Goal: Task Accomplishment & Management: Manage account settings

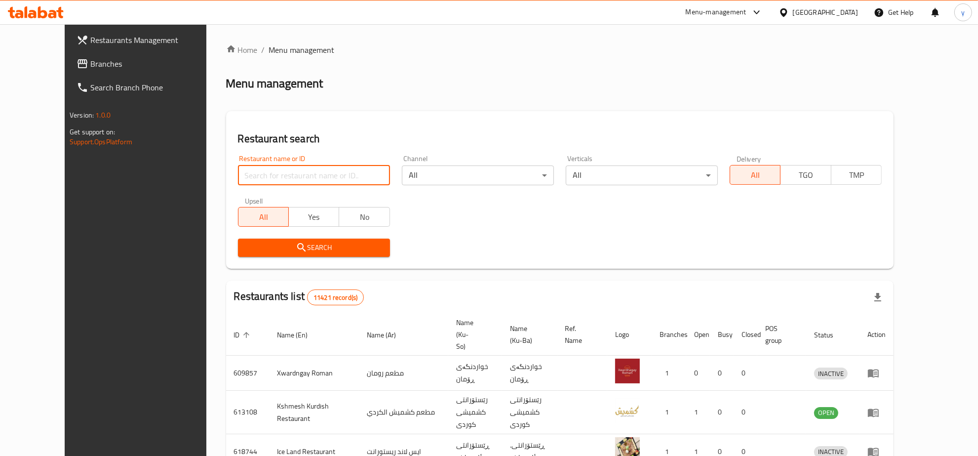
drag, startPoint x: 231, startPoint y: 171, endPoint x: 225, endPoint y: 193, distance: 22.7
click at [238, 171] on input "search" at bounding box center [314, 175] width 152 height 20
paste input "676738"
type input "676738"
click at [232, 257] on div "Search" at bounding box center [314, 248] width 164 height 30
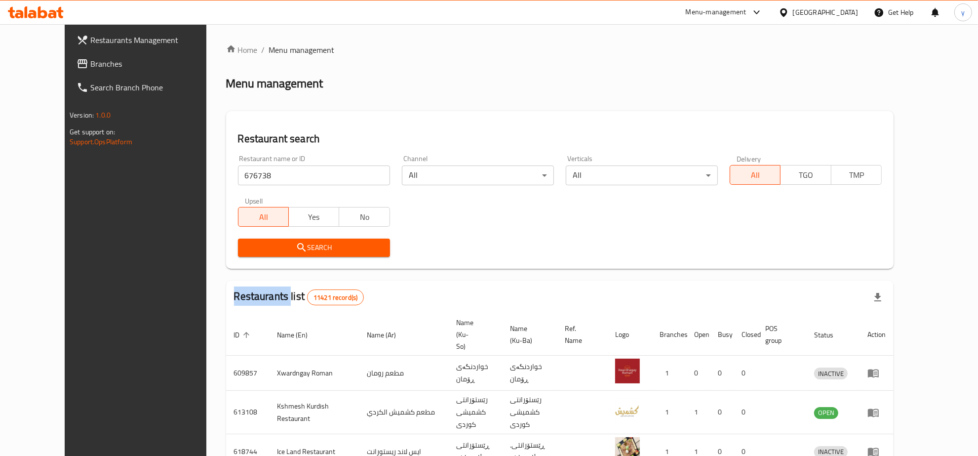
click at [232, 257] on div "Search" at bounding box center [314, 248] width 164 height 30
click at [246, 252] on span "Search" at bounding box center [314, 247] width 136 height 12
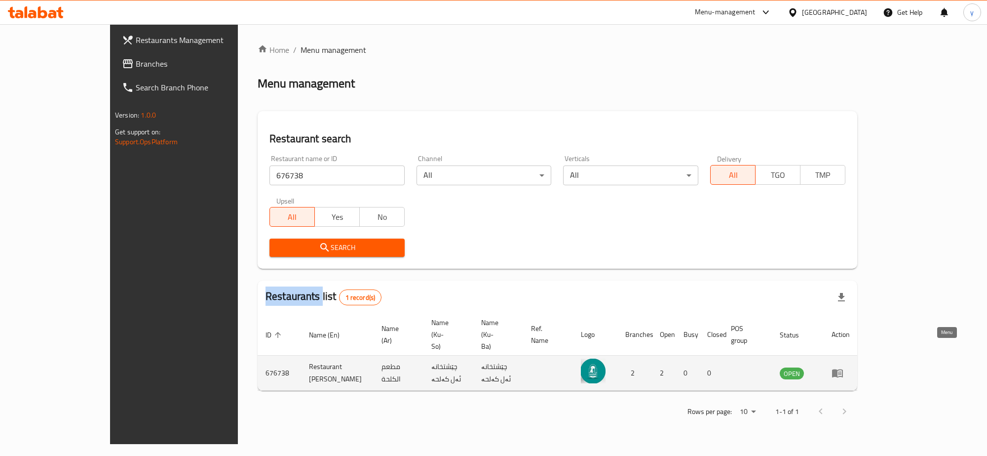
click at [850, 367] on link "enhanced table" at bounding box center [841, 373] width 18 height 12
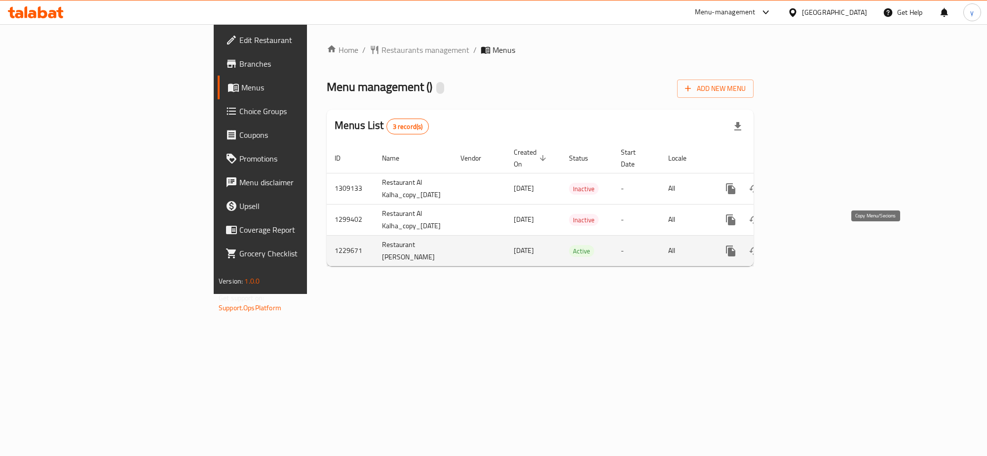
click at [736, 245] on icon "more" at bounding box center [730, 250] width 9 height 11
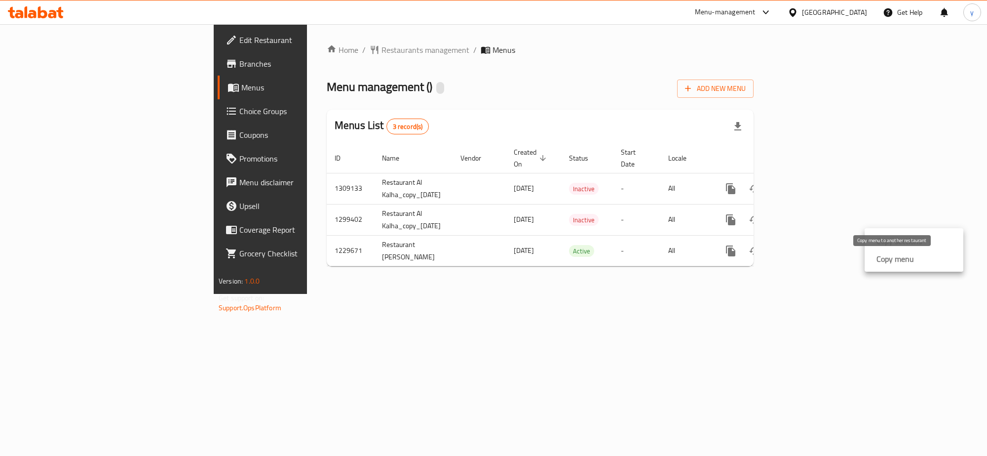
click at [908, 262] on strong "Copy menu" at bounding box center [896, 259] width 38 height 12
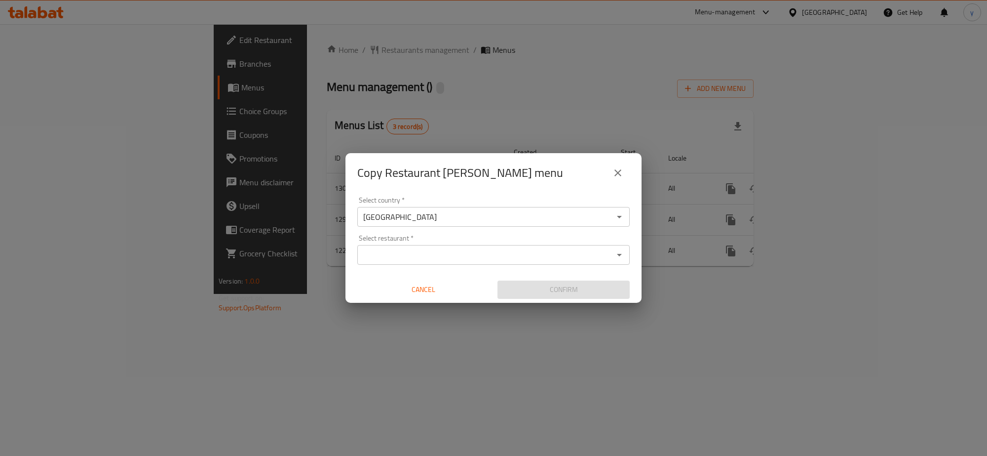
click at [483, 256] on input "Select restaurant   *" at bounding box center [485, 255] width 250 height 14
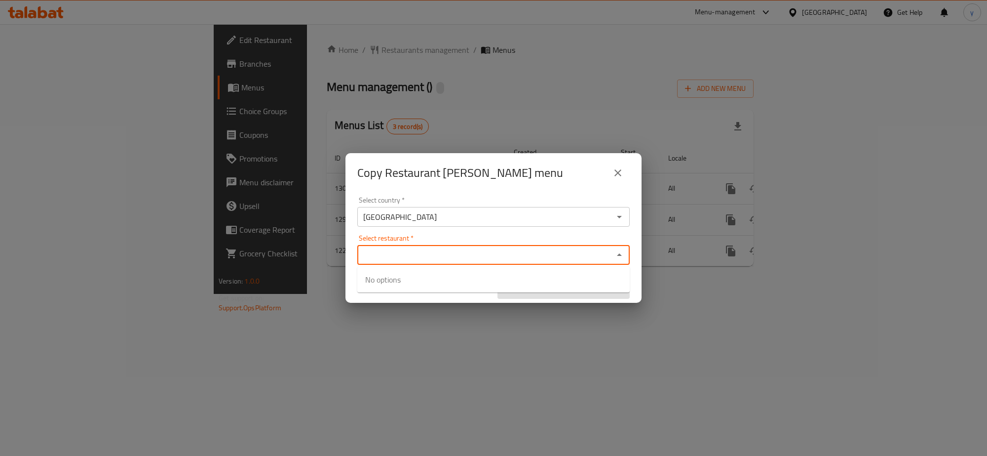
paste input "676738"
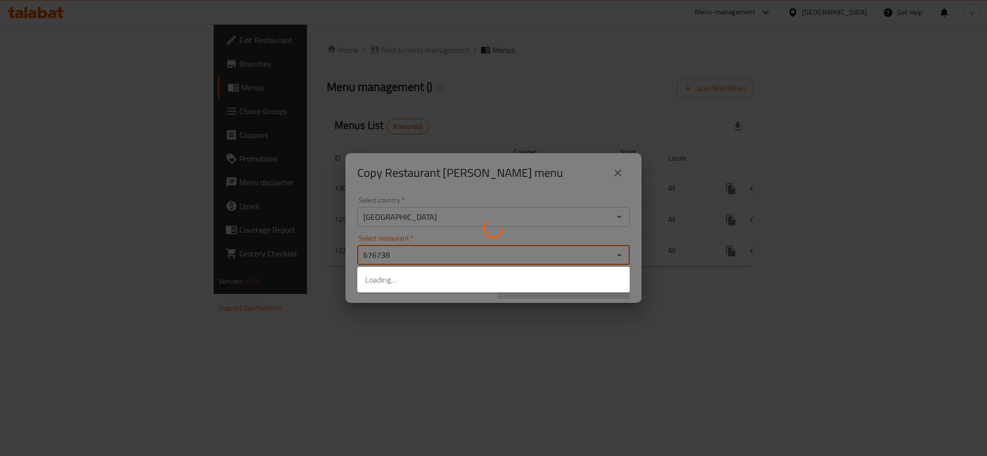
type input "676738"
click at [442, 313] on div at bounding box center [493, 228] width 987 height 456
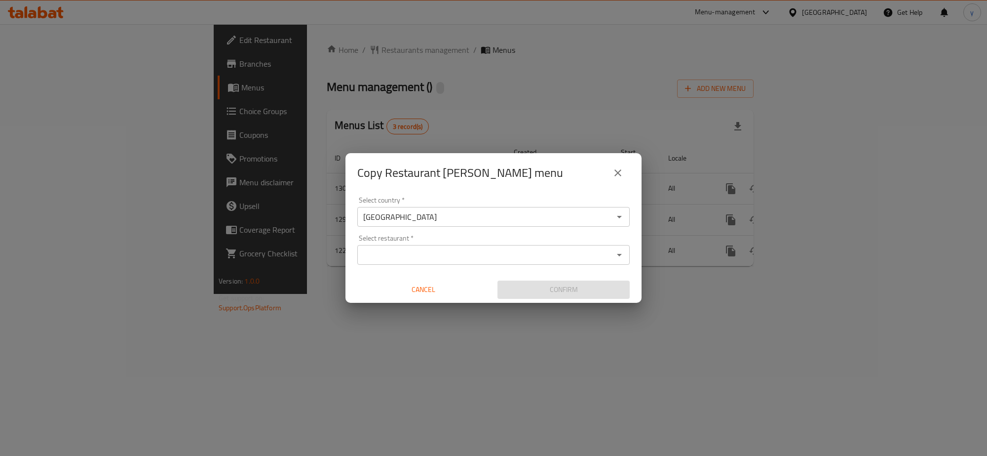
click at [457, 255] on input "Select restaurant   *" at bounding box center [485, 255] width 250 height 14
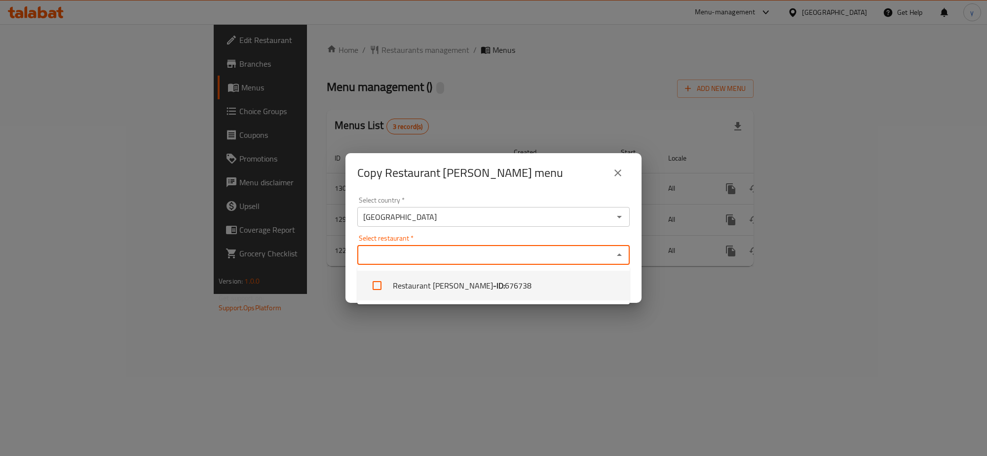
click at [452, 282] on li "Restaurant Al Kalha - ID: 676738" at bounding box center [493, 286] width 273 height 30
checkbox input "true"
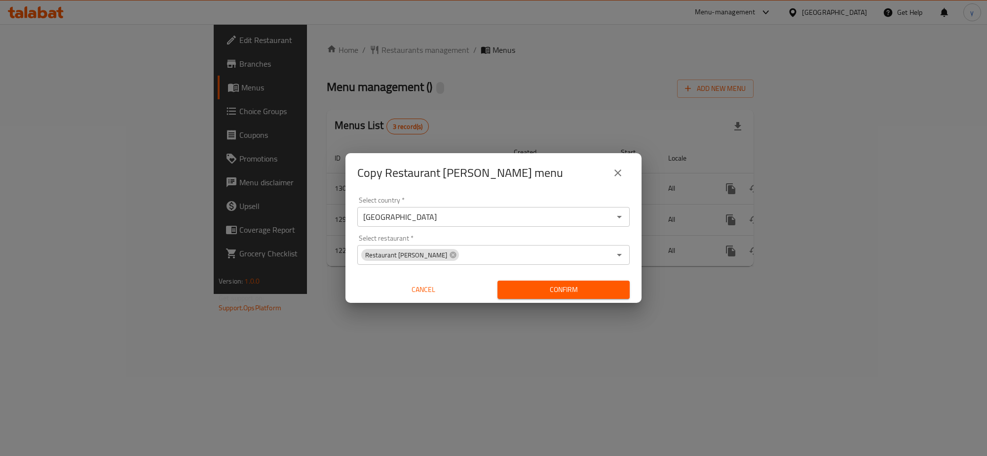
click at [457, 326] on div "Copy Restaurant Al Kalha menu Select country   * Iraq Select country * Select r…" at bounding box center [493, 228] width 987 height 456
click at [537, 289] on span "Confirm" at bounding box center [564, 289] width 117 height 12
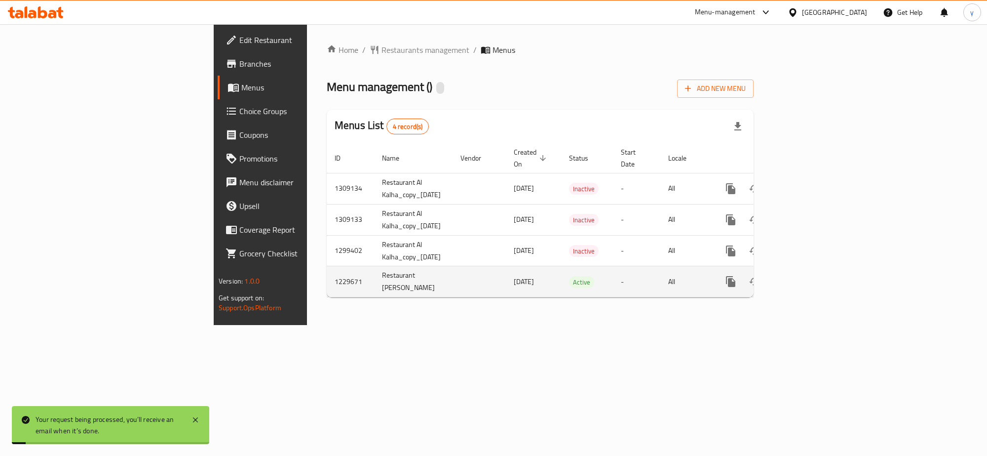
click at [661, 280] on td "-" at bounding box center [636, 281] width 47 height 31
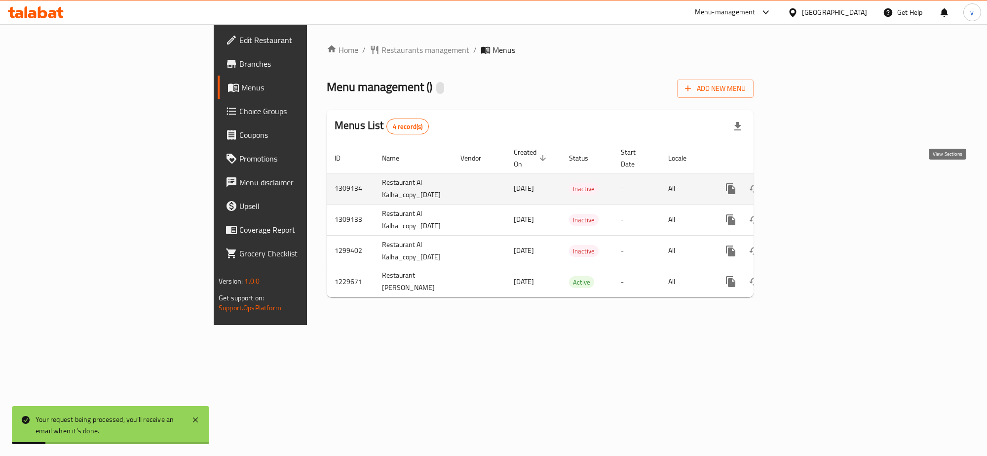
click at [808, 183] on icon "enhanced table" at bounding box center [802, 189] width 12 height 12
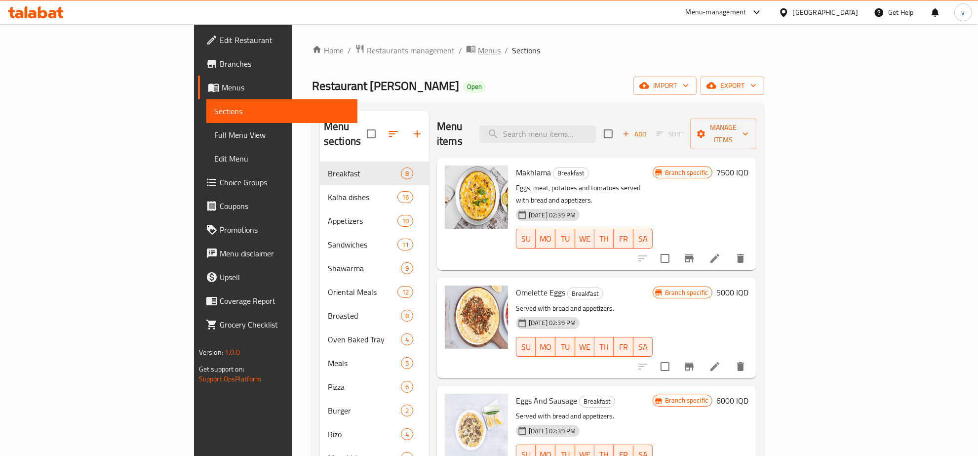
click at [478, 48] on span "Menus" at bounding box center [489, 50] width 23 height 12
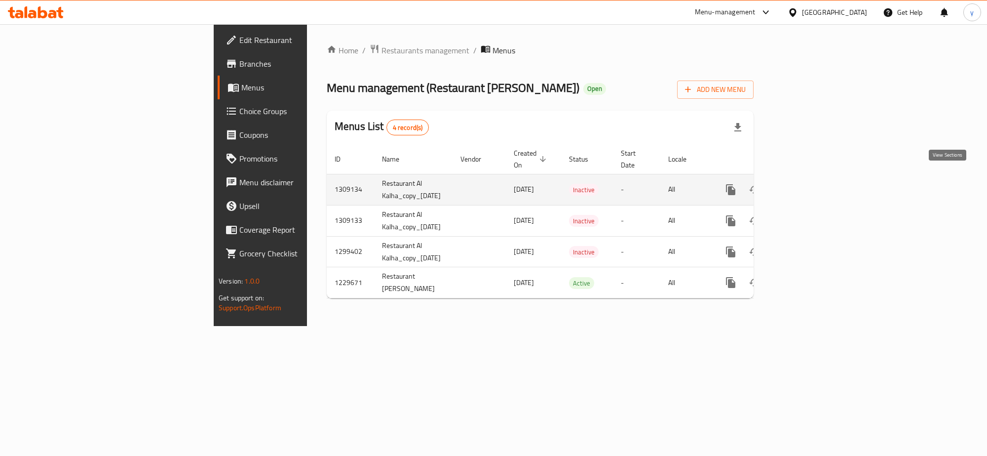
click at [814, 179] on link "enhanced table" at bounding box center [802, 190] width 24 height 24
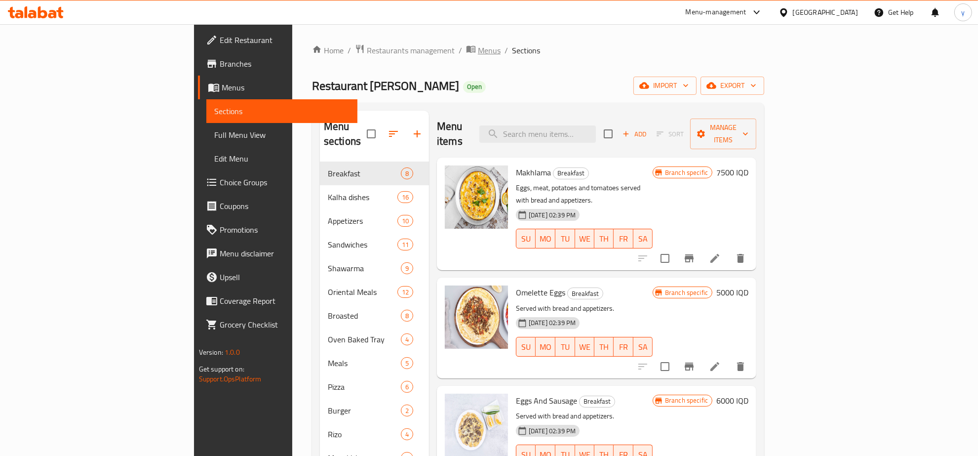
click at [478, 56] on span "Menus" at bounding box center [489, 50] width 23 height 12
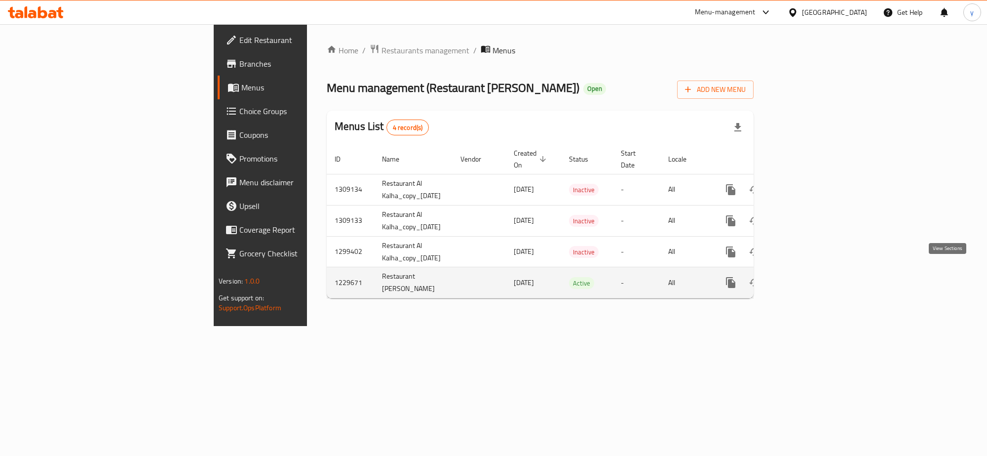
click at [814, 275] on link "enhanced table" at bounding box center [802, 283] width 24 height 24
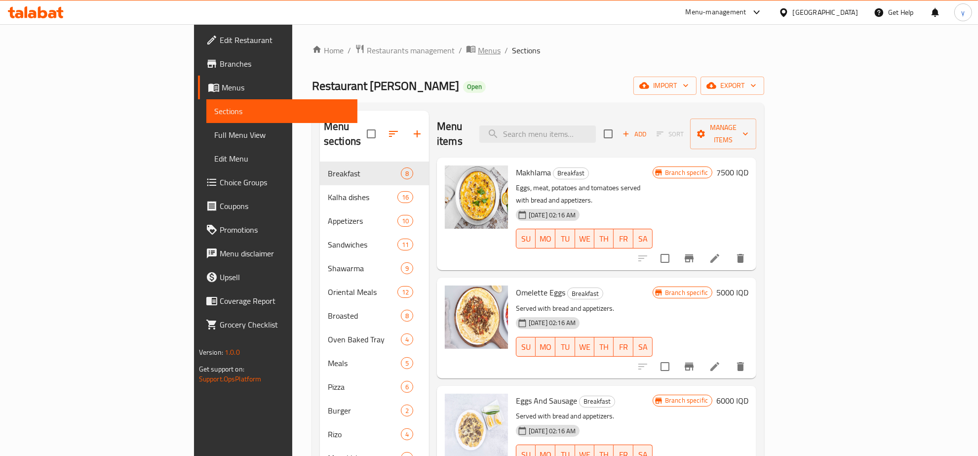
click at [478, 48] on span "Menus" at bounding box center [489, 50] width 23 height 12
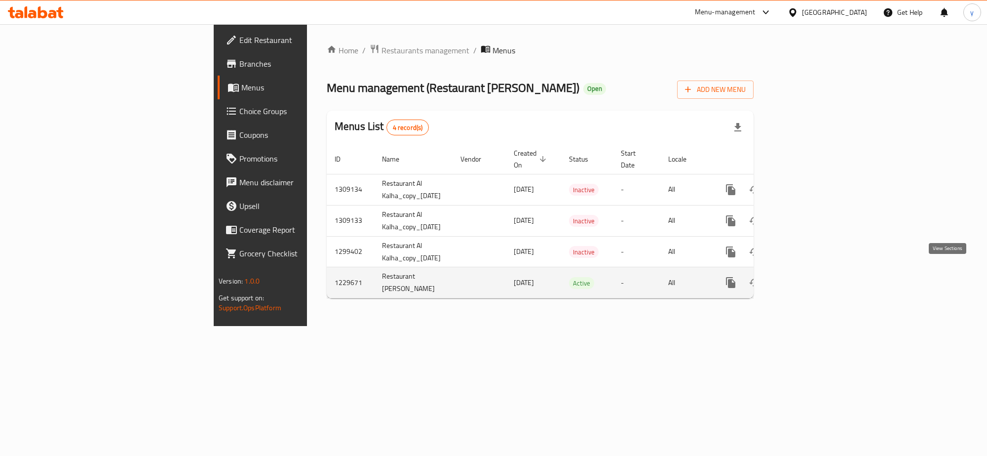
click at [814, 283] on link "enhanced table" at bounding box center [802, 283] width 24 height 24
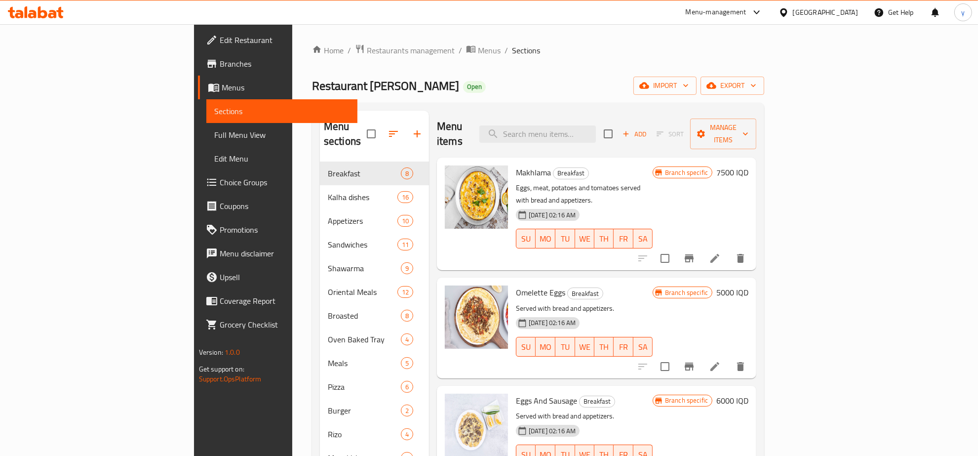
click at [337, 39] on div "Home / Restaurants management / Menus / Sections Restaurant Al Kalha Open impor…" at bounding box center [538, 309] width 492 height 570
click at [466, 44] on span "breadcrumb" at bounding box center [472, 50] width 12 height 13
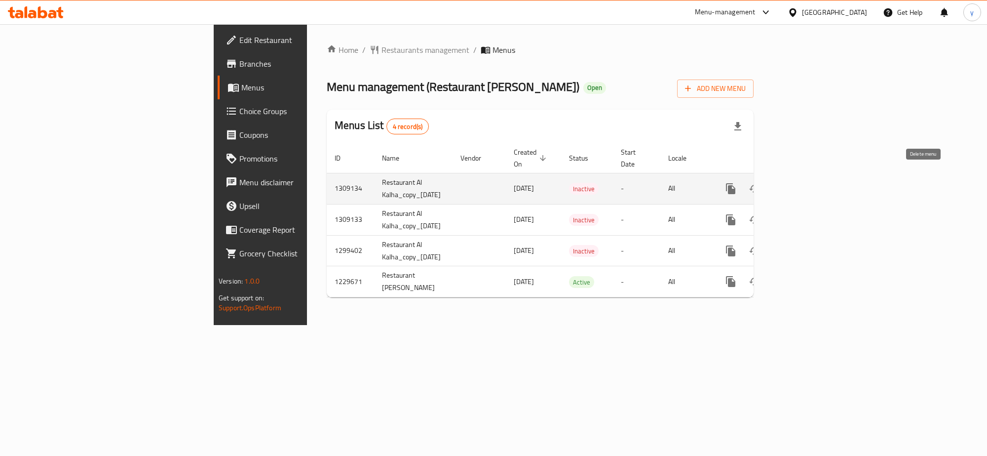
click at [785, 183] on icon "enhanced table" at bounding box center [779, 189] width 12 height 12
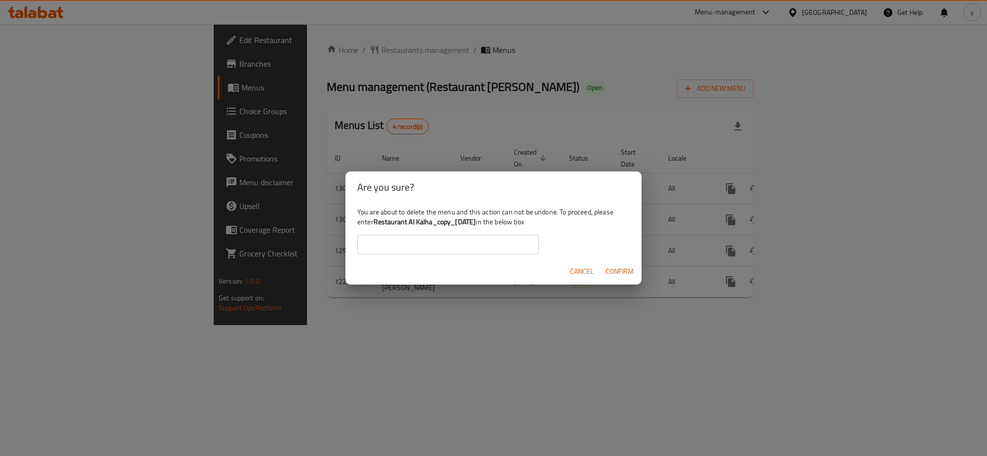
drag, startPoint x: 492, startPoint y: 223, endPoint x: 374, endPoint y: 225, distance: 118.0
click at [374, 225] on b "Restaurant Al Kalha_copy_[DATE]" at bounding box center [425, 221] width 103 height 13
copy b "Restaurant Al Kalha_copy_[DATE]"
click at [393, 245] on input "text" at bounding box center [448, 245] width 182 height 20
paste input "Restaurant Al Kalha_copy_[DATE]"
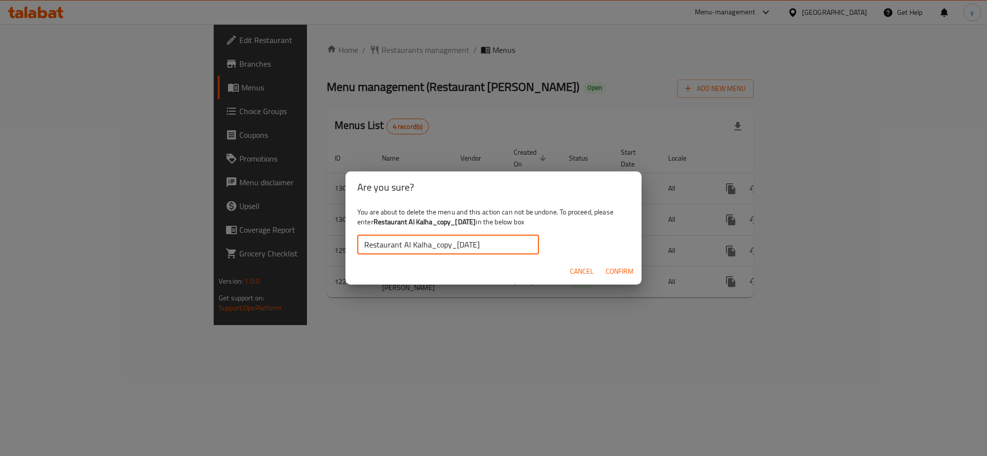
type input "Restaurant Al Kalha_copy_[DATE]"
click at [635, 273] on button "Confirm" at bounding box center [620, 271] width 36 height 18
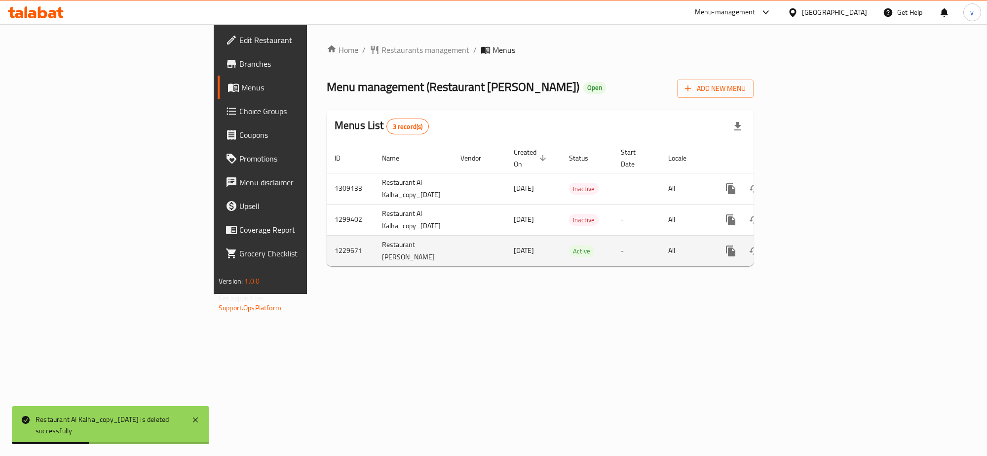
click at [808, 245] on icon "enhanced table" at bounding box center [802, 251] width 12 height 12
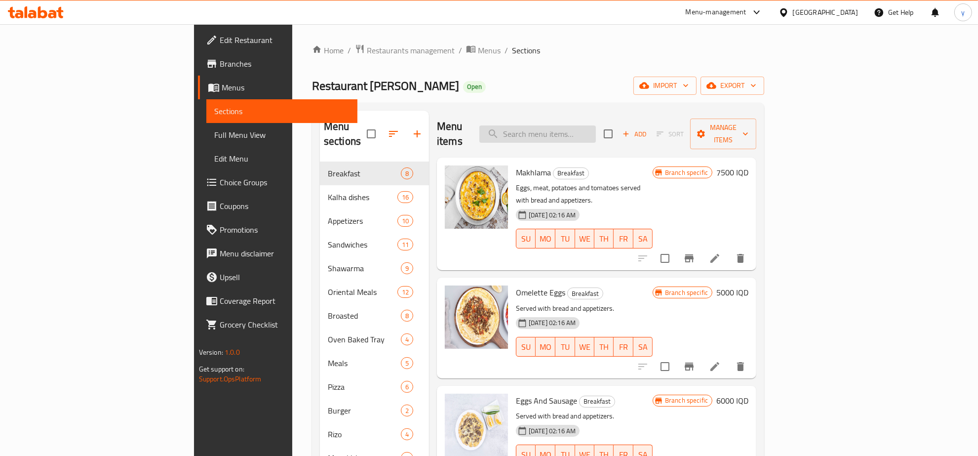
click at [583, 125] on input "search" at bounding box center [537, 133] width 117 height 17
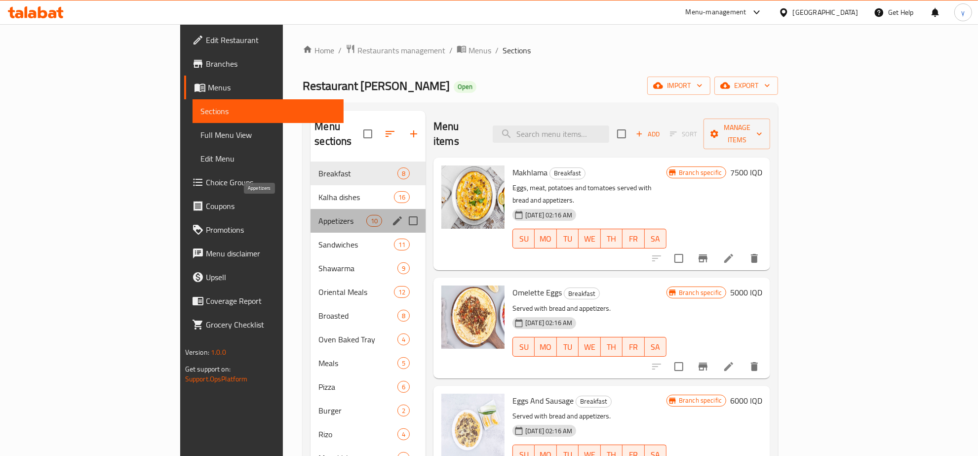
click at [318, 215] on span "Appetizers" at bounding box center [341, 221] width 47 height 12
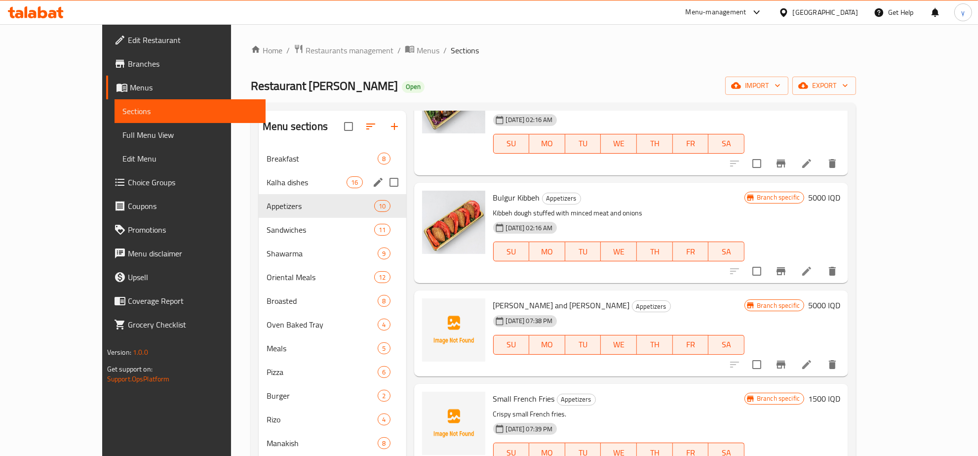
click at [267, 184] on span "Kalha dishes" at bounding box center [307, 182] width 80 height 12
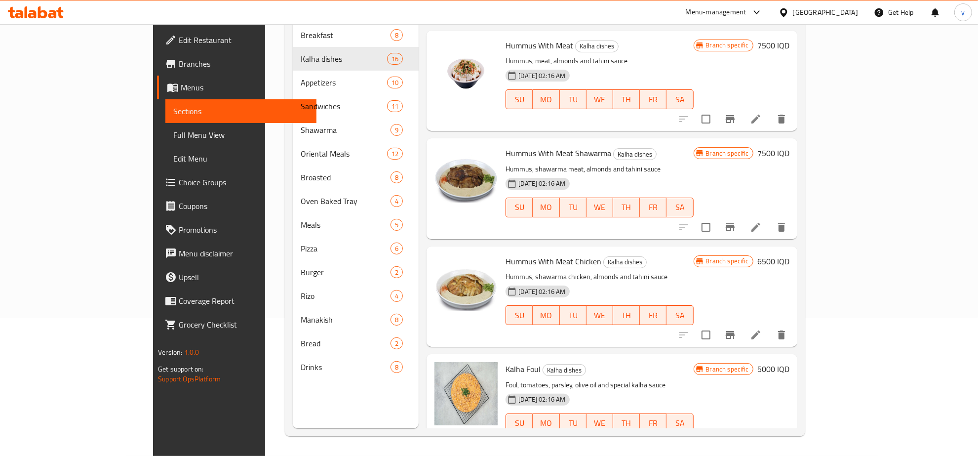
scroll to position [353, 0]
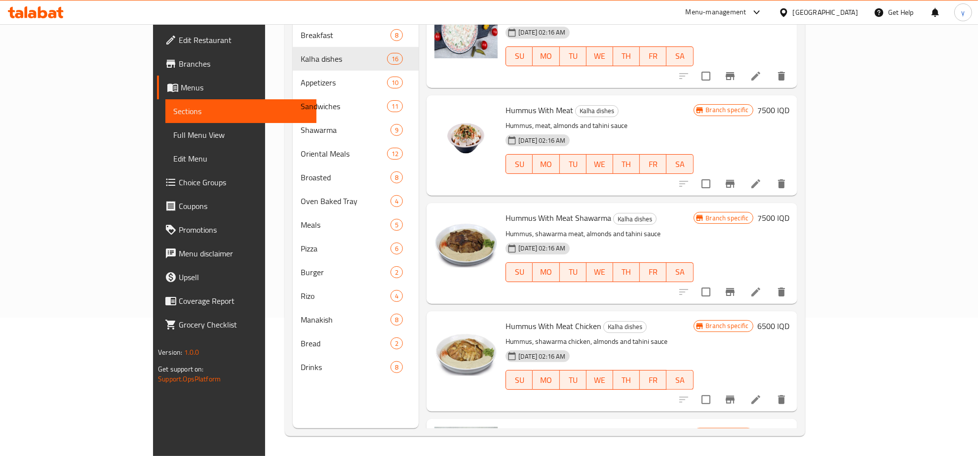
click at [506, 318] on span "Hummus With Meat Chicken" at bounding box center [554, 325] width 96 height 15
copy span "Hummus"
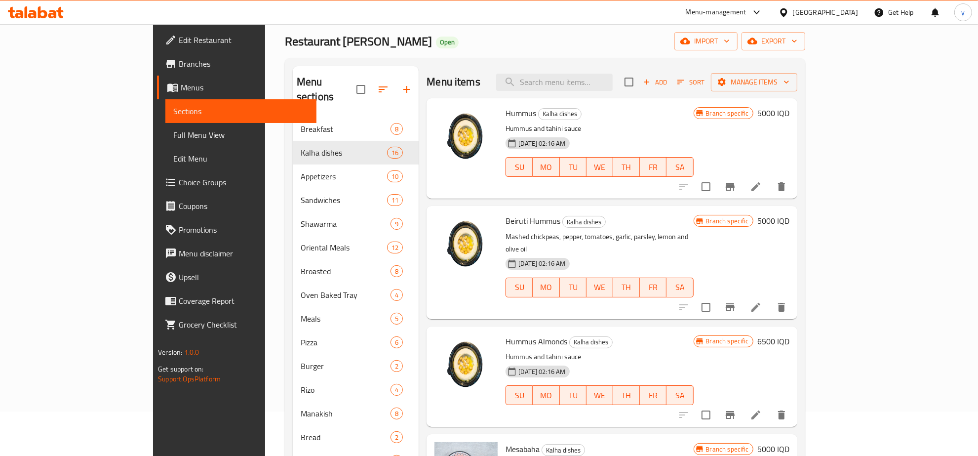
scroll to position [0, 0]
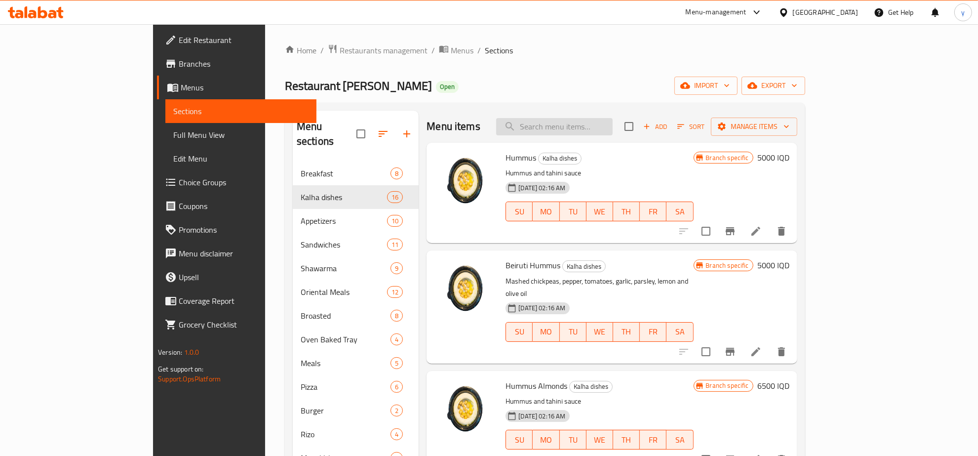
click at [590, 130] on input "search" at bounding box center [554, 126] width 117 height 17
paste input "Hummus"
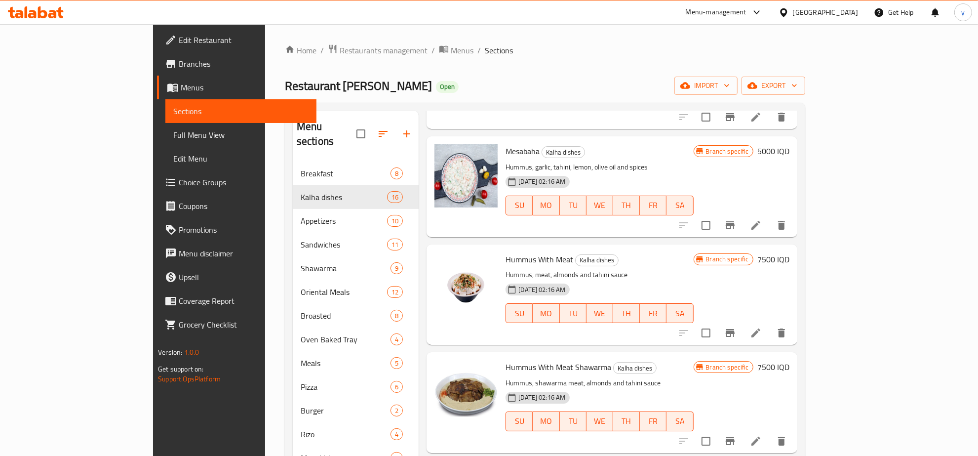
scroll to position [240, 0]
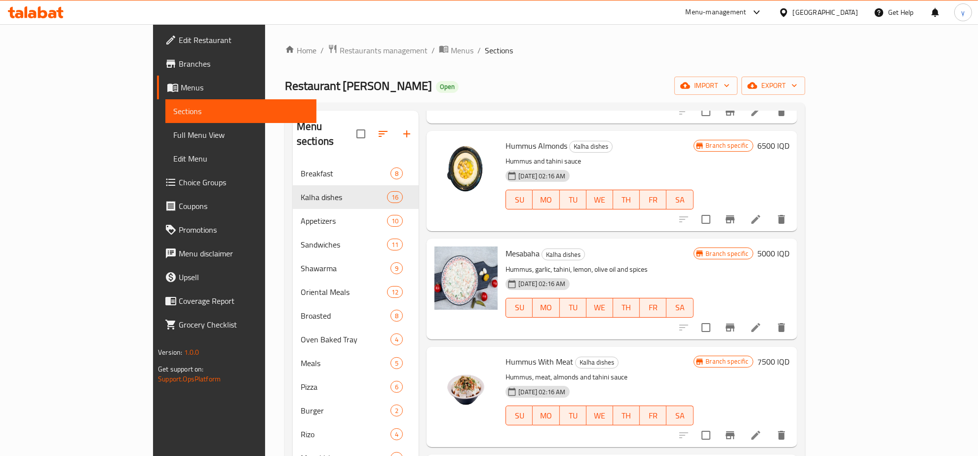
type input "Hummus"
click at [760, 323] on icon at bounding box center [755, 327] width 9 height 9
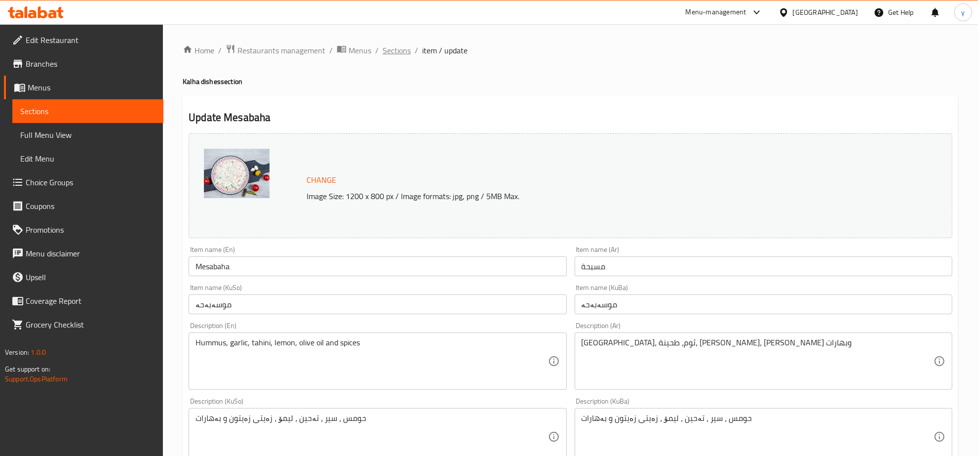
click at [400, 56] on span "Sections" at bounding box center [397, 50] width 28 height 12
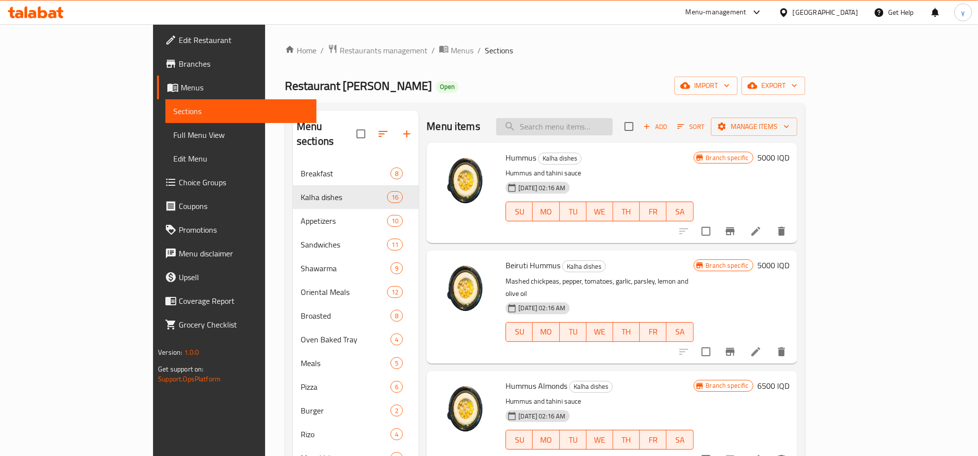
click at [589, 128] on input "search" at bounding box center [554, 126] width 117 height 17
paste input "Hummus"
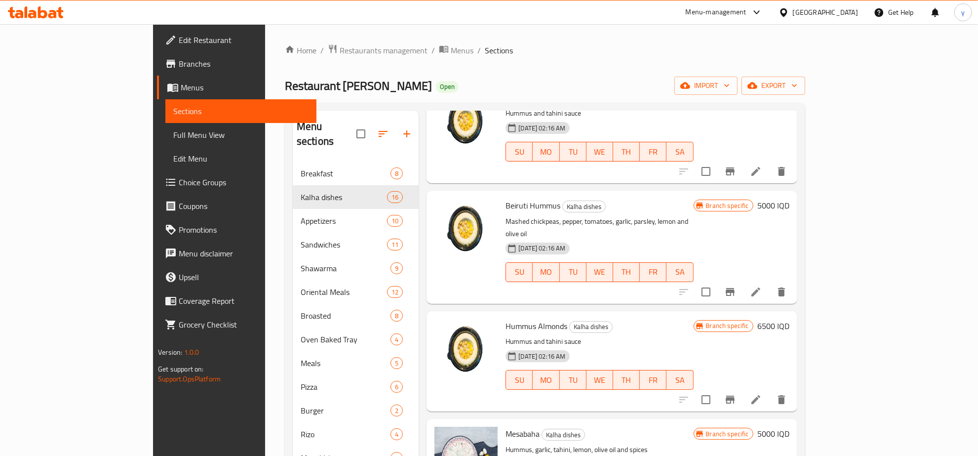
scroll to position [205, 0]
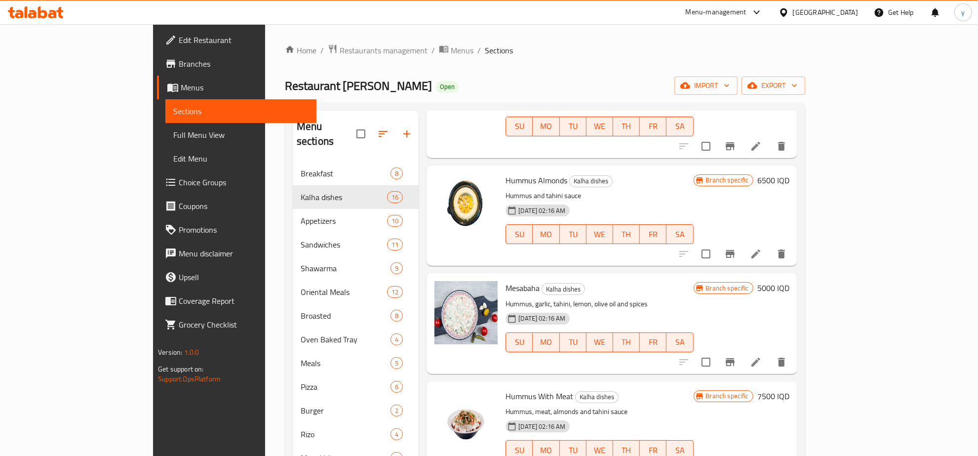
type input "Hummus"
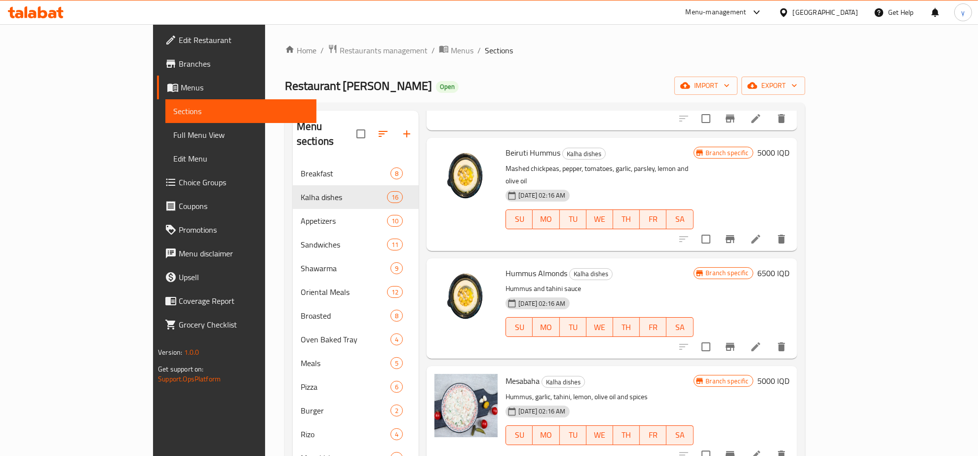
scroll to position [0, 0]
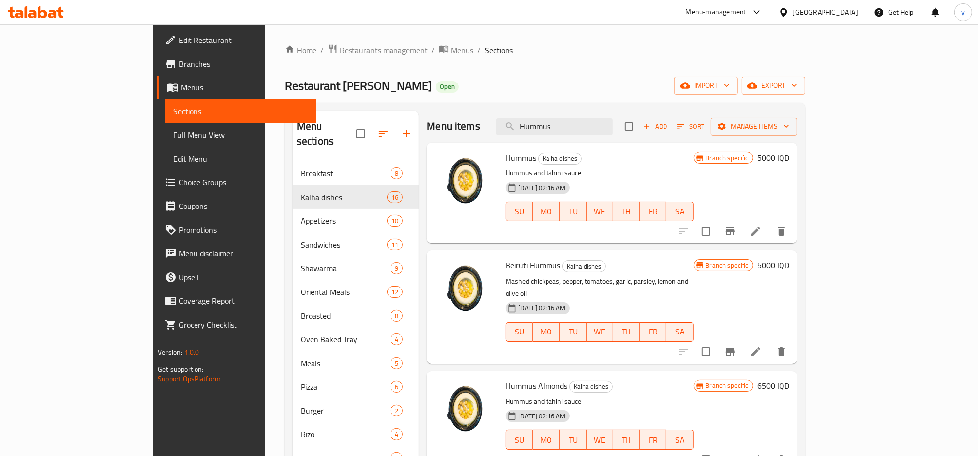
click at [790, 264] on h6 "5000 IQD" at bounding box center [773, 265] width 32 height 14
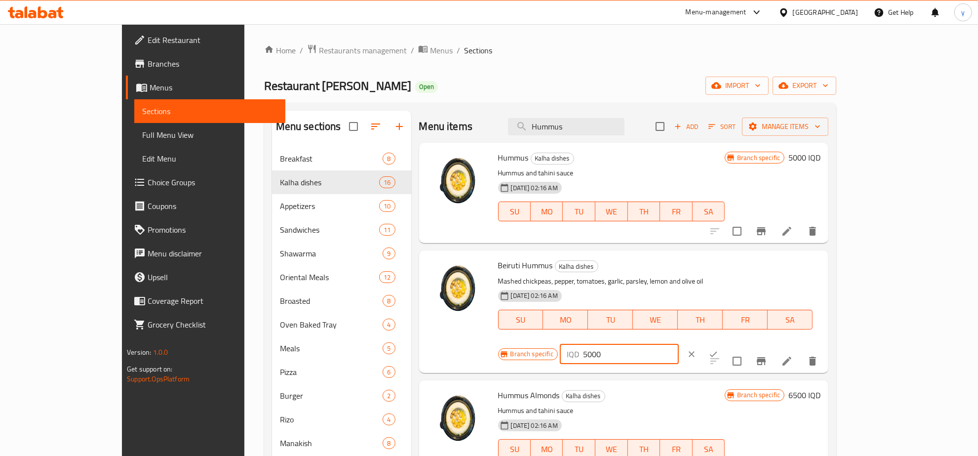
paste input "5"
drag, startPoint x: 922, startPoint y: 264, endPoint x: 873, endPoint y: 282, distance: 52.2
click at [739, 343] on div "Branch specific IQD 5500 ​" at bounding box center [618, 354] width 240 height 22
type input "5500"
click at [724, 343] on button "ok" at bounding box center [714, 354] width 22 height 22
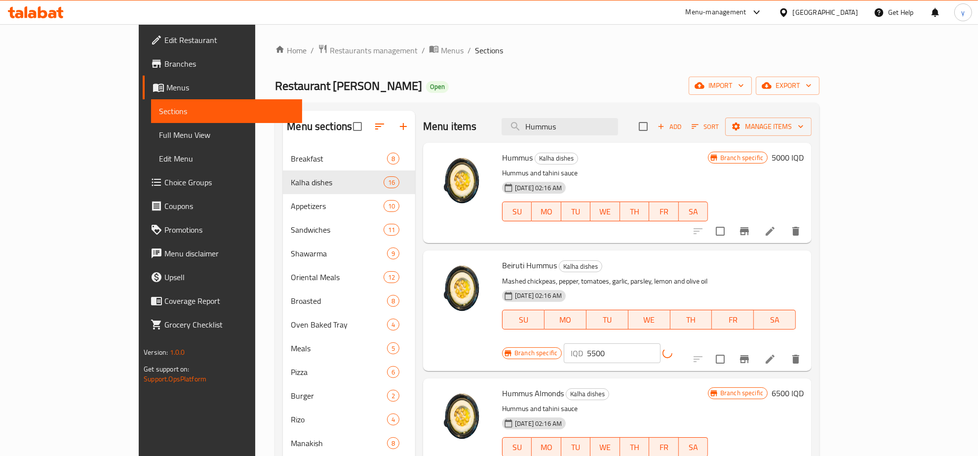
click at [709, 343] on div "Branch specific IQD 5500 ​" at bounding box center [605, 353] width 207 height 20
click at [750, 353] on icon "Branch-specific-item" at bounding box center [745, 359] width 12 height 12
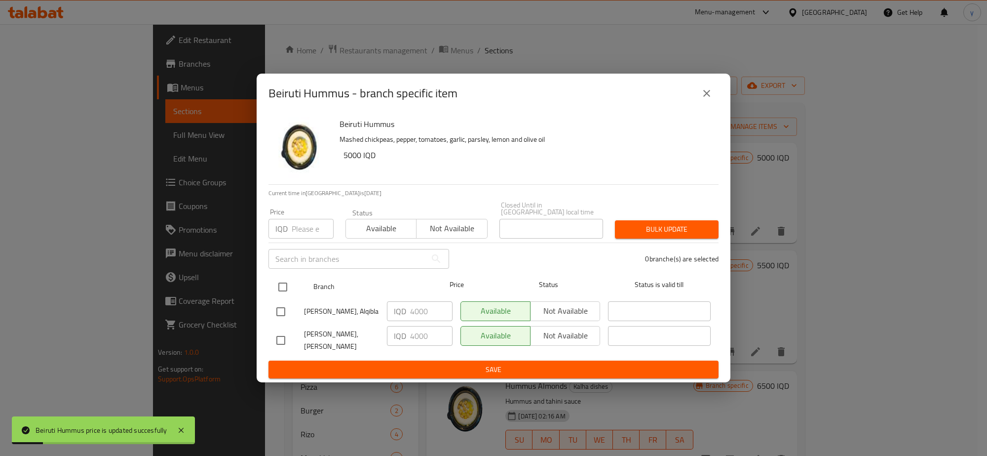
click at [279, 292] on input "checkbox" at bounding box center [283, 286] width 21 height 21
checkbox input "true"
click at [430, 316] on input "4000" at bounding box center [431, 311] width 42 height 20
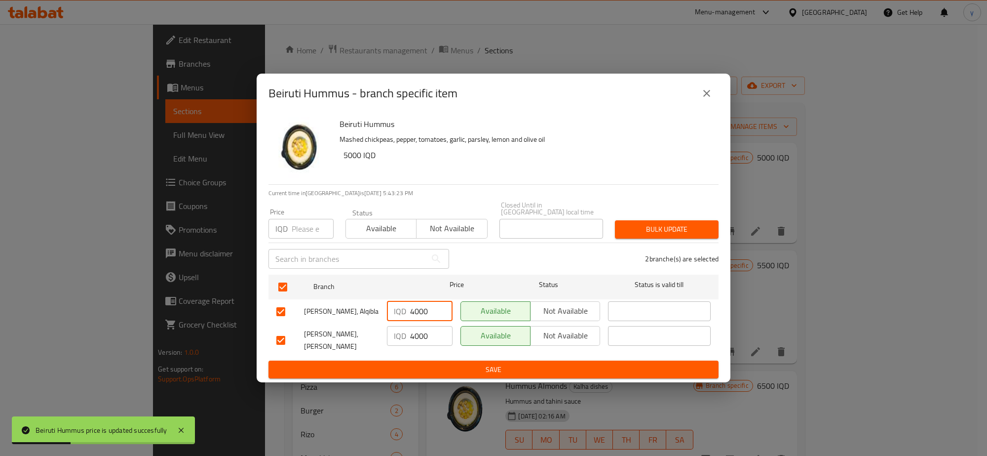
click at [430, 316] on input "4000" at bounding box center [431, 311] width 42 height 20
click at [425, 317] on input "4000" at bounding box center [431, 311] width 42 height 20
paste input "55"
type input "5500"
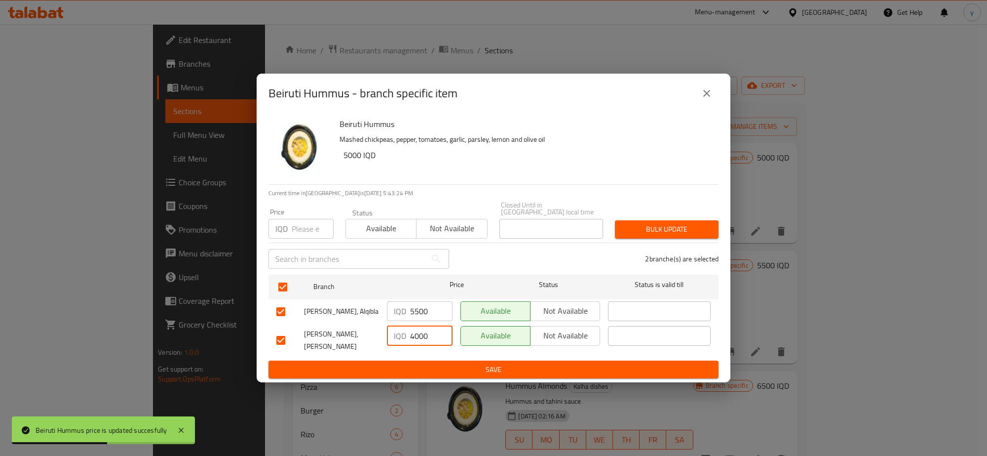
click at [424, 334] on input "4000" at bounding box center [431, 336] width 42 height 20
paste input "55"
type input "5500"
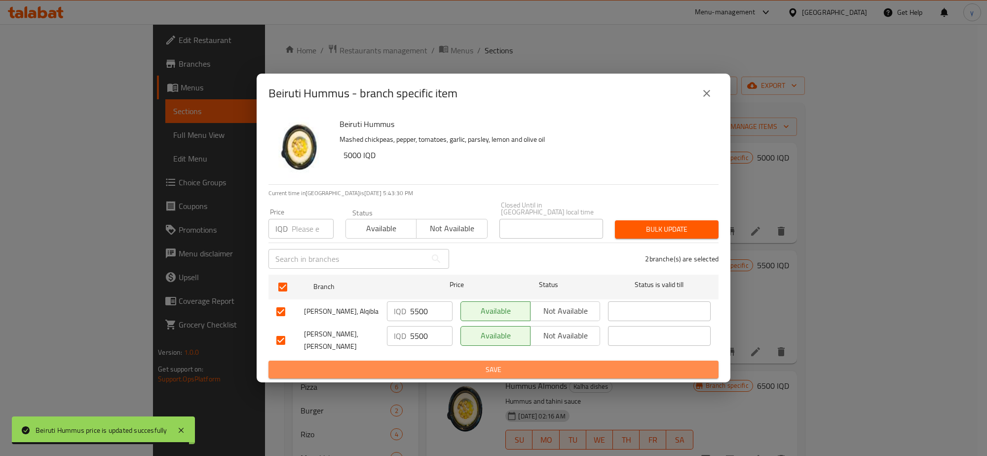
click at [460, 363] on span "Save" at bounding box center [493, 369] width 434 height 12
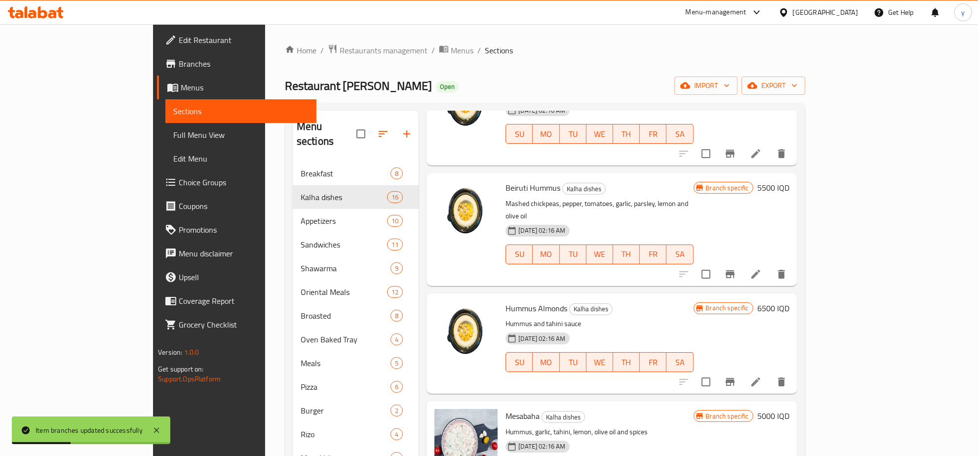
scroll to position [103, 0]
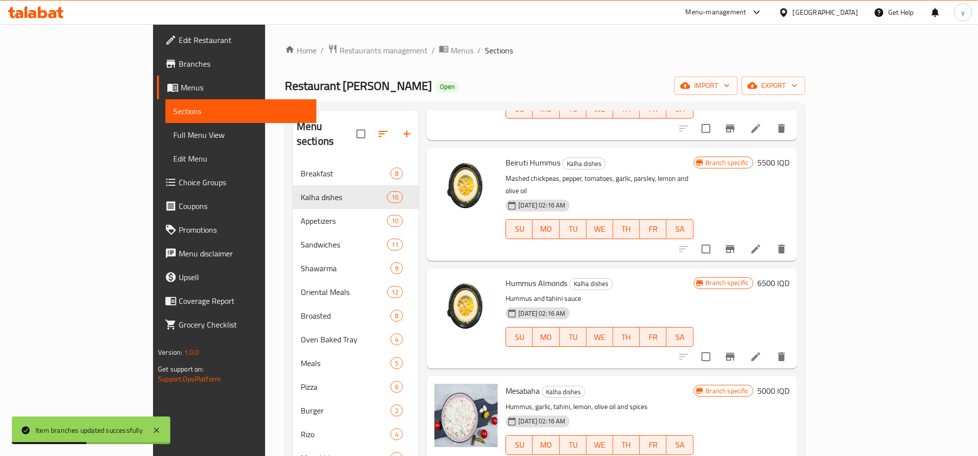
click at [793, 272] on div "Hummus Almonds Kalha dishes Hummus and tahini sauce 17-04-2024 02:16 AM SU MO T…" at bounding box center [647, 318] width 291 height 92
click at [790, 276] on h6 "6500 IQD" at bounding box center [773, 283] width 32 height 14
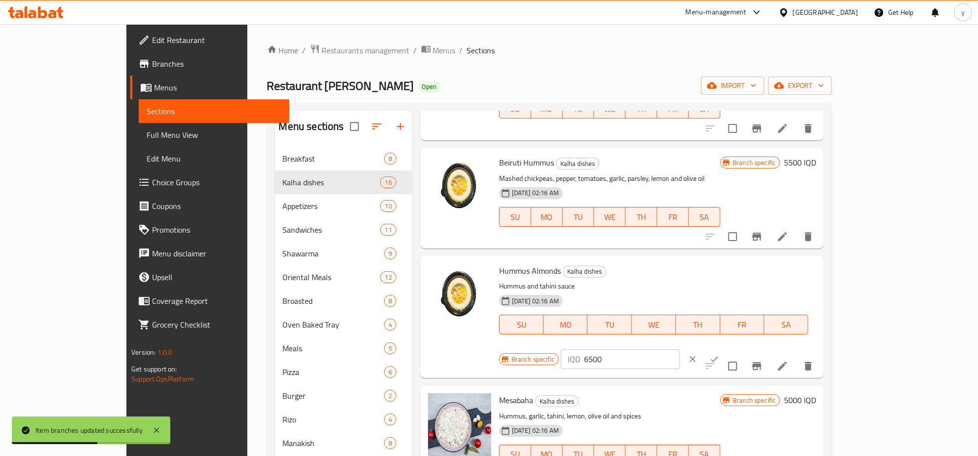
click at [740, 348] on div "Branch specific IQD 6500 ​" at bounding box center [619, 359] width 240 height 22
click at [719, 354] on icon "ok" at bounding box center [715, 359] width 10 height 10
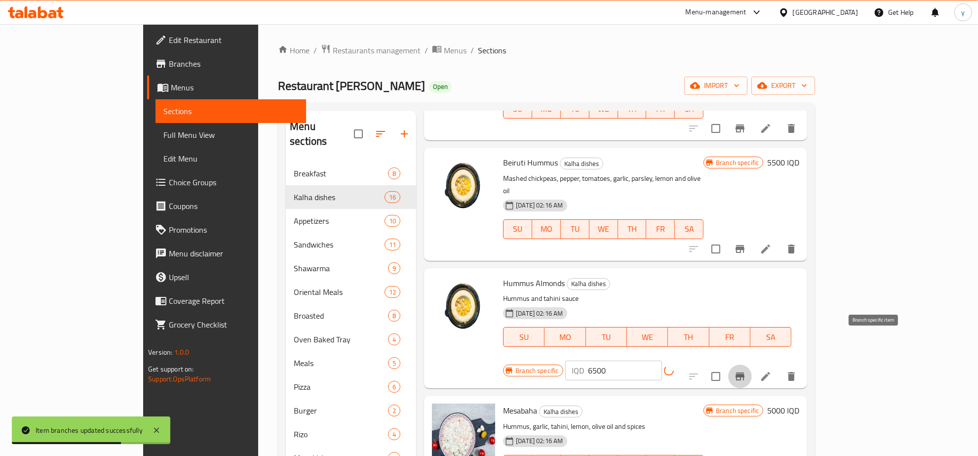
click at [746, 370] on icon "Branch-specific-item" at bounding box center [740, 376] width 12 height 12
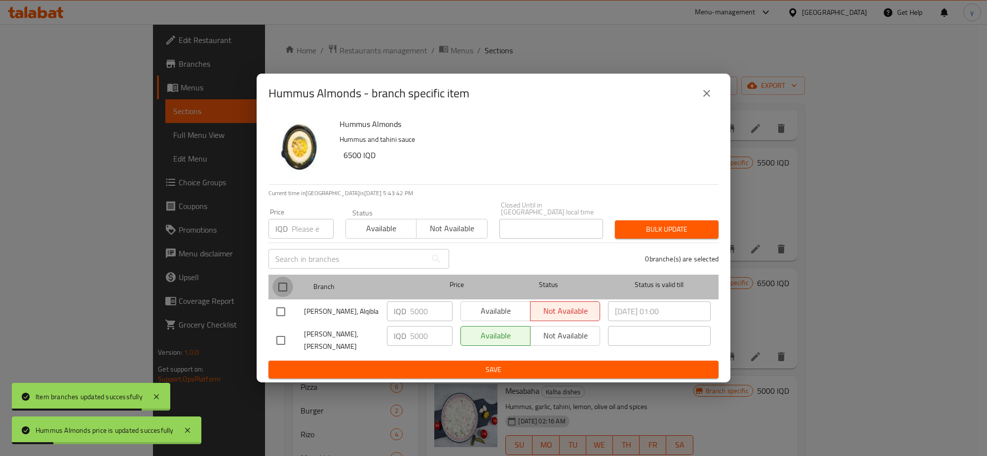
click at [292, 286] on input "checkbox" at bounding box center [283, 286] width 21 height 21
checkbox input "true"
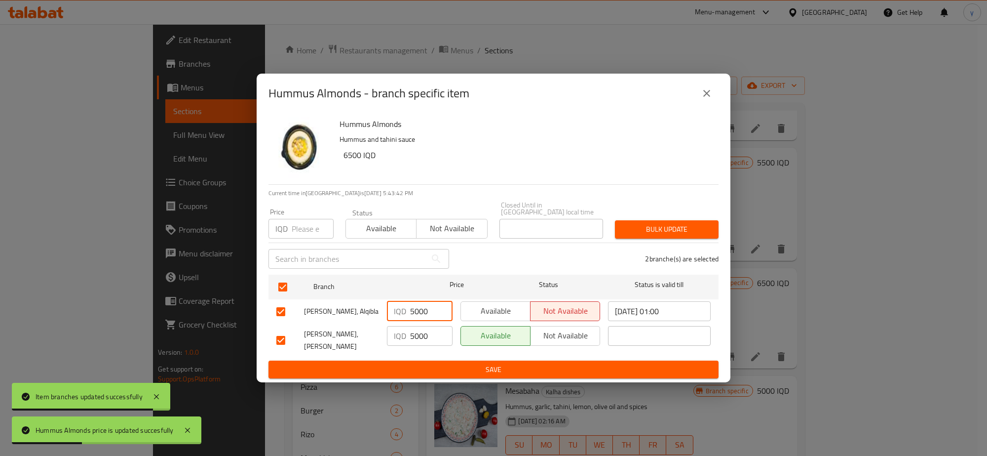
click at [415, 306] on input "5000" at bounding box center [431, 311] width 42 height 20
paste input "65"
type input "6500"
click at [419, 334] on input "5000" at bounding box center [431, 336] width 42 height 20
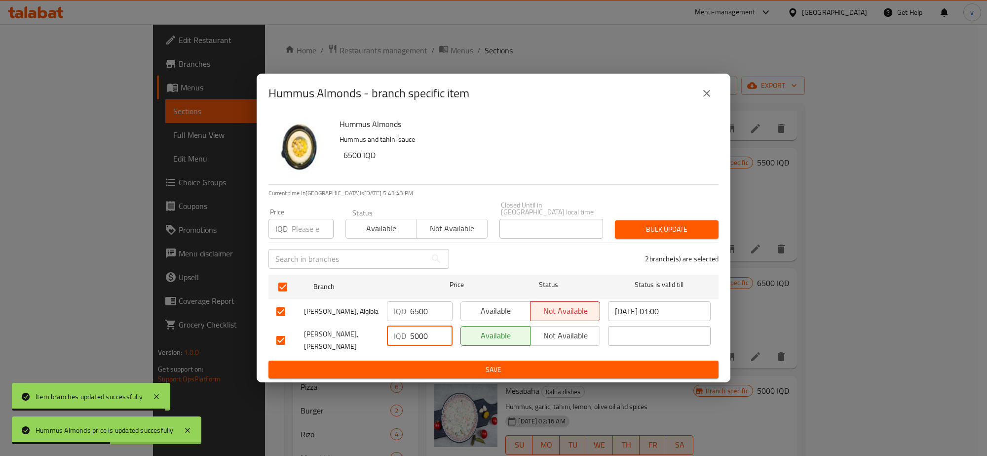
click at [419, 334] on input "5000" at bounding box center [431, 336] width 42 height 20
paste input "65"
type input "6500"
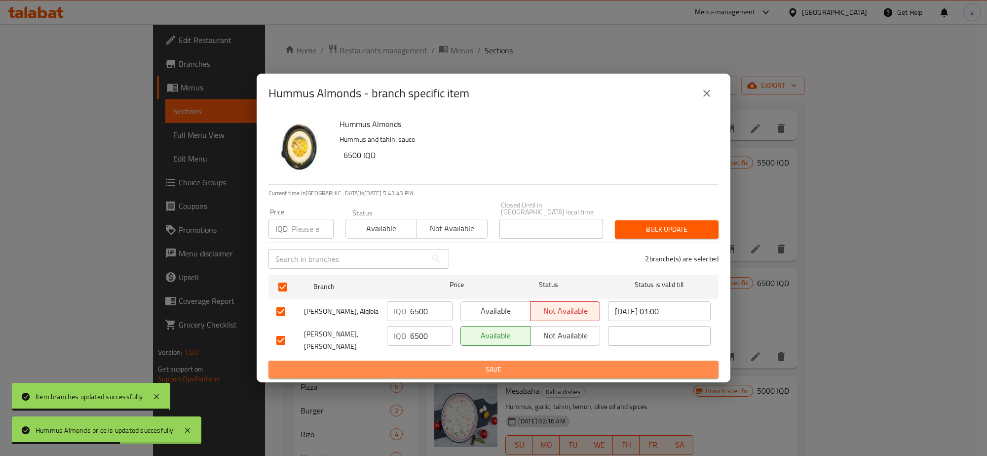
click at [426, 363] on span "Save" at bounding box center [493, 369] width 434 height 12
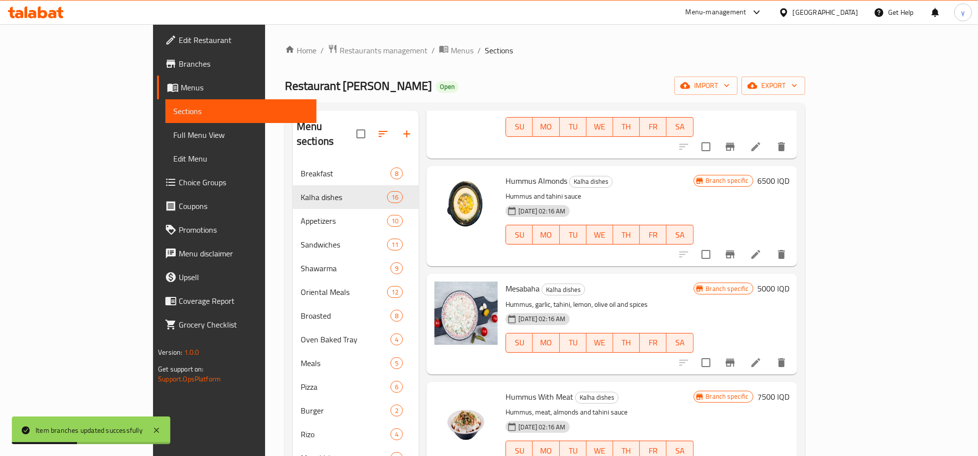
scroll to position [205, 0]
click at [735, 358] on icon "Branch-specific-item" at bounding box center [730, 362] width 9 height 8
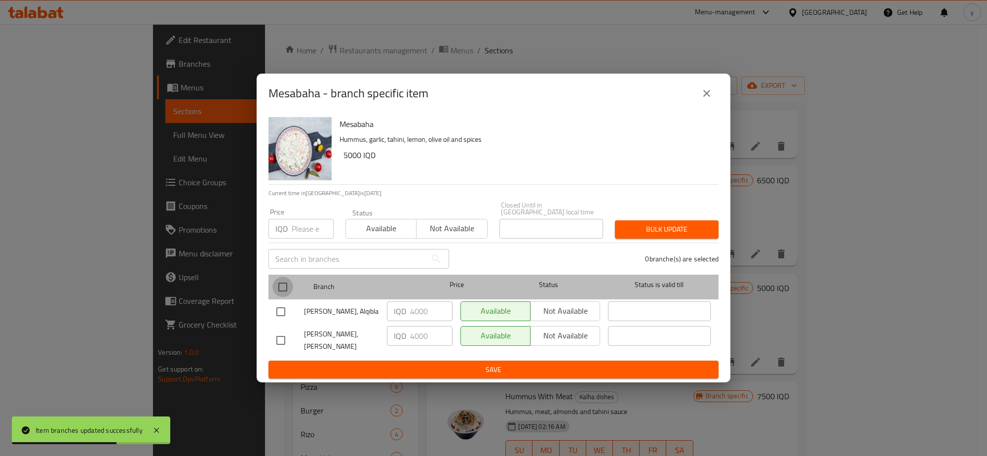
click at [277, 292] on input "checkbox" at bounding box center [283, 286] width 21 height 21
checkbox input "true"
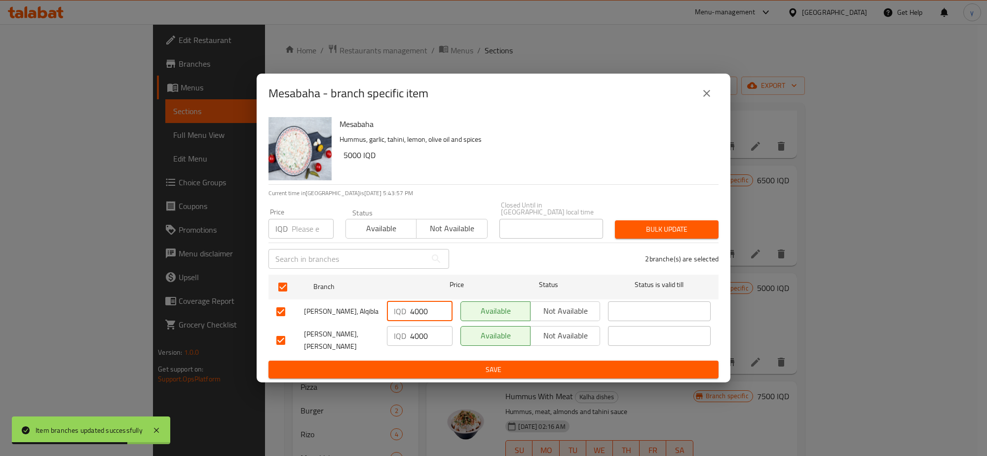
click at [416, 316] on input "4000" at bounding box center [431, 311] width 42 height 20
paste input "5"
type input "5000"
click at [418, 337] on input "4000" at bounding box center [431, 336] width 42 height 20
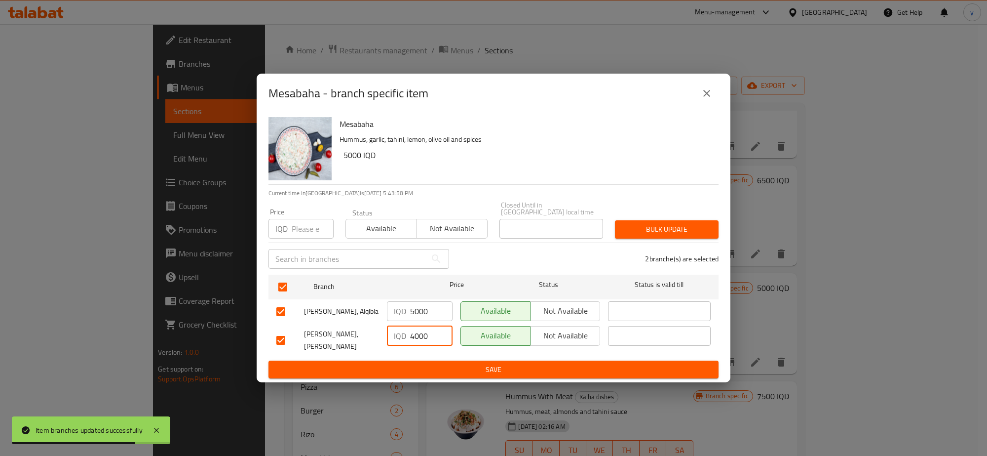
click at [418, 337] on input "4000" at bounding box center [431, 336] width 42 height 20
paste input "5"
type input "5000"
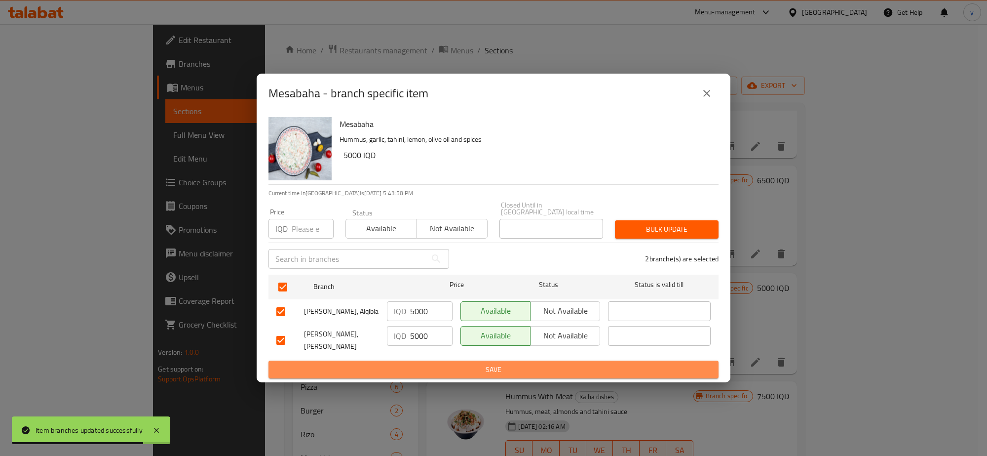
click at [420, 369] on button "Save" at bounding box center [494, 369] width 450 height 18
click at [421, 368] on div at bounding box center [493, 228] width 987 height 456
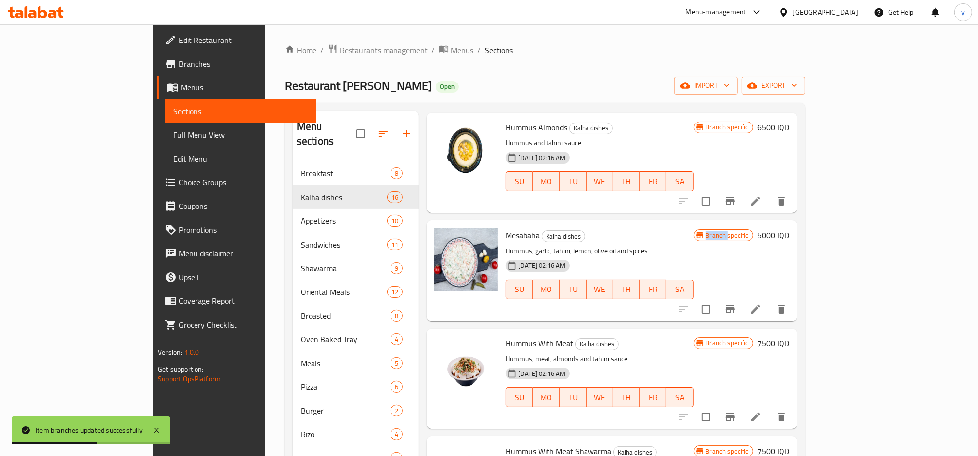
scroll to position [0, 0]
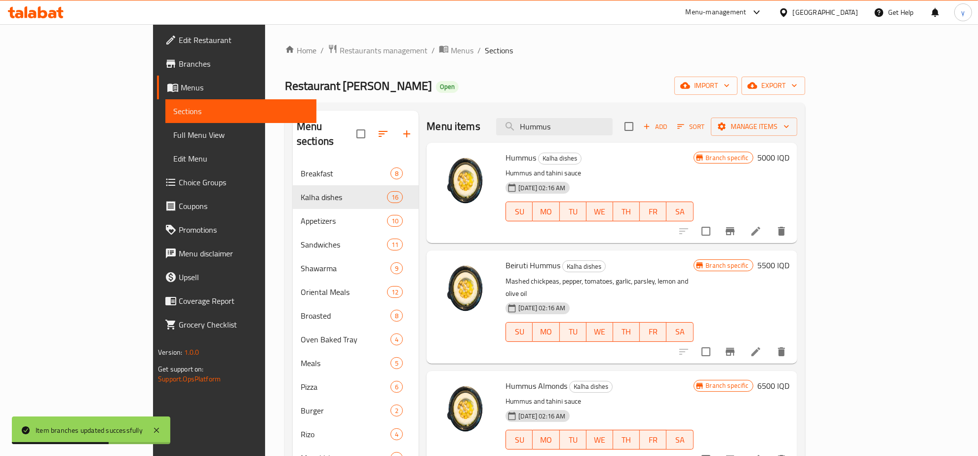
click at [590, 143] on div "Hummus Kalha dishes Hummus and tahini sauce 17-04-2024 02:16 AM SU MO TU WE TH …" at bounding box center [612, 193] width 370 height 100
click at [590, 130] on input "Hummus" at bounding box center [554, 126] width 117 height 17
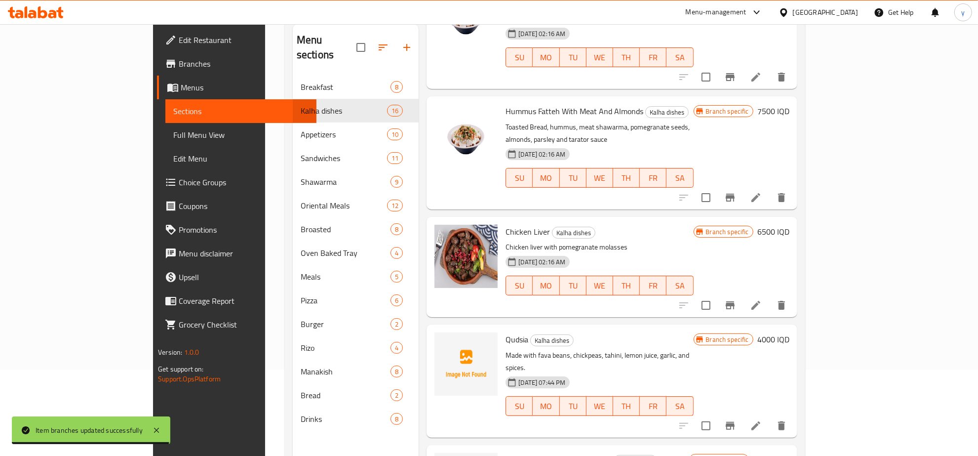
scroll to position [139, 0]
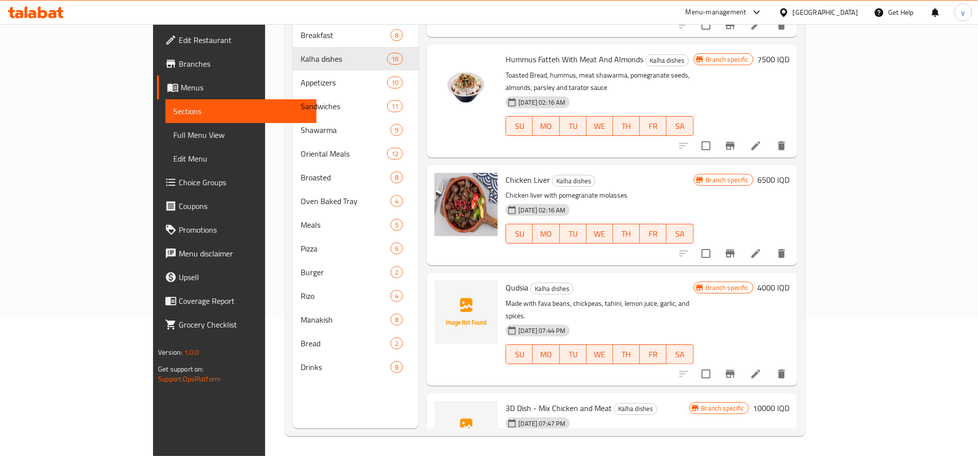
click at [790, 280] on h6 "4000 IQD" at bounding box center [773, 287] width 32 height 14
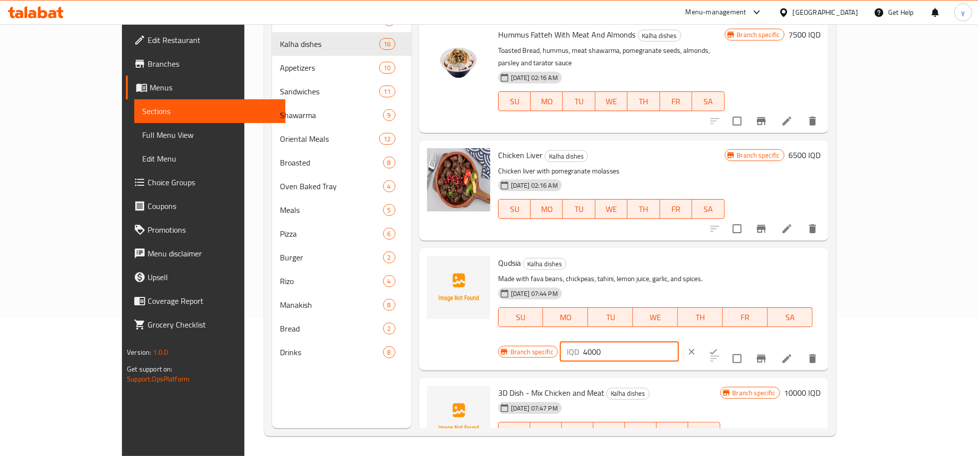
drag, startPoint x: 839, startPoint y: 252, endPoint x: 784, endPoint y: 273, distance: 59.1
click at [739, 341] on div "Branch specific IQD 4000 ​" at bounding box center [618, 352] width 240 height 22
click at [679, 342] on input "4000" at bounding box center [631, 352] width 96 height 20
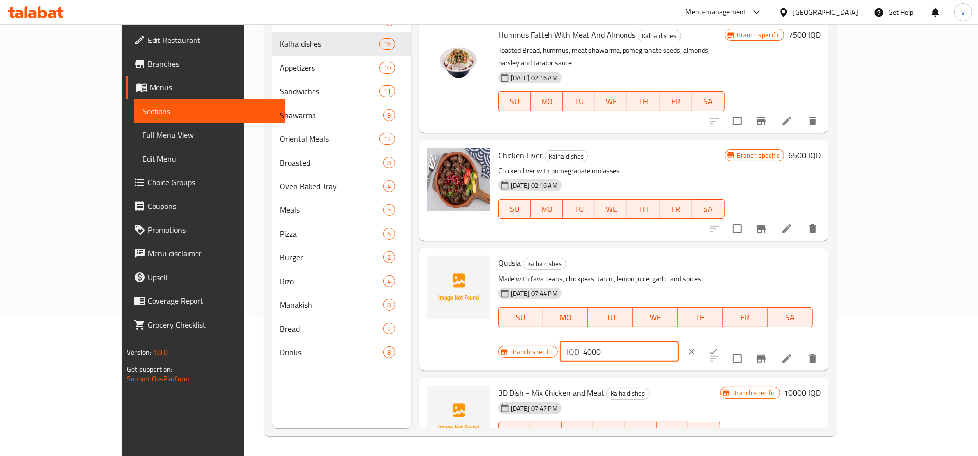
paste input "5"
type input "5000"
click at [718, 347] on icon "ok" at bounding box center [714, 352] width 10 height 10
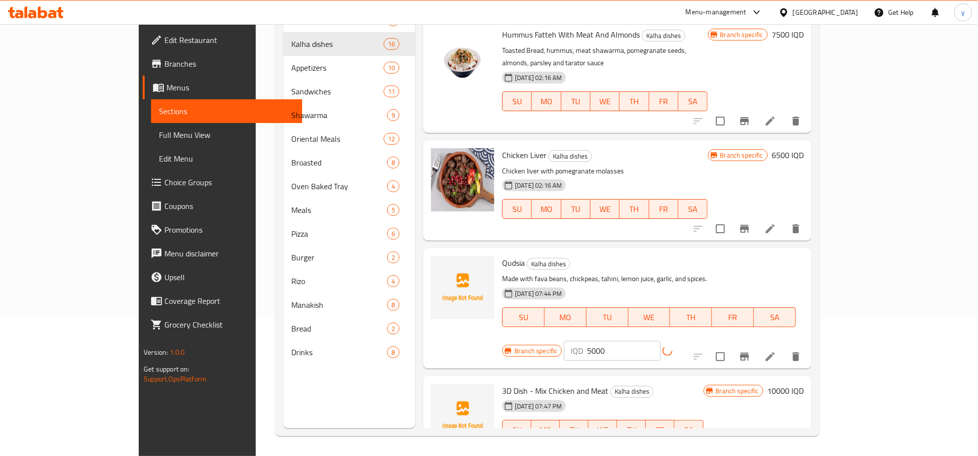
click at [756, 345] on button "Branch-specific-item" at bounding box center [745, 357] width 24 height 24
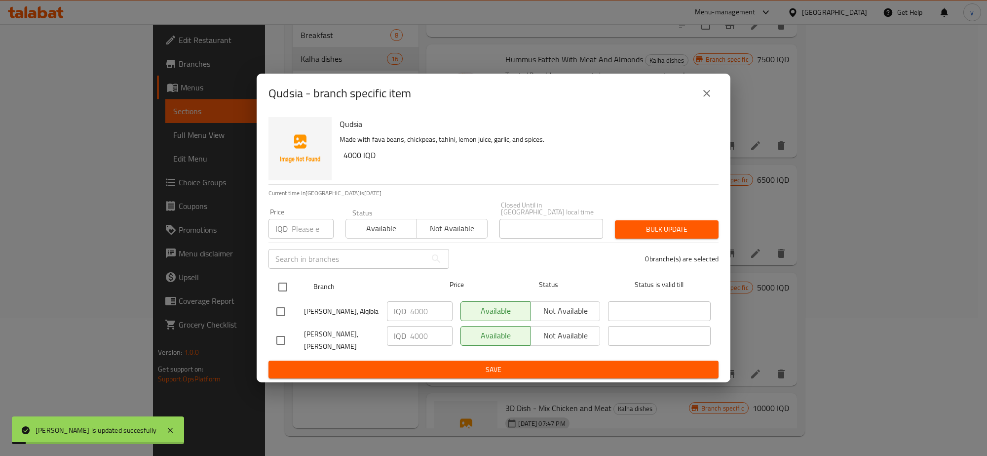
click at [277, 288] on input "checkbox" at bounding box center [283, 286] width 21 height 21
checkbox input "true"
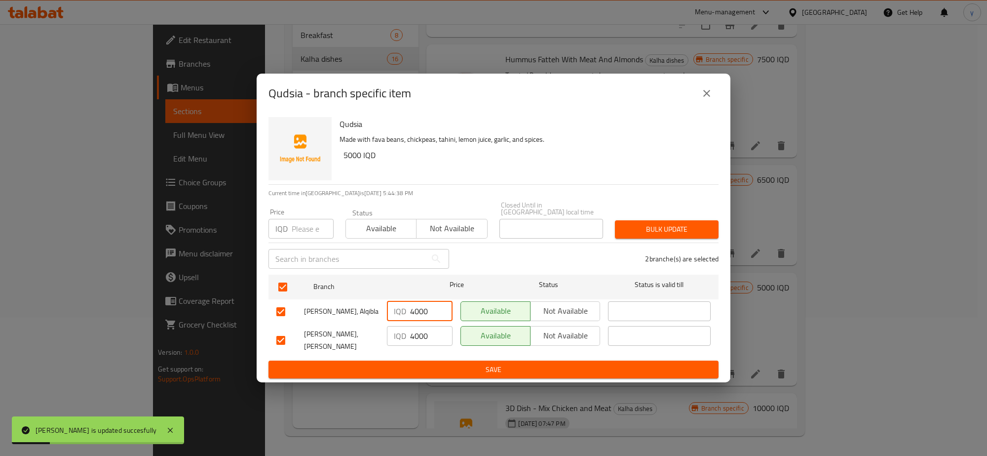
click at [423, 312] on input "4000" at bounding box center [431, 311] width 42 height 20
paste input "5"
type input "5000"
click at [410, 343] on input "4000" at bounding box center [431, 336] width 42 height 20
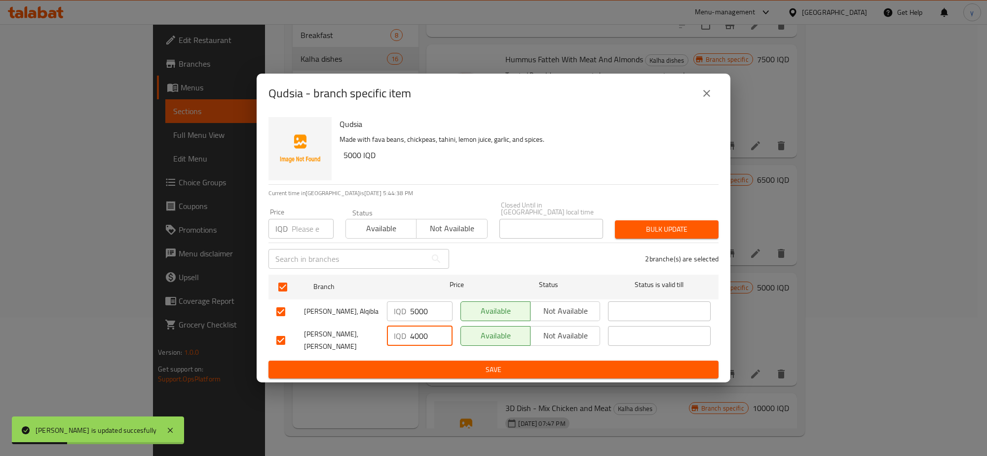
click at [410, 343] on input "4000" at bounding box center [431, 336] width 42 height 20
paste input "5"
type input "5000"
click at [415, 369] on button "Save" at bounding box center [494, 369] width 450 height 18
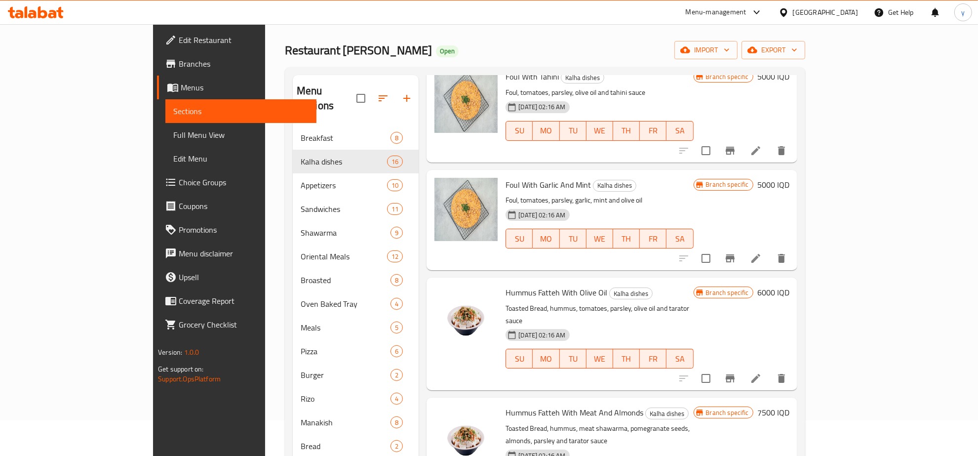
scroll to position [1234, 0]
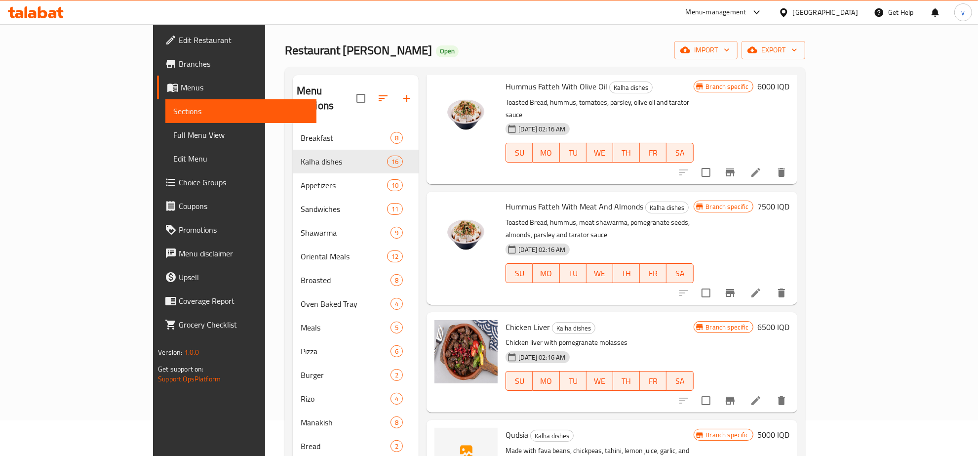
click at [790, 199] on h6 "7500 IQD" at bounding box center [773, 206] width 32 height 14
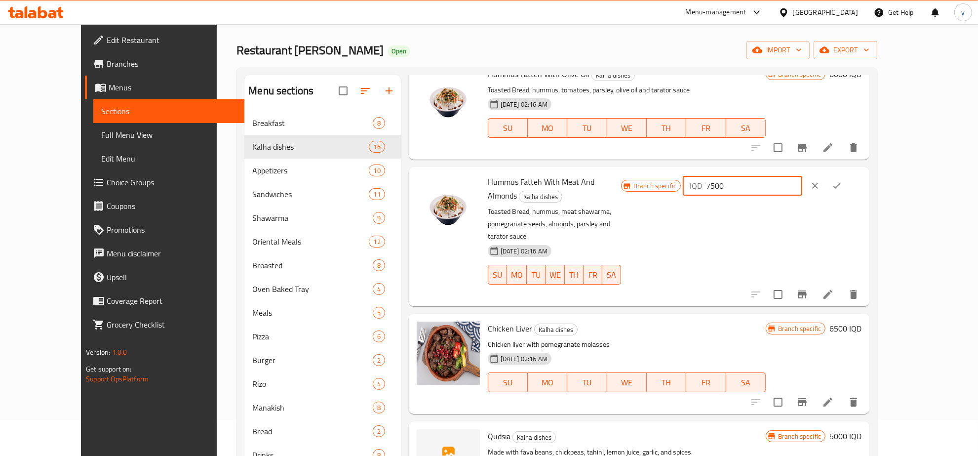
drag, startPoint x: 791, startPoint y: 178, endPoint x: 791, endPoint y: 187, distance: 8.9
click at [778, 180] on div "IQD 7500 ​" at bounding box center [742, 186] width 119 height 20
click at [842, 181] on icon "ok" at bounding box center [837, 186] width 10 height 10
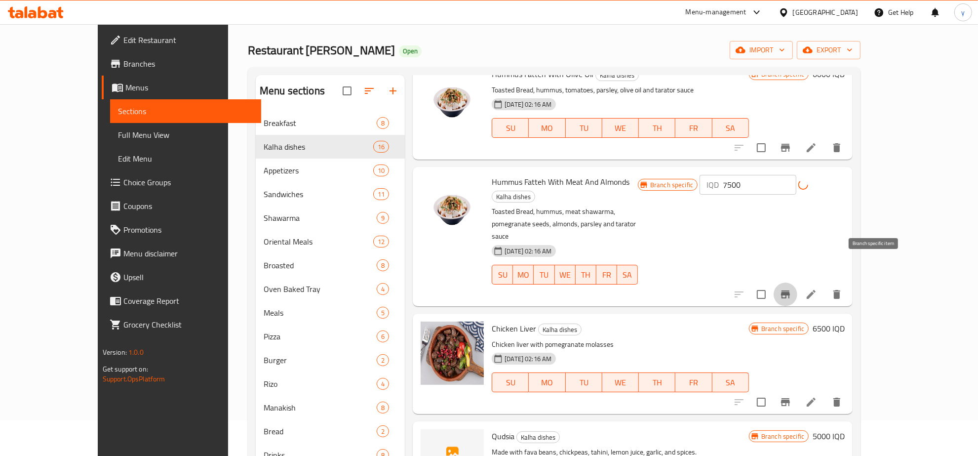
click at [791, 288] on icon "Branch-specific-item" at bounding box center [786, 294] width 12 height 12
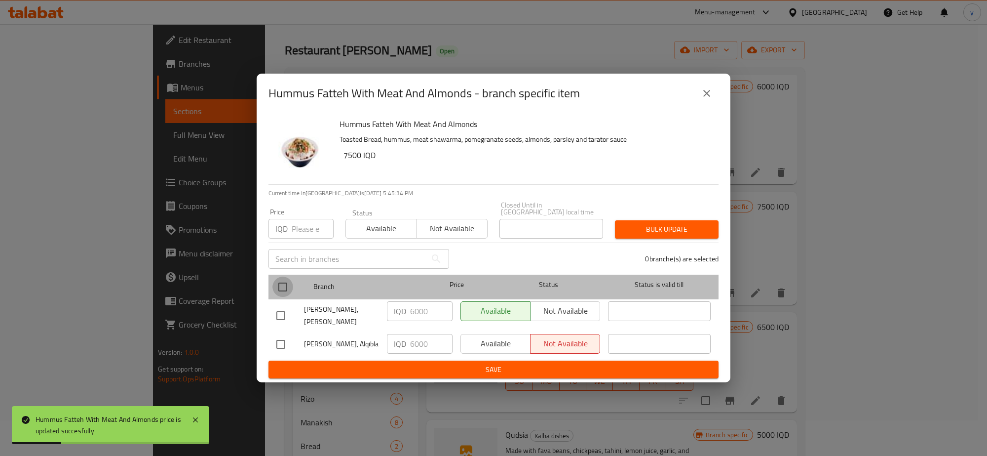
click at [291, 296] on input "checkbox" at bounding box center [283, 286] width 21 height 21
checkbox input "true"
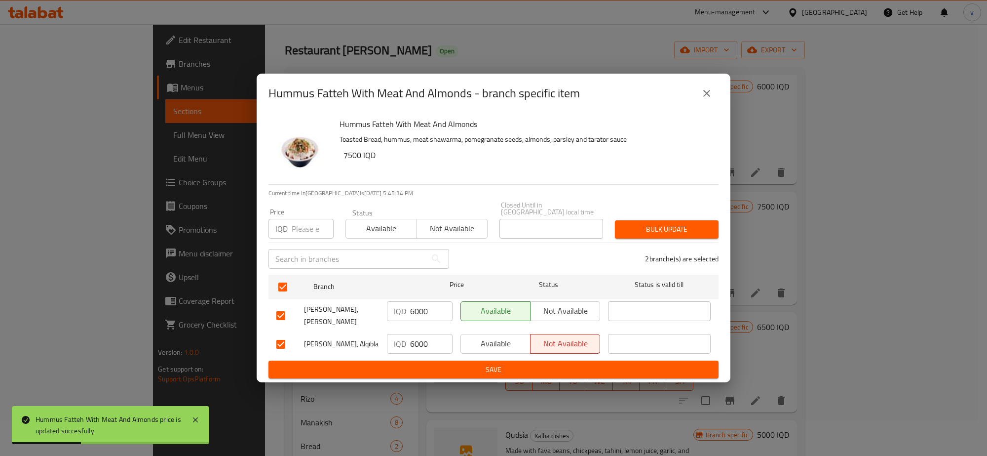
click at [410, 315] on input "6000" at bounding box center [431, 311] width 42 height 20
paste input "75"
type input "7500"
click at [423, 338] on input "6000" at bounding box center [431, 344] width 42 height 20
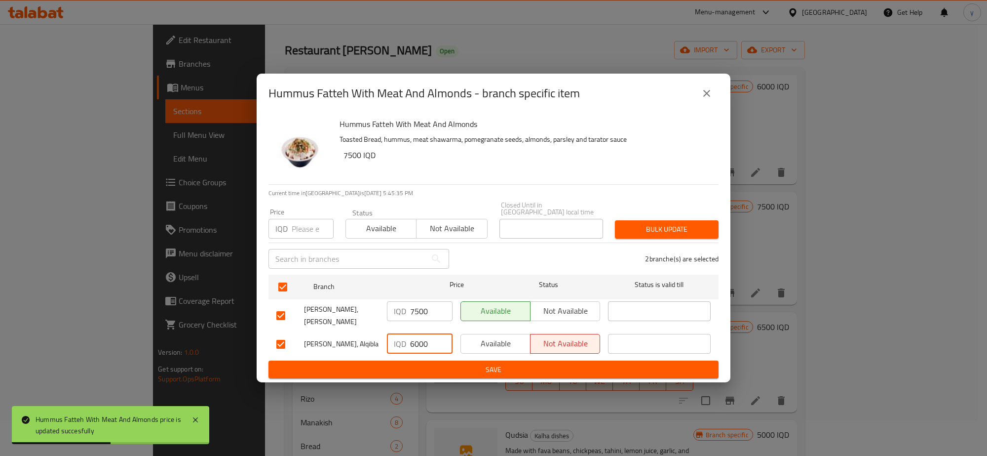
click at [423, 338] on input "6000" at bounding box center [431, 344] width 42 height 20
paste input "75"
type input "7500"
click at [424, 371] on button "Save" at bounding box center [494, 369] width 450 height 18
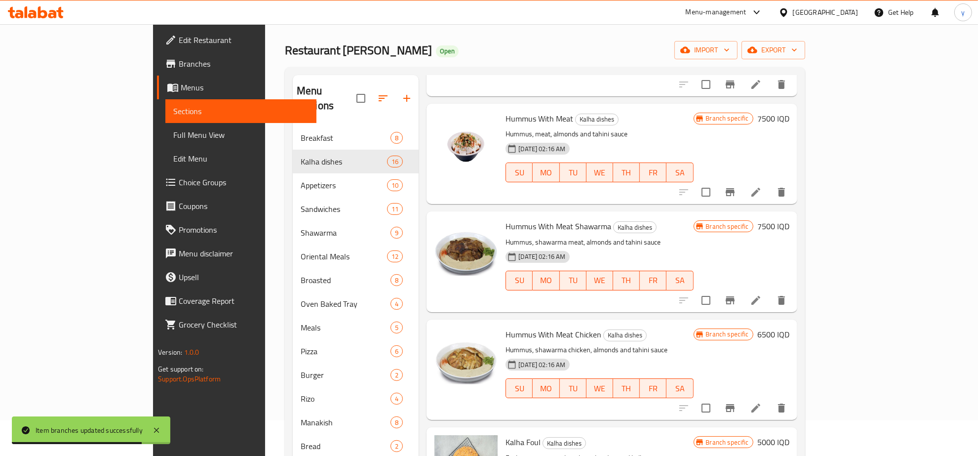
scroll to position [411, 0]
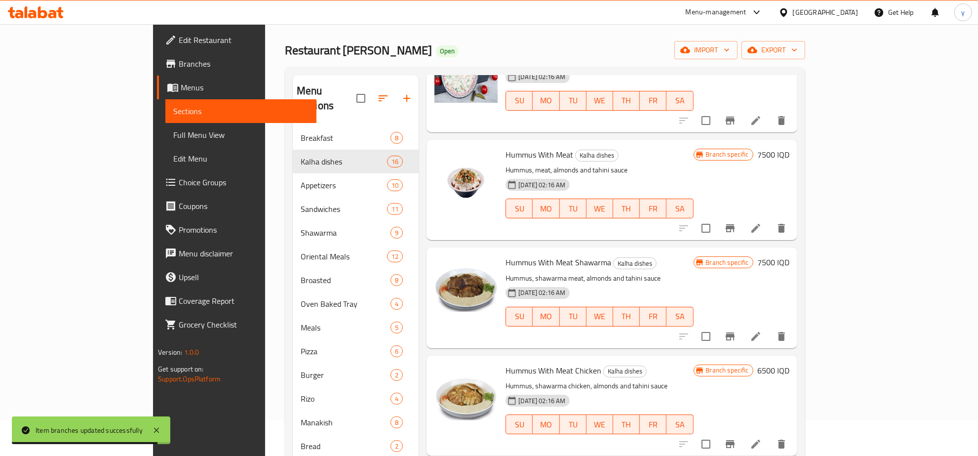
click at [790, 255] on h6 "7500 IQD" at bounding box center [773, 262] width 32 height 14
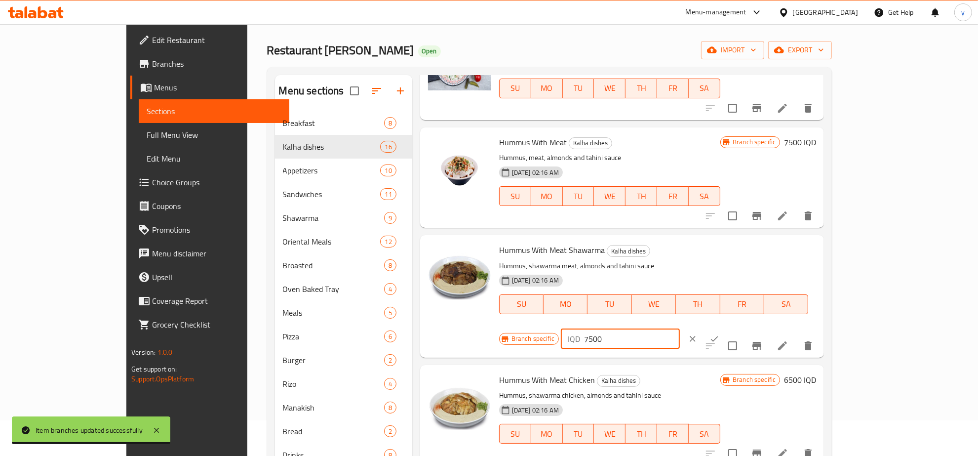
drag, startPoint x: 832, startPoint y: 253, endPoint x: 761, endPoint y: 267, distance: 72.5
click at [740, 328] on div "Branch specific IQD 7500 ​" at bounding box center [619, 339] width 240 height 22
paste input "6"
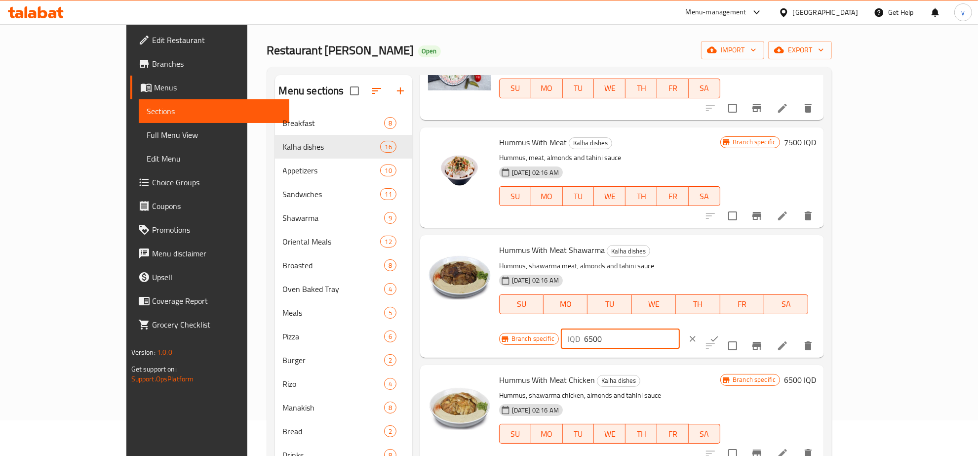
type input "6500"
click at [719, 334] on icon "ok" at bounding box center [715, 339] width 10 height 10
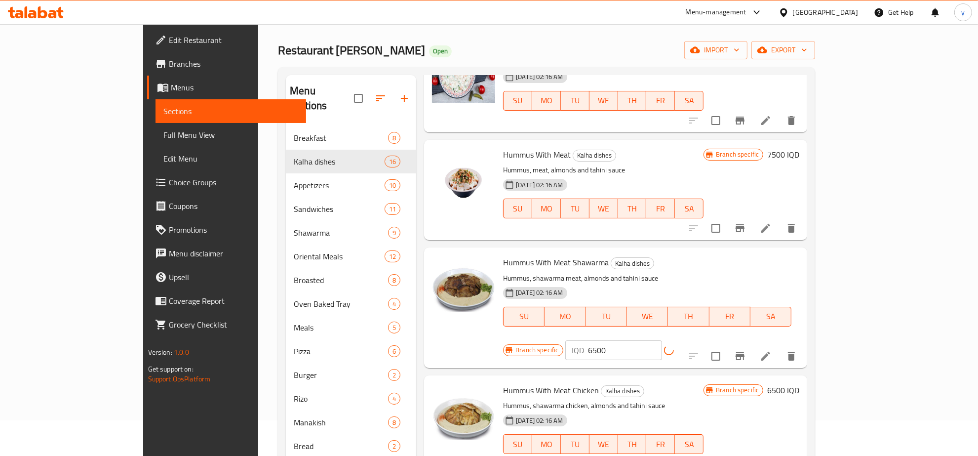
click at [745, 352] on icon "Branch-specific-item" at bounding box center [740, 356] width 9 height 8
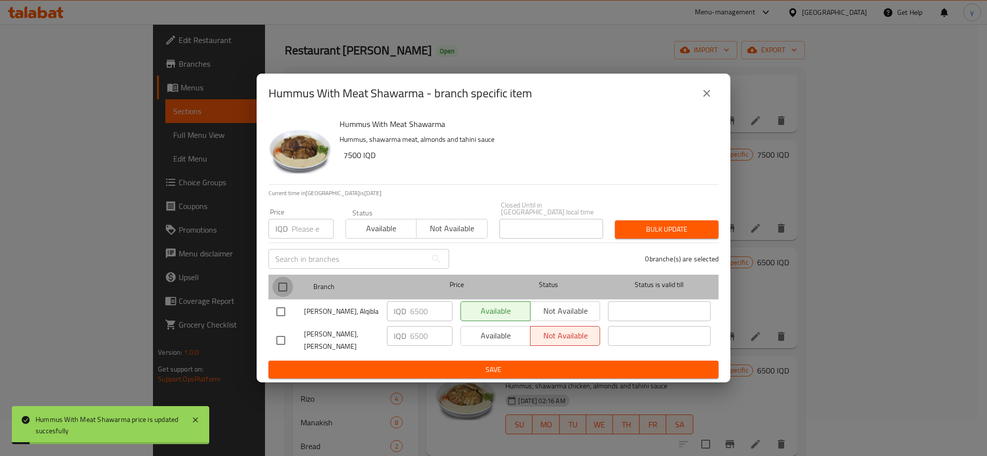
click at [290, 280] on input "checkbox" at bounding box center [283, 286] width 21 height 21
checkbox input "true"
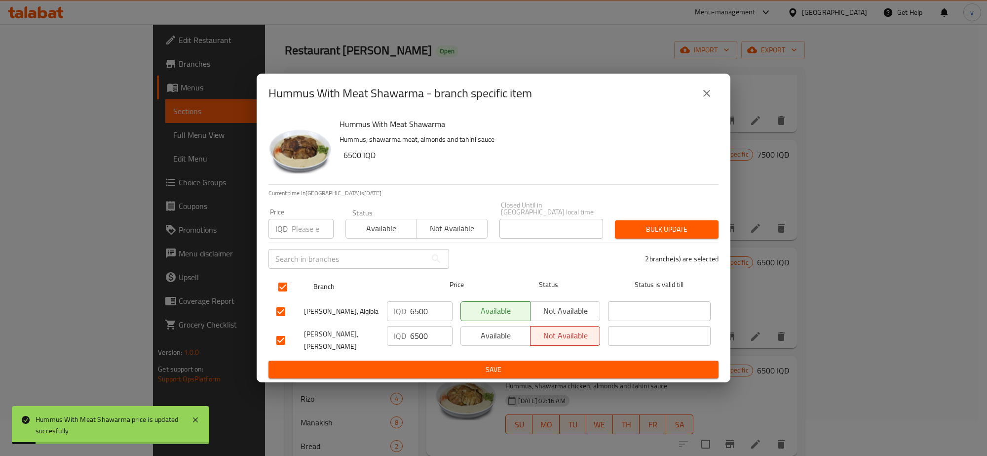
click at [273, 288] on input "checkbox" at bounding box center [283, 286] width 21 height 21
checkbox input "false"
click at [703, 99] on icon "close" at bounding box center [707, 93] width 12 height 12
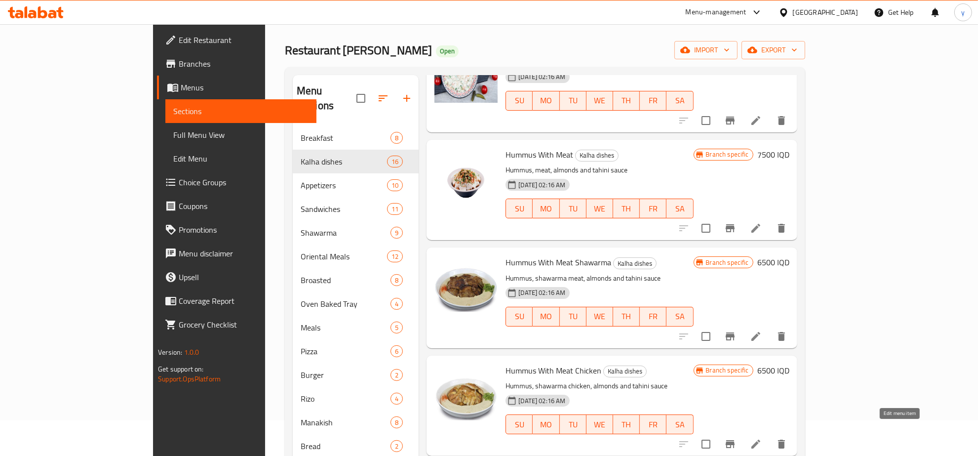
click at [762, 438] on icon at bounding box center [756, 444] width 12 height 12
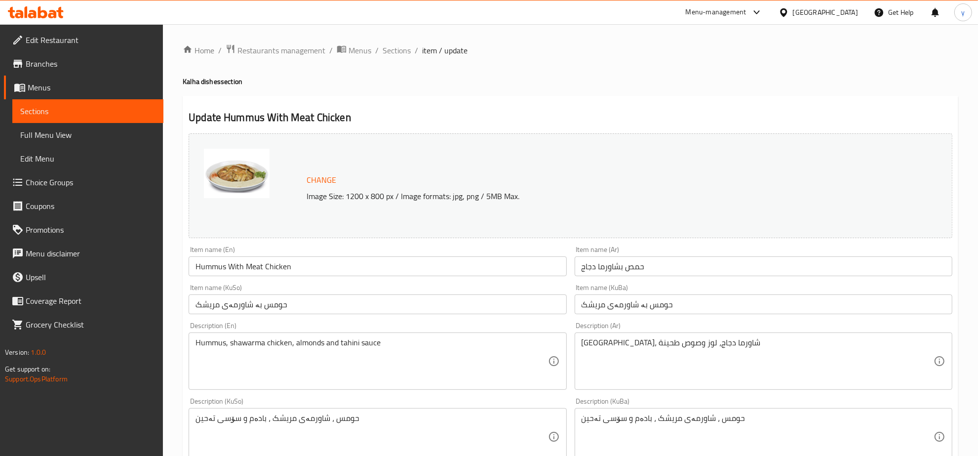
click at [252, 273] on input "Hummus With Meat Chicken" at bounding box center [378, 266] width 378 height 20
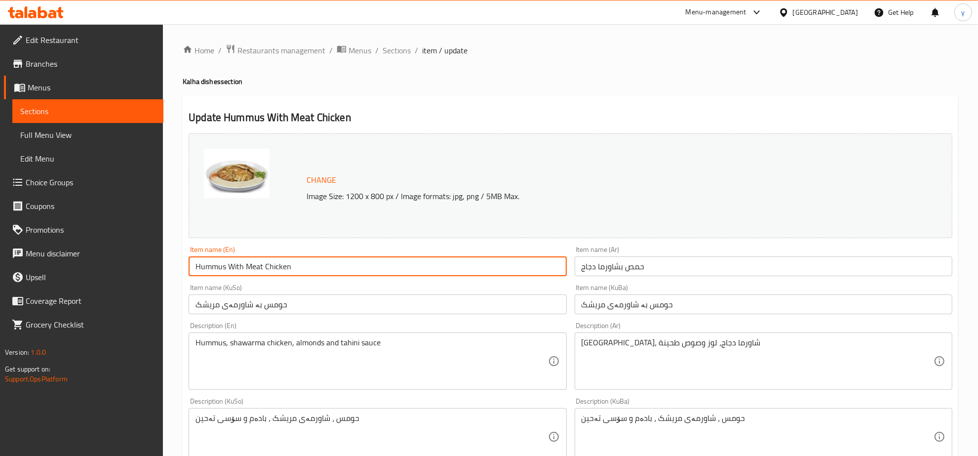
click at [252, 273] on input "Hummus With Meat Chicken" at bounding box center [378, 266] width 378 height 20
type input "Hummus With Chicken Shwerma"
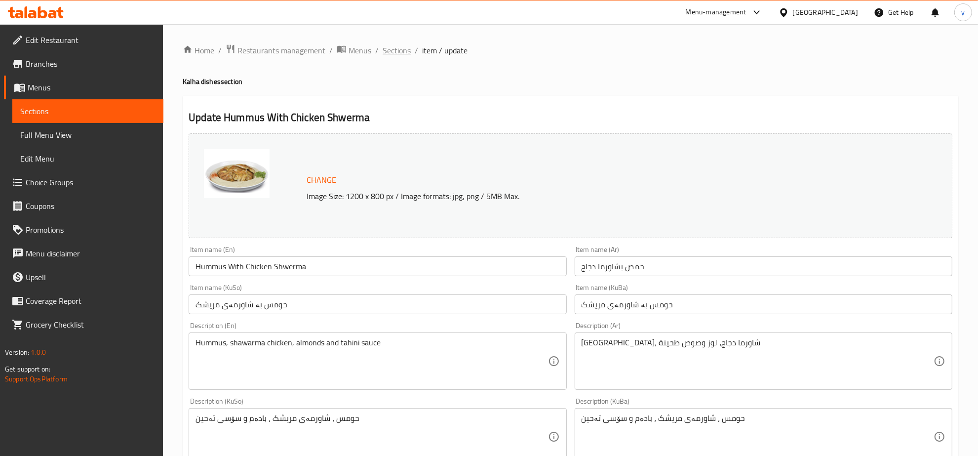
click at [384, 47] on span "Sections" at bounding box center [397, 50] width 28 height 12
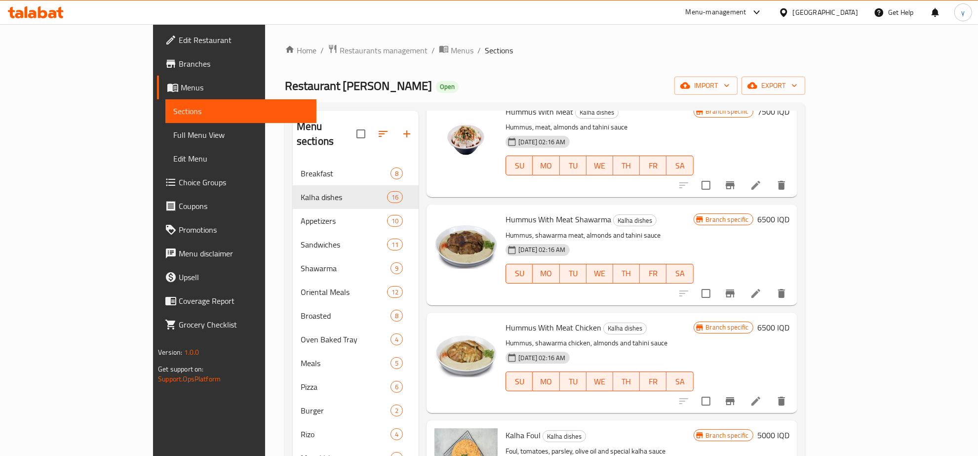
scroll to position [514, 0]
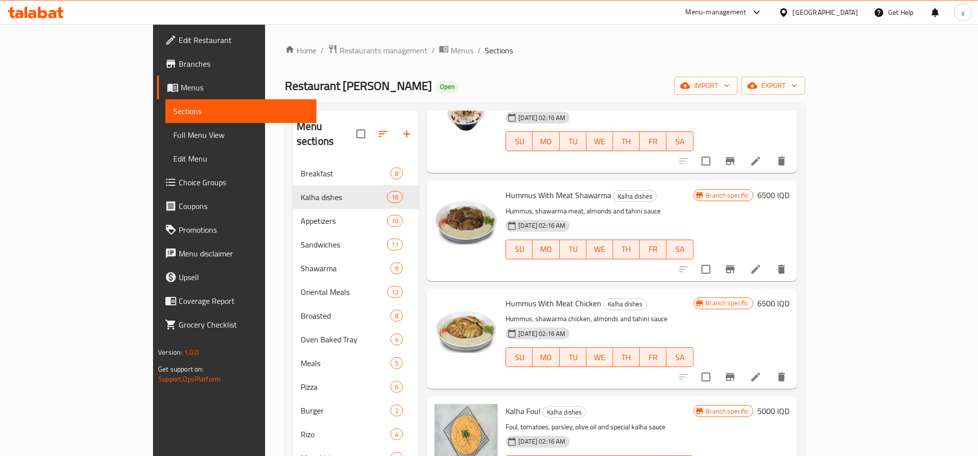
click at [790, 296] on h6 "6500 IQD" at bounding box center [773, 303] width 32 height 14
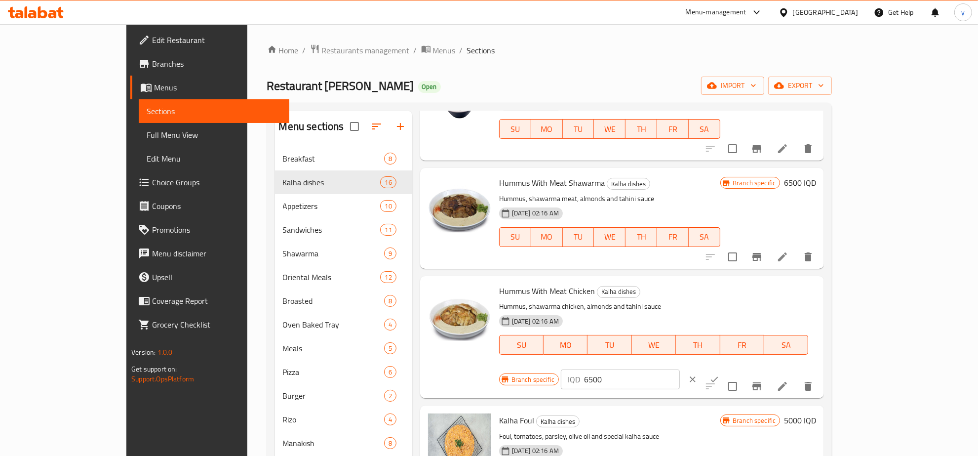
drag, startPoint x: 808, startPoint y: 297, endPoint x: 801, endPoint y: 313, distance: 17.2
click at [740, 368] on div "Branch specific IQD 6500 ​" at bounding box center [619, 379] width 240 height 22
paste input "7"
paste input "6500"
click at [680, 369] on input "75006500" at bounding box center [632, 379] width 96 height 20
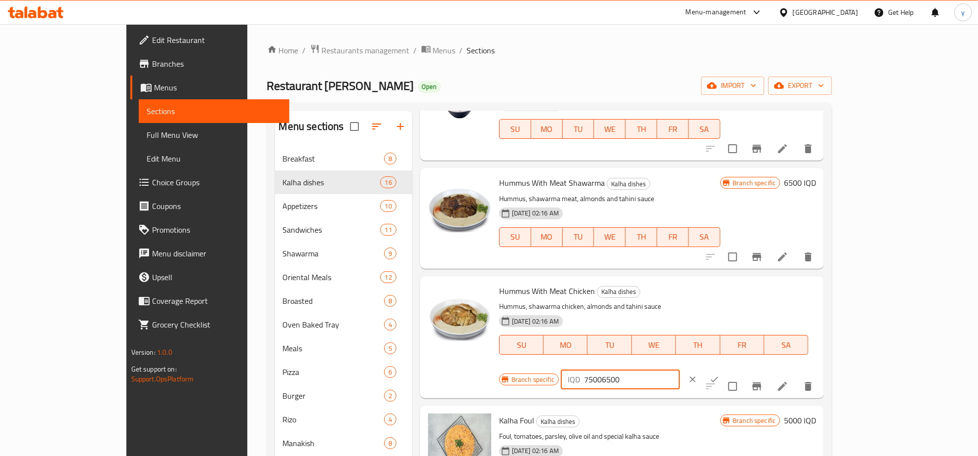
click at [680, 369] on input "75006500" at bounding box center [632, 379] width 96 height 20
paste input "number"
type input "6500"
click at [719, 374] on icon "ok" at bounding box center [715, 379] width 10 height 10
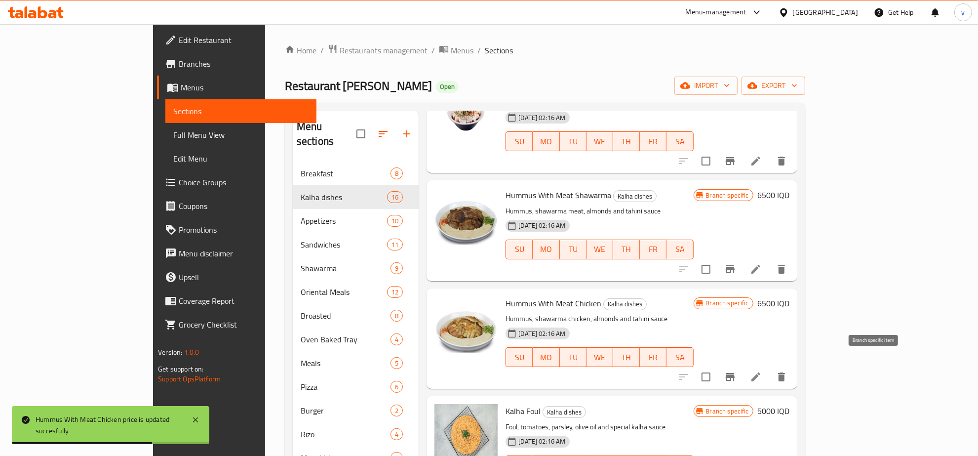
click at [736, 371] on icon "Branch-specific-item" at bounding box center [730, 377] width 12 height 12
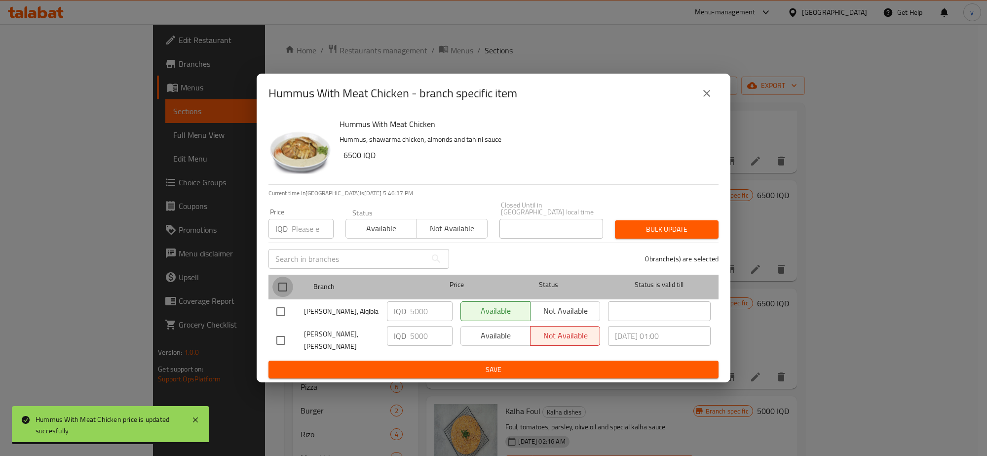
click at [280, 283] on input "checkbox" at bounding box center [283, 286] width 21 height 21
checkbox input "true"
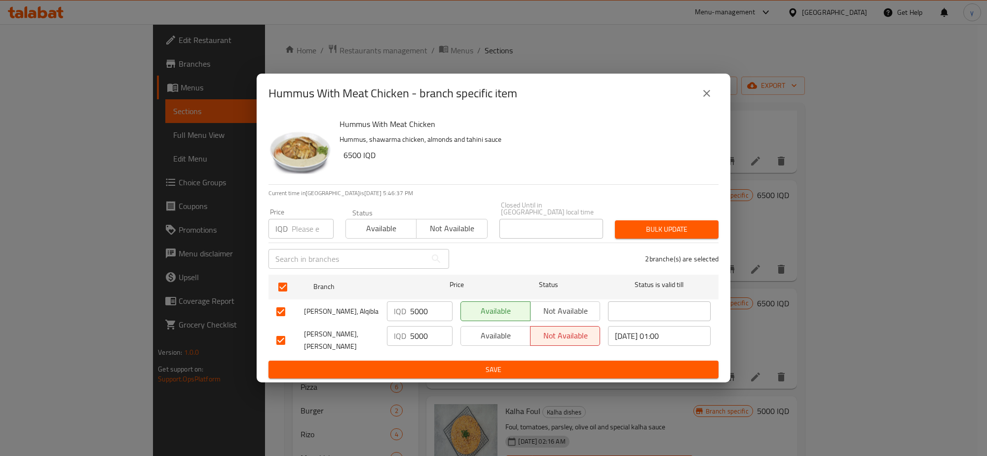
click at [403, 305] on p "IQD" at bounding box center [400, 311] width 12 height 12
click at [413, 313] on input "5000" at bounding box center [431, 311] width 42 height 20
paste input "65"
type input "6500"
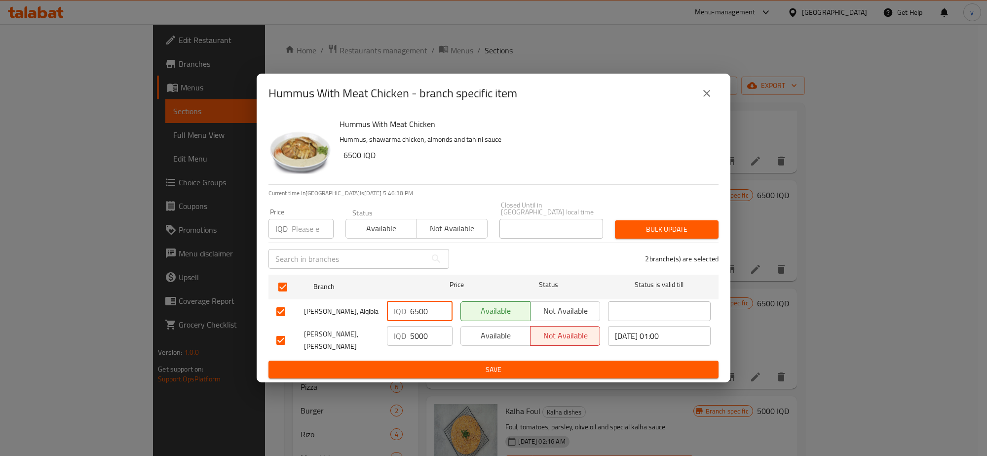
click at [413, 332] on input "5000" at bounding box center [431, 336] width 42 height 20
paste input "65"
type input "6500"
click at [415, 363] on span "Save" at bounding box center [493, 369] width 434 height 12
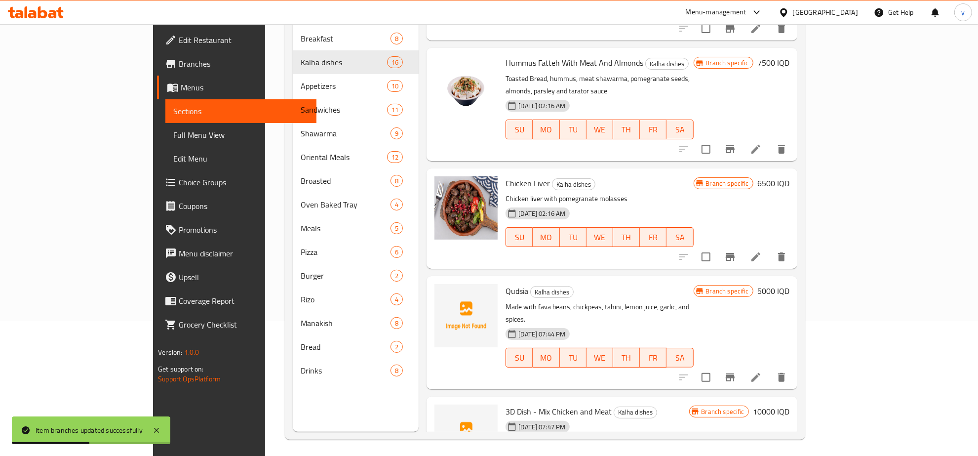
scroll to position [139, 0]
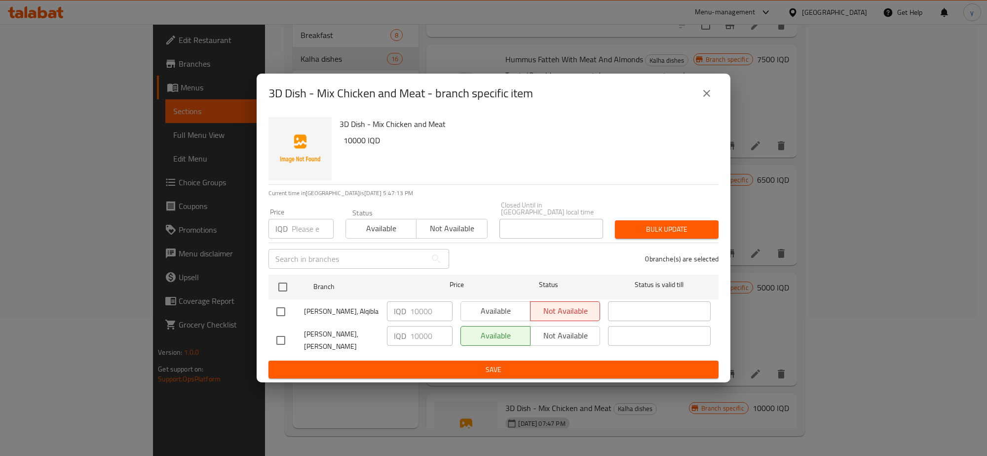
click at [710, 95] on icon "close" at bounding box center [707, 93] width 12 height 12
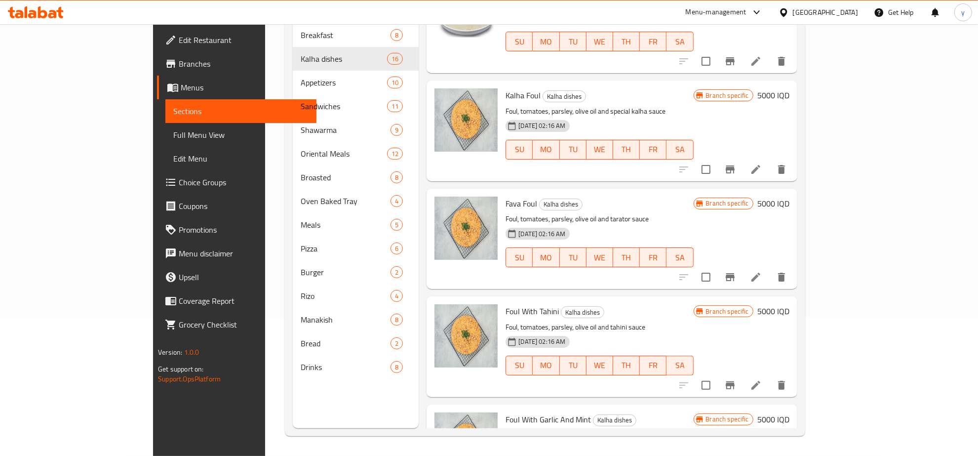
scroll to position [662, 0]
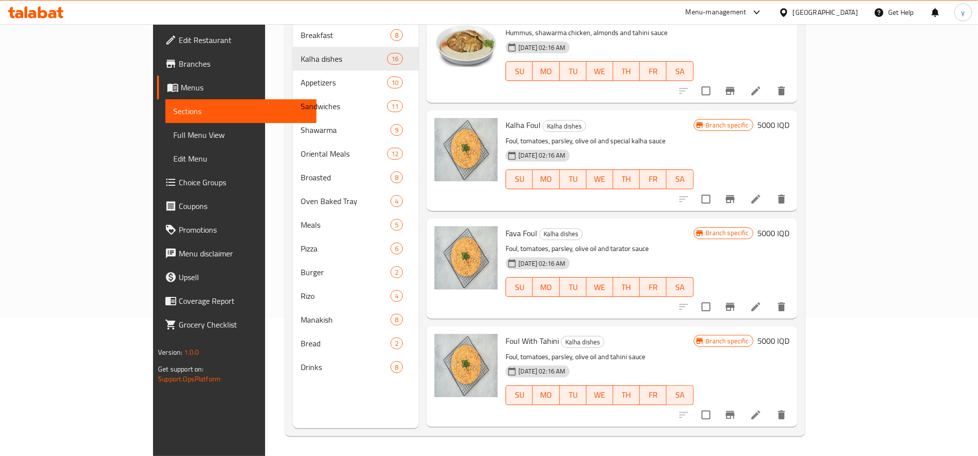
click at [790, 118] on h6 "5000 IQD" at bounding box center [773, 125] width 32 height 14
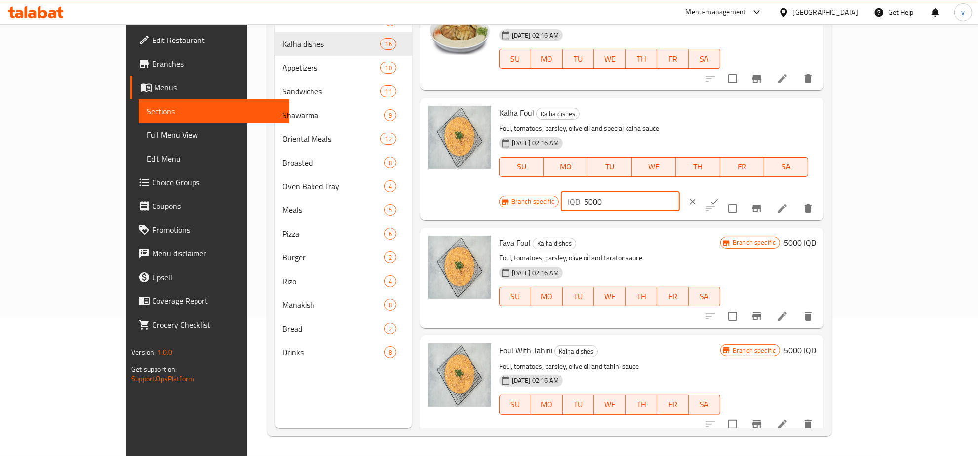
drag, startPoint x: 808, startPoint y: 115, endPoint x: 779, endPoint y: 132, distance: 34.3
click at [740, 191] on div "Branch specific IQD 5000 ​" at bounding box center [619, 202] width 240 height 22
paste input "0"
click at [680, 192] on input "50000" at bounding box center [632, 202] width 96 height 20
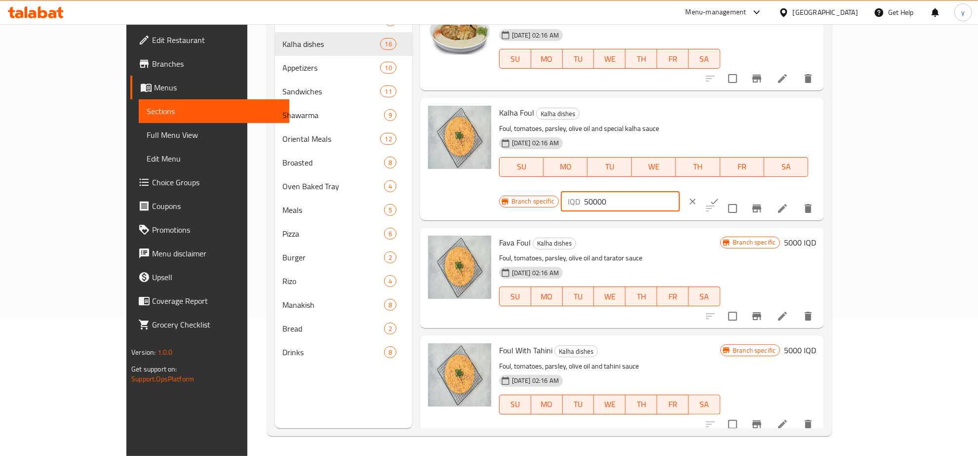
click at [680, 192] on input "50000" at bounding box center [632, 202] width 96 height 20
paste input "number"
type input "5000"
click at [725, 191] on button "ok" at bounding box center [715, 202] width 22 height 22
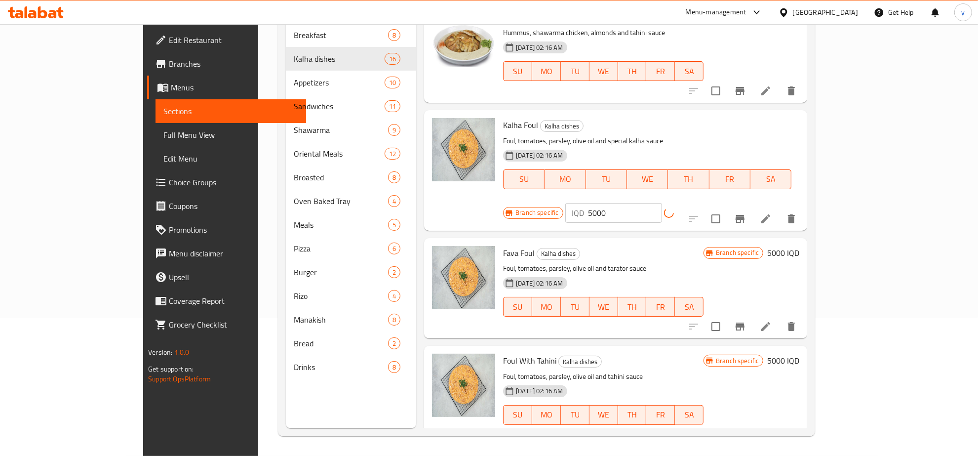
click at [803, 207] on div at bounding box center [742, 219] width 121 height 24
click at [745, 215] on icon "Branch-specific-item" at bounding box center [740, 219] width 9 height 8
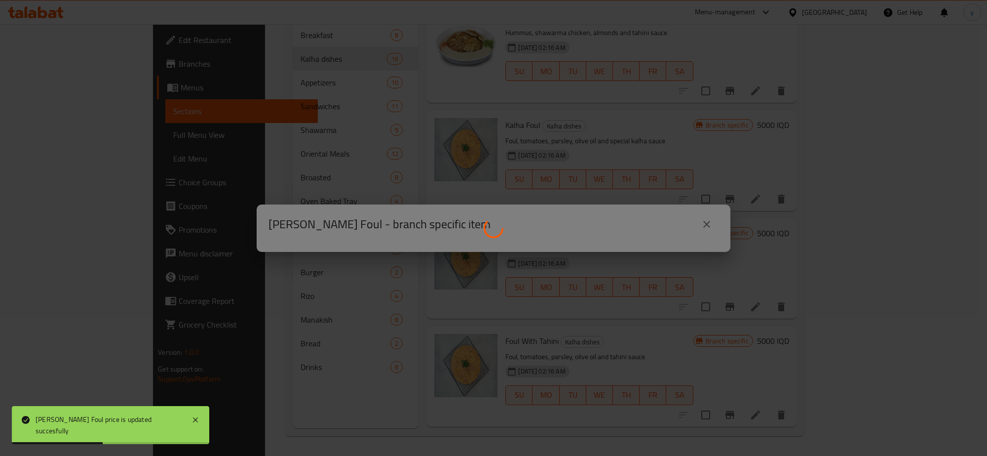
click at [151, 434] on div "Kalha Foul price is updated succesfully" at bounding box center [110, 425] width 197 height 38
click at [190, 426] on icon at bounding box center [196, 420] width 12 height 12
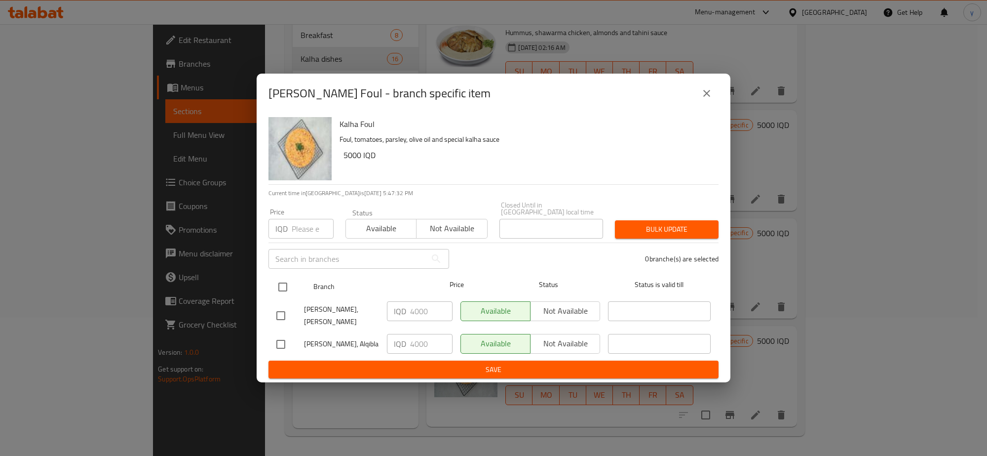
click at [287, 289] on input "checkbox" at bounding box center [283, 286] width 21 height 21
checkbox input "true"
click at [418, 330] on div "IQD 4000 ​" at bounding box center [420, 344] width 74 height 29
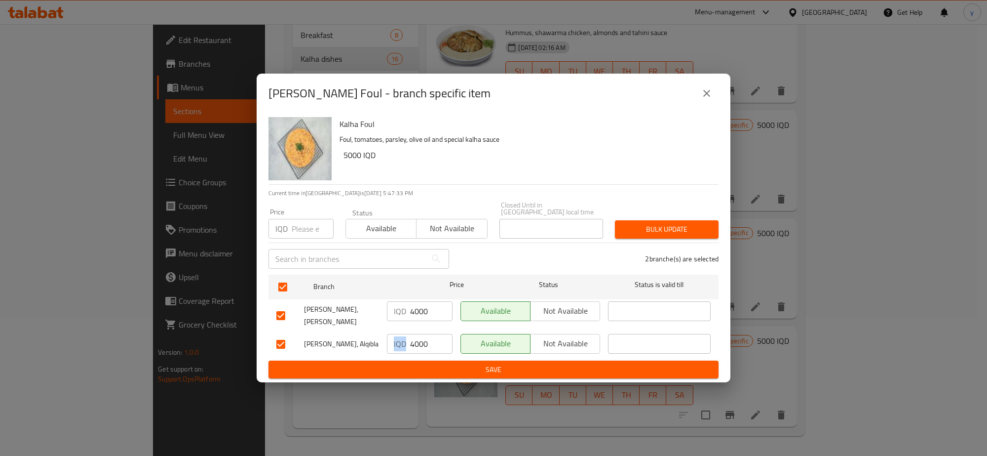
click at [418, 330] on div "IQD 4000 ​" at bounding box center [420, 344] width 74 height 29
click at [421, 315] on input "4000" at bounding box center [431, 311] width 42 height 20
paste input "5"
type input "5000"
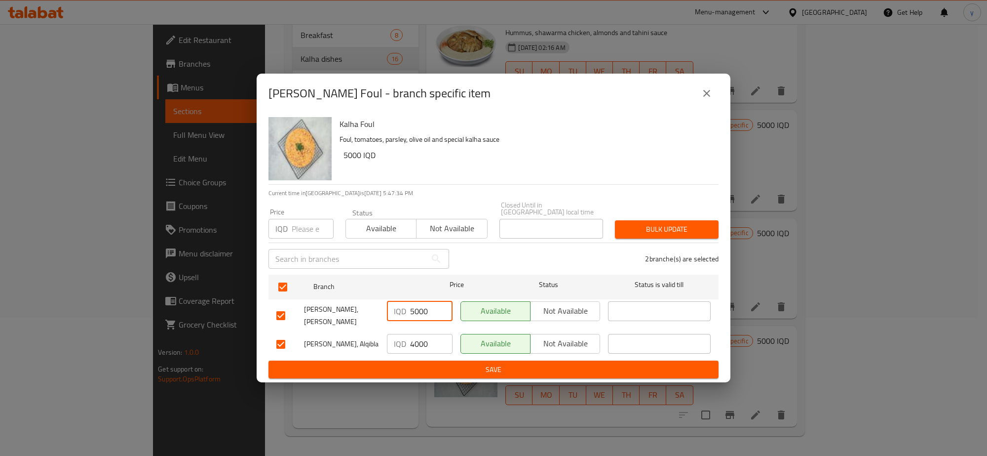
click at [420, 334] on input "4000" at bounding box center [431, 344] width 42 height 20
paste input "5"
type input "5000"
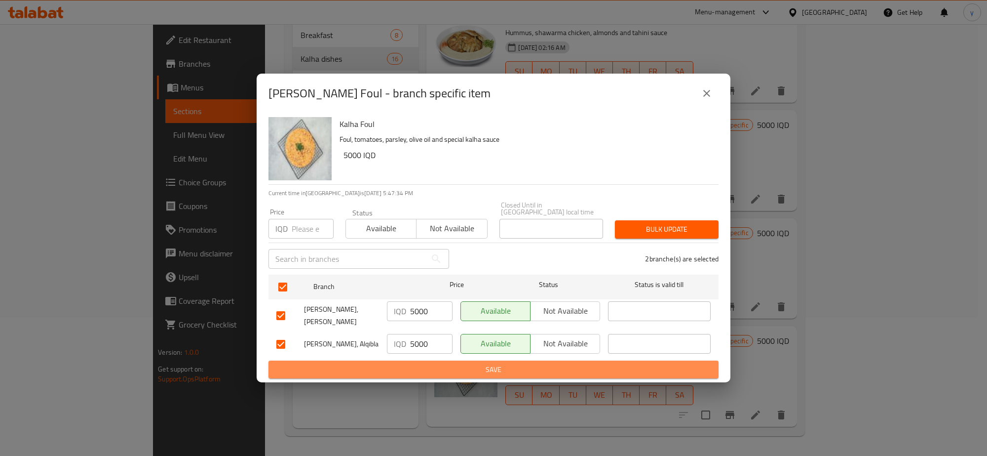
click at [420, 364] on span "Save" at bounding box center [493, 369] width 434 height 12
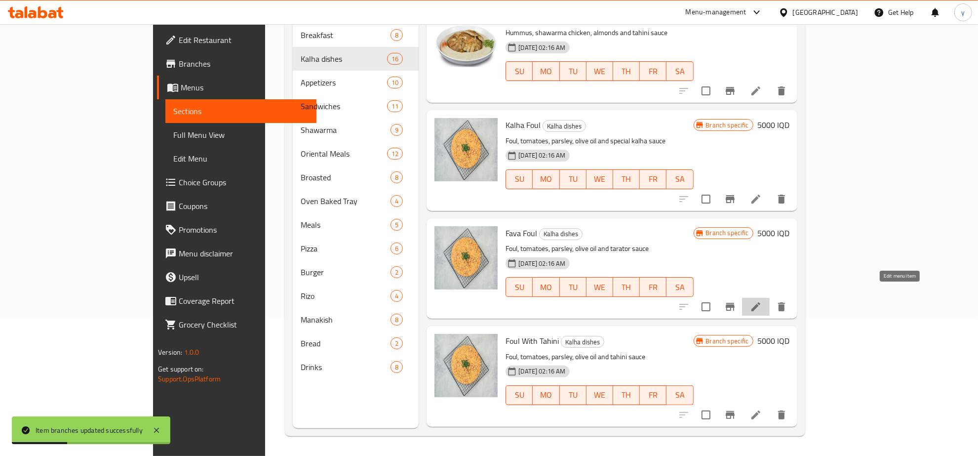
click at [762, 301] on icon at bounding box center [756, 307] width 12 height 12
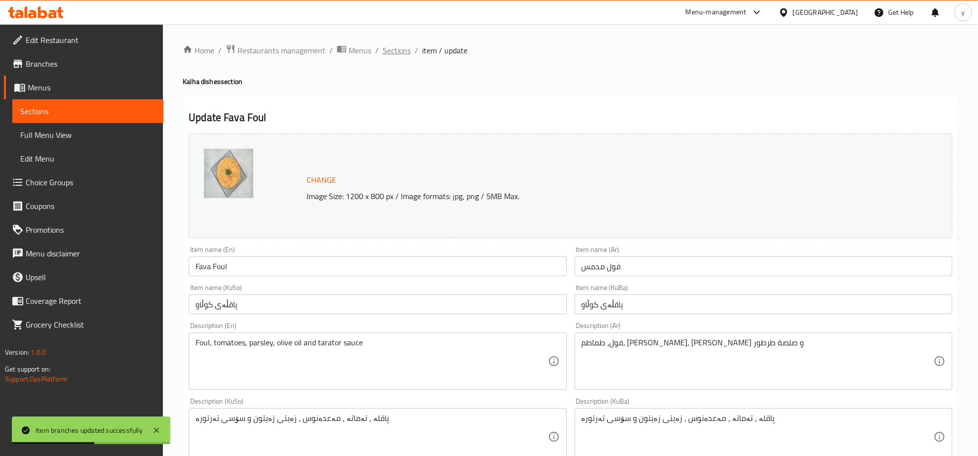
click at [399, 53] on span "Sections" at bounding box center [397, 50] width 28 height 12
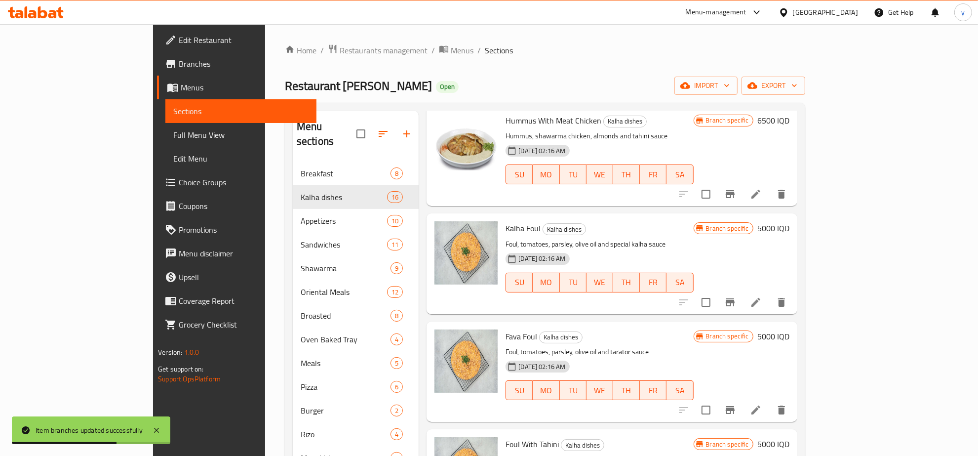
scroll to position [720, 0]
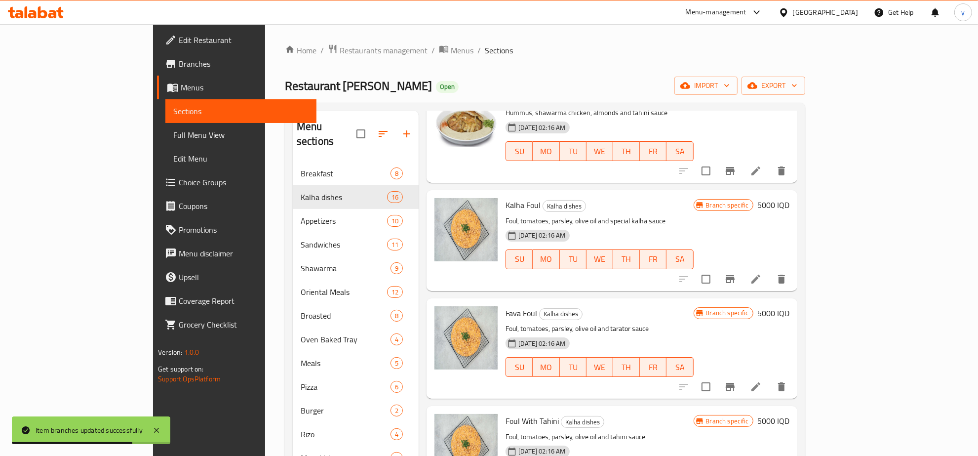
click at [790, 306] on h6 "5000 IQD" at bounding box center [773, 313] width 32 height 14
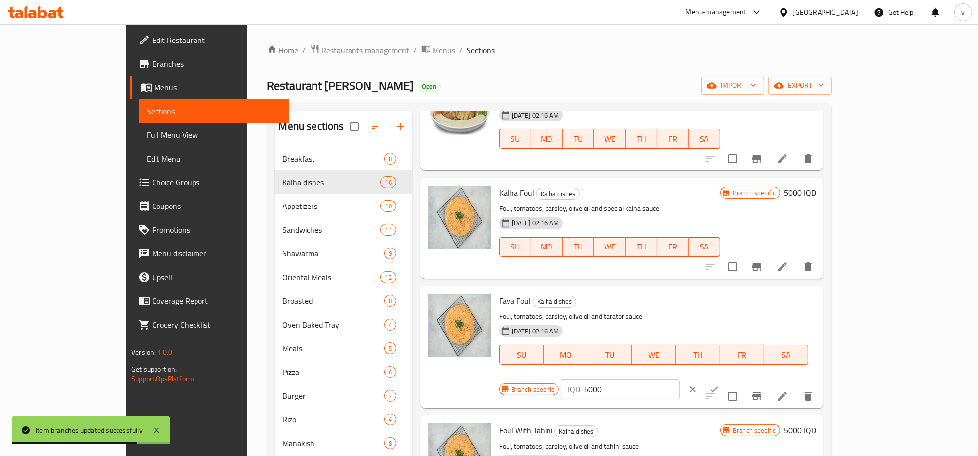
drag, startPoint x: 679, startPoint y: 309, endPoint x: 689, endPoint y: 313, distance: 10.2
click at [681, 312] on div "Fava Foul Kalha dishes Foul, tomatoes, parsley, olive oil and tarator sauce 17-…" at bounding box center [657, 347] width 325 height 114
click at [719, 384] on icon "ok" at bounding box center [715, 389] width 10 height 10
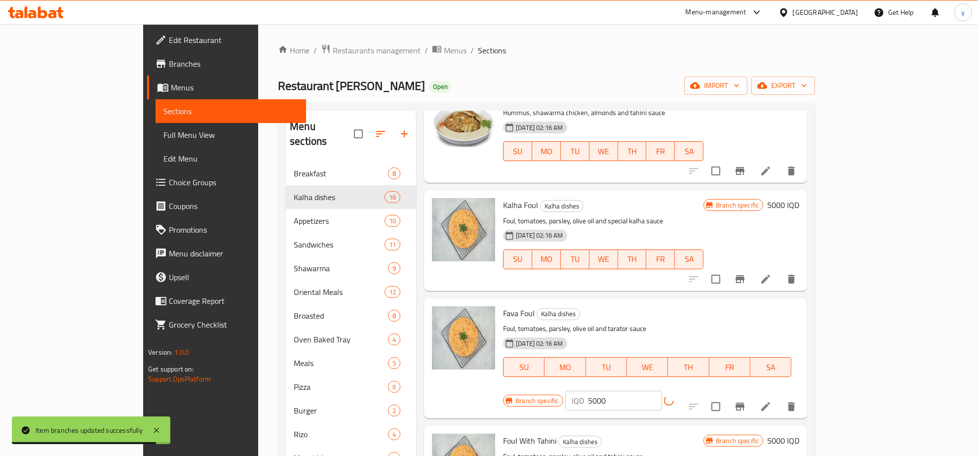
click at [752, 395] on button "Branch-specific-item" at bounding box center [740, 407] width 24 height 24
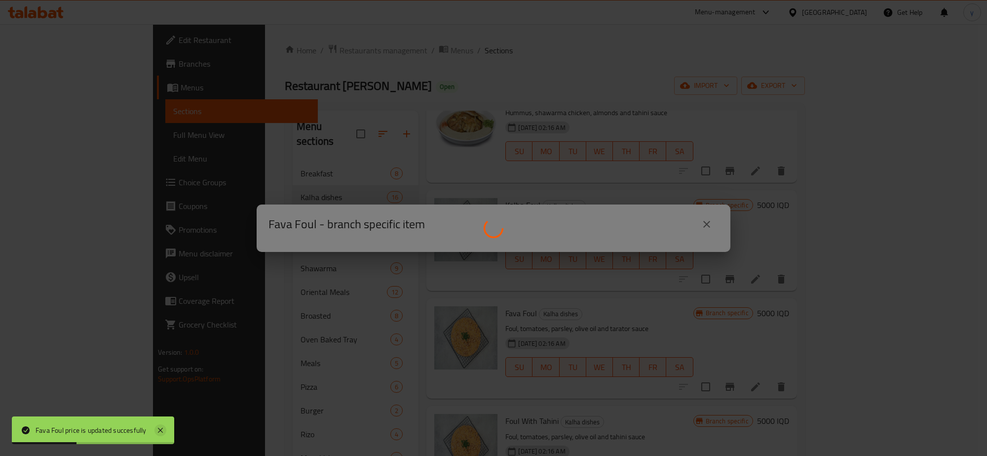
click at [158, 425] on icon at bounding box center [161, 430] width 12 height 12
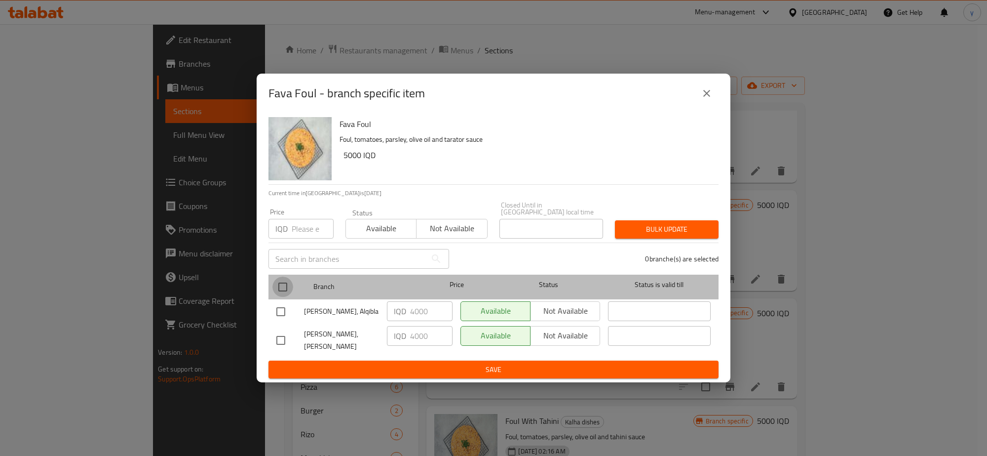
click at [282, 289] on input "checkbox" at bounding box center [283, 286] width 21 height 21
checkbox input "true"
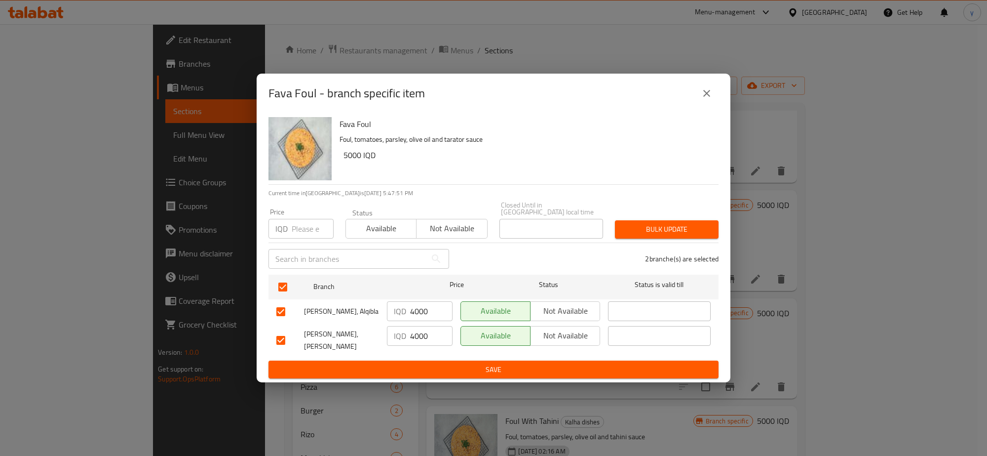
click at [421, 311] on input "4000" at bounding box center [431, 311] width 42 height 20
drag, startPoint x: 421, startPoint y: 311, endPoint x: 420, endPoint y: 337, distance: 25.7
click at [421, 317] on input "4000" at bounding box center [431, 311] width 42 height 20
paste input "5"
type input "5000"
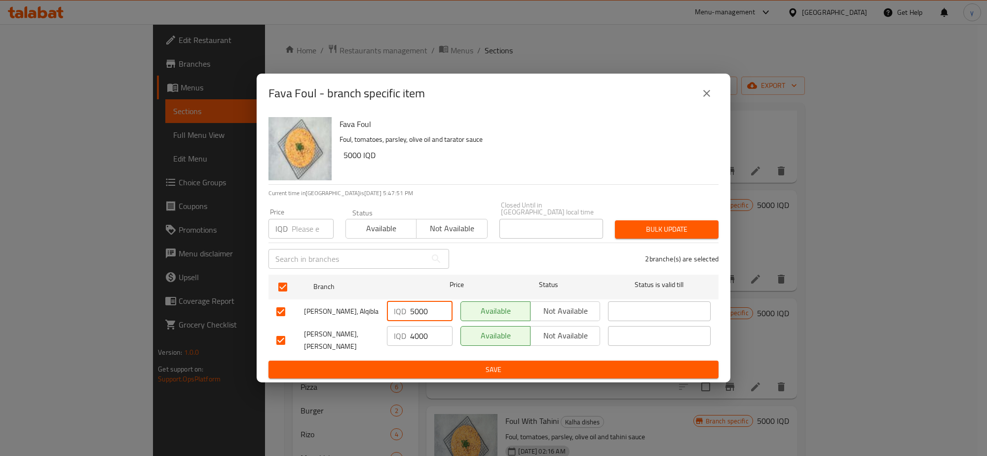
click at [420, 341] on input "4000" at bounding box center [431, 336] width 42 height 20
paste input "5"
type input "5000"
click at [416, 363] on span "Save" at bounding box center [493, 369] width 434 height 12
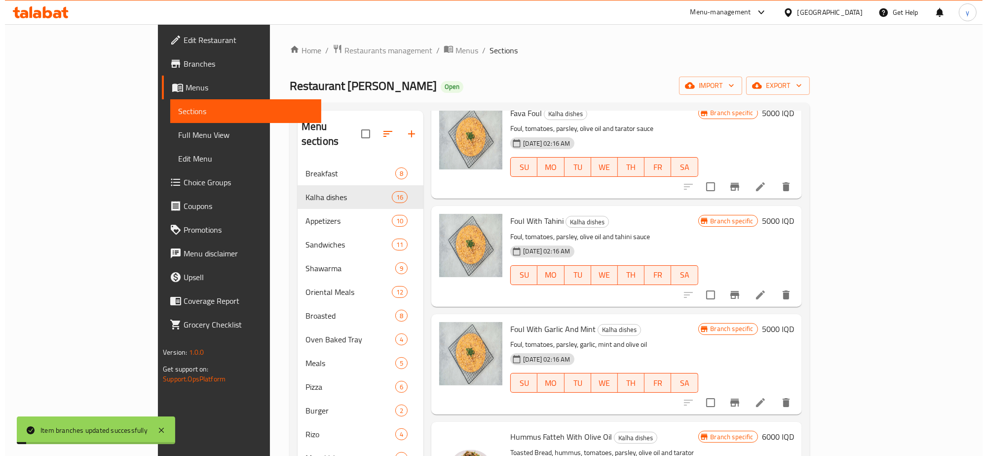
scroll to position [926, 0]
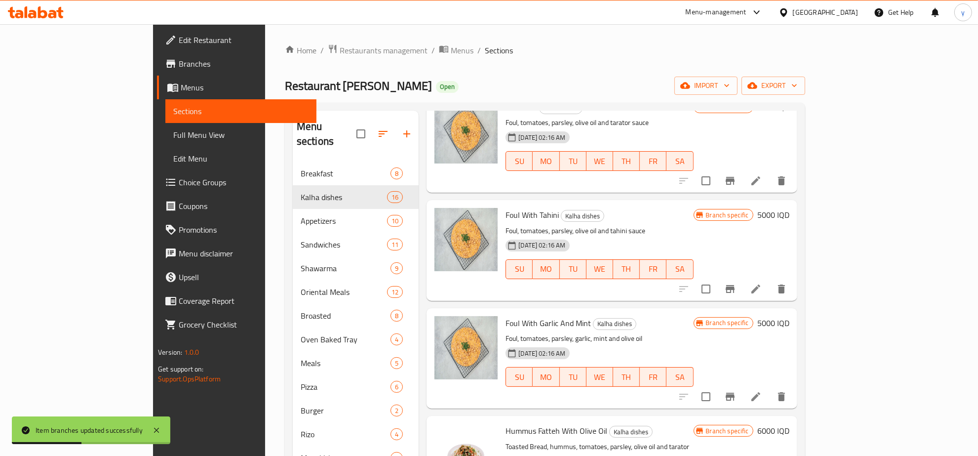
click at [790, 208] on h6 "5000 IQD" at bounding box center [773, 215] width 32 height 14
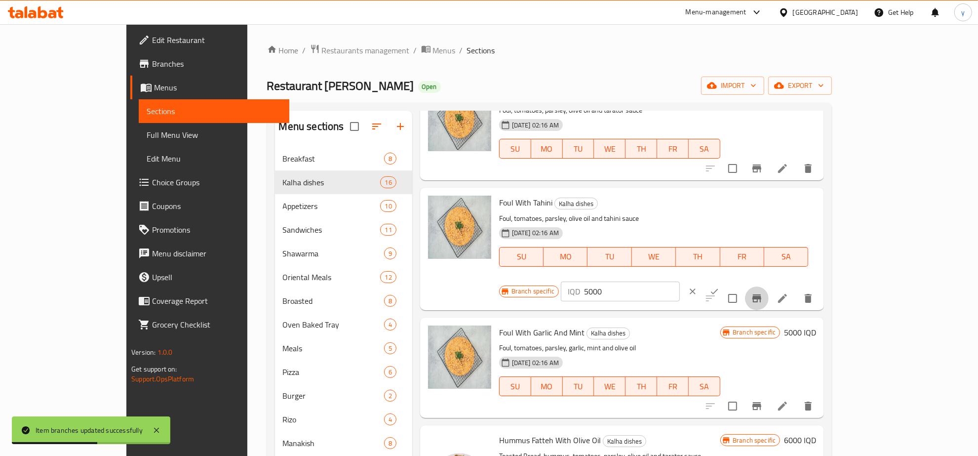
click at [761, 294] on icon "Branch-specific-item" at bounding box center [756, 298] width 9 height 8
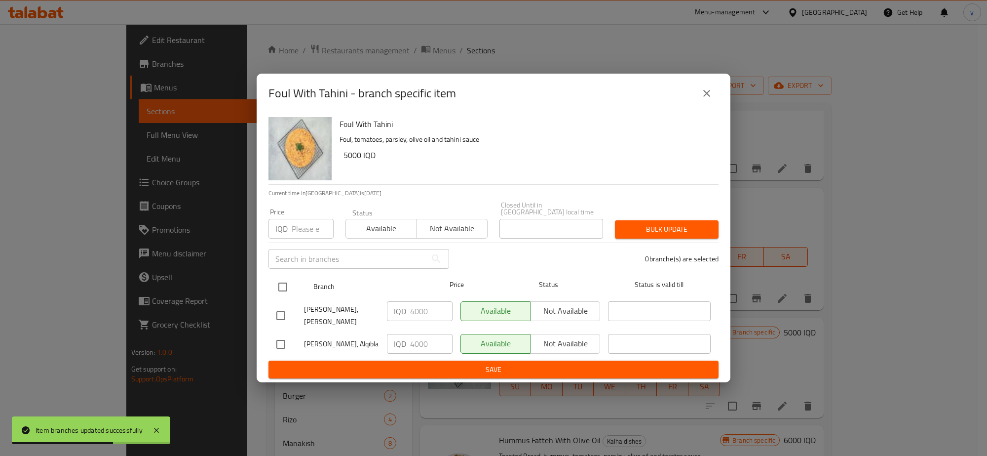
click at [291, 286] on input "checkbox" at bounding box center [283, 286] width 21 height 21
checkbox input "true"
click at [437, 309] on input "4000" at bounding box center [431, 311] width 42 height 20
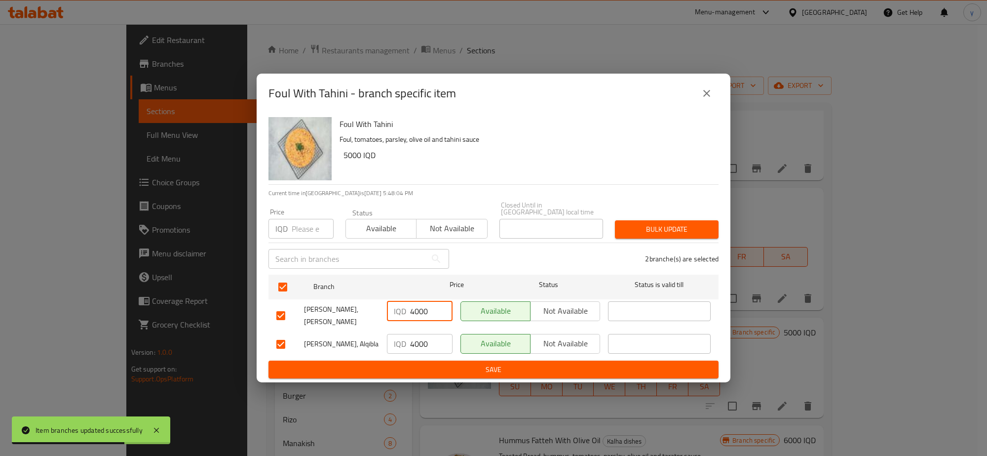
click at [421, 310] on input "4000" at bounding box center [431, 311] width 42 height 20
paste input "5"
type input "5000"
click at [426, 334] on input "4000" at bounding box center [431, 344] width 42 height 20
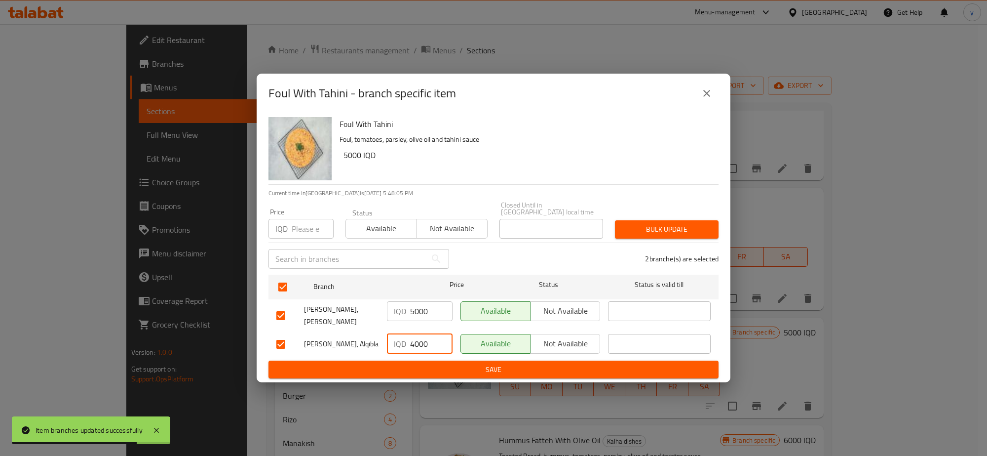
click at [426, 334] on input "4000" at bounding box center [431, 344] width 42 height 20
paste input "5000"
click at [420, 344] on input "40005000" at bounding box center [431, 344] width 42 height 20
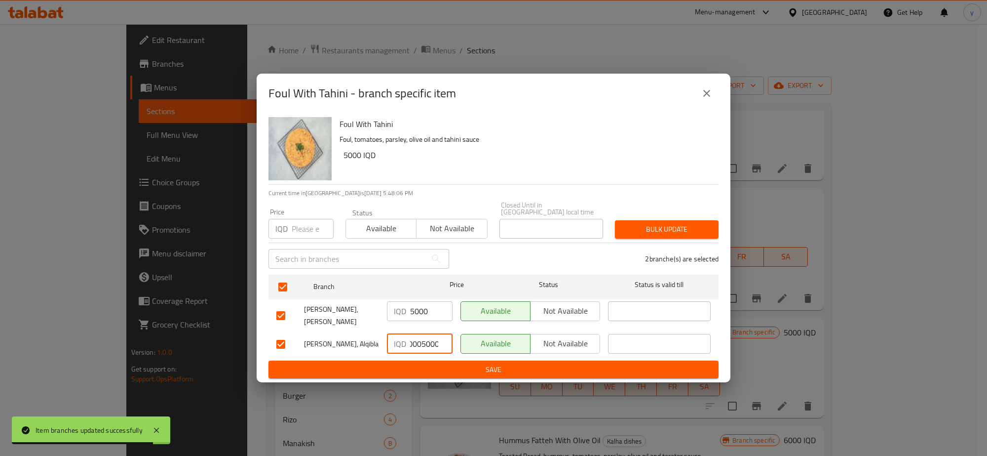
paste input "number"
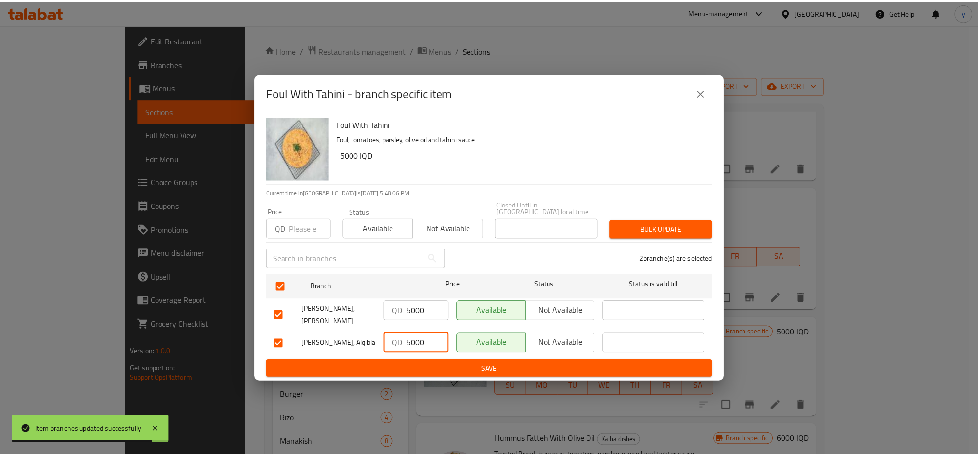
scroll to position [0, 0]
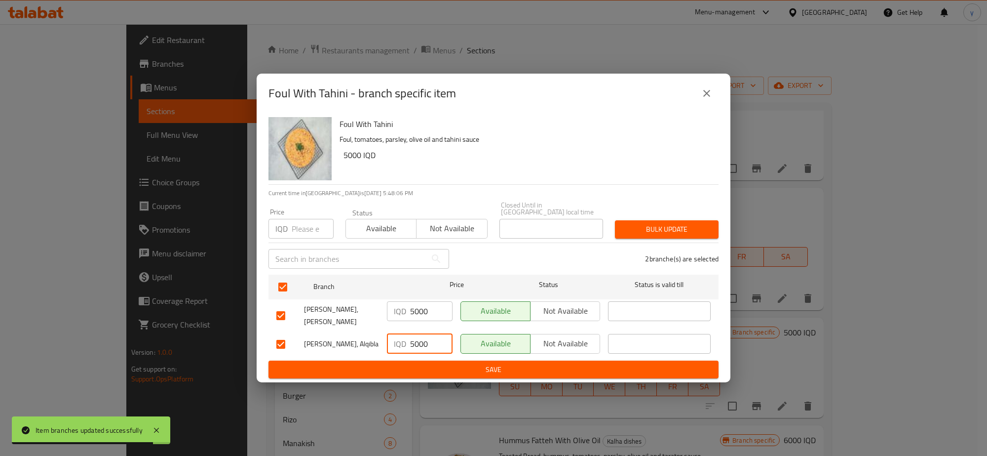
type input "5000"
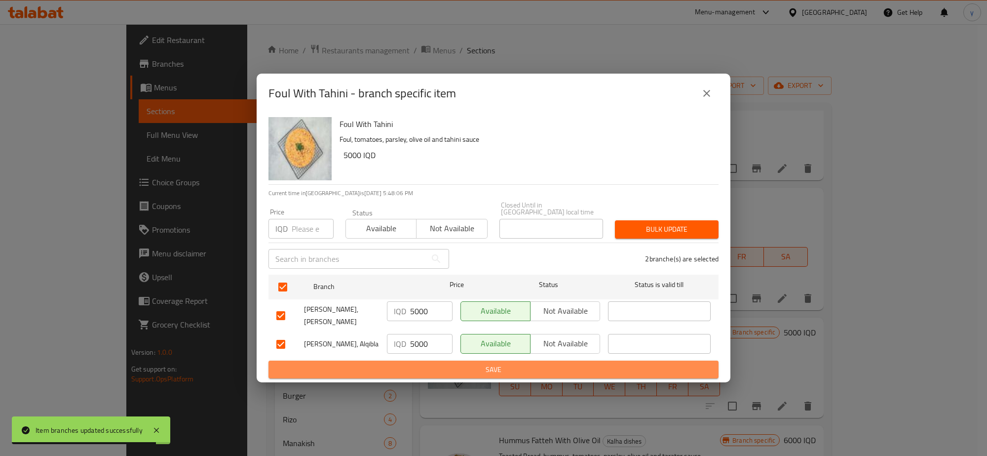
click at [420, 365] on span "Save" at bounding box center [493, 369] width 434 height 12
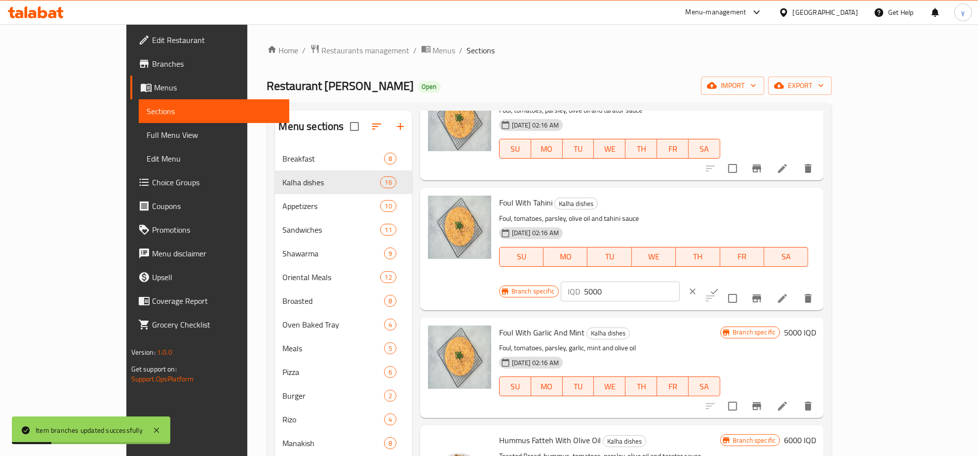
click at [816, 325] on h6 "5000 IQD" at bounding box center [800, 332] width 32 height 14
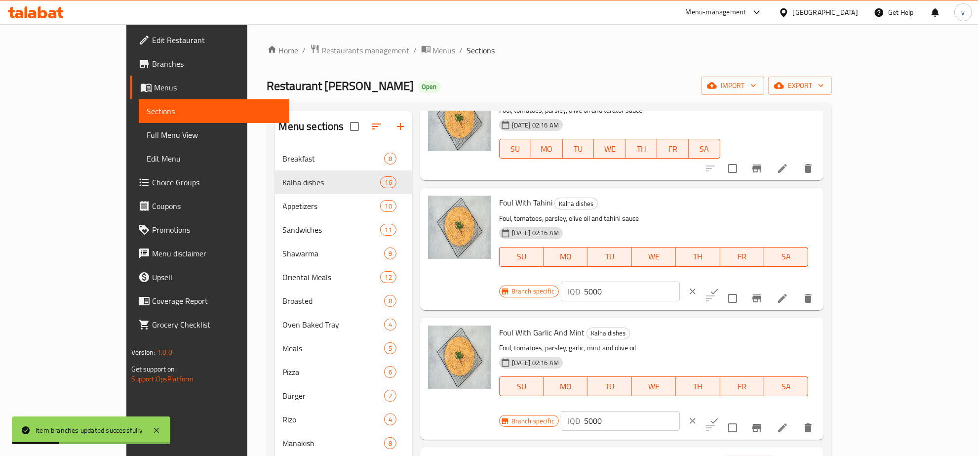
drag, startPoint x: 827, startPoint y: 312, endPoint x: 761, endPoint y: 324, distance: 66.7
click at [740, 410] on div "Branch specific IQD 5000 ​" at bounding box center [619, 421] width 240 height 22
click at [719, 416] on icon "ok" at bounding box center [715, 421] width 10 height 10
click at [763, 420] on icon "Branch-specific-item" at bounding box center [757, 426] width 12 height 12
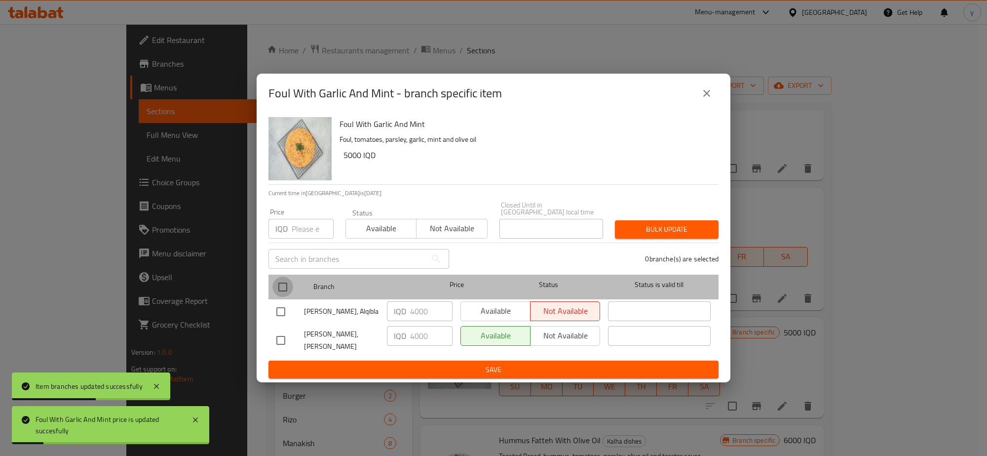
click at [289, 287] on input "checkbox" at bounding box center [283, 286] width 21 height 21
checkbox input "true"
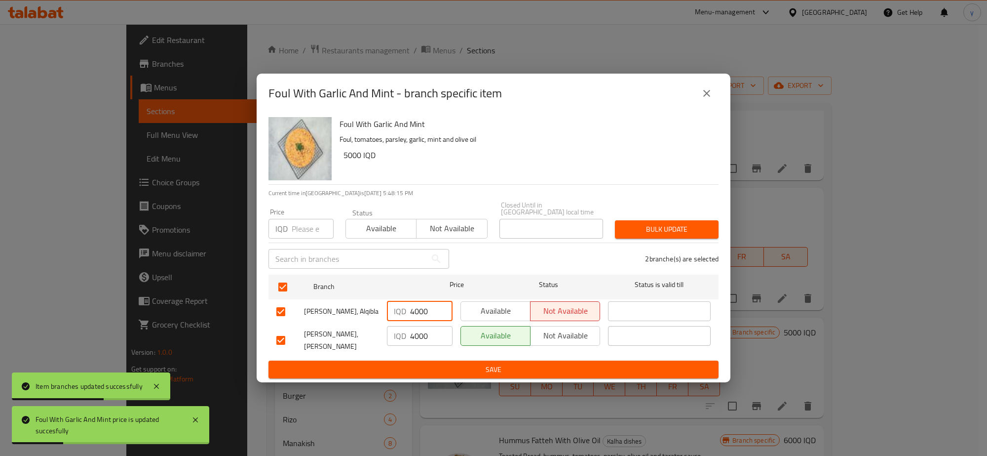
click at [415, 315] on input "4000" at bounding box center [431, 311] width 42 height 20
paste input "5"
type input "5000"
click at [418, 334] on input "4000" at bounding box center [431, 336] width 42 height 20
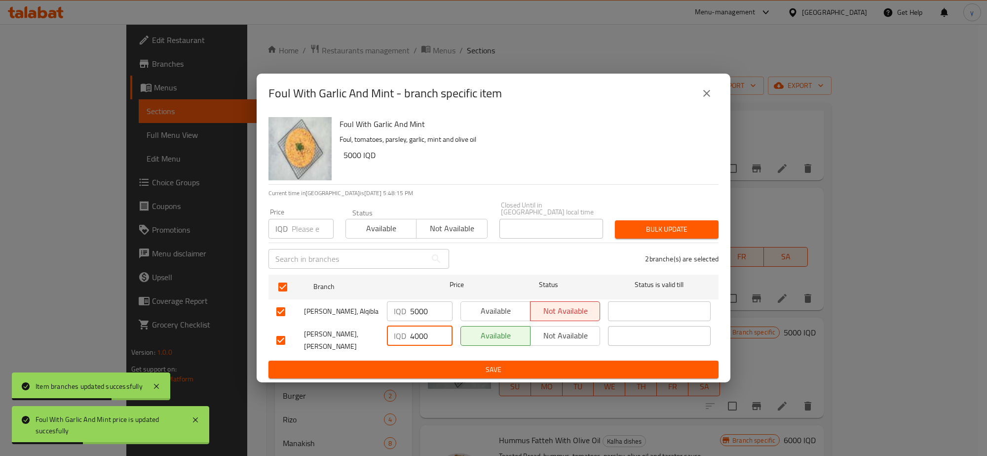
click at [418, 334] on input "4000" at bounding box center [431, 336] width 42 height 20
paste input "5"
type input "5000"
click at [418, 363] on span "Save" at bounding box center [493, 369] width 434 height 12
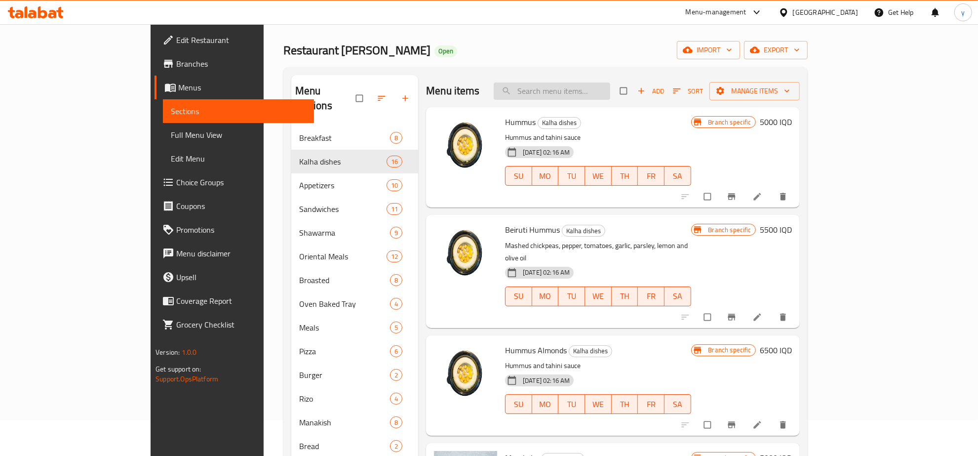
drag, startPoint x: 598, startPoint y: 92, endPoint x: 593, endPoint y: 92, distance: 5.0
click at [593, 87] on input "search" at bounding box center [552, 90] width 117 height 17
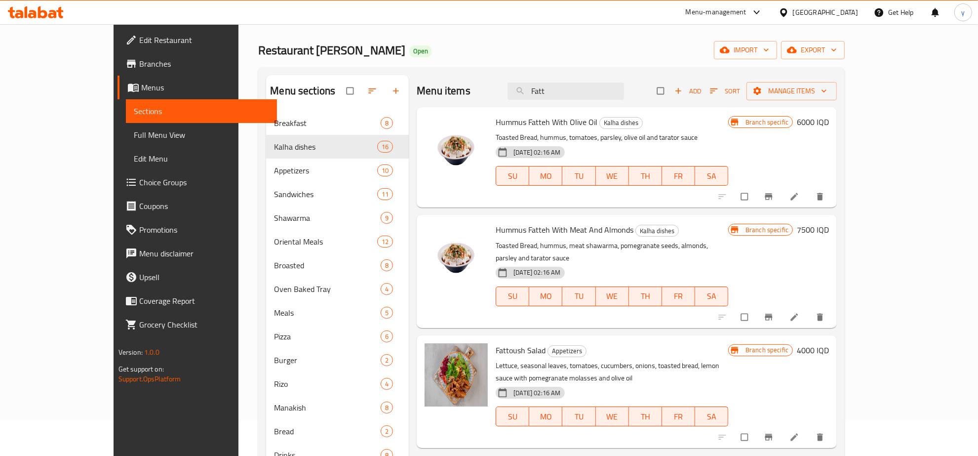
type input "Fatt"
click at [829, 116] on h6 "6000 IQD" at bounding box center [813, 122] width 32 height 14
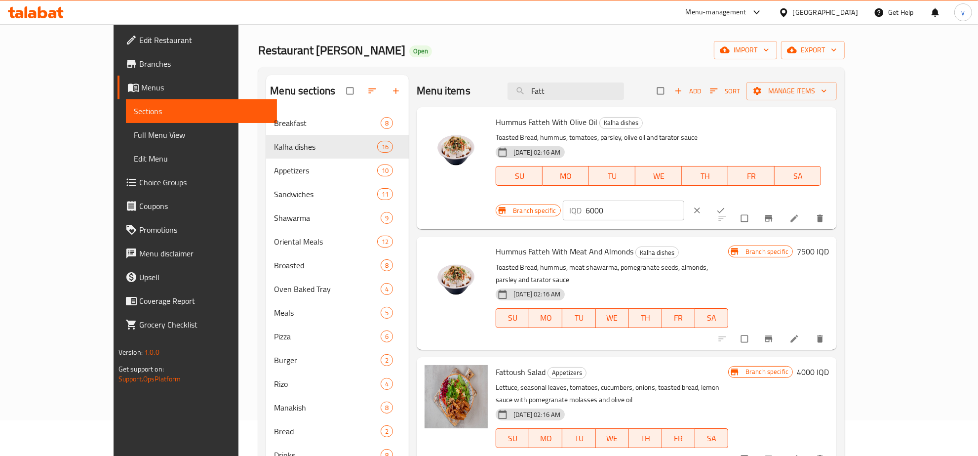
drag, startPoint x: 857, startPoint y: 131, endPoint x: 804, endPoint y: 133, distance: 53.4
click at [685, 200] on input "6000" at bounding box center [635, 210] width 99 height 20
paste input "6"
click at [685, 200] on input "66000" at bounding box center [635, 210] width 99 height 20
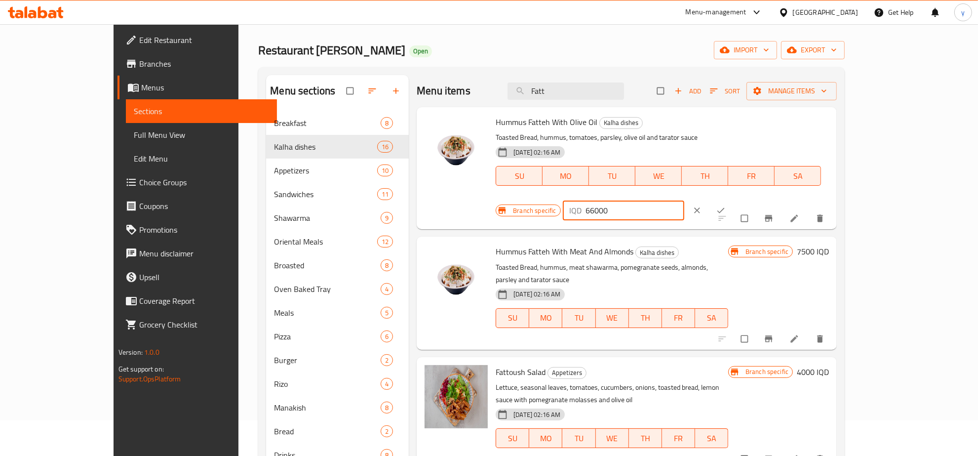
paste input "number"
type input "6000"
click at [833, 126] on div "Hummus Fatteh With Olive Oil [PERSON_NAME] dishes Toasted Bread, hummus, tomato…" at bounding box center [662, 168] width 341 height 114
click at [734, 199] on button "ok" at bounding box center [722, 210] width 24 height 22
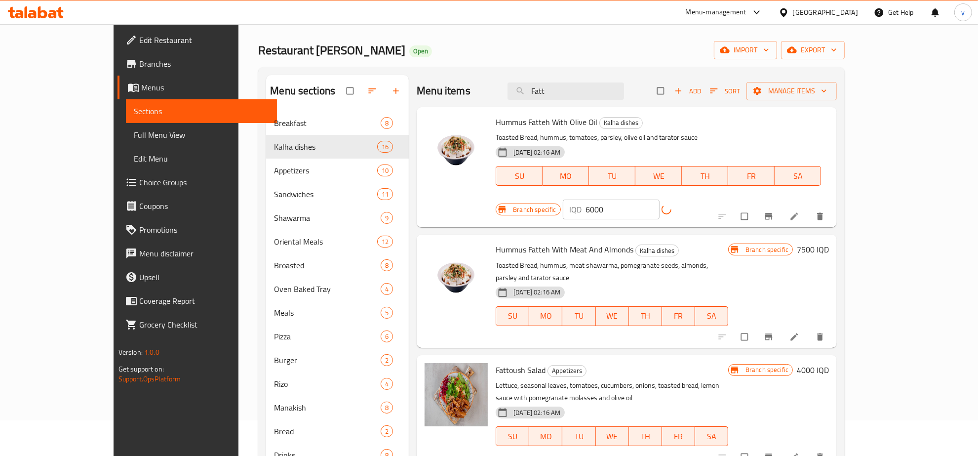
click at [774, 211] on icon "Branch-specific-item" at bounding box center [769, 216] width 10 height 10
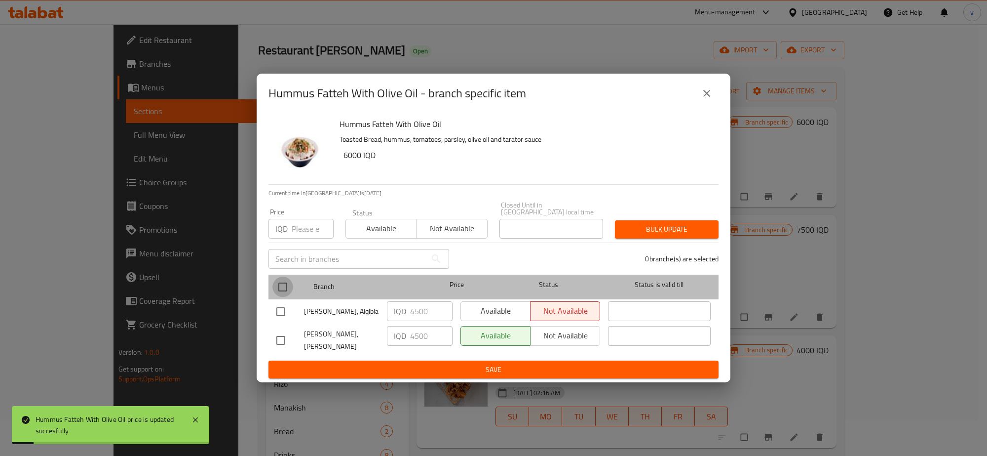
click at [286, 287] on input "checkbox" at bounding box center [283, 286] width 21 height 21
checkbox input "true"
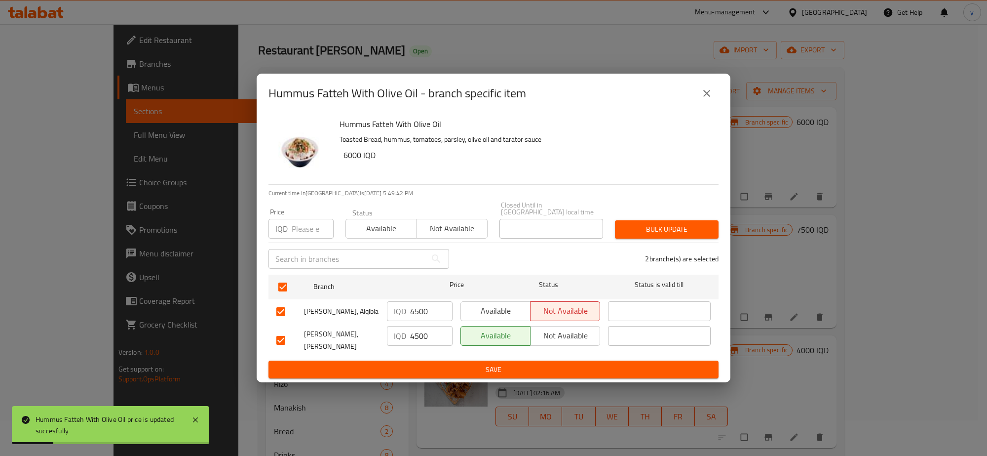
click at [423, 312] on input "4500" at bounding box center [431, 311] width 42 height 20
paste input "60"
type input "6000"
click at [416, 335] on input "4500" at bounding box center [431, 336] width 42 height 20
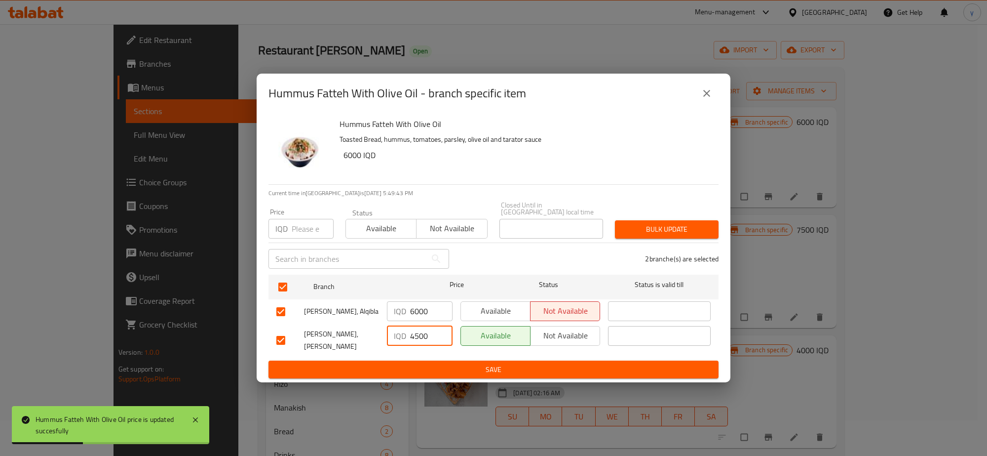
click at [416, 335] on input "4500" at bounding box center [431, 336] width 42 height 20
paste input "60"
type input "6000"
click at [342, 363] on span "Save" at bounding box center [493, 369] width 434 height 12
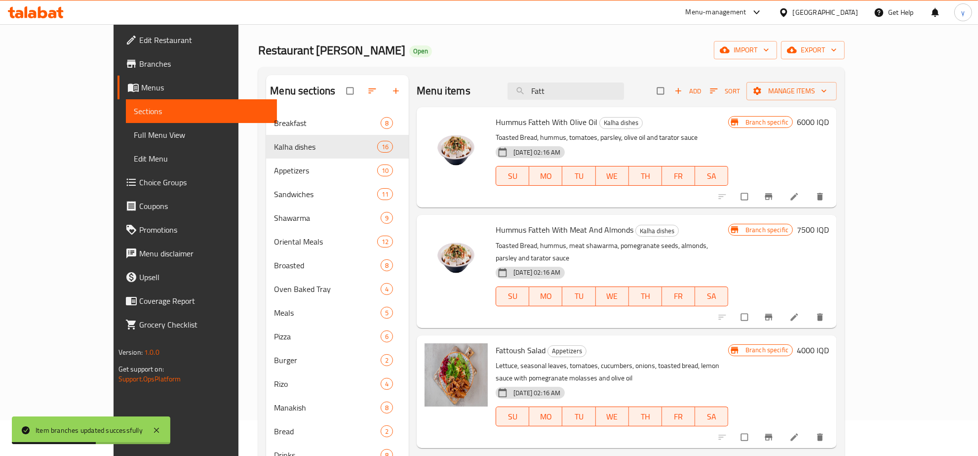
click at [774, 312] on icon "Branch-specific-item" at bounding box center [769, 317] width 10 height 10
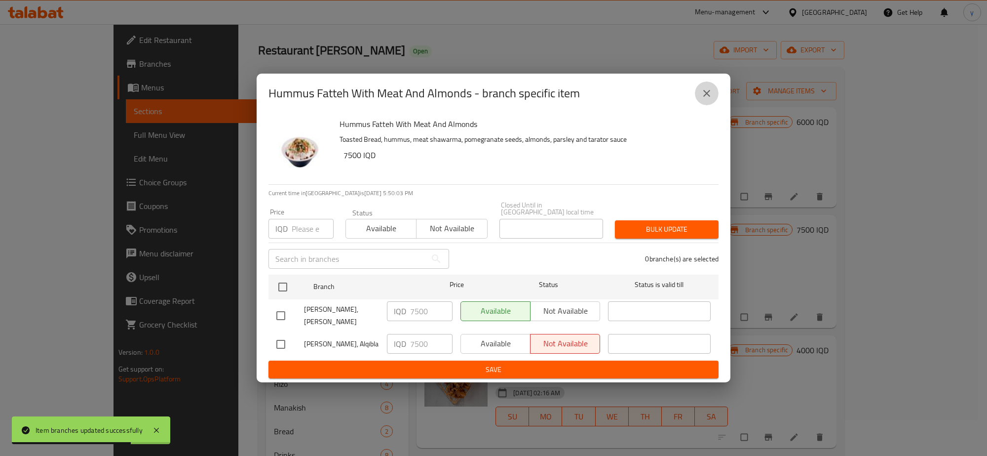
drag, startPoint x: 712, startPoint y: 97, endPoint x: 590, endPoint y: 238, distance: 187.3
click at [712, 97] on icon "close" at bounding box center [707, 93] width 12 height 12
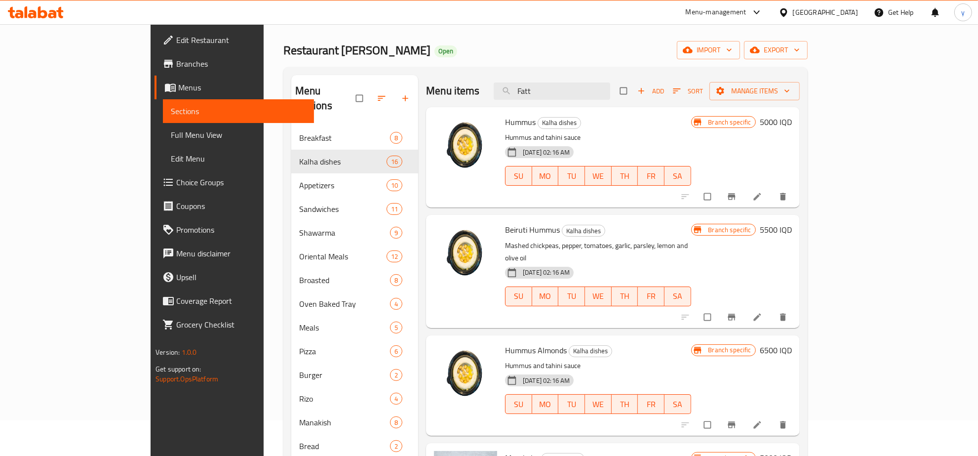
drag, startPoint x: 582, startPoint y: 90, endPoint x: 564, endPoint y: 125, distance: 39.3
click at [556, 94] on input "Fatt" at bounding box center [552, 90] width 117 height 17
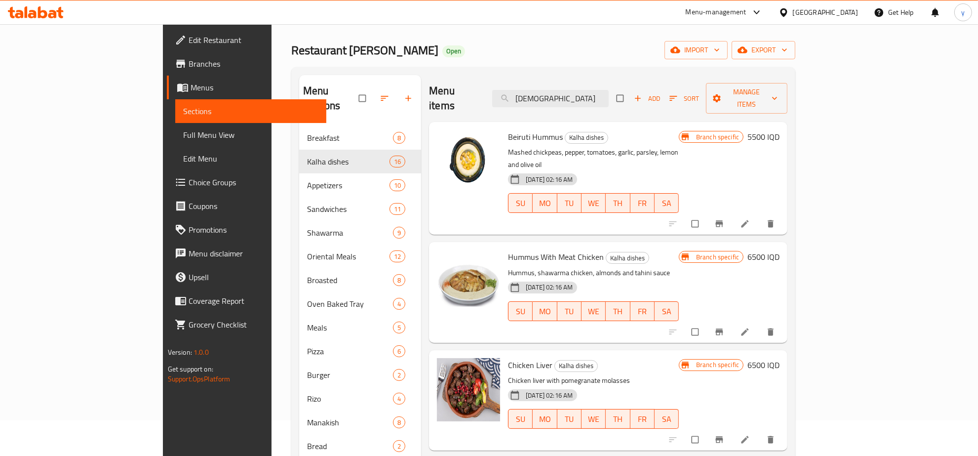
type input "Chick"
click at [780, 358] on h6 "6500 IQD" at bounding box center [764, 365] width 32 height 14
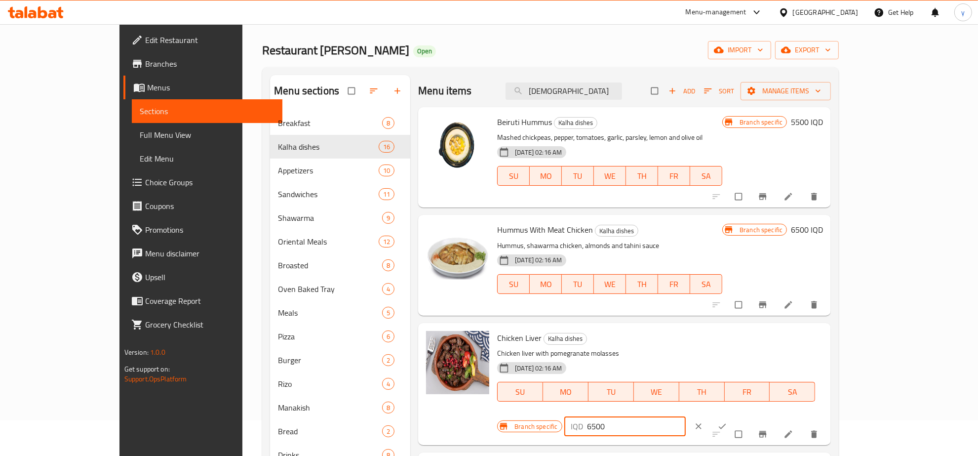
drag, startPoint x: 773, startPoint y: 357, endPoint x: 924, endPoint y: 359, distance: 150.6
click at [747, 415] on div "Branch specific IQD 6500 ​" at bounding box center [621, 426] width 249 height 22
paste input "6"
click at [686, 416] on input "66500" at bounding box center [637, 426] width 99 height 20
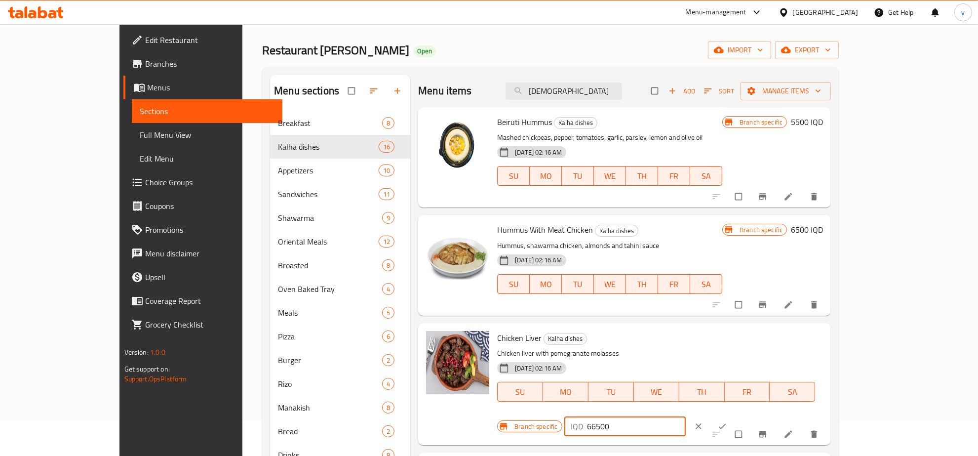
paste input "number"
type input "6500"
click at [727, 421] on icon "ok" at bounding box center [722, 426] width 10 height 10
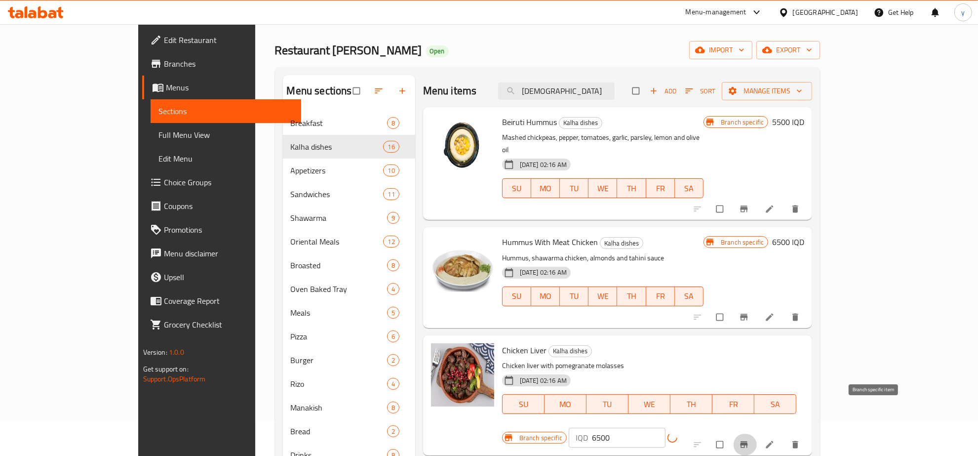
click at [757, 434] on button "Branch-specific-item" at bounding box center [745, 445] width 24 height 22
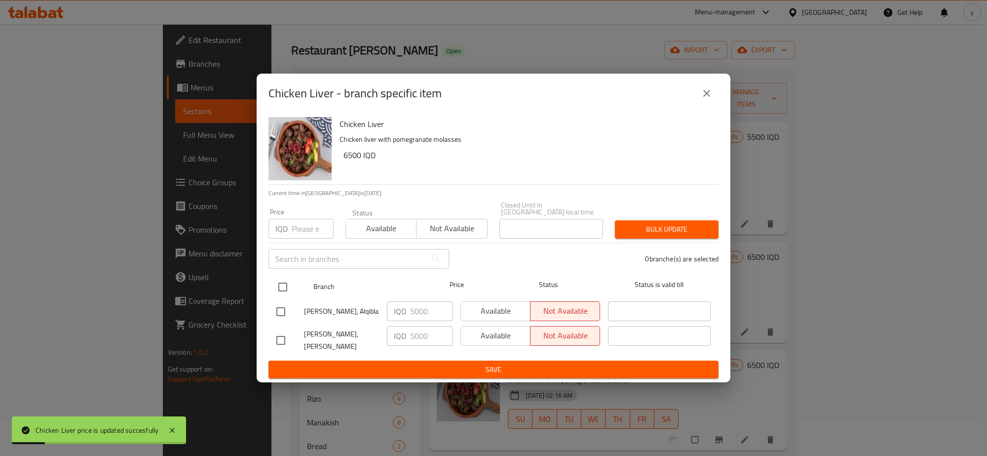
click at [287, 292] on input "checkbox" at bounding box center [283, 286] width 21 height 21
checkbox input "true"
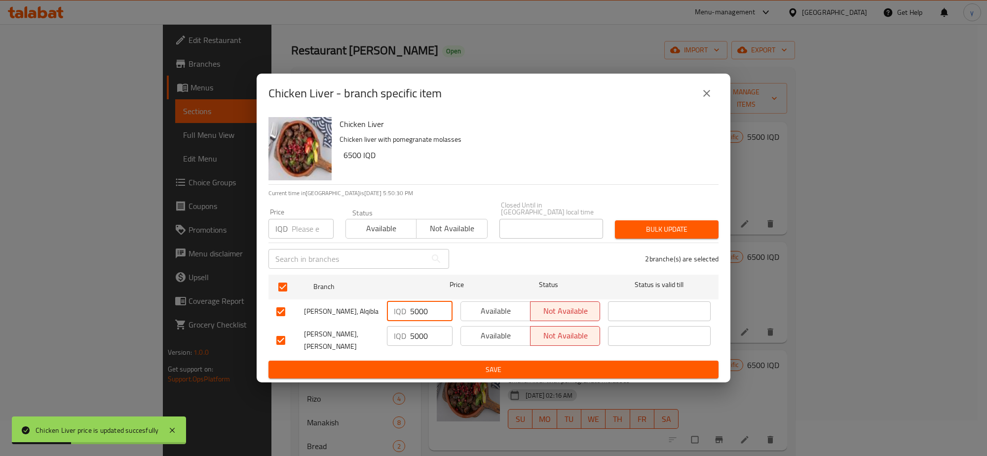
click at [413, 310] on input "5000" at bounding box center [431, 311] width 42 height 20
paste input "65"
type input "6500"
click at [419, 330] on input "5000" at bounding box center [431, 336] width 42 height 20
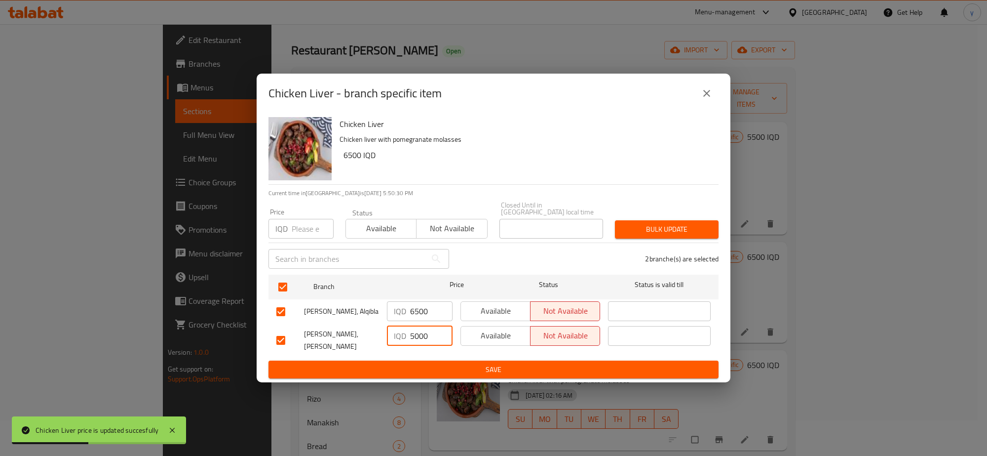
click at [419, 330] on input "5000" at bounding box center [431, 336] width 42 height 20
paste input "65"
type input "6500"
click at [419, 360] on button "Save" at bounding box center [494, 369] width 450 height 18
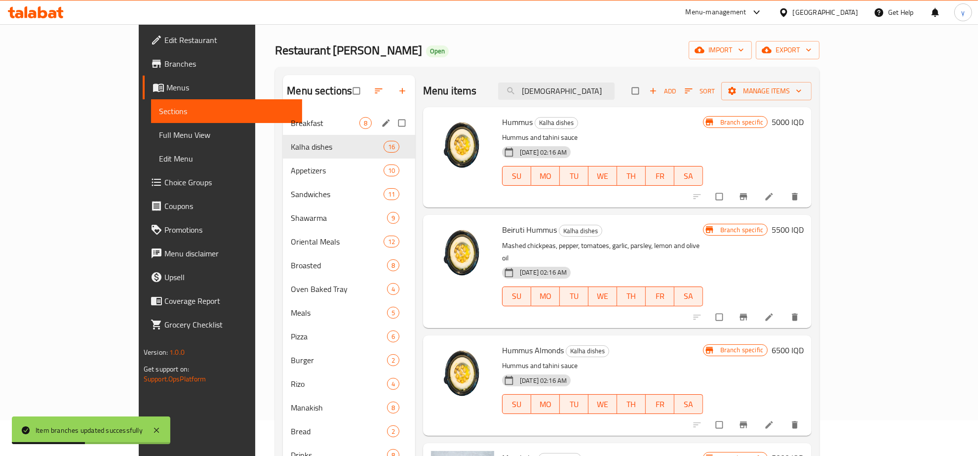
click at [284, 129] on div "Breakfast 8" at bounding box center [349, 123] width 132 height 24
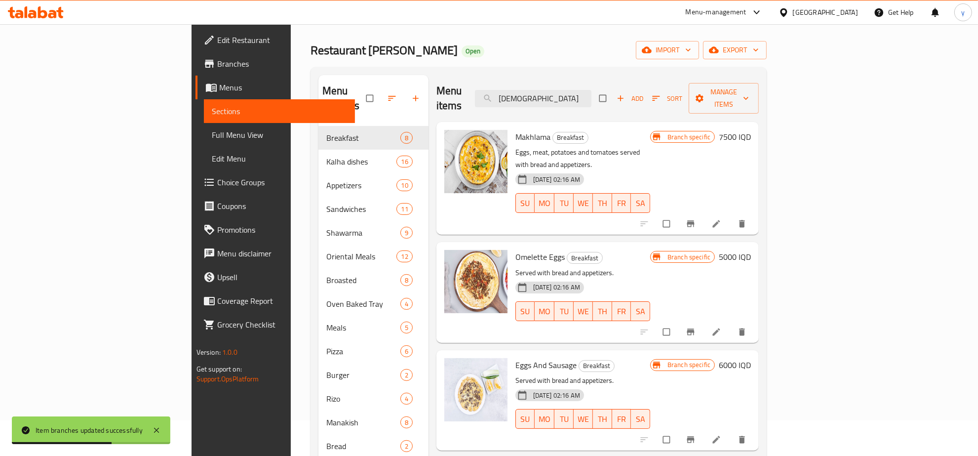
click at [696, 219] on icon "Branch-specific-item" at bounding box center [691, 224] width 10 height 10
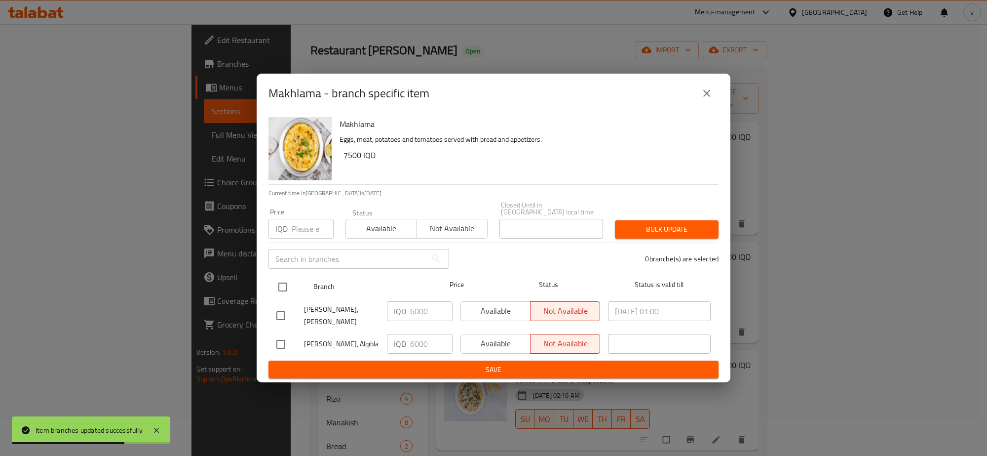
click at [280, 292] on input "checkbox" at bounding box center [283, 286] width 21 height 21
checkbox input "true"
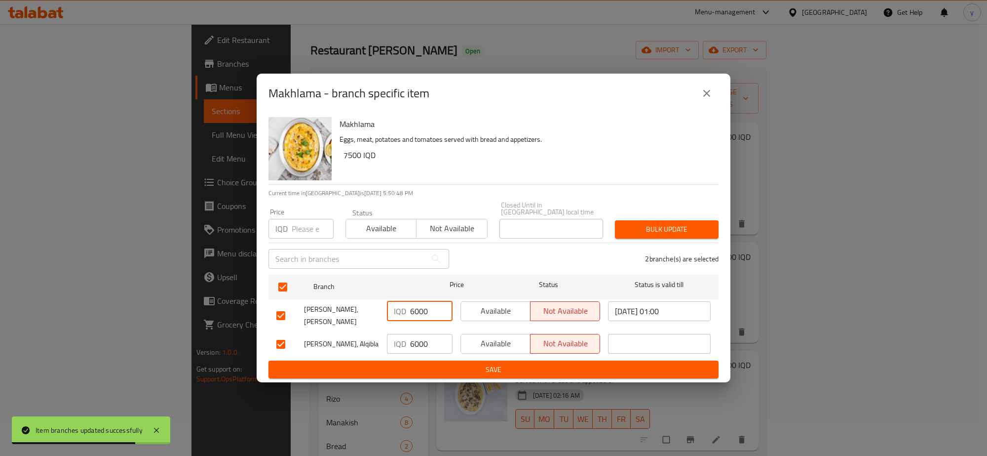
click at [411, 302] on input "6000" at bounding box center [431, 311] width 42 height 20
click at [417, 304] on input "6000" at bounding box center [431, 311] width 42 height 20
paste input "75"
type input "7500"
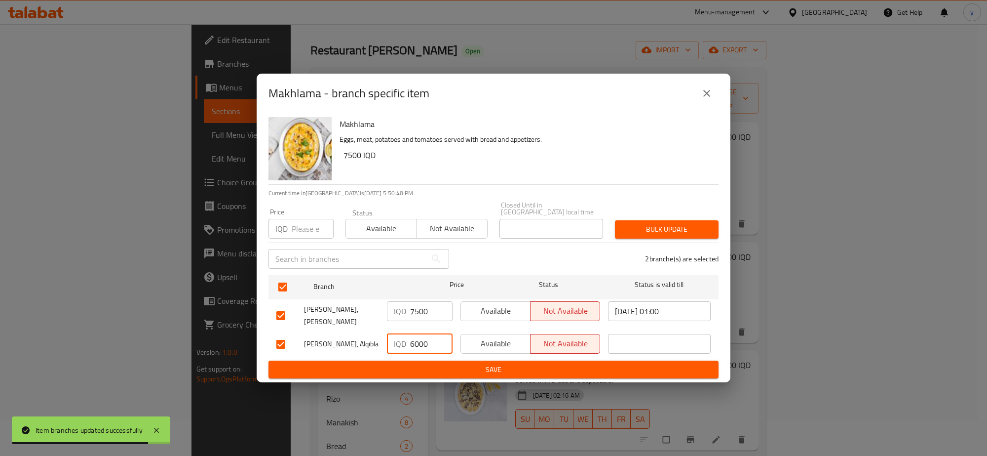
click at [414, 334] on input "6000" at bounding box center [431, 344] width 42 height 20
paste input "75"
type input "7500"
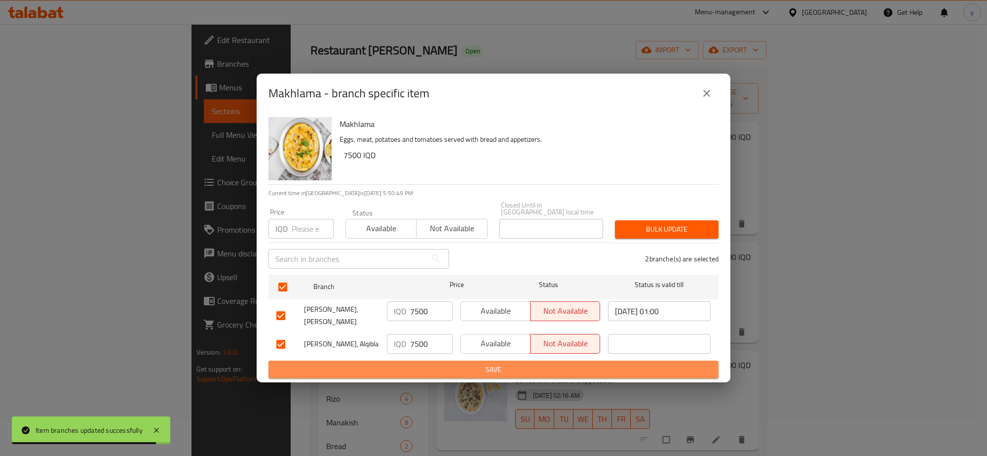
click at [413, 363] on span "Save" at bounding box center [493, 369] width 434 height 12
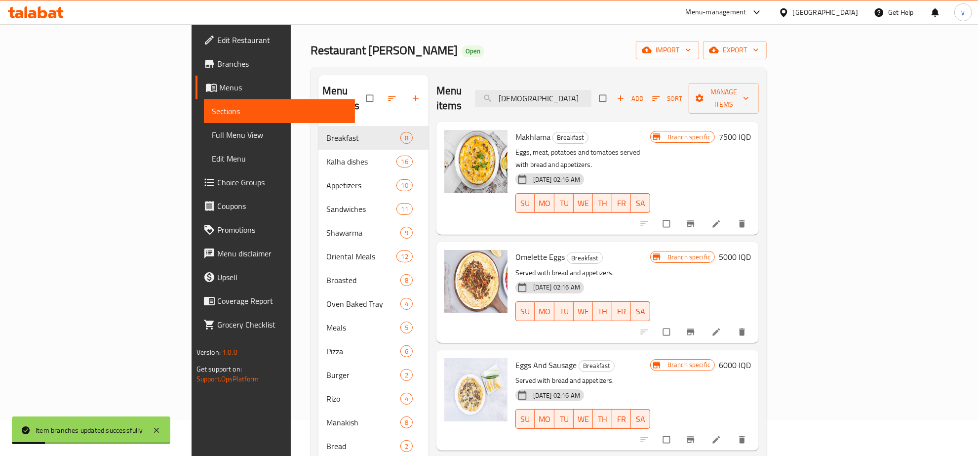
click at [751, 250] on h6 "5000 IQD" at bounding box center [735, 257] width 32 height 14
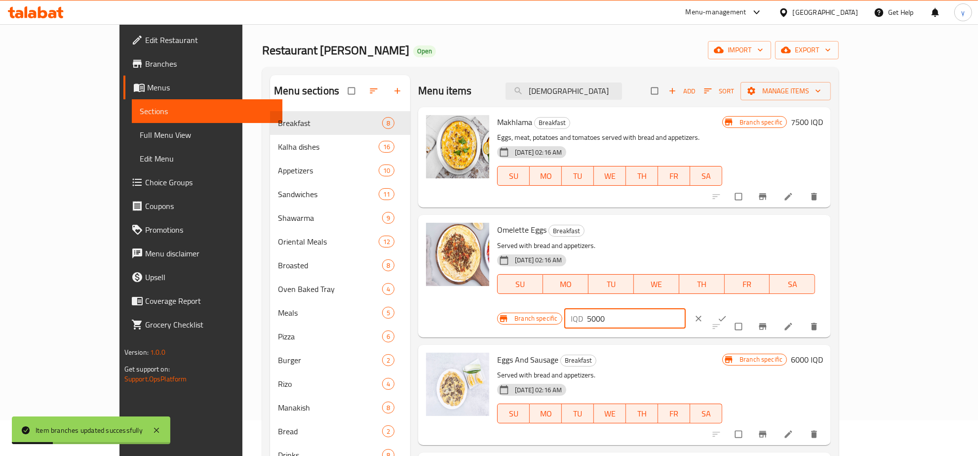
drag, startPoint x: 717, startPoint y: 245, endPoint x: 687, endPoint y: 250, distance: 30.0
click at [687, 250] on div "Omelette Eggs Breakfast Served with bread and appetizers. 17-04-2024 02:16 AM S…" at bounding box center [660, 276] width 334 height 114
click at [735, 308] on button "ok" at bounding box center [723, 319] width 24 height 22
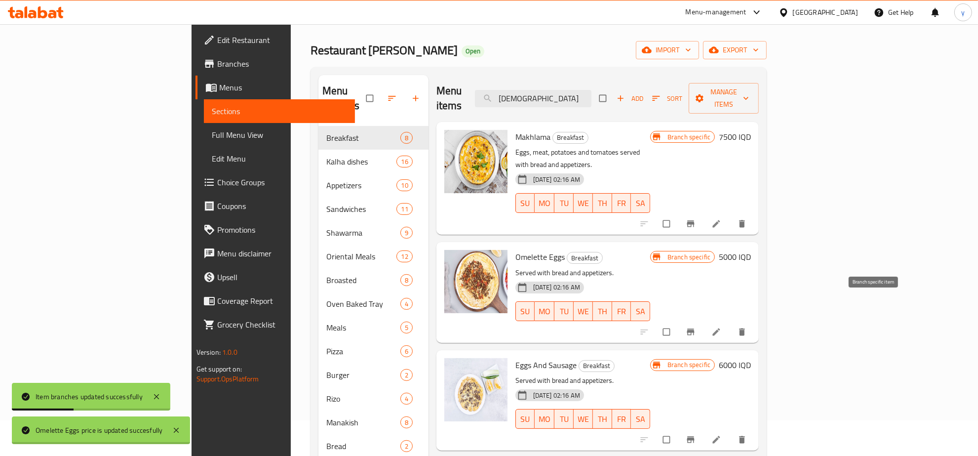
click at [696, 327] on icon "Branch-specific-item" at bounding box center [691, 332] width 10 height 10
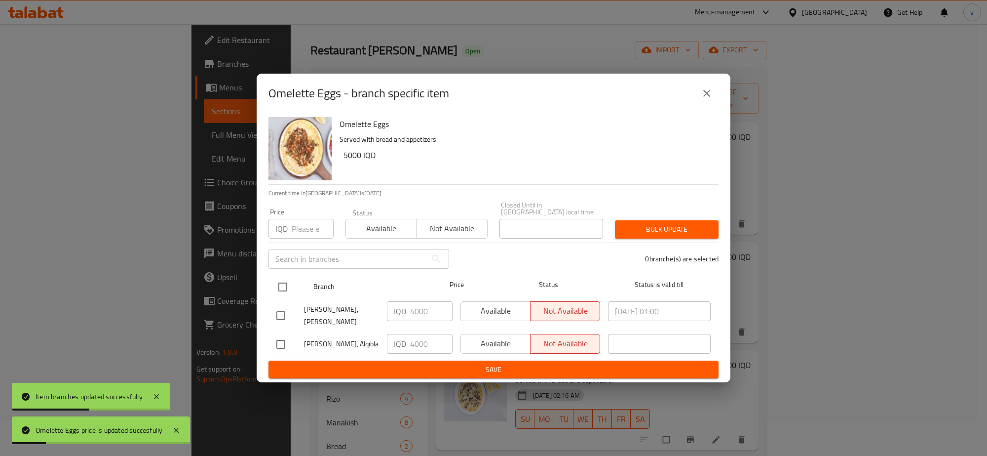
click at [285, 286] on input "checkbox" at bounding box center [283, 286] width 21 height 21
checkbox input "true"
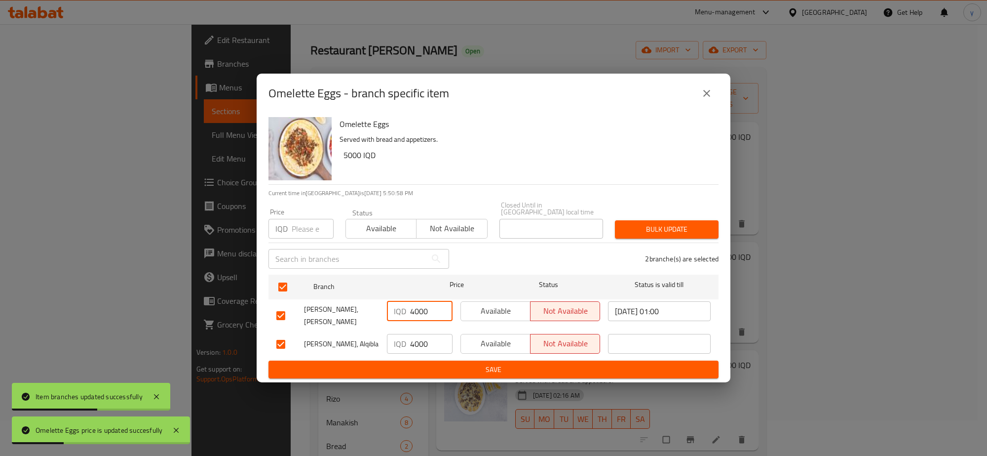
click at [419, 306] on input "4000" at bounding box center [431, 311] width 42 height 20
paste input "5"
type input "5000"
click at [415, 338] on input "4000" at bounding box center [431, 344] width 42 height 20
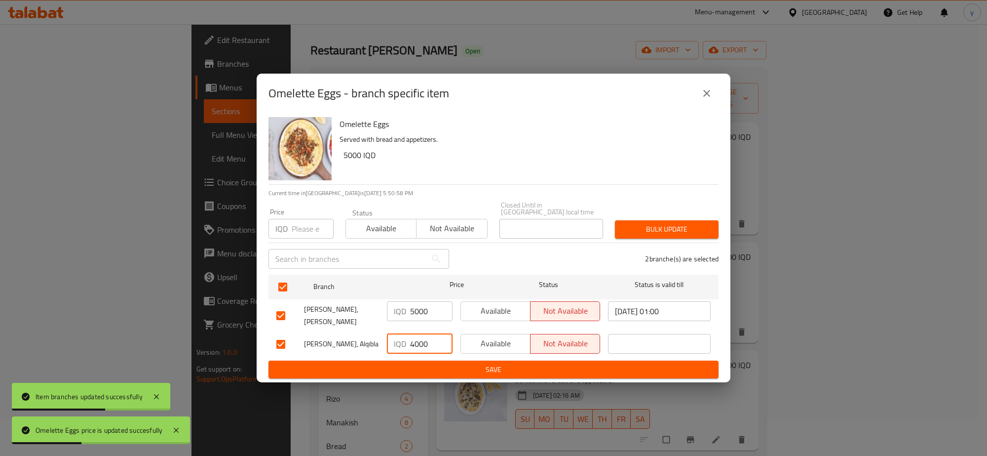
click at [415, 338] on input "4000" at bounding box center [431, 344] width 42 height 20
paste input "5"
type input "5000"
click at [417, 363] on span "Save" at bounding box center [493, 369] width 434 height 12
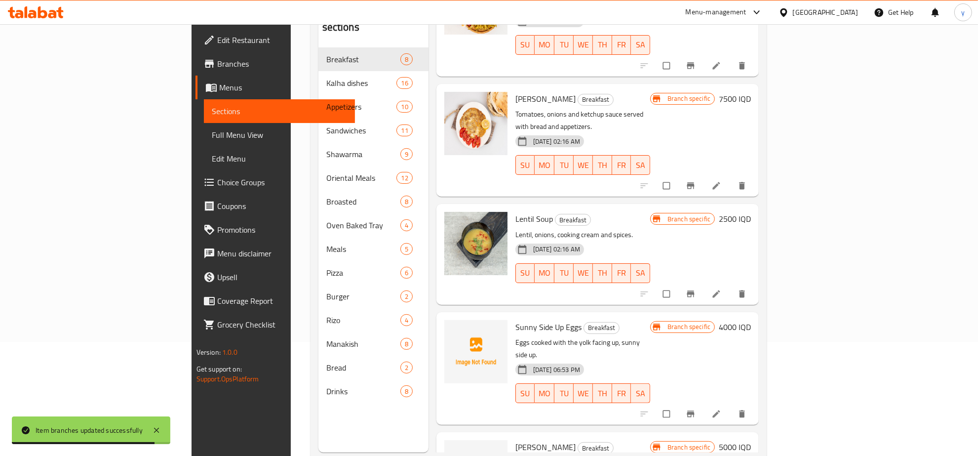
scroll to position [139, 0]
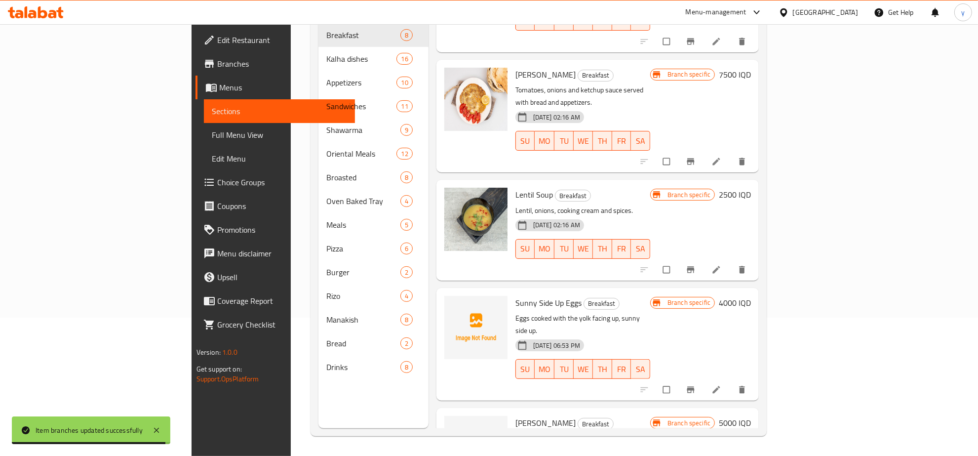
click at [731, 382] on li at bounding box center [718, 390] width 28 height 16
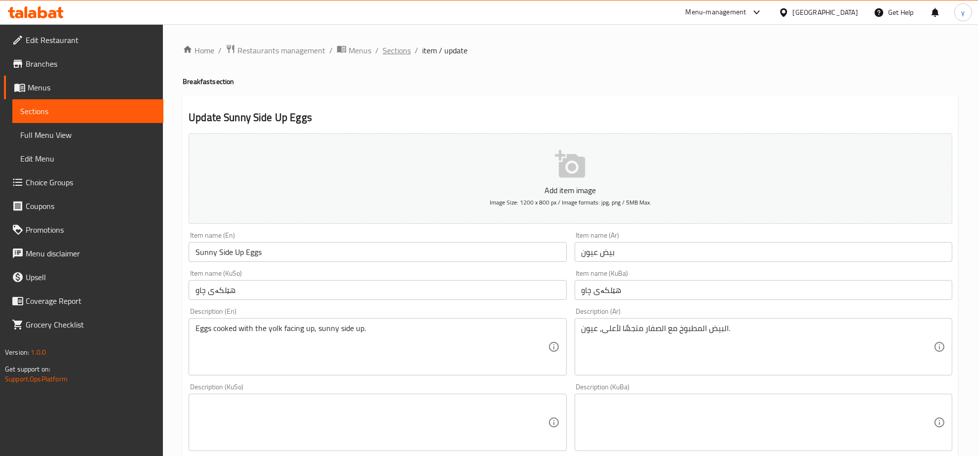
click at [396, 50] on span "Sections" at bounding box center [397, 50] width 28 height 12
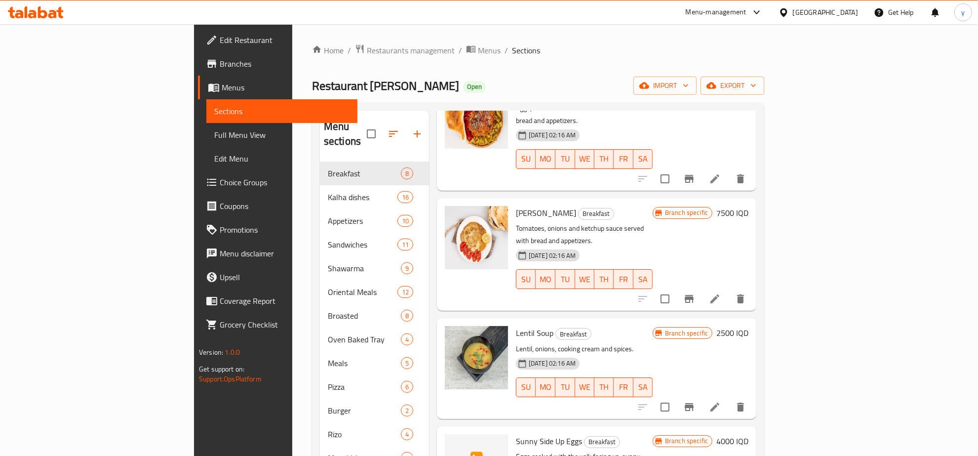
scroll to position [139, 0]
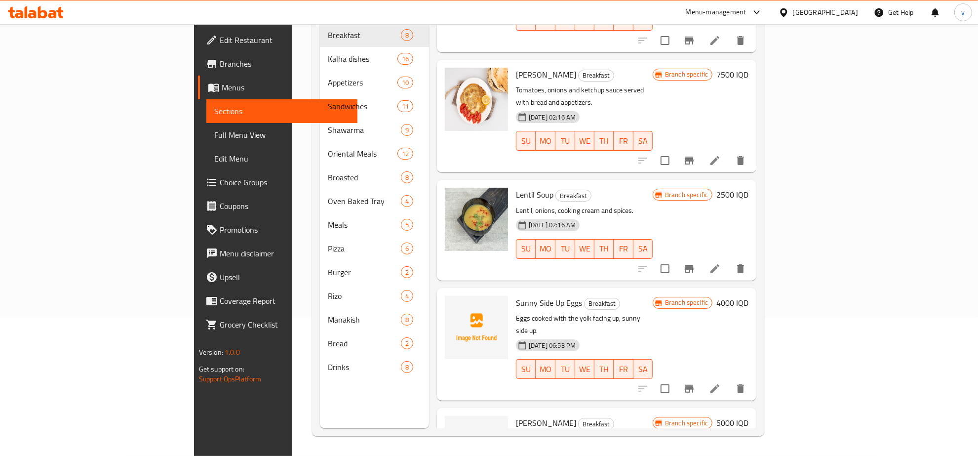
click at [749, 296] on h6 "4000 IQD" at bounding box center [732, 303] width 32 height 14
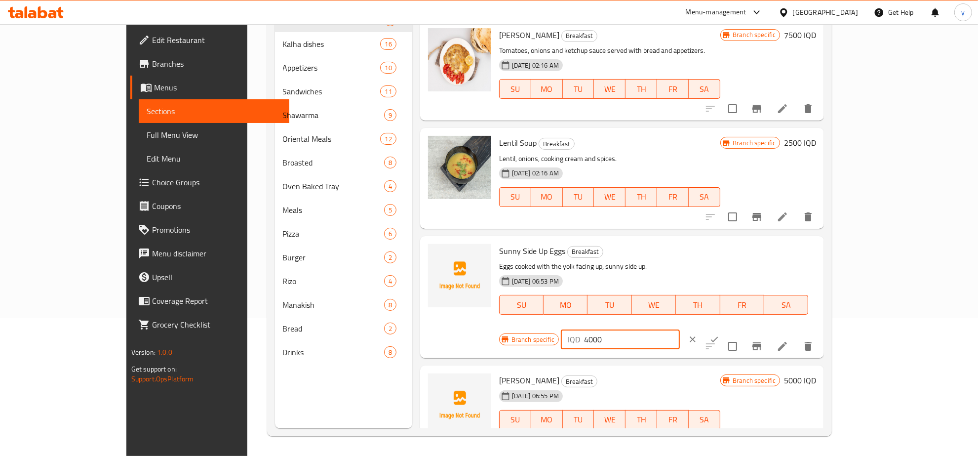
drag, startPoint x: 836, startPoint y: 248, endPoint x: 803, endPoint y: 262, distance: 35.7
click at [680, 329] on div "IQD 4000 ​" at bounding box center [620, 339] width 119 height 20
paste input "6"
type input "6000"
click at [719, 334] on icon "ok" at bounding box center [715, 339] width 10 height 10
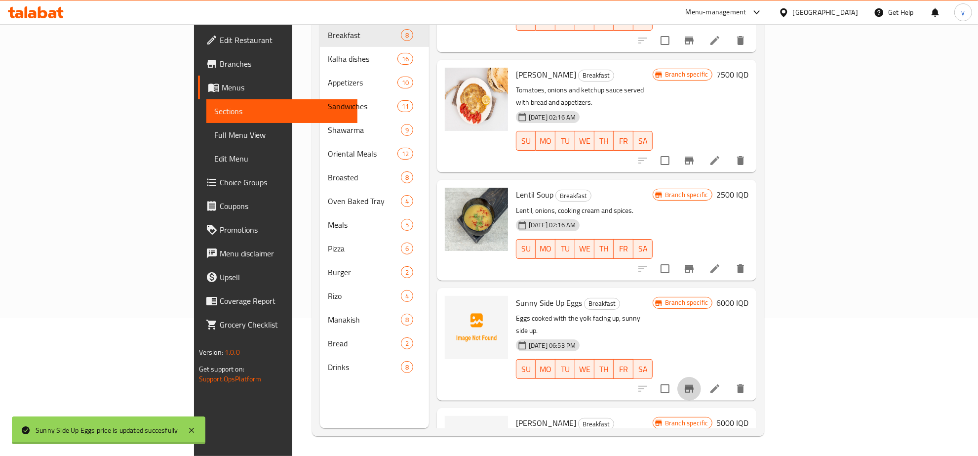
click at [701, 377] on button "Branch-specific-item" at bounding box center [689, 389] width 24 height 24
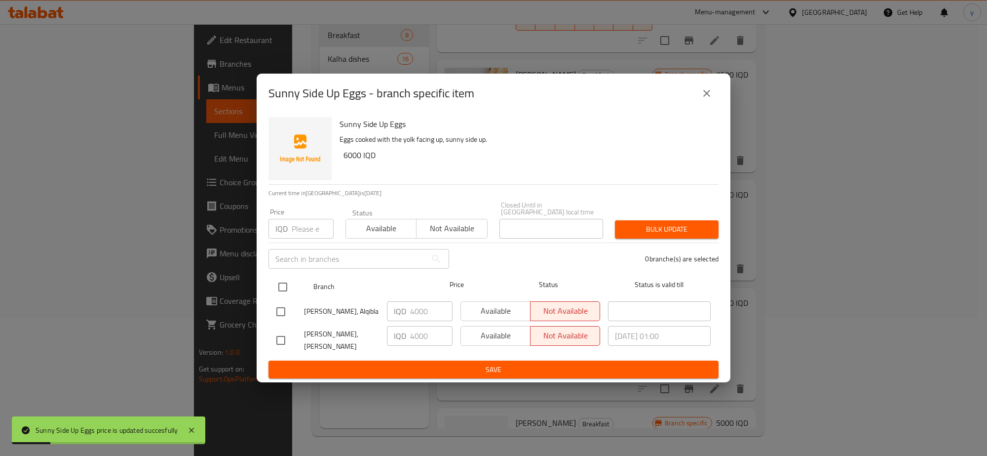
click at [281, 291] on input "checkbox" at bounding box center [283, 286] width 21 height 21
checkbox input "true"
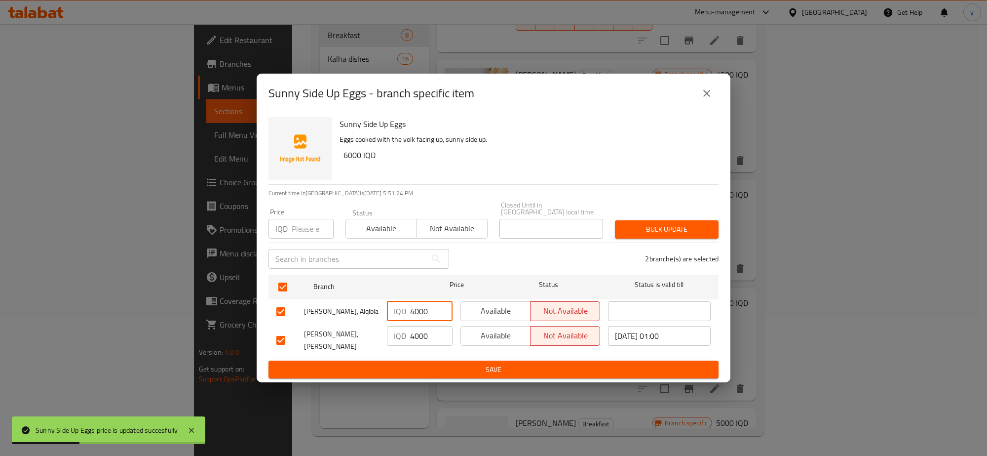
click at [421, 313] on input "4000" at bounding box center [431, 311] width 42 height 20
paste input "6"
type input "6000"
click at [416, 337] on input "4000" at bounding box center [431, 336] width 42 height 20
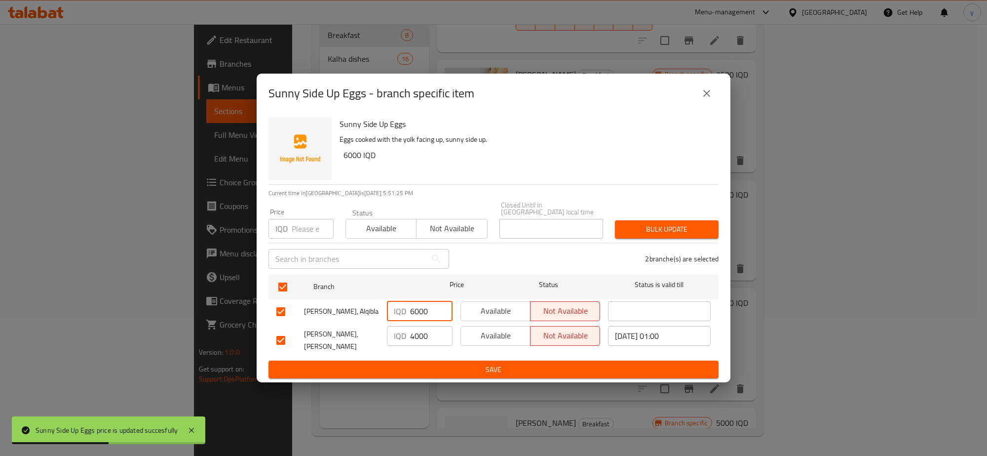
paste input "6"
click at [416, 337] on input "6000" at bounding box center [431, 336] width 42 height 20
type input "6000"
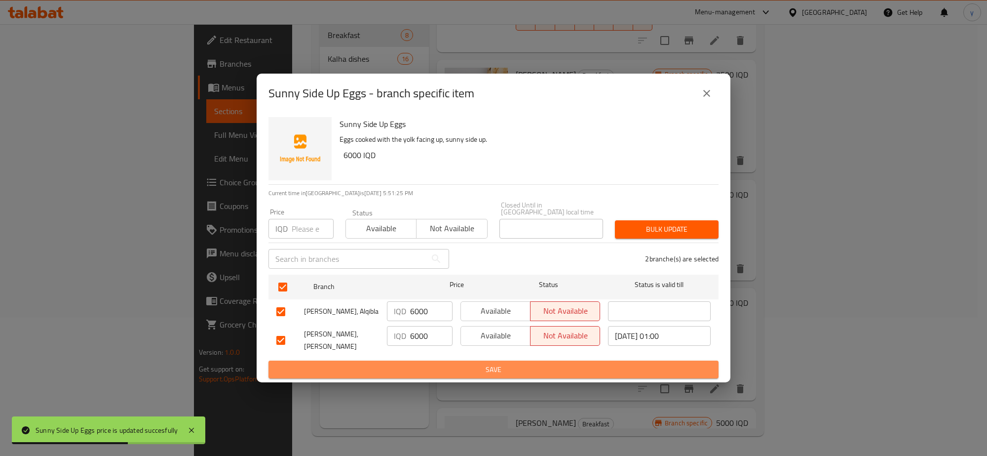
click at [420, 363] on span "Save" at bounding box center [493, 369] width 434 height 12
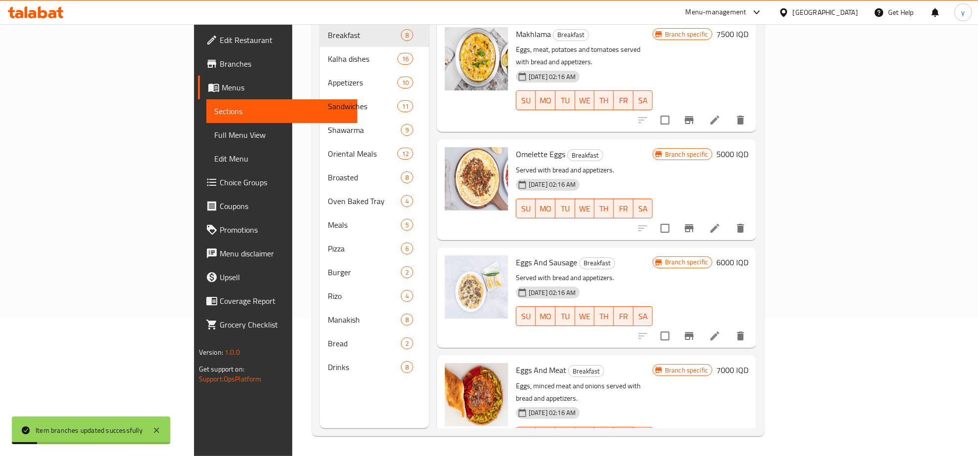
scroll to position [0, 0]
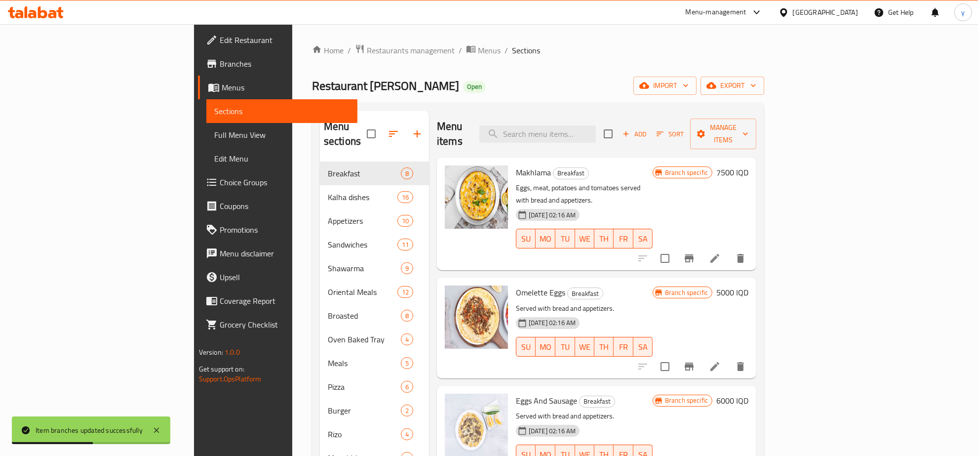
click at [749, 394] on h6 "6000 IQD" at bounding box center [732, 401] width 32 height 14
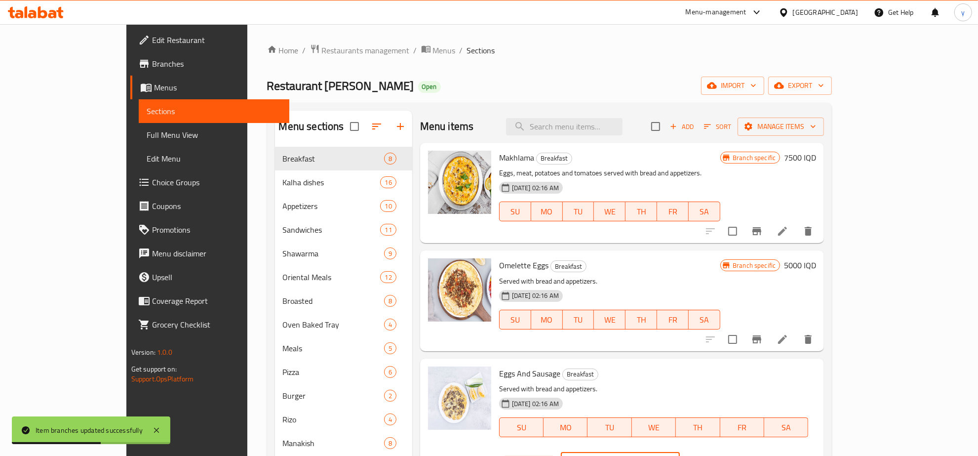
drag, startPoint x: 848, startPoint y: 379, endPoint x: 845, endPoint y: 389, distance: 10.0
click at [740, 451] on div "Branch specific IQD 6000 ​" at bounding box center [619, 462] width 240 height 22
paste input "7"
type input "7000"
click at [740, 451] on div "IQD 7000 ​" at bounding box center [650, 462] width 179 height 22
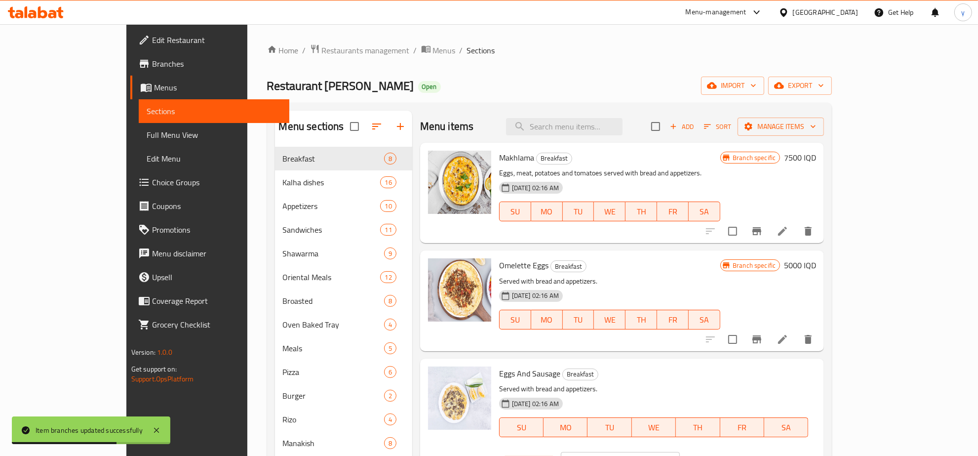
click at [740, 451] on div "IQD 7000 ​" at bounding box center [650, 462] width 179 height 22
click at [719, 454] on icon "ok" at bounding box center [715, 462] width 10 height 10
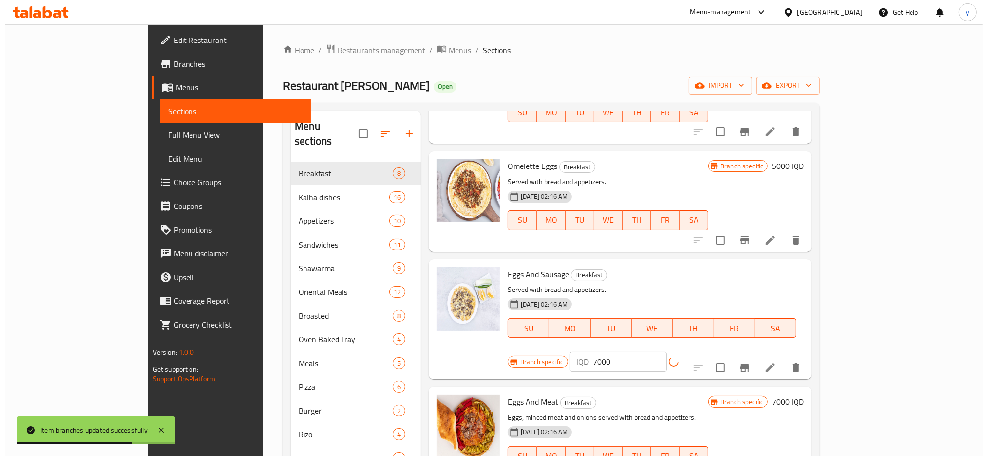
scroll to position [205, 0]
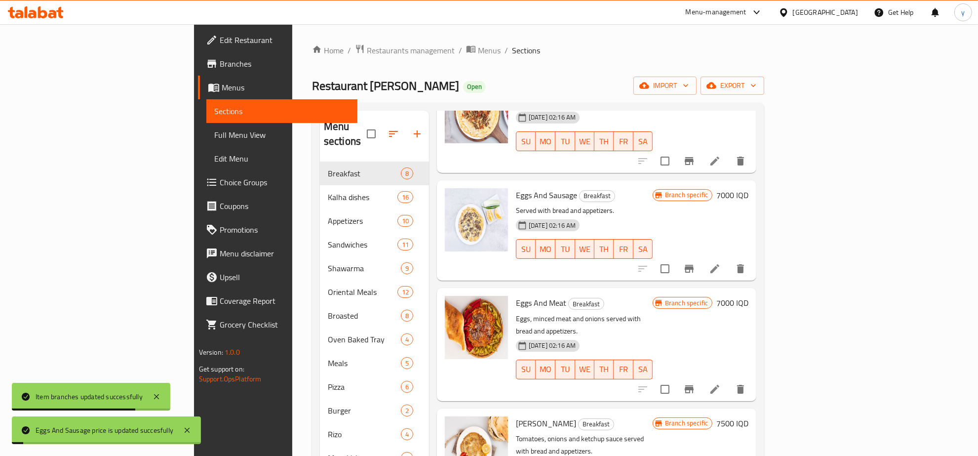
click at [756, 256] on div "Menu items Add Sort Manage items Makhlama Breakfast Eggs, meat, potatoes and to…" at bounding box center [592, 339] width 327 height 456
click at [695, 263] on icon "Branch-specific-item" at bounding box center [689, 269] width 12 height 12
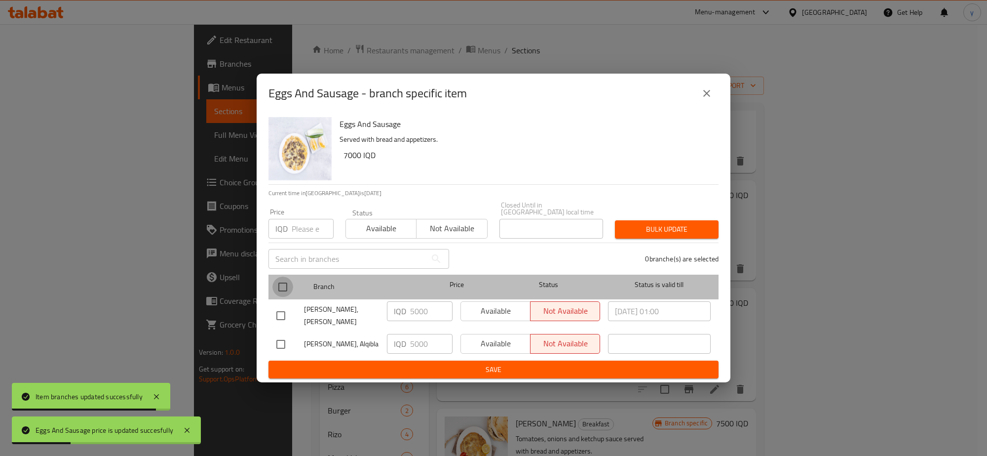
click at [289, 284] on input "checkbox" at bounding box center [283, 286] width 21 height 21
checkbox input "true"
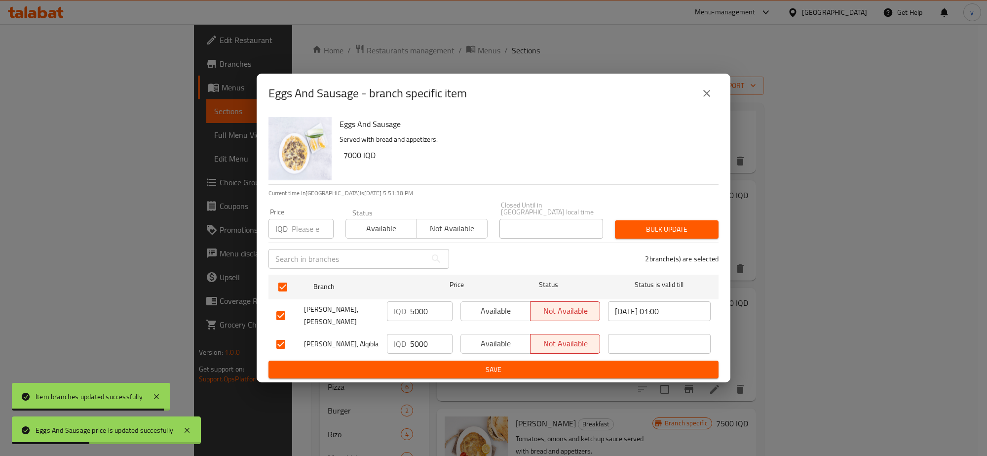
click at [420, 303] on input "5000" at bounding box center [431, 311] width 42 height 20
paste input "7"
type input "7000"
click at [398, 339] on p "IQD" at bounding box center [400, 344] width 12 height 12
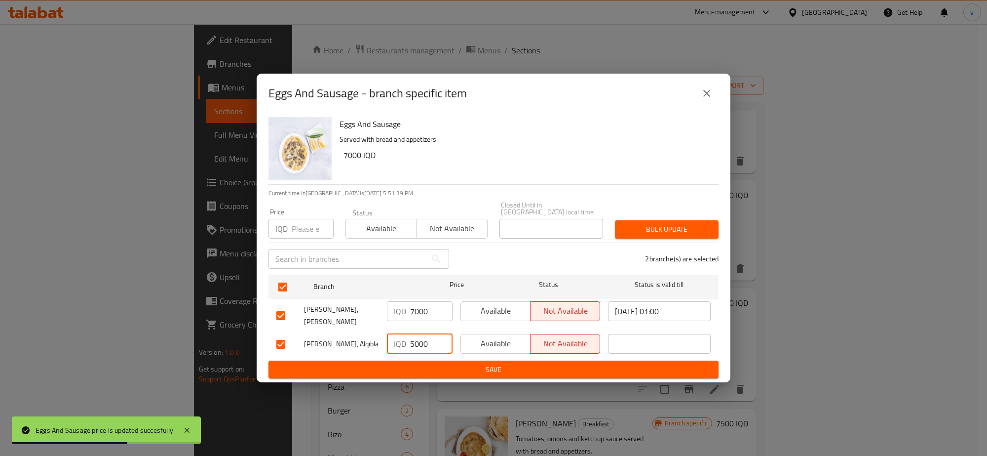
click at [420, 342] on input "5000" at bounding box center [431, 344] width 42 height 20
paste input "7"
type input "7000"
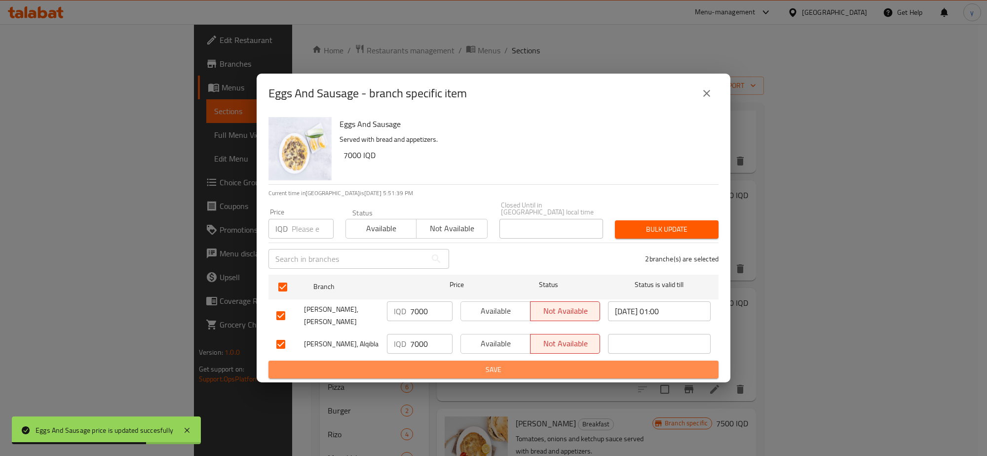
click at [413, 365] on span "Save" at bounding box center [493, 369] width 434 height 12
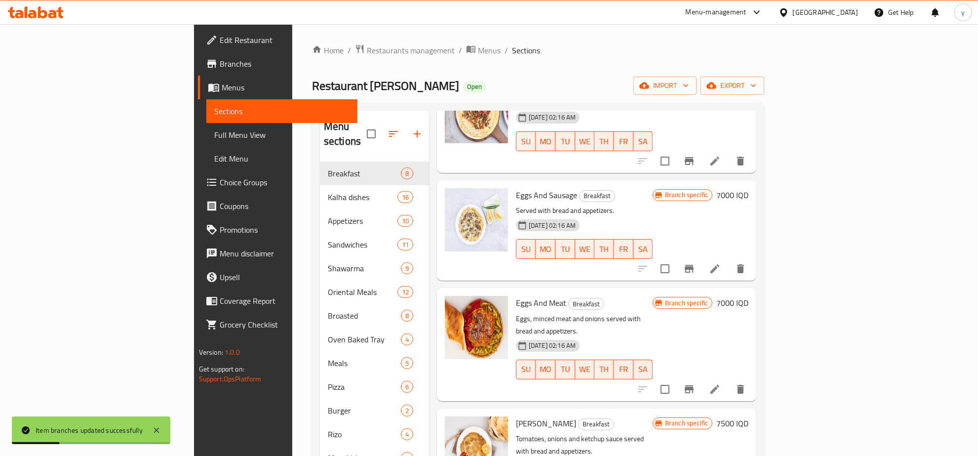
click at [749, 296] on h6 "7000 IQD" at bounding box center [732, 303] width 32 height 14
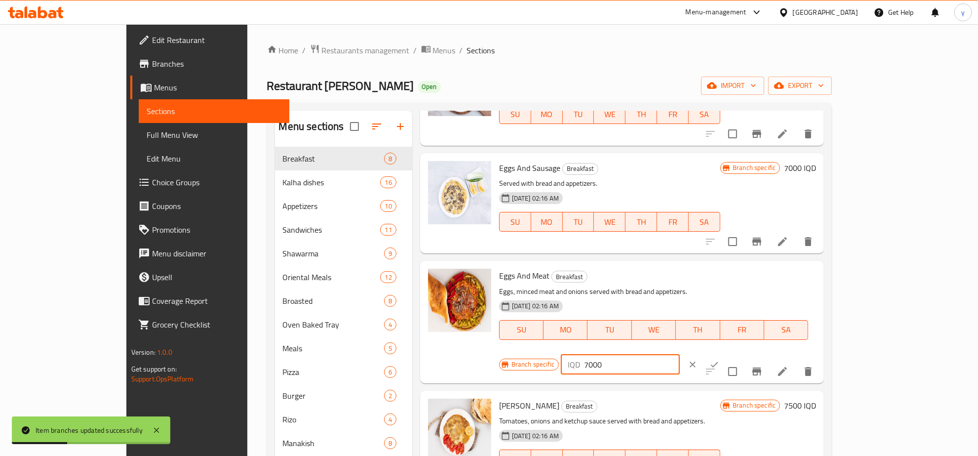
drag, startPoint x: 797, startPoint y: 275, endPoint x: 810, endPoint y: 291, distance: 20.4
click at [680, 355] on div "IQD 7000 ​" at bounding box center [620, 365] width 119 height 20
paste input "6500"
click at [680, 355] on input "65007000" at bounding box center [632, 365] width 96 height 20
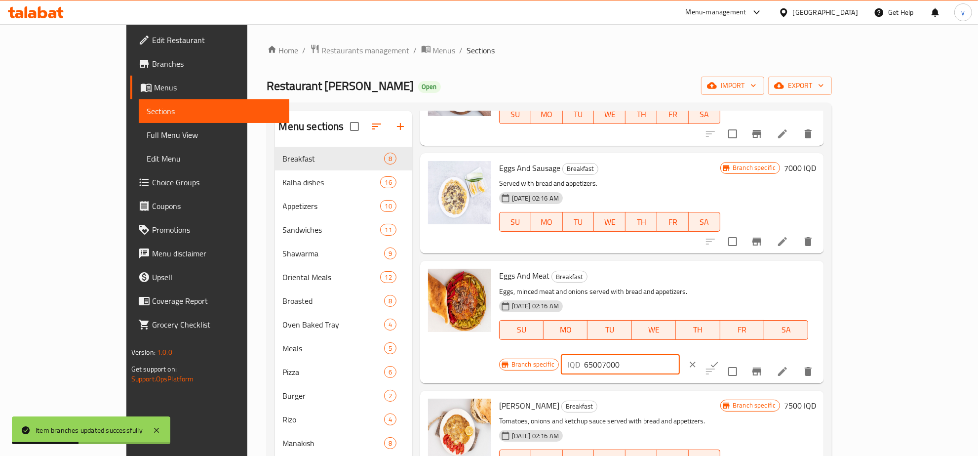
paste input "number"
type input "6500"
click at [725, 354] on button "ok" at bounding box center [715, 365] width 22 height 22
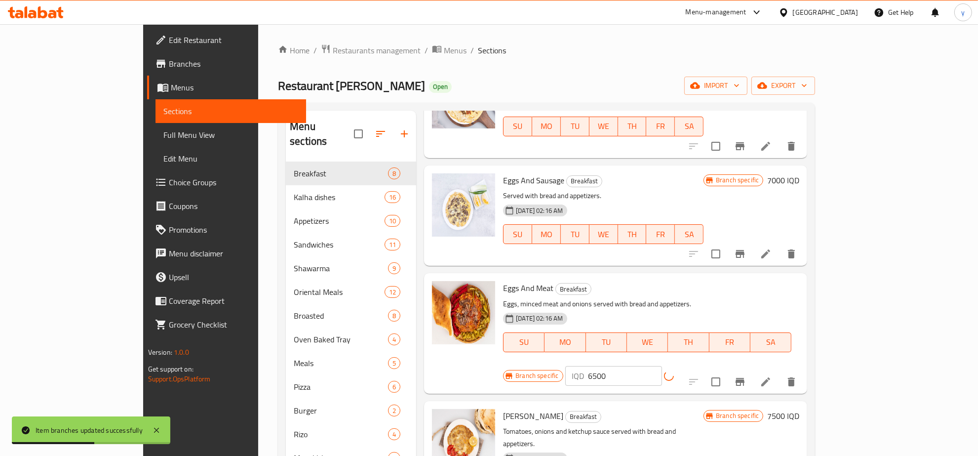
click at [746, 376] on icon "Branch-specific-item" at bounding box center [740, 382] width 12 height 12
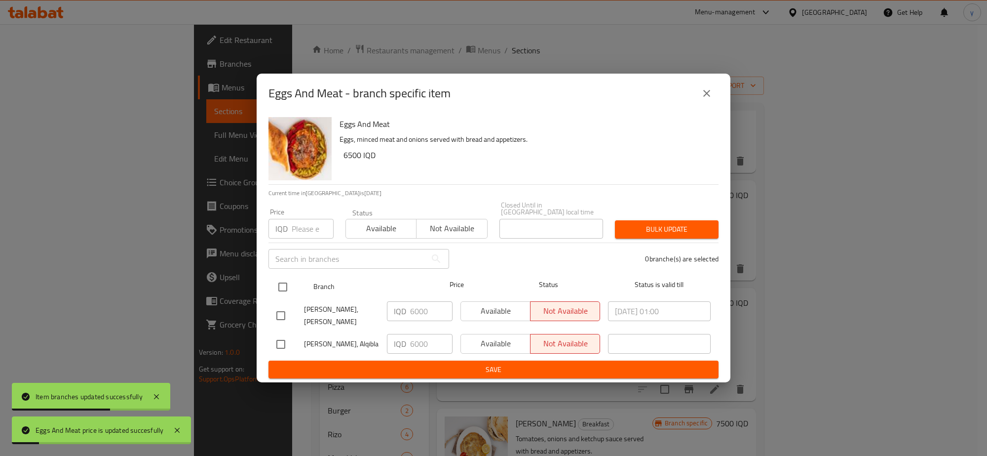
click at [284, 284] on input "checkbox" at bounding box center [283, 286] width 21 height 21
checkbox input "true"
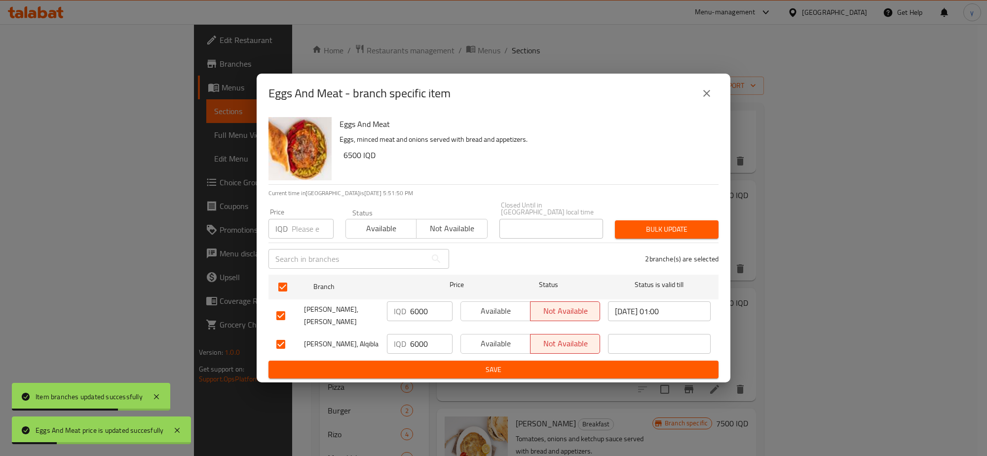
click at [434, 317] on input "6000" at bounding box center [431, 311] width 42 height 20
click at [421, 314] on input "6000" at bounding box center [431, 311] width 42 height 20
paste input "5"
type input "6500"
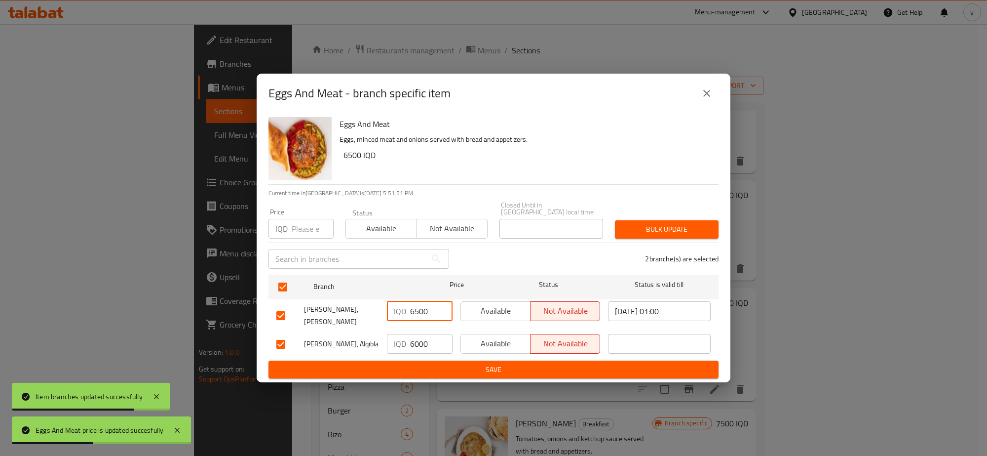
click at [426, 337] on input "6000" at bounding box center [431, 344] width 42 height 20
paste input "6500"
click at [420, 341] on input "60006500" at bounding box center [431, 344] width 42 height 20
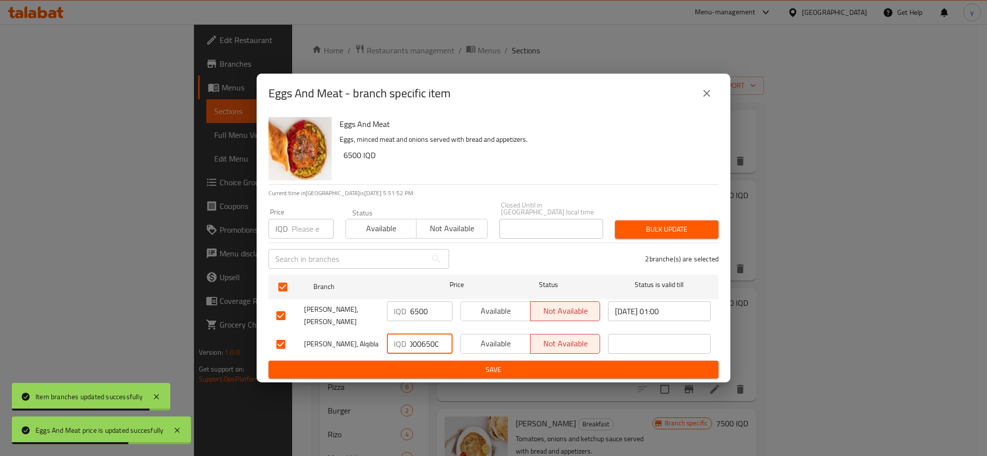
click at [420, 341] on input "60006500" at bounding box center [431, 344] width 42 height 20
paste input "number"
type input "6500"
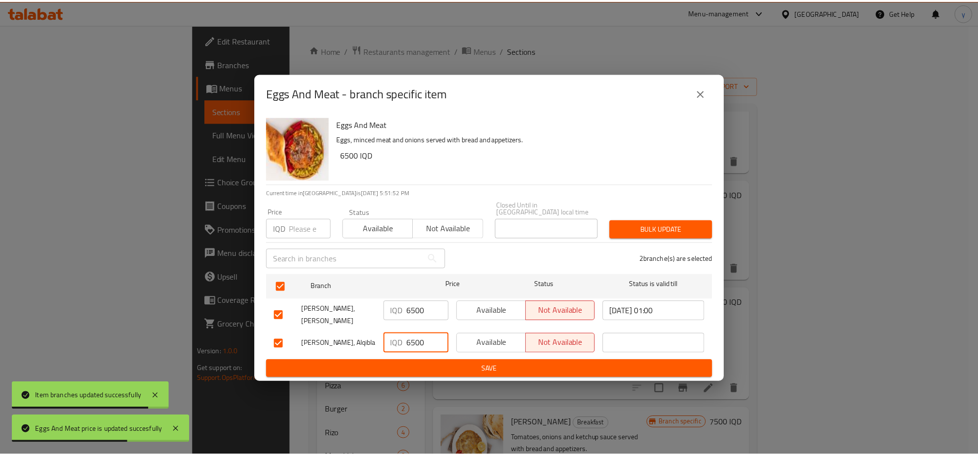
scroll to position [0, 0]
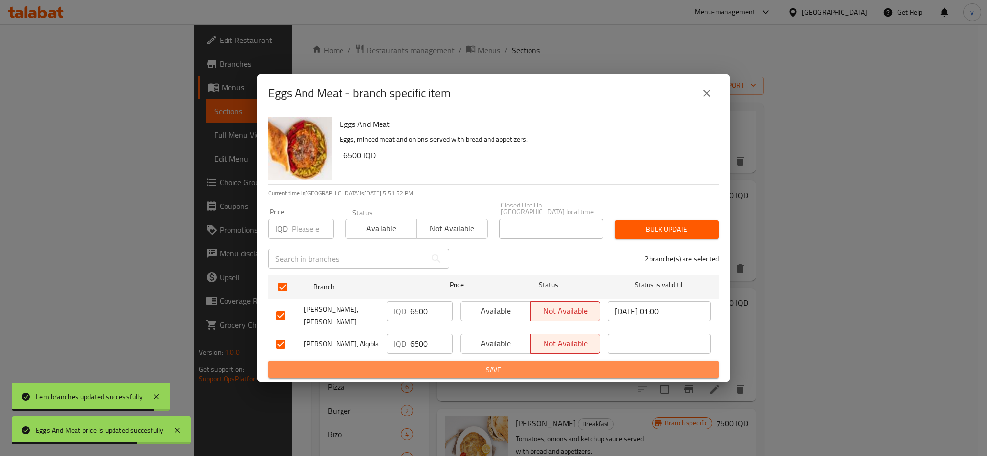
click at [421, 360] on button "Save" at bounding box center [494, 369] width 450 height 18
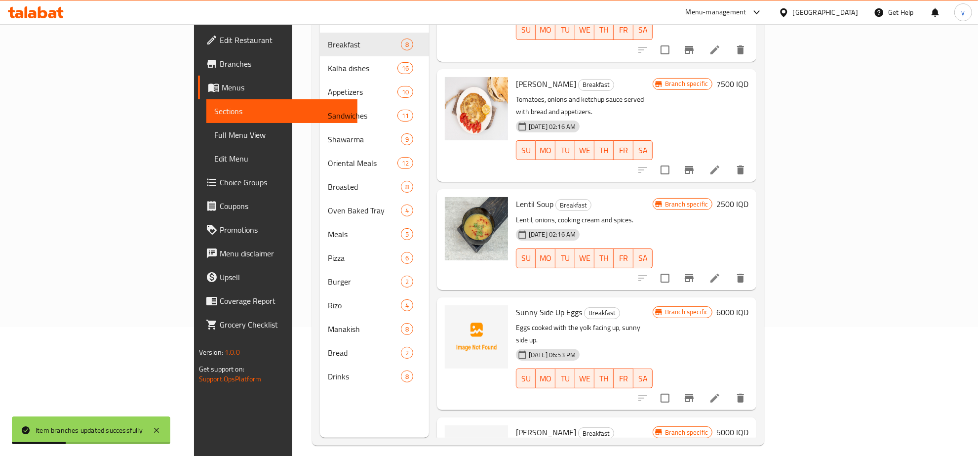
scroll to position [139, 0]
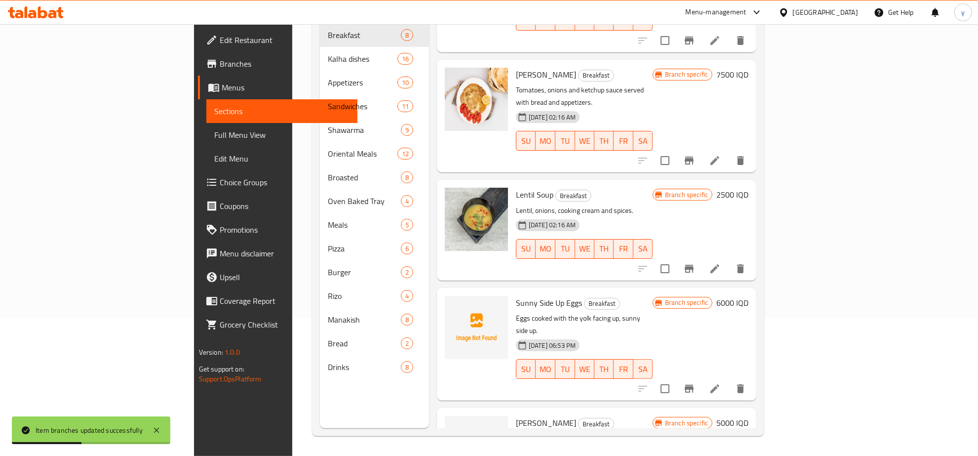
click at [752, 412] on div "Patata Mafaraka Breakfast 28-05-2025 06:55 PM SU MO TU WE TH FR SA Branch speci…" at bounding box center [632, 451] width 240 height 78
click at [749, 416] on h6 "5000 IQD" at bounding box center [732, 423] width 32 height 14
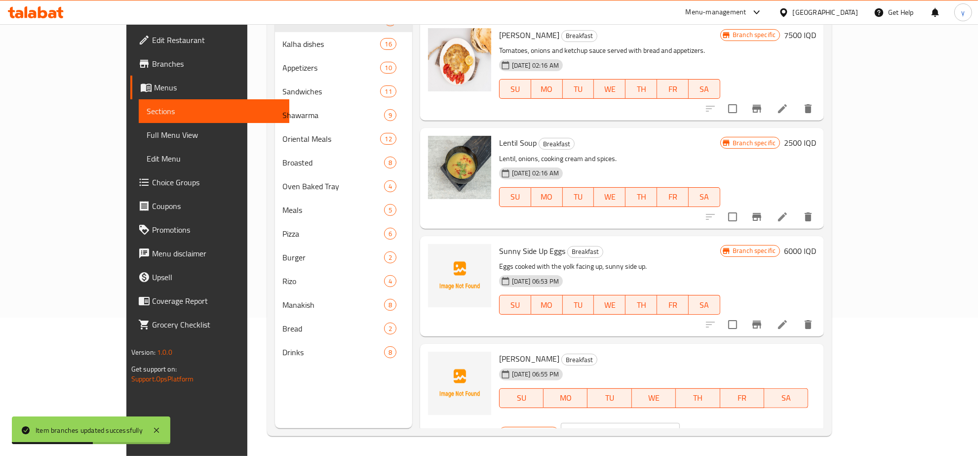
drag, startPoint x: 903, startPoint y: 360, endPoint x: 765, endPoint y: 373, distance: 137.9
click at [740, 422] on div "Branch specific IQD 5000 ​" at bounding box center [619, 433] width 240 height 22
paste input "75"
type input "7500"
click at [719, 428] on icon "ok" at bounding box center [715, 433] width 10 height 10
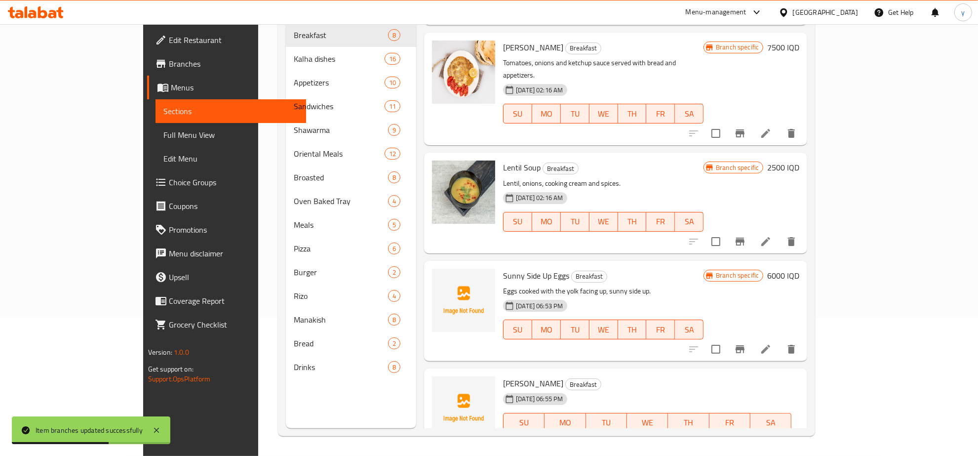
click at [752, 450] on button "Branch-specific-item" at bounding box center [740, 462] width 24 height 24
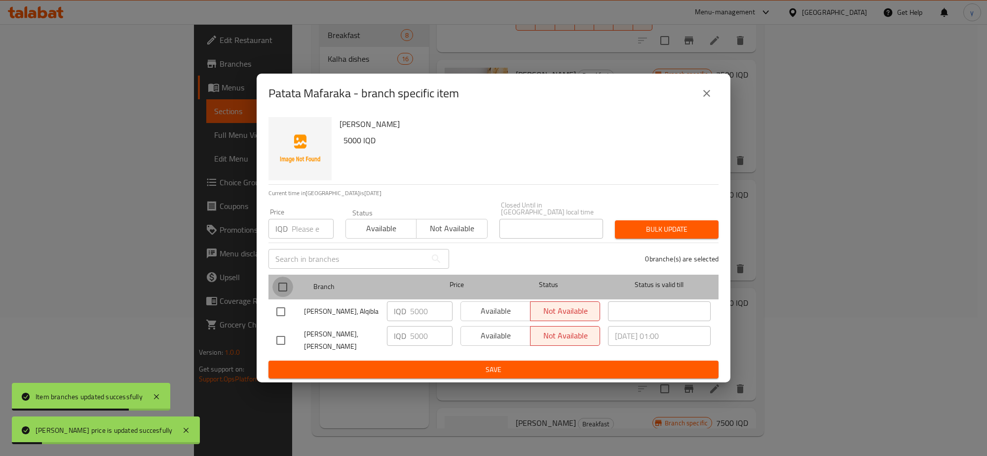
click at [279, 282] on input "checkbox" at bounding box center [283, 286] width 21 height 21
checkbox input "true"
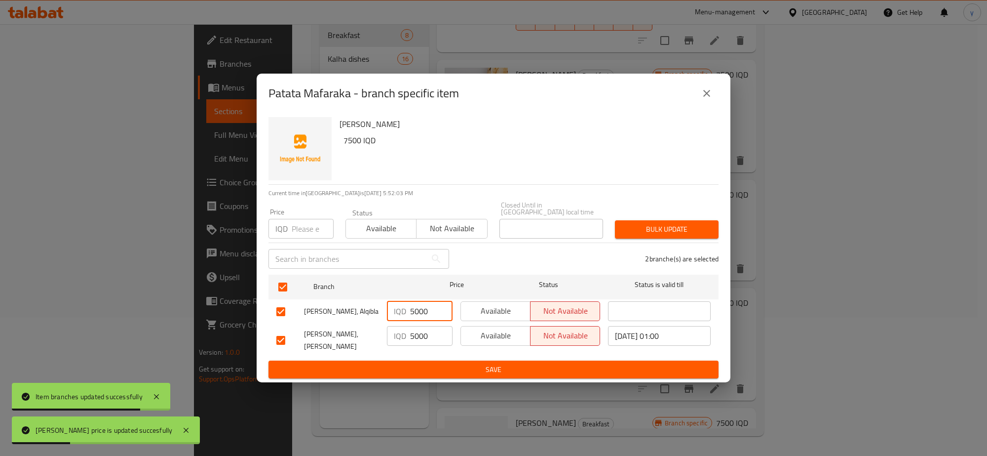
click at [423, 312] on input "5000" at bounding box center [431, 311] width 42 height 20
drag, startPoint x: 423, startPoint y: 312, endPoint x: 423, endPoint y: 322, distance: 9.9
click at [423, 314] on input "5000" at bounding box center [431, 311] width 42 height 20
paste input "75"
type input "7500"
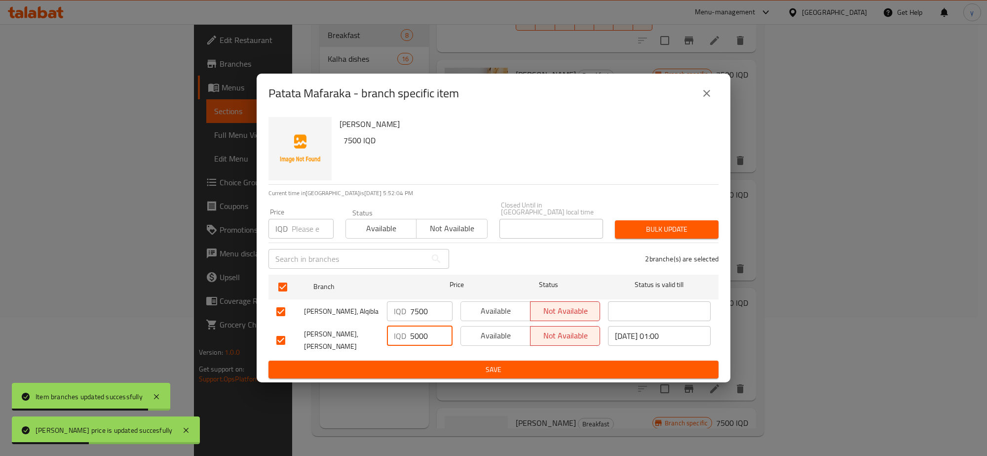
click at [423, 339] on input "5000" at bounding box center [431, 336] width 42 height 20
paste input "75"
type input "7500"
click at [424, 360] on button "Save" at bounding box center [494, 369] width 450 height 18
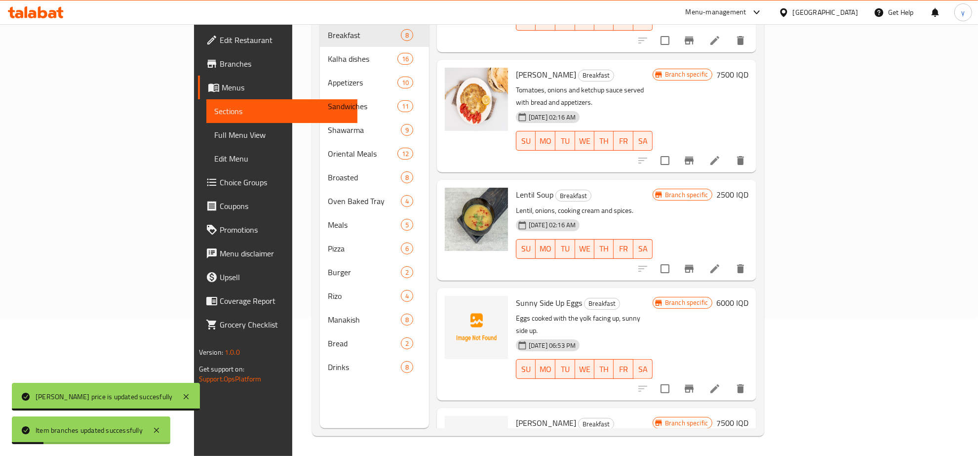
click at [749, 188] on h6 "2500 IQD" at bounding box center [732, 195] width 32 height 14
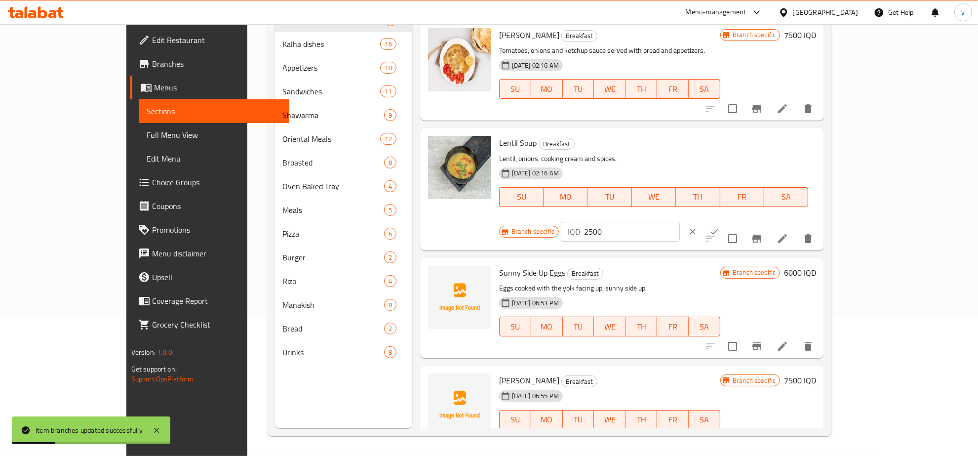
click at [763, 233] on icon "Branch-specific-item" at bounding box center [757, 239] width 12 height 12
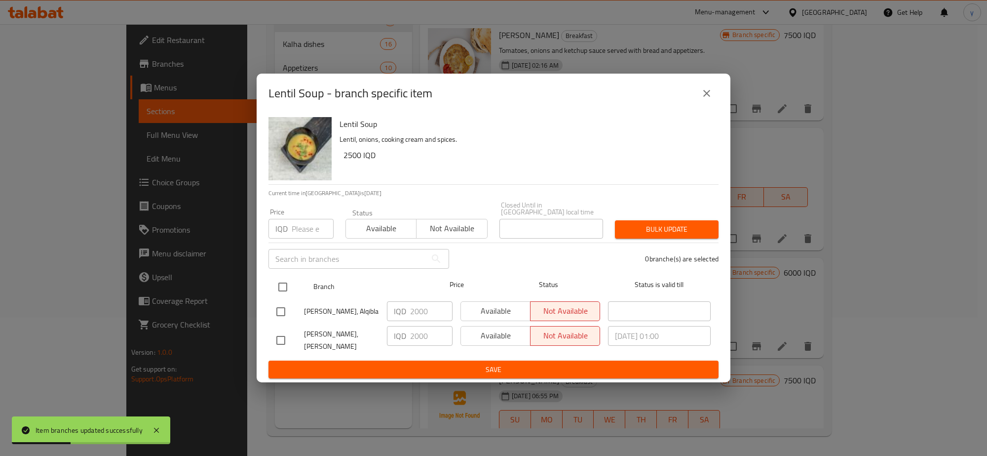
click at [278, 283] on input "checkbox" at bounding box center [283, 286] width 21 height 21
checkbox input "true"
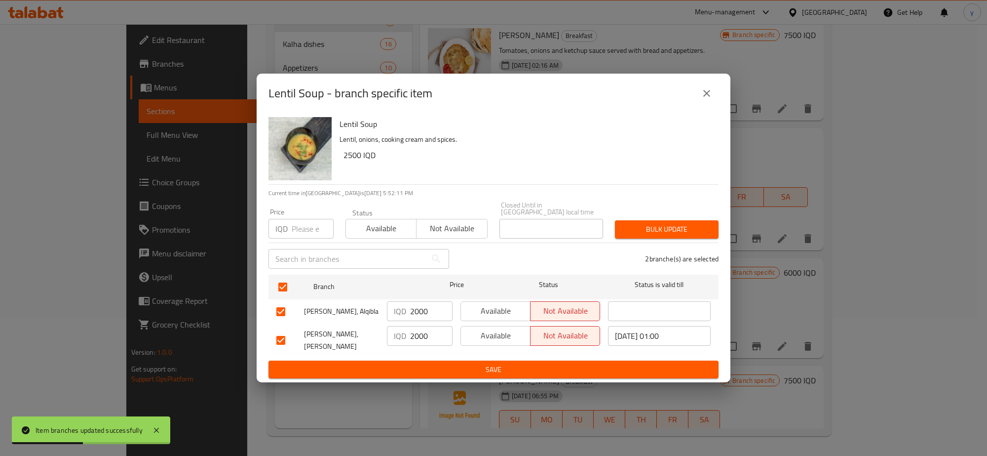
click at [421, 314] on input "2000" at bounding box center [431, 311] width 42 height 20
paste input "5"
type input "2500"
click at [420, 334] on input "2000" at bounding box center [431, 336] width 42 height 20
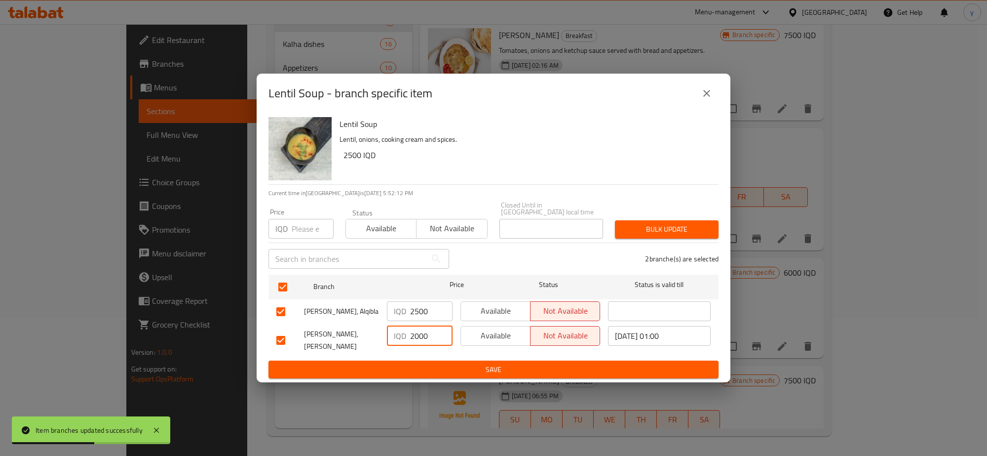
click at [420, 334] on input "2000" at bounding box center [431, 336] width 42 height 20
paste input "5"
type input "2500"
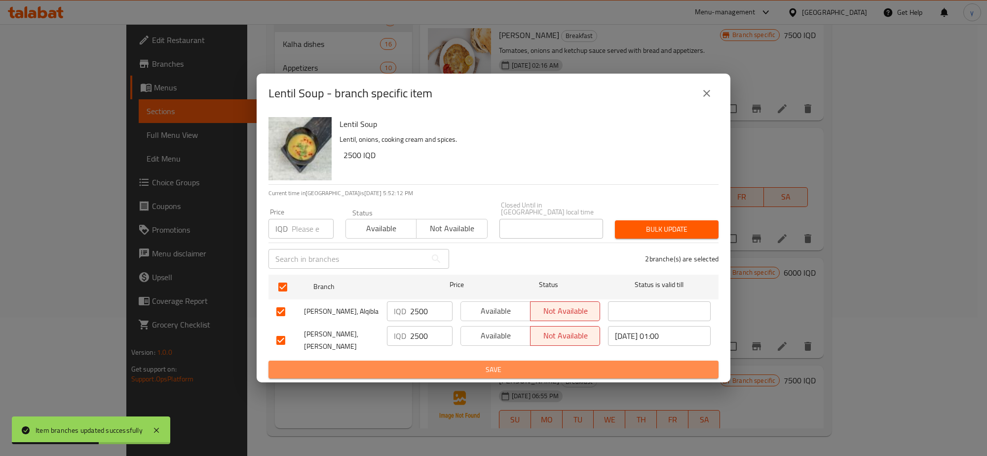
click at [420, 363] on span "Save" at bounding box center [493, 369] width 434 height 12
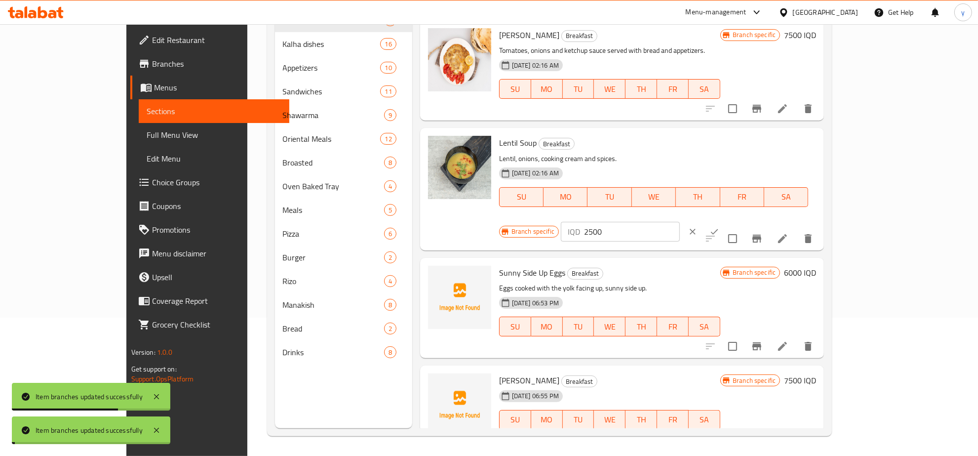
click at [696, 229] on icon "clear" at bounding box center [693, 232] width 6 height 6
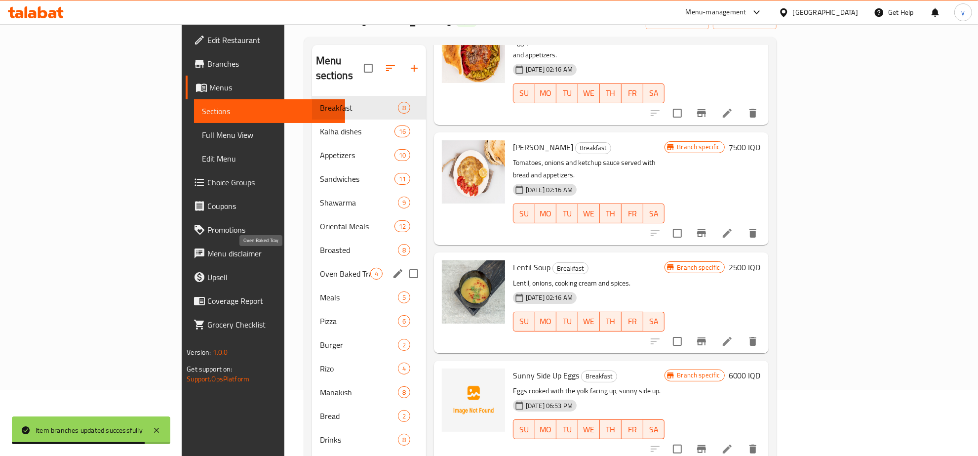
scroll to position [36, 0]
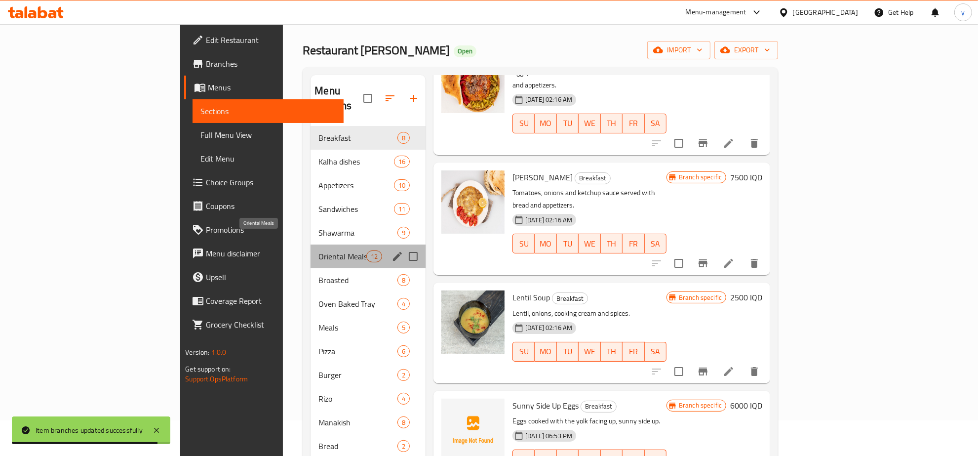
click at [318, 250] on span "Oriental Meals" at bounding box center [341, 256] width 47 height 12
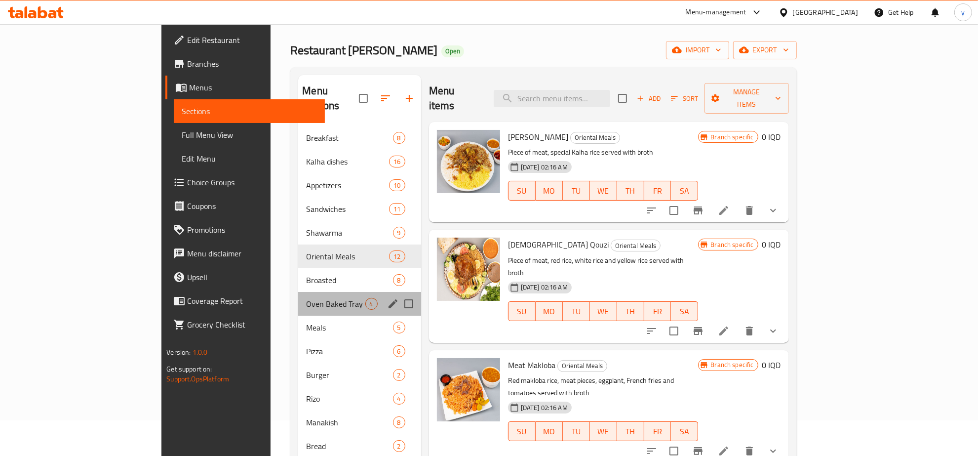
click at [298, 297] on div "Oven Baked Tray 4" at bounding box center [359, 304] width 122 height 24
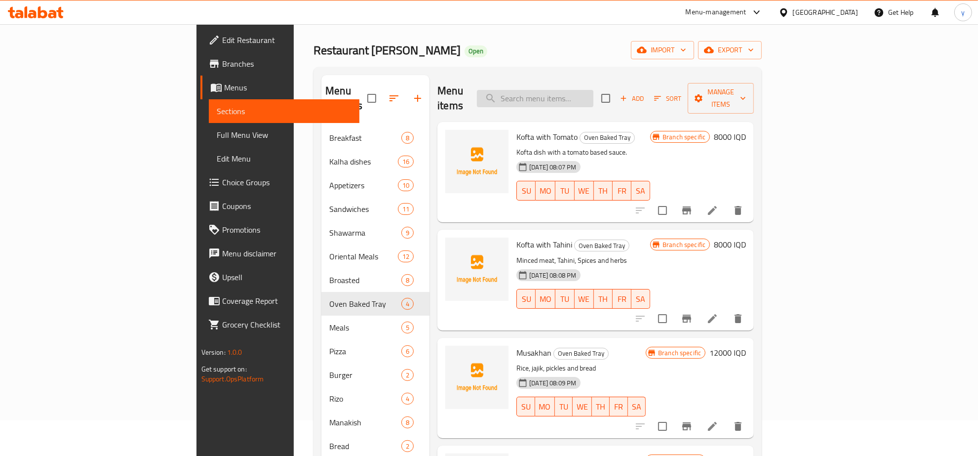
click at [583, 99] on input "search" at bounding box center [535, 98] width 117 height 17
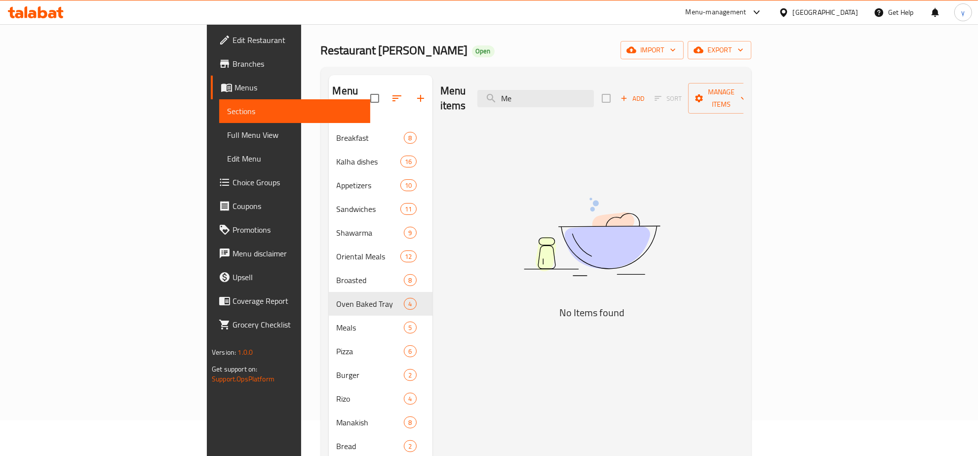
type input "M"
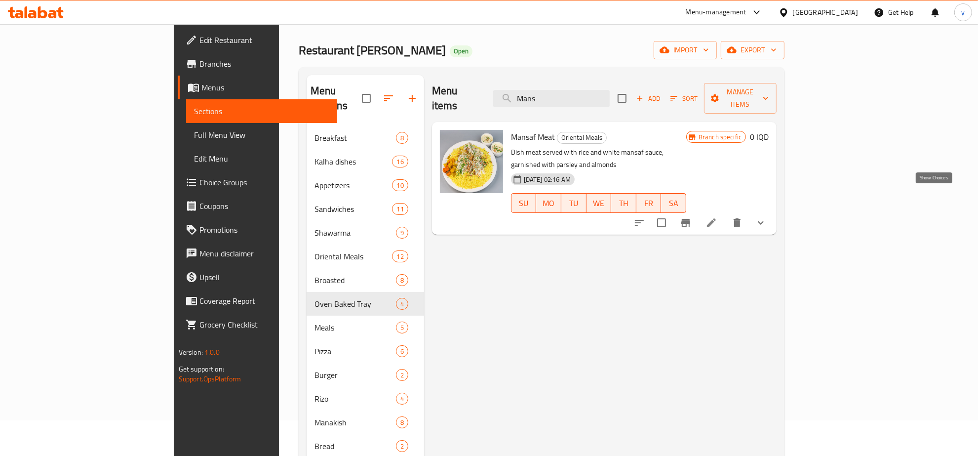
type input "Mans"
click at [767, 217] on icon "show more" at bounding box center [761, 223] width 12 height 12
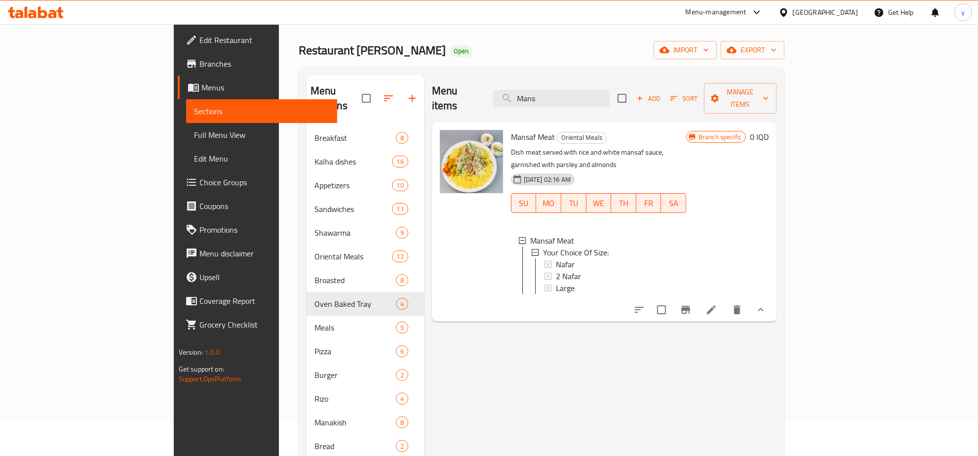
click at [773, 298] on button "show more" at bounding box center [761, 310] width 24 height 24
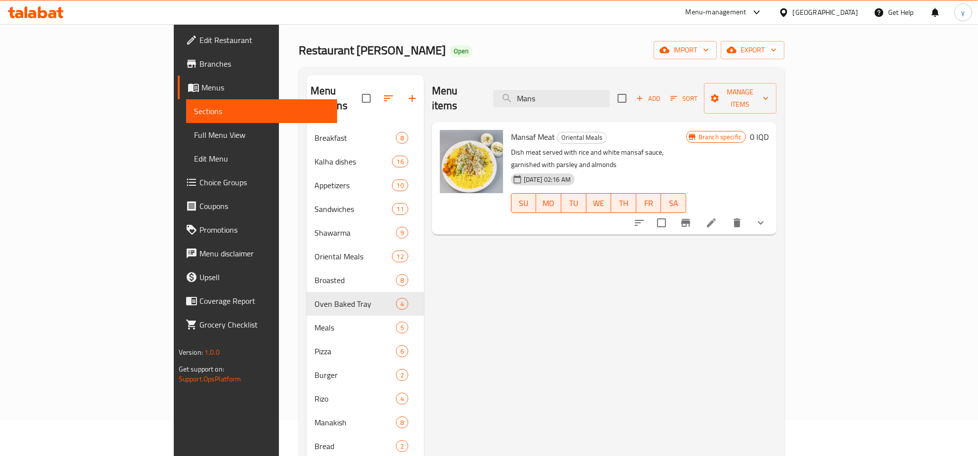
click at [769, 130] on div "Branch specific 0 IQD" at bounding box center [727, 137] width 82 height 14
click at [773, 211] on button "show more" at bounding box center [761, 223] width 24 height 24
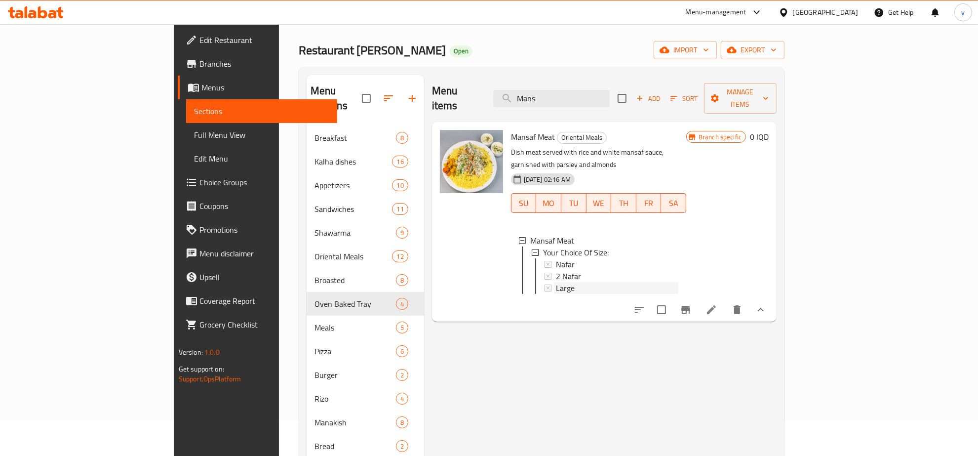
click at [556, 282] on div "Large" at bounding box center [617, 288] width 122 height 12
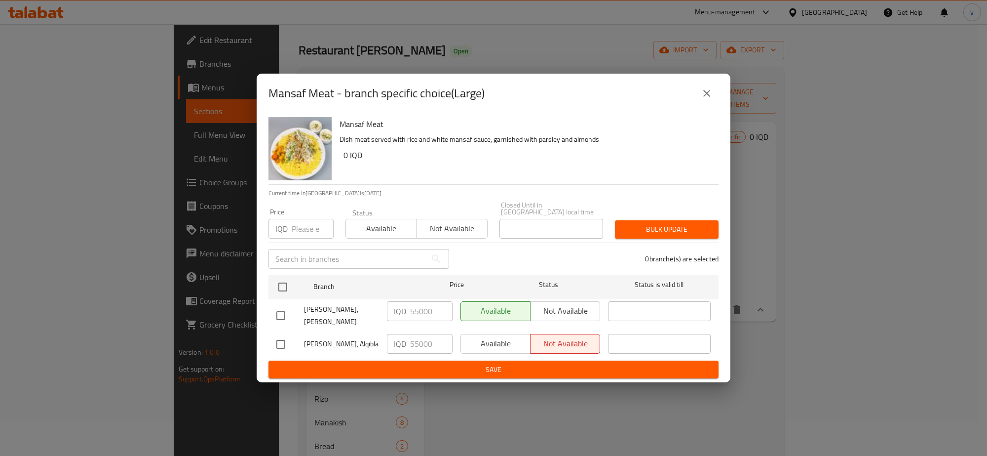
click at [275, 305] on input "checkbox" at bounding box center [281, 315] width 21 height 21
checkbox input "true"
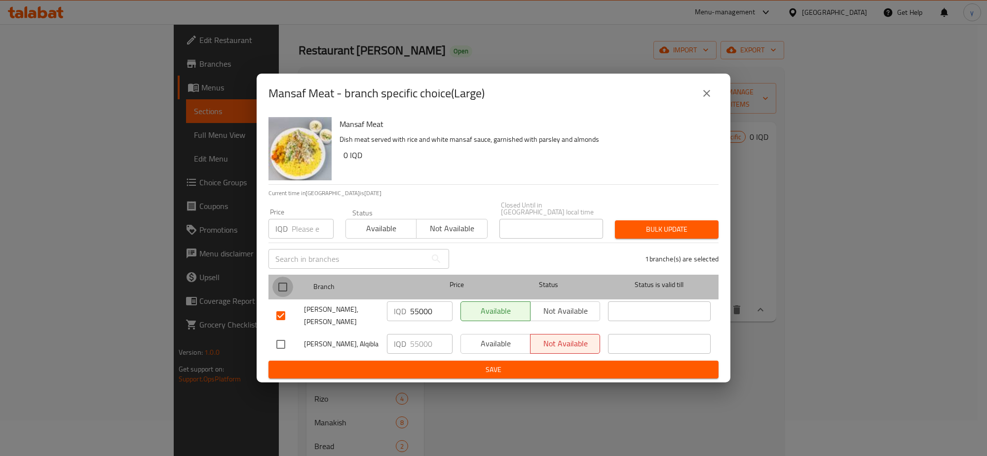
click at [288, 283] on input "checkbox" at bounding box center [283, 286] width 21 height 21
checkbox input "true"
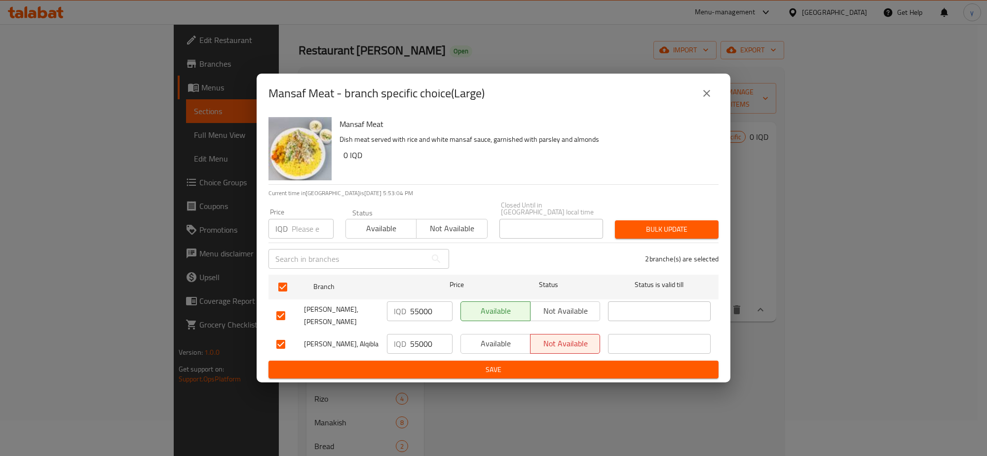
click at [408, 314] on div "IQD 55000 ​" at bounding box center [420, 311] width 66 height 20
click at [421, 307] on input "55000" at bounding box center [431, 311] width 42 height 20
paste input "70"
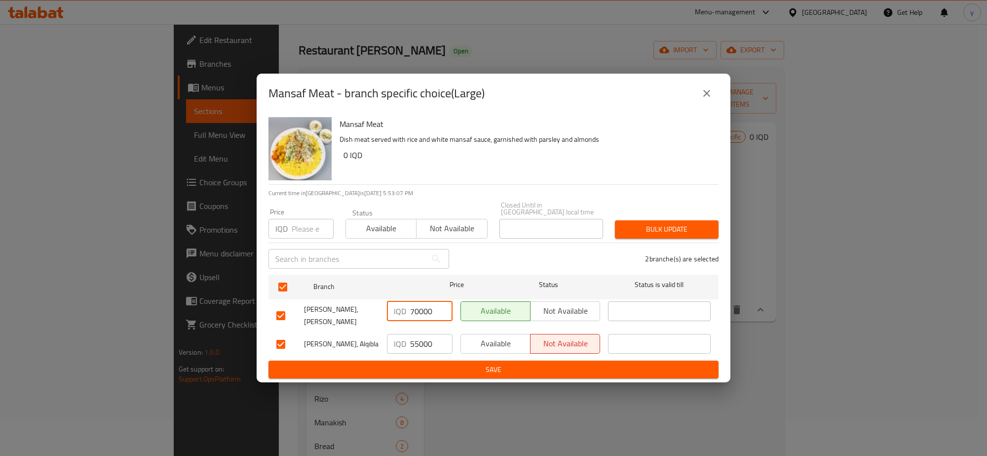
type input "70000"
click at [412, 334] on input "55000" at bounding box center [431, 344] width 42 height 20
paste input "70"
type input "70000"
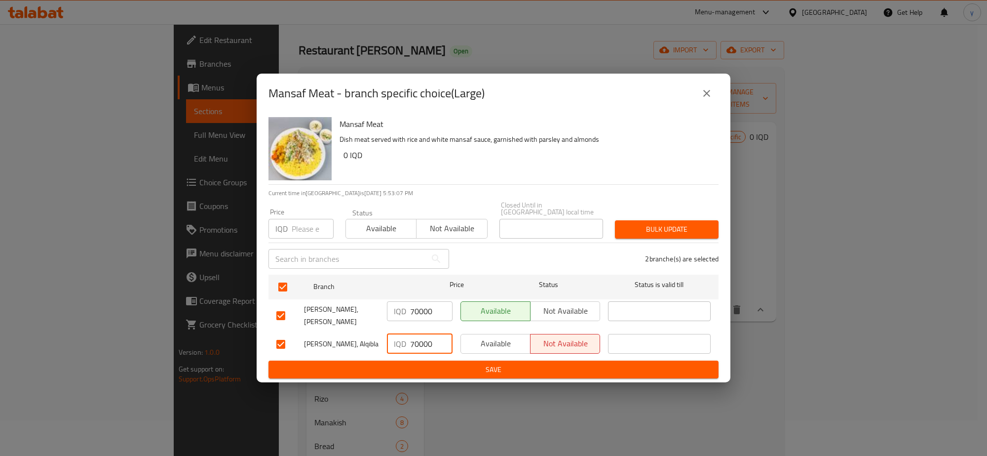
click at [418, 363] on span "Save" at bounding box center [493, 369] width 434 height 12
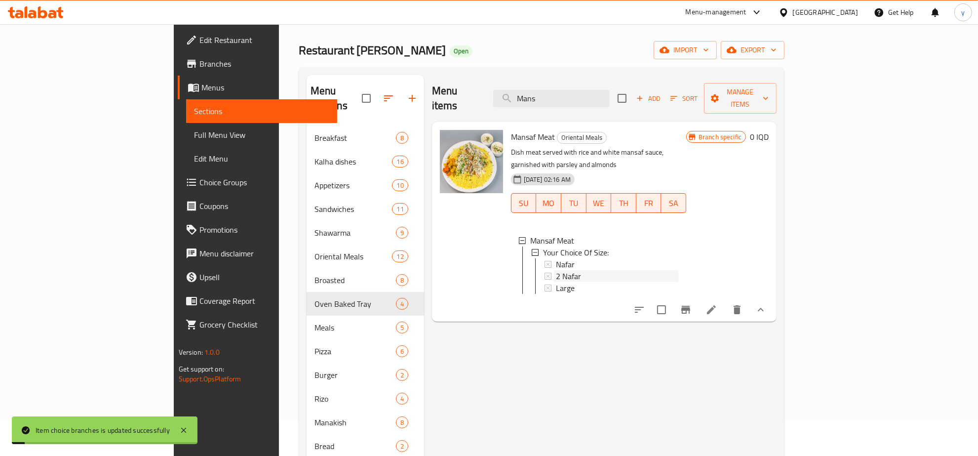
click at [556, 270] on div "2 Nafar" at bounding box center [617, 276] width 122 height 12
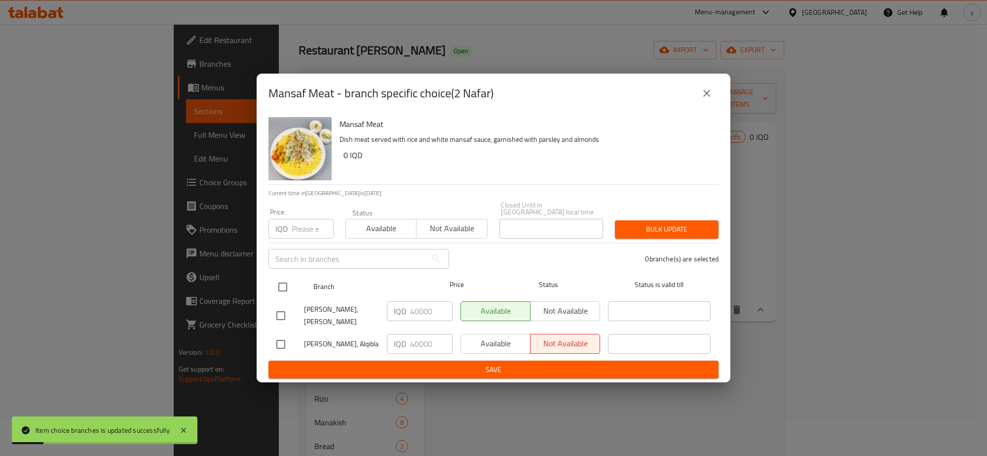
click at [288, 286] on input "checkbox" at bounding box center [283, 286] width 21 height 21
checkbox input "true"
click at [420, 334] on input "40000" at bounding box center [431, 344] width 42 height 20
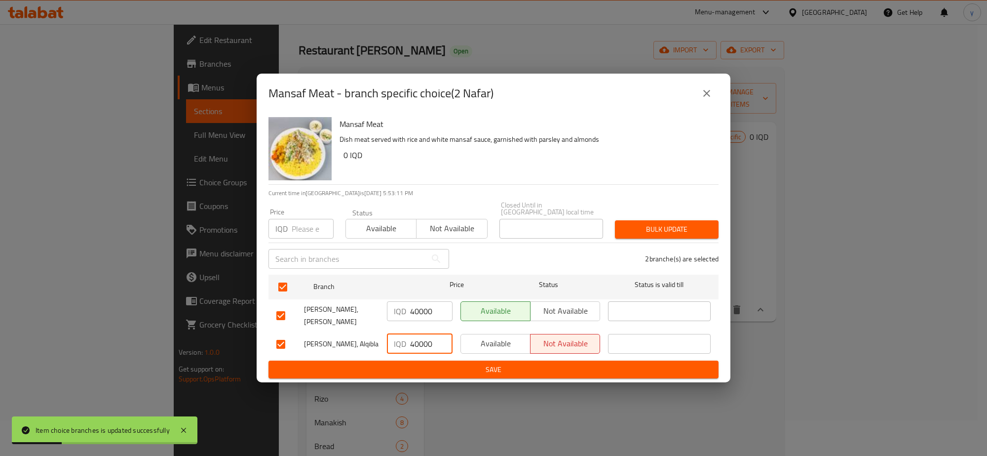
click at [420, 334] on input "40000" at bounding box center [431, 344] width 42 height 20
paste input "5"
type input "50000"
click at [425, 309] on input "40000" at bounding box center [431, 311] width 42 height 20
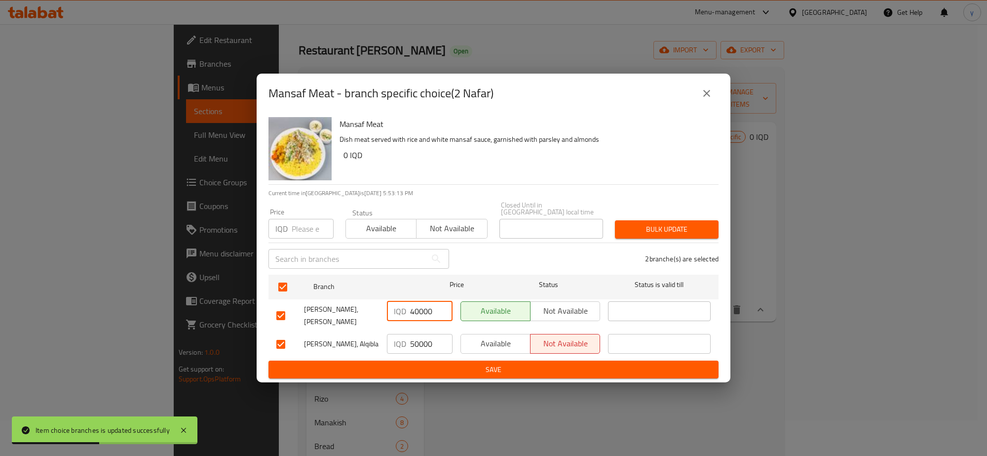
paste input "5"
type input "50000"
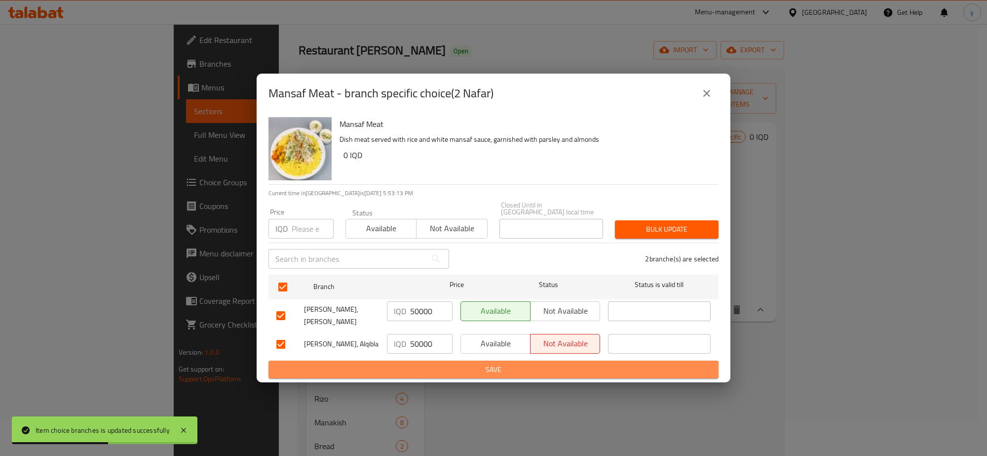
click at [423, 363] on span "Save" at bounding box center [493, 369] width 434 height 12
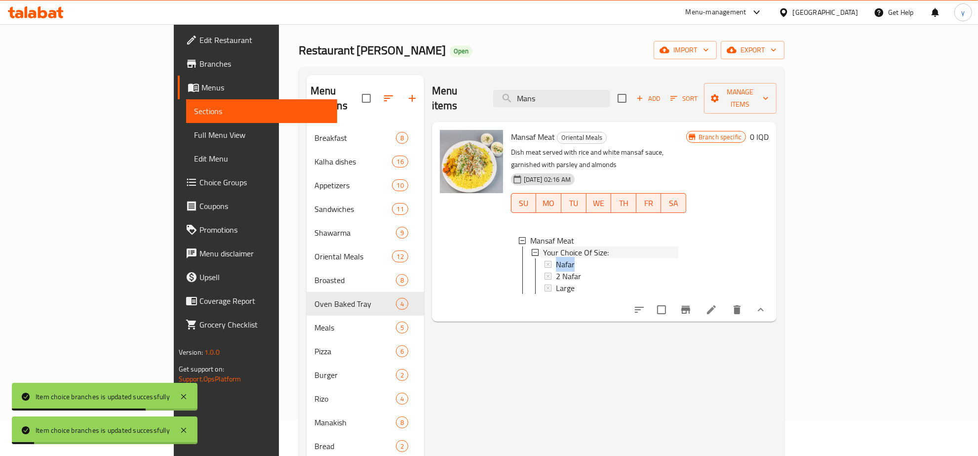
drag, startPoint x: 571, startPoint y: 230, endPoint x: 571, endPoint y: 236, distance: 6.4
click at [571, 246] on li "Your Choice Of Size: Nafar 2 Nafar Large" at bounding box center [605, 269] width 147 height 47
click at [571, 258] on div "Nafar" at bounding box center [617, 264] width 122 height 12
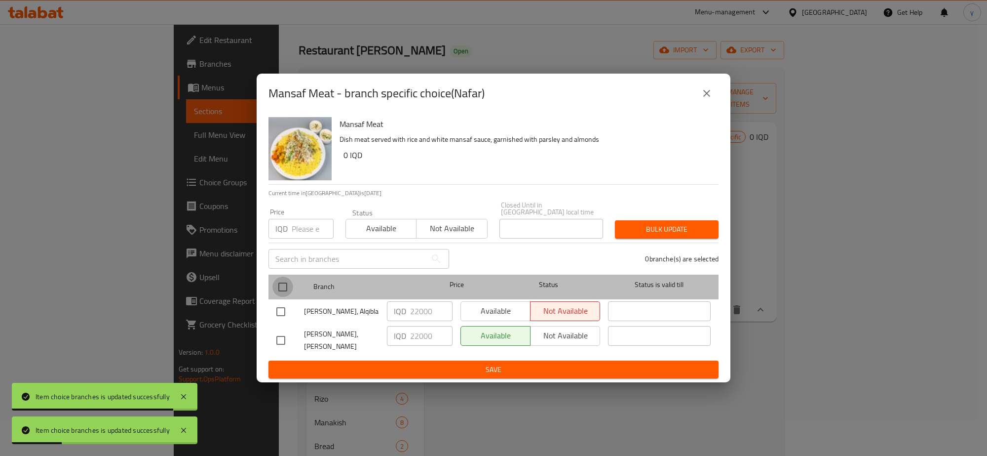
click at [287, 286] on input "checkbox" at bounding box center [283, 286] width 21 height 21
checkbox input "true"
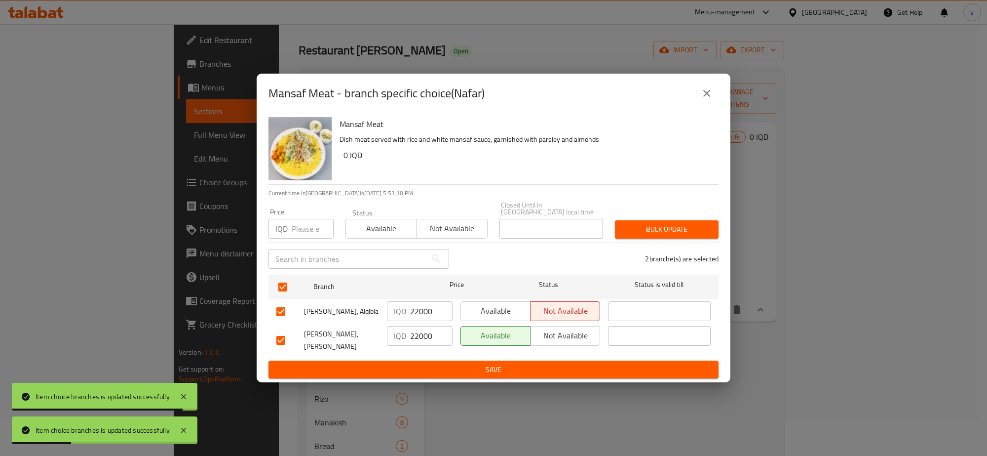
click at [426, 315] on input "22000" at bounding box center [431, 311] width 42 height 20
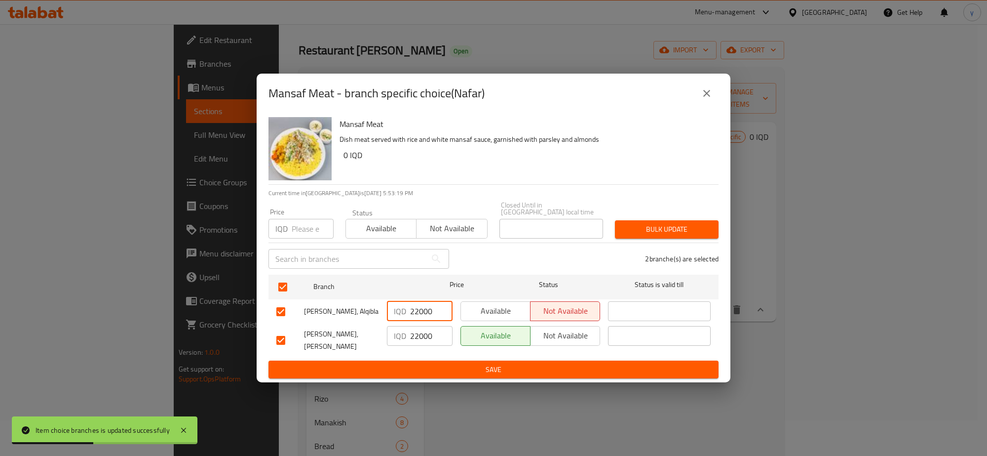
paste input "8"
type input "28000"
click at [420, 332] on input "22000" at bounding box center [431, 336] width 42 height 20
paste input "8"
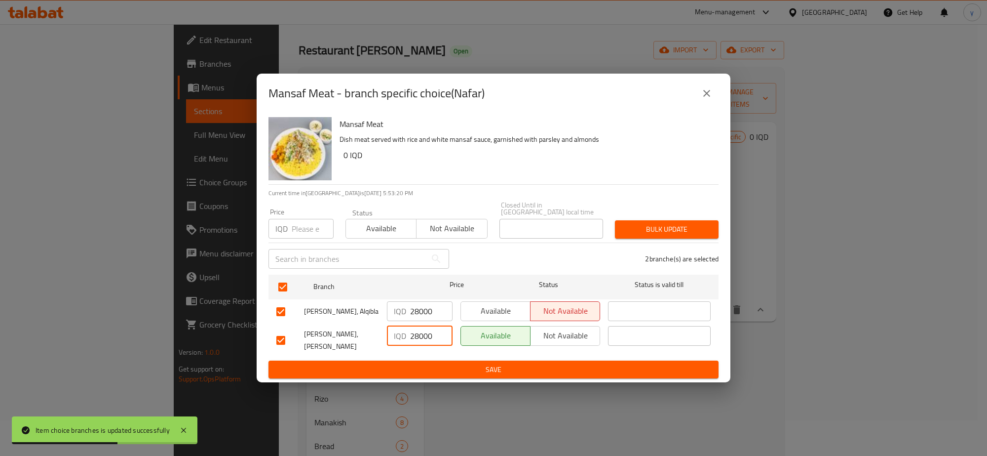
type input "28000"
click at [430, 364] on span "Save" at bounding box center [493, 369] width 434 height 12
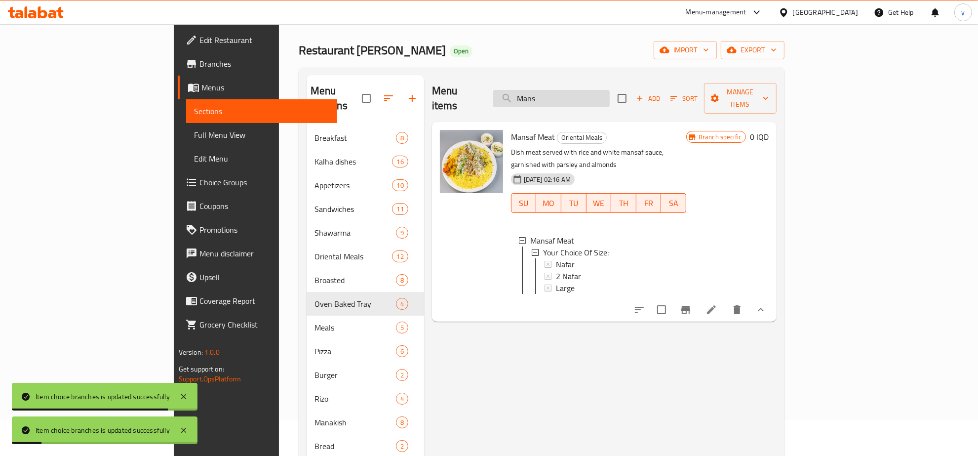
click at [590, 98] on input "Mans" at bounding box center [551, 98] width 117 height 17
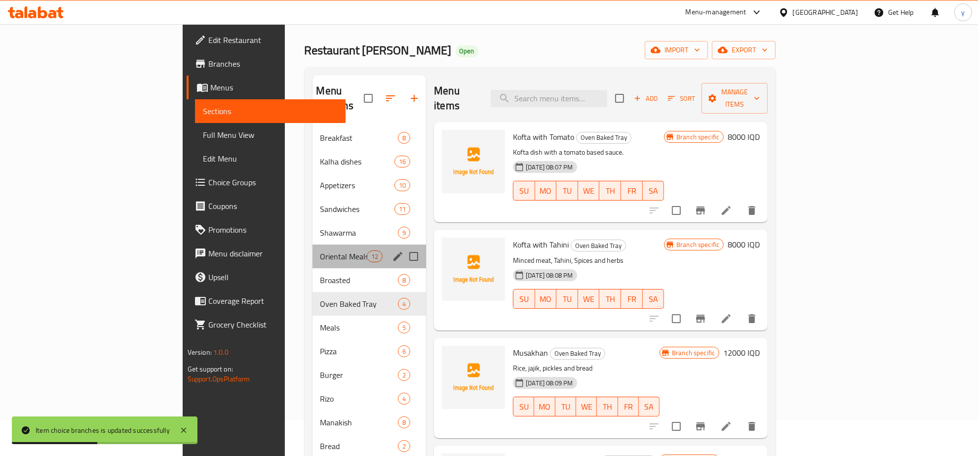
click at [313, 244] on div "Oriental Meals 12" at bounding box center [370, 256] width 114 height 24
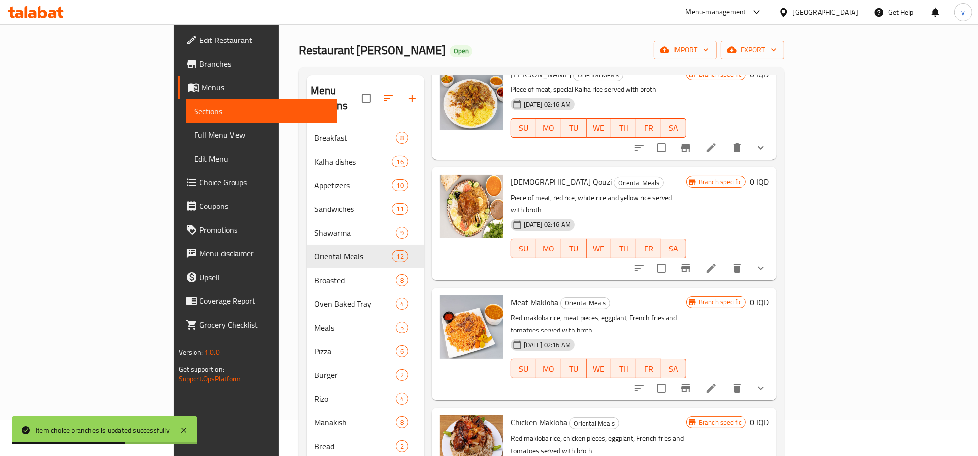
scroll to position [103, 0]
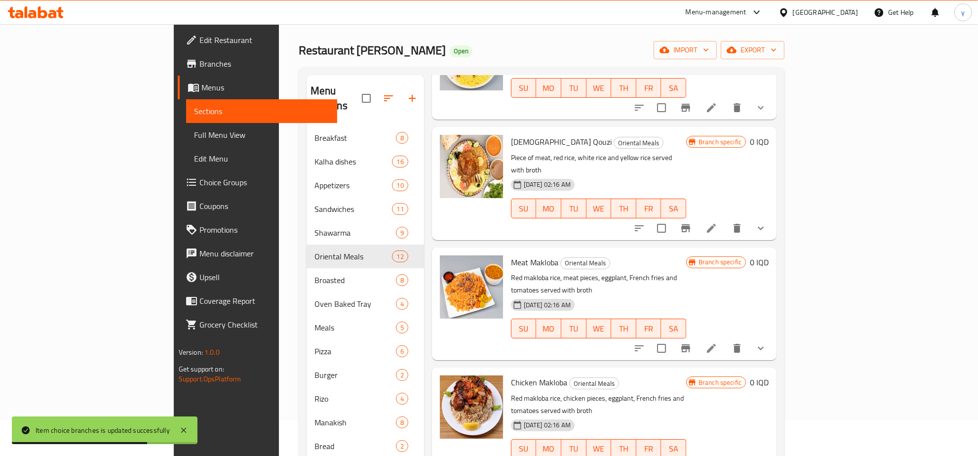
click at [767, 342] on icon "show more" at bounding box center [761, 348] width 12 height 12
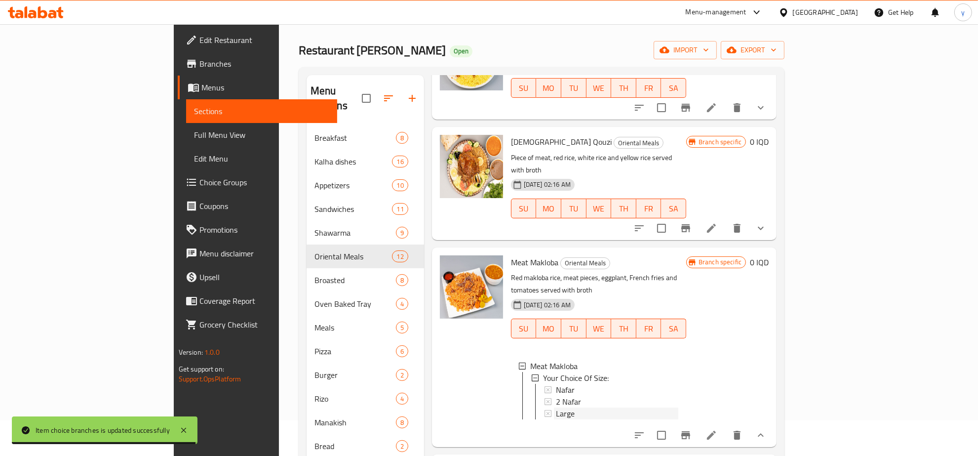
click at [556, 407] on div "Large" at bounding box center [617, 413] width 122 height 12
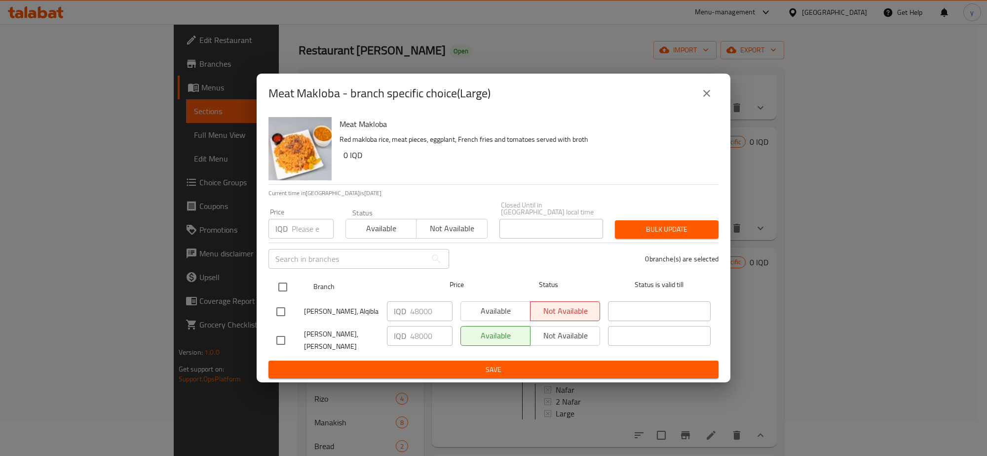
click at [291, 288] on input "checkbox" at bounding box center [283, 286] width 21 height 21
checkbox input "true"
click at [413, 303] on input "48000" at bounding box center [431, 311] width 42 height 20
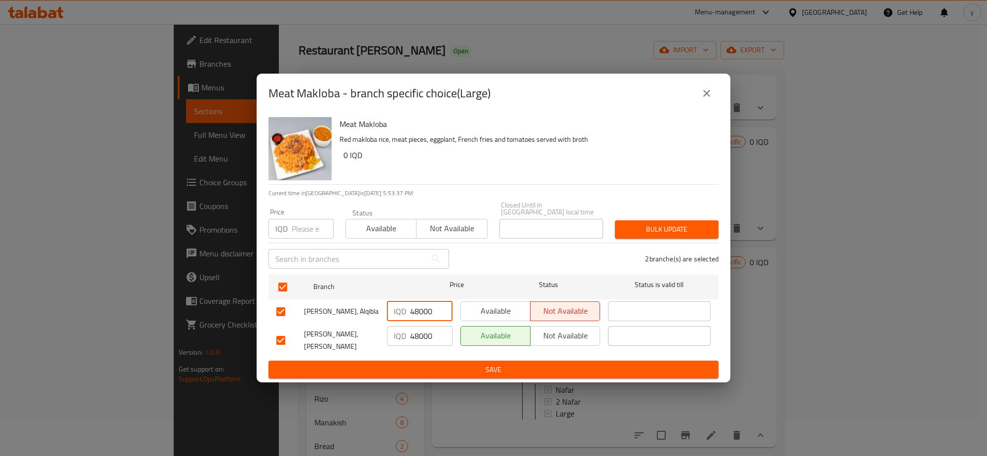
click at [415, 304] on input "48000" at bounding box center [431, 311] width 42 height 20
paste input "62"
type input "62000"
click at [415, 342] on input "48000" at bounding box center [431, 336] width 42 height 20
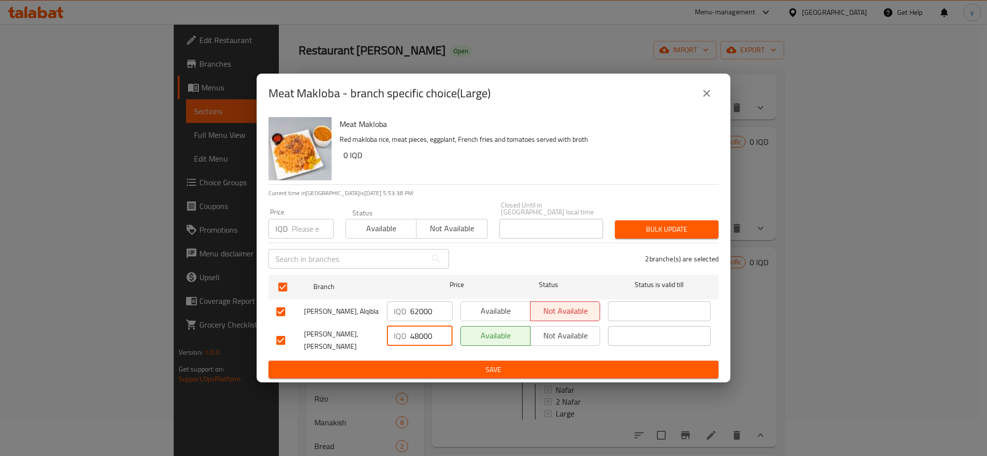
click at [415, 342] on input "48000" at bounding box center [431, 336] width 42 height 20
paste input "62"
type input "62000"
click at [413, 363] on span "Save" at bounding box center [493, 369] width 434 height 12
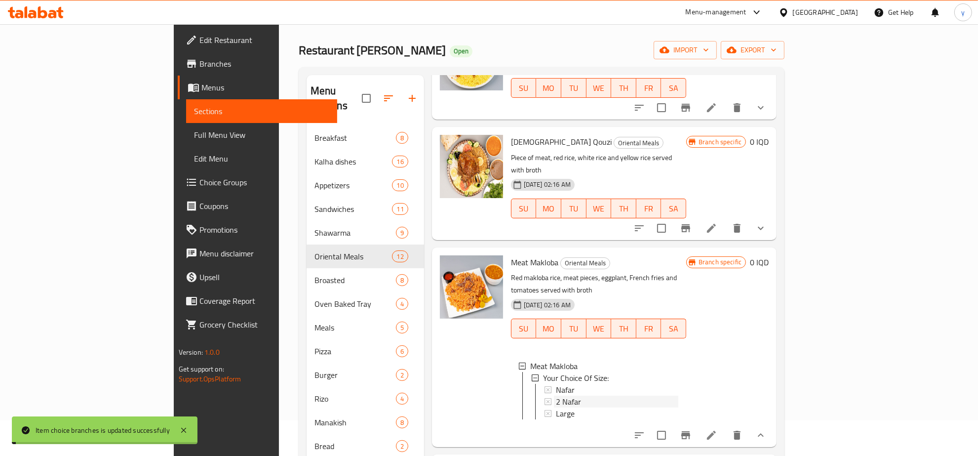
click at [556, 395] on span "2 Nafar" at bounding box center [568, 401] width 25 height 12
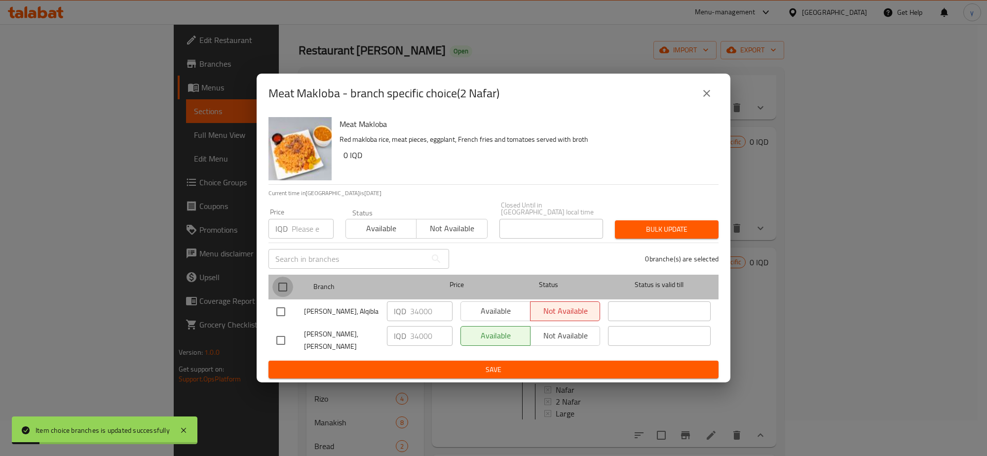
click at [288, 287] on input "checkbox" at bounding box center [283, 286] width 21 height 21
checkbox input "true"
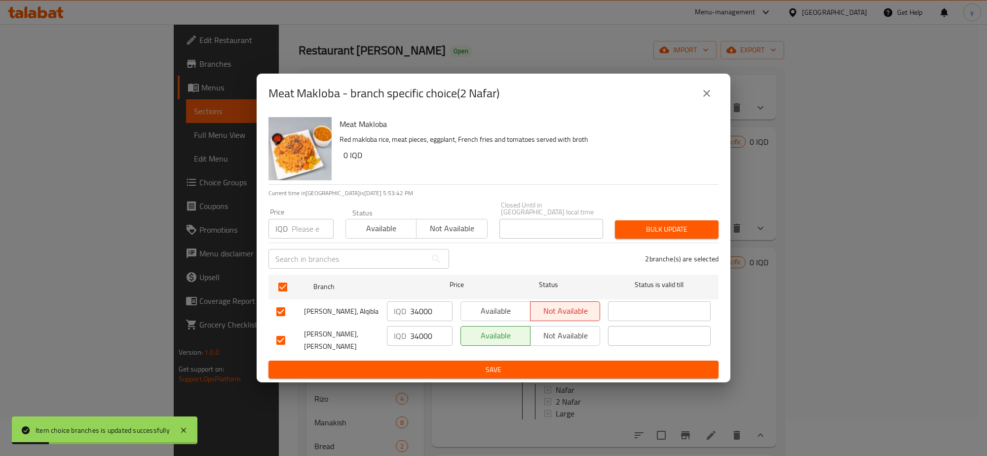
click at [421, 337] on input "34000" at bounding box center [431, 336] width 42 height 20
paste input "4"
type input "44000"
click at [428, 309] on input "34000" at bounding box center [431, 311] width 42 height 20
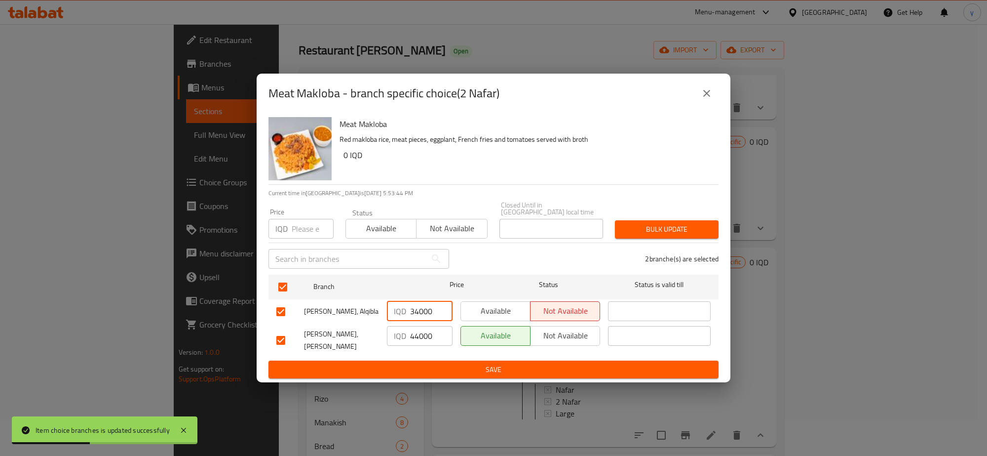
click at [428, 309] on input "34000" at bounding box center [431, 311] width 42 height 20
paste input "4"
type input "44000"
click at [421, 363] on span "Save" at bounding box center [493, 369] width 434 height 12
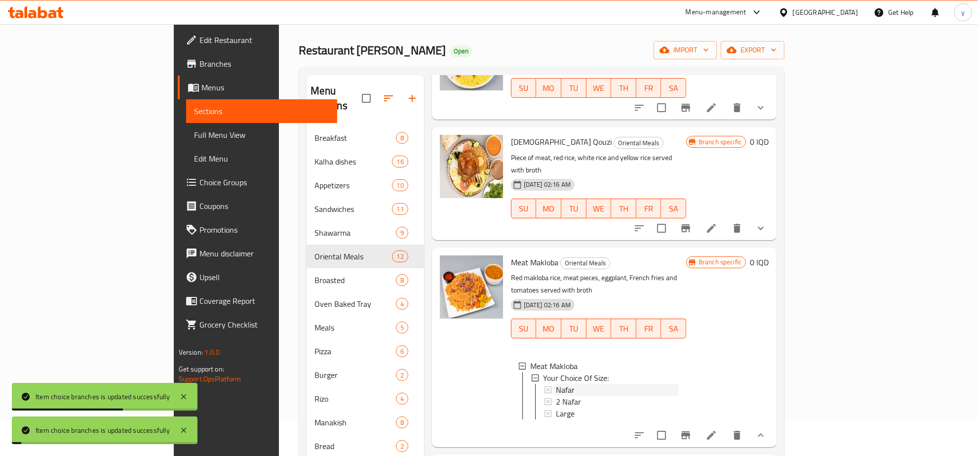
click at [556, 384] on span "Nafar" at bounding box center [565, 390] width 19 height 12
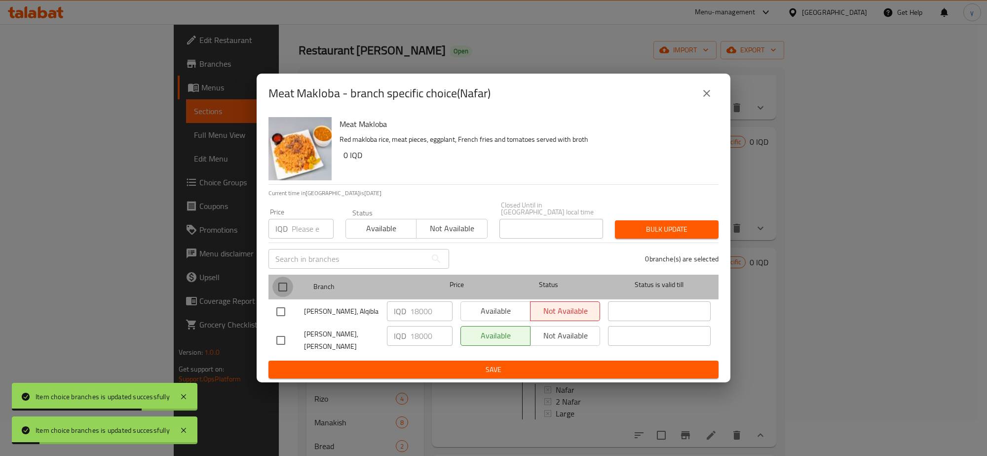
click at [275, 280] on input "checkbox" at bounding box center [283, 286] width 21 height 21
checkbox input "true"
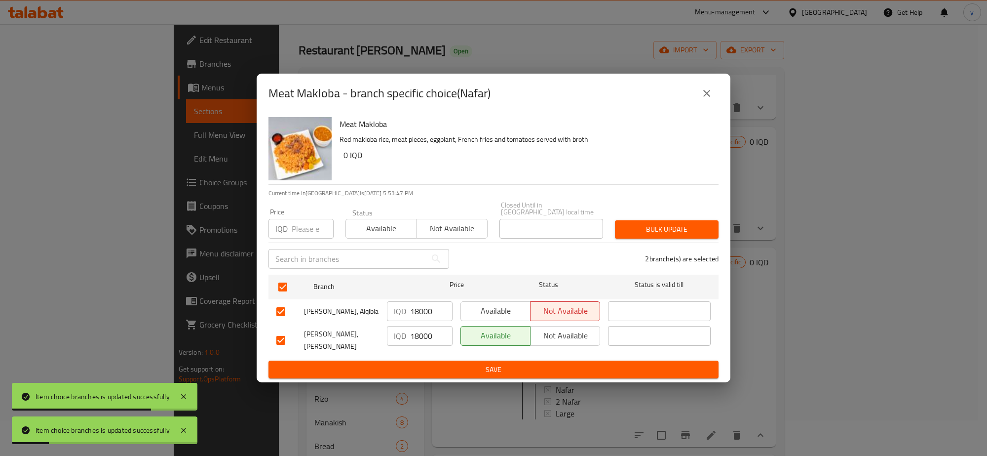
click at [431, 313] on input "18000" at bounding box center [431, 311] width 42 height 20
click at [419, 315] on input "18000" at bounding box center [431, 311] width 42 height 20
paste input "23"
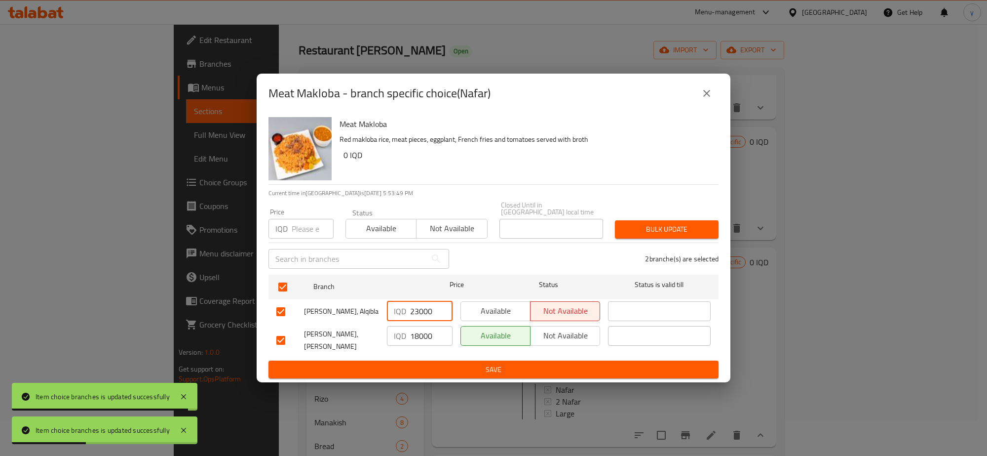
type input "23000"
click at [427, 333] on input "18000" at bounding box center [431, 336] width 42 height 20
paste input "23"
type input "23000"
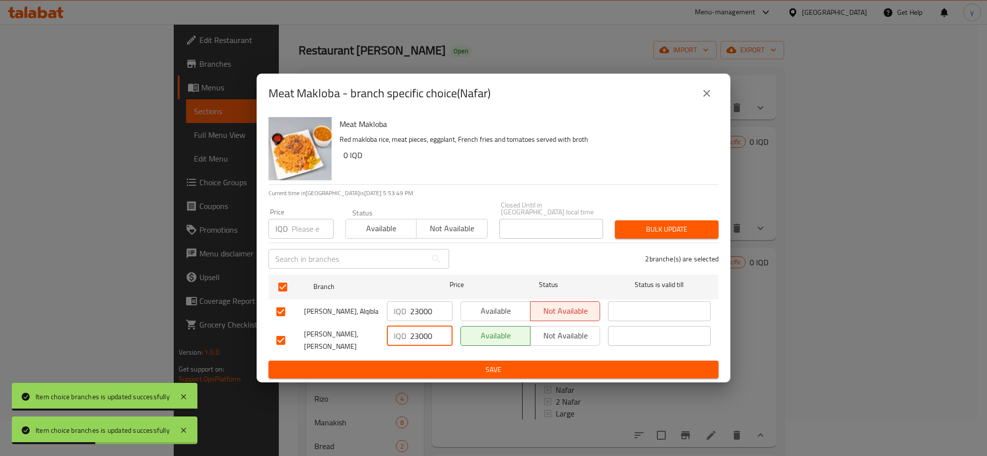
click at [423, 363] on span "Save" at bounding box center [493, 369] width 434 height 12
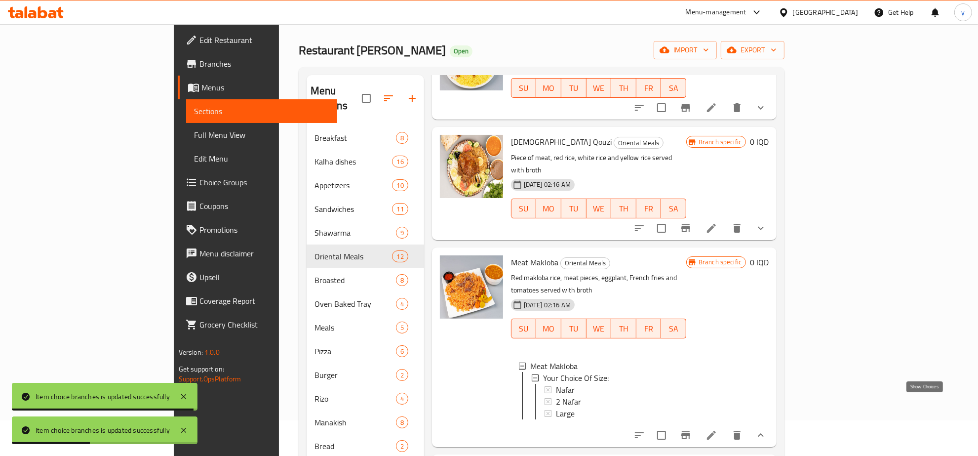
click at [767, 429] on icon "show more" at bounding box center [761, 435] width 12 height 12
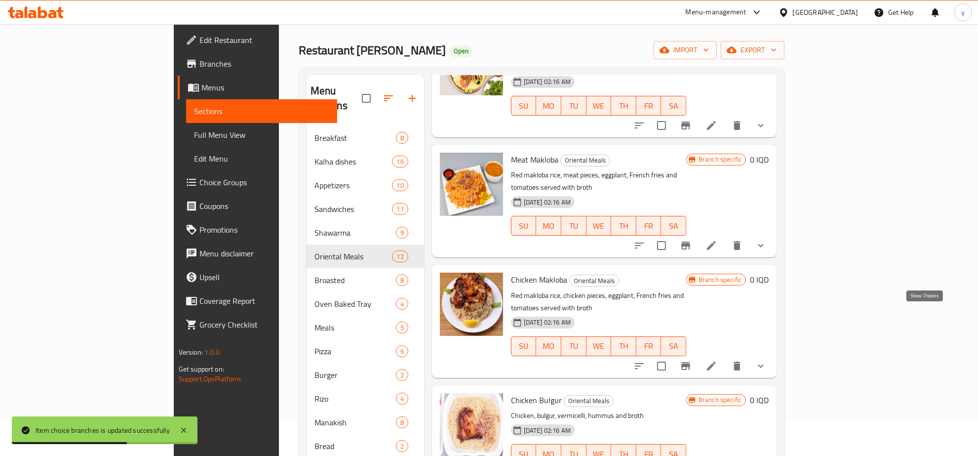
click at [767, 360] on icon "show more" at bounding box center [761, 366] width 12 height 12
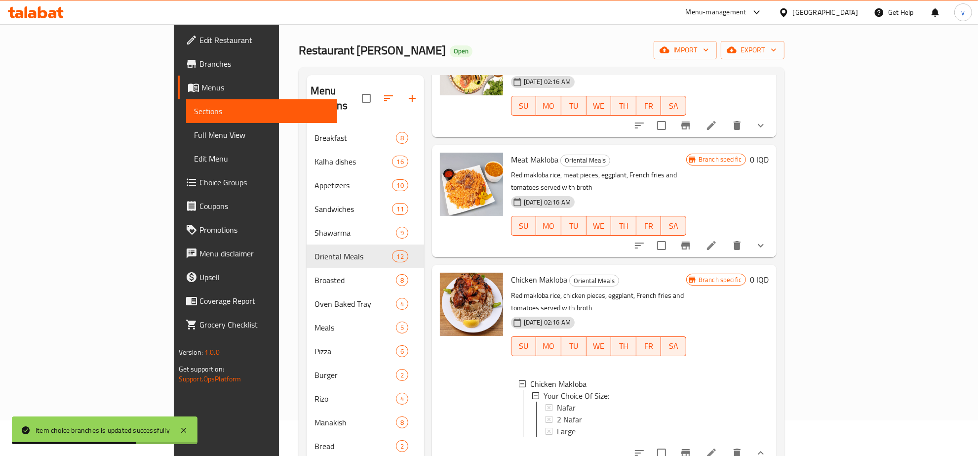
scroll to position [309, 0]
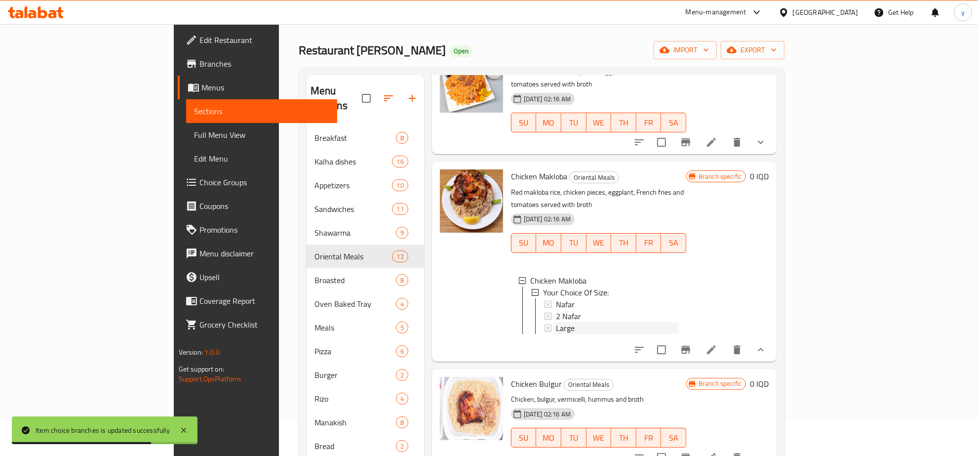
click at [556, 322] on div "Large" at bounding box center [617, 328] width 122 height 12
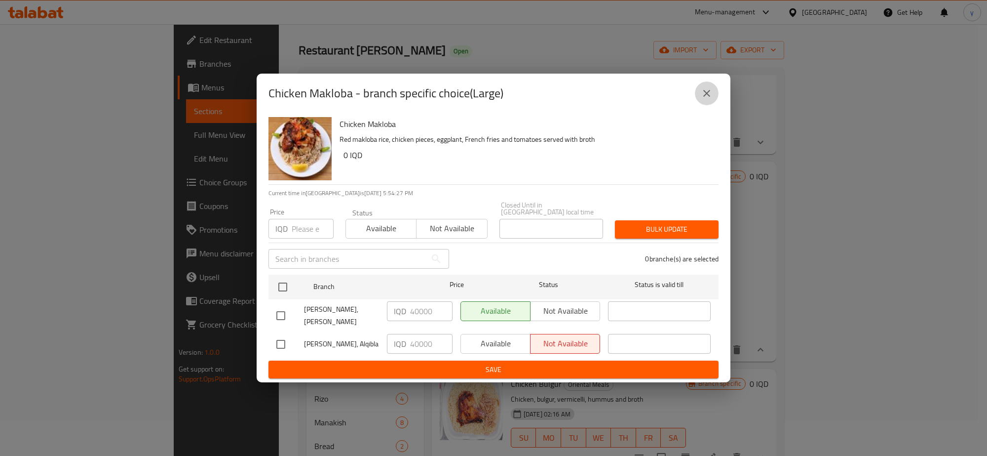
click at [704, 99] on icon "close" at bounding box center [707, 93] width 12 height 12
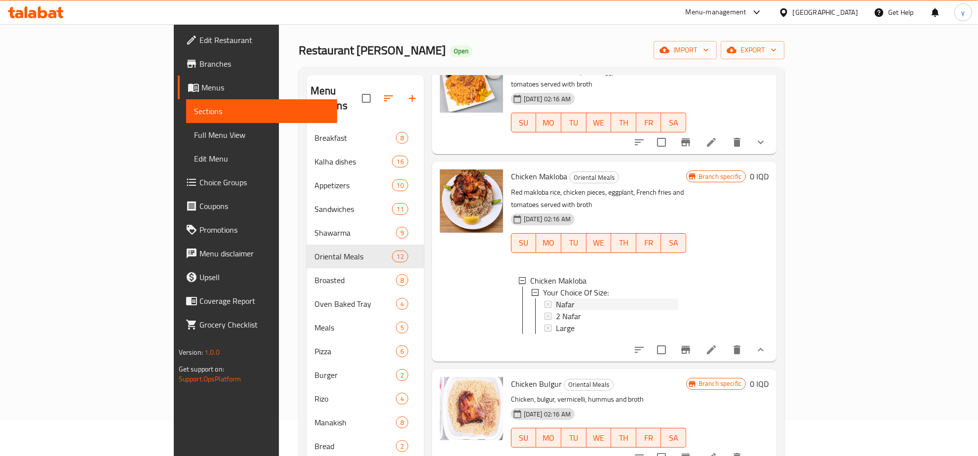
click at [556, 298] on div "Nafar" at bounding box center [617, 304] width 122 height 12
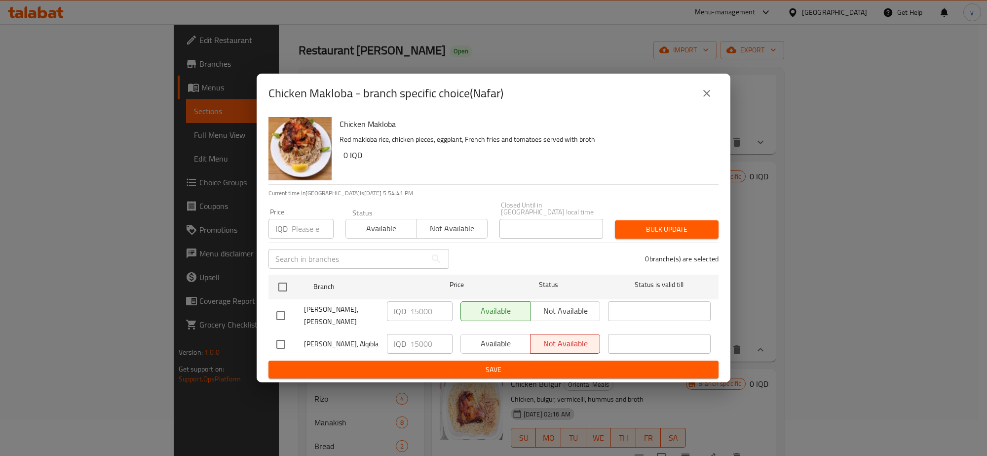
click at [705, 99] on icon "close" at bounding box center [707, 93] width 12 height 12
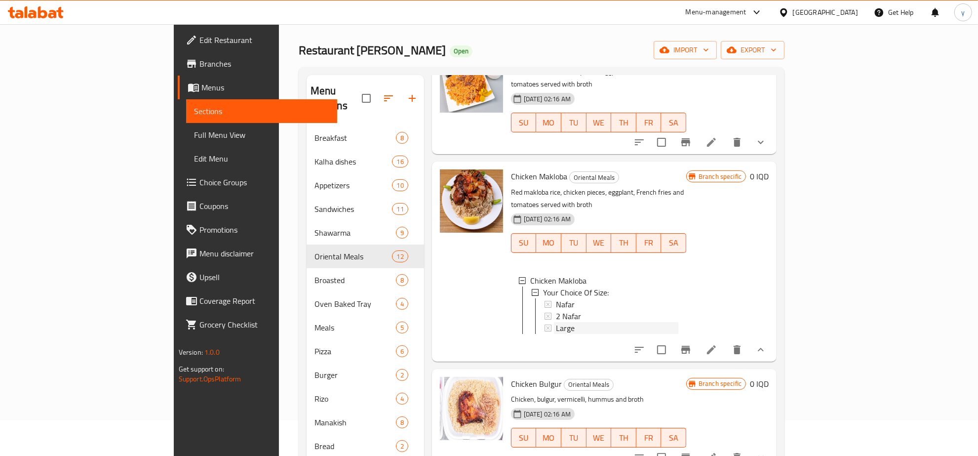
click at [569, 322] on div "Large" at bounding box center [617, 328] width 122 height 12
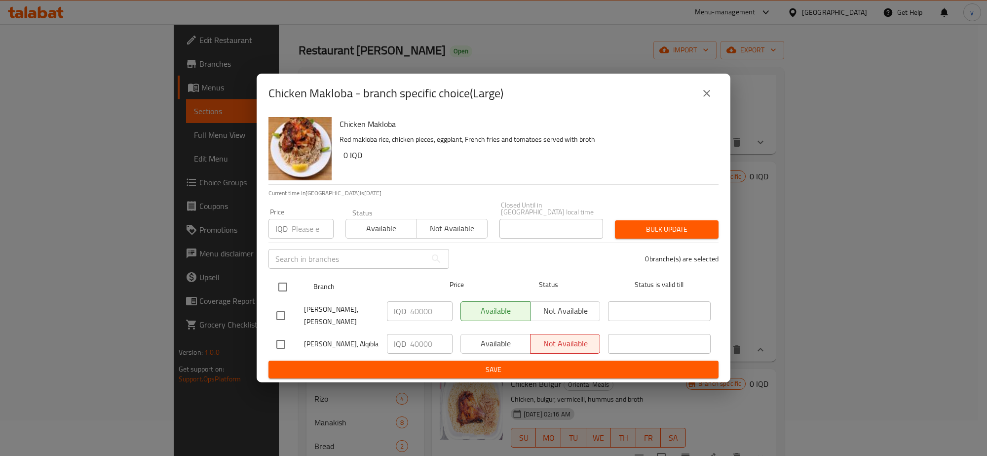
click at [282, 287] on input "checkbox" at bounding box center [283, 286] width 21 height 21
checkbox input "true"
click at [417, 334] on input "40000" at bounding box center [431, 344] width 42 height 20
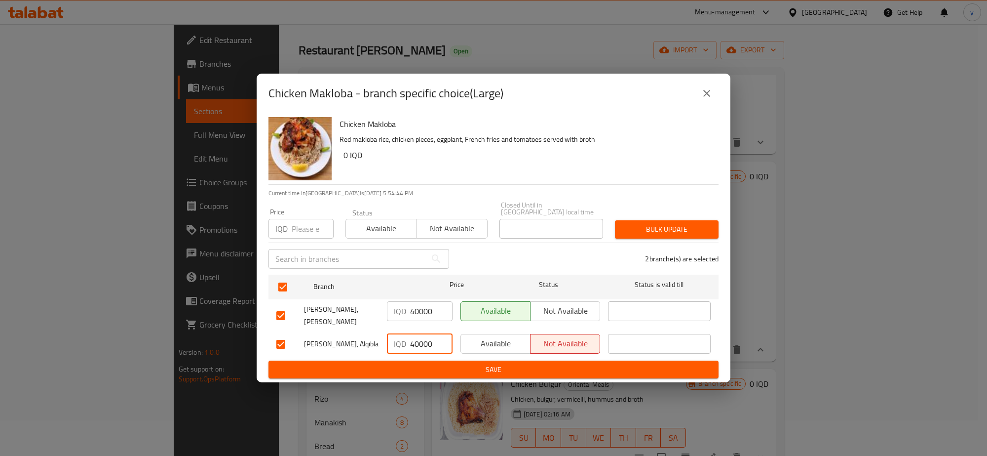
click at [417, 334] on input "40000" at bounding box center [431, 344] width 42 height 20
paste input "5"
type input "50000"
click at [416, 330] on div "IQD 50000 ​" at bounding box center [420, 344] width 74 height 29
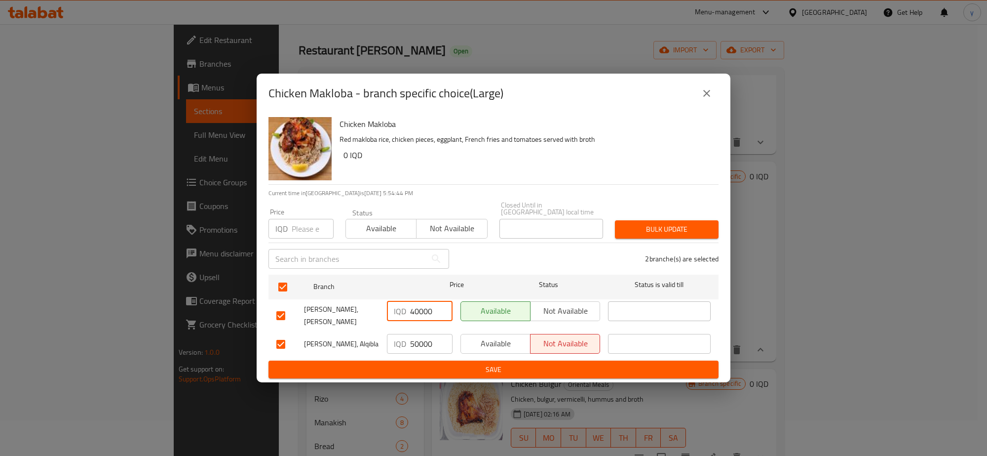
click at [423, 315] on input "40000" at bounding box center [431, 311] width 42 height 20
paste input "5"
type input "50000"
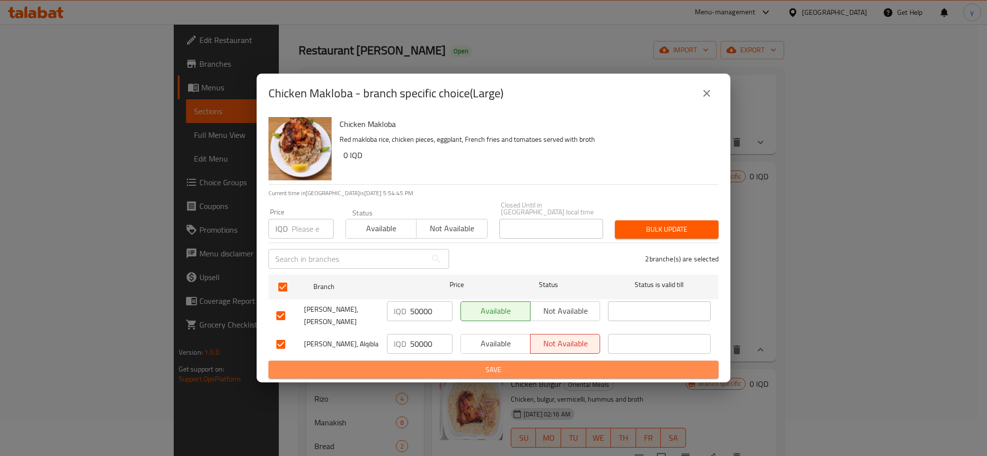
click at [407, 364] on span "Save" at bounding box center [493, 369] width 434 height 12
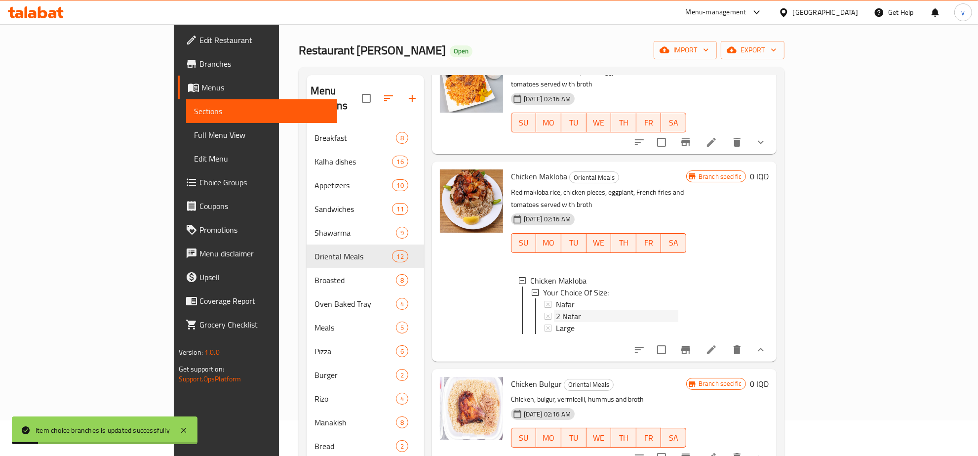
click at [556, 310] on div "2 Nafar" at bounding box center [617, 316] width 122 height 12
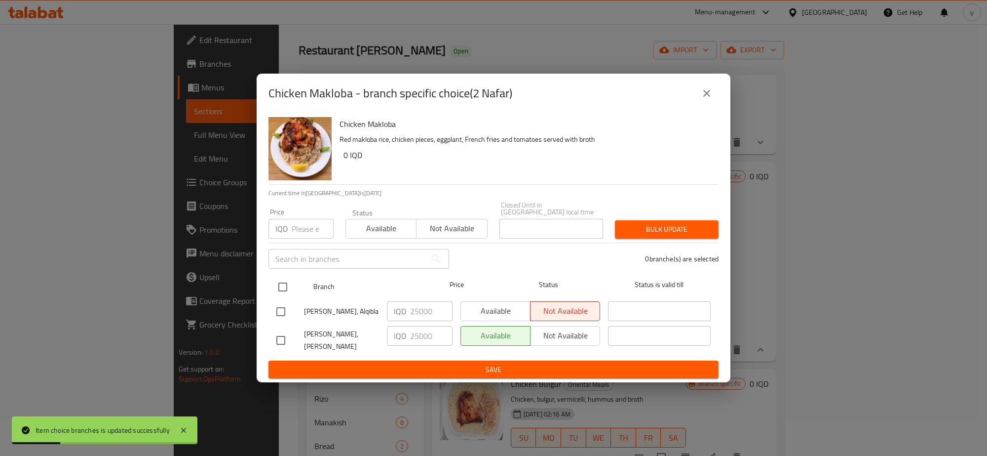
click at [284, 286] on input "checkbox" at bounding box center [283, 286] width 21 height 21
checkbox input "true"
click at [416, 340] on input "25000" at bounding box center [431, 336] width 42 height 20
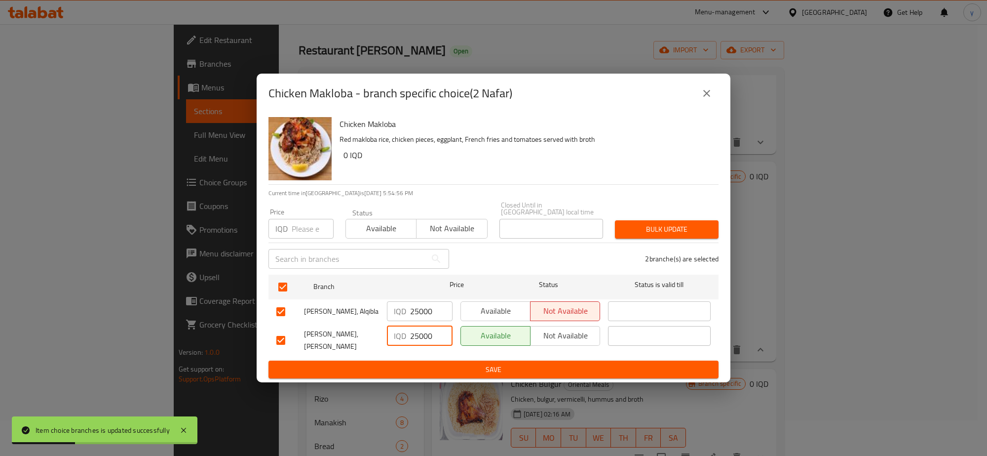
click at [416, 340] on input "25000" at bounding box center [431, 336] width 42 height 20
paste input "2"
type input "22000"
click at [419, 310] on input "25000" at bounding box center [431, 311] width 42 height 20
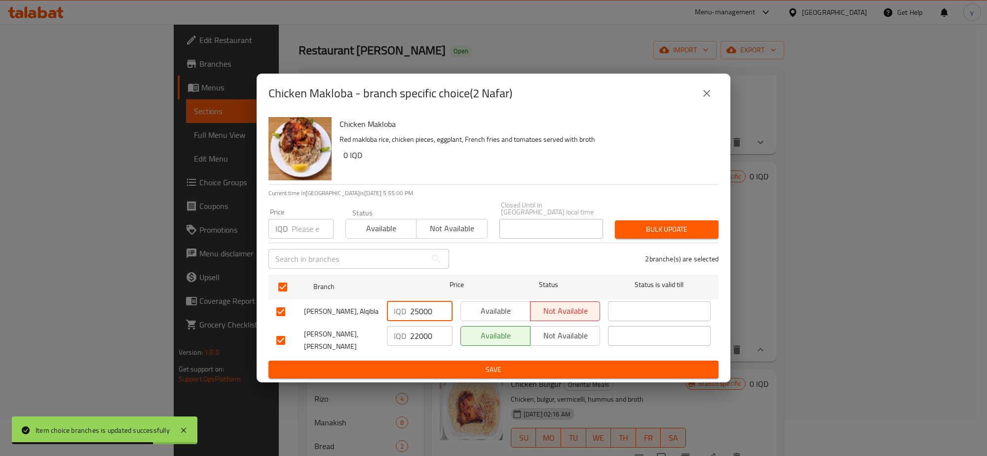
paste input "2"
type input "22000"
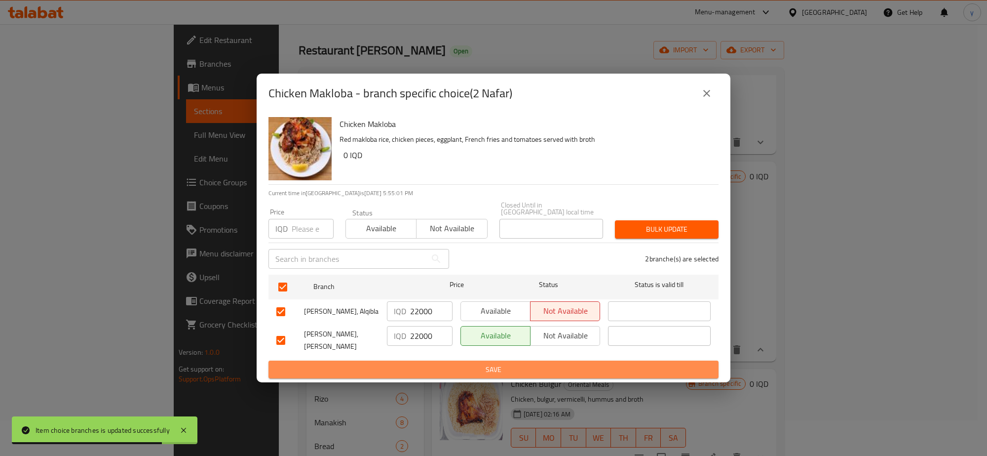
click at [412, 363] on span "Save" at bounding box center [493, 369] width 434 height 12
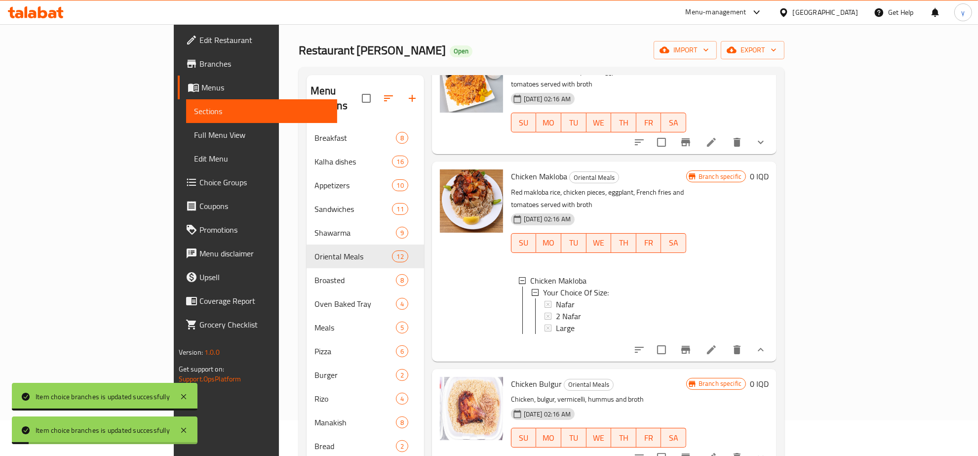
click at [556, 310] on span "2 Nafar" at bounding box center [568, 316] width 25 height 12
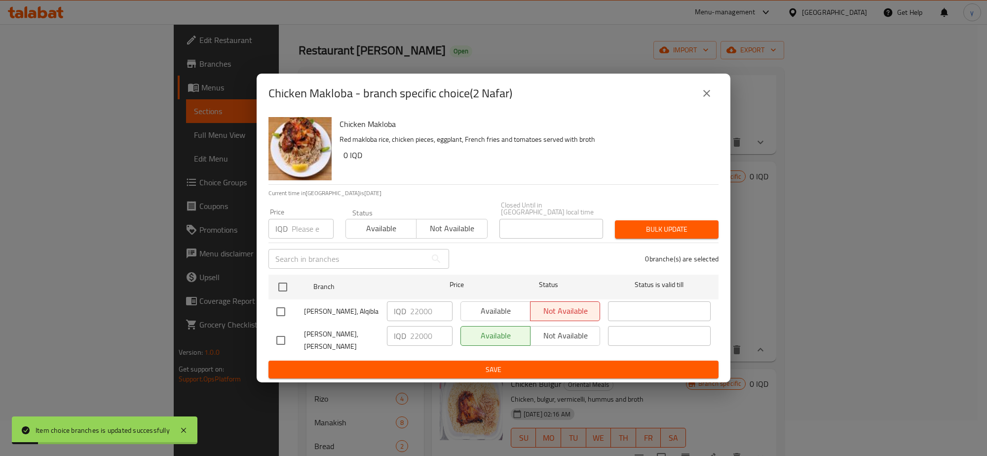
click at [525, 252] on div "0 branche(s) are selected" at bounding box center [590, 259] width 270 height 36
click at [710, 99] on icon "close" at bounding box center [707, 93] width 12 height 12
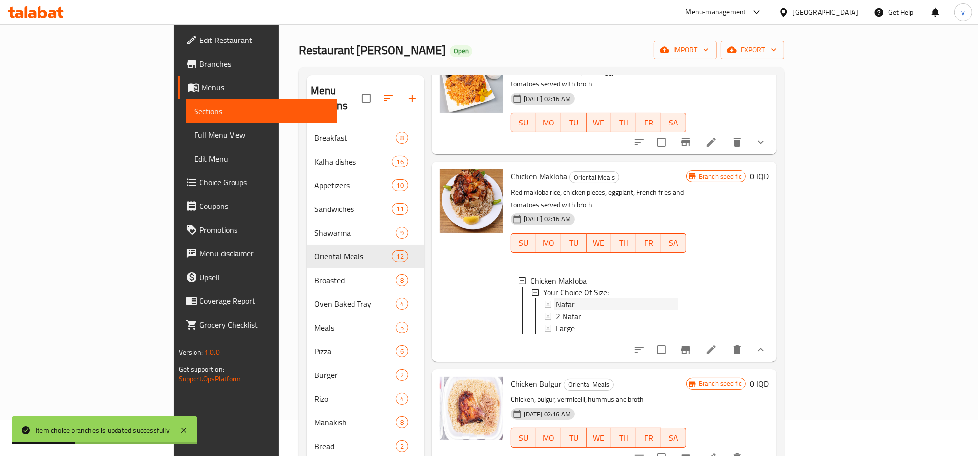
click at [565, 298] on div "Nafar" at bounding box center [617, 304] width 122 height 12
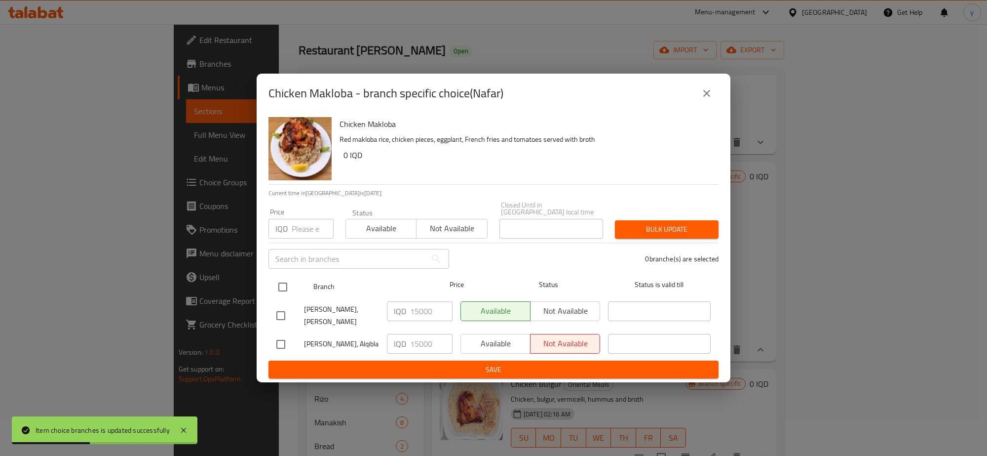
click at [291, 288] on input "checkbox" at bounding box center [283, 286] width 21 height 21
checkbox input "true"
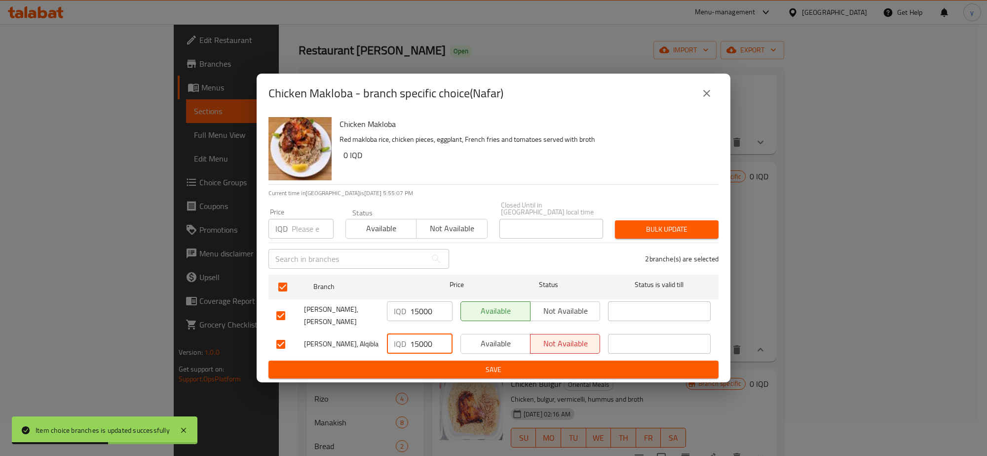
click at [423, 336] on input "15000" at bounding box center [431, 344] width 42 height 20
paste input "9"
type input "19000"
click at [423, 310] on input "15000" at bounding box center [431, 311] width 42 height 20
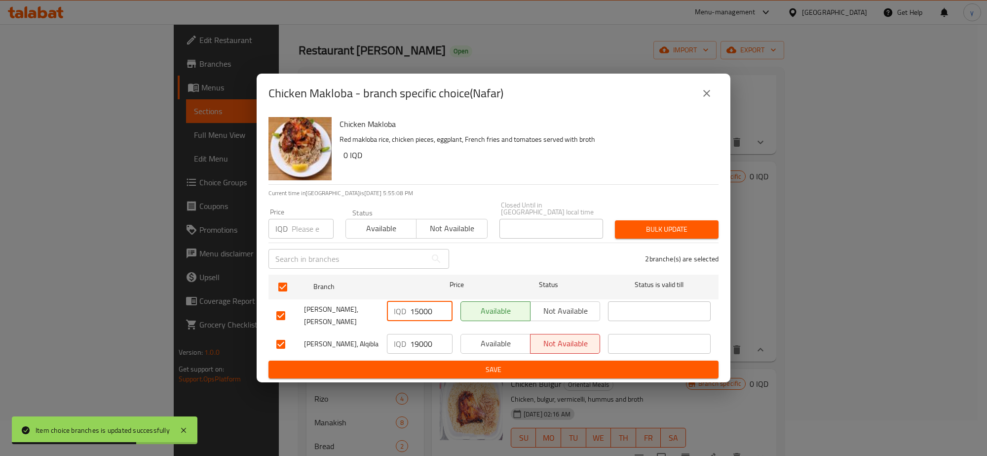
click at [423, 310] on input "15000" at bounding box center [431, 311] width 42 height 20
paste input "9"
type input "19000"
click at [416, 363] on span "Save" at bounding box center [493, 369] width 434 height 12
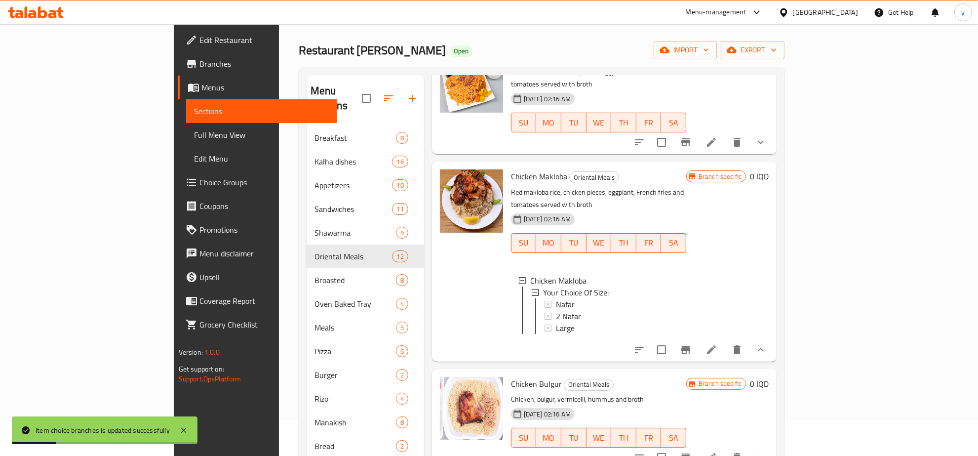
click at [773, 338] on button "show more" at bounding box center [761, 350] width 24 height 24
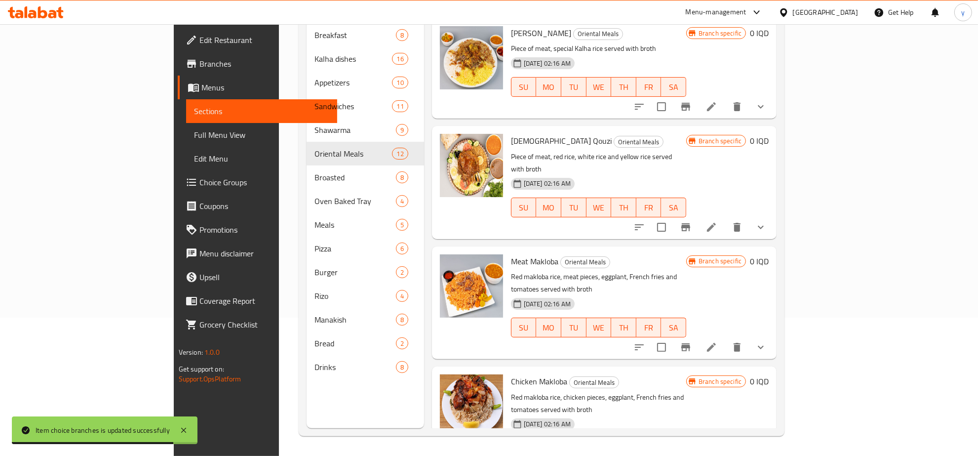
scroll to position [0, 0]
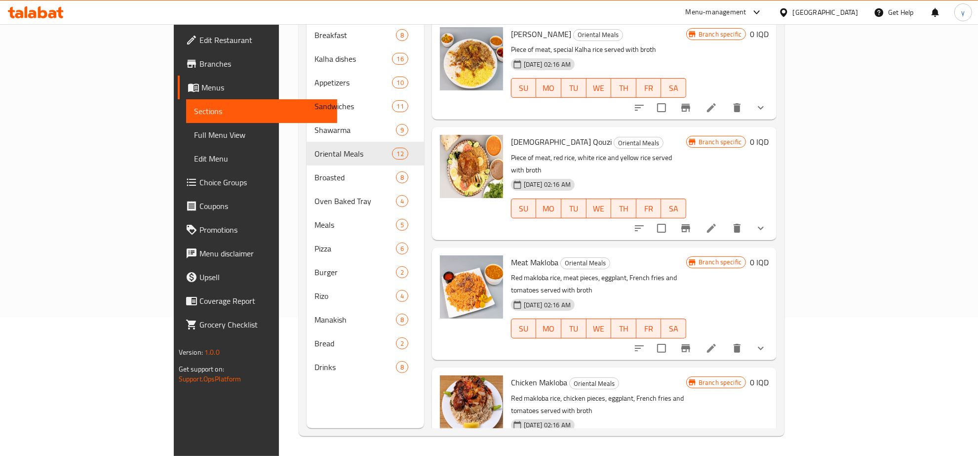
click at [773, 216] on button "show more" at bounding box center [761, 228] width 24 height 24
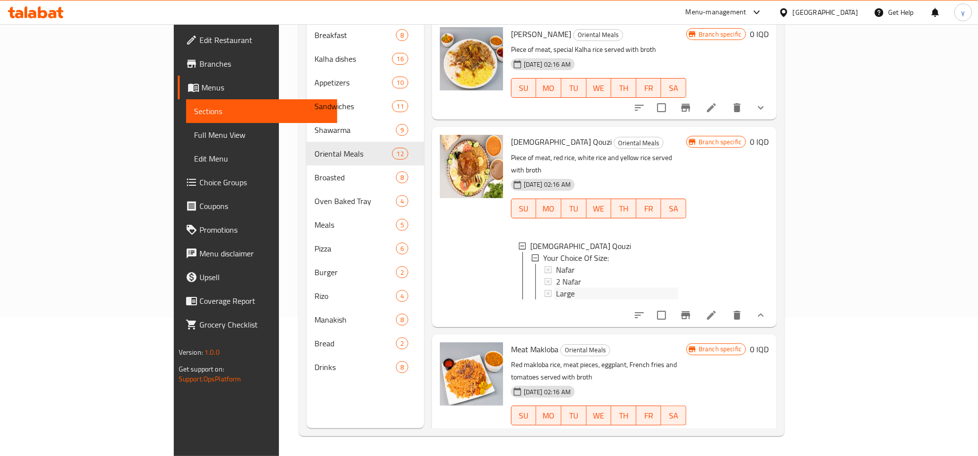
click at [556, 287] on span "Large" at bounding box center [565, 293] width 19 height 12
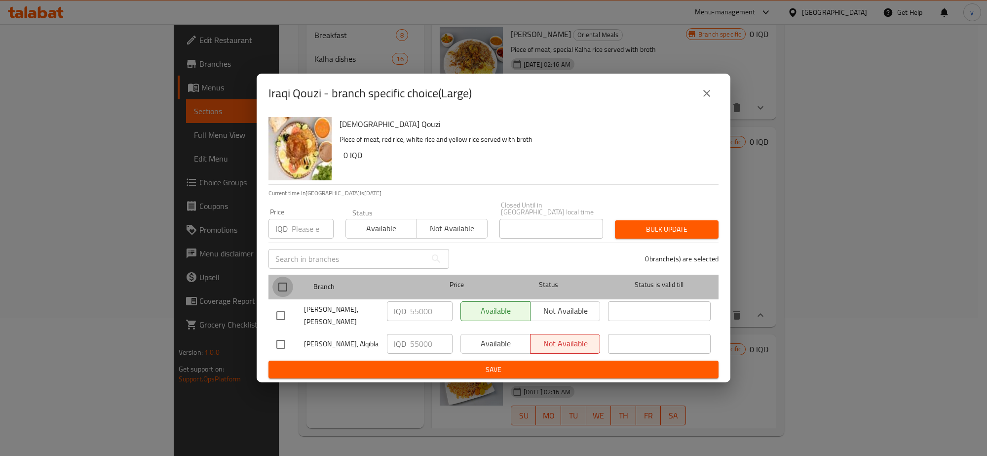
click at [285, 281] on input "checkbox" at bounding box center [283, 286] width 21 height 21
checkbox input "true"
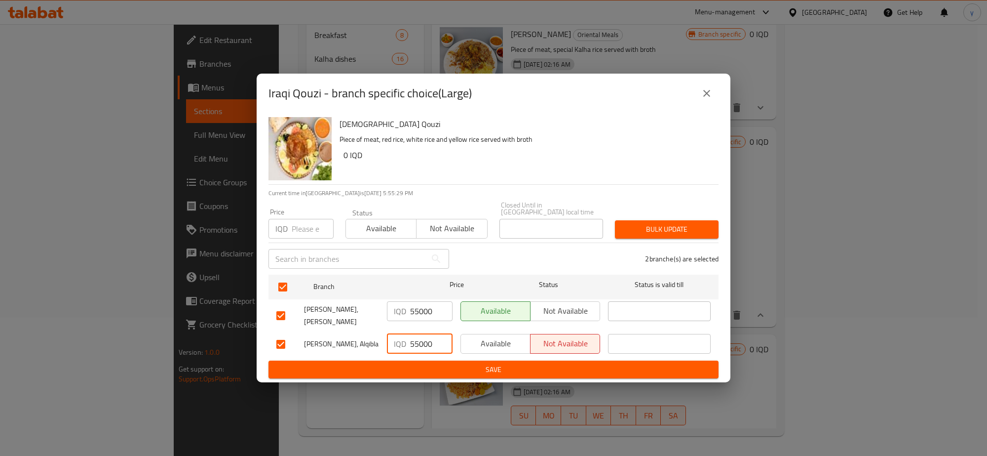
click at [429, 337] on input "55000" at bounding box center [431, 344] width 42 height 20
paste input "70"
type input "70000"
click at [426, 317] on input "55000" at bounding box center [431, 311] width 42 height 20
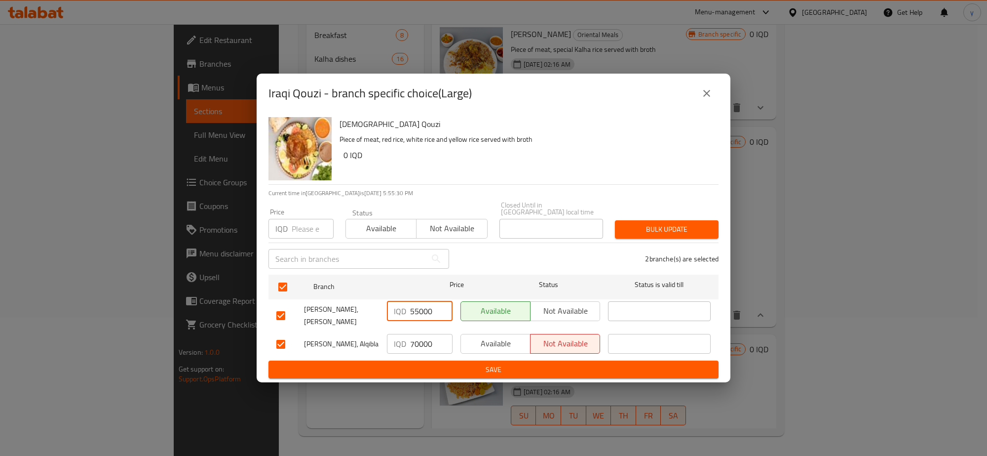
click at [426, 317] on input "55000" at bounding box center [431, 311] width 42 height 20
paste input "70"
type input "70000"
click at [415, 363] on span "Save" at bounding box center [493, 369] width 434 height 12
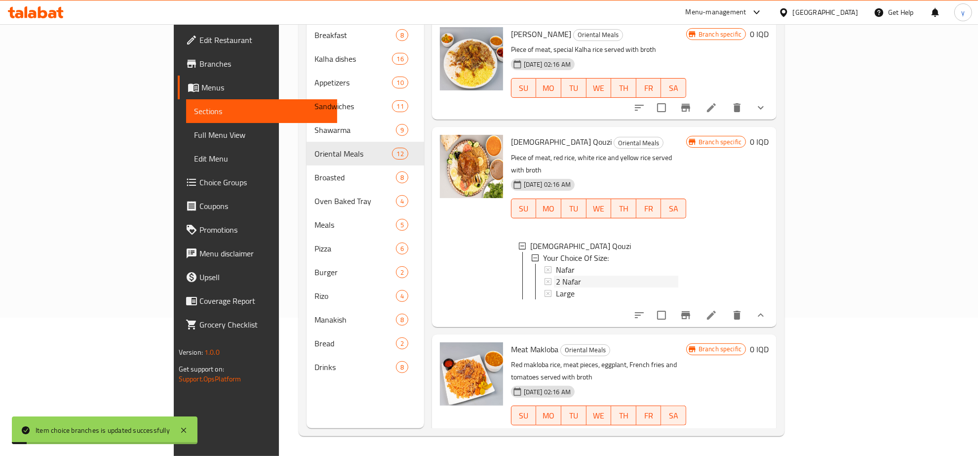
click at [556, 276] on span "2 Nafar" at bounding box center [568, 282] width 25 height 12
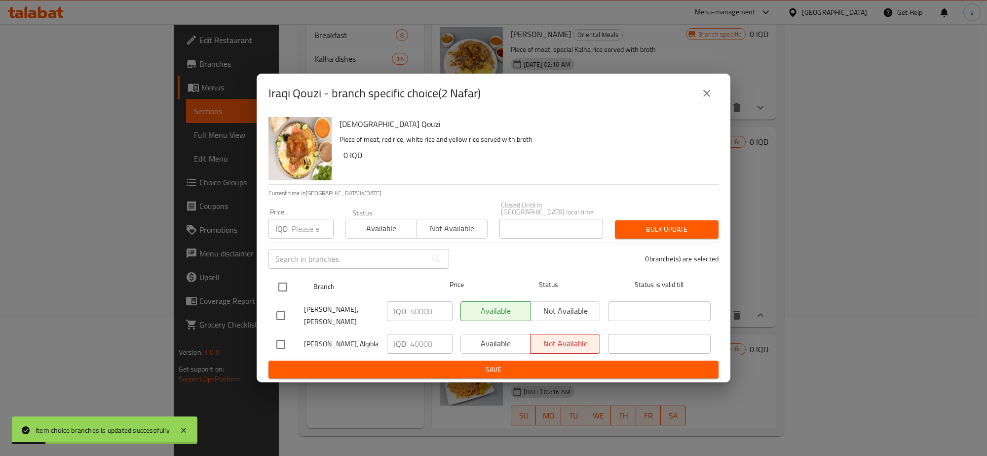
click at [285, 287] on input "checkbox" at bounding box center [283, 286] width 21 height 21
checkbox input "true"
click at [434, 310] on input "40000" at bounding box center [431, 311] width 42 height 20
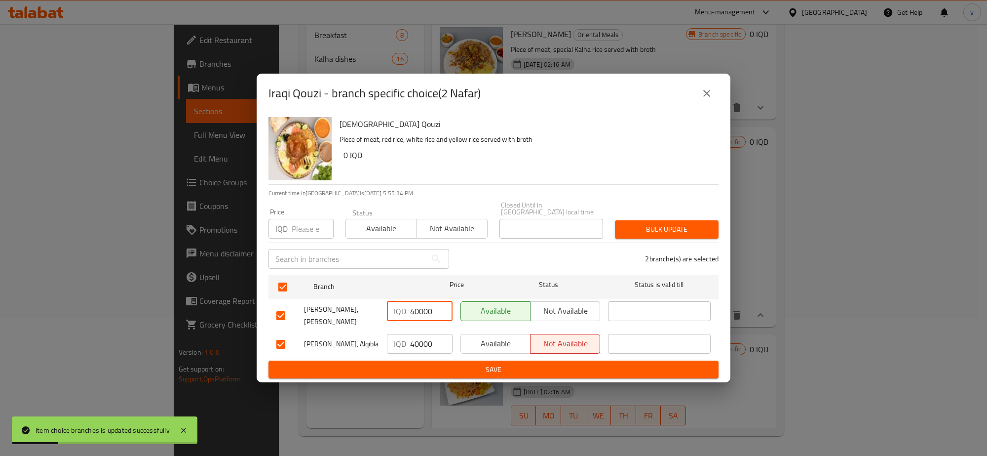
click at [434, 310] on input "40000" at bounding box center [431, 311] width 42 height 20
click at [418, 315] on input "40000" at bounding box center [431, 311] width 42 height 20
paste input "5"
type input "50000"
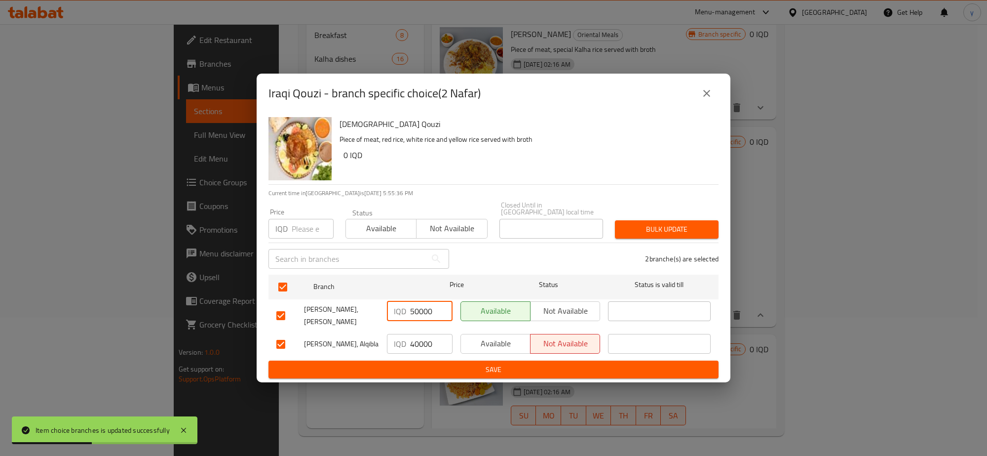
click at [420, 334] on input "40000" at bounding box center [431, 344] width 42 height 20
paste input "5"
type input "50000"
click at [418, 363] on span "Save" at bounding box center [493, 369] width 434 height 12
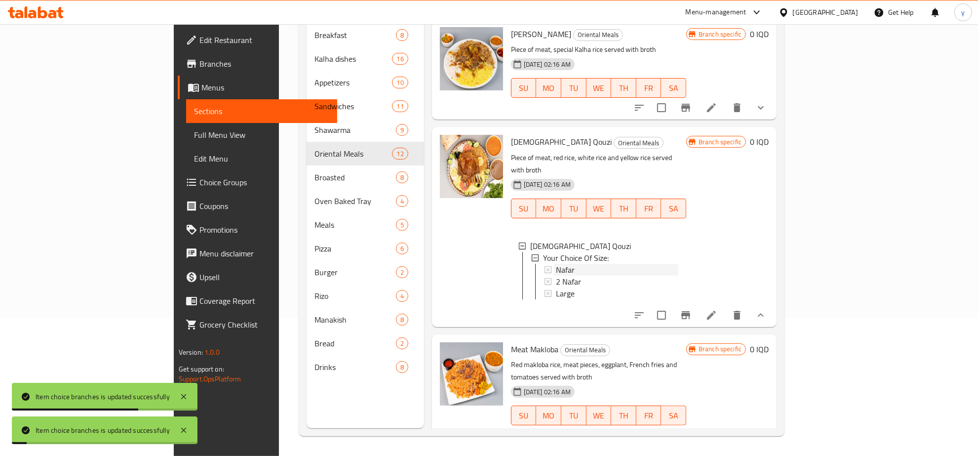
click at [556, 264] on div "Nafar" at bounding box center [617, 270] width 122 height 12
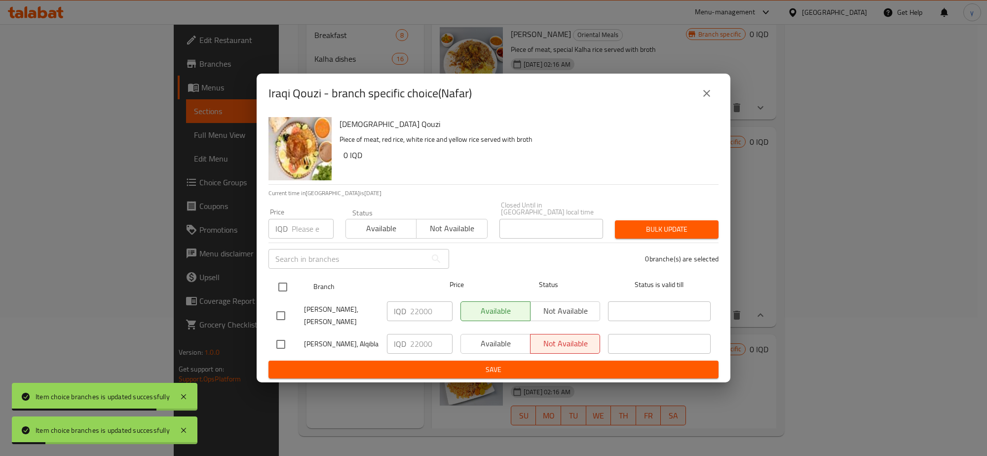
click at [288, 295] on input "checkbox" at bounding box center [283, 286] width 21 height 21
checkbox input "true"
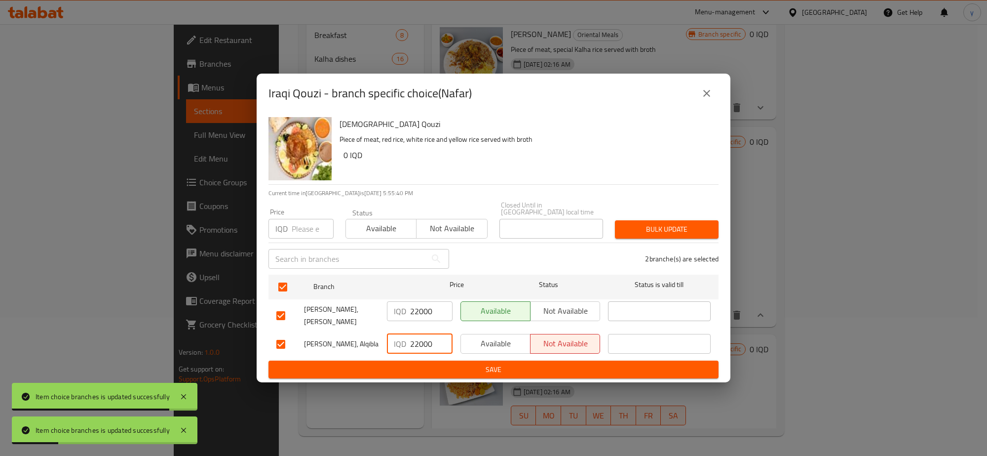
click at [417, 342] on input "22000" at bounding box center [431, 344] width 42 height 20
paste input "8"
type input "28000"
click at [407, 334] on div "IQD 28000 ​" at bounding box center [420, 344] width 66 height 20
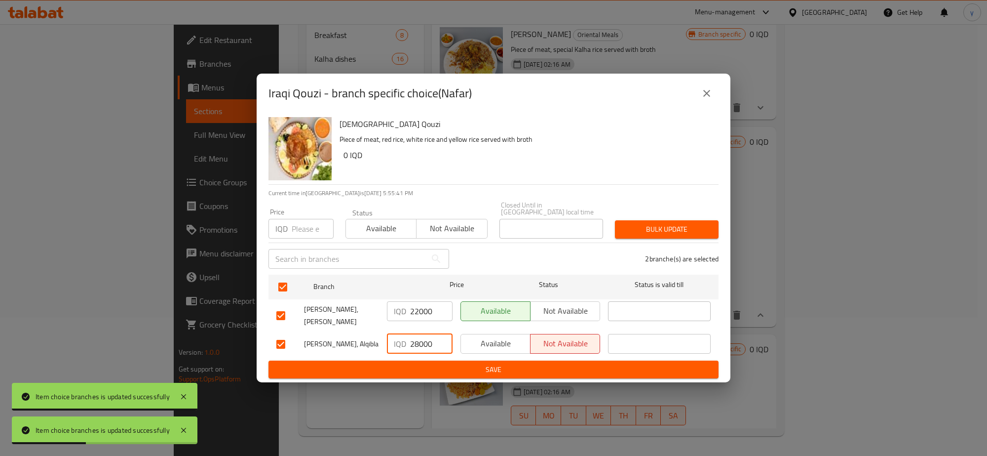
click at [430, 310] on input "22000" at bounding box center [431, 311] width 42 height 20
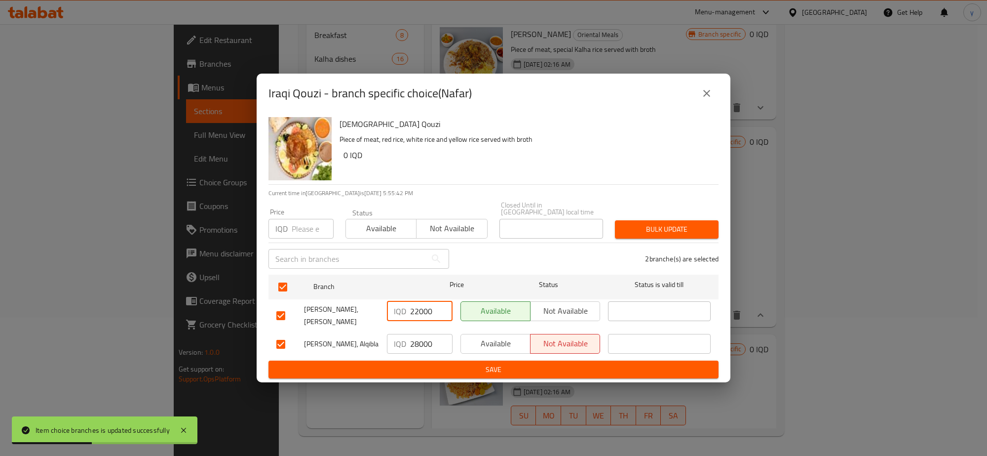
click at [430, 310] on input "22000" at bounding box center [431, 311] width 42 height 20
paste input "8"
type input "28000"
click at [437, 366] on span "Save" at bounding box center [493, 369] width 434 height 12
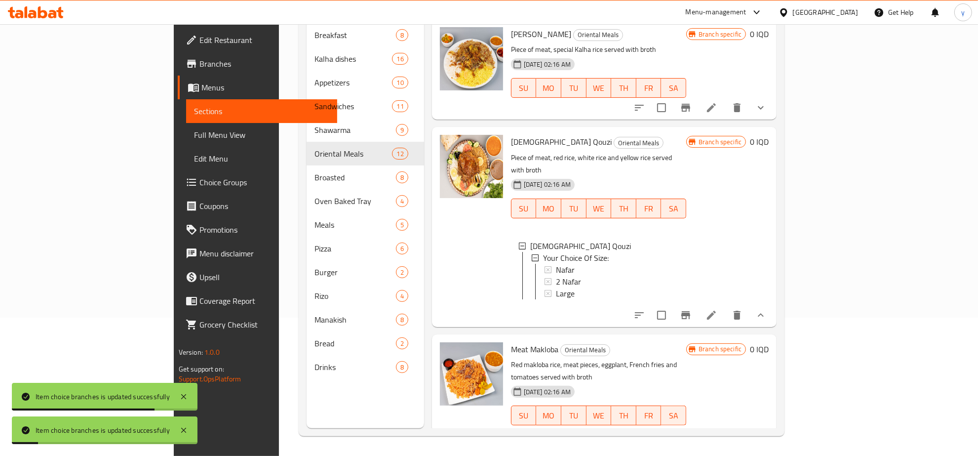
scroll to position [1, 0]
click at [773, 303] on button "show more" at bounding box center [761, 315] width 24 height 24
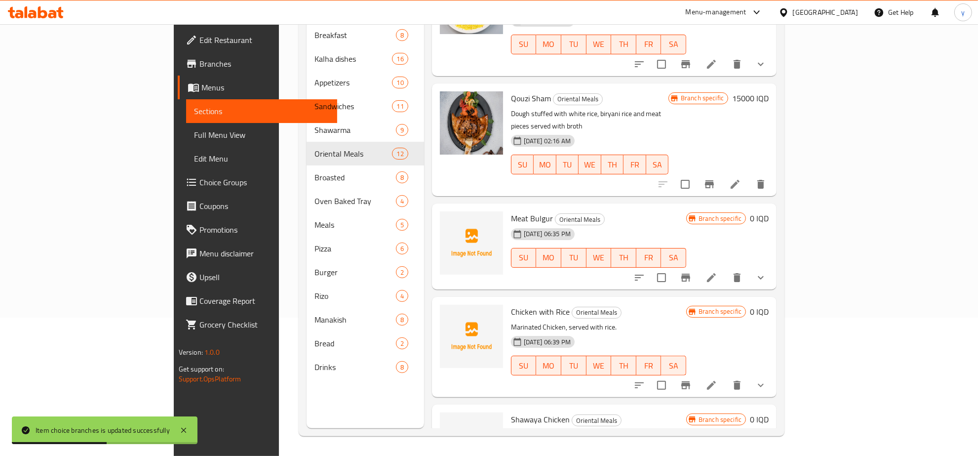
scroll to position [627, 0]
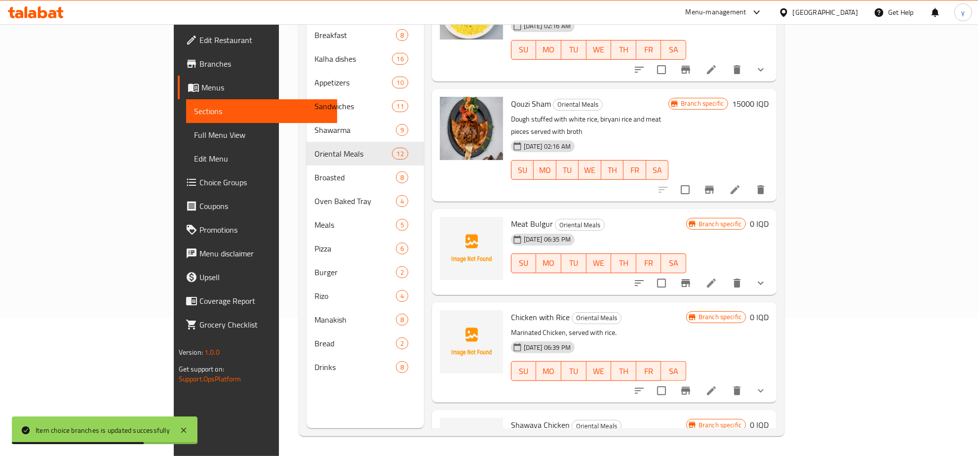
click at [764, 281] on icon "show more" at bounding box center [761, 282] width 6 height 3
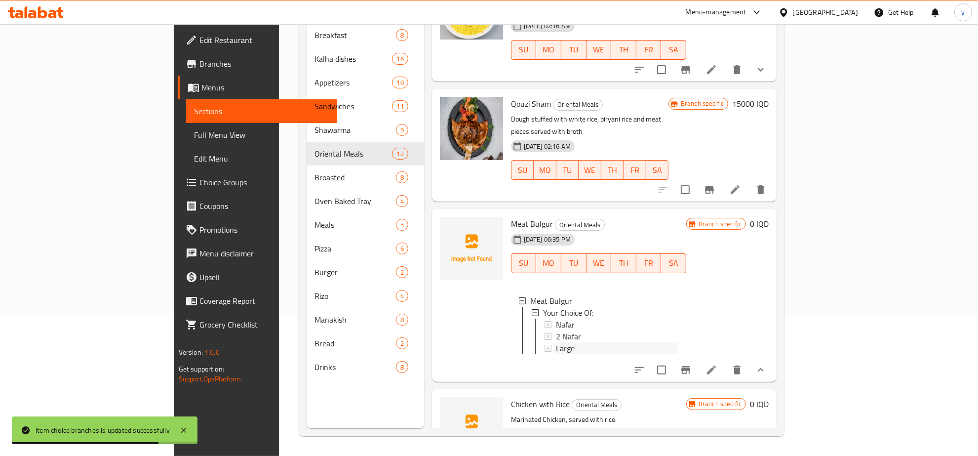
click at [568, 342] on div "Large" at bounding box center [617, 348] width 122 height 12
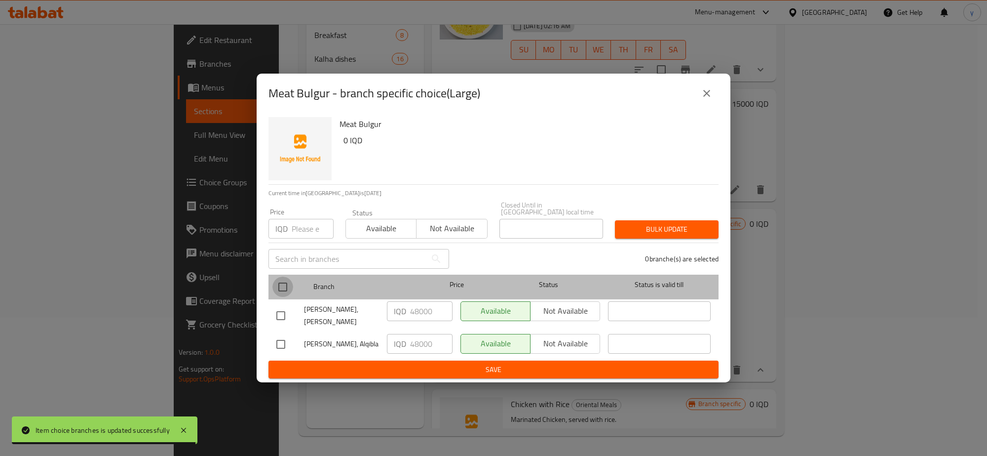
click at [291, 290] on input "checkbox" at bounding box center [283, 286] width 21 height 21
checkbox input "true"
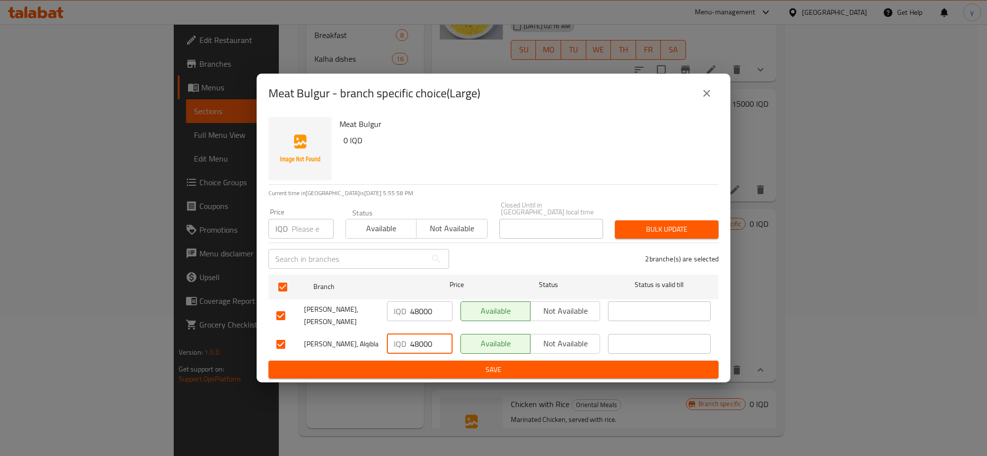
click at [426, 334] on input "48000" at bounding box center [431, 344] width 42 height 20
paste input "62"
type input "62000"
click at [420, 307] on input "48000" at bounding box center [431, 311] width 42 height 20
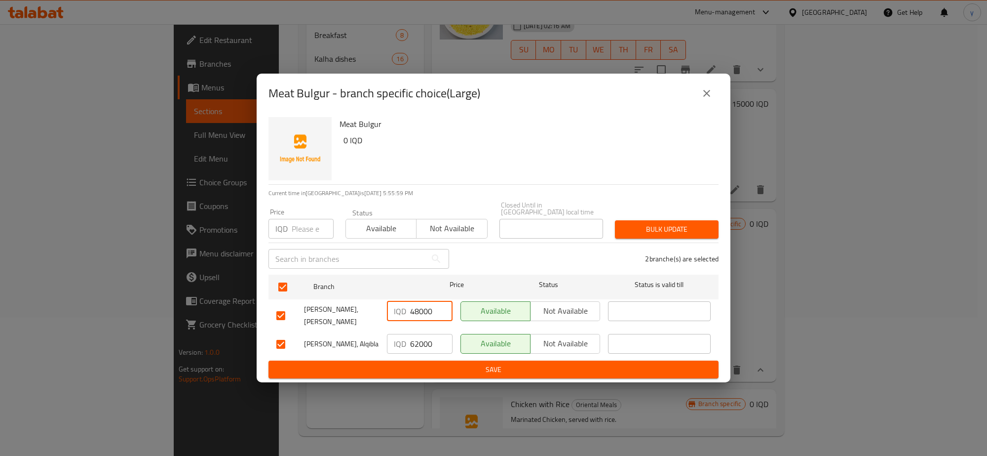
click at [420, 309] on input "48000" at bounding box center [431, 311] width 42 height 20
paste input "62"
type input "62000"
click at [414, 363] on span "Save" at bounding box center [493, 369] width 434 height 12
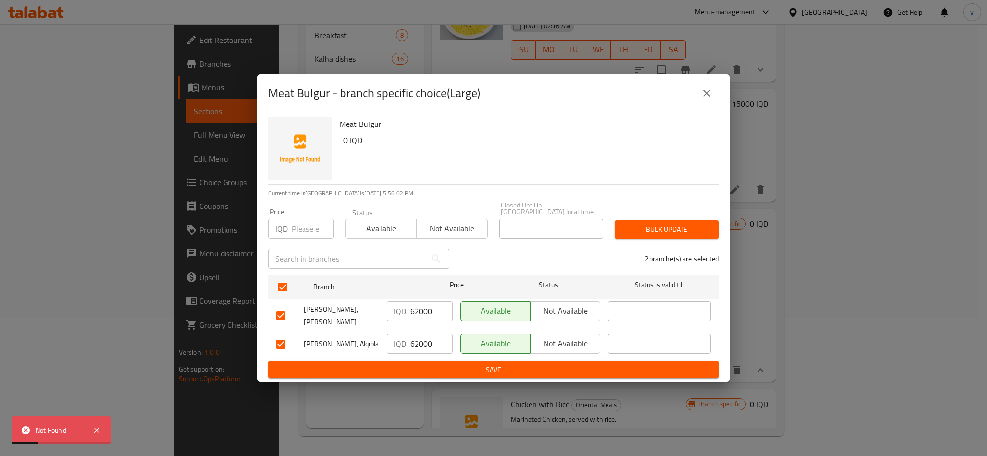
click at [12, 158] on div "Meat Bulgur - branch specific choice(Large) Meat Bulgur 0 IQD Current time in I…" at bounding box center [493, 228] width 987 height 456
click at [703, 97] on icon "close" at bounding box center [707, 93] width 12 height 12
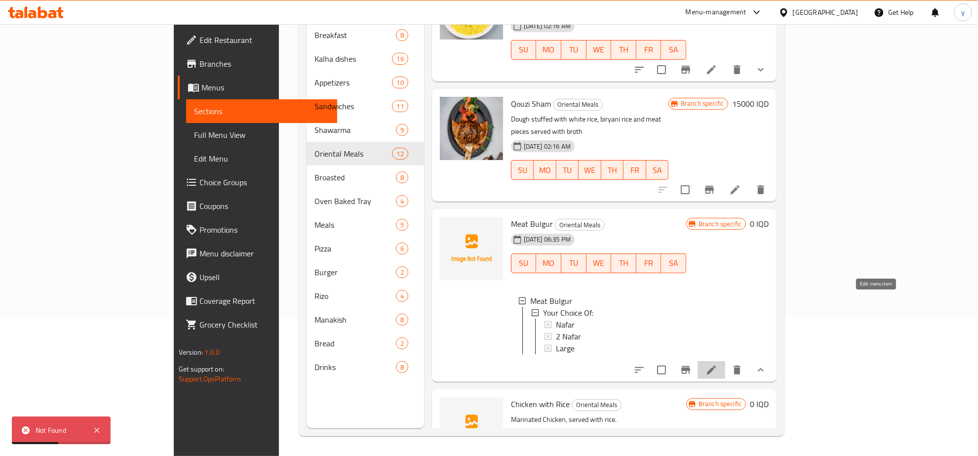
click at [716, 365] on icon at bounding box center [711, 369] width 9 height 9
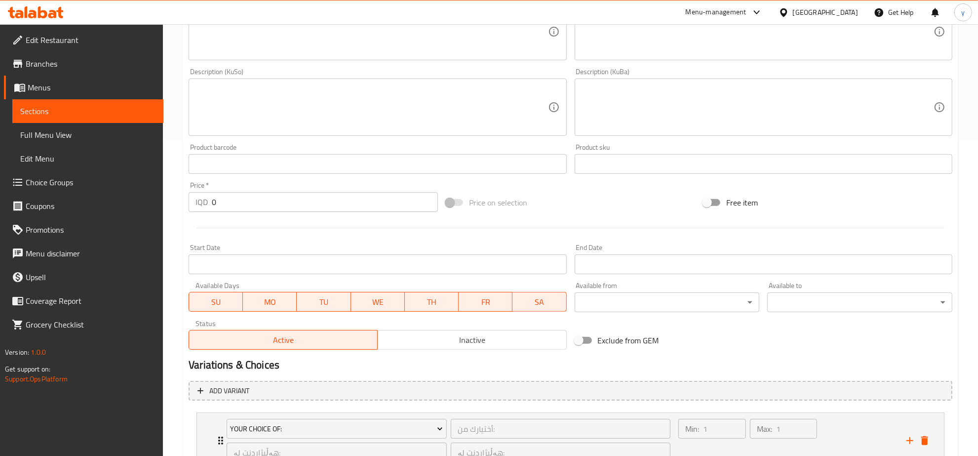
scroll to position [395, 0]
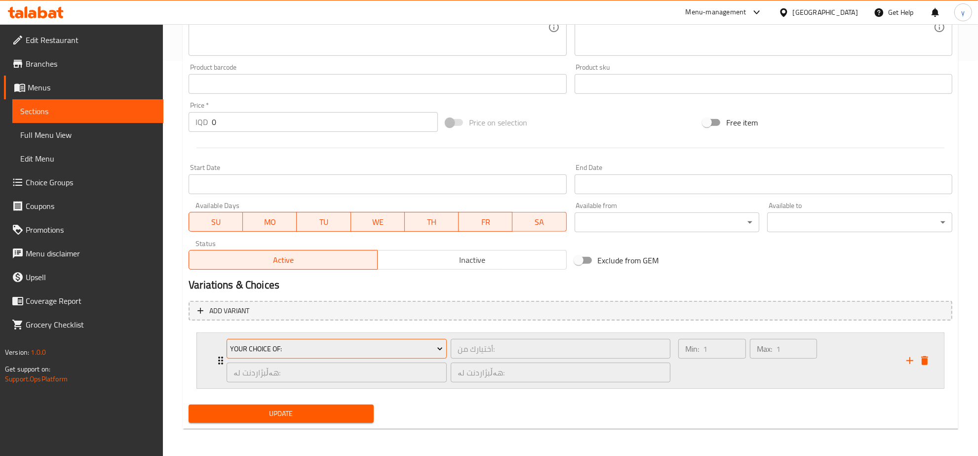
click at [438, 351] on icon "Expand" at bounding box center [440, 349] width 10 height 10
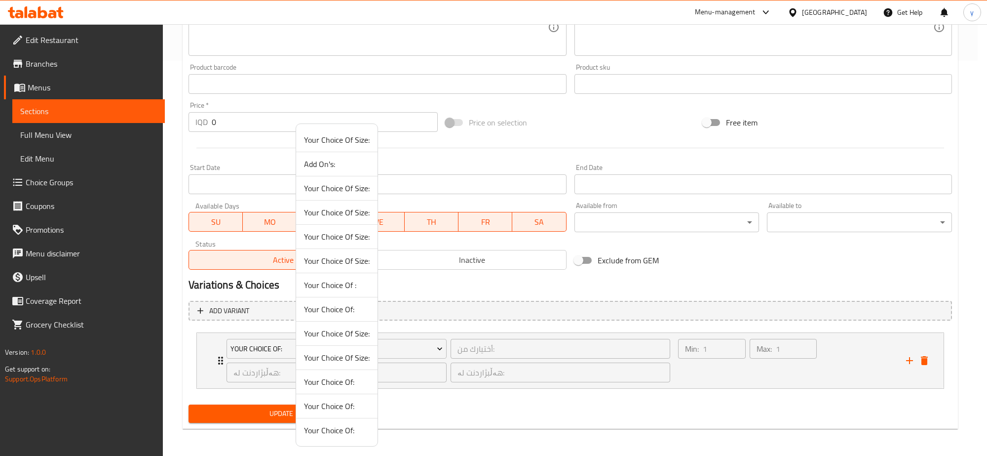
click at [434, 351] on div at bounding box center [493, 228] width 987 height 456
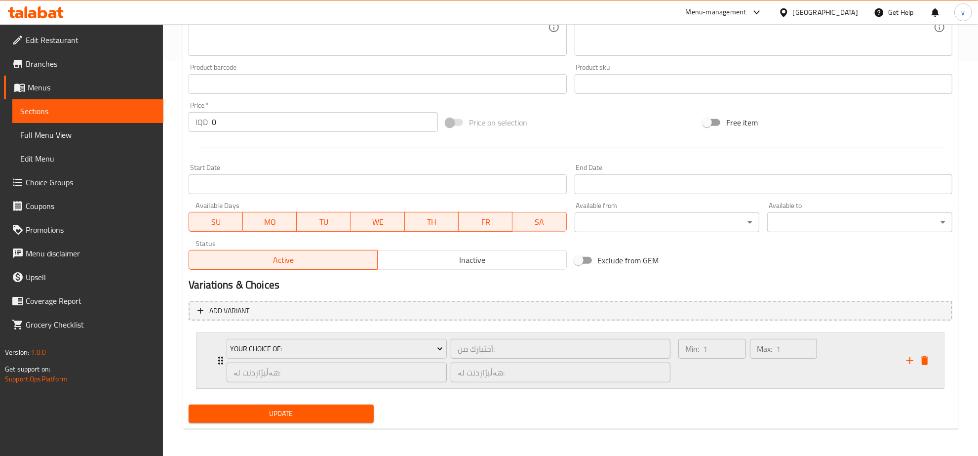
click at [700, 378] on div "Min: 1 ​" at bounding box center [712, 360] width 72 height 47
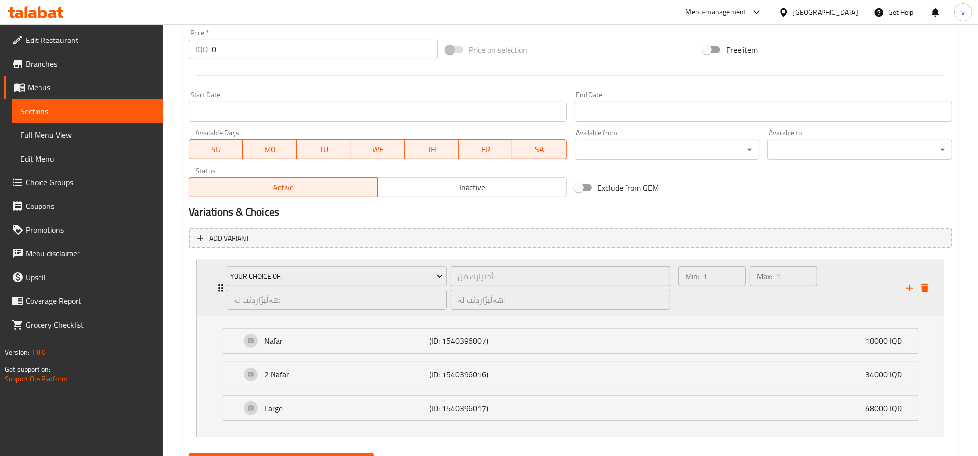
scroll to position [516, 0]
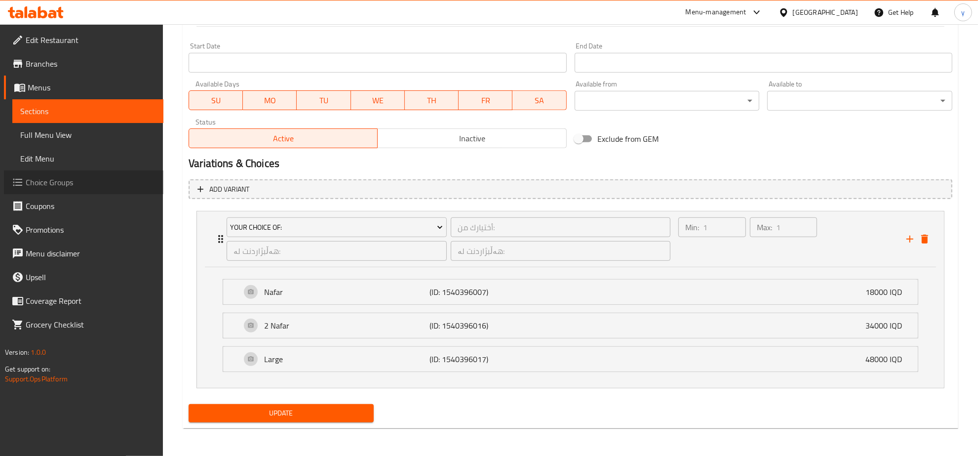
click at [59, 182] on span "Choice Groups" at bounding box center [91, 182] width 130 height 12
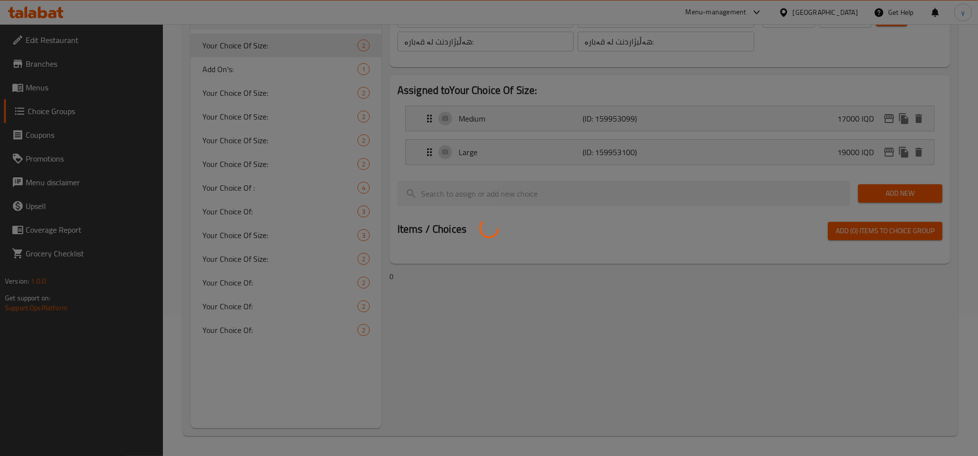
scroll to position [140, 0]
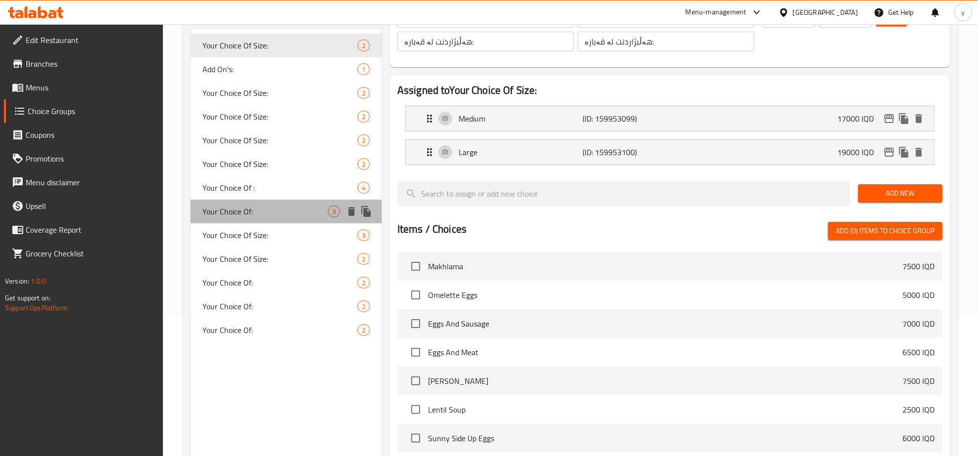
click at [267, 211] on span "Your Choice Of:" at bounding box center [264, 211] width 125 height 12
type input "Your Choice Of:"
type input "أختيارك من:"
type input "هەڵبژاردنت لە:"
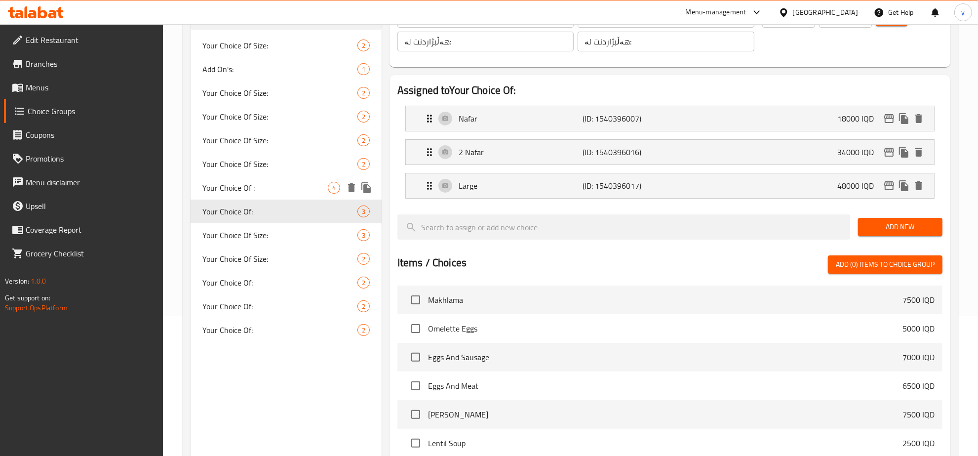
click at [263, 197] on div "Your Choice Of : 4" at bounding box center [286, 188] width 191 height 24
type input "Your Choice Of :"
type input "إختيارك من :"
type input "هەڵبژاردنت لە :"
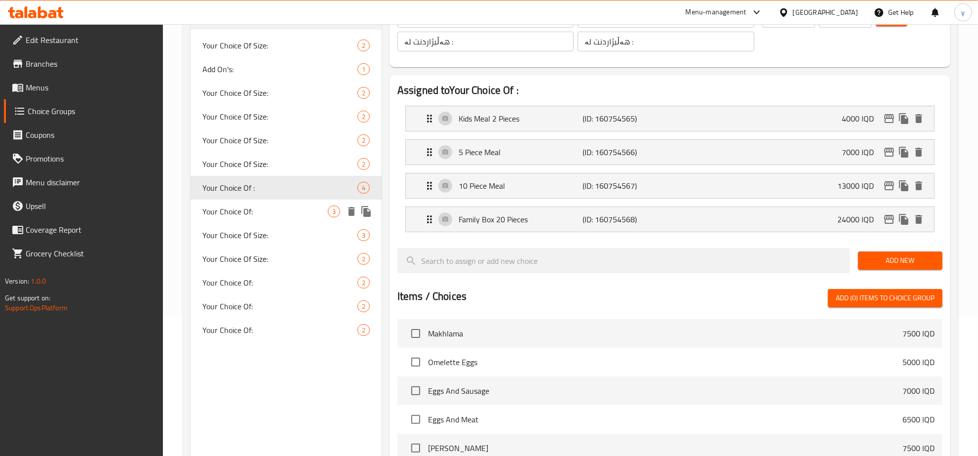
click at [263, 211] on span "Your Choice Of:" at bounding box center [264, 211] width 125 height 12
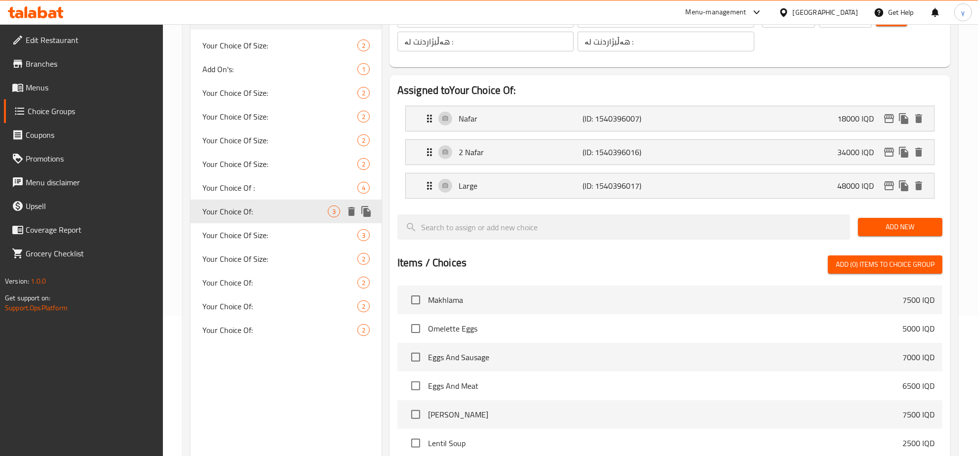
type input "Your Choice Of:"
type input "أختيارك من:"
type input "هەڵبژاردنت لە:"
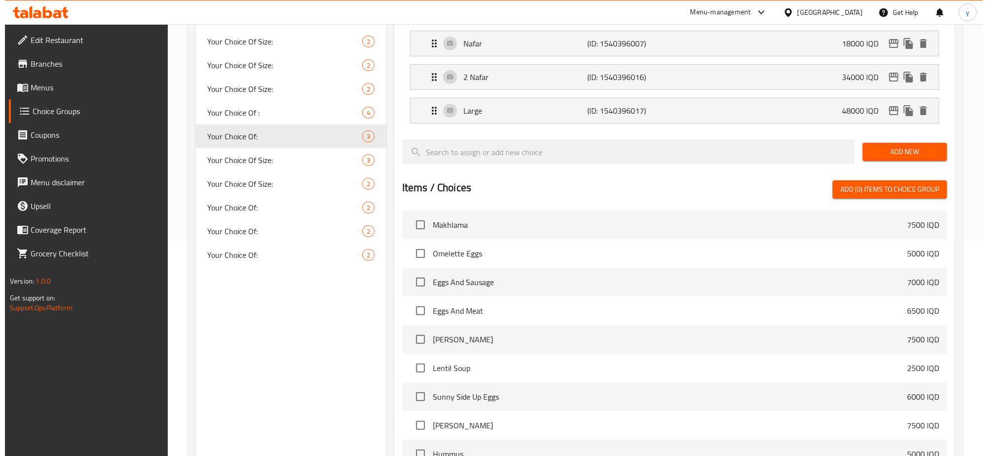
scroll to position [348, 0]
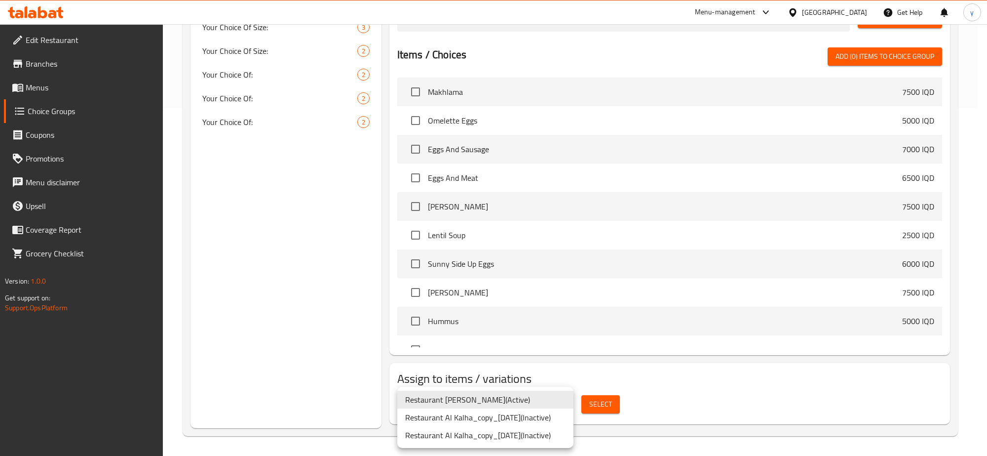
click at [655, 403] on div at bounding box center [493, 228] width 987 height 456
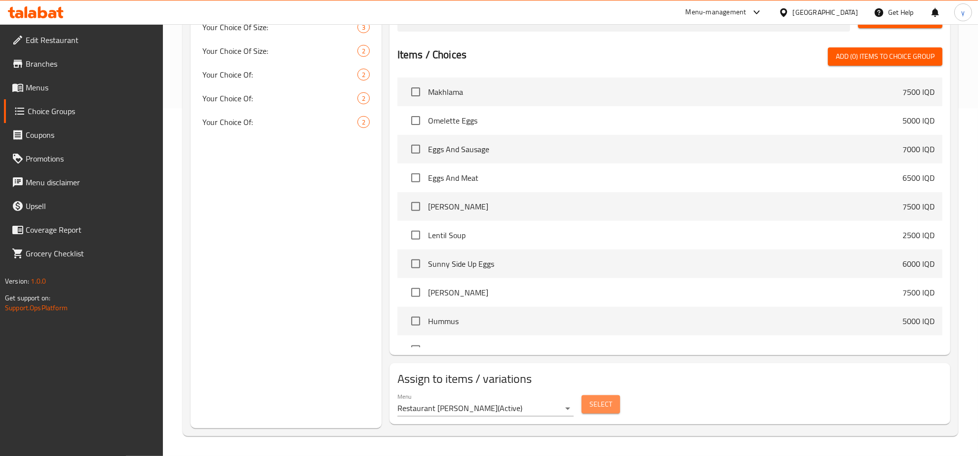
click at [601, 408] on span "Select" at bounding box center [601, 404] width 23 height 12
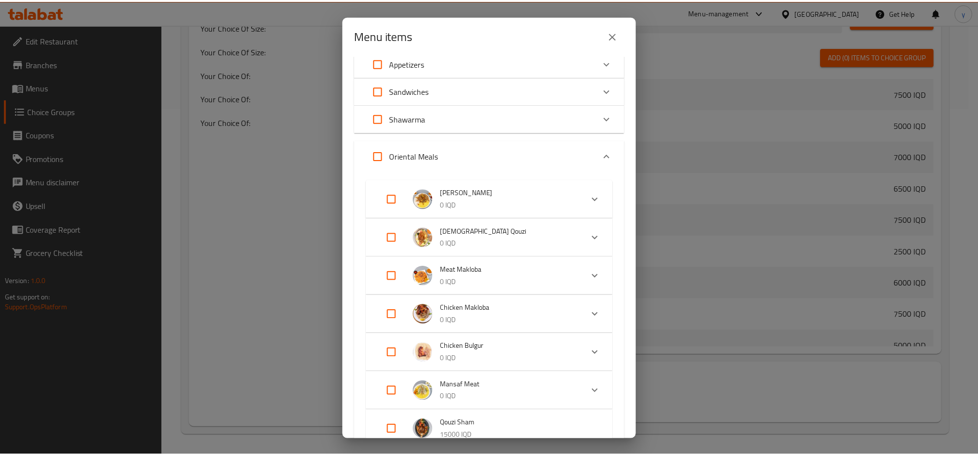
scroll to position [0, 0]
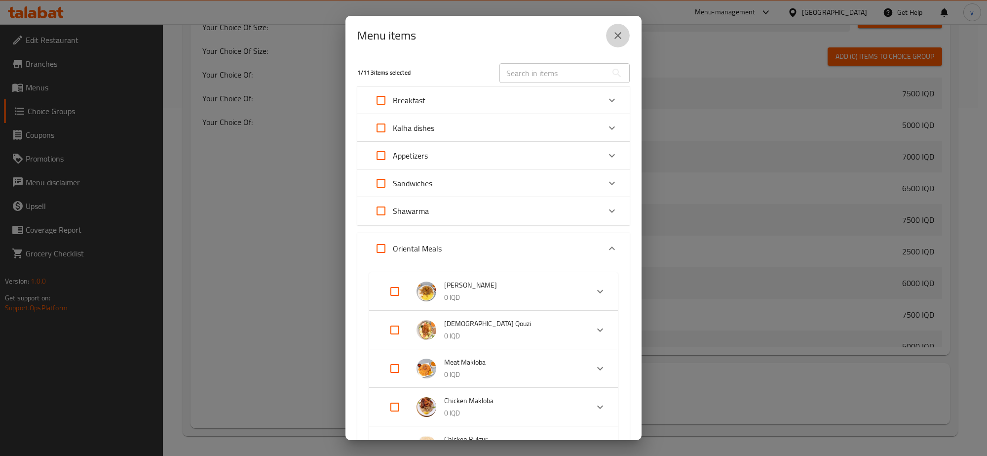
click at [617, 36] on icon "close" at bounding box center [618, 35] width 7 height 7
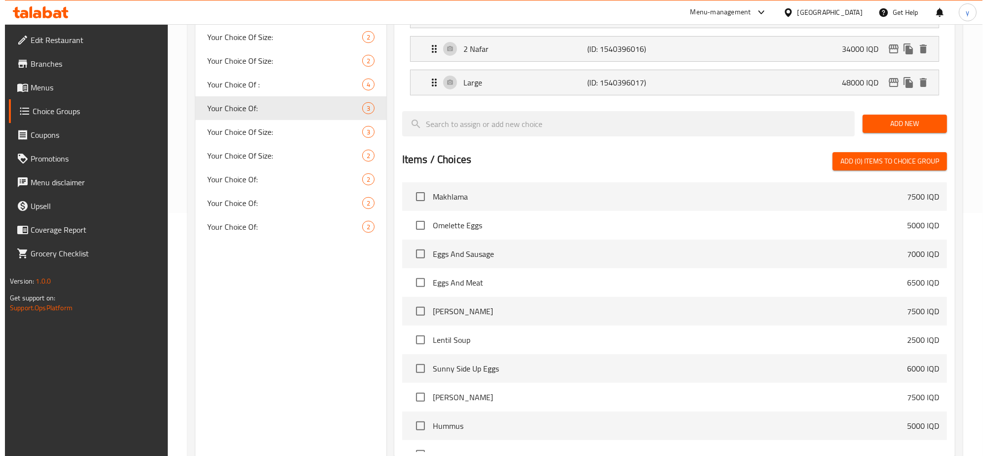
scroll to position [142, 0]
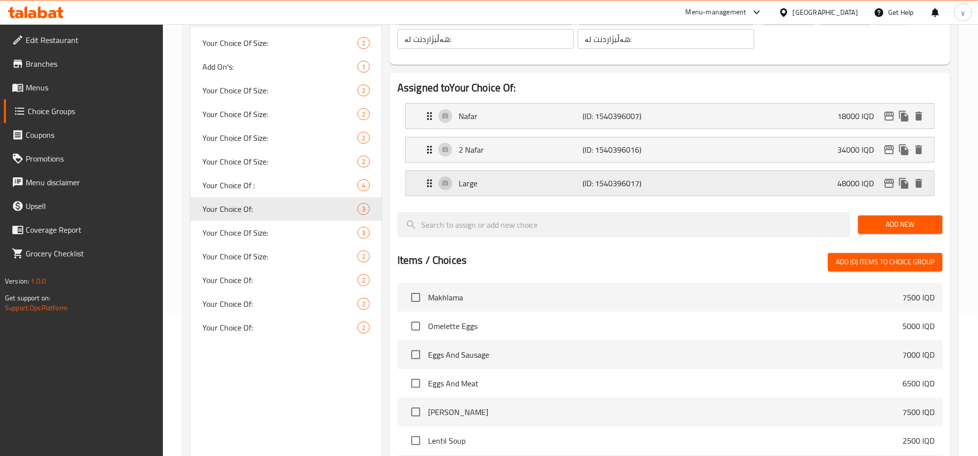
click at [887, 187] on icon "edit" at bounding box center [889, 183] width 10 height 9
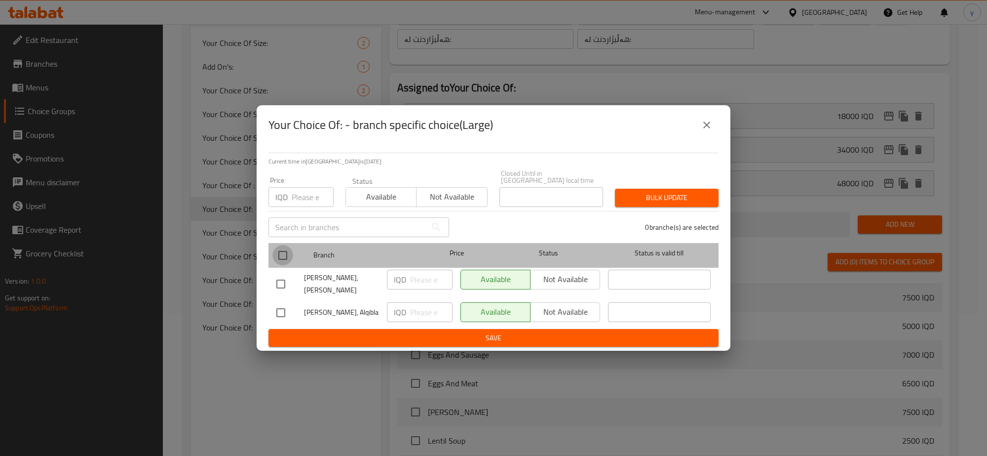
click at [282, 247] on input "checkbox" at bounding box center [283, 255] width 21 height 21
checkbox input "true"
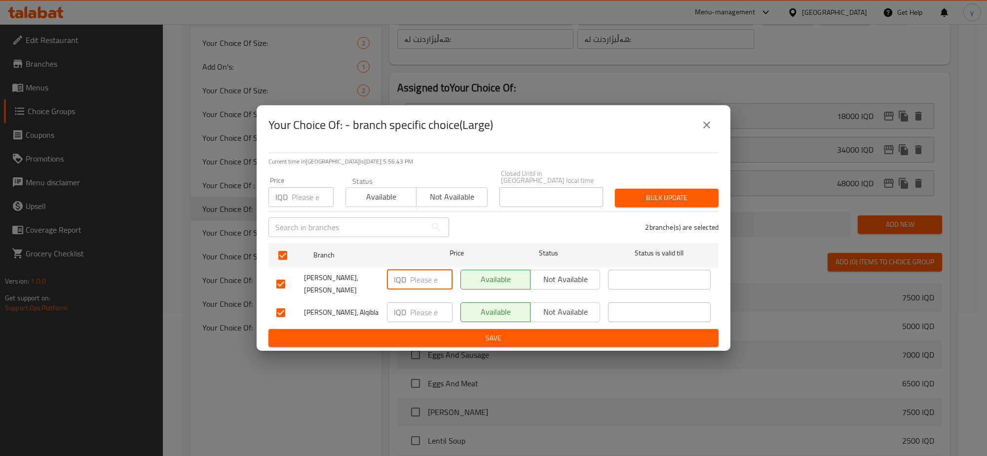
click at [425, 279] on input "number" at bounding box center [431, 280] width 42 height 20
paste input "62000"
type input "62000"
click at [416, 313] on input "number" at bounding box center [431, 312] width 42 height 20
paste input "62000"
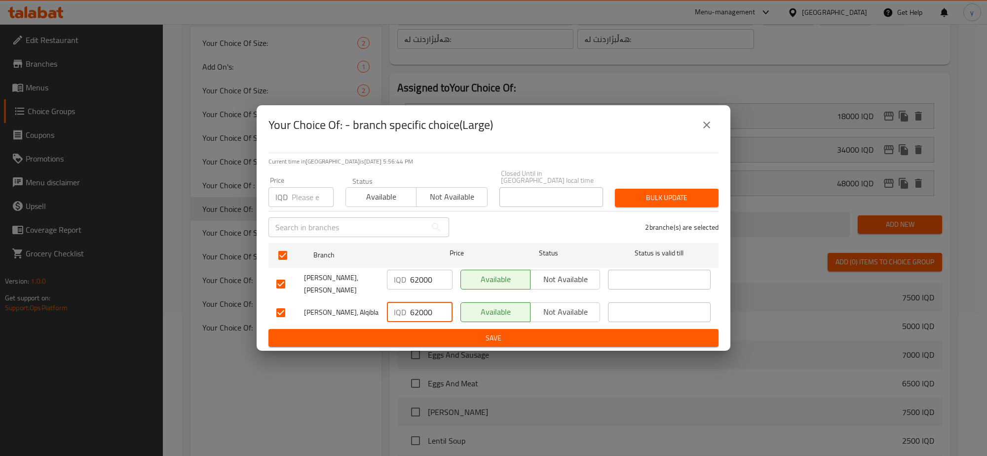
type input "62000"
click at [423, 332] on span "Save" at bounding box center [493, 338] width 434 height 12
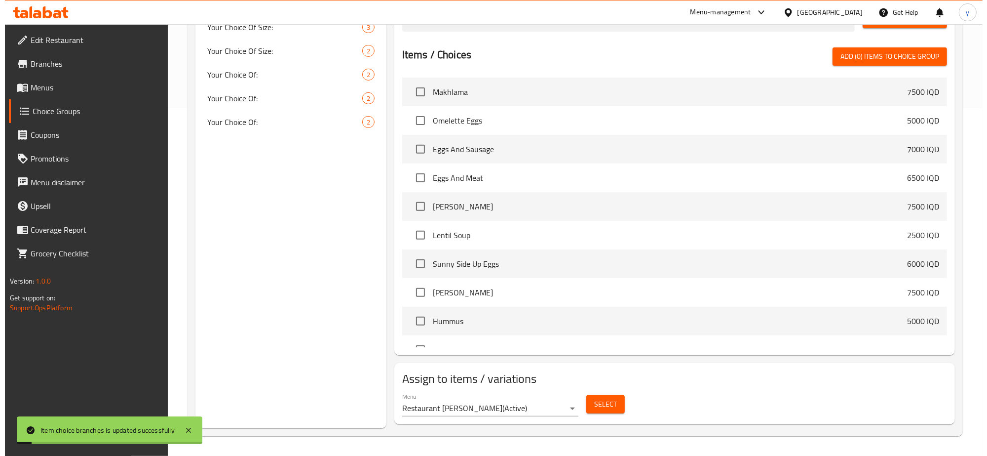
scroll to position [245, 0]
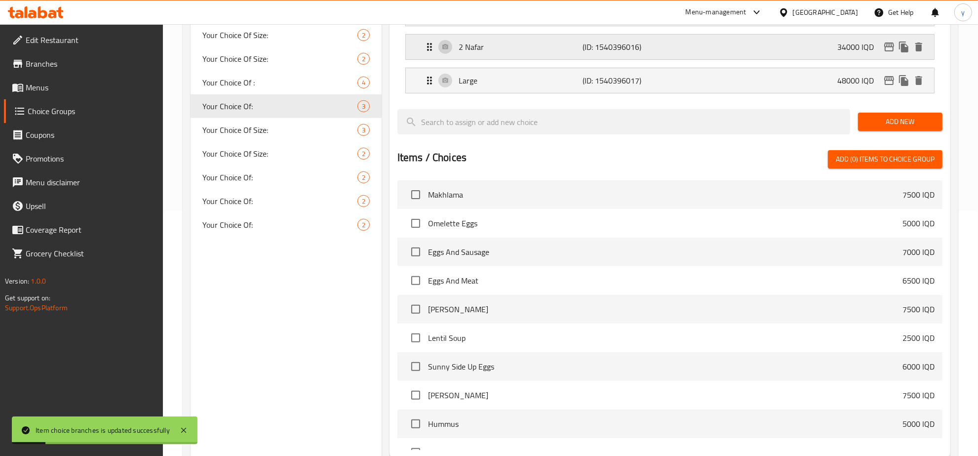
click at [887, 48] on icon "edit" at bounding box center [889, 47] width 12 height 12
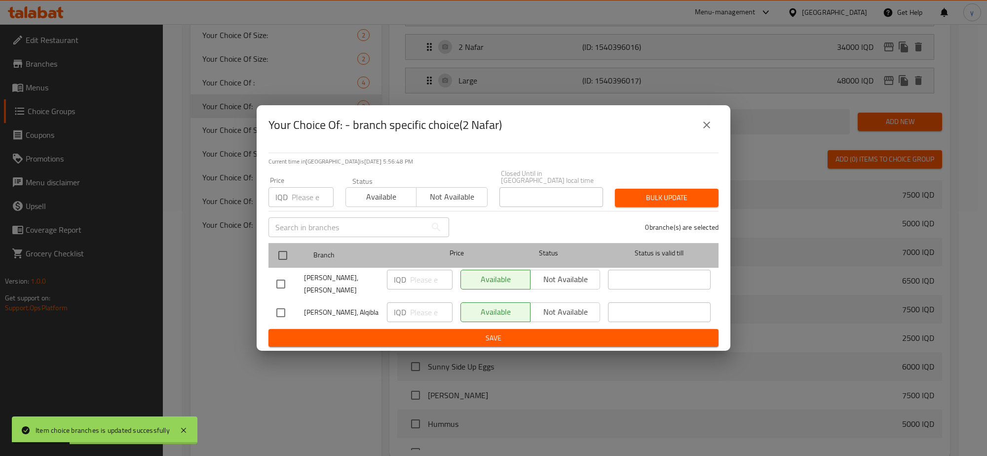
click at [272, 252] on div "Branch Price Status Status is valid till" at bounding box center [494, 255] width 450 height 25
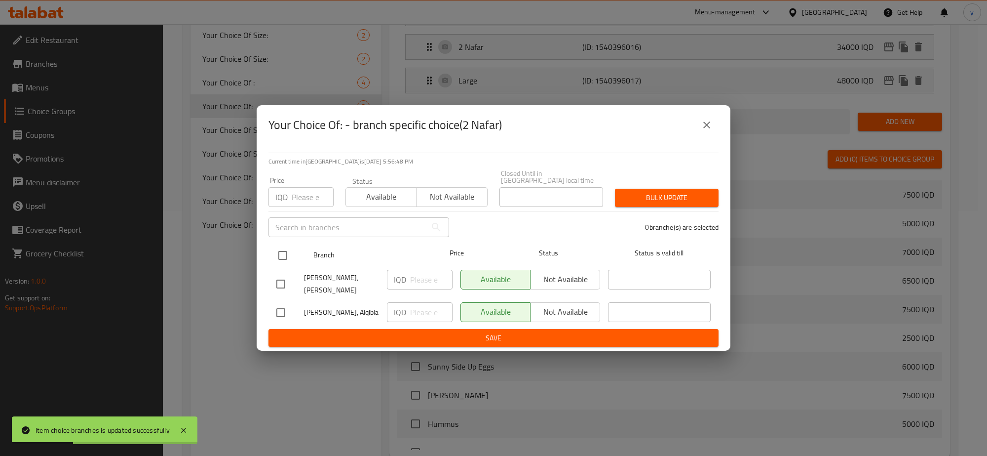
click at [277, 253] on input "checkbox" at bounding box center [283, 255] width 21 height 21
checkbox input "true"
click at [418, 283] on input "number" at bounding box center [431, 280] width 42 height 20
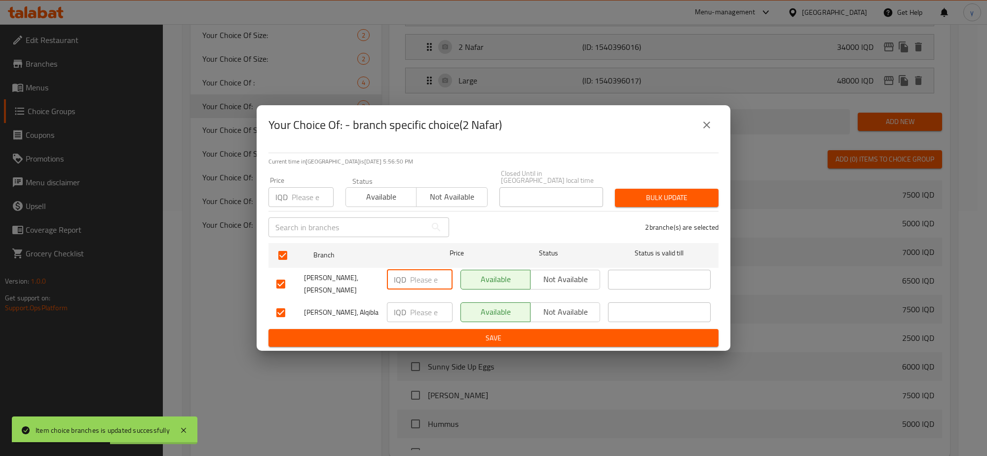
paste input "440000"
type input "440000"
click at [427, 302] on input "number" at bounding box center [431, 312] width 42 height 20
paste input "440000"
type input "440000"
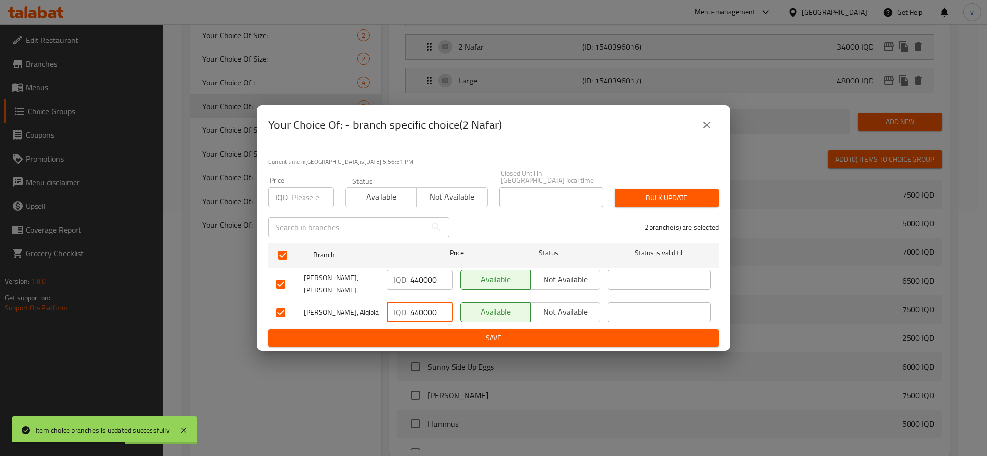
click at [425, 332] on span "Save" at bounding box center [493, 338] width 434 height 12
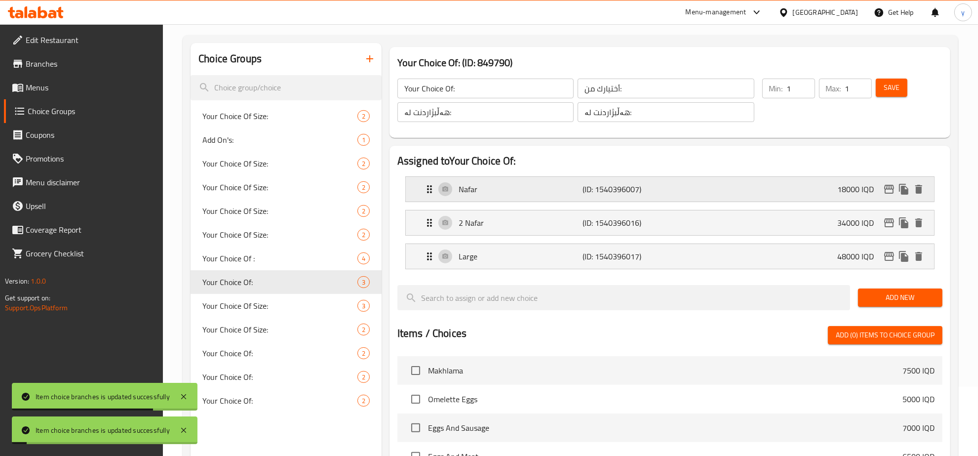
scroll to position [39, 0]
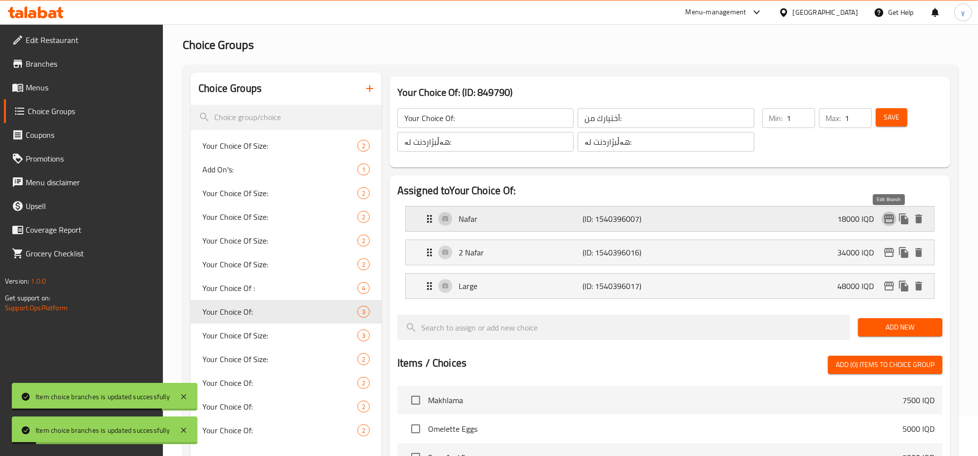
click at [882, 215] on button "edit" at bounding box center [889, 218] width 15 height 15
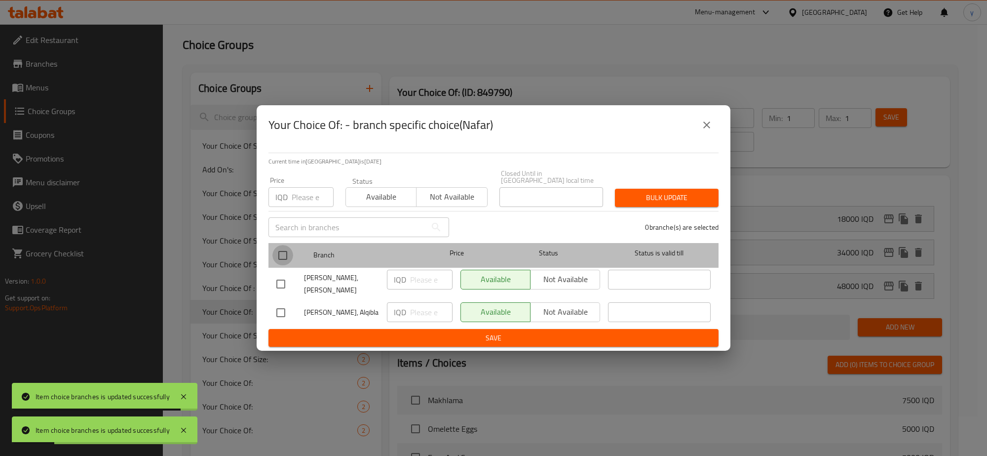
click at [279, 249] on input "checkbox" at bounding box center [283, 255] width 21 height 21
checkbox input "true"
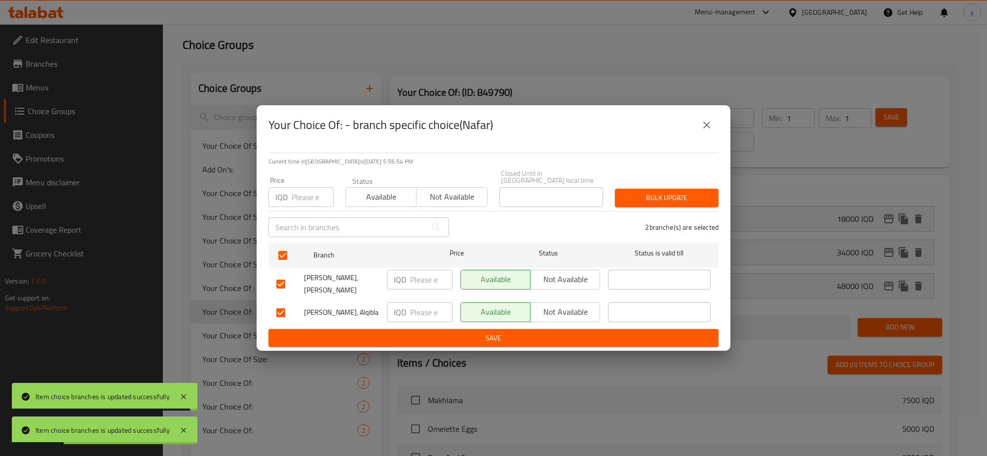
click at [420, 279] on input "number" at bounding box center [431, 280] width 42 height 20
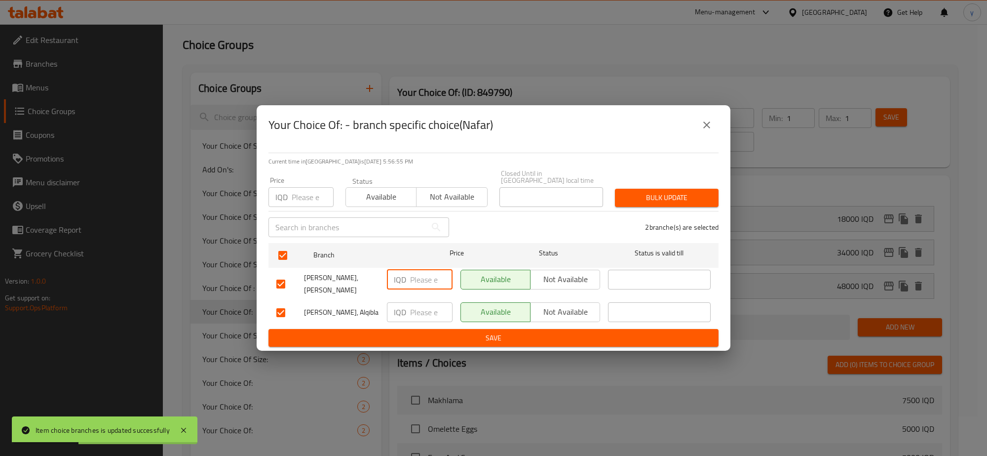
paste input "23000"
type input "23000"
click at [409, 303] on div "IQD ​" at bounding box center [420, 312] width 66 height 20
paste input "23000"
type input "23000"
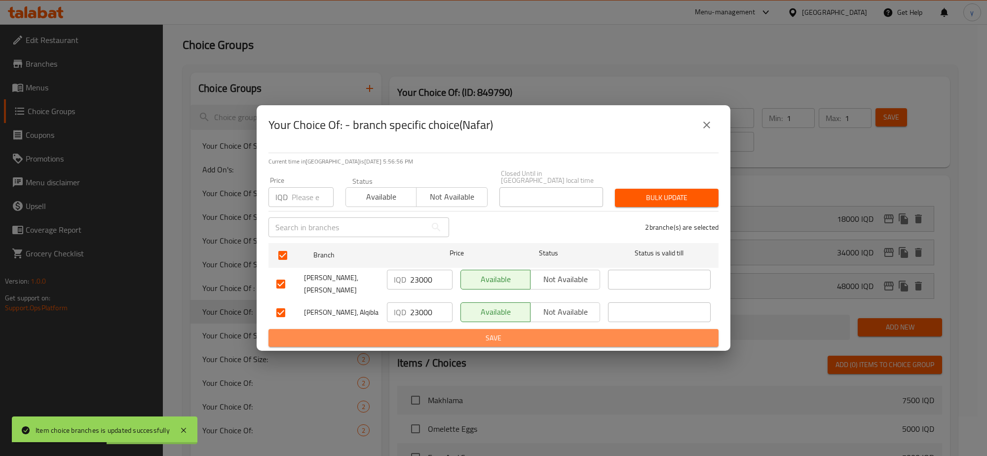
click at [416, 332] on span "Save" at bounding box center [493, 338] width 434 height 12
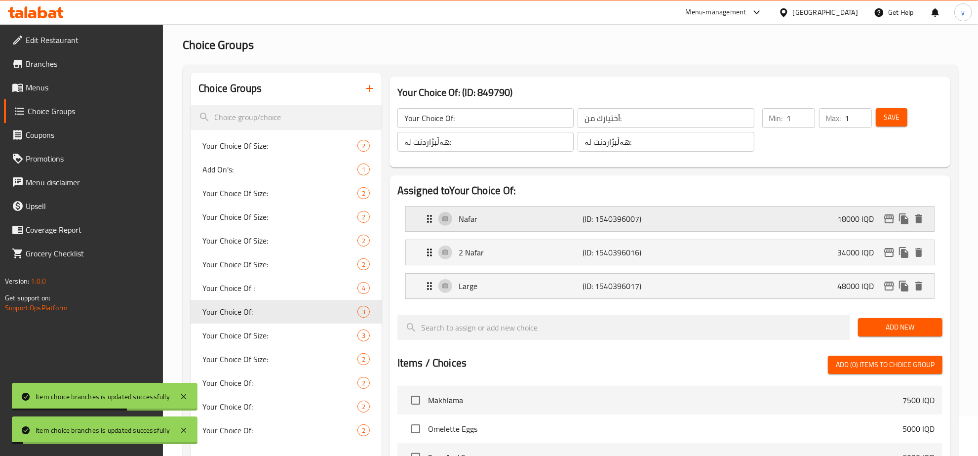
click at [565, 225] on div "Nafar (ID: 1540396007) 18000 IQD" at bounding box center [673, 218] width 499 height 25
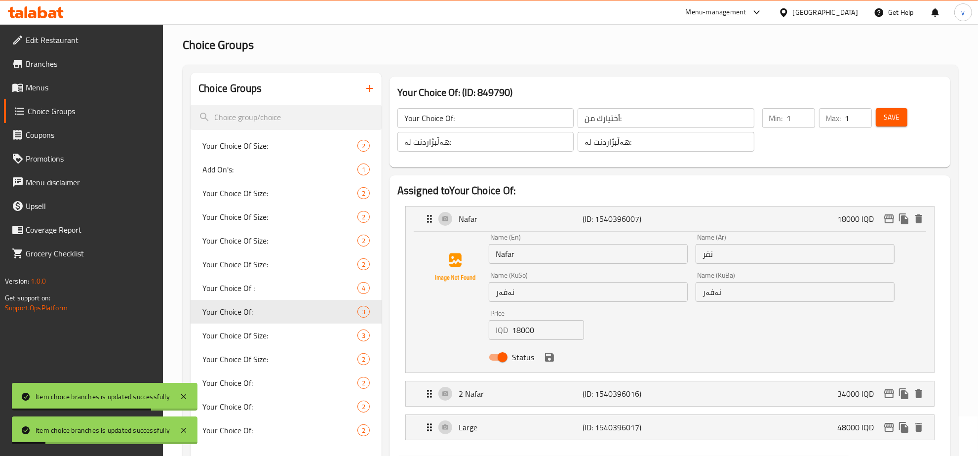
click at [524, 328] on input "18000" at bounding box center [548, 330] width 73 height 20
paste input "23"
click at [524, 328] on input "23000" at bounding box center [548, 330] width 73 height 20
click at [544, 352] on icon "save" at bounding box center [550, 357] width 12 height 12
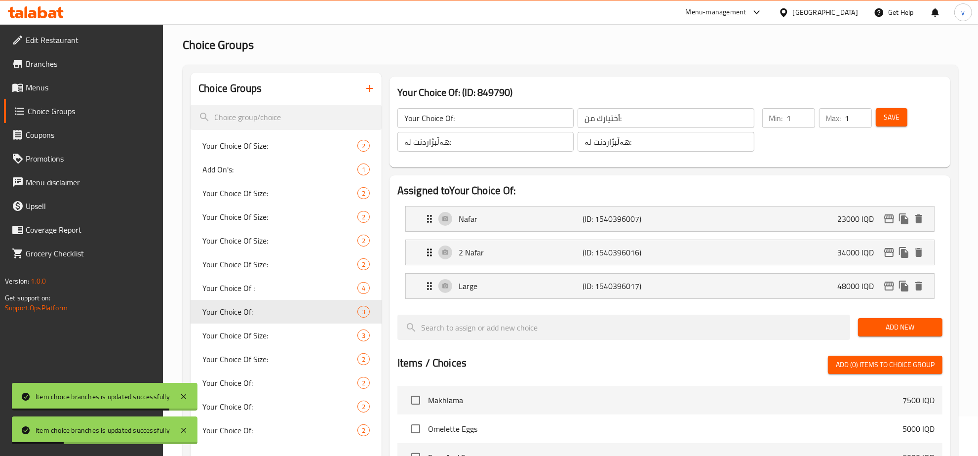
type input "23000"
click at [521, 252] on p "2 Nafar" at bounding box center [521, 252] width 124 height 12
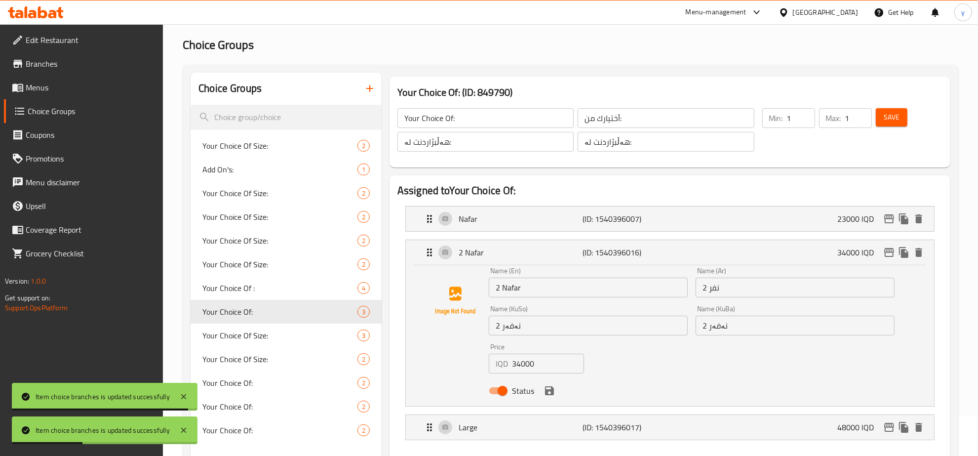
drag, startPoint x: 522, startPoint y: 351, endPoint x: 523, endPoint y: 362, distance: 11.4
click at [522, 354] on nav "Nafar (ID: 1540396007) 23000 IQD Name (En) Nafar Name (En) Name (Ar) نفر Name (…" at bounding box center [669, 323] width 545 height 250
click at [523, 362] on input "34000" at bounding box center [548, 364] width 73 height 20
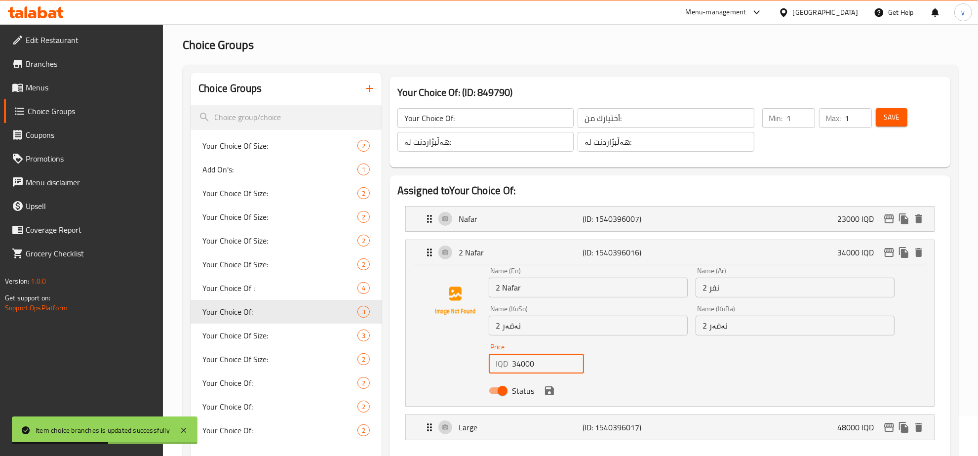
paste input "440"
click at [542, 383] on div "Status" at bounding box center [692, 390] width 414 height 27
click at [547, 391] on icon "save" at bounding box center [549, 390] width 9 height 9
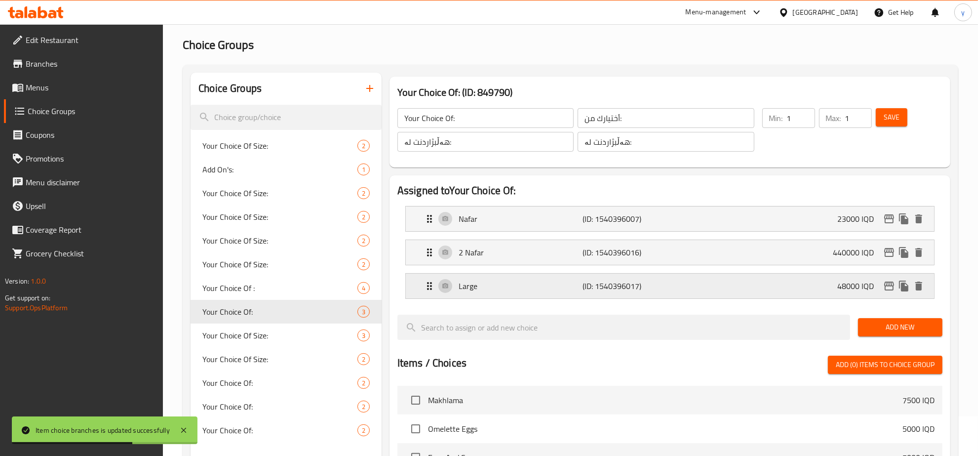
type input "440000"
click at [507, 279] on div "Large (ID: 1540396017) 48000 IQD" at bounding box center [673, 286] width 499 height 25
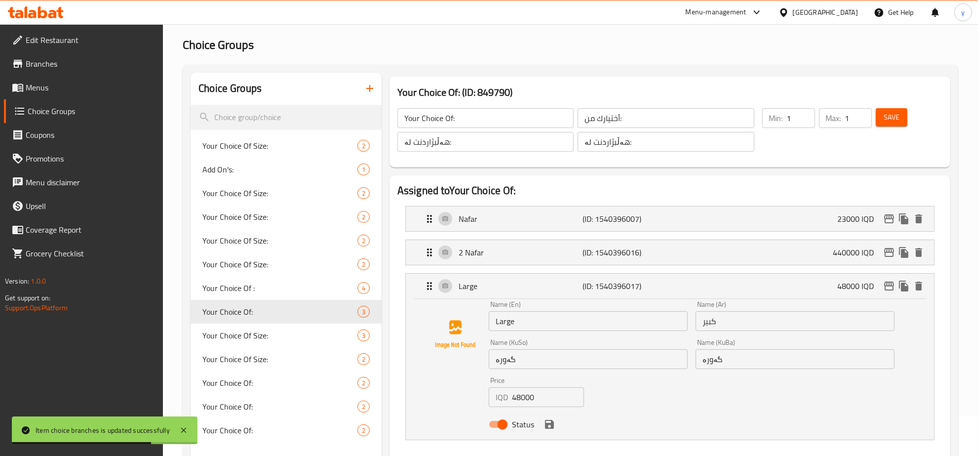
click at [526, 397] on input "48000" at bounding box center [548, 397] width 73 height 20
paste input "62"
click at [550, 426] on icon "save" at bounding box center [550, 424] width 12 height 12
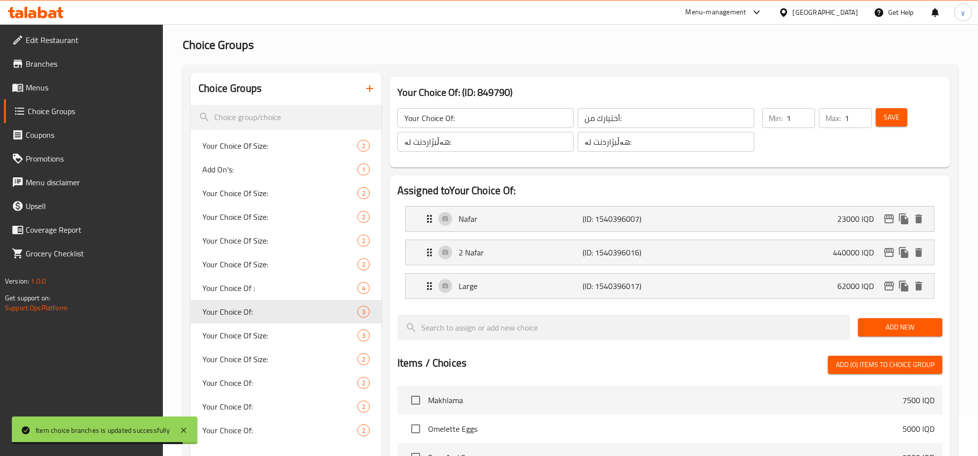
type input "62000"
click at [905, 123] on button "Save" at bounding box center [892, 117] width 32 height 18
click at [112, 84] on span "Menus" at bounding box center [91, 87] width 130 height 12
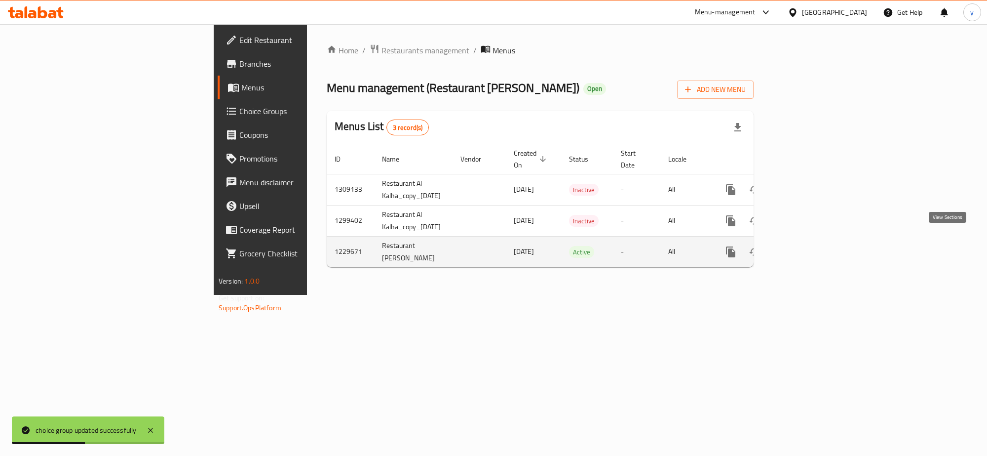
click at [814, 240] on link "enhanced table" at bounding box center [802, 252] width 24 height 24
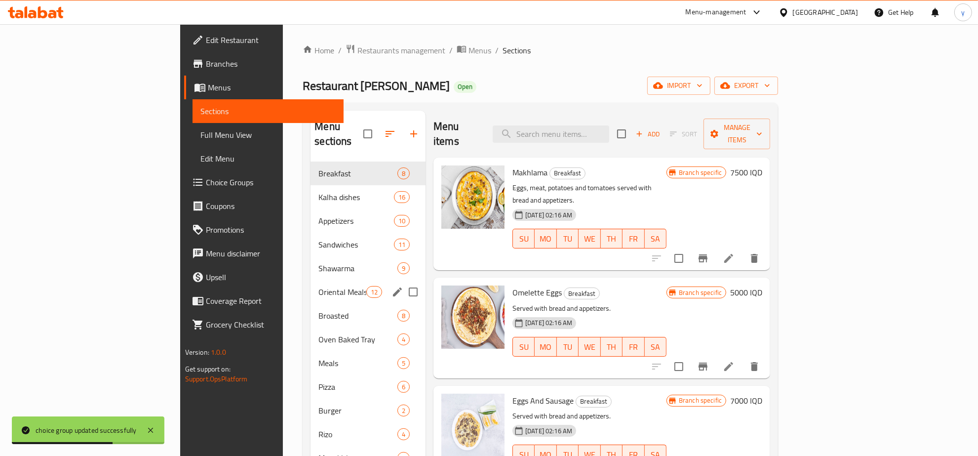
click at [311, 280] on div "Oriental Meals 12" at bounding box center [368, 292] width 115 height 24
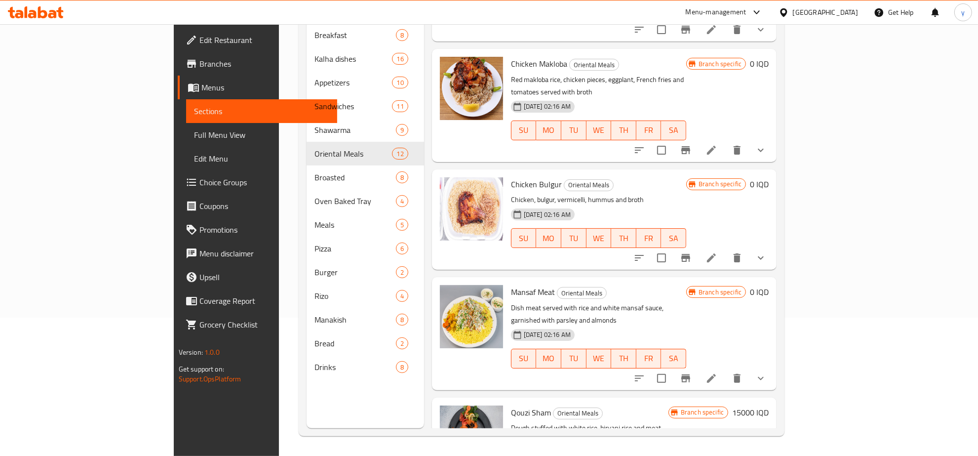
scroll to position [215, 0]
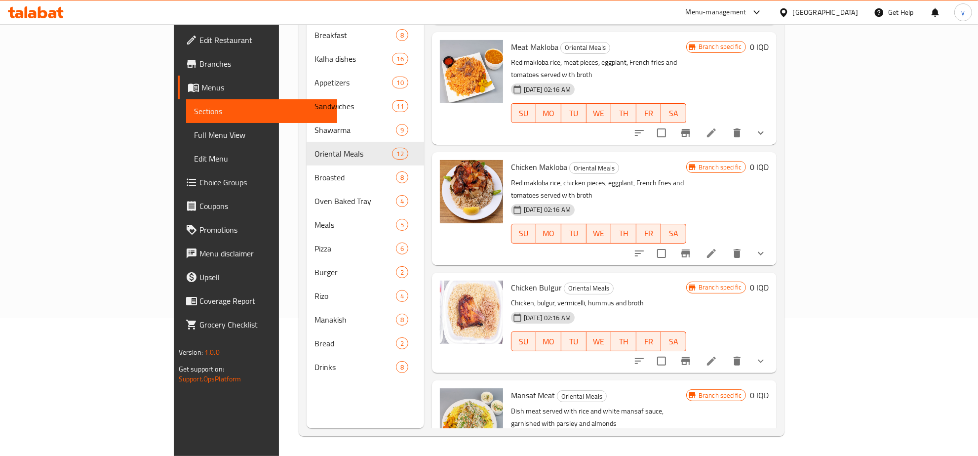
click at [773, 349] on button "show more" at bounding box center [761, 361] width 24 height 24
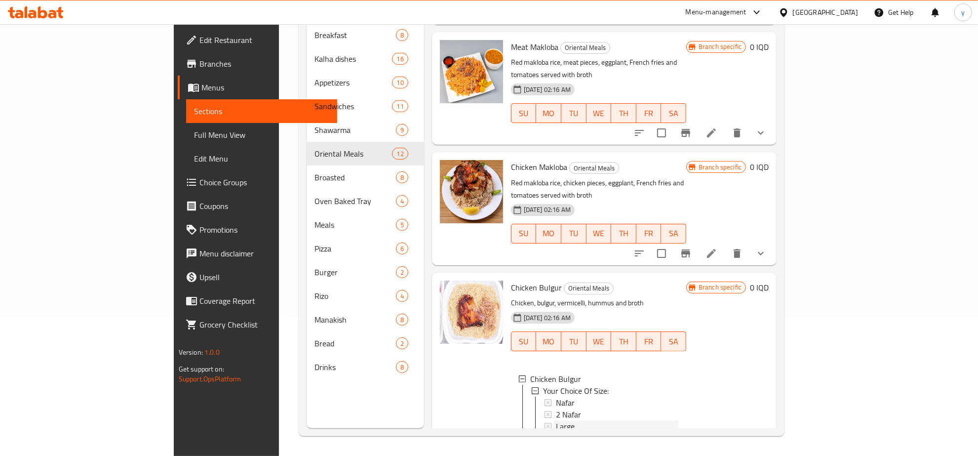
click at [557, 420] on div "Large" at bounding box center [617, 426] width 122 height 12
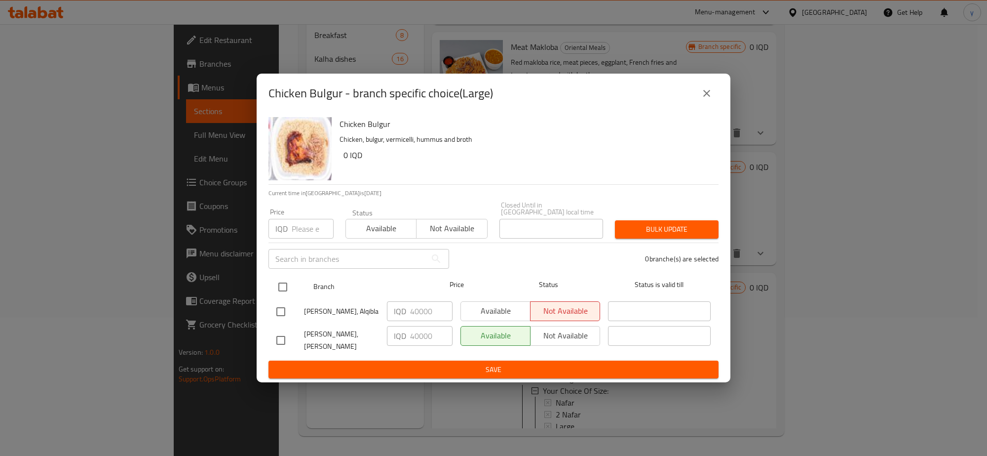
click at [280, 289] on input "checkbox" at bounding box center [283, 286] width 21 height 21
checkbox input "true"
click at [417, 336] on input "40000" at bounding box center [431, 336] width 42 height 20
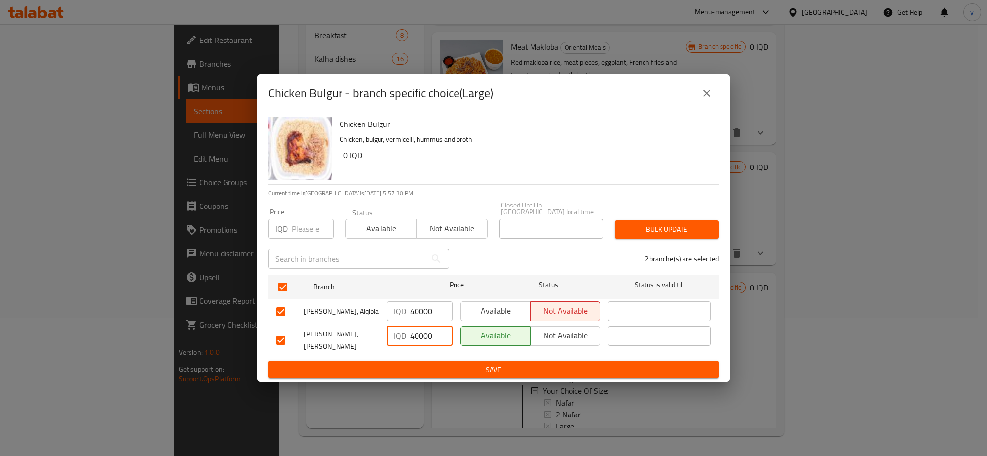
click at [417, 336] on input "40000" at bounding box center [431, 336] width 42 height 20
paste input "5"
type input "50000"
click at [420, 321] on div "IQD 40000 ​" at bounding box center [420, 311] width 74 height 29
click at [422, 312] on input "40000" at bounding box center [431, 311] width 42 height 20
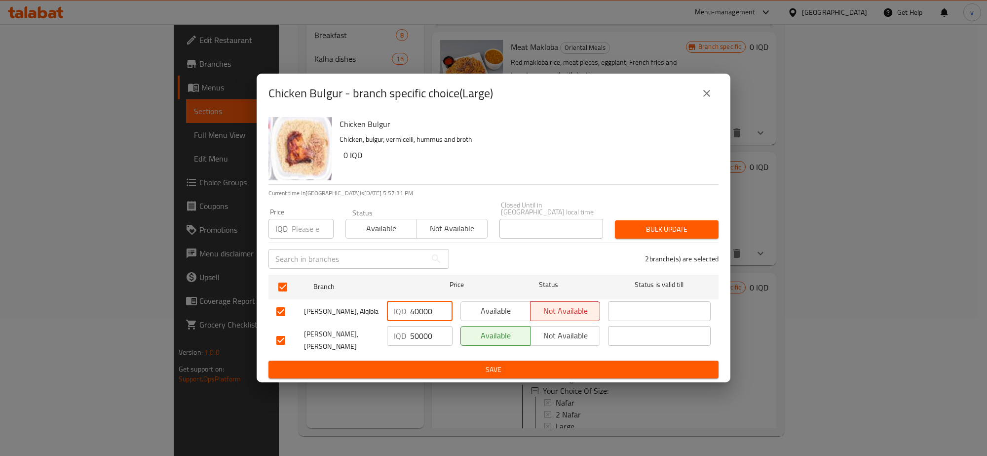
paste input "5"
click at [422, 312] on input "40000" at bounding box center [431, 311] width 42 height 20
type input "50000"
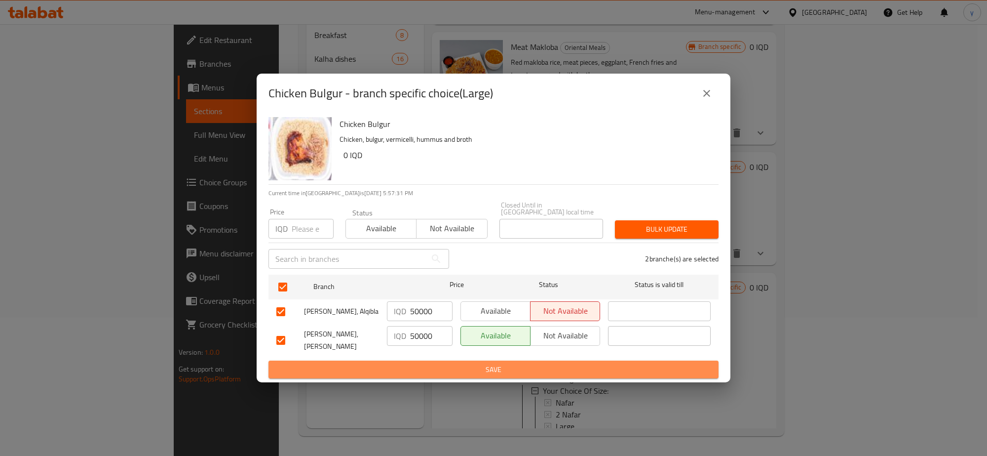
click at [411, 363] on span "Save" at bounding box center [493, 369] width 434 height 12
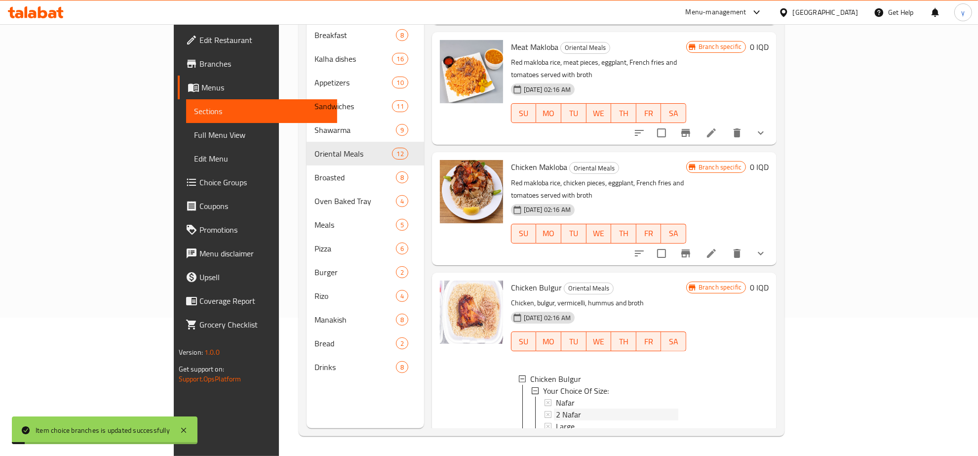
click at [556, 408] on span "2 Nafar" at bounding box center [568, 414] width 25 height 12
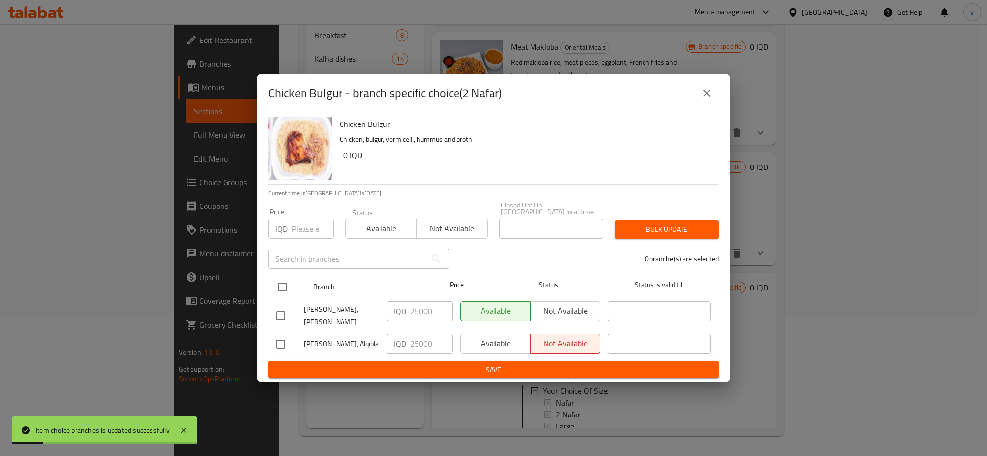
click at [280, 279] on input "checkbox" at bounding box center [283, 286] width 21 height 21
checkbox input "true"
click at [411, 338] on input "25000" at bounding box center [431, 344] width 42 height 20
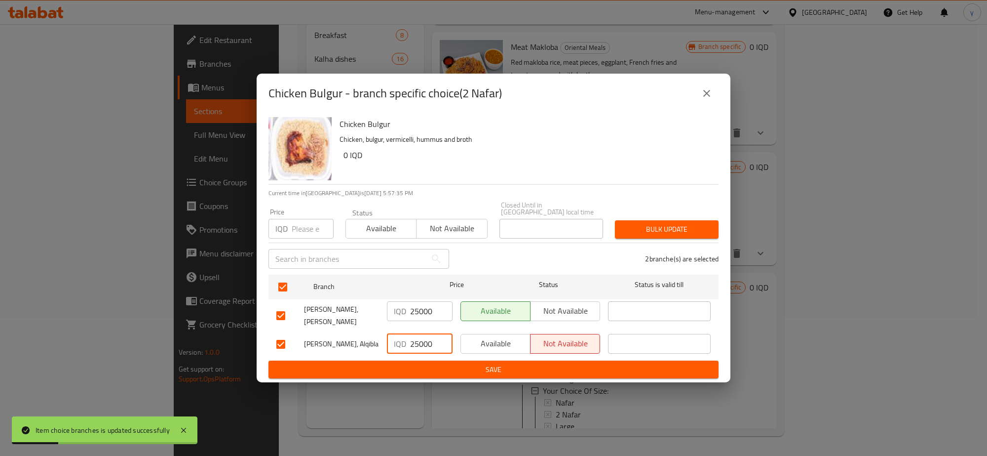
click at [411, 338] on input "25000" at bounding box center [431, 344] width 42 height 20
paste input "32"
type input "32000"
click at [423, 307] on input "25000" at bounding box center [431, 311] width 42 height 20
paste input "32"
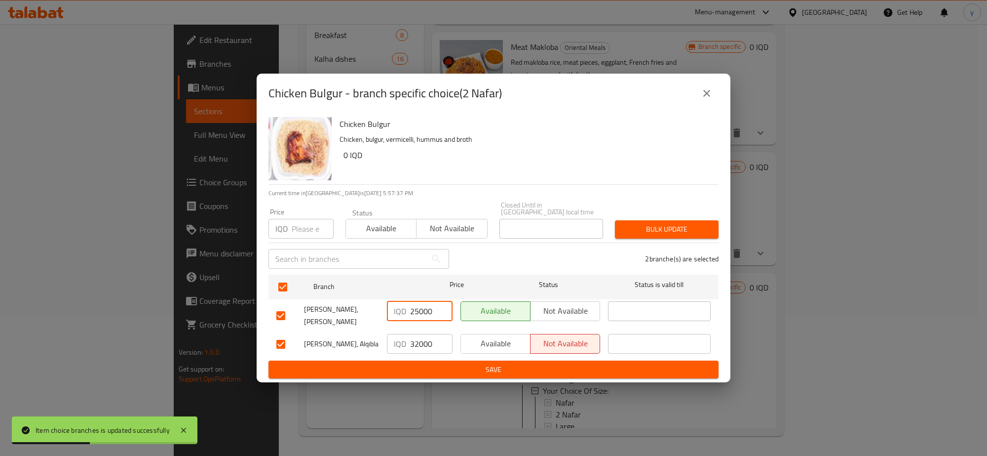
click at [423, 307] on input "25000" at bounding box center [431, 311] width 42 height 20
type input "32000"
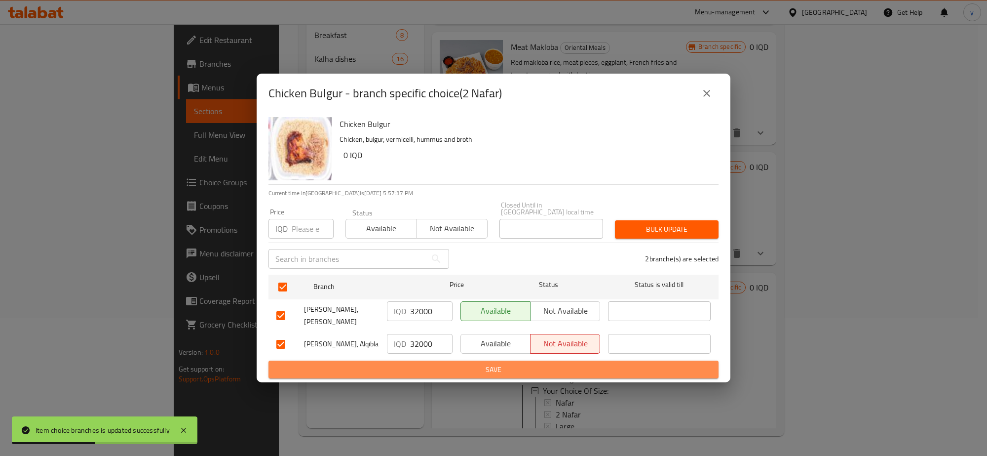
click at [428, 363] on span "Save" at bounding box center [493, 369] width 434 height 12
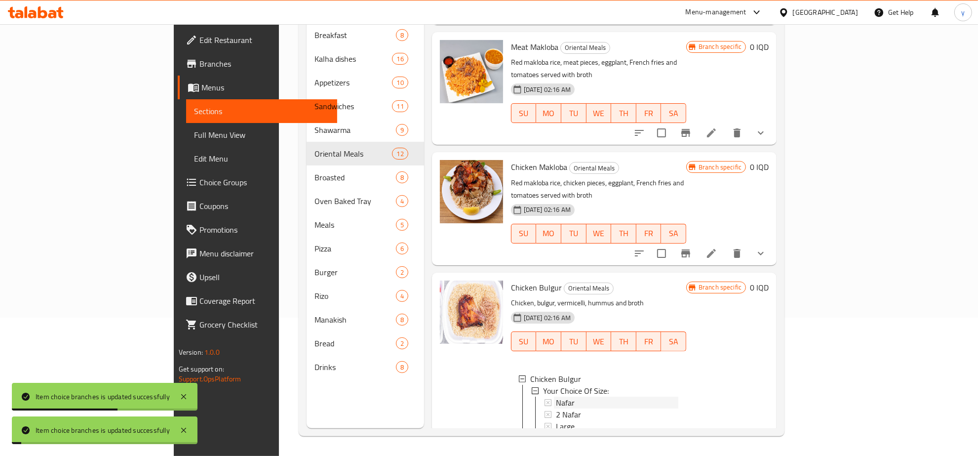
click at [556, 396] on span "Nafar" at bounding box center [565, 402] width 19 height 12
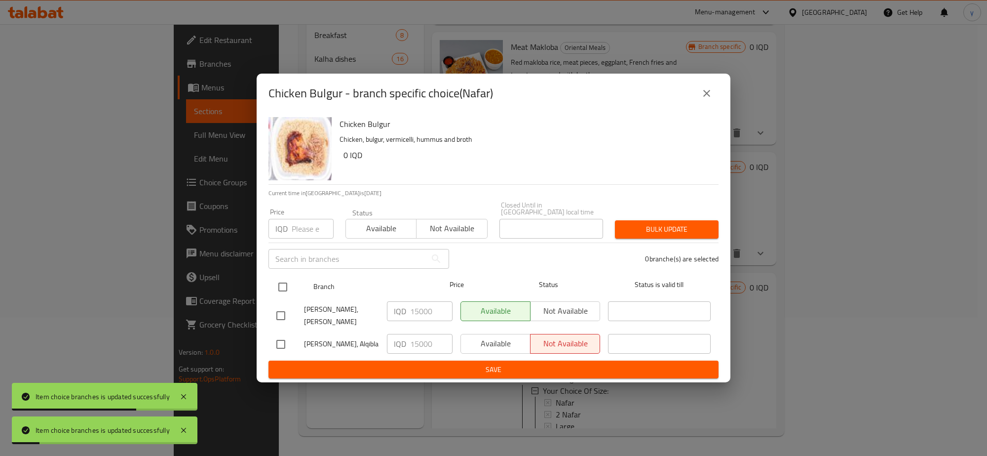
click at [280, 287] on input "checkbox" at bounding box center [283, 286] width 21 height 21
checkbox input "true"
click at [426, 337] on input "15000" at bounding box center [431, 344] width 42 height 20
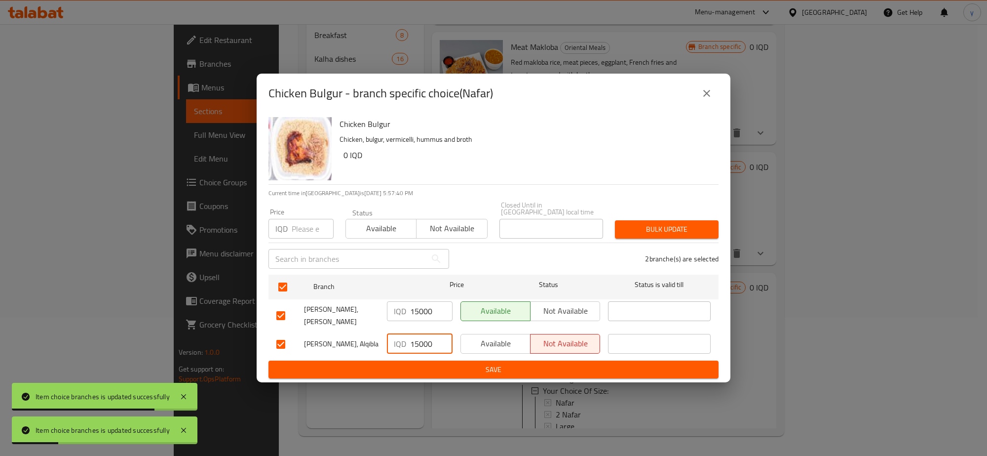
click at [426, 337] on input "15000" at bounding box center [431, 344] width 42 height 20
paste input "9"
type input "19000"
click at [424, 307] on input "15000" at bounding box center [431, 311] width 42 height 20
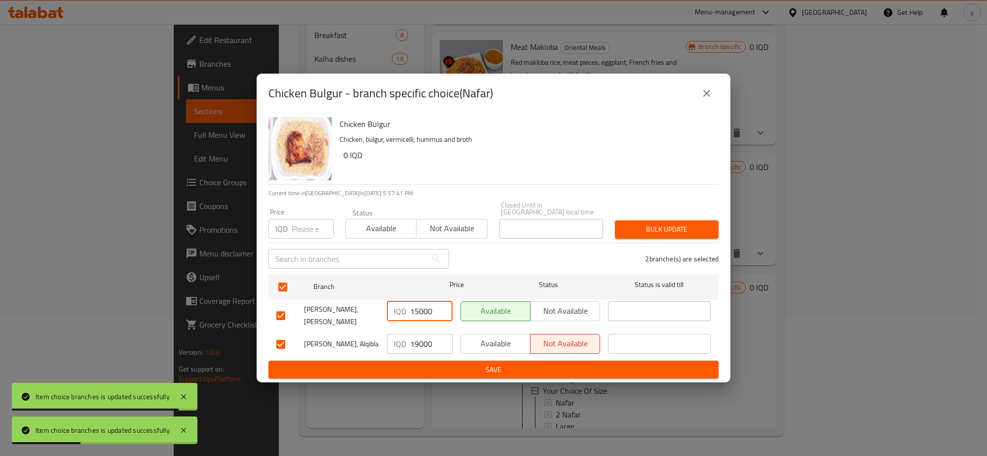
paste input "9"
type input "19000"
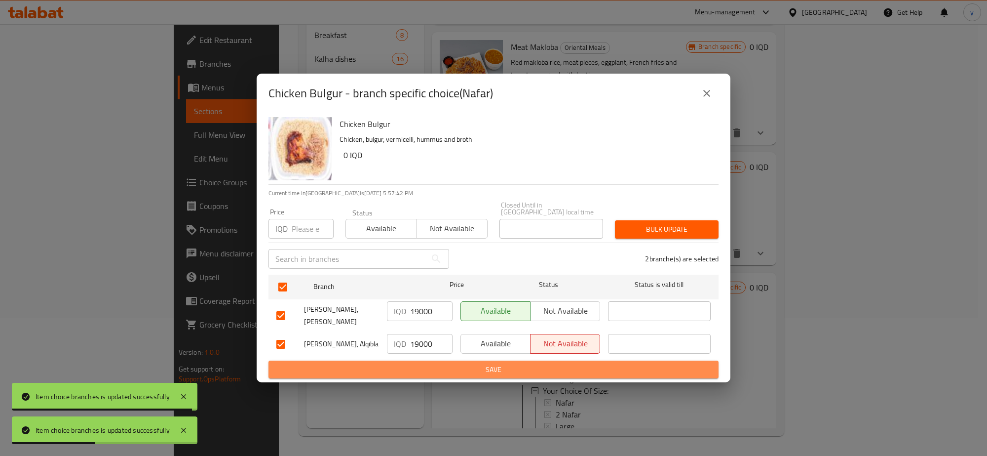
click at [428, 363] on span "Save" at bounding box center [493, 369] width 434 height 12
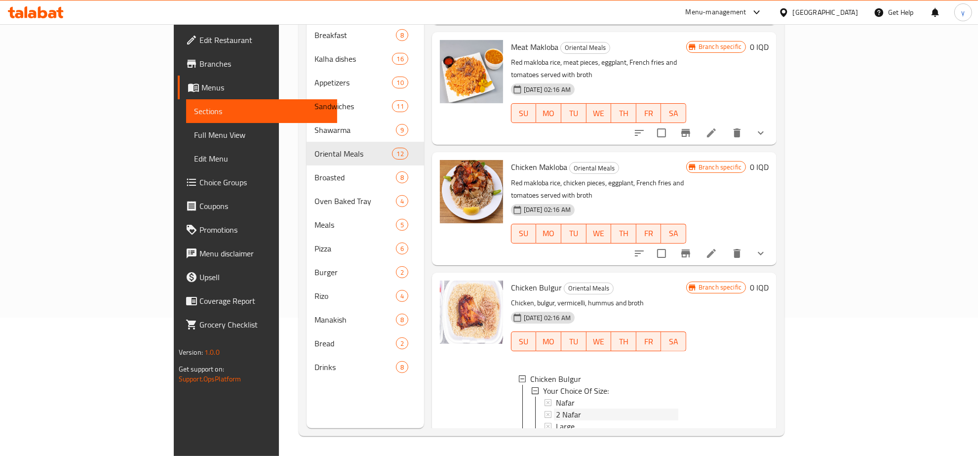
click at [556, 408] on span "2 Nafar" at bounding box center [568, 414] width 25 height 12
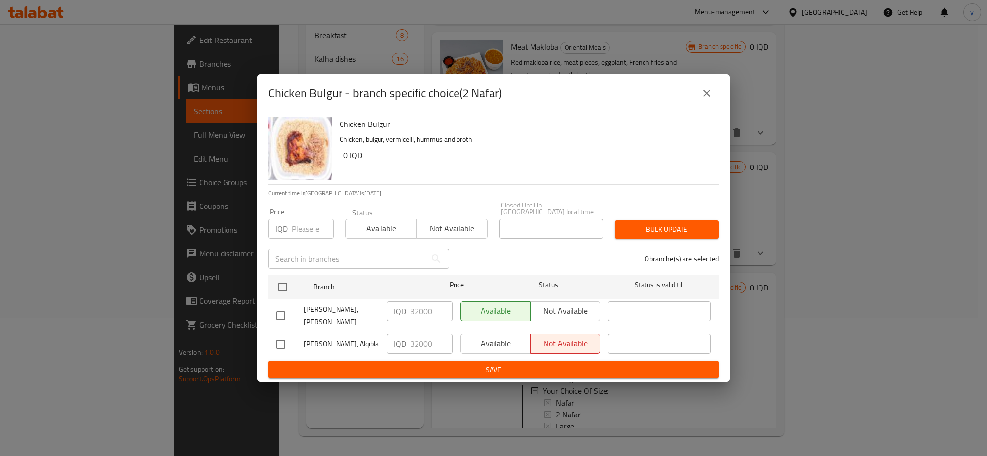
click at [722, 99] on div "Chicken Bulgur - branch specific choice(2 Nafar)" at bounding box center [494, 93] width 474 height 39
click at [711, 99] on icon "close" at bounding box center [707, 93] width 12 height 12
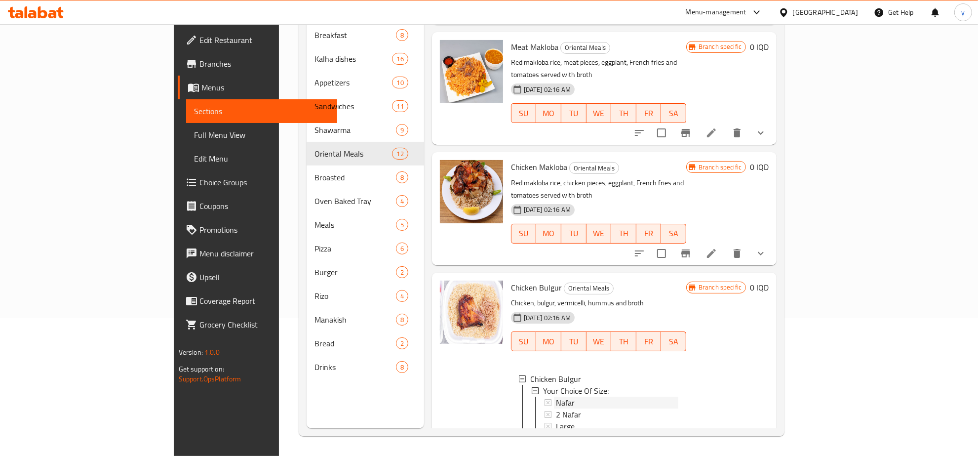
click at [556, 396] on div "Nafar" at bounding box center [617, 402] width 122 height 12
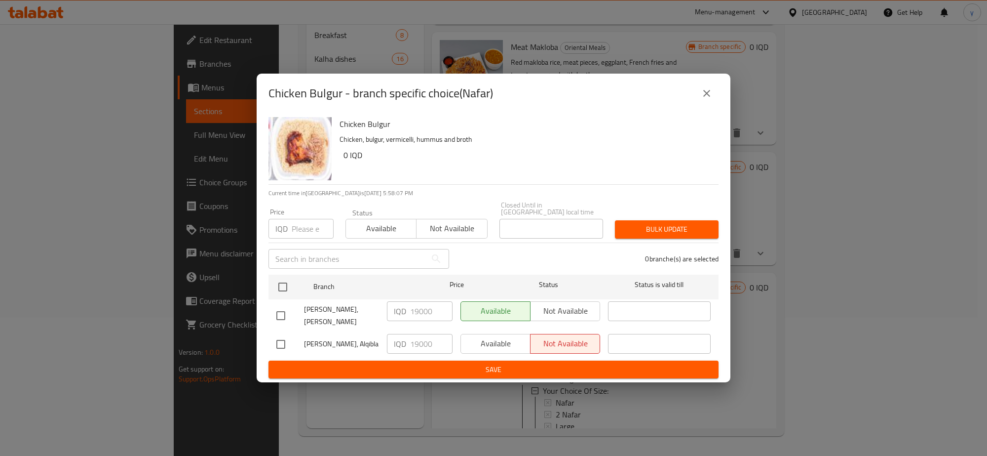
click at [707, 95] on icon "close" at bounding box center [707, 93] width 12 height 12
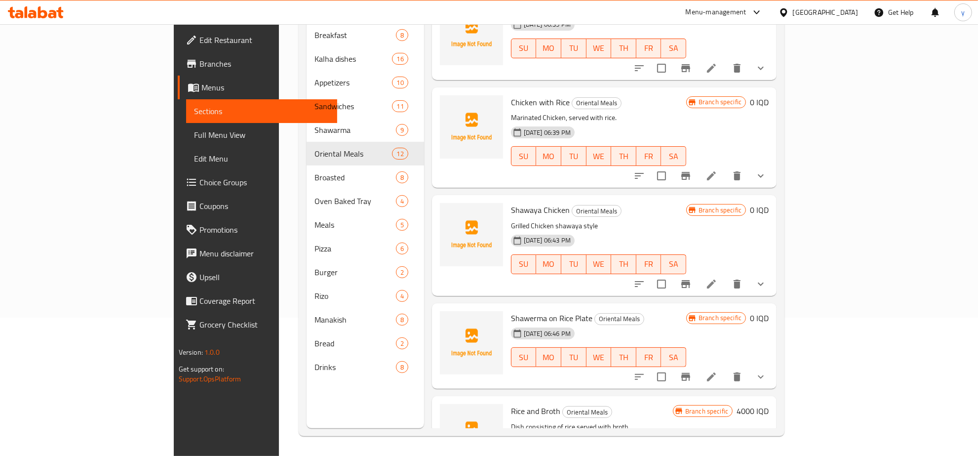
scroll to position [826, 0]
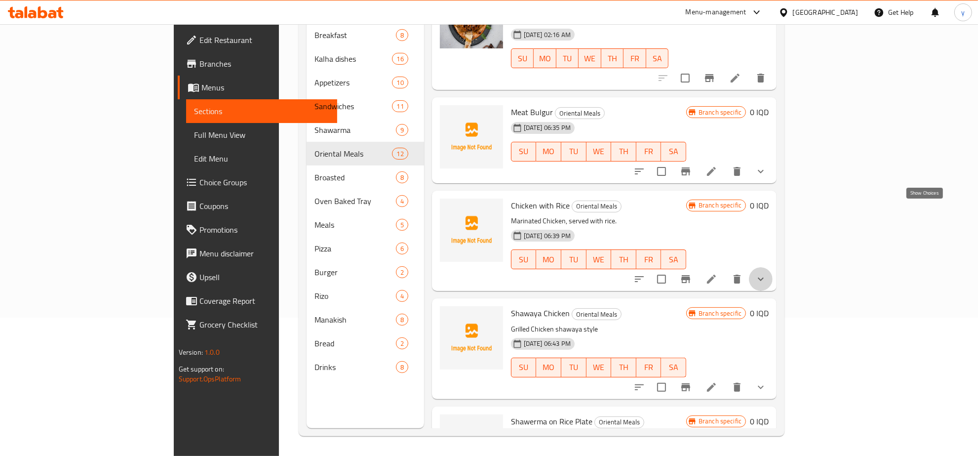
click at [767, 273] on icon "show more" at bounding box center [761, 279] width 12 height 12
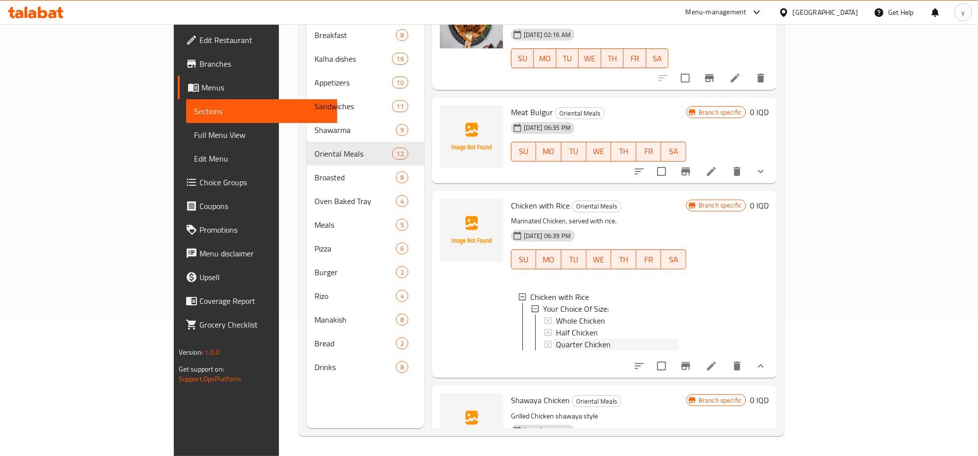
click at [556, 338] on span "Quarter Chicken" at bounding box center [583, 344] width 55 height 12
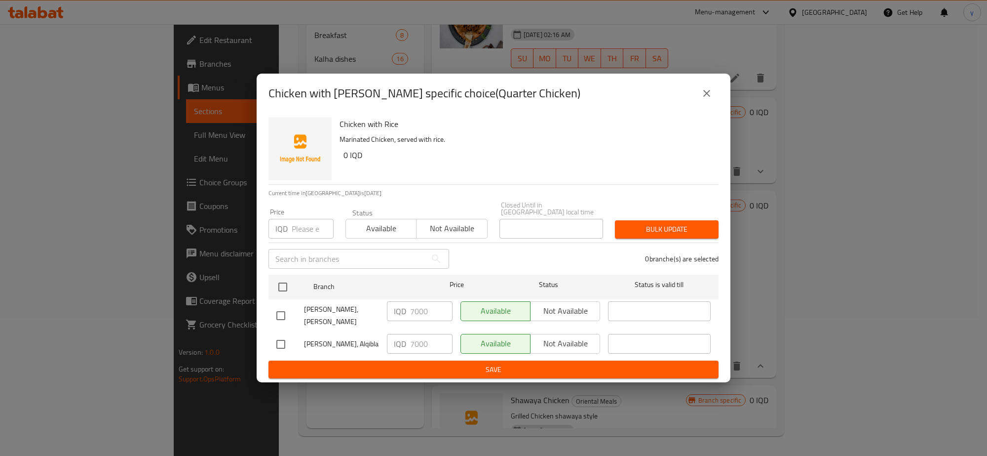
click at [700, 102] on button "close" at bounding box center [707, 93] width 24 height 24
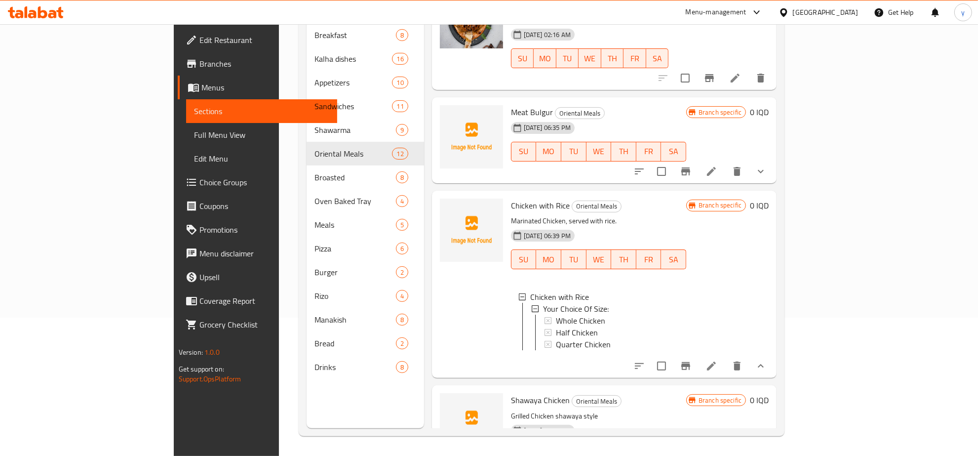
click at [556, 338] on span "Quarter Chicken" at bounding box center [583, 344] width 55 height 12
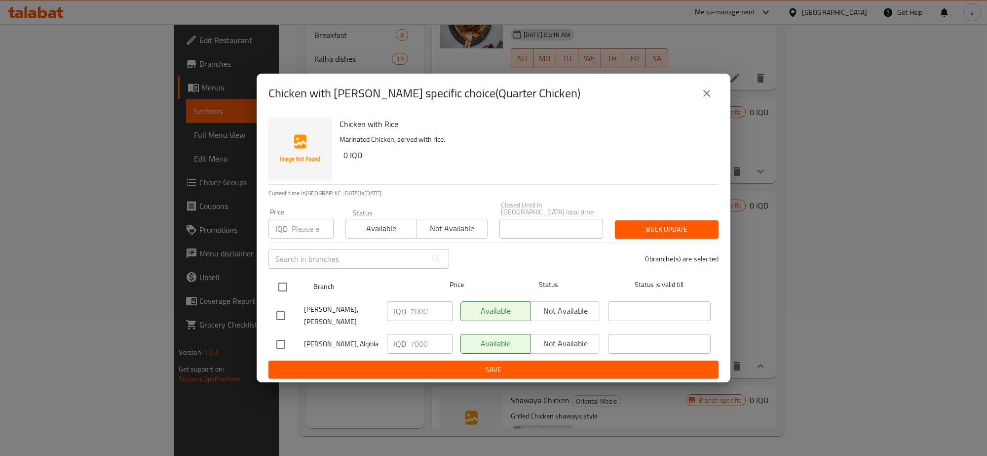
click at [294, 290] on div at bounding box center [291, 287] width 37 height 29
click at [281, 284] on input "checkbox" at bounding box center [283, 286] width 21 height 21
checkbox input "true"
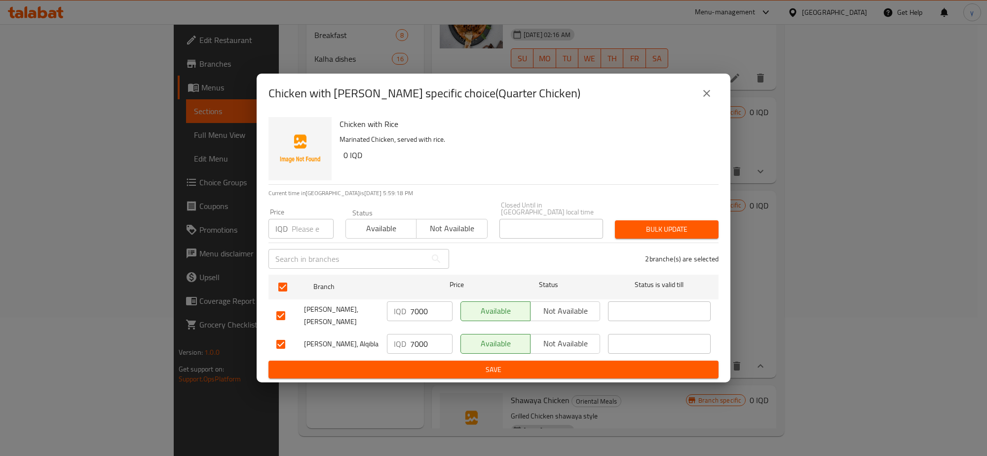
click at [415, 336] on input "7000" at bounding box center [431, 344] width 42 height 20
paste input "9"
type input "9000"
click at [422, 306] on input "7000" at bounding box center [431, 311] width 42 height 20
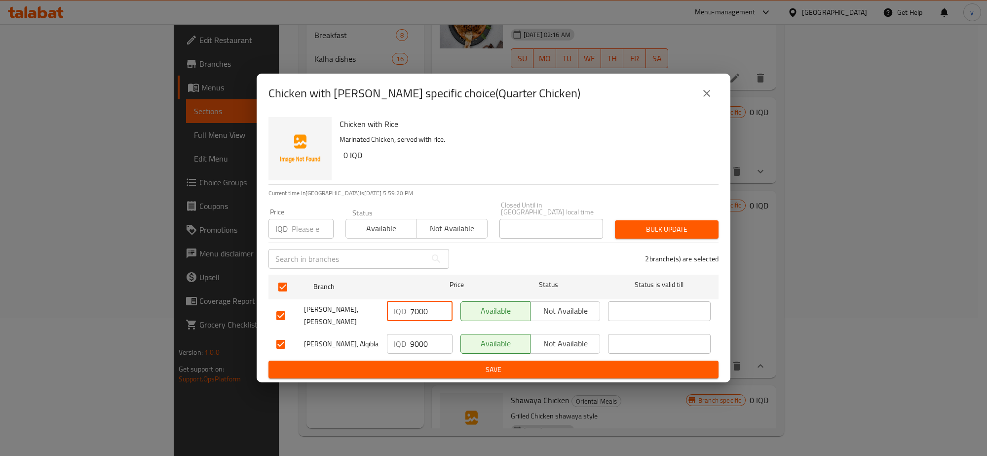
click at [422, 306] on input "7000" at bounding box center [431, 311] width 42 height 20
paste input "9"
type input "9000"
click at [423, 340] on input "9000" at bounding box center [431, 344] width 42 height 20
click at [423, 351] on div "IQD 9000 ​" at bounding box center [420, 344] width 74 height 29
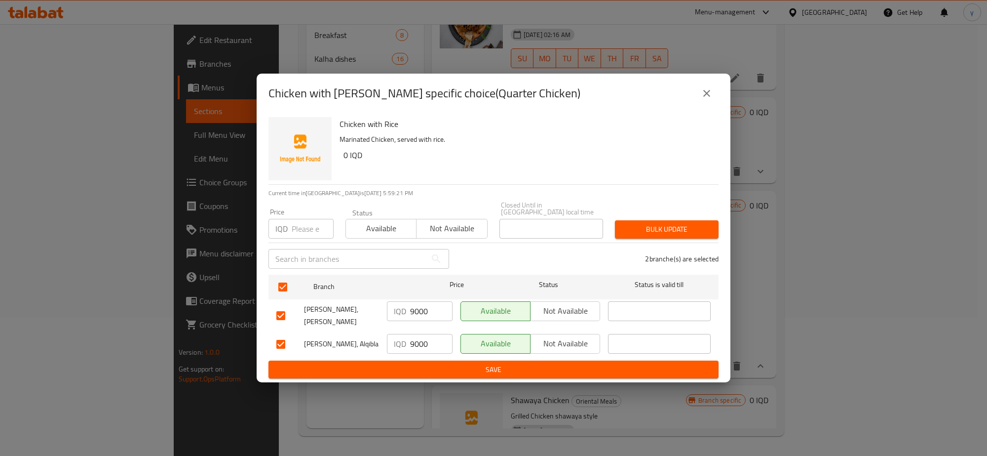
click at [430, 363] on span "Save" at bounding box center [493, 369] width 434 height 12
click at [709, 98] on icon "close" at bounding box center [707, 93] width 12 height 12
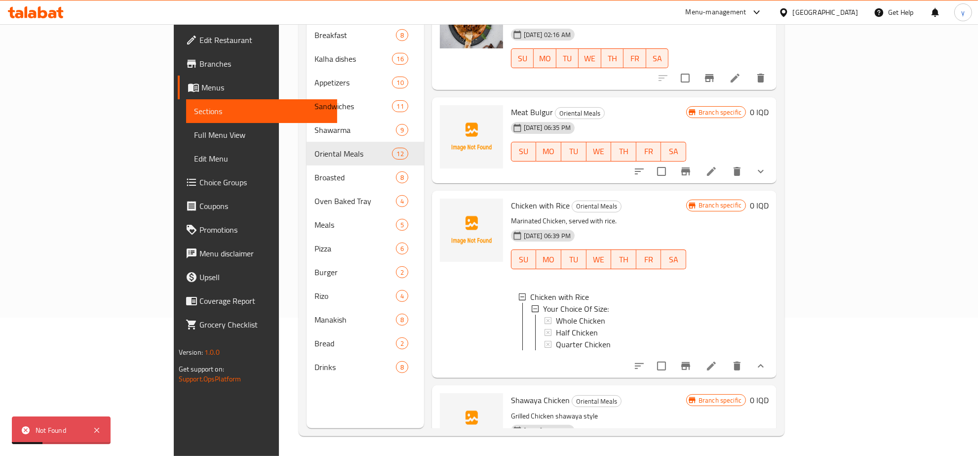
click at [199, 181] on span "Choice Groups" at bounding box center [264, 182] width 130 height 12
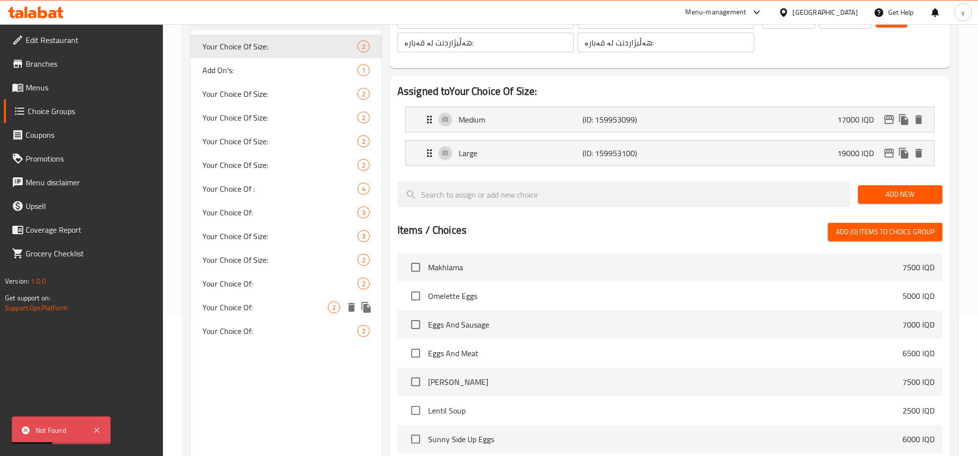
click at [245, 291] on div "Your Choice Of: 2" at bounding box center [286, 284] width 191 height 24
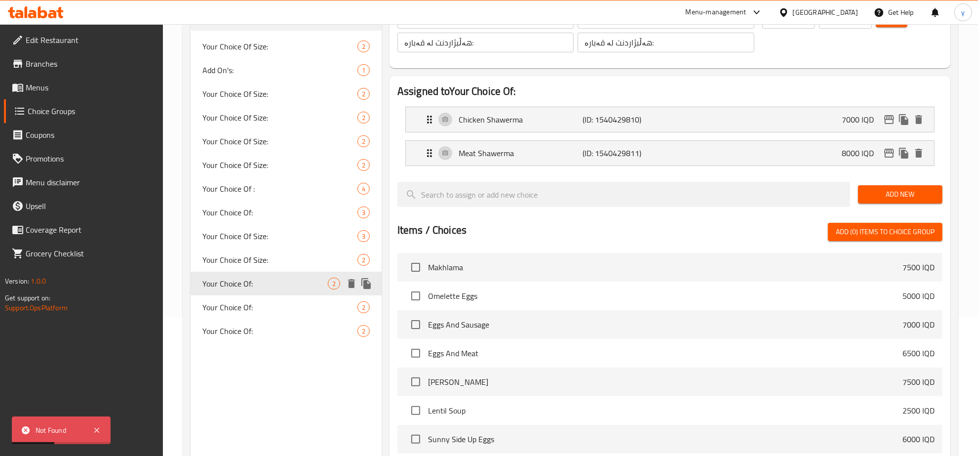
type input "Your Choice Of:"
type input "إختيارك من:"
type input "هەڵبژاردنت لە:"
click at [245, 297] on div "Your Choice Of: 2" at bounding box center [286, 307] width 191 height 24
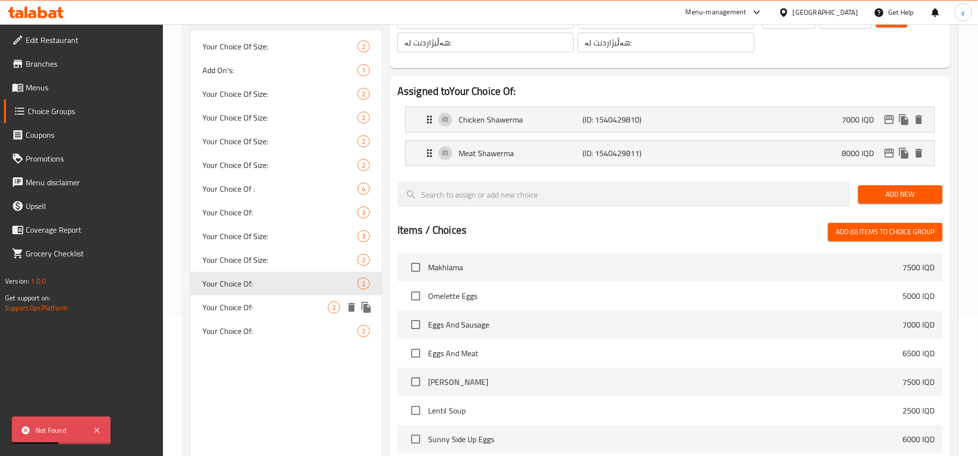
type input "Your Choice Of:"
type input "أختيارك من:"
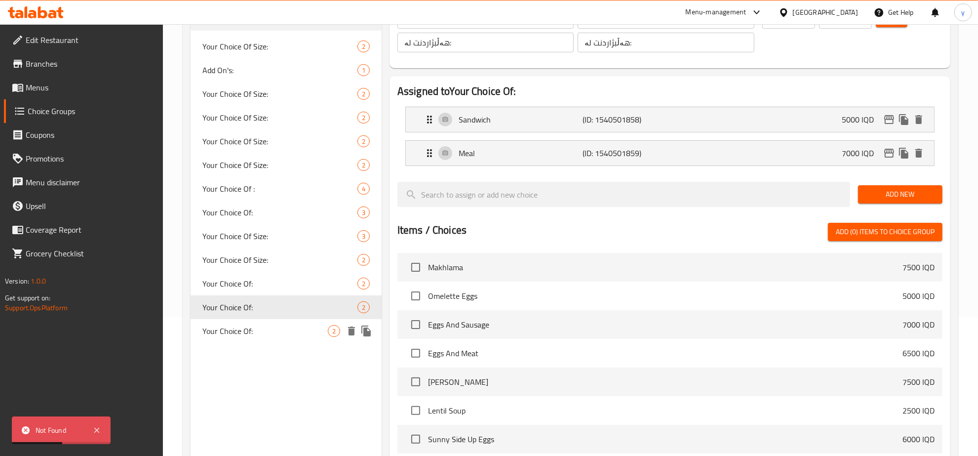
click at [242, 336] on span "Your Choice Of:" at bounding box center [264, 331] width 125 height 12
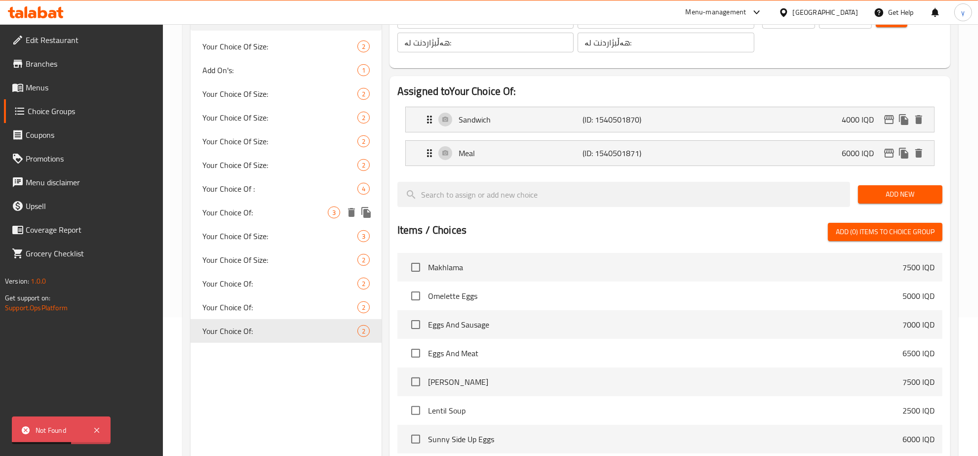
click at [253, 210] on span "Your Choice Of:" at bounding box center [264, 212] width 125 height 12
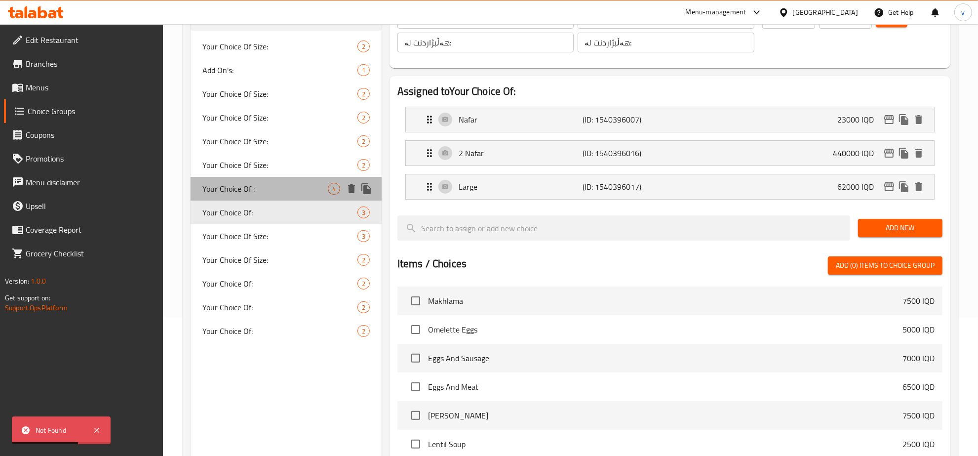
click at [258, 188] on span "Your Choice Of :" at bounding box center [264, 189] width 125 height 12
type input "Your Choice Of :"
type input "إختيارك من :"
type input "هەڵبژاردنت لە :"
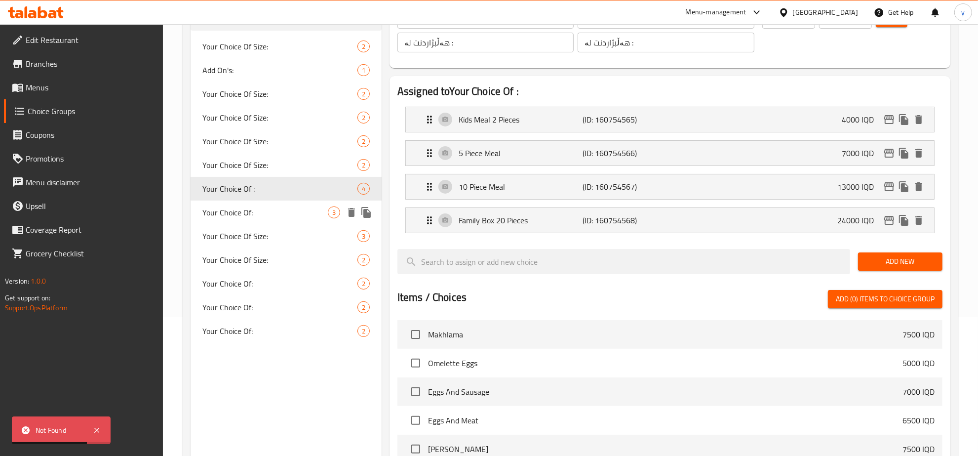
scroll to position [36, 0]
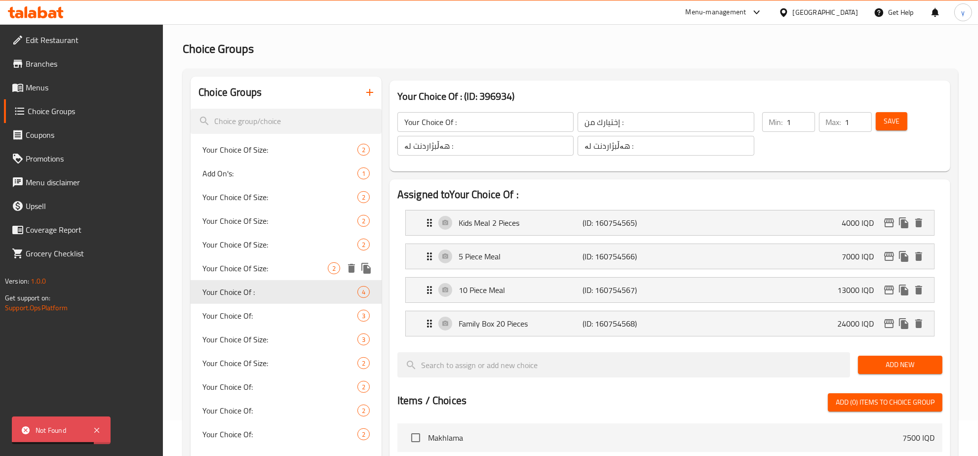
click at [260, 258] on div "Your Choice Of Size: 2" at bounding box center [286, 268] width 191 height 24
type input "Your Choice Of Size:"
type input "إختيارك من الحجم:"
type input "هەڵبژاردنت لە قەبارە:"
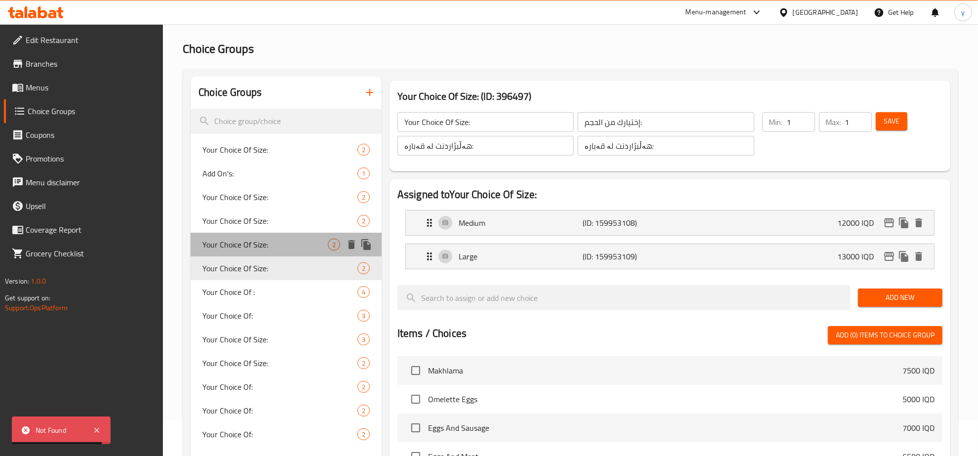
click at [266, 240] on span "Your Choice Of Size:" at bounding box center [264, 244] width 125 height 12
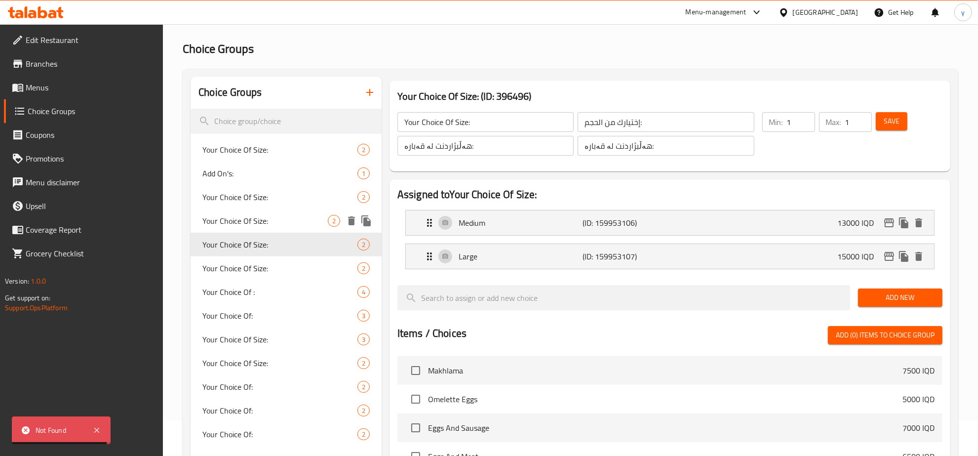
click at [268, 213] on div "Your Choice Of Size: 2" at bounding box center [286, 221] width 191 height 24
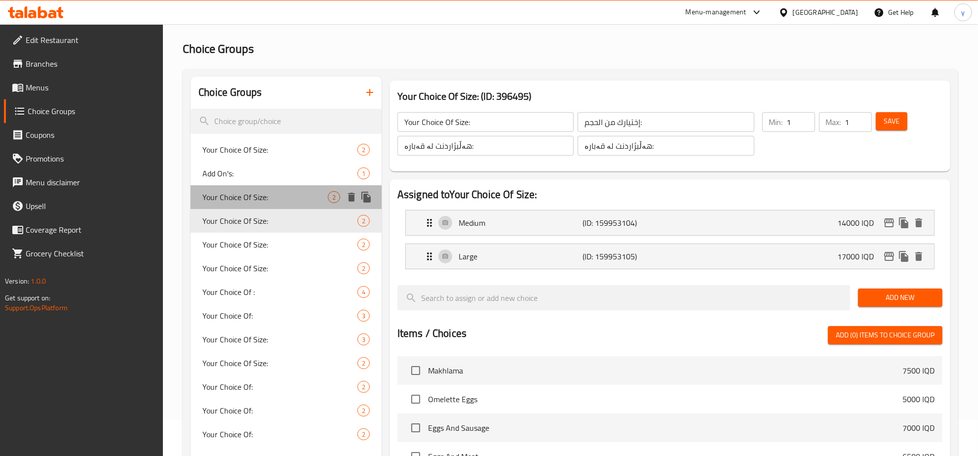
click at [273, 201] on span "Your Choice Of Size:" at bounding box center [264, 197] width 125 height 12
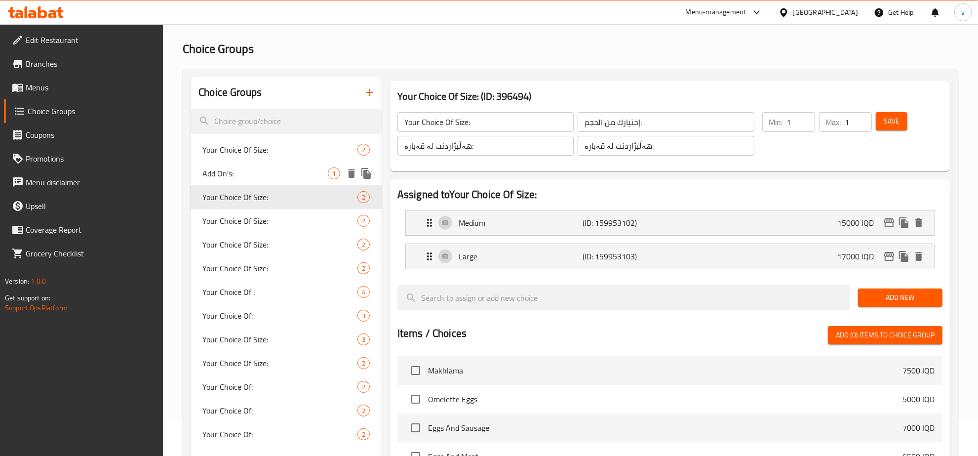
click at [267, 176] on span "Add On's:" at bounding box center [264, 173] width 125 height 12
type input "Add On's:"
type input "الإضافات:"
type input "Add On's:"
type input "زیادە:"
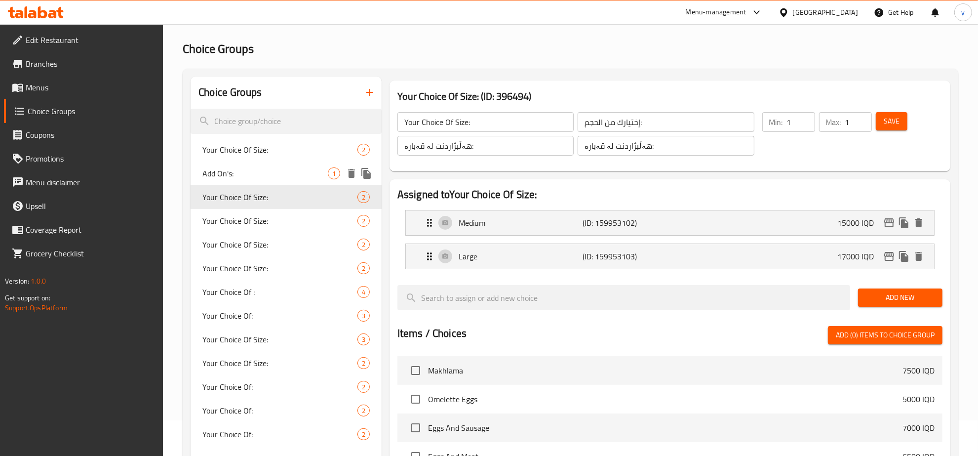
type input "0"
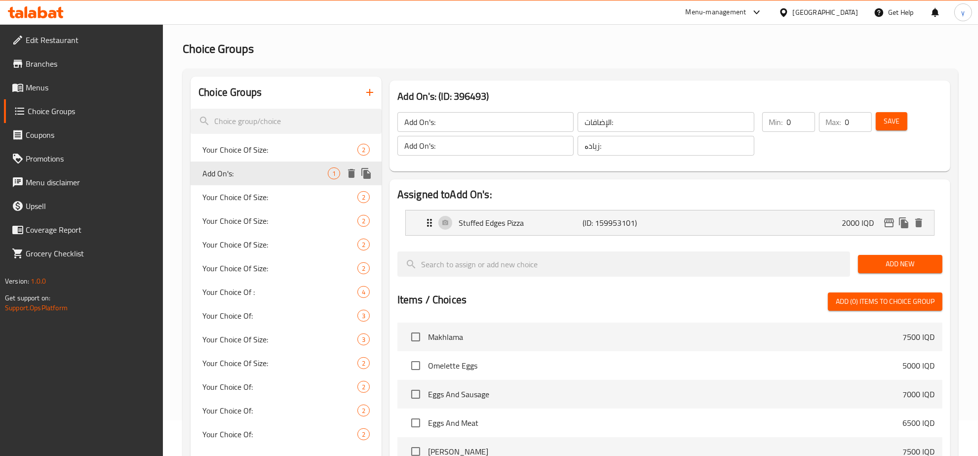
click at [269, 153] on span "Your Choice Of Size:" at bounding box center [279, 150] width 155 height 12
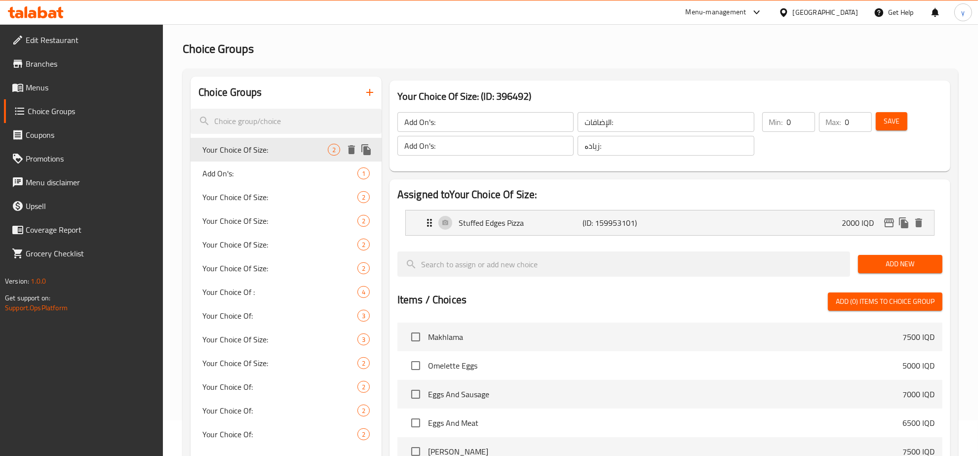
type input "Your Choice Of Size:"
type input "إختيارك من الحجم:"
type input "هەڵبژاردنت لە قەبارە:"
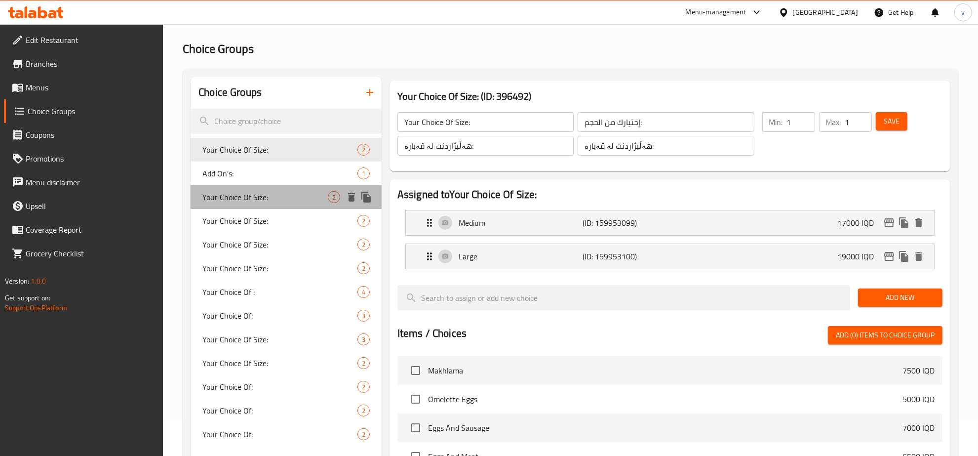
click at [263, 201] on span "Your Choice Of Size:" at bounding box center [264, 197] width 125 height 12
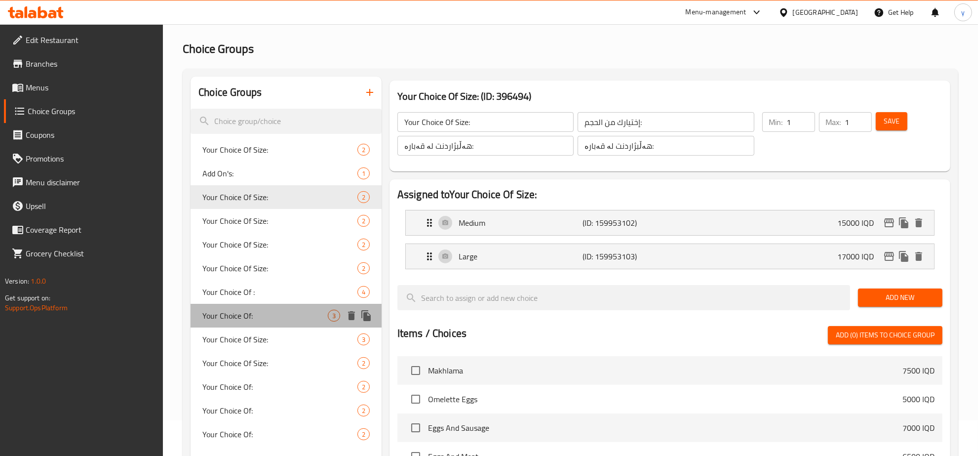
click at [273, 305] on div "Your Choice Of: 3" at bounding box center [286, 316] width 191 height 24
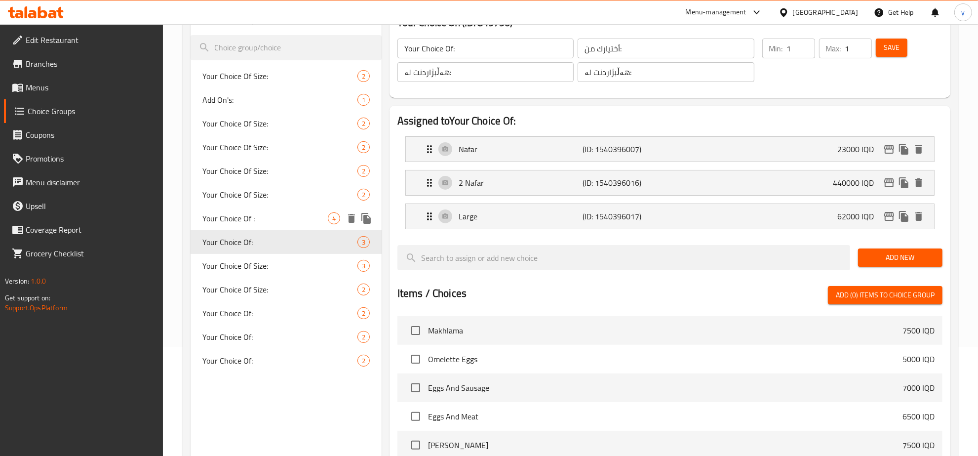
scroll to position [139, 0]
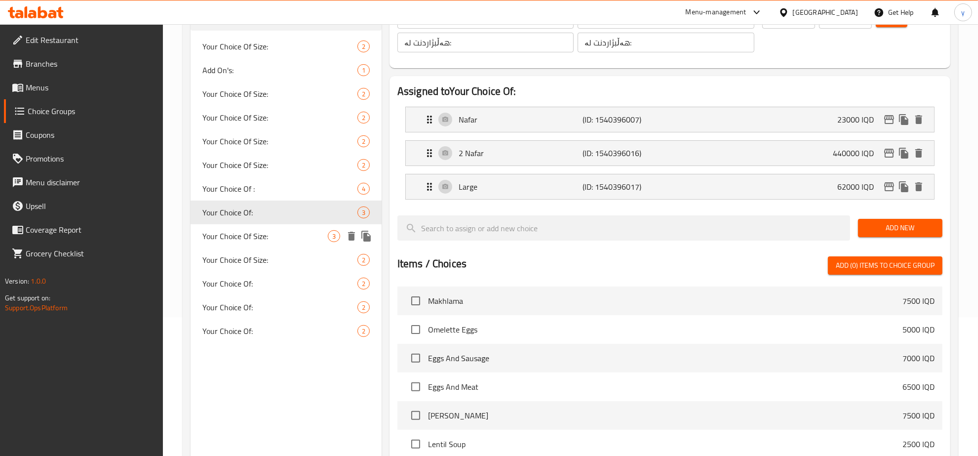
click at [274, 237] on span "Your Choice Of Size:" at bounding box center [264, 236] width 125 height 12
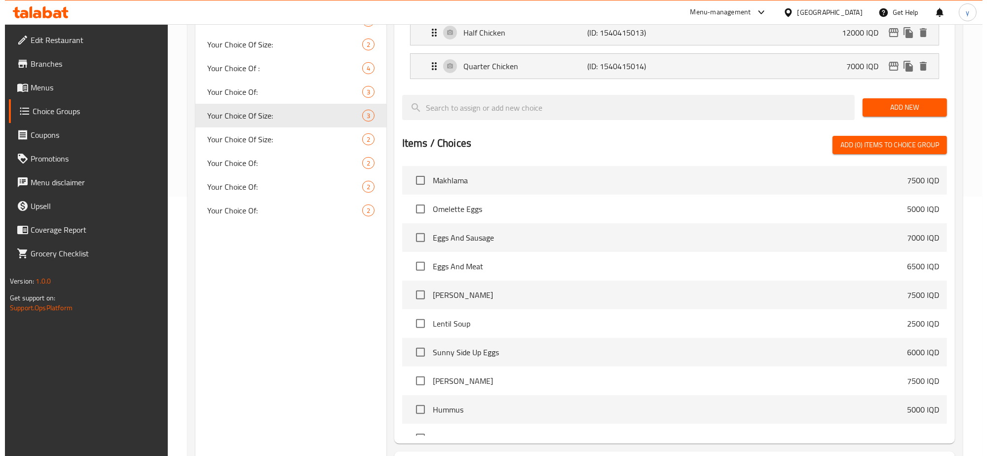
scroll to position [348, 0]
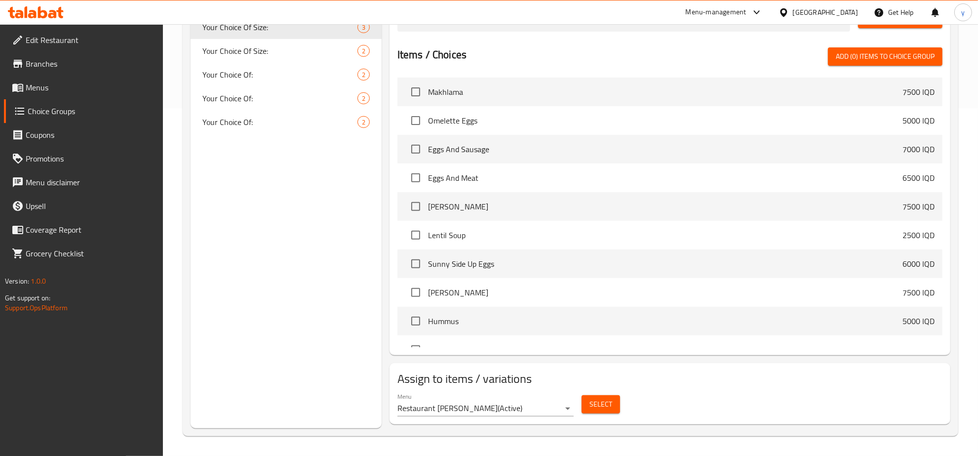
click at [596, 392] on div "Select" at bounding box center [601, 404] width 46 height 26
click at [598, 396] on button "Select" at bounding box center [601, 404] width 39 height 18
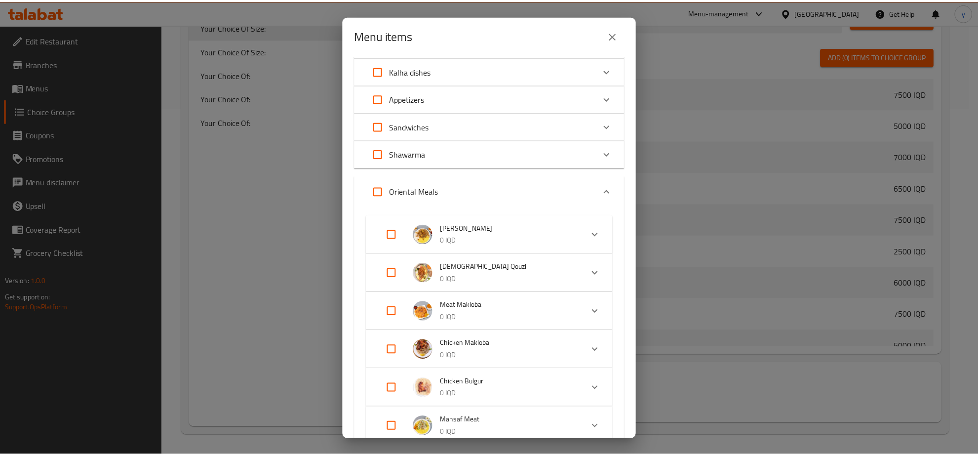
scroll to position [0, 0]
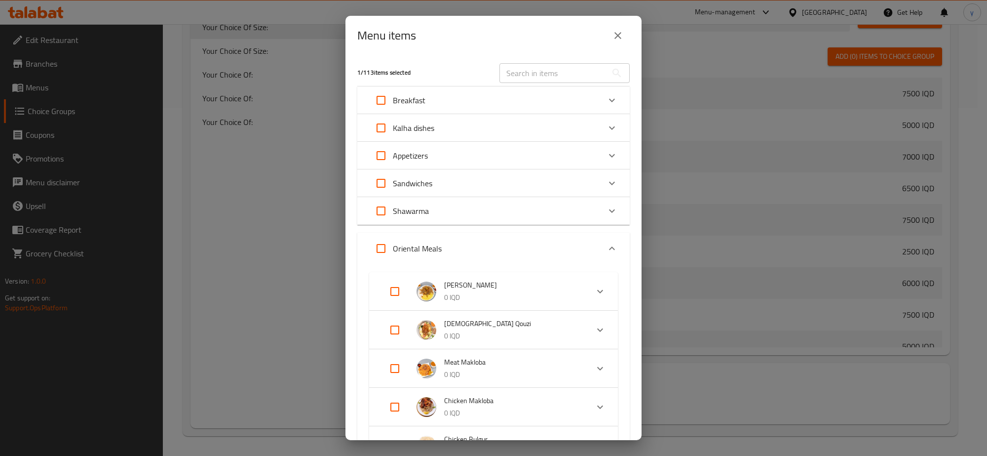
click at [611, 21] on div "Menu items" at bounding box center [494, 35] width 296 height 39
click at [614, 35] on icon "close" at bounding box center [618, 36] width 12 height 12
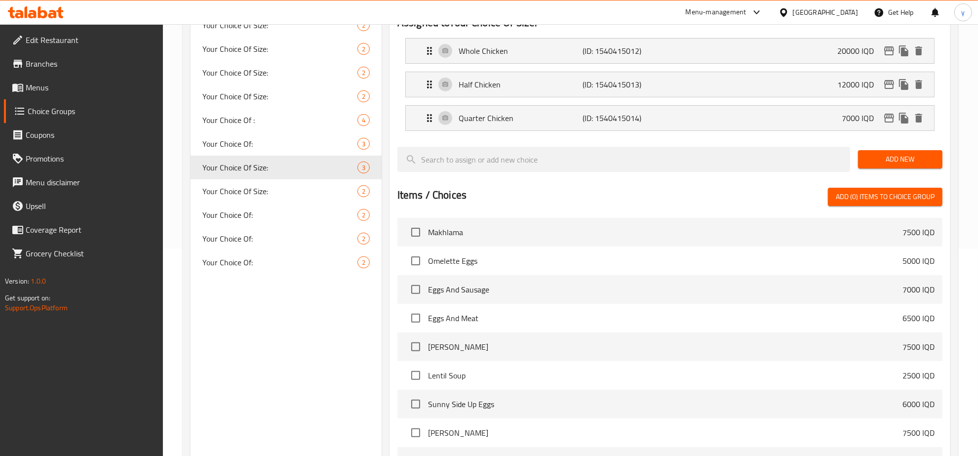
scroll to position [142, 0]
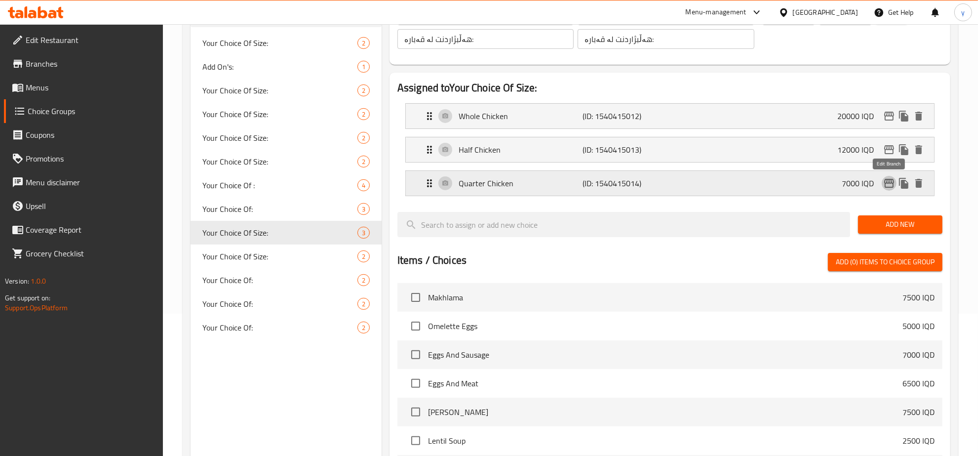
click at [882, 183] on button "edit" at bounding box center [889, 183] width 15 height 15
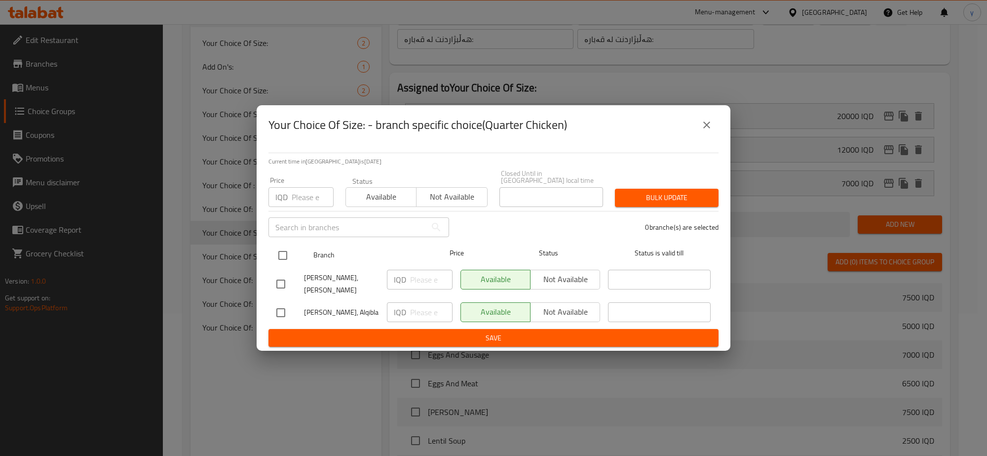
drag, startPoint x: 281, startPoint y: 255, endPoint x: 284, endPoint y: 260, distance: 5.3
click at [281, 257] on input "checkbox" at bounding box center [283, 255] width 21 height 21
click at [421, 279] on input "number" at bounding box center [431, 280] width 42 height 20
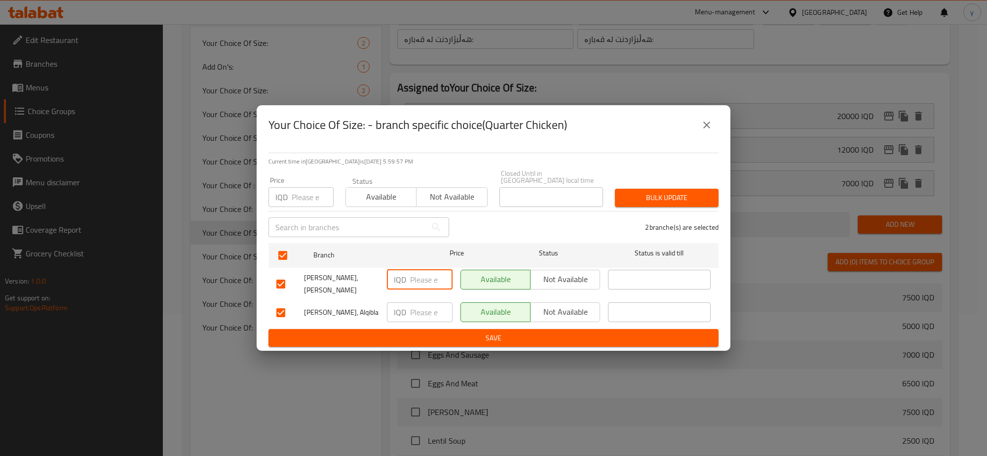
paste input "9000"
click at [420, 311] on input "number" at bounding box center [431, 312] width 42 height 20
paste input "9000"
click at [430, 337] on button "Save" at bounding box center [494, 338] width 450 height 18
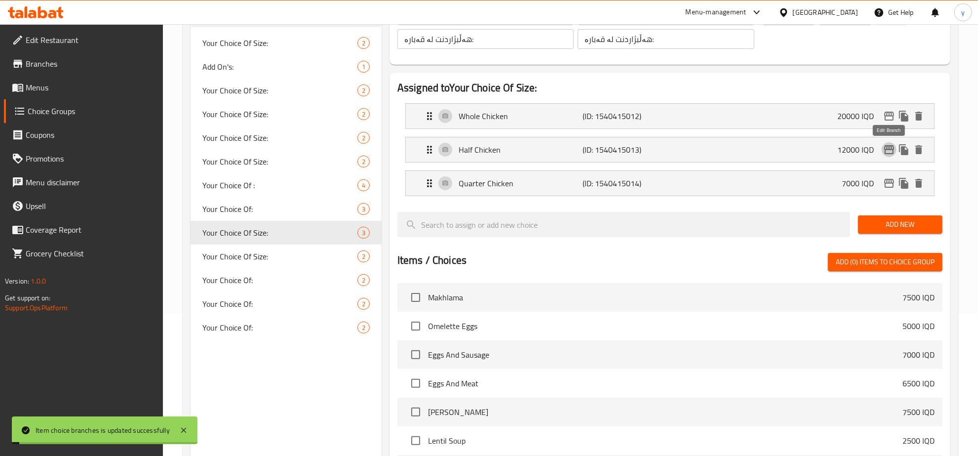
click at [886, 147] on icon "edit" at bounding box center [889, 150] width 12 height 12
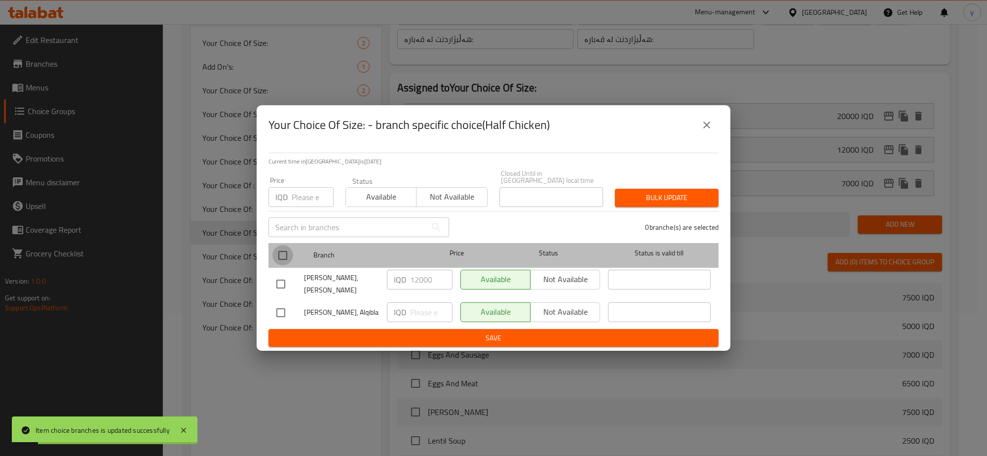
drag, startPoint x: 273, startPoint y: 257, endPoint x: 326, endPoint y: 265, distance: 53.3
click at [278, 259] on input "checkbox" at bounding box center [283, 255] width 21 height 21
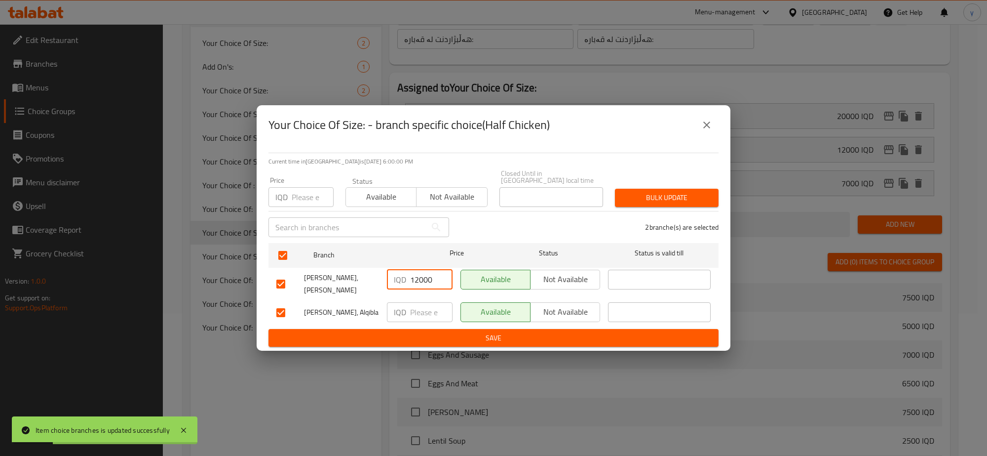
click at [418, 279] on input "12000" at bounding box center [431, 280] width 42 height 20
paste input "5"
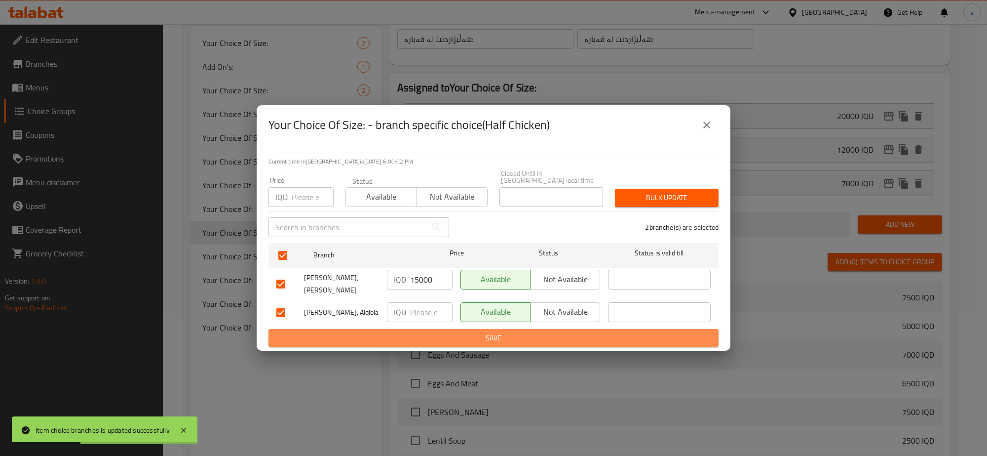
click at [405, 332] on span "Save" at bounding box center [493, 338] width 434 height 12
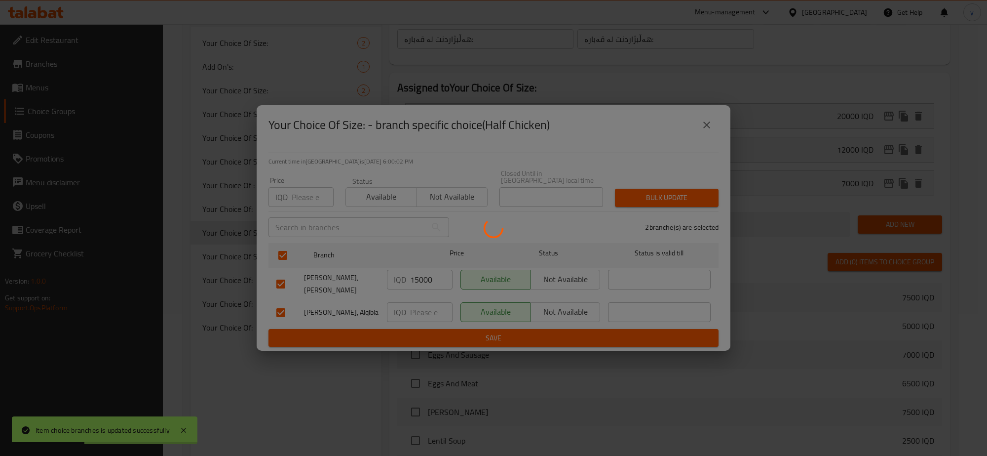
click at [434, 309] on div at bounding box center [493, 228] width 987 height 456
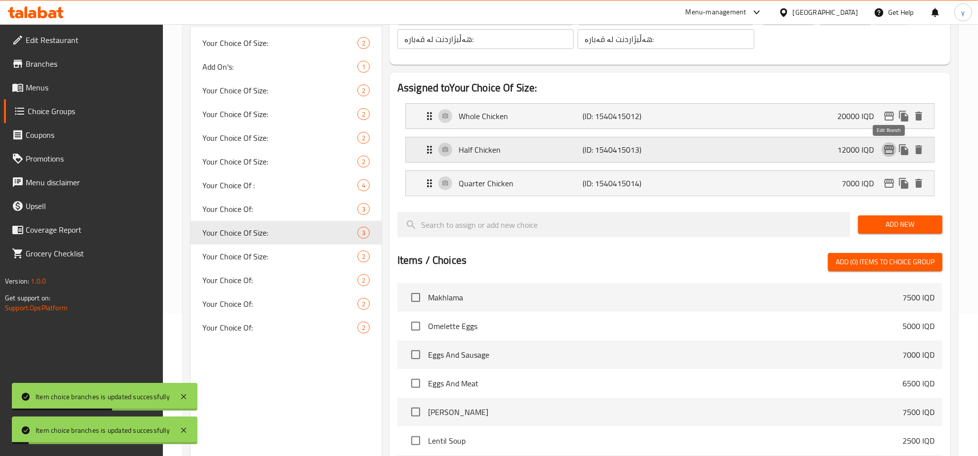
click at [892, 149] on icon "edit" at bounding box center [889, 150] width 12 height 12
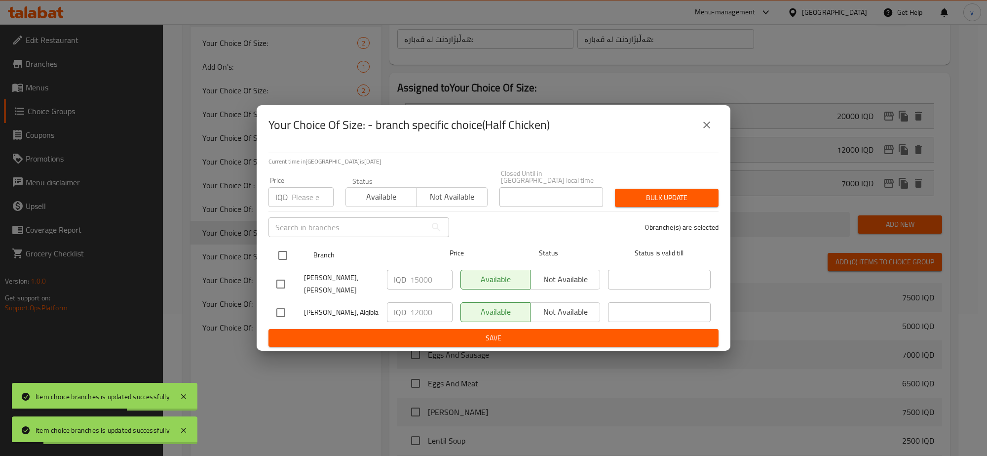
click at [275, 255] on input "checkbox" at bounding box center [283, 255] width 21 height 21
click at [420, 302] on input "12000" at bounding box center [431, 312] width 42 height 20
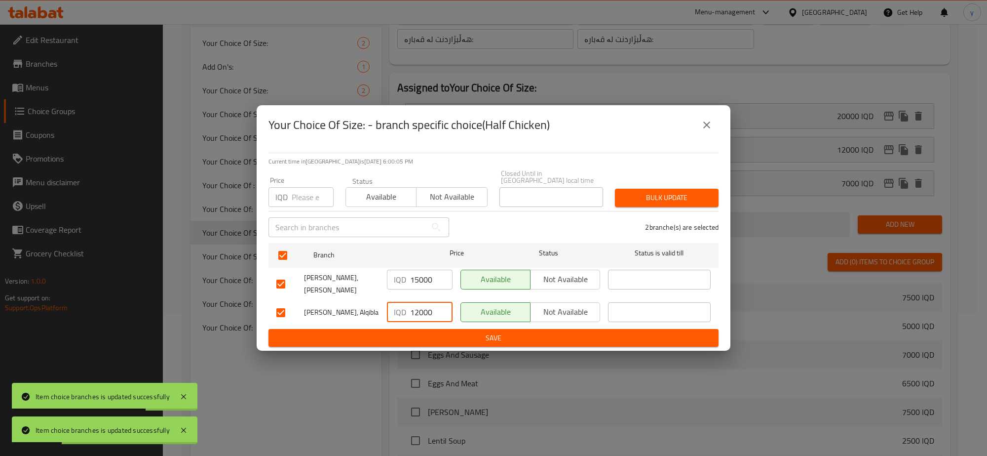
click at [420, 302] on input "12000" at bounding box center [431, 312] width 42 height 20
paste input "5"
click at [420, 329] on button "Save" at bounding box center [494, 338] width 450 height 18
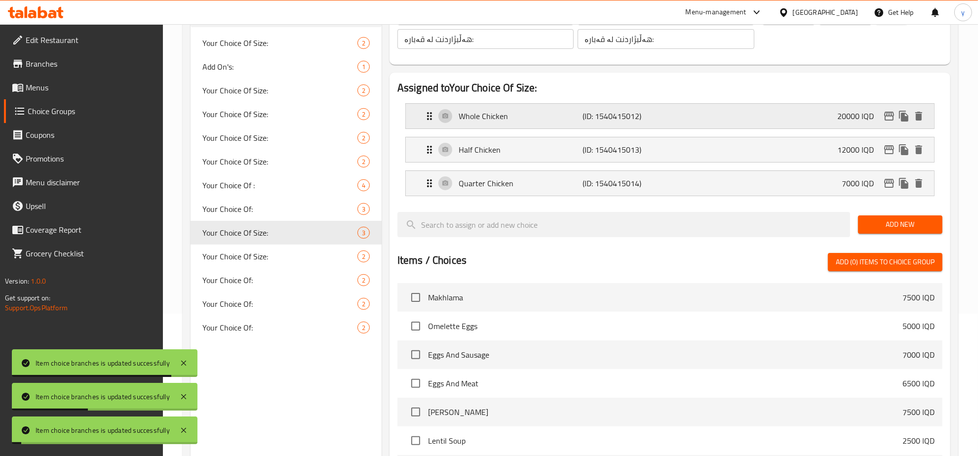
click at [891, 120] on icon "edit" at bounding box center [889, 116] width 10 height 9
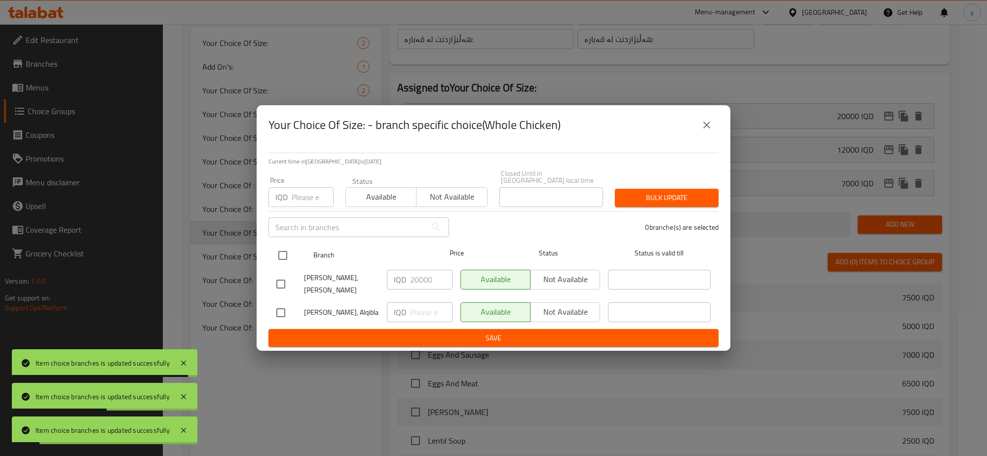
click at [289, 256] on input "checkbox" at bounding box center [283, 255] width 21 height 21
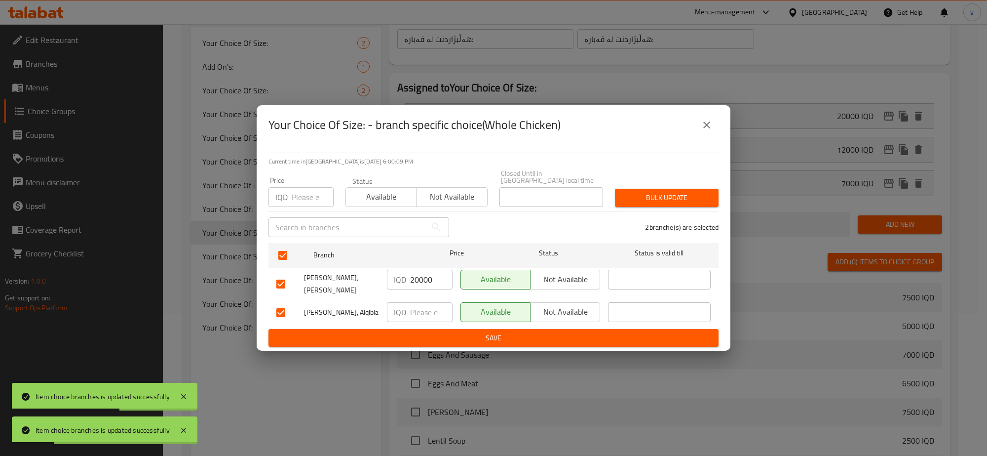
click at [407, 274] on div "IQD 20000 ​" at bounding box center [420, 280] width 66 height 20
click at [426, 282] on input "20000" at bounding box center [431, 280] width 42 height 20
paste input "2"
click at [434, 305] on input "number" at bounding box center [431, 312] width 42 height 20
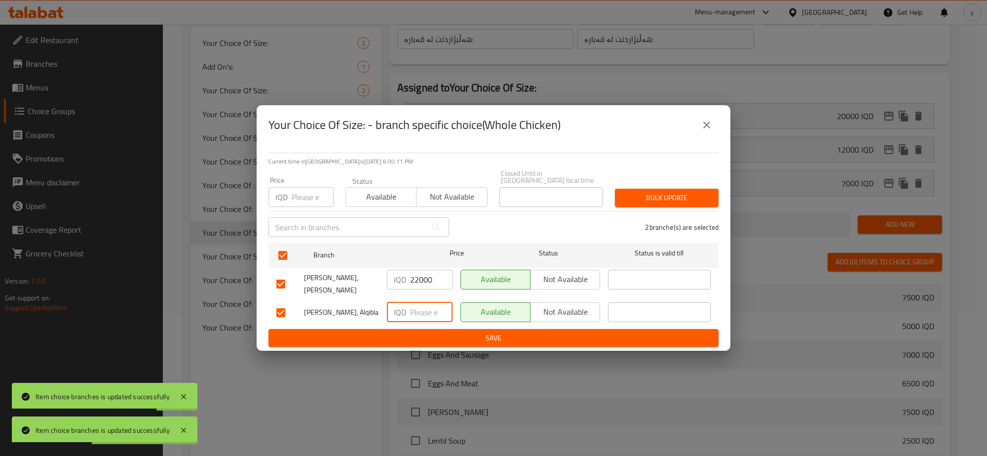
paste input "22000"
click at [431, 344] on div "Your Choice Of Size: - branch specific choice(Whole Chicken) Current time in Ir…" at bounding box center [493, 228] width 987 height 456
click at [514, 337] on button "Save" at bounding box center [494, 338] width 450 height 18
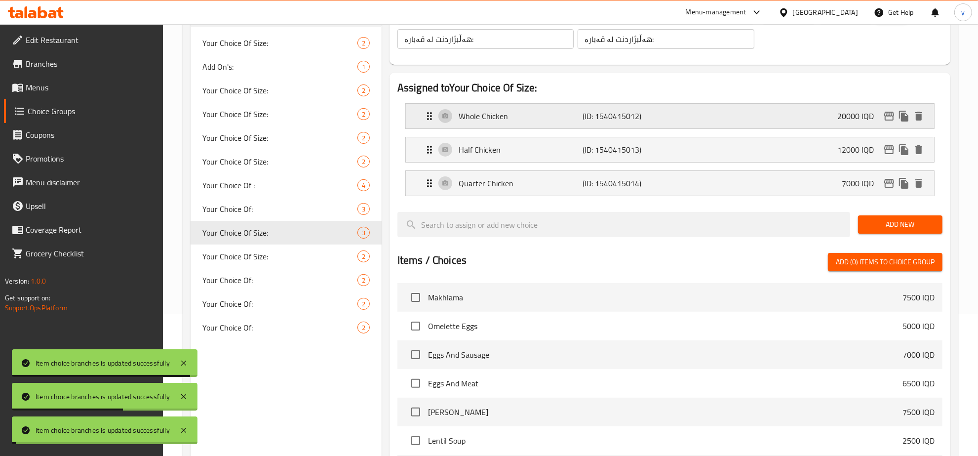
click at [759, 126] on div "Whole Chicken (ID: 1540415012) 20000 IQD" at bounding box center [673, 116] width 499 height 25
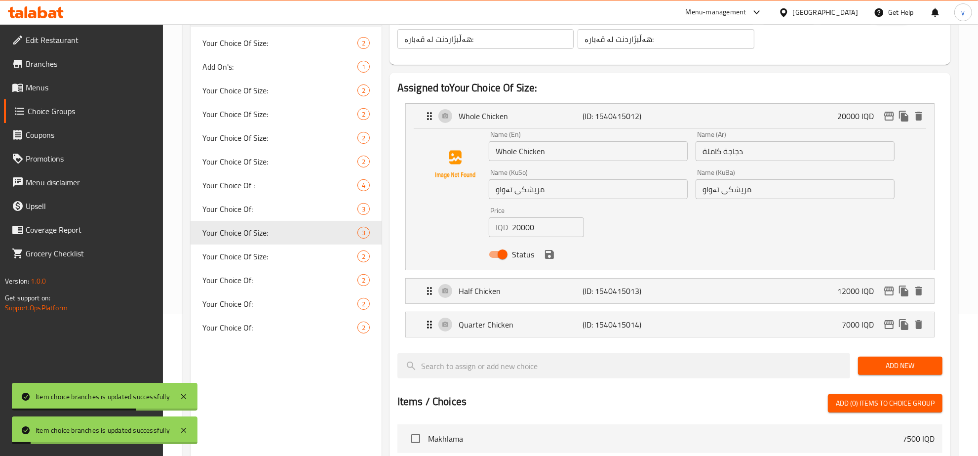
click at [524, 237] on div "Price IQD 20000 Price" at bounding box center [537, 222] width 104 height 38
click at [532, 223] on input "20000" at bounding box center [548, 227] width 73 height 20
click at [527, 228] on input "20000" at bounding box center [548, 227] width 73 height 20
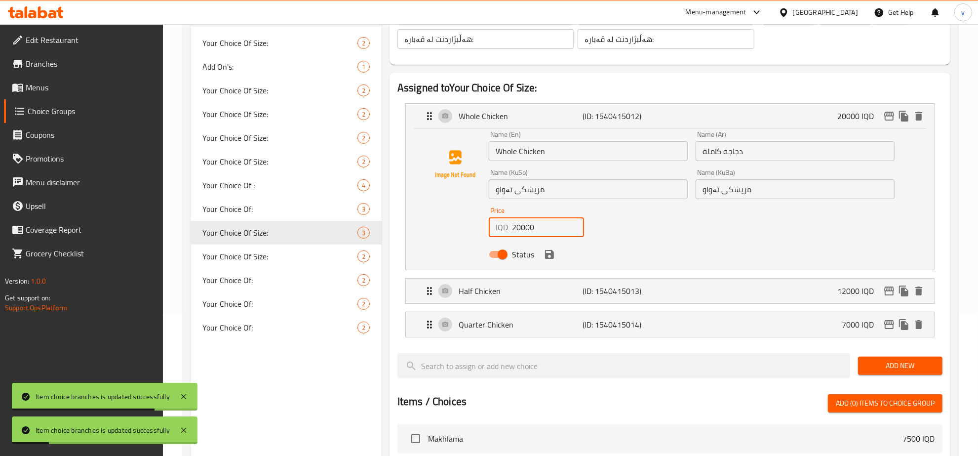
paste input "2"
click at [538, 285] on p "Half Chicken" at bounding box center [521, 291] width 124 height 12
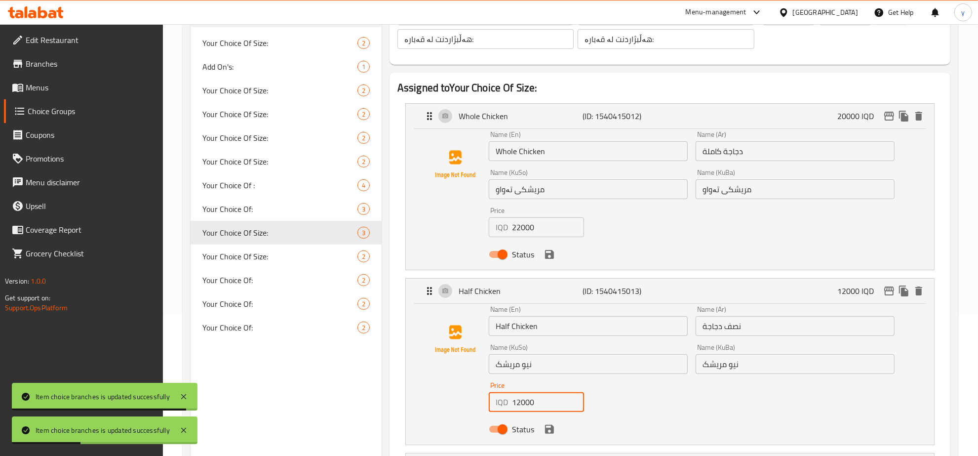
click at [527, 400] on input "12000" at bounding box center [548, 402] width 73 height 20
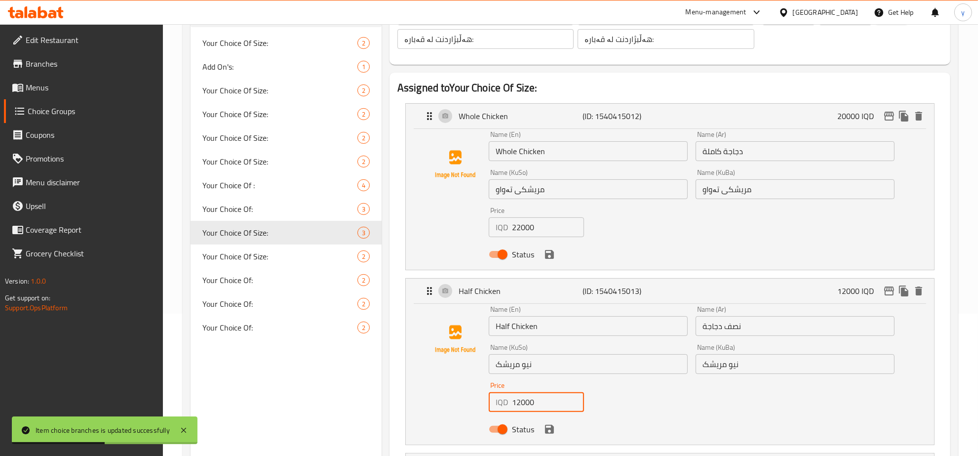
paste input "5"
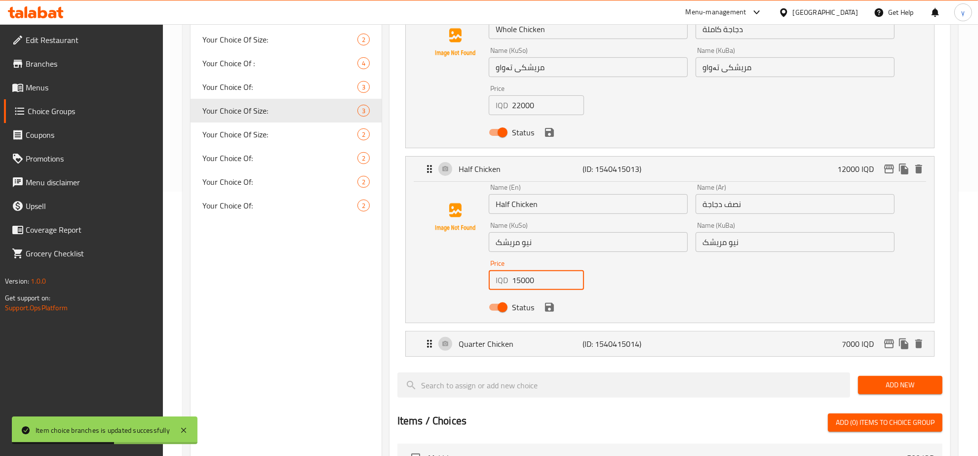
scroll to position [348, 0]
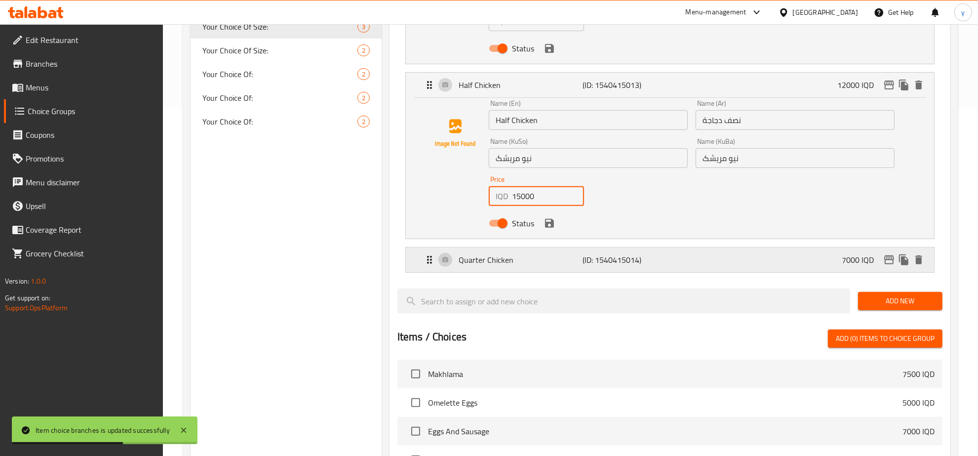
click at [541, 265] on p "Quarter Chicken" at bounding box center [521, 260] width 124 height 12
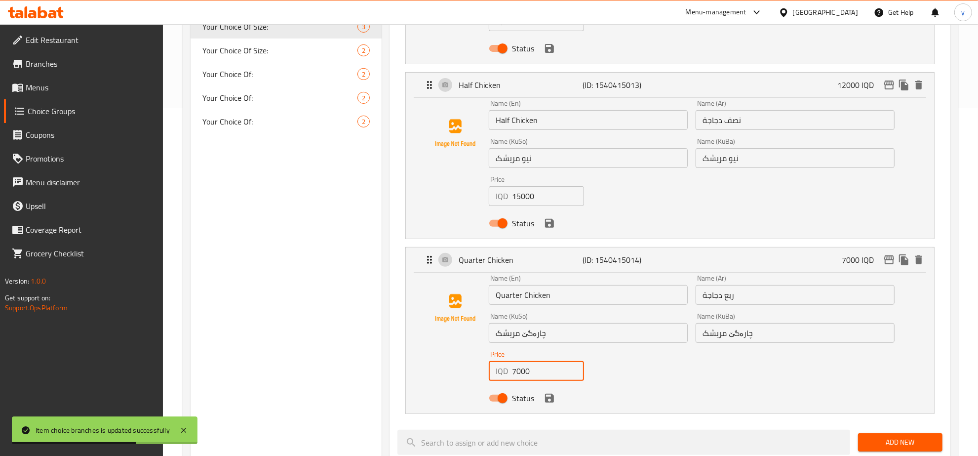
click at [537, 375] on input "7000" at bounding box center [548, 371] width 73 height 20
paste input "9"
click at [544, 400] on icon "save" at bounding box center [550, 398] width 12 height 12
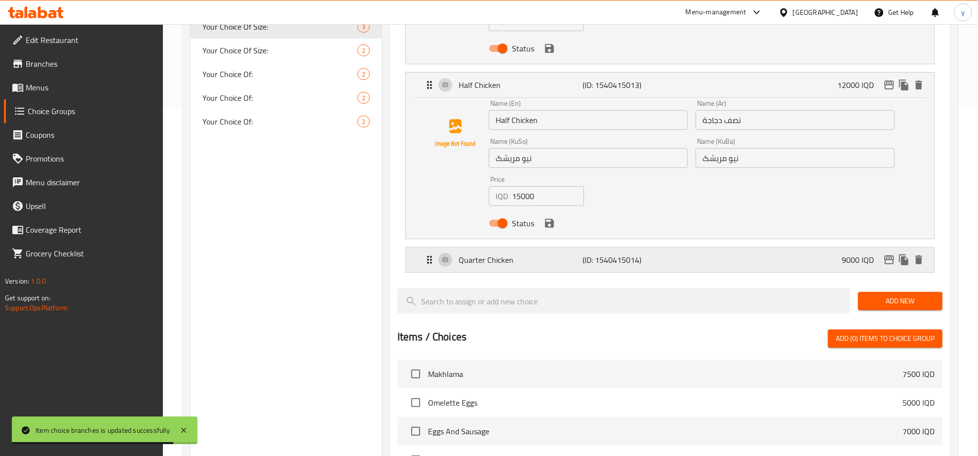
click at [547, 230] on button "save" at bounding box center [549, 223] width 15 height 15
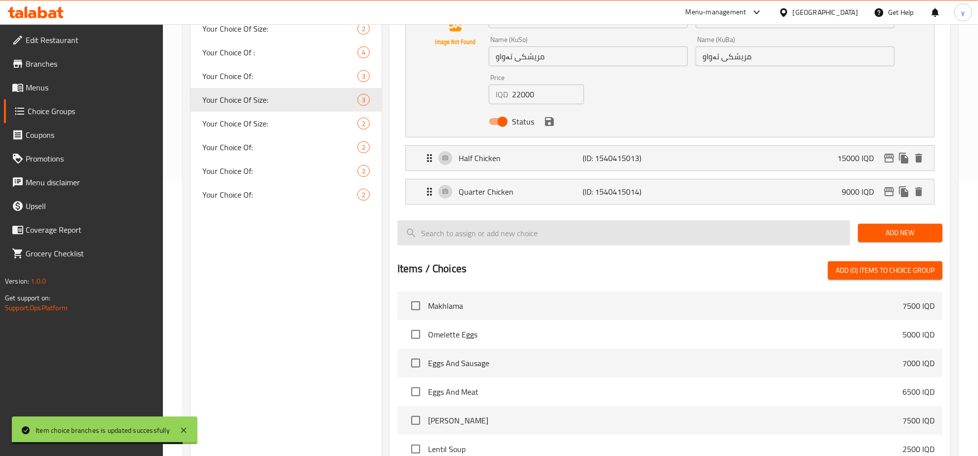
scroll to position [245, 0]
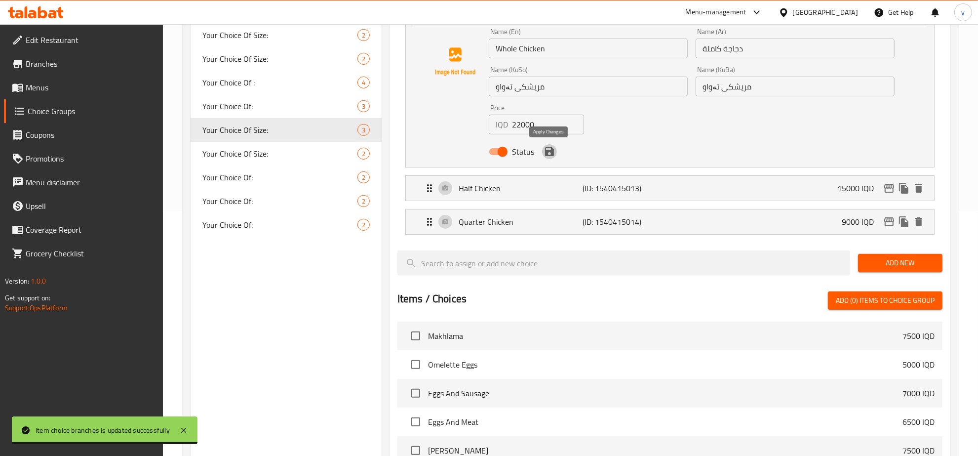
click at [555, 154] on button "save" at bounding box center [549, 151] width 15 height 15
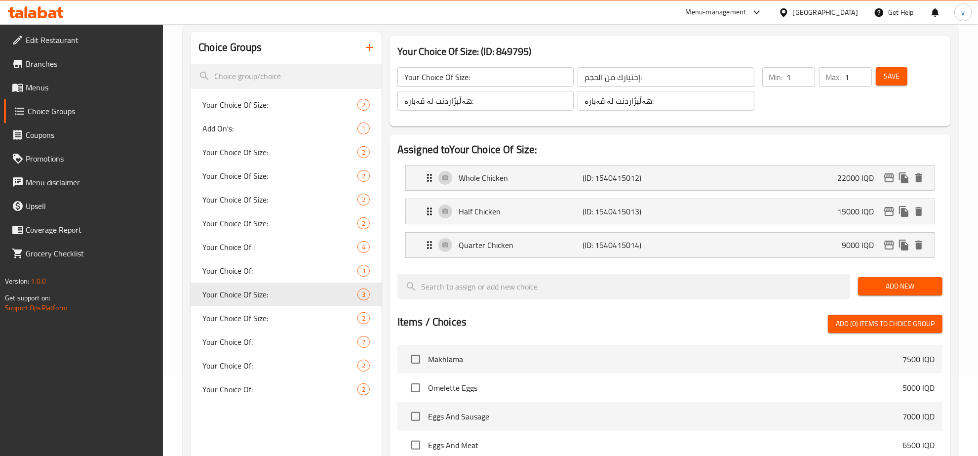
scroll to position [0, 0]
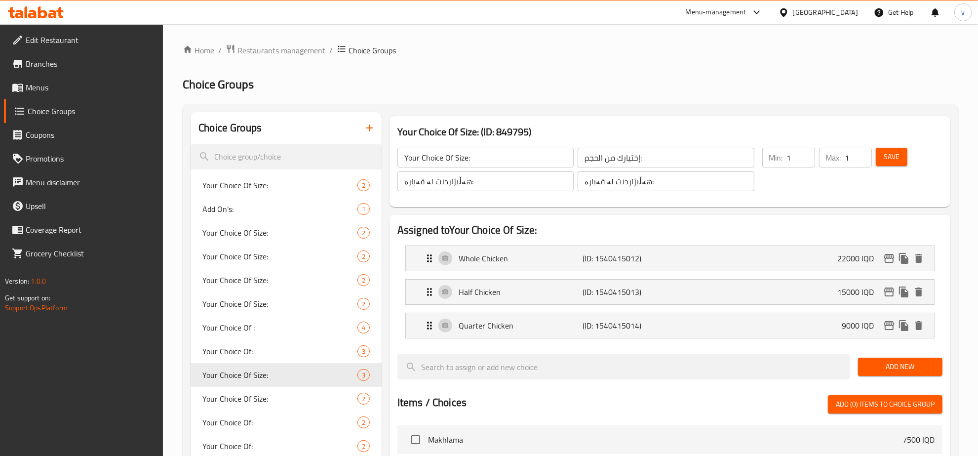
click at [889, 159] on span "Save" at bounding box center [892, 157] width 16 height 12
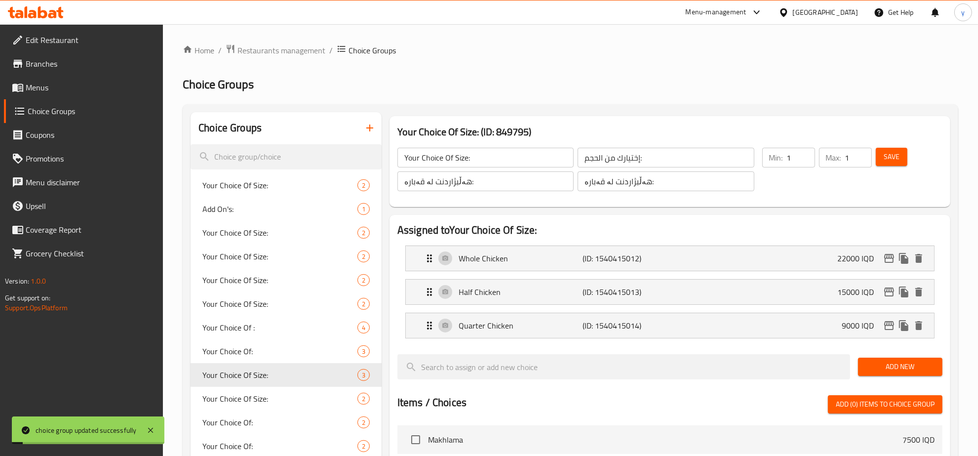
click at [105, 89] on span "Menus" at bounding box center [91, 87] width 130 height 12
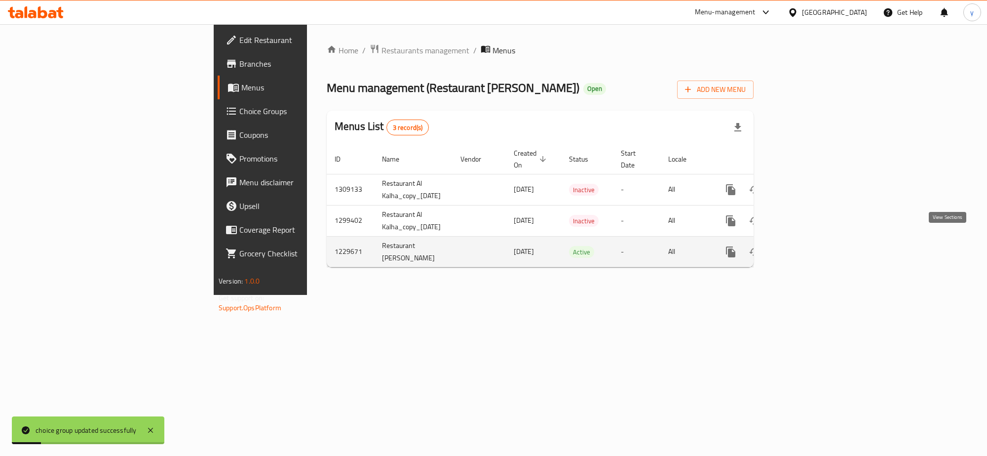
click at [808, 246] on icon "enhanced table" at bounding box center [802, 252] width 12 height 12
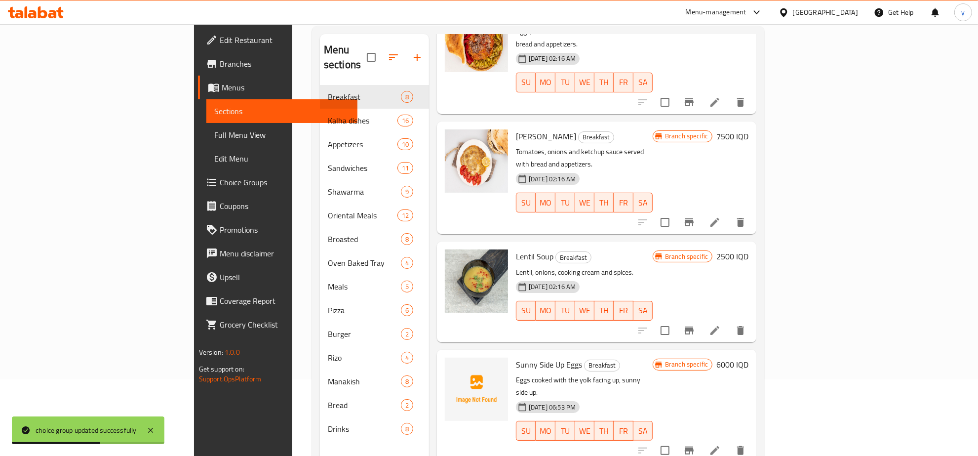
scroll to position [103, 0]
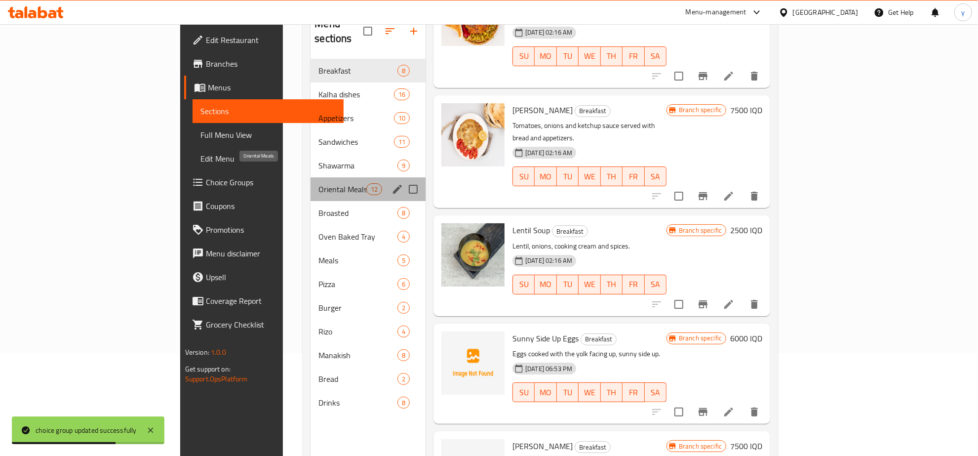
click at [318, 183] on span "Oriental Meals" at bounding box center [341, 189] width 47 height 12
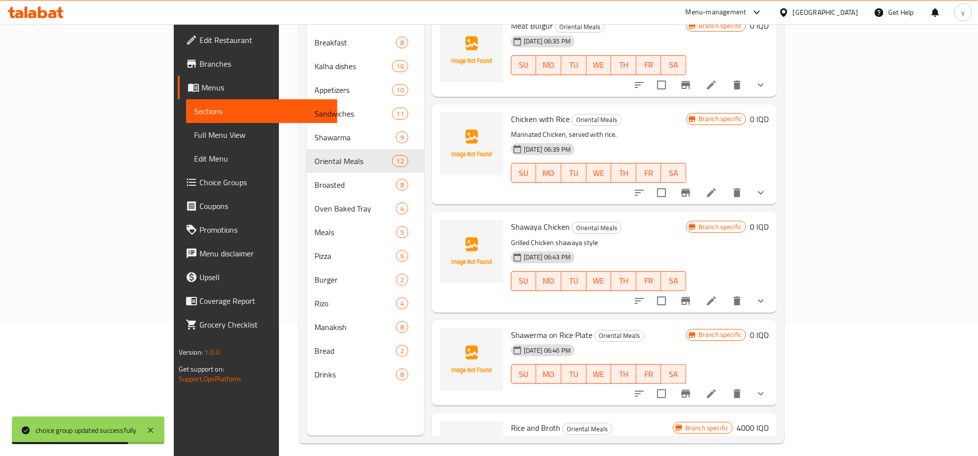
scroll to position [139, 0]
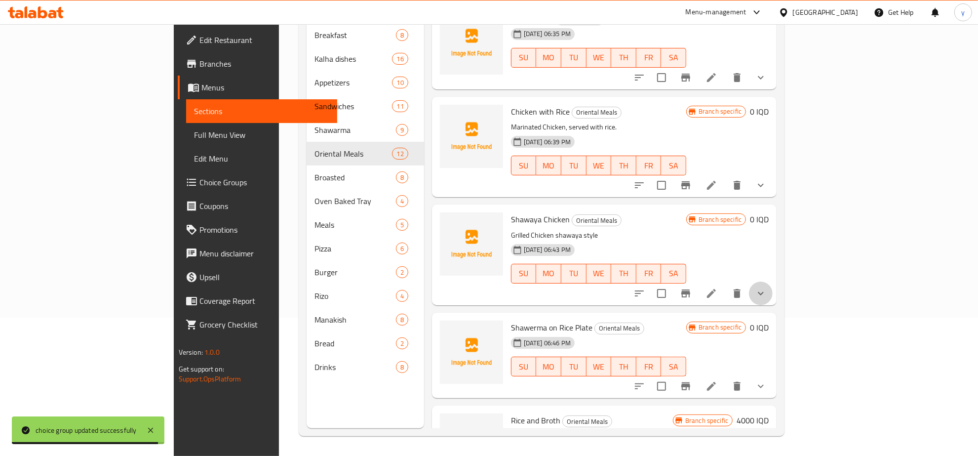
drag, startPoint x: 926, startPoint y: 208, endPoint x: 817, endPoint y: 248, distance: 115.8
click at [773, 281] on button "show more" at bounding box center [761, 293] width 24 height 24
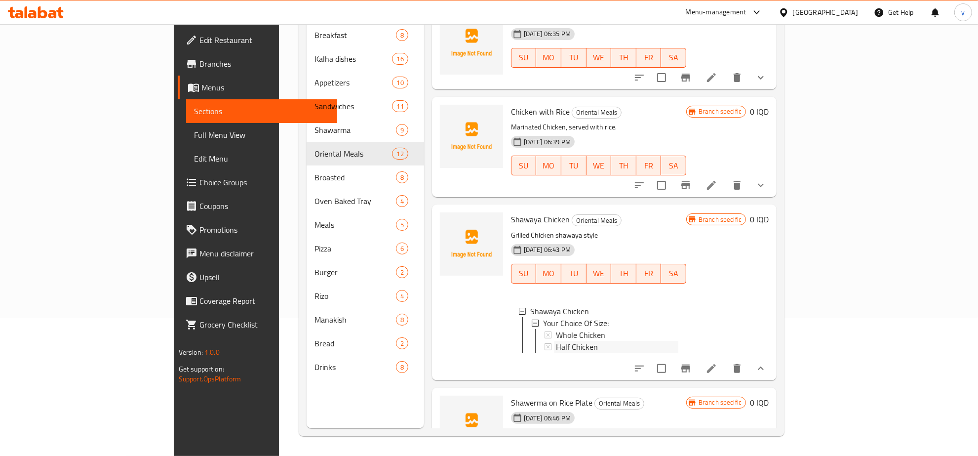
click at [584, 341] on div "Half Chicken" at bounding box center [617, 347] width 122 height 12
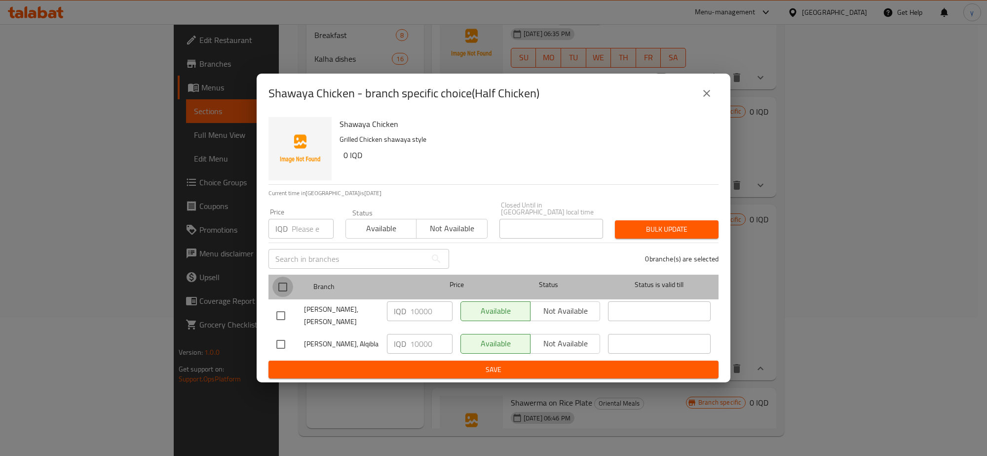
click at [280, 284] on input "checkbox" at bounding box center [283, 286] width 21 height 21
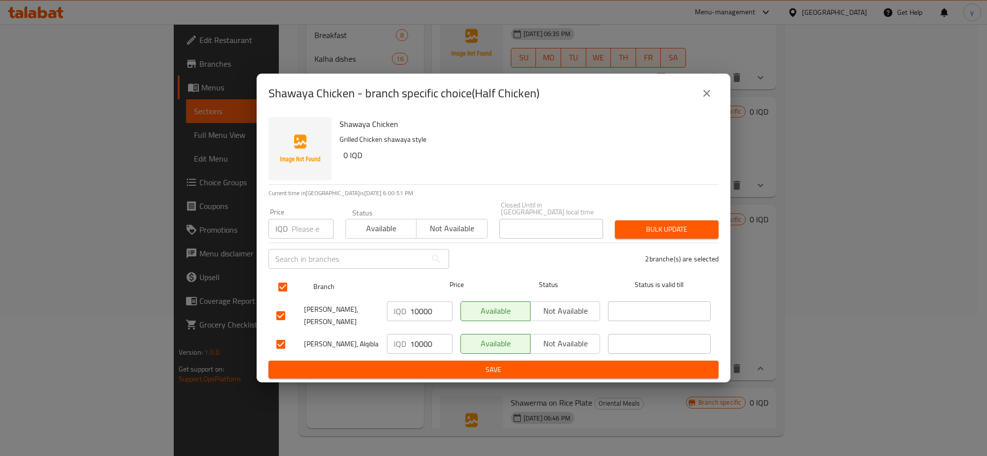
click at [287, 295] on input "checkbox" at bounding box center [283, 286] width 21 height 21
click at [280, 277] on input "checkbox" at bounding box center [283, 286] width 21 height 21
click at [425, 306] on input "10000" at bounding box center [431, 311] width 42 height 20
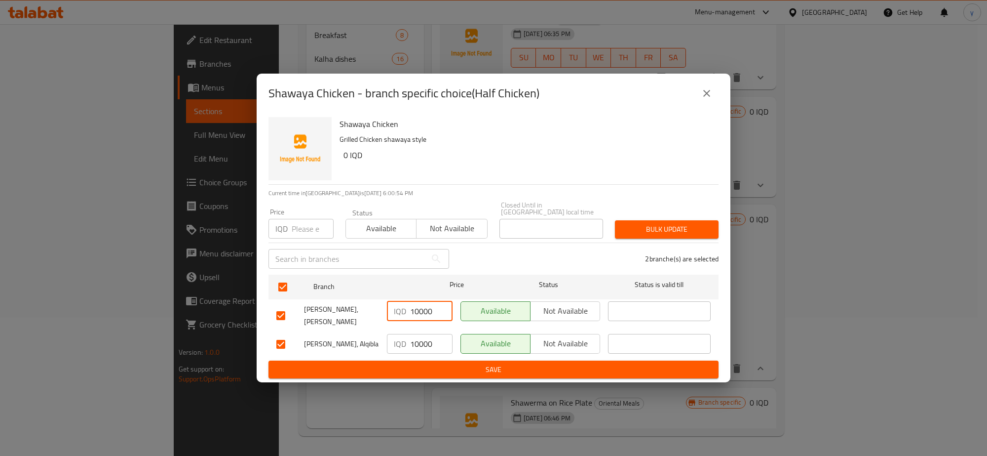
click at [425, 306] on input "10000" at bounding box center [431, 311] width 42 height 20
paste input "2"
click at [418, 334] on input "10000" at bounding box center [431, 344] width 42 height 20
paste input "2"
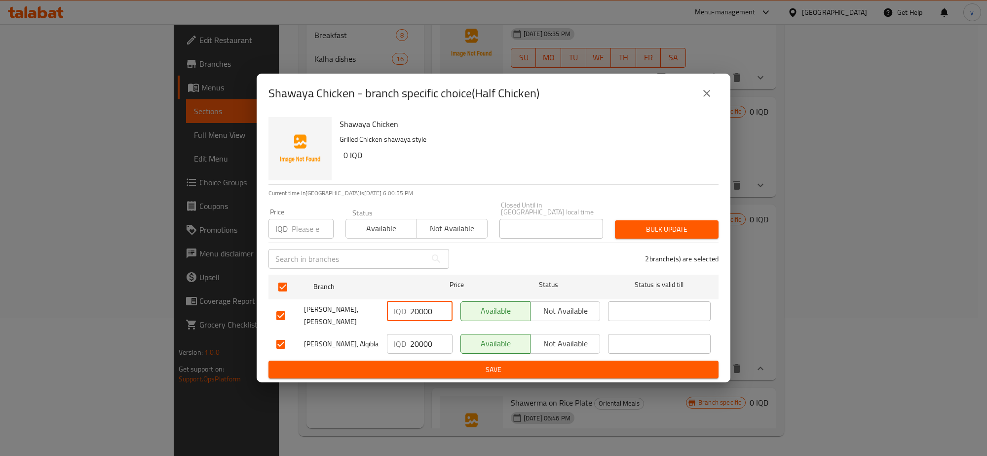
click at [423, 314] on input "20000" at bounding box center [431, 311] width 42 height 20
paste input "13"
click at [419, 335] on input "20000" at bounding box center [431, 344] width 42 height 20
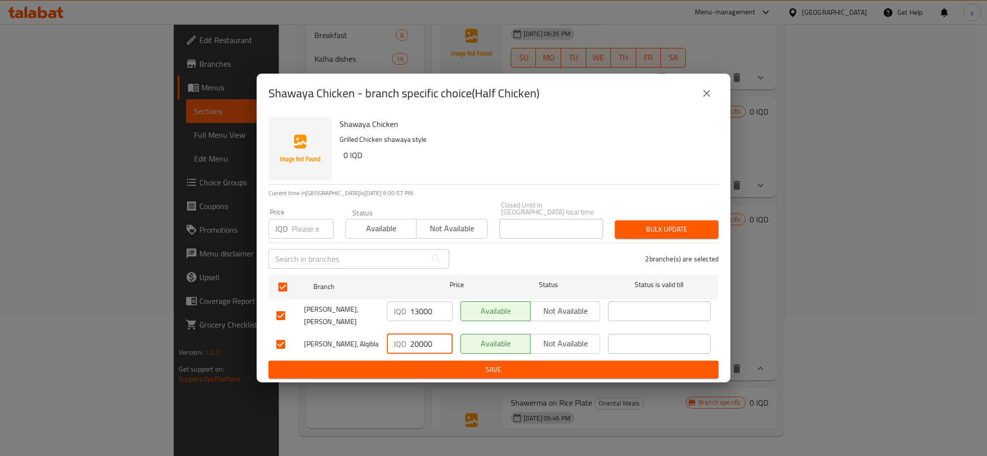
paste input "13"
click at [419, 360] on button "Save" at bounding box center [494, 369] width 450 height 18
click at [119, 180] on div "Shawaya Chicken - branch specific choice(Half Chicken) Shawaya Chicken Grilled …" at bounding box center [493, 228] width 987 height 456
click at [714, 104] on button "close" at bounding box center [707, 93] width 24 height 24
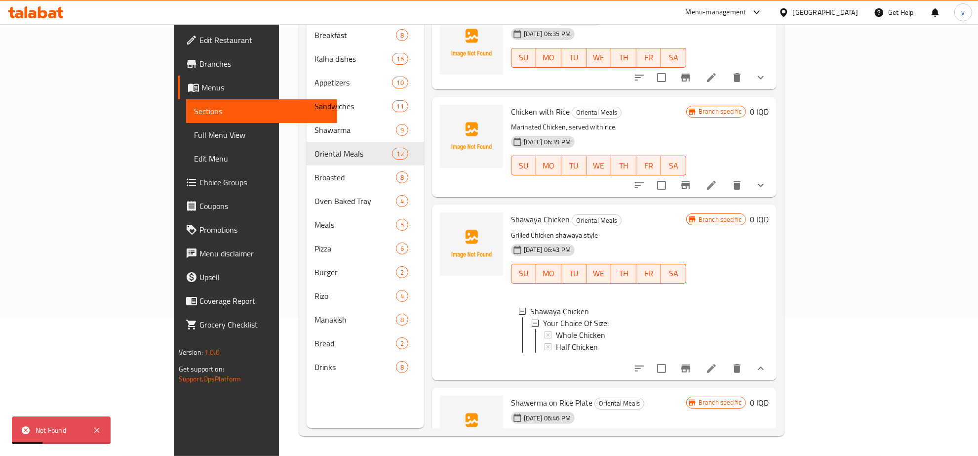
click at [279, 177] on div "Home / Restaurants management / Menus / Sections Restaurant Al Kalha Open impor…" at bounding box center [542, 171] width 526 height 570
click at [178, 177] on link "Choice Groups" at bounding box center [257, 182] width 159 height 24
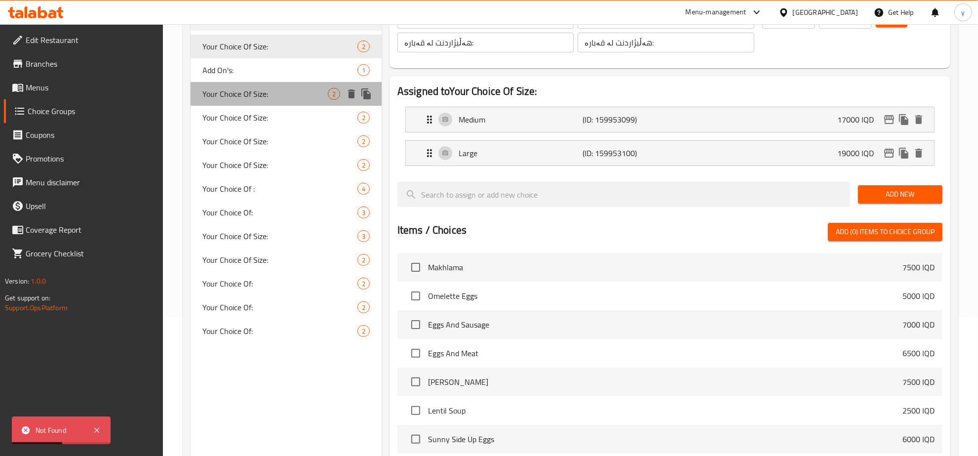
click at [303, 92] on span "Your Choice Of Size:" at bounding box center [264, 94] width 125 height 12
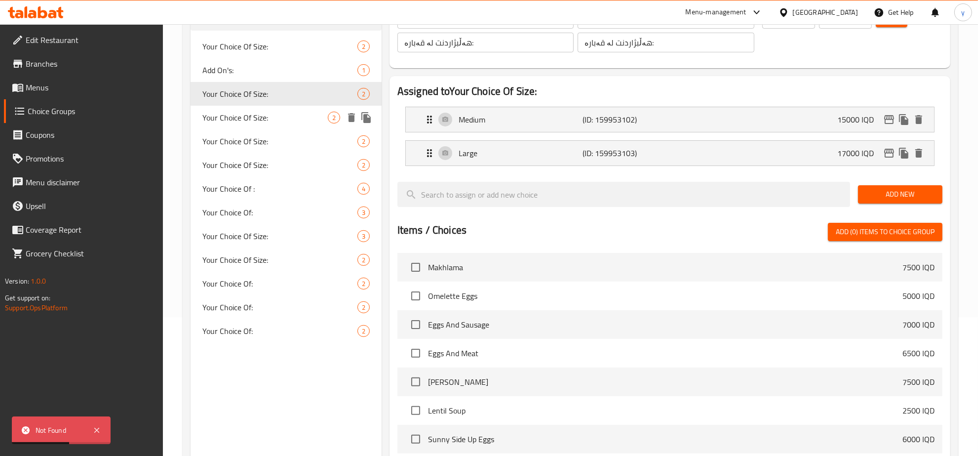
click at [312, 124] on div "Your Choice Of Size: 2" at bounding box center [286, 118] width 191 height 24
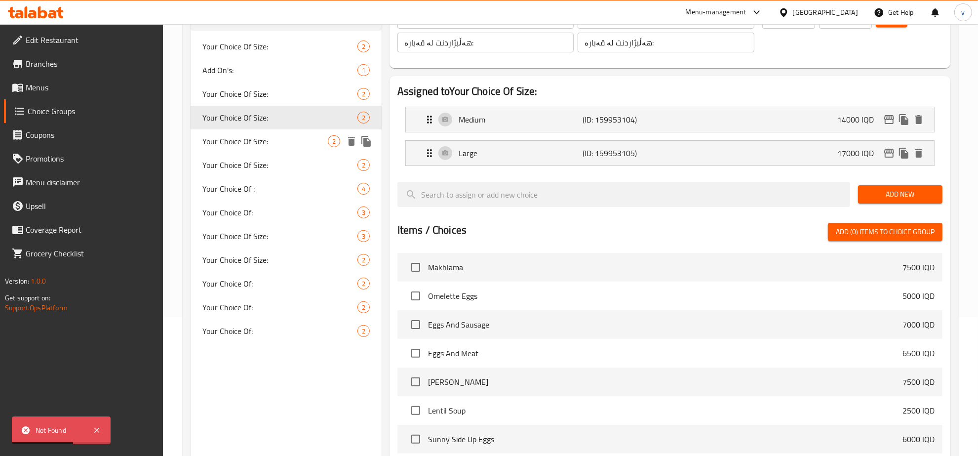
click at [300, 142] on span "Your Choice Of Size:" at bounding box center [264, 141] width 125 height 12
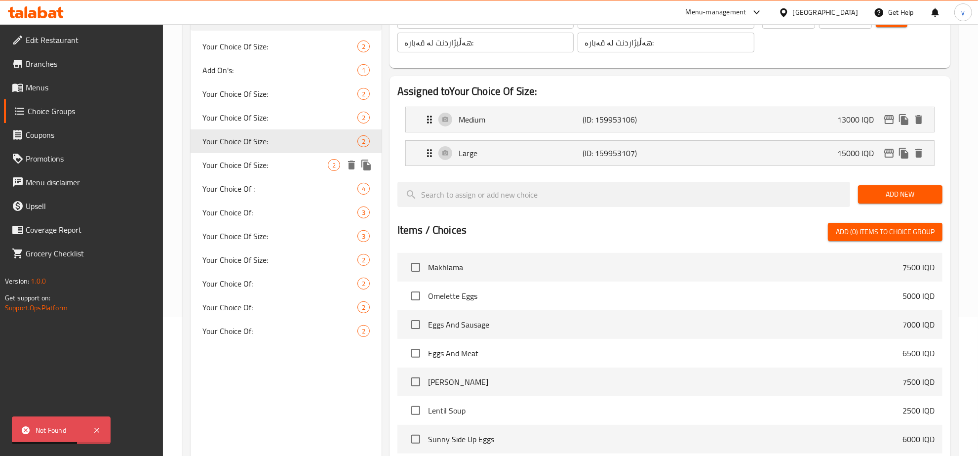
click at [292, 163] on span "Your Choice Of Size:" at bounding box center [264, 165] width 125 height 12
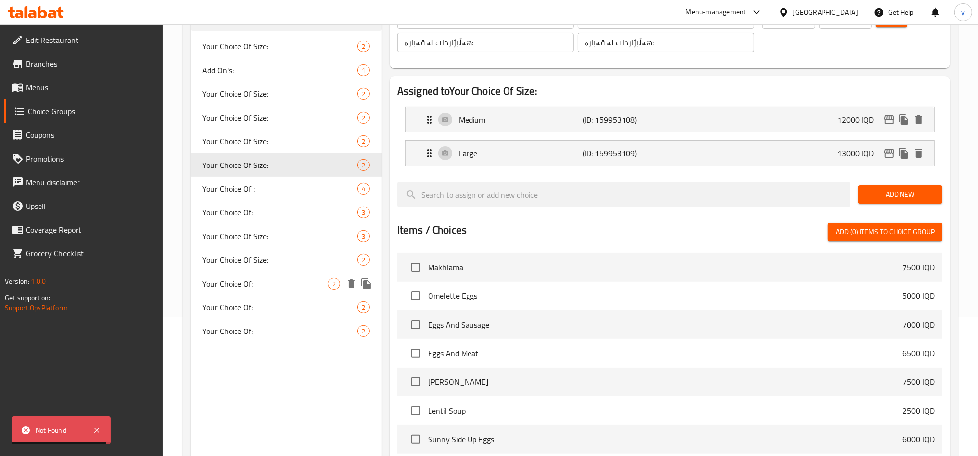
click at [284, 280] on span "Your Choice Of:" at bounding box center [264, 283] width 125 height 12
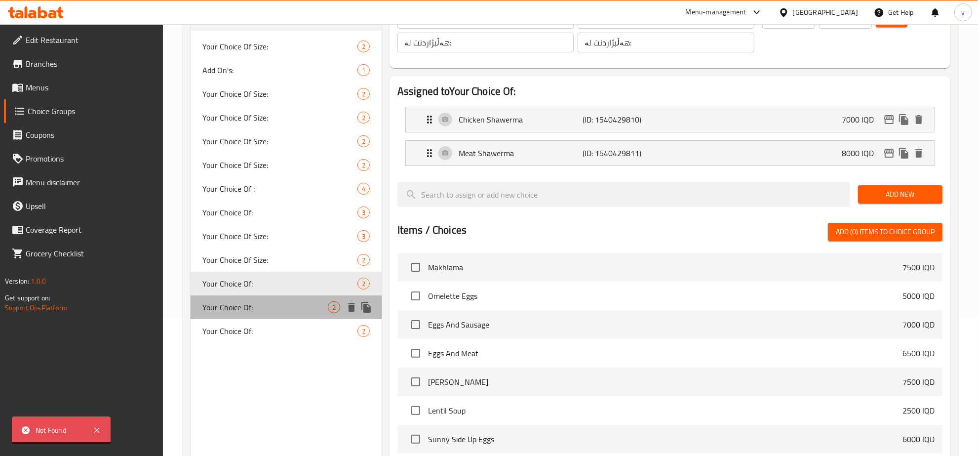
click at [289, 301] on span "Your Choice Of:" at bounding box center [264, 307] width 125 height 12
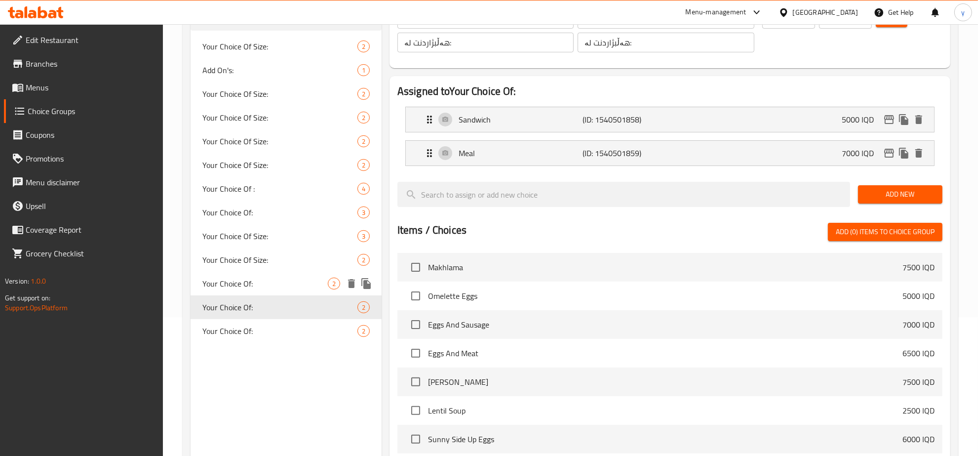
click at [292, 290] on div "Your Choice Of: 2" at bounding box center [286, 284] width 191 height 24
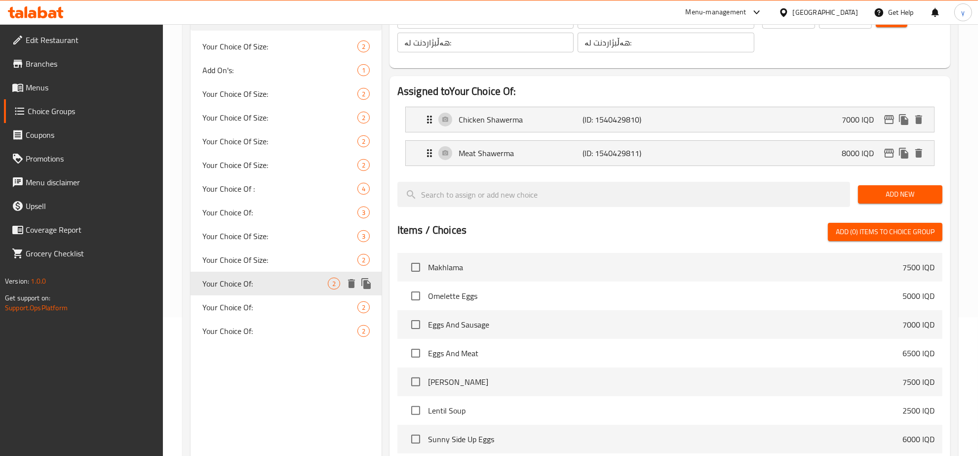
click at [295, 282] on span "Your Choice Of:" at bounding box center [264, 283] width 125 height 12
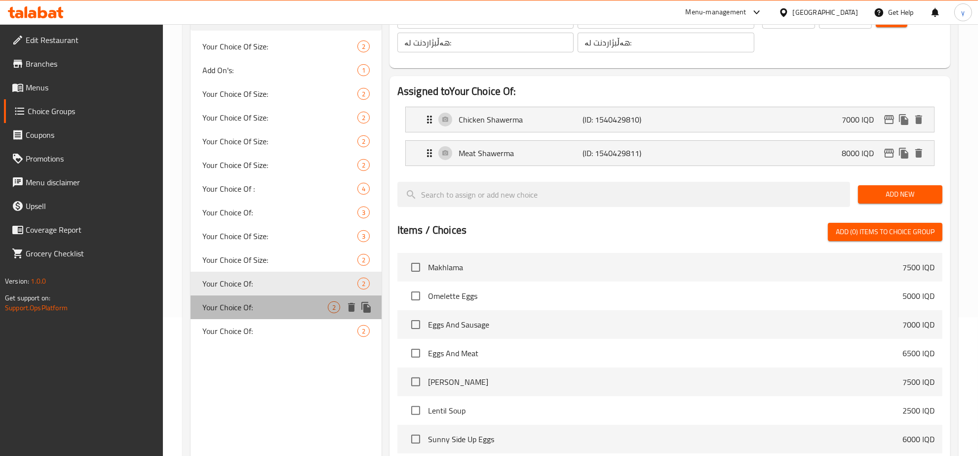
click at [290, 304] on span "Your Choice Of:" at bounding box center [264, 307] width 125 height 12
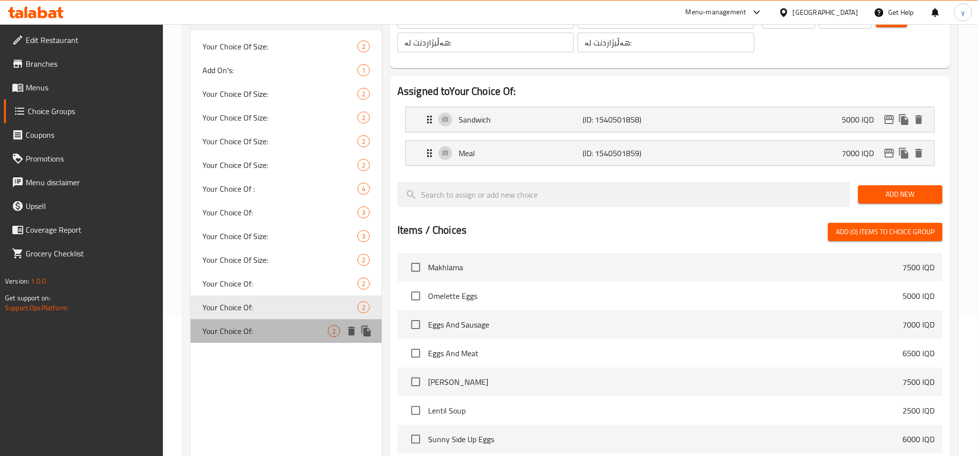
click at [289, 325] on span "Your Choice Of:" at bounding box center [264, 331] width 125 height 12
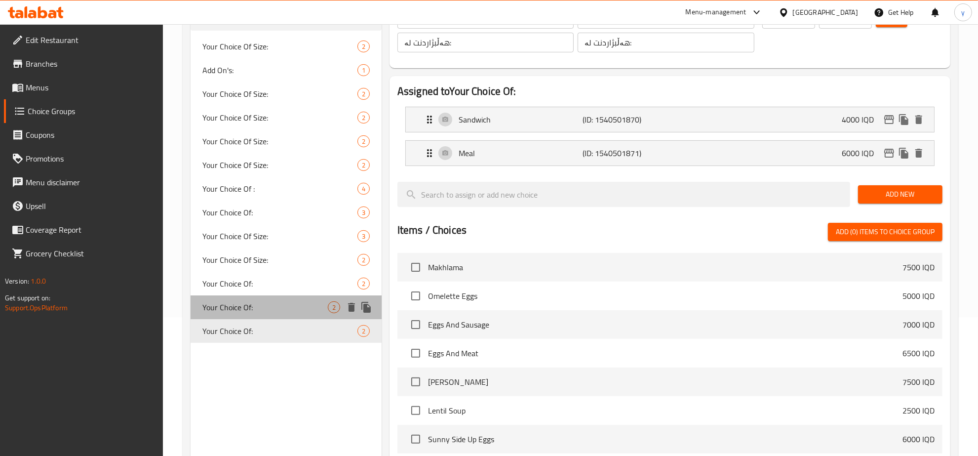
click at [289, 305] on span "Your Choice Of:" at bounding box center [264, 307] width 125 height 12
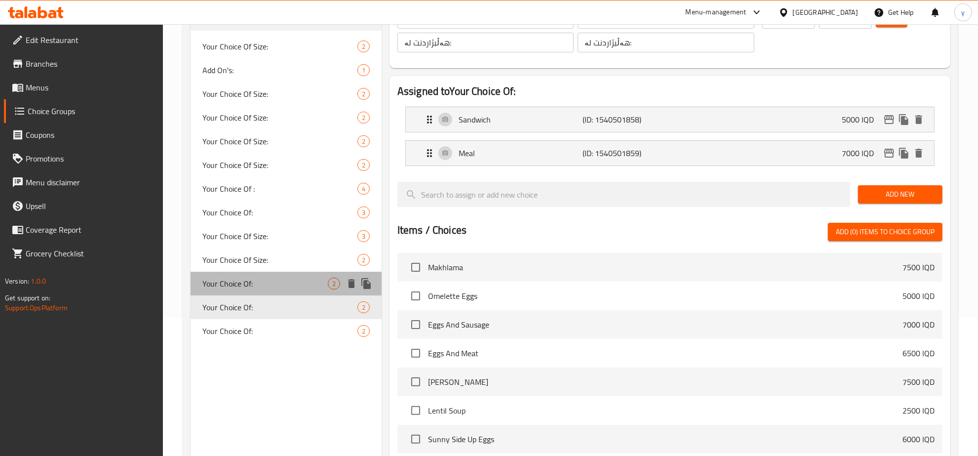
click at [290, 281] on span "Your Choice Of:" at bounding box center [264, 283] width 125 height 12
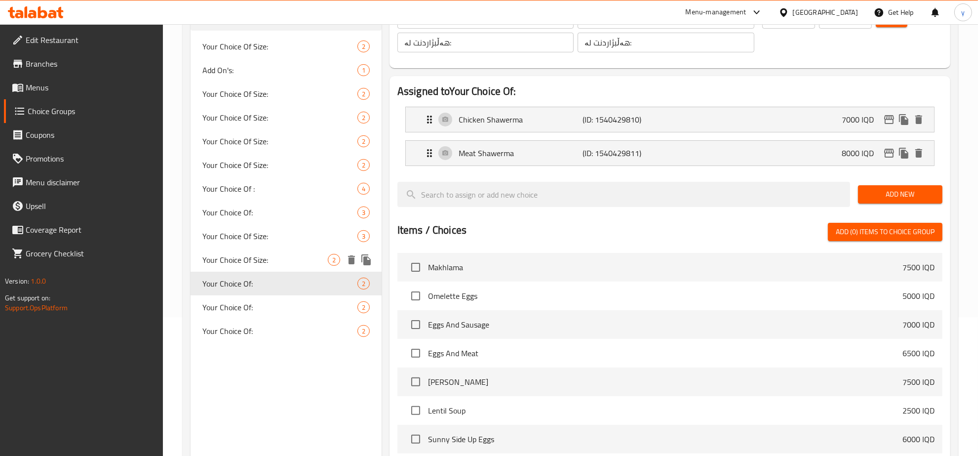
click at [287, 255] on span "Your Choice Of Size:" at bounding box center [264, 260] width 125 height 12
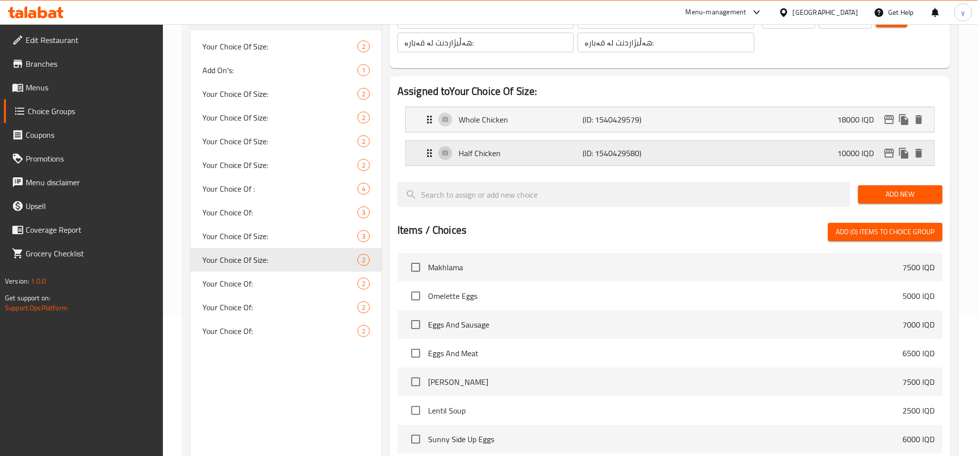
click at [537, 149] on p "Half Chicken" at bounding box center [521, 153] width 124 height 12
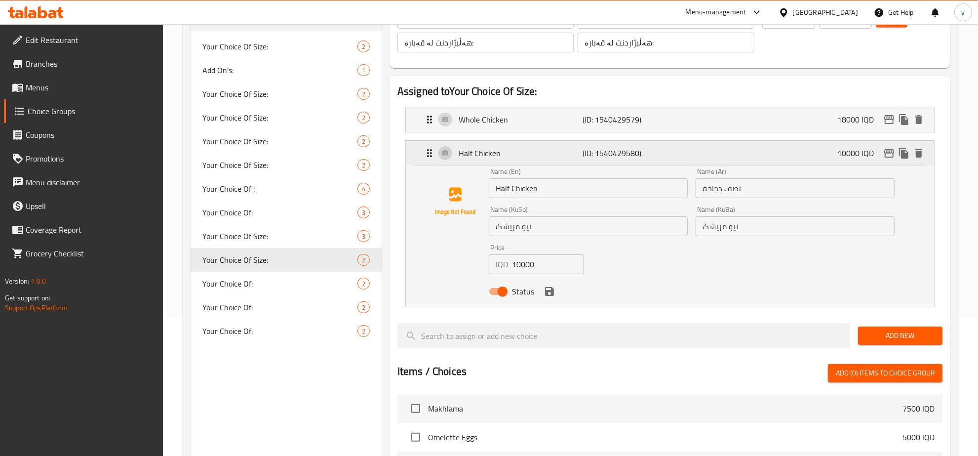
click at [751, 146] on div "Half Chicken (ID: 1540429580) 10000 IQD" at bounding box center [673, 153] width 499 height 25
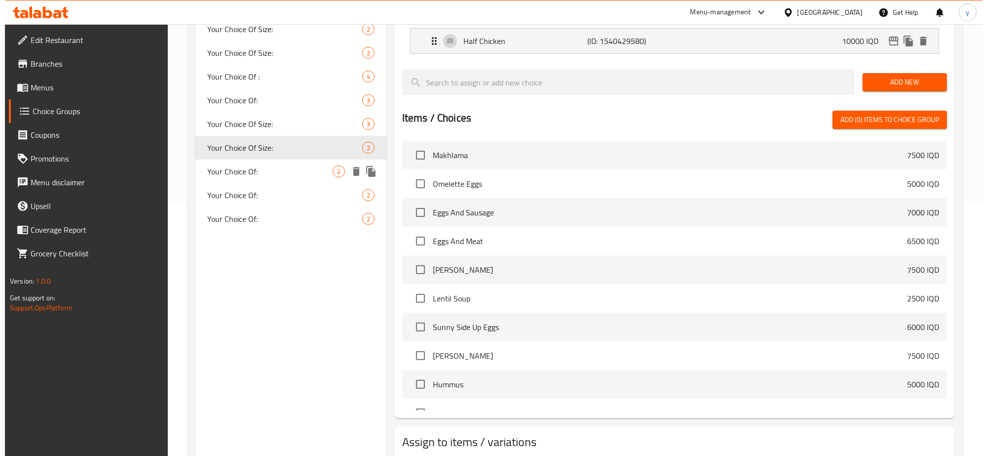
scroll to position [314, 0]
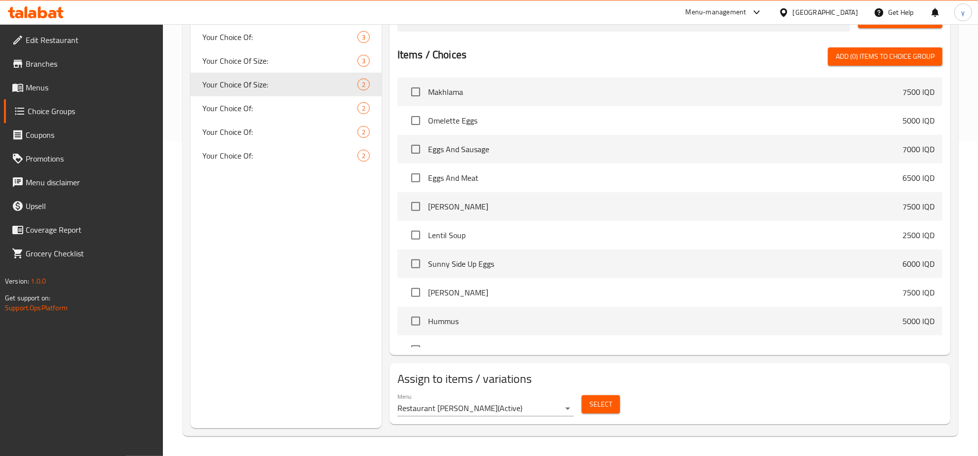
click at [596, 405] on span "Select" at bounding box center [601, 404] width 23 height 12
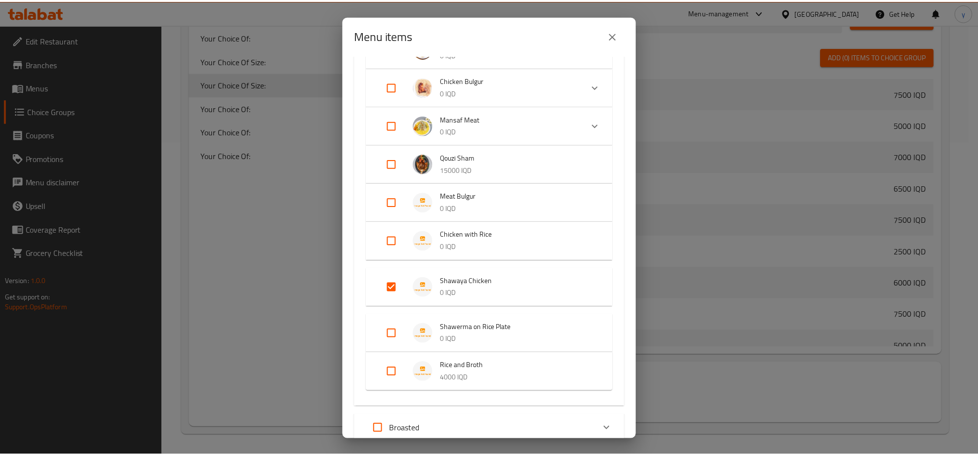
scroll to position [411, 0]
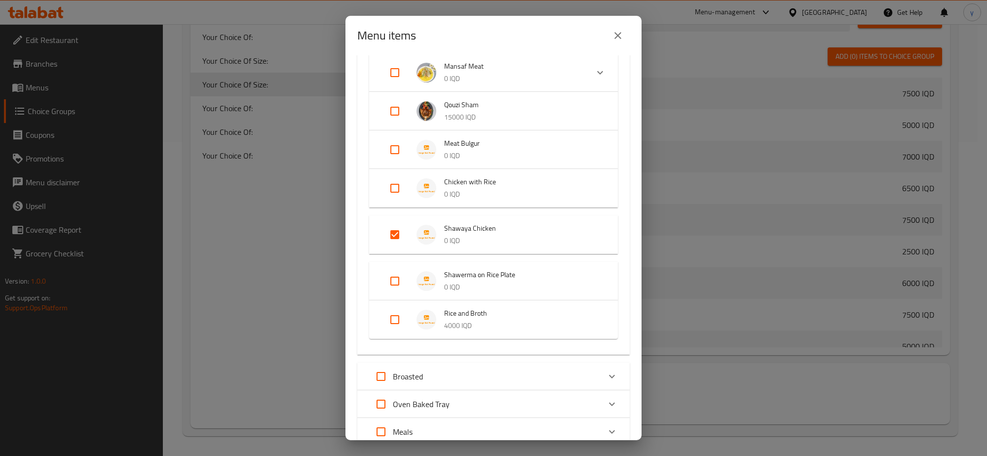
click at [614, 31] on icon "close" at bounding box center [618, 36] width 12 height 12
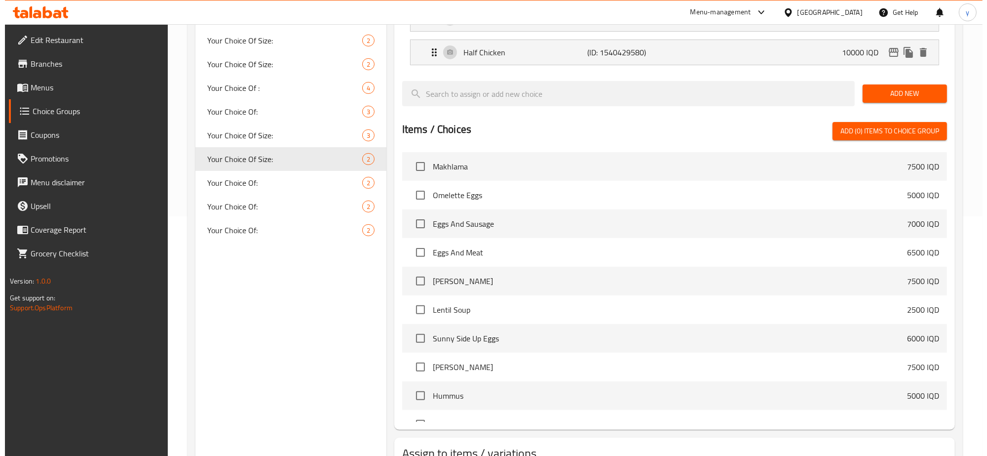
scroll to position [211, 0]
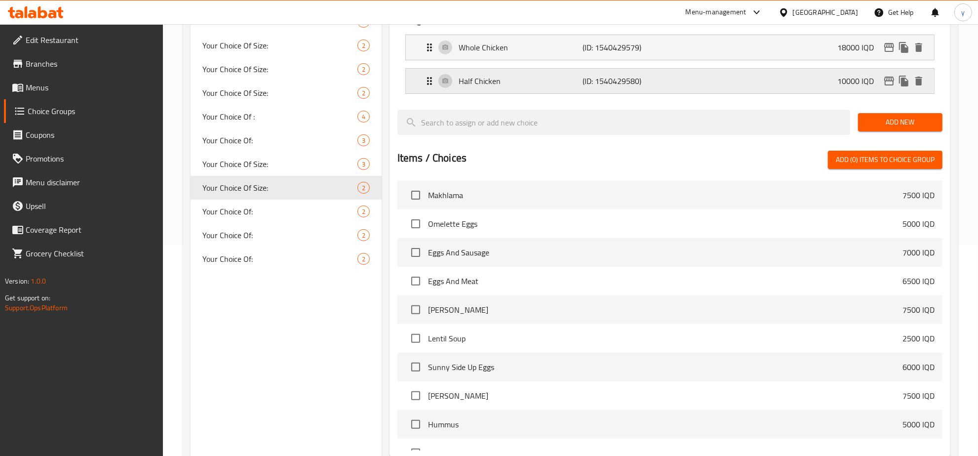
click at [887, 77] on icon "edit" at bounding box center [889, 81] width 10 height 9
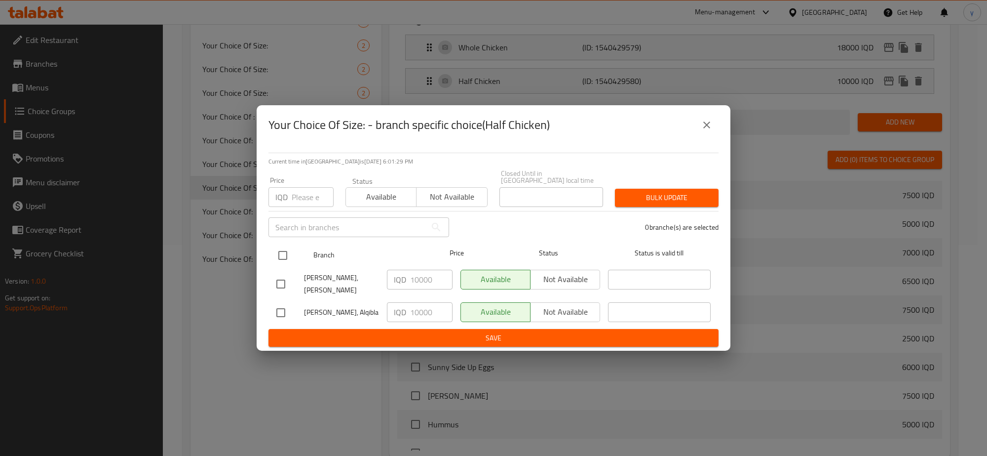
click at [285, 253] on input "checkbox" at bounding box center [283, 255] width 21 height 21
click at [415, 276] on input "10000" at bounding box center [431, 280] width 42 height 20
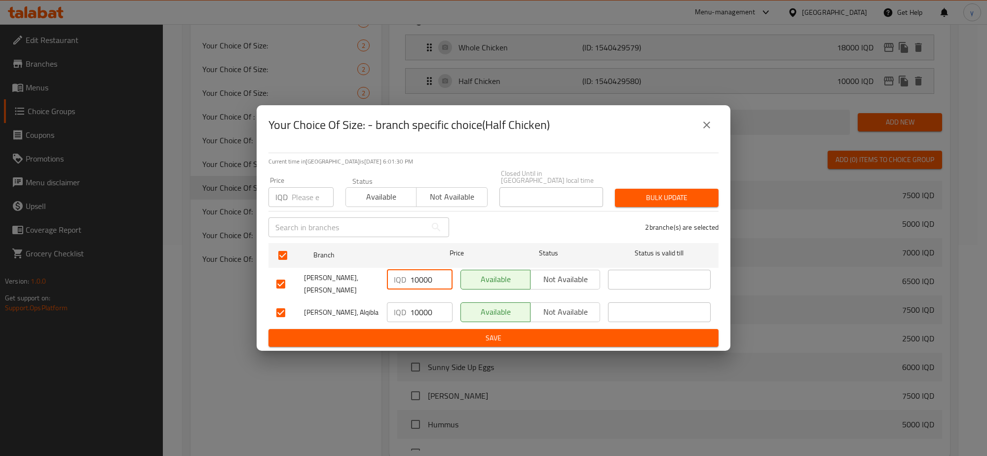
click at [415, 276] on input "10000" at bounding box center [431, 280] width 42 height 20
paste input "3"
click at [420, 302] on input "10000" at bounding box center [431, 312] width 42 height 20
paste input "3"
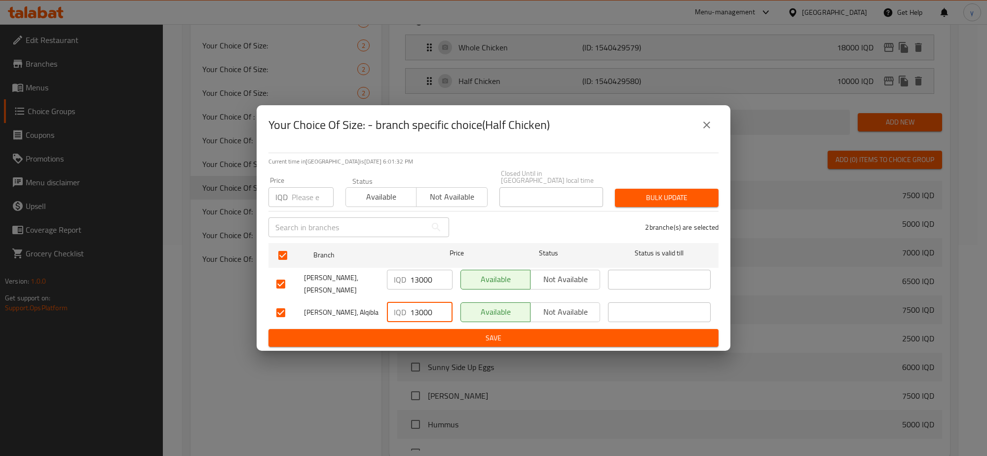
click at [421, 332] on span "Save" at bounding box center [493, 338] width 434 height 12
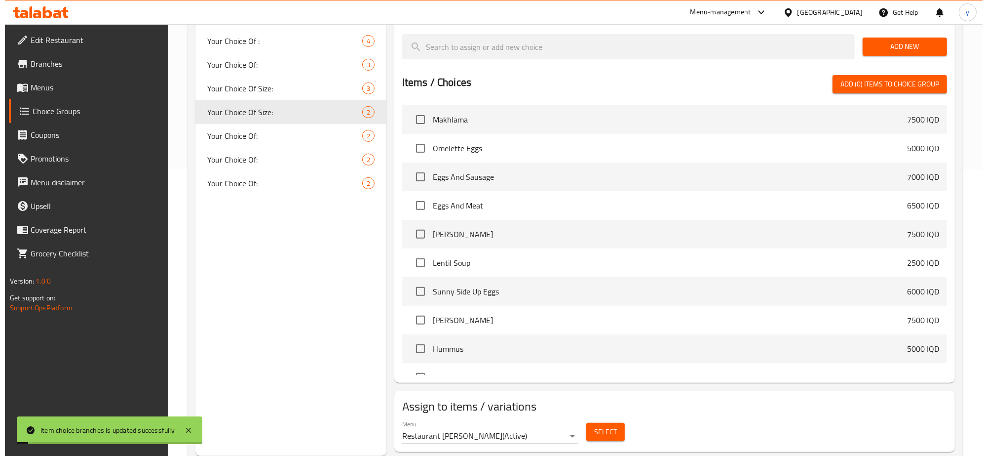
scroll to position [109, 0]
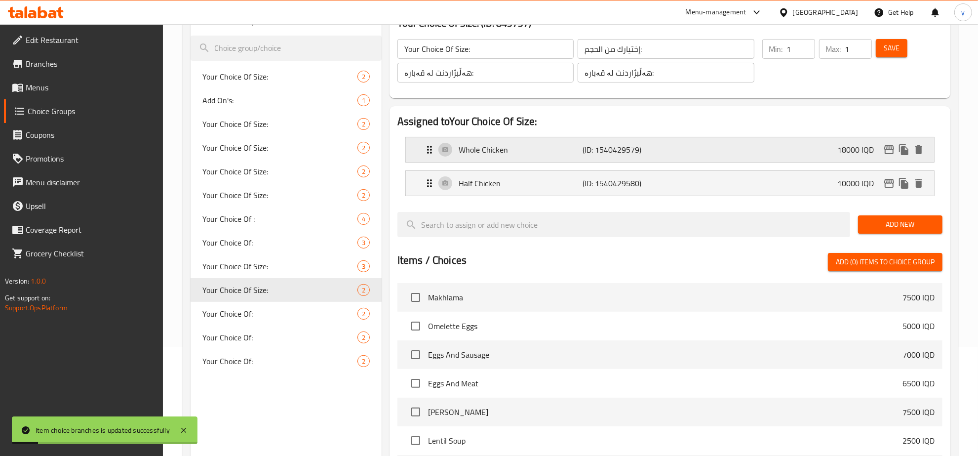
click at [890, 155] on icon "edit" at bounding box center [889, 150] width 12 height 12
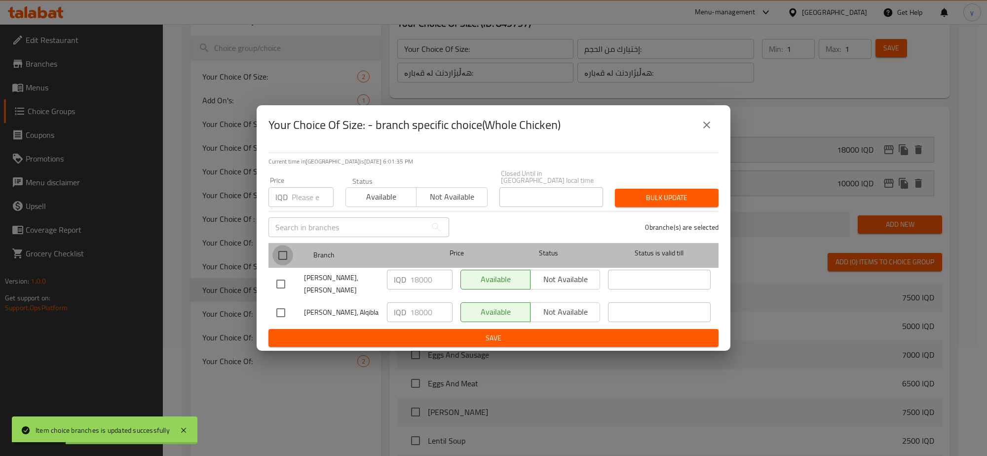
click at [288, 257] on input "checkbox" at bounding box center [283, 255] width 21 height 21
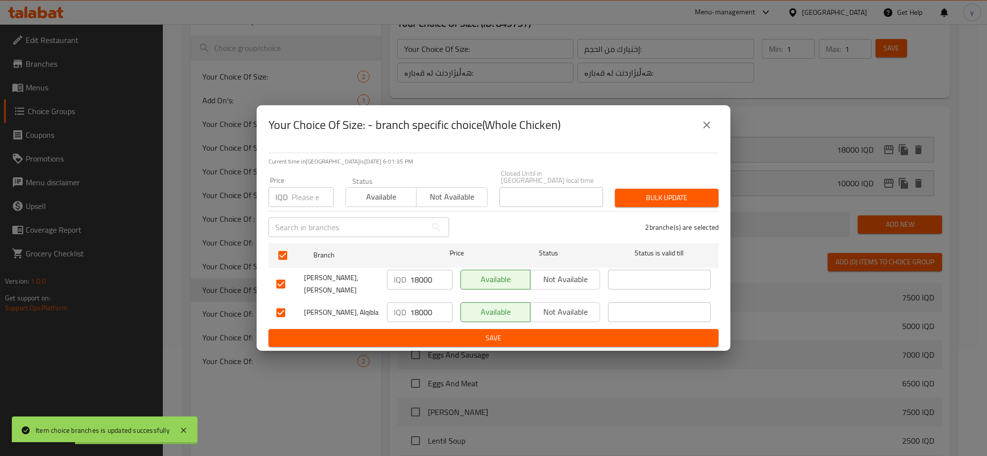
click at [428, 279] on input "18000" at bounding box center [431, 280] width 42 height 20
paste input "20"
click at [425, 304] on input "18000" at bounding box center [431, 312] width 42 height 20
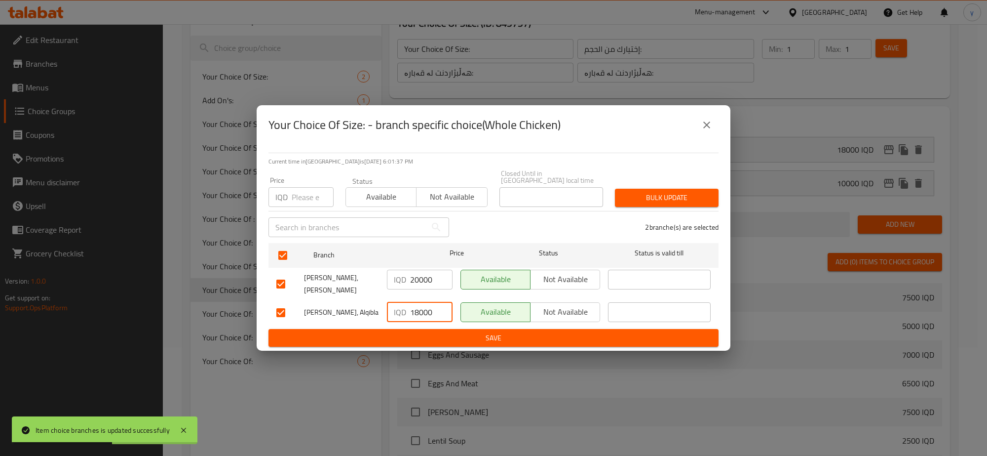
paste input "20"
click at [423, 334] on span "Save" at bounding box center [493, 338] width 434 height 12
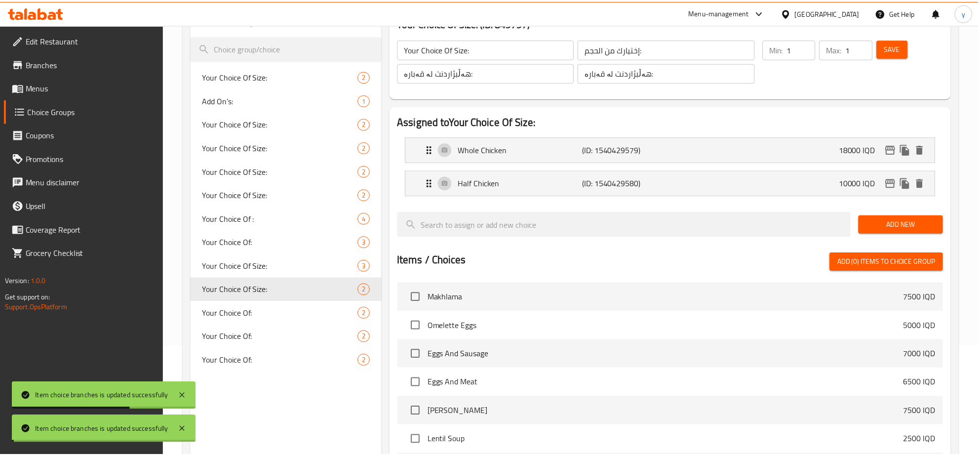
scroll to position [314, 0]
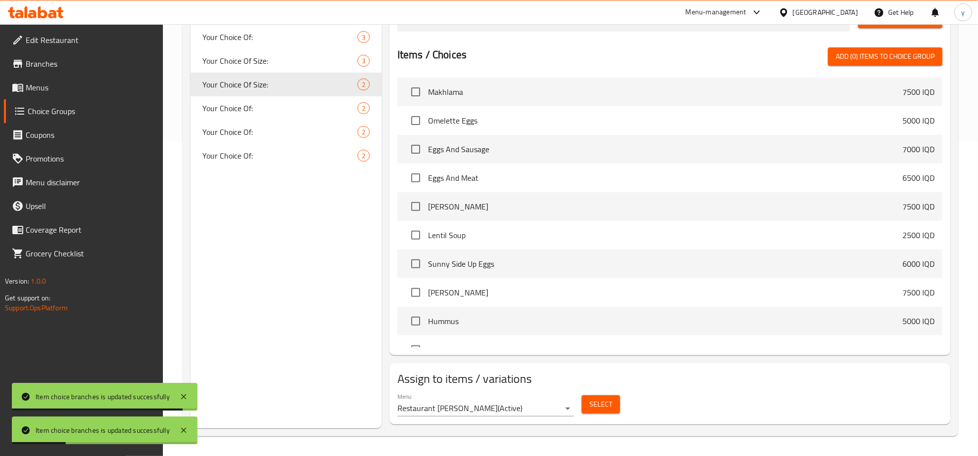
click at [132, 99] on link "Choice Groups" at bounding box center [83, 111] width 159 height 24
click at [136, 81] on span "Menus" at bounding box center [91, 87] width 130 height 12
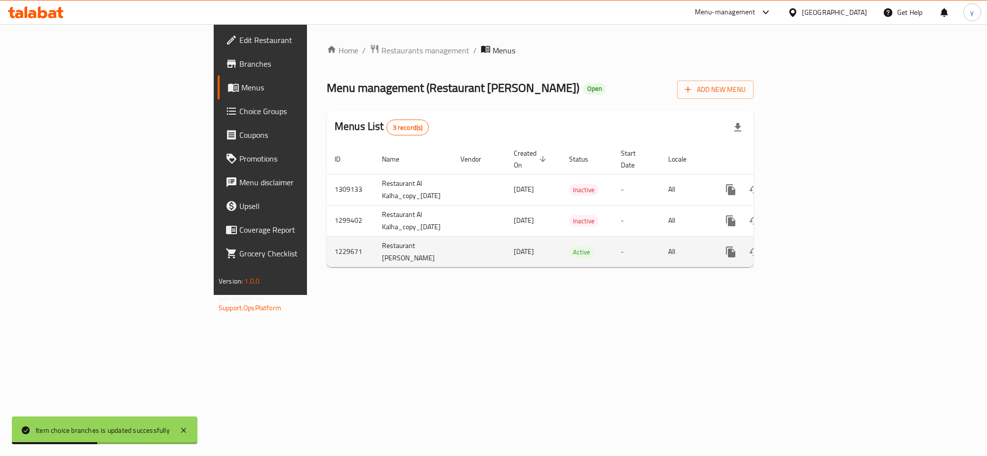
click at [814, 240] on link "enhanced table" at bounding box center [802, 252] width 24 height 24
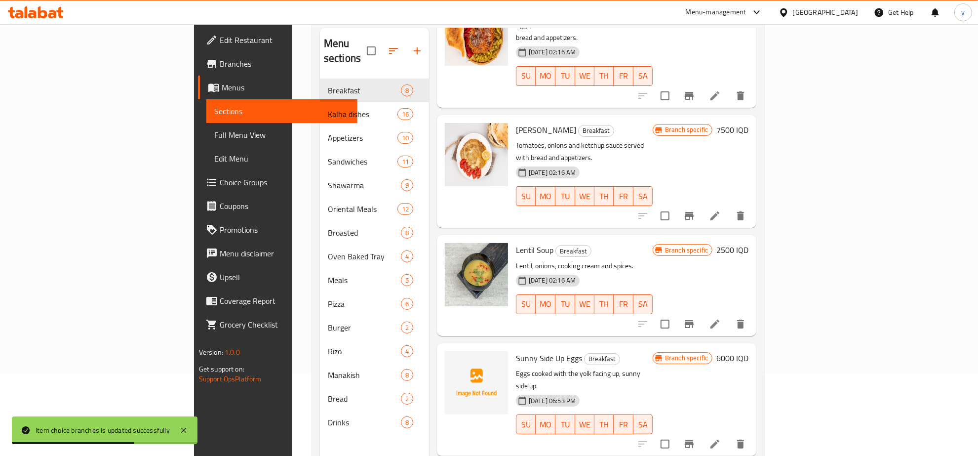
scroll to position [139, 0]
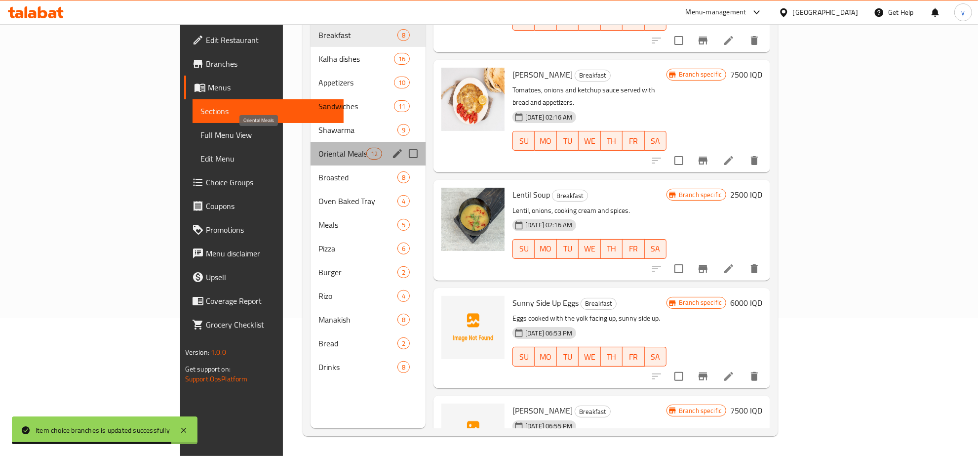
click at [318, 148] on span "Oriental Meals" at bounding box center [341, 154] width 47 height 12
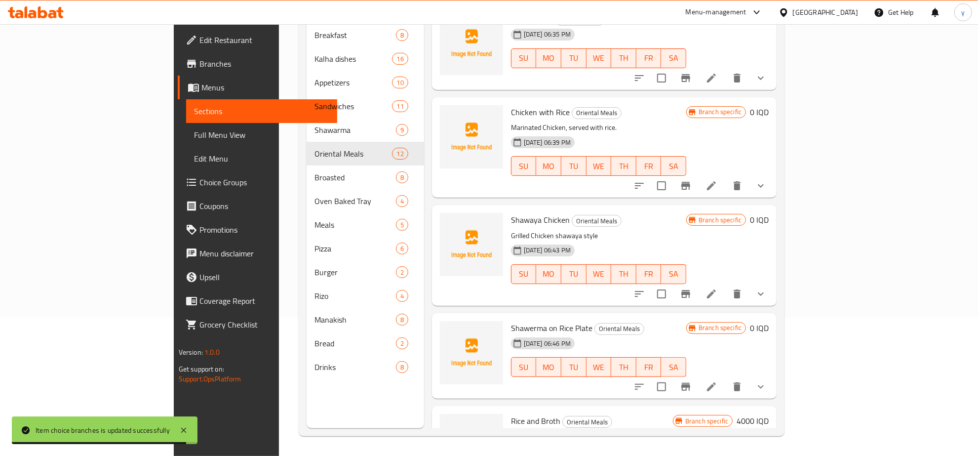
scroll to position [832, 0]
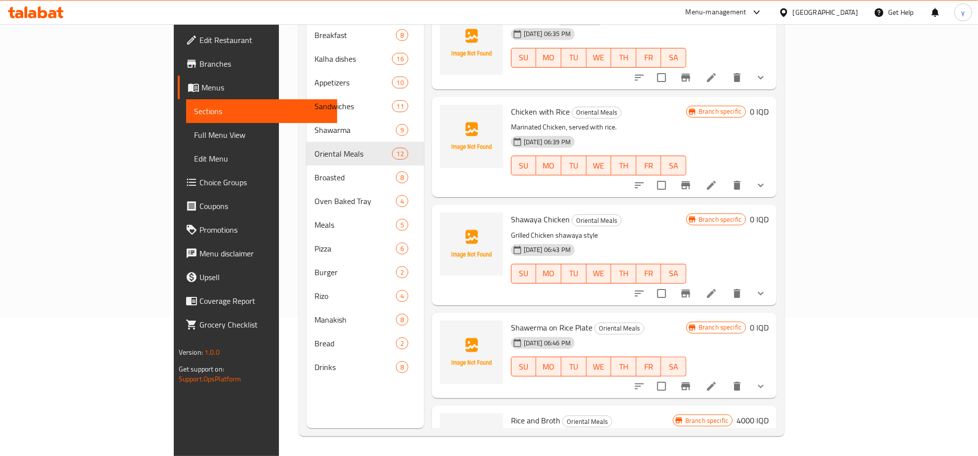
click at [767, 380] on icon "show more" at bounding box center [761, 386] width 12 height 12
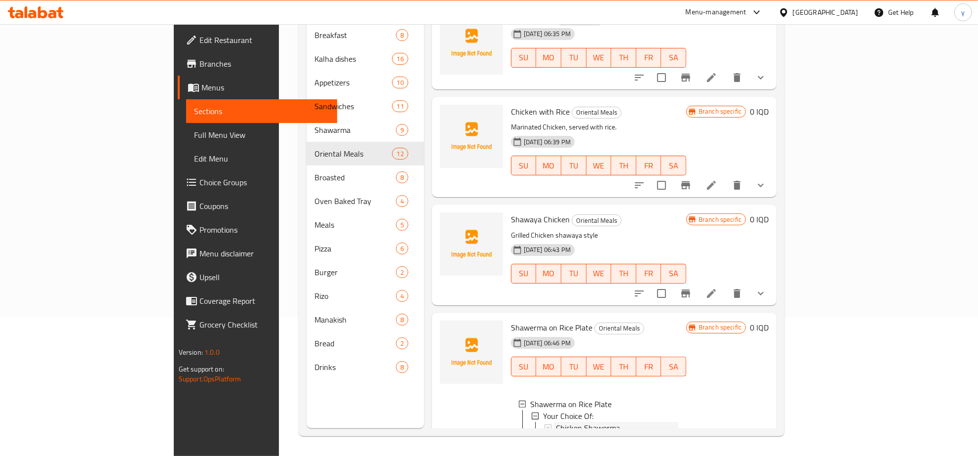
click at [571, 422] on span "Chicken Shawerma" at bounding box center [588, 428] width 64 height 12
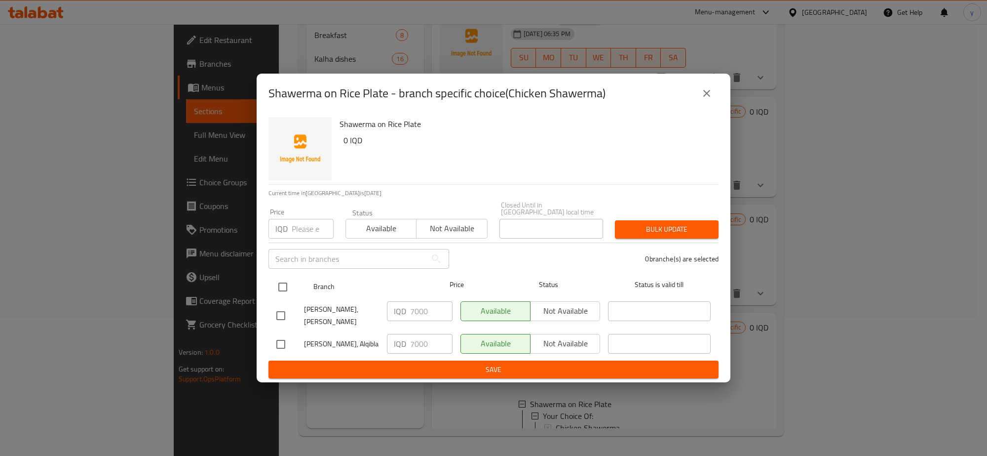
click at [282, 281] on input "checkbox" at bounding box center [283, 286] width 21 height 21
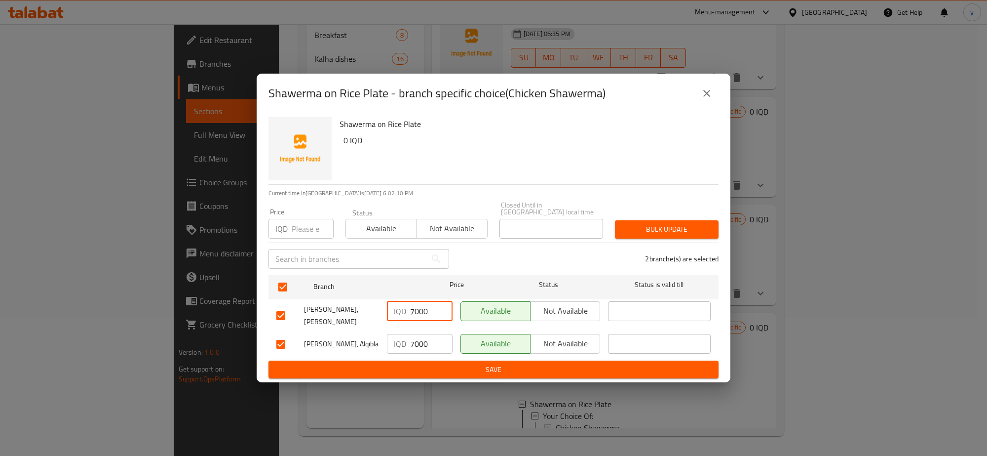
click at [423, 314] on input "7000" at bounding box center [431, 311] width 42 height 20
paste input "90"
click at [420, 337] on input "7000" at bounding box center [431, 344] width 42 height 20
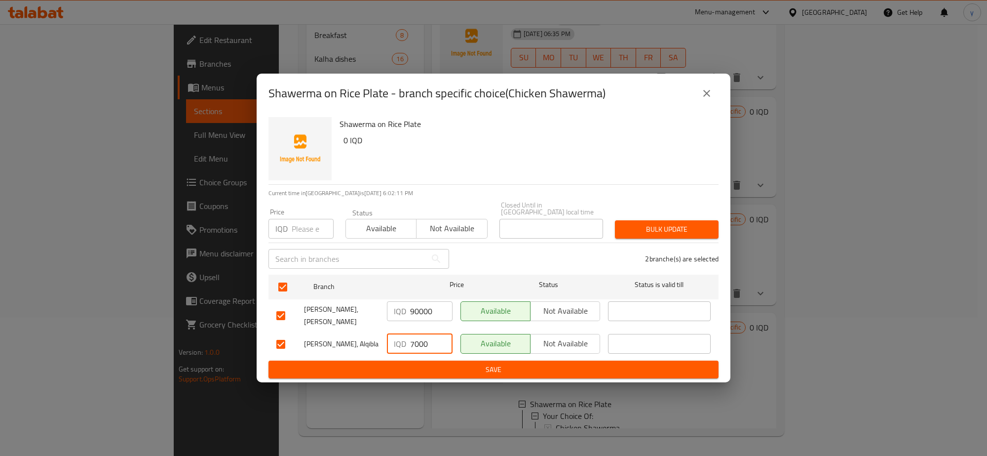
paste input "90"
click at [714, 99] on button "close" at bounding box center [707, 93] width 24 height 24
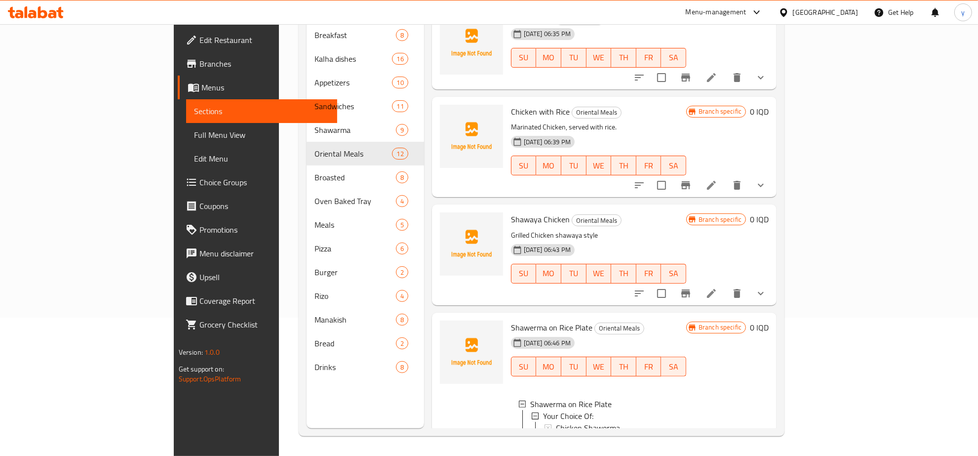
click at [556, 434] on span "Meat Shawerma" at bounding box center [583, 440] width 55 height 12
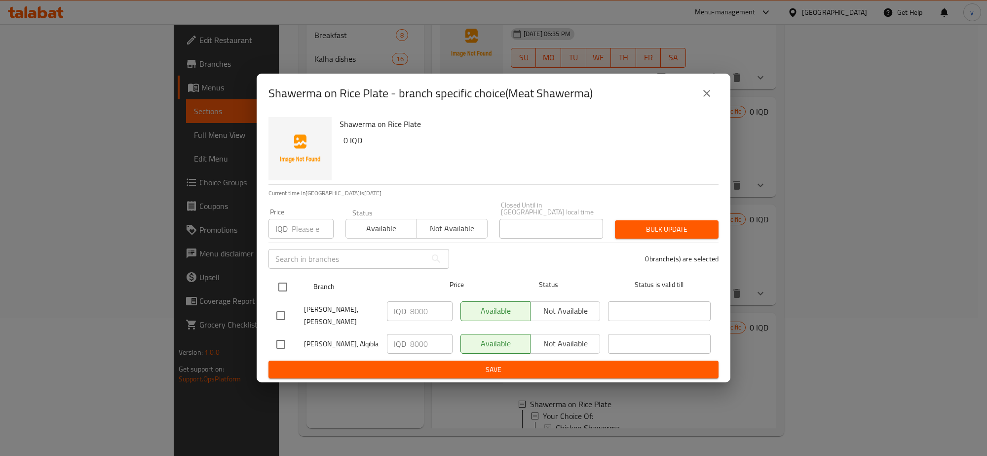
click at [286, 279] on input "checkbox" at bounding box center [283, 286] width 21 height 21
click at [426, 306] on input "8000" at bounding box center [431, 311] width 42 height 20
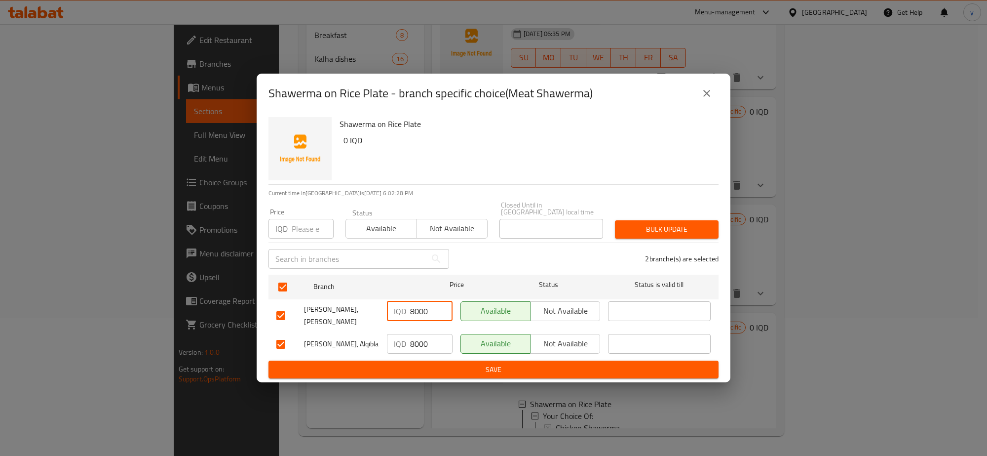
click at [426, 306] on input "8000" at bounding box center [431, 311] width 42 height 20
click at [418, 314] on input "8000" at bounding box center [431, 311] width 42 height 20
paste input "10"
click at [416, 334] on input "8000" at bounding box center [431, 344] width 42 height 20
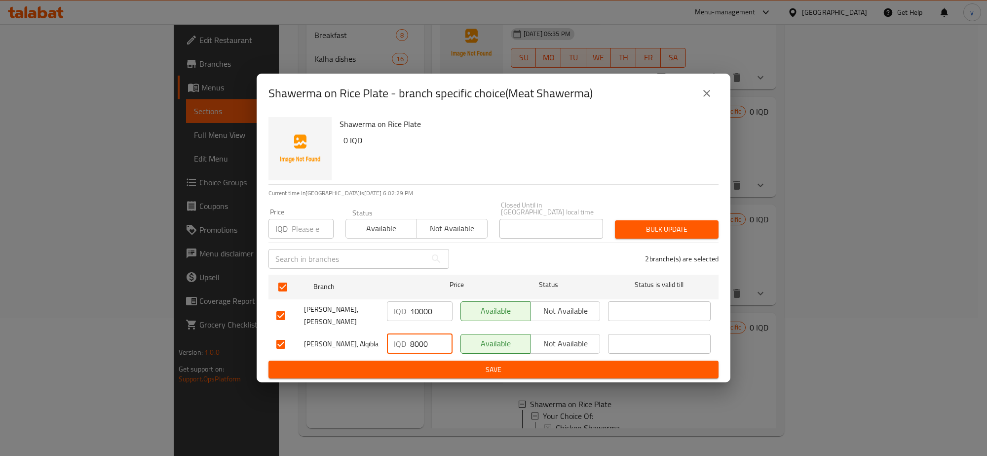
click at [416, 334] on input "8000" at bounding box center [431, 344] width 42 height 20
paste input "10"
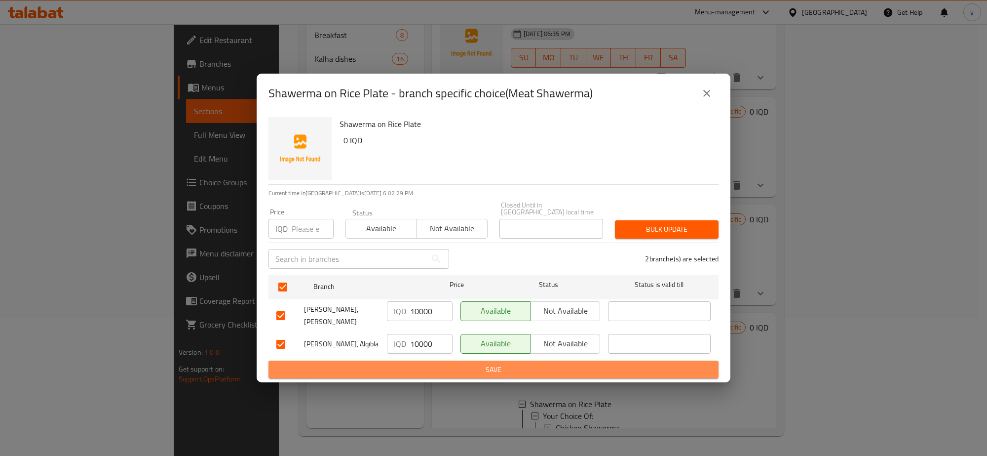
click at [420, 363] on span "Save" at bounding box center [493, 369] width 434 height 12
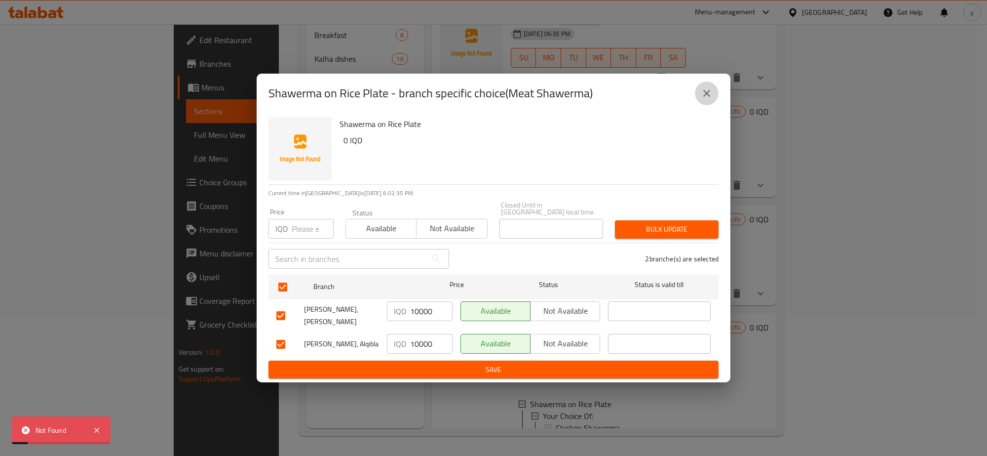
click at [705, 98] on icon "close" at bounding box center [707, 93] width 12 height 12
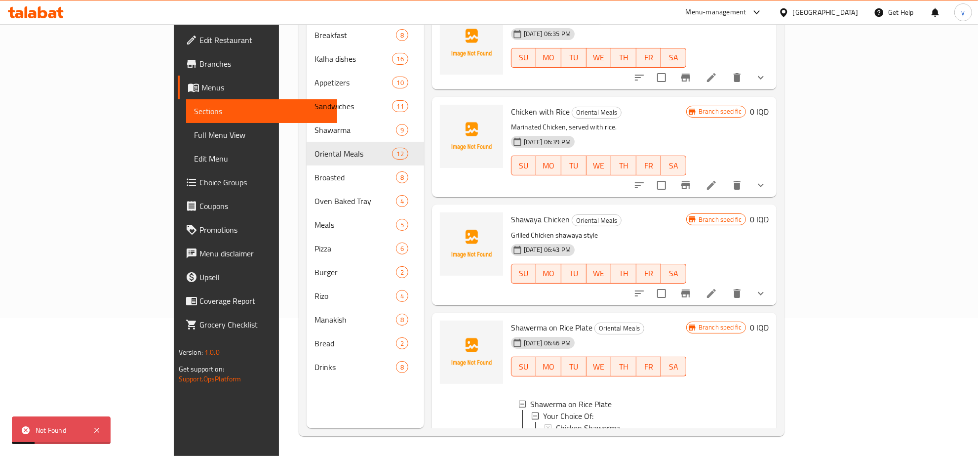
click at [199, 178] on span "Choice Groups" at bounding box center [264, 182] width 130 height 12
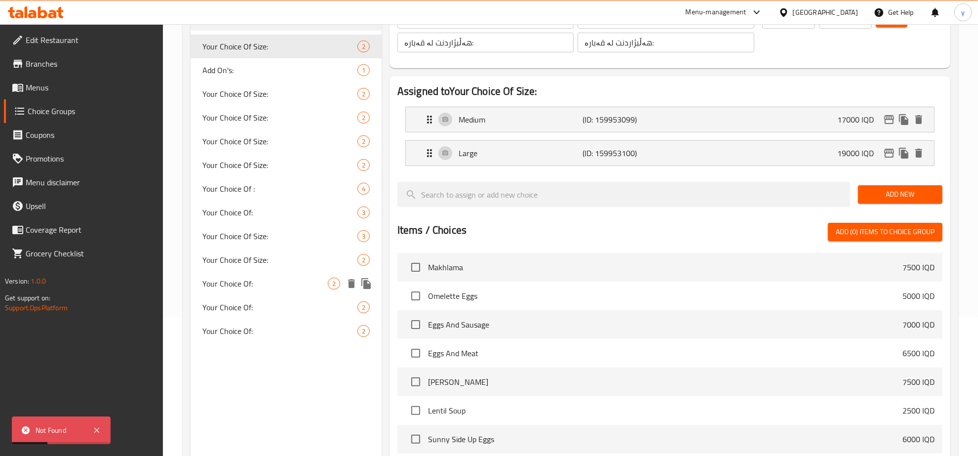
click at [284, 282] on span "Your Choice Of:" at bounding box center [264, 283] width 125 height 12
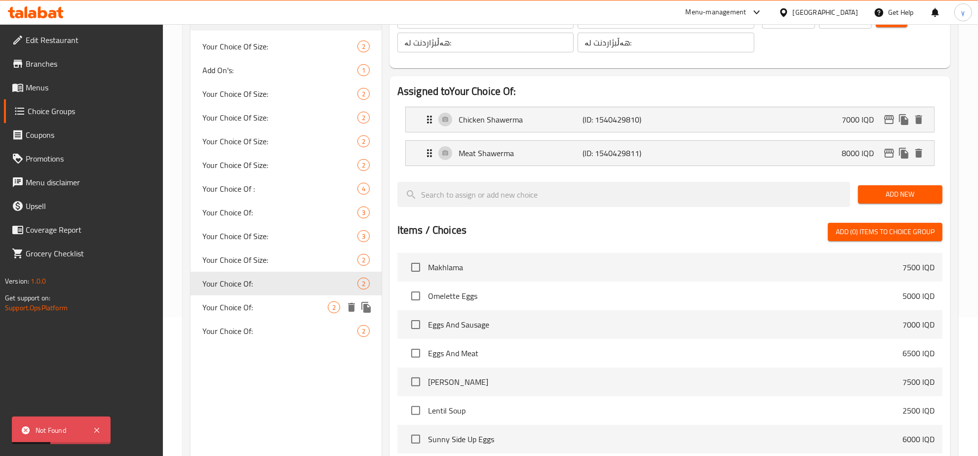
click at [280, 301] on span "Your Choice Of:" at bounding box center [264, 307] width 125 height 12
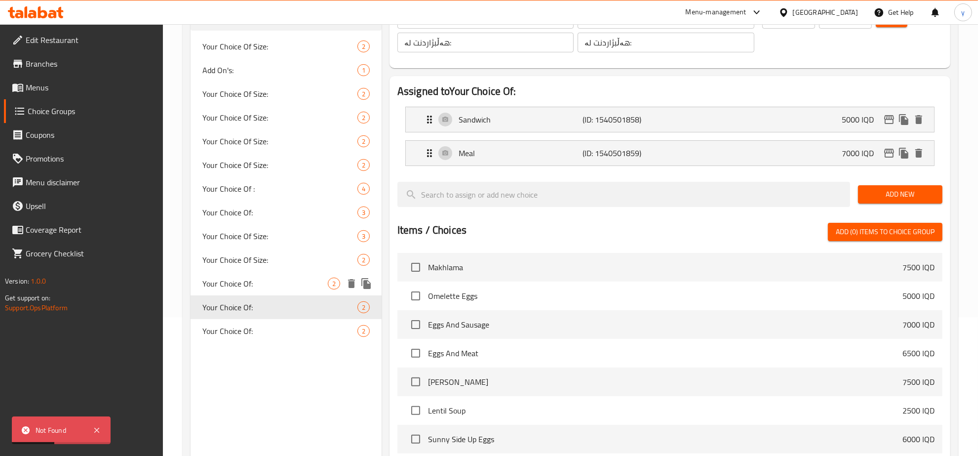
click at [281, 289] on span "Your Choice Of:" at bounding box center [264, 283] width 125 height 12
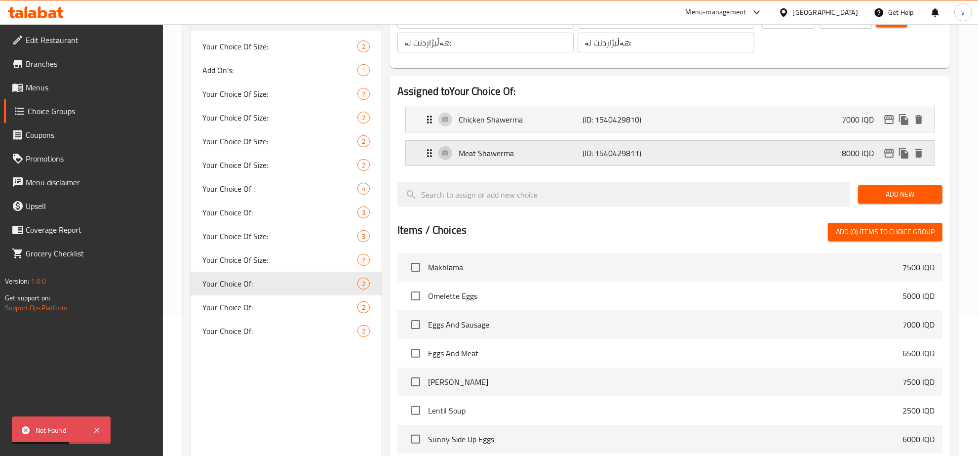
click at [884, 148] on icon "edit" at bounding box center [889, 153] width 12 height 12
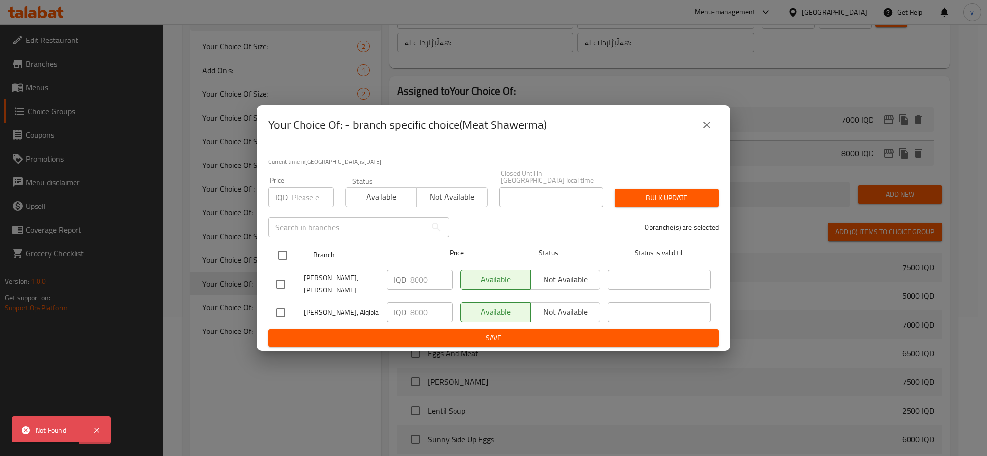
click at [286, 252] on input "checkbox" at bounding box center [283, 255] width 21 height 21
click at [426, 285] on input "8000" at bounding box center [431, 280] width 42 height 20
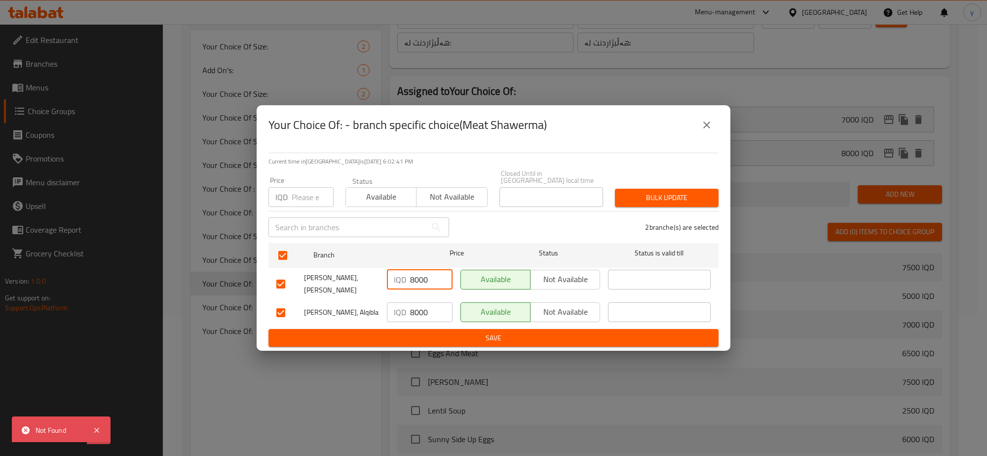
click at [426, 285] on input "8000" at bounding box center [431, 280] width 42 height 20
click at [415, 280] on input "8000" at bounding box center [431, 280] width 42 height 20
paste input "10"
click at [420, 298] on div "IQD 8000 ​" at bounding box center [420, 312] width 74 height 29
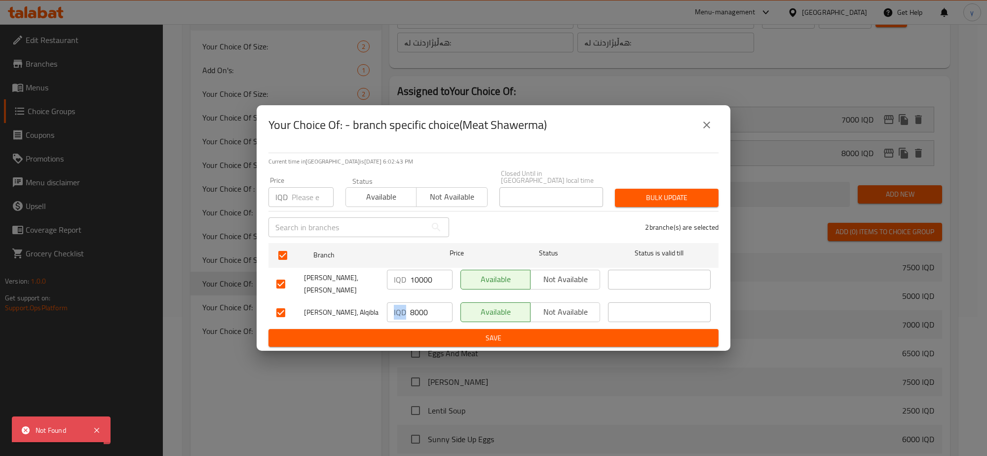
click at [420, 298] on div "IQD 8000 ​" at bounding box center [420, 312] width 74 height 29
click at [421, 302] on input "8000" at bounding box center [431, 312] width 42 height 20
paste input "10"
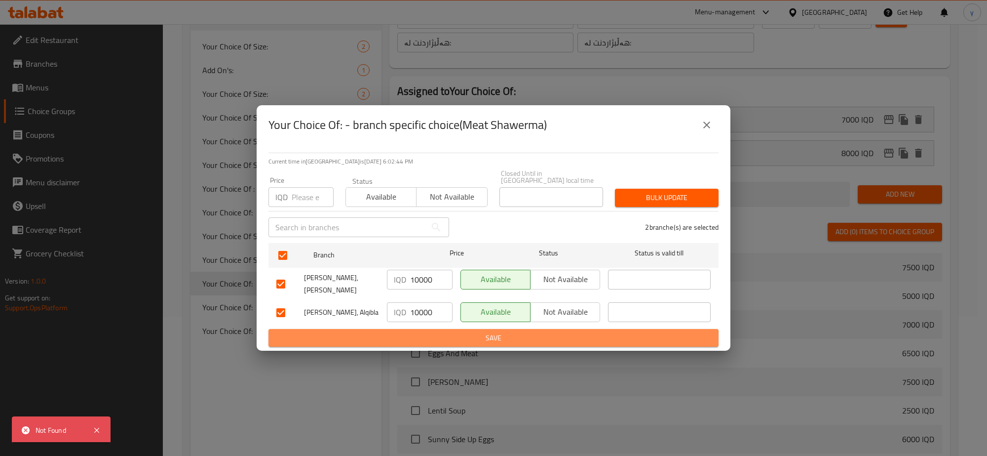
click at [419, 332] on span "Save" at bounding box center [493, 338] width 434 height 12
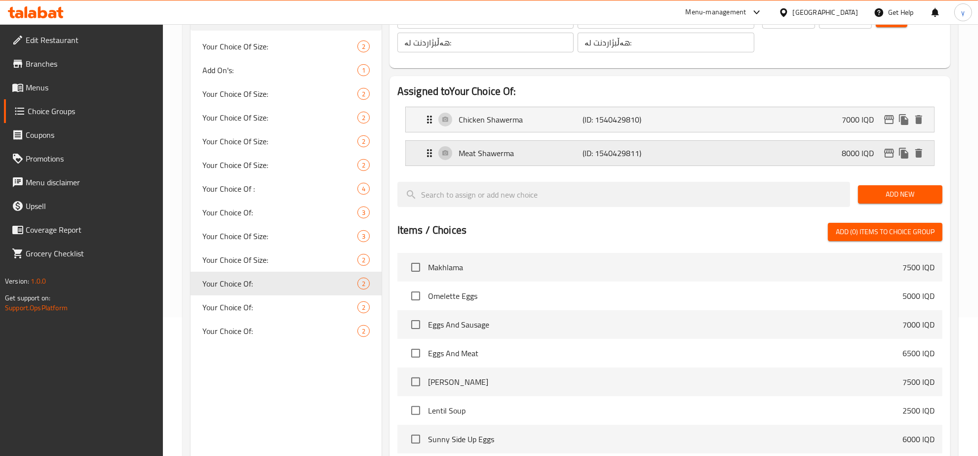
click at [709, 142] on div "Meat Shawerma (ID: 1540429811) 8000 IQD" at bounding box center [673, 153] width 499 height 25
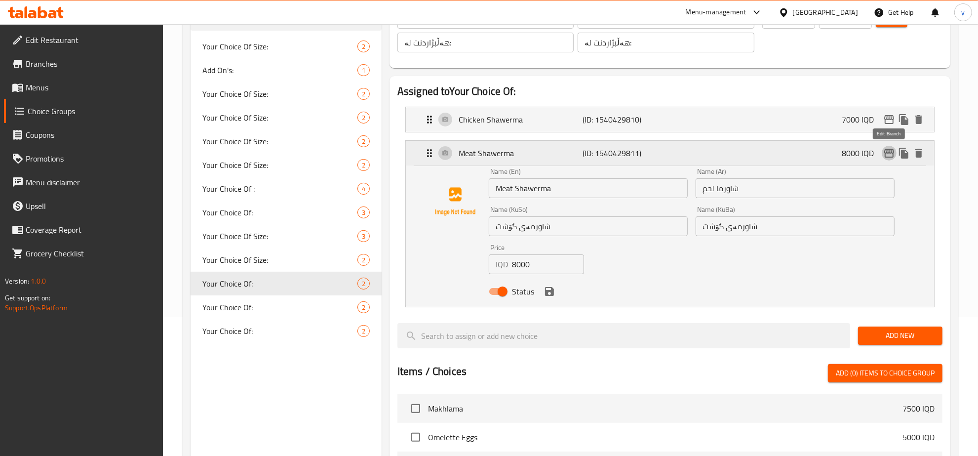
click at [890, 151] on icon "edit" at bounding box center [889, 153] width 12 height 12
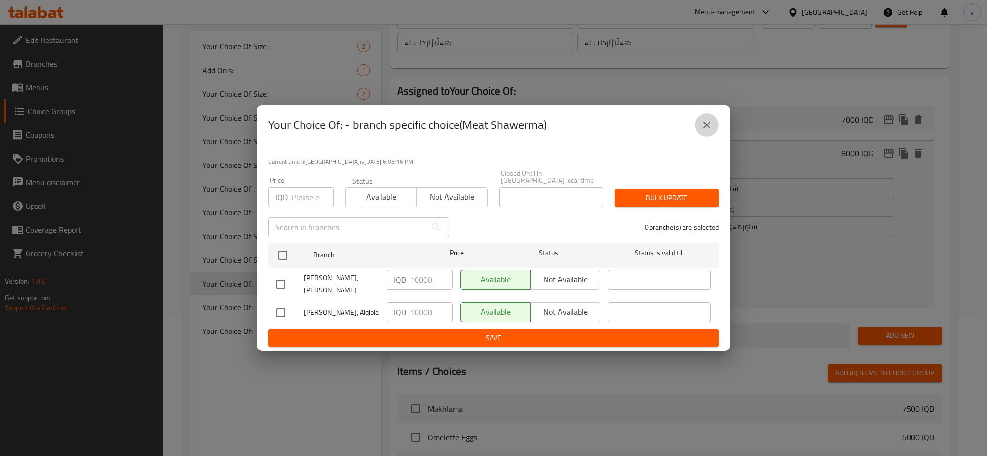
click at [715, 125] on button "close" at bounding box center [707, 125] width 24 height 24
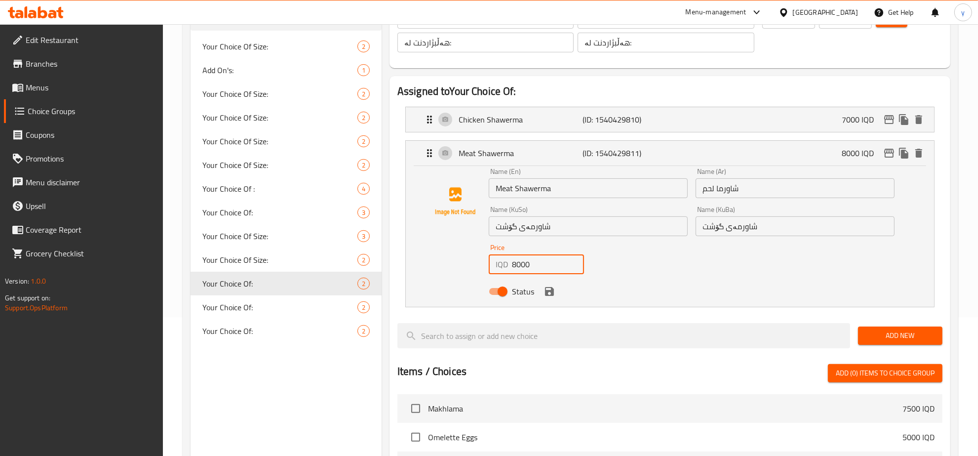
drag, startPoint x: 541, startPoint y: 262, endPoint x: 512, endPoint y: 262, distance: 28.6
click at [512, 262] on input "8000" at bounding box center [548, 264] width 73 height 20
paste input "10"
click at [551, 290] on icon "save" at bounding box center [549, 291] width 9 height 9
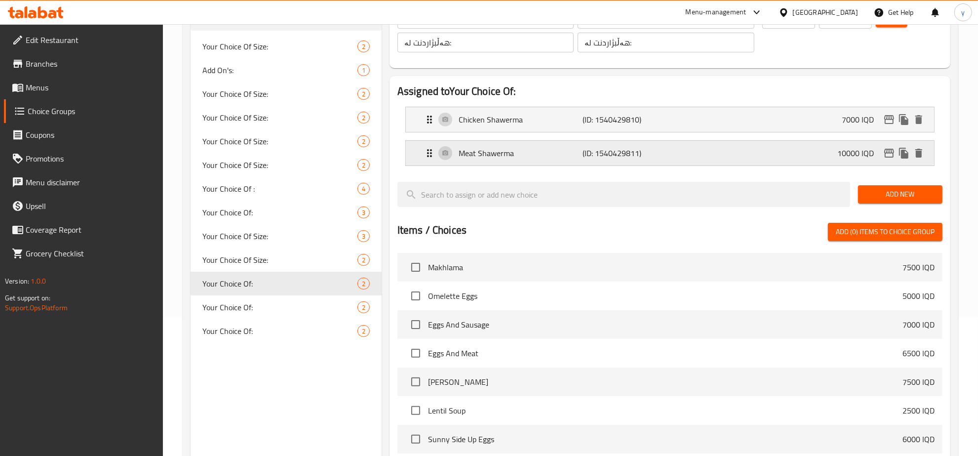
scroll to position [36, 0]
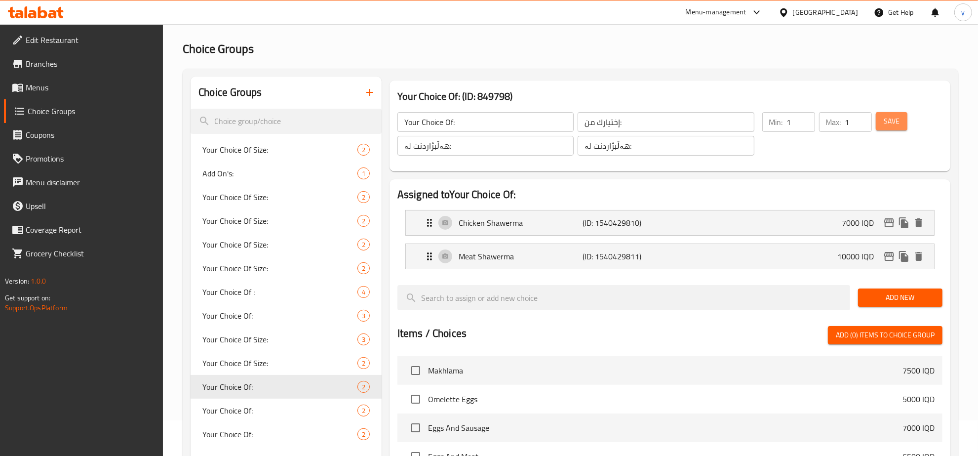
click at [894, 122] on span "Save" at bounding box center [892, 121] width 16 height 12
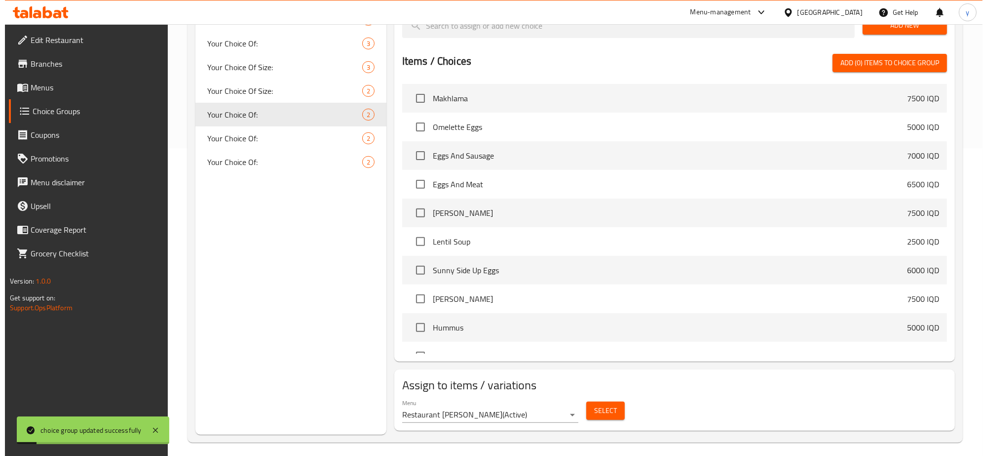
scroll to position [314, 0]
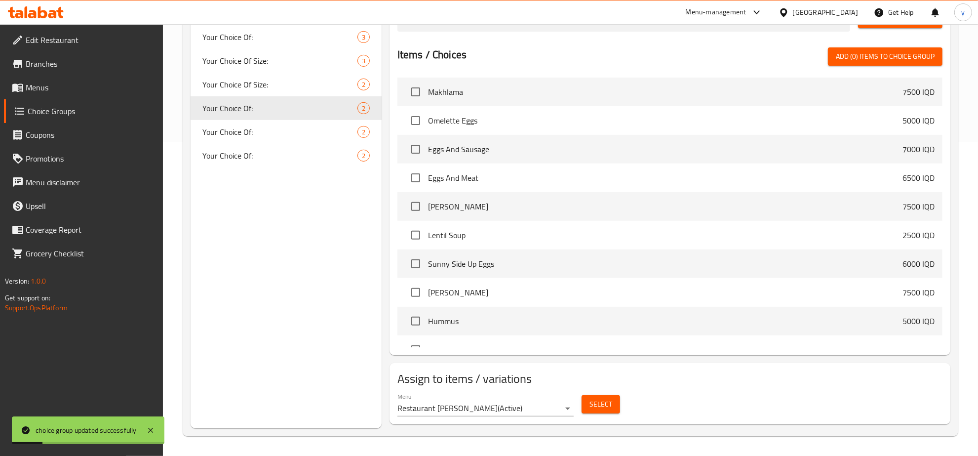
click at [618, 411] on button "Select" at bounding box center [601, 404] width 39 height 18
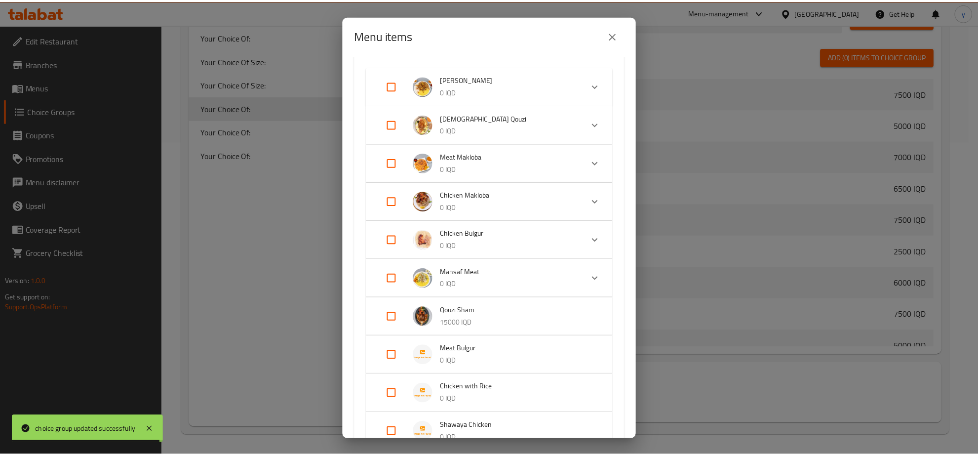
scroll to position [411, 0]
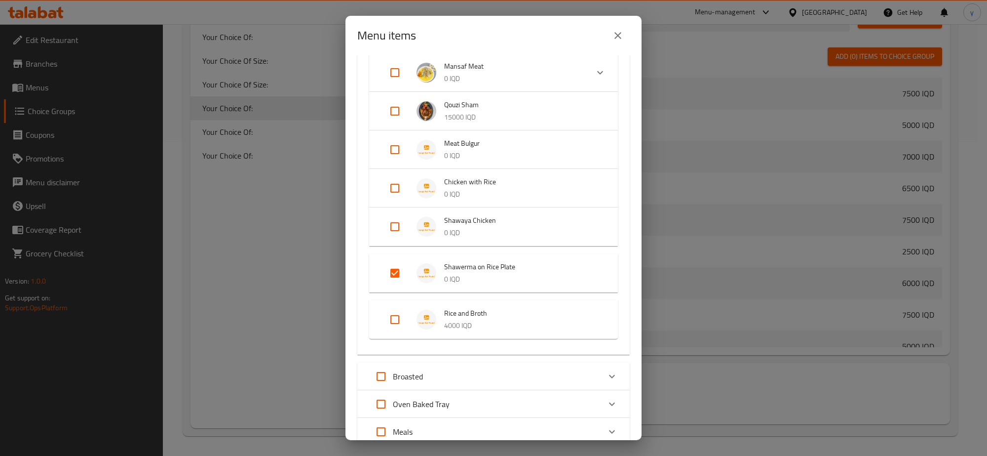
click at [625, 43] on button "close" at bounding box center [618, 36] width 24 height 24
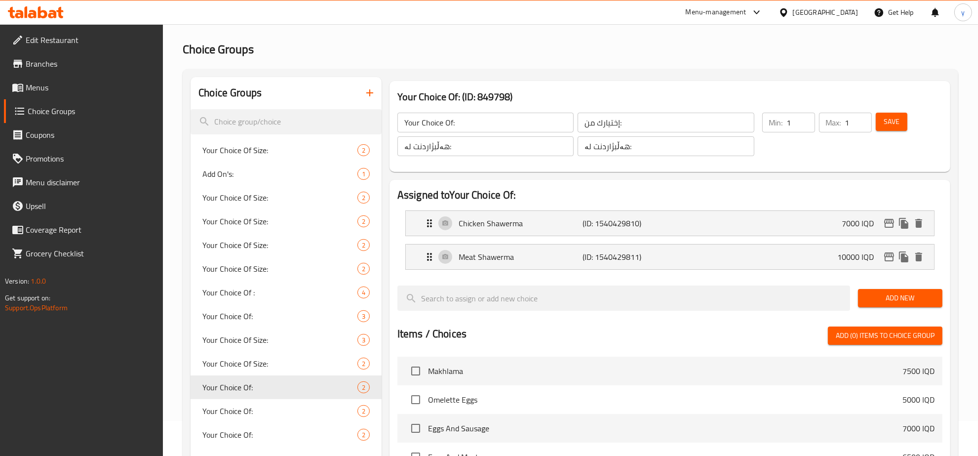
scroll to position [5, 0]
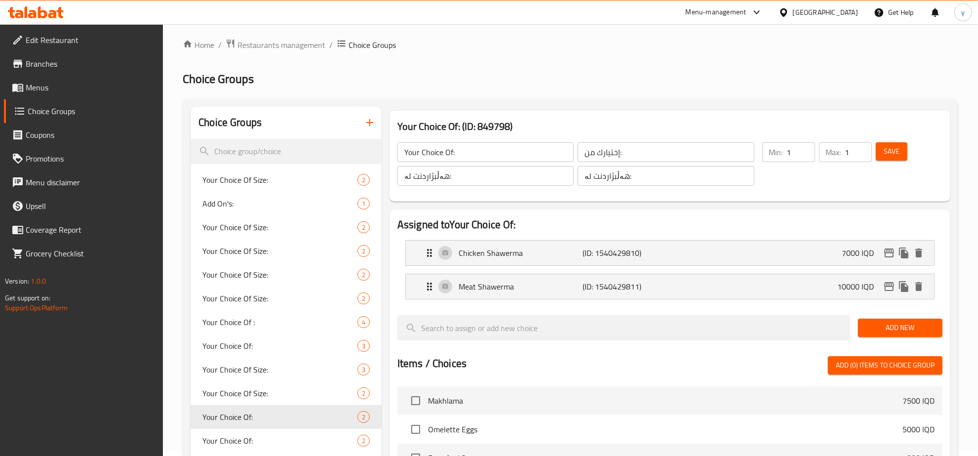
click at [895, 163] on div "Save" at bounding box center [903, 163] width 59 height 47
click at [895, 158] on button "Save" at bounding box center [892, 151] width 32 height 18
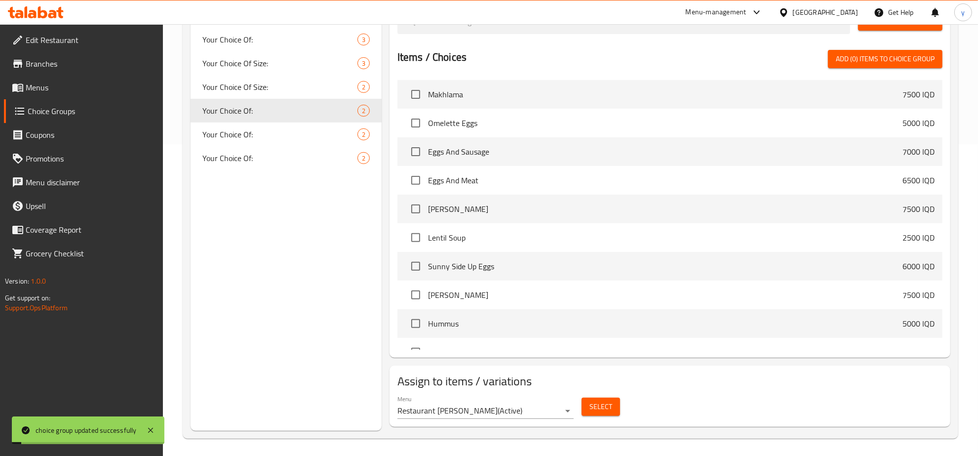
scroll to position [314, 0]
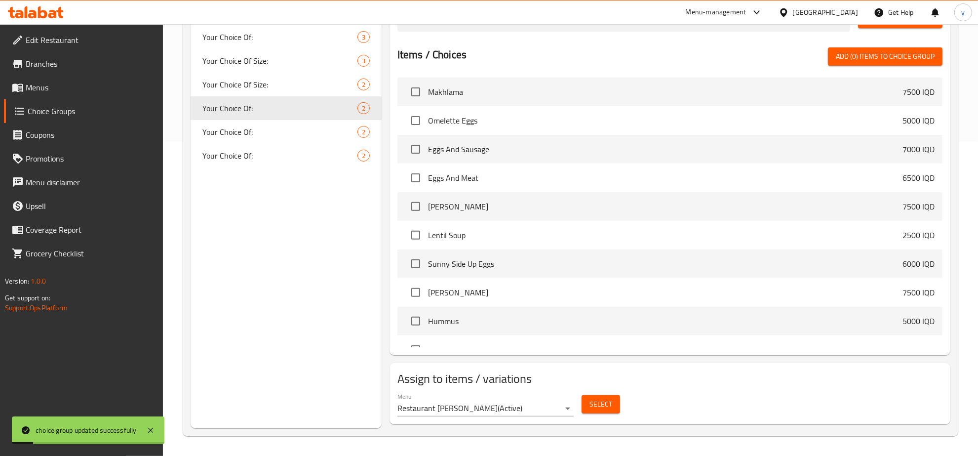
click at [99, 94] on link "Menus" at bounding box center [83, 88] width 159 height 24
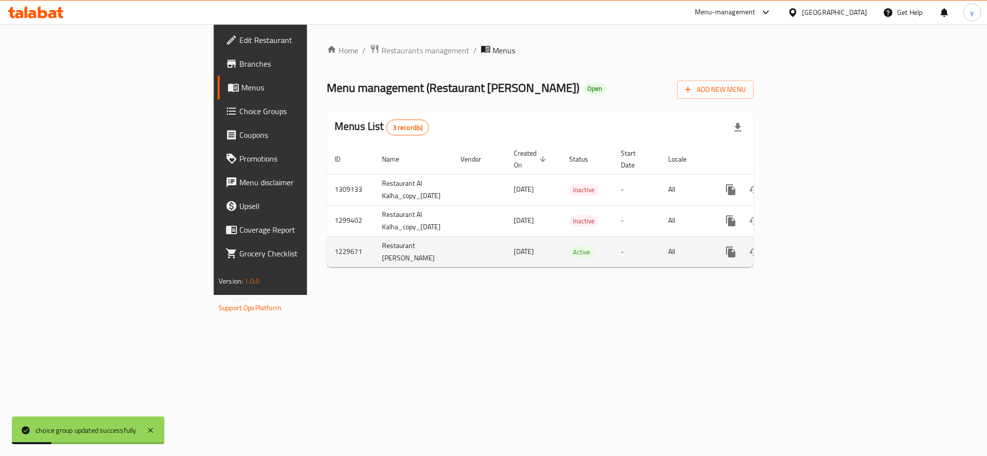
click at [808, 246] on icon "enhanced table" at bounding box center [802, 252] width 12 height 12
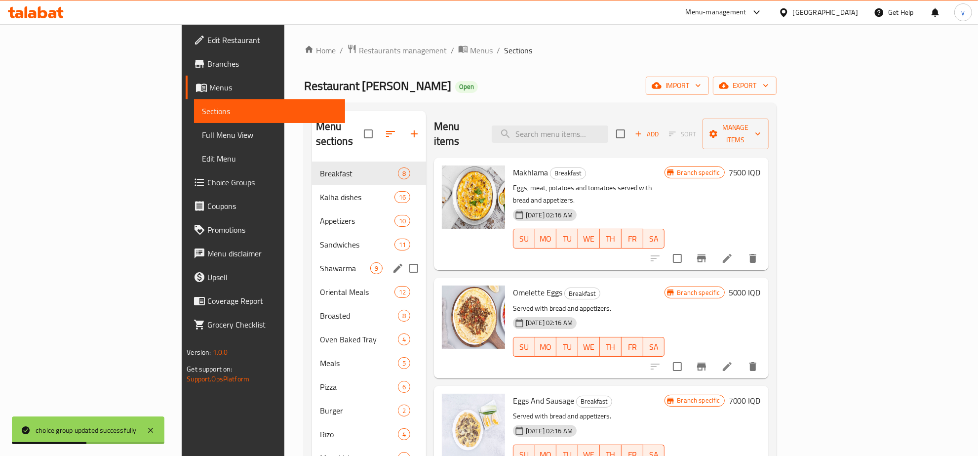
click at [312, 263] on div "Shawarma 9" at bounding box center [369, 268] width 114 height 24
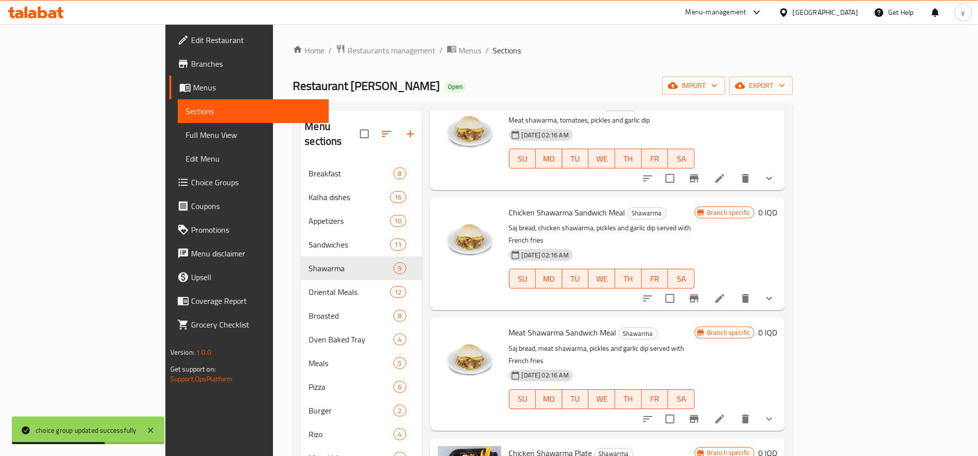
scroll to position [205, 0]
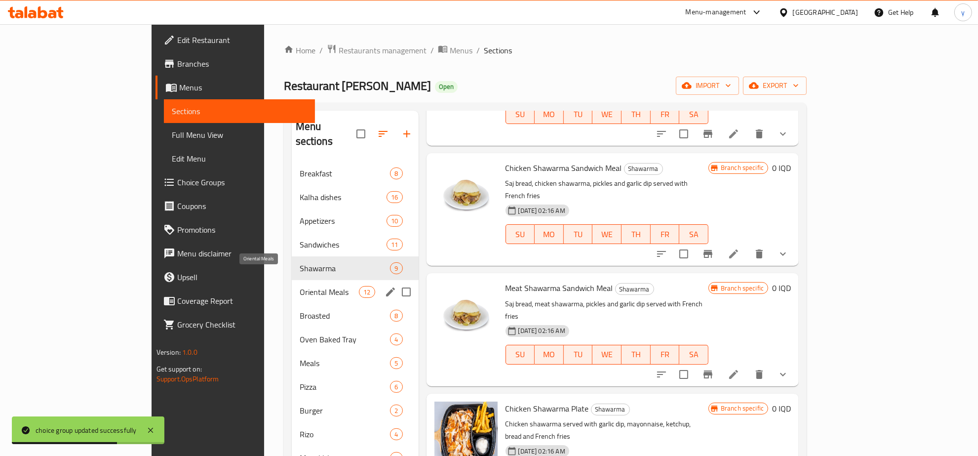
click at [300, 286] on span "Oriental Meals" at bounding box center [330, 292] width 60 height 12
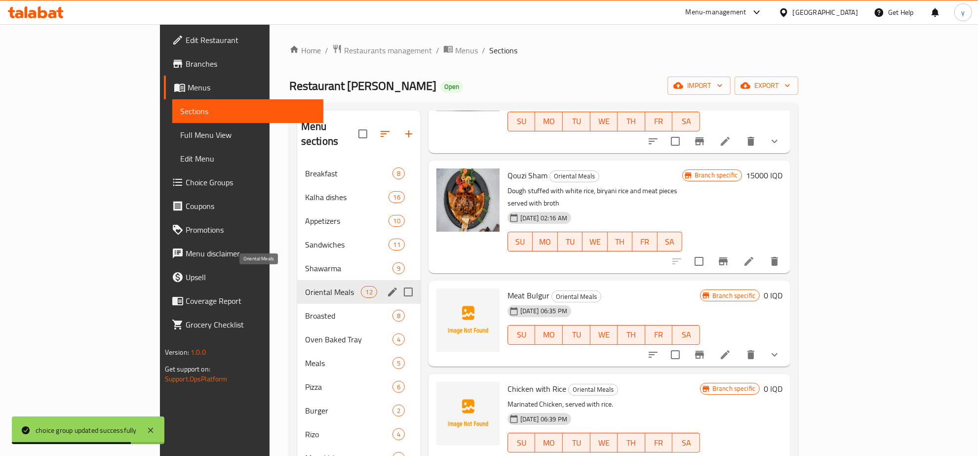
scroll to position [823, 0]
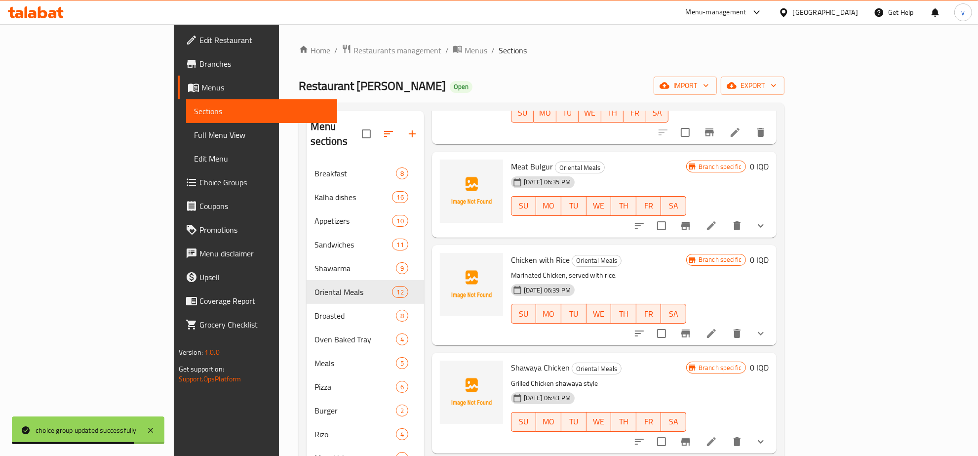
click at [194, 132] on span "Full Menu View" at bounding box center [261, 135] width 135 height 12
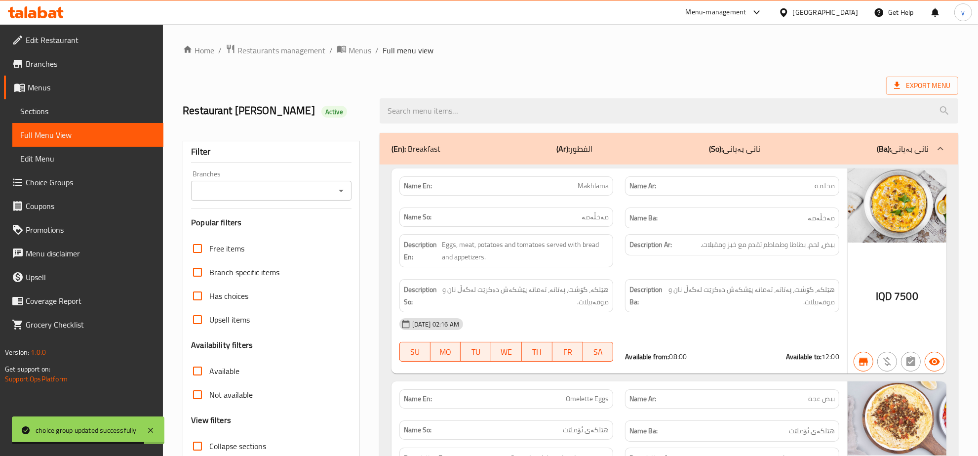
click at [333, 190] on div "Branches" at bounding box center [271, 191] width 160 height 20
click at [337, 193] on icon "Open" at bounding box center [341, 191] width 12 height 12
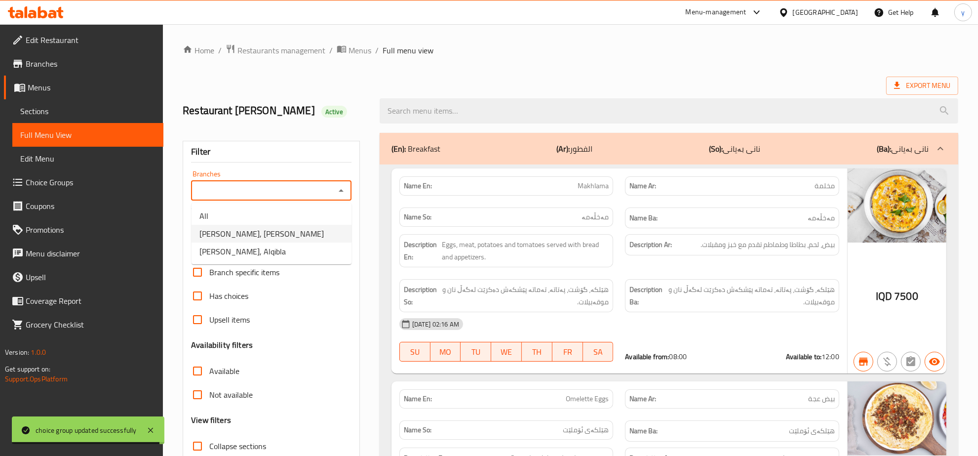
click at [251, 238] on span "Al Kalha, Al Ashar" at bounding box center [261, 234] width 124 height 12
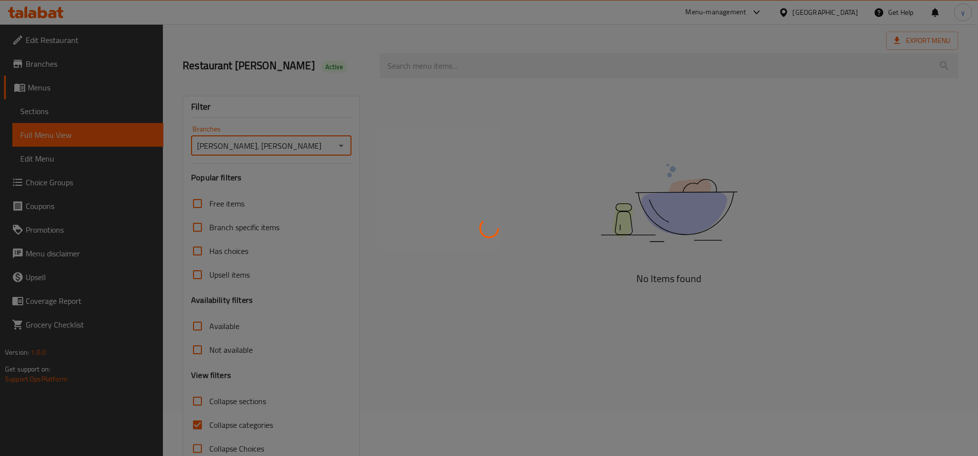
scroll to position [70, 0]
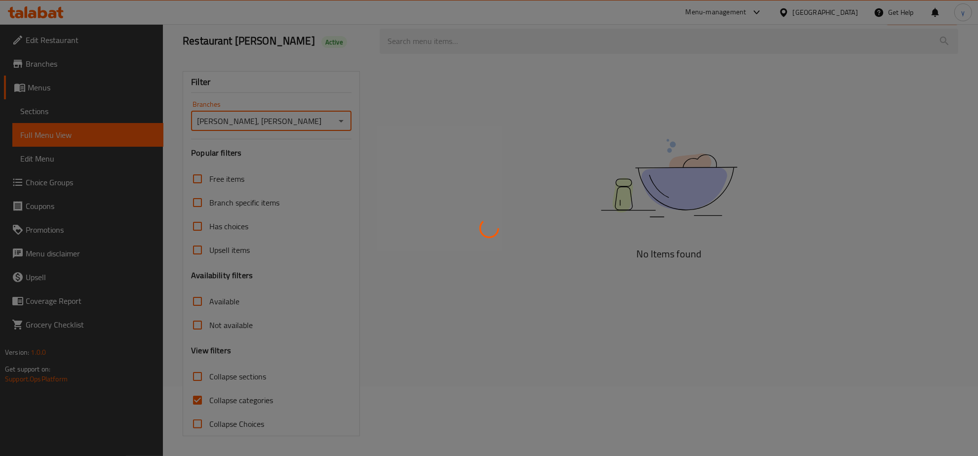
click at [201, 394] on div at bounding box center [489, 228] width 978 height 456
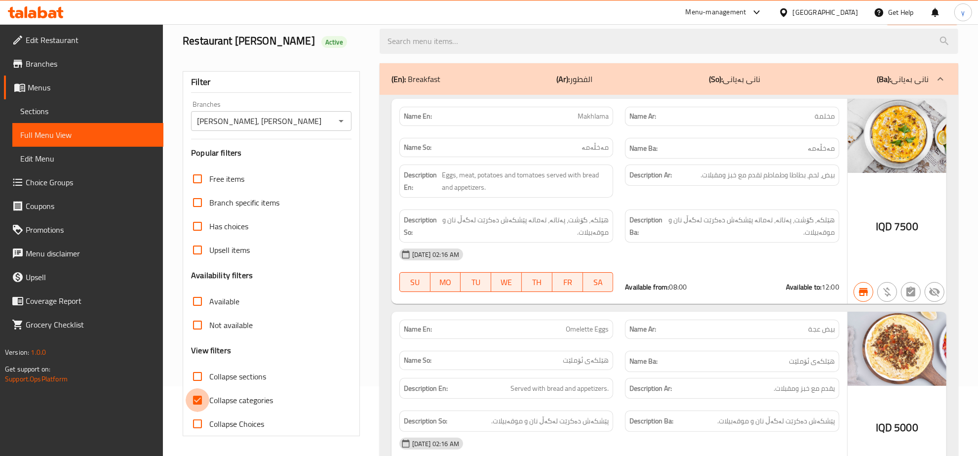
click at [203, 399] on input "Collapse categories" at bounding box center [198, 400] width 24 height 24
click at [201, 383] on input "Collapse sections" at bounding box center [198, 376] width 24 height 24
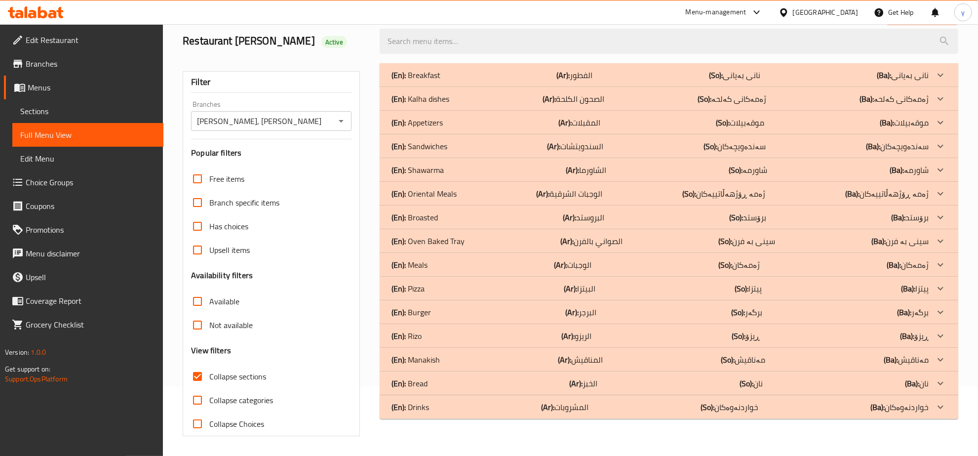
click at [554, 77] on div "(En): Breakfast (Ar): الفطور (So): نانی بەیانی (Ba): نانی بەیانی" at bounding box center [660, 75] width 537 height 12
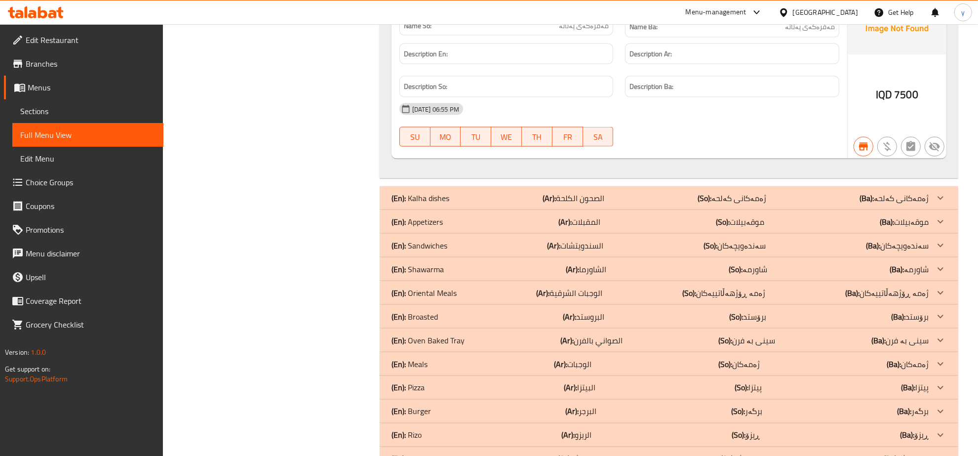
scroll to position [1613, 0]
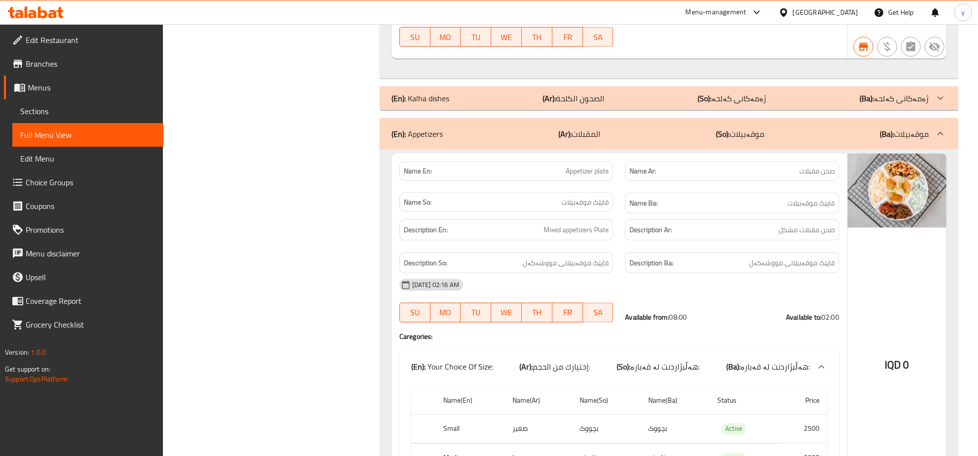
scroll to position [1509, 0]
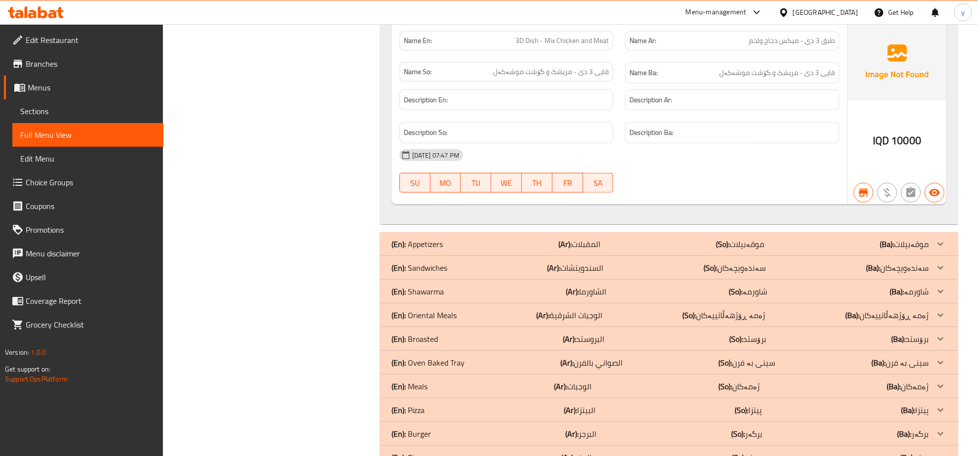
scroll to position [4862, 0]
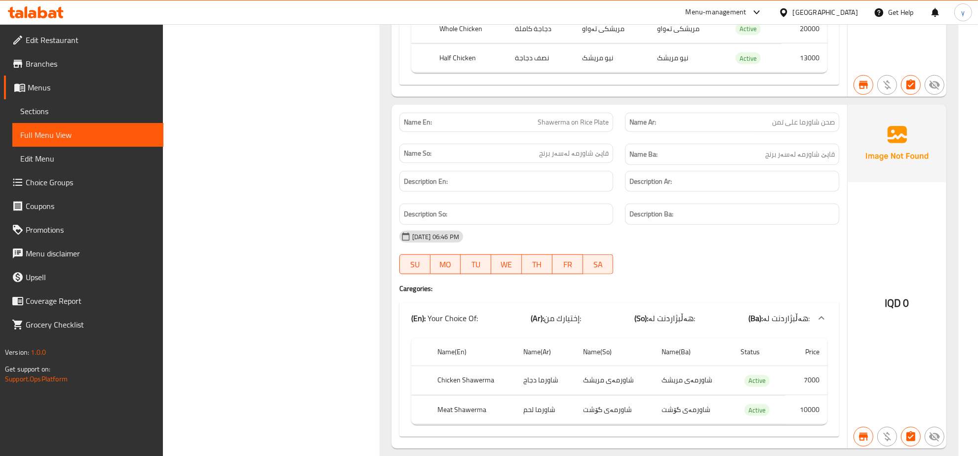
scroll to position [8874, 0]
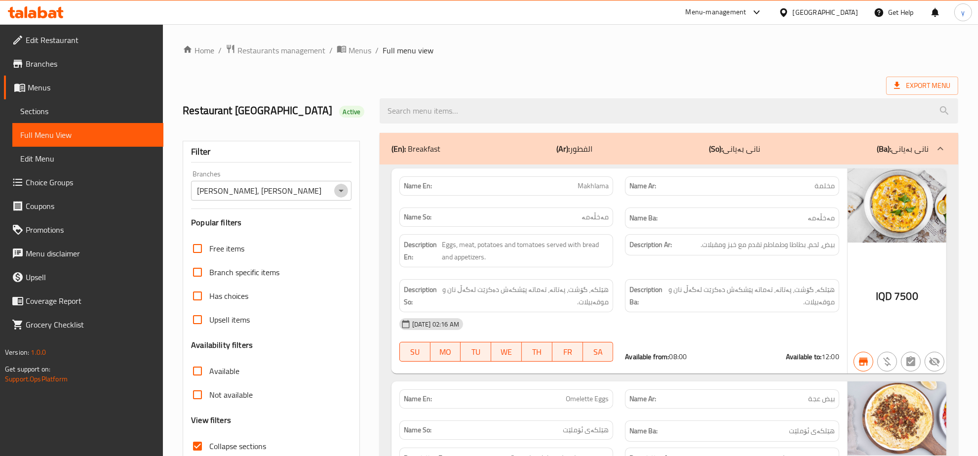
click at [334, 191] on button "Open" at bounding box center [341, 191] width 14 height 14
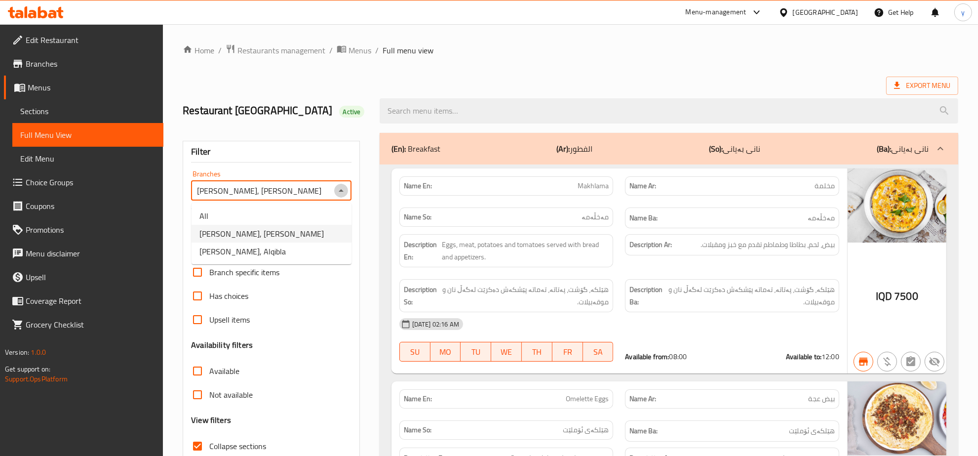
click at [335, 193] on icon "Close" at bounding box center [341, 191] width 12 height 12
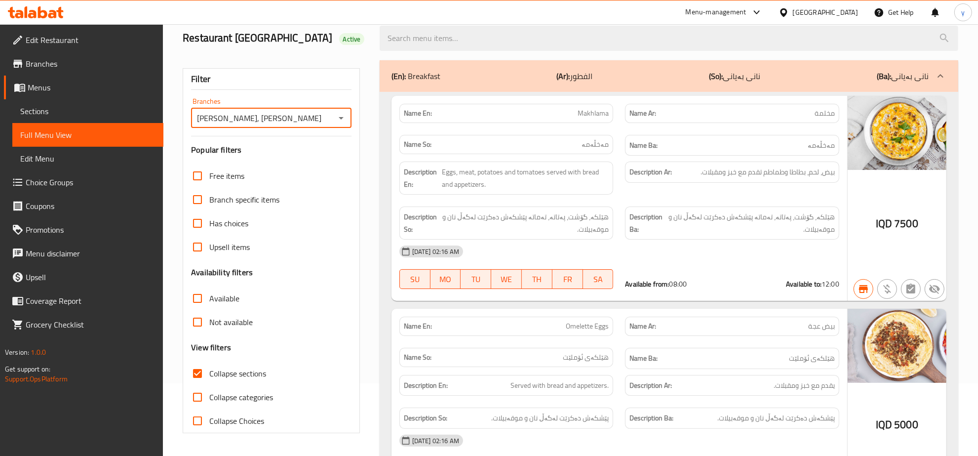
scroll to position [103, 0]
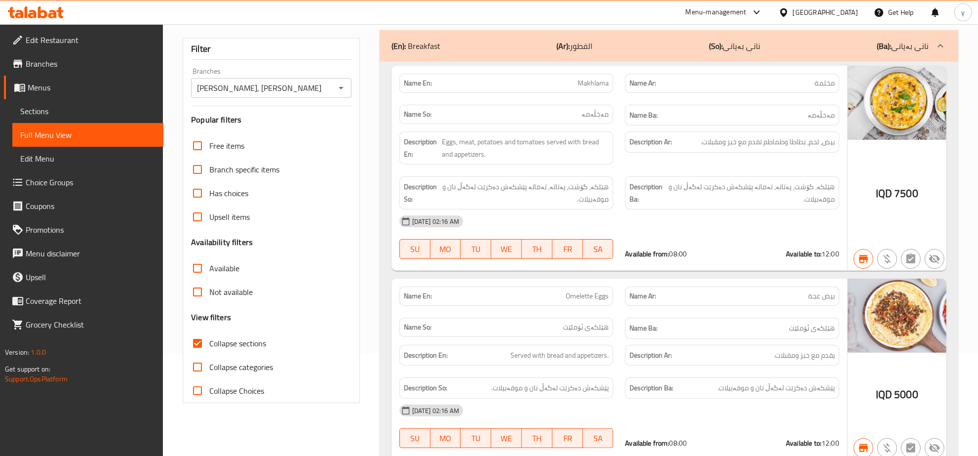
click at [729, 134] on div "Description Ar: بيض، لحم، بطاطا وطماطم تقدم مع خبز ومقبلات." at bounding box center [732, 141] width 214 height 21
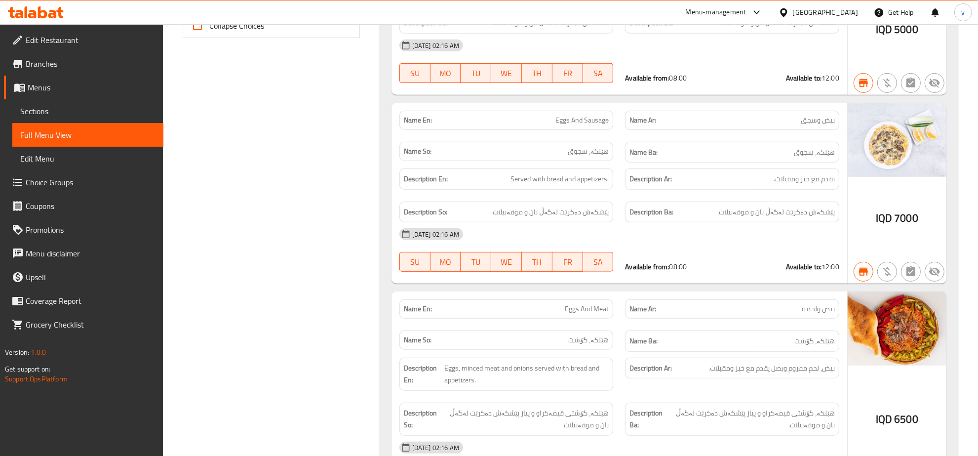
scroll to position [0, 0]
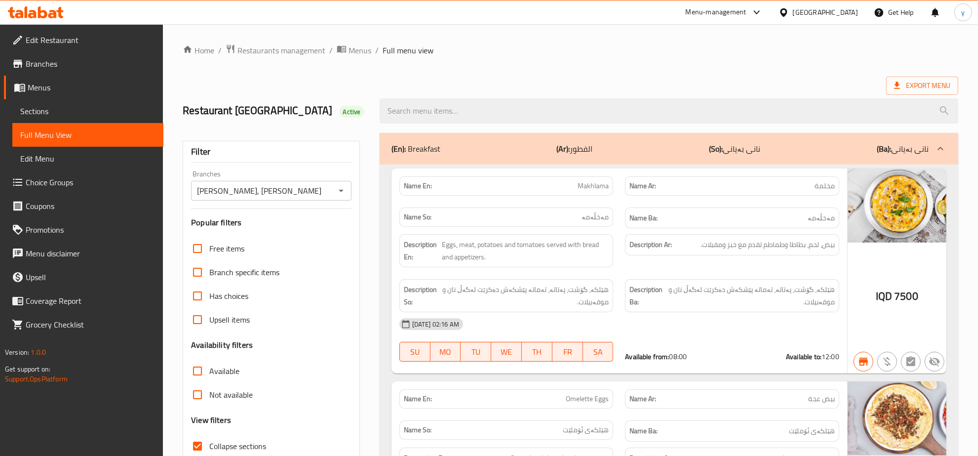
click at [341, 192] on icon "Open" at bounding box center [341, 191] width 5 height 2
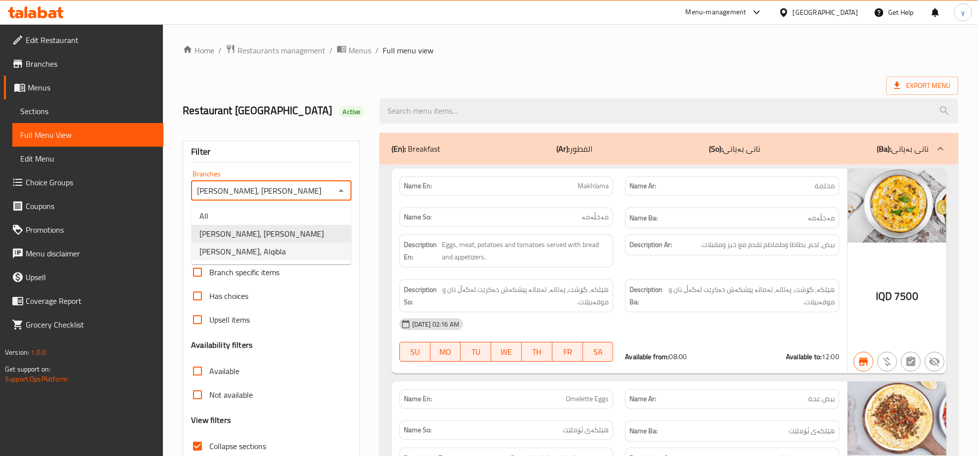
click at [305, 246] on li "Al Kalha, Alqibla" at bounding box center [272, 251] width 160 height 18
type input "Al Kalha, Alqibla"
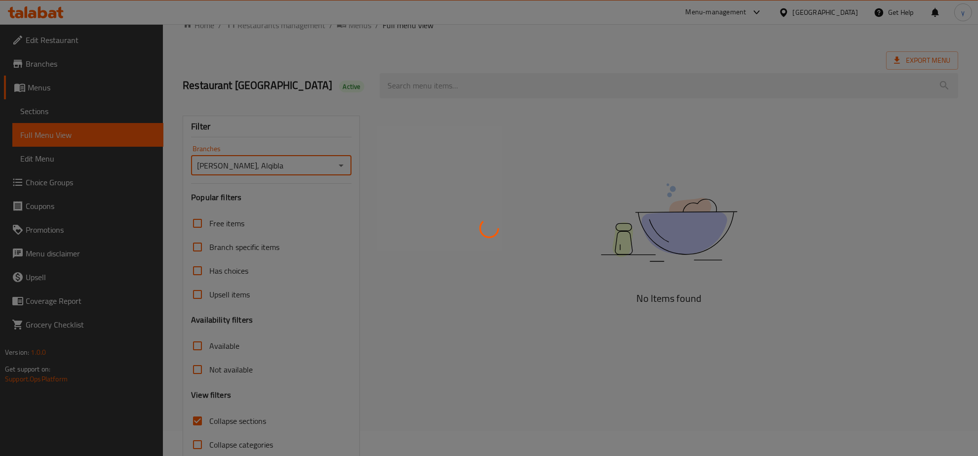
scroll to position [70, 0]
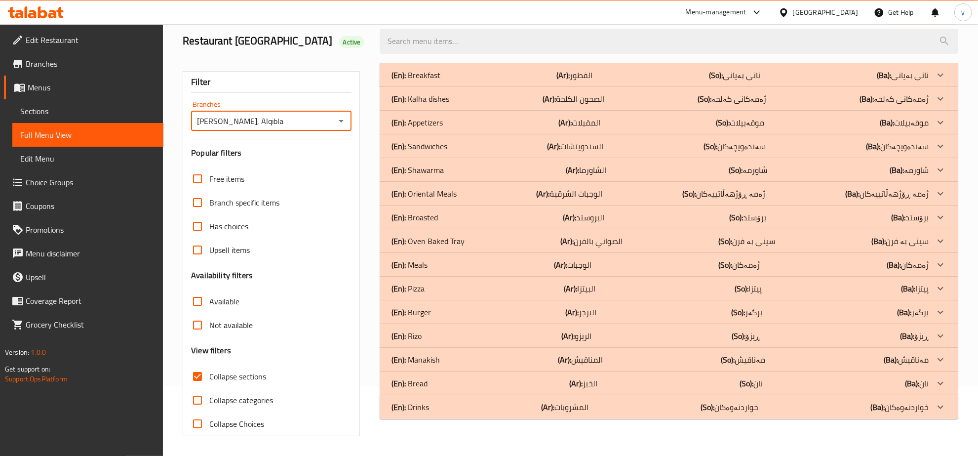
click at [458, 81] on div "(En): Oriental Meals (Ar): الوجبات الشرقیة (So): ژەمە ڕۆژهەڵاتییەکان (Ba): ژەمە…" at bounding box center [660, 75] width 537 height 12
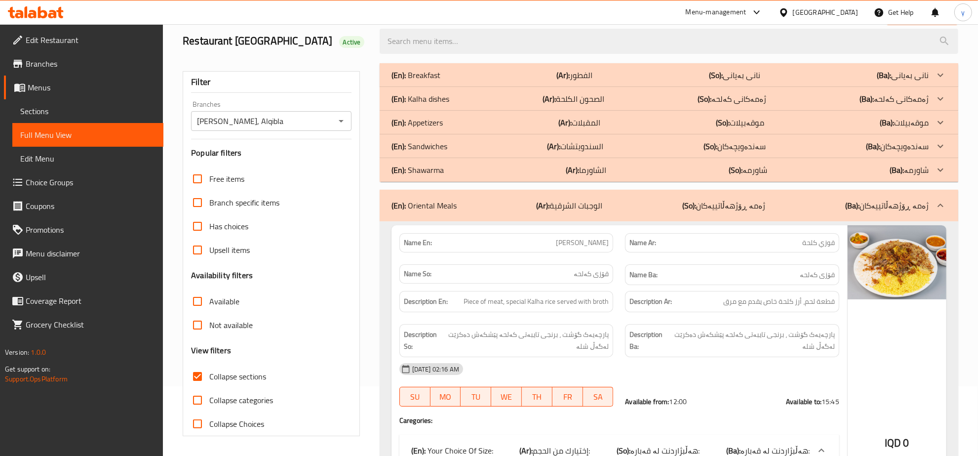
click at [440, 81] on p "(En): Kalha dishes" at bounding box center [416, 75] width 49 height 12
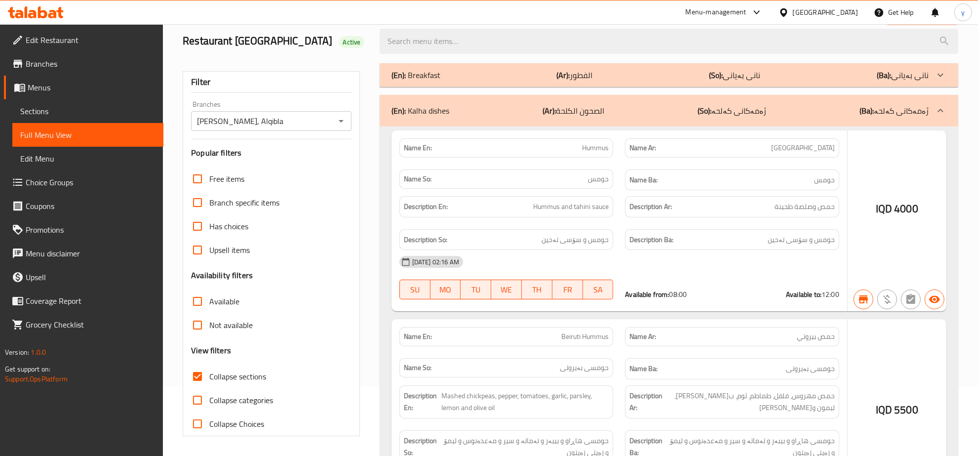
click at [448, 77] on div "(En): Breakfast (Ar): الفطور (So): نانی بەیانی (Ba): نانی بەیانی" at bounding box center [660, 75] width 537 height 12
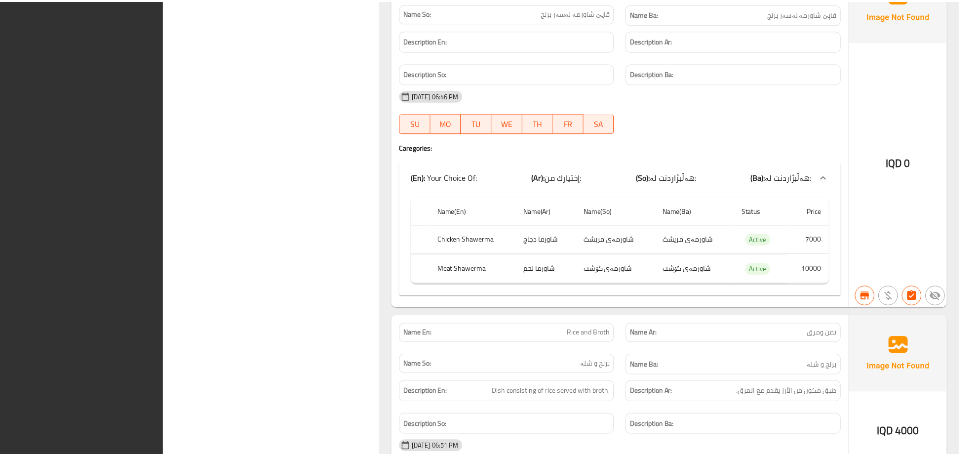
scroll to position [9163, 0]
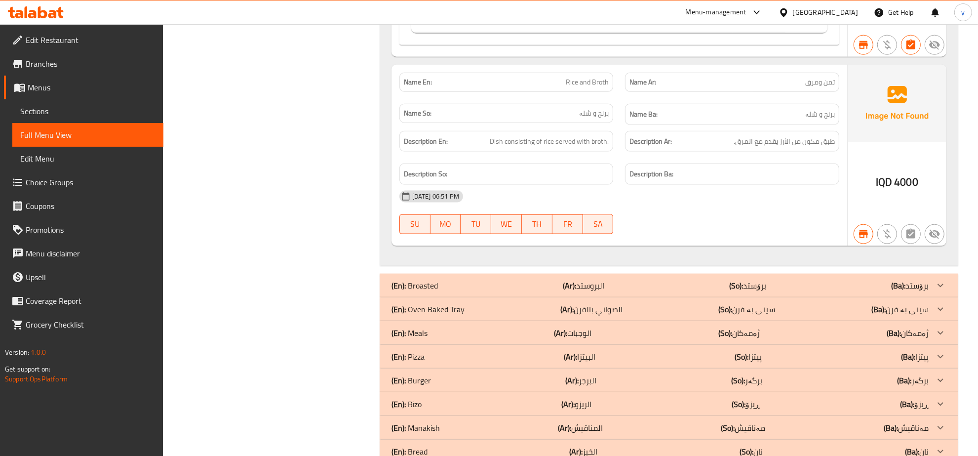
click at [33, 105] on span "Sections" at bounding box center [87, 111] width 135 height 12
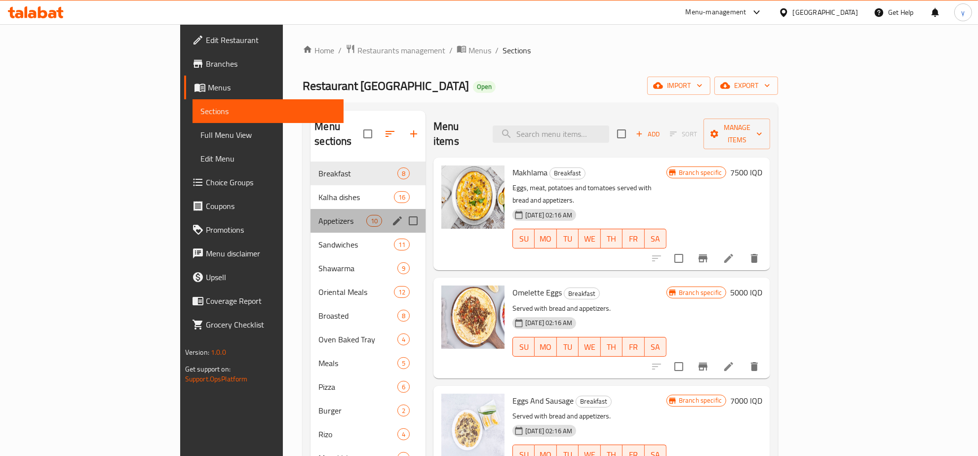
click at [311, 217] on div "Appetizers 10" at bounding box center [368, 221] width 115 height 24
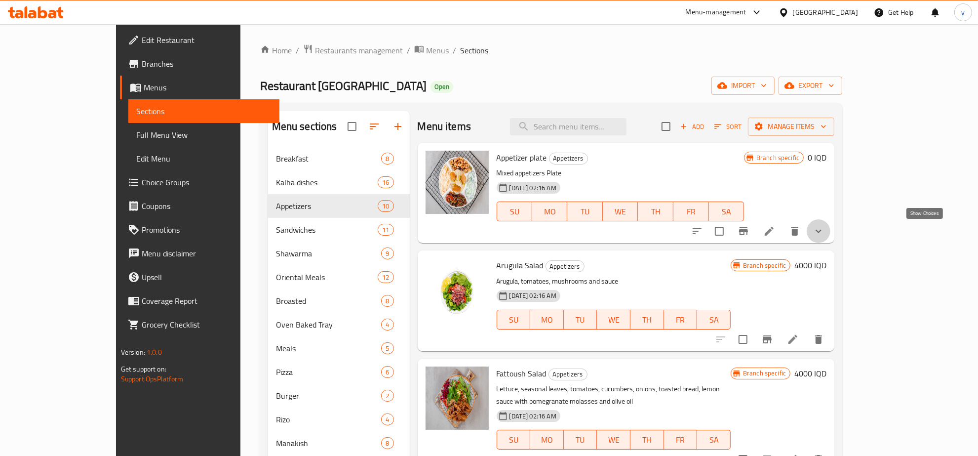
click at [825, 234] on icon "show more" at bounding box center [819, 231] width 12 height 12
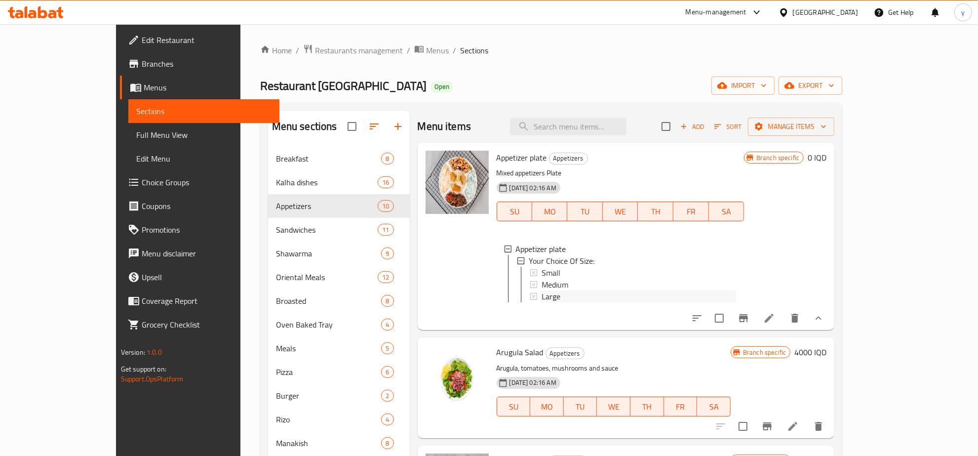
click at [553, 296] on div "Large" at bounding box center [639, 296] width 195 height 12
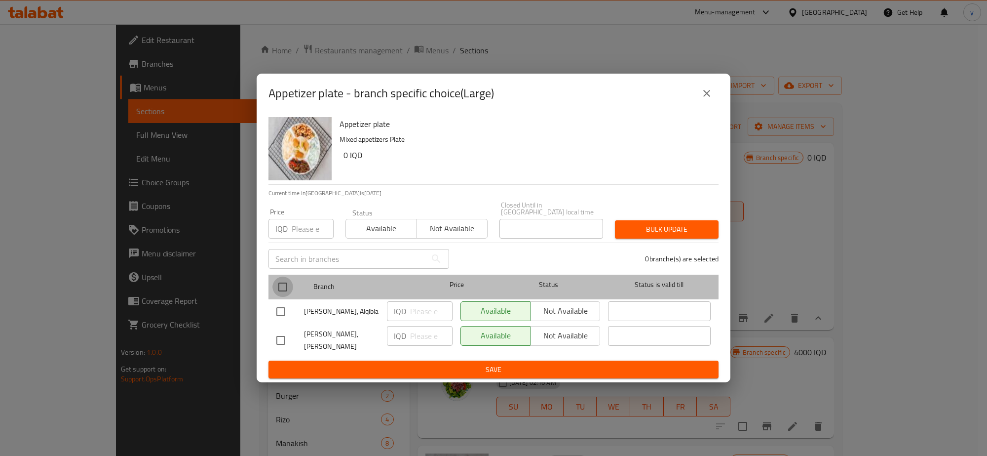
click at [288, 284] on input "checkbox" at bounding box center [283, 286] width 21 height 21
checkbox input "true"
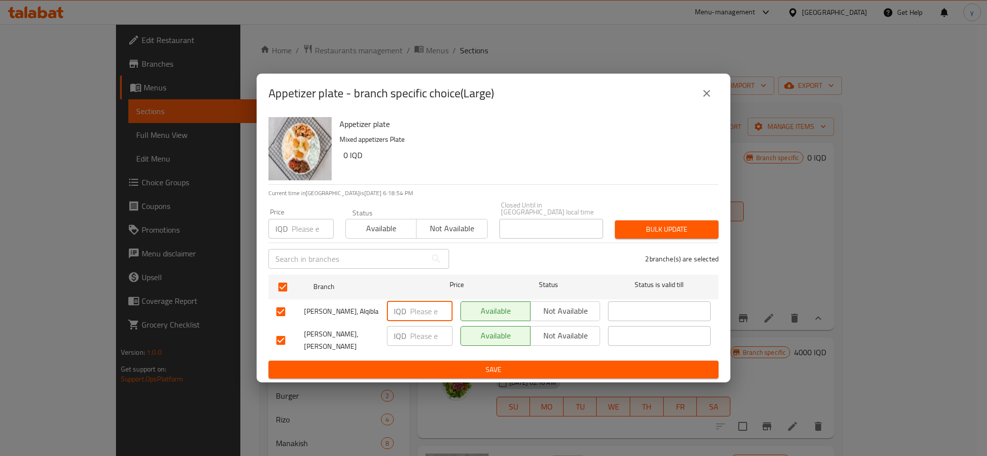
click at [430, 316] on input "number" at bounding box center [431, 311] width 42 height 20
paste input "9000"
type input "9000"
click at [425, 328] on input "number" at bounding box center [431, 336] width 42 height 20
paste input "9000"
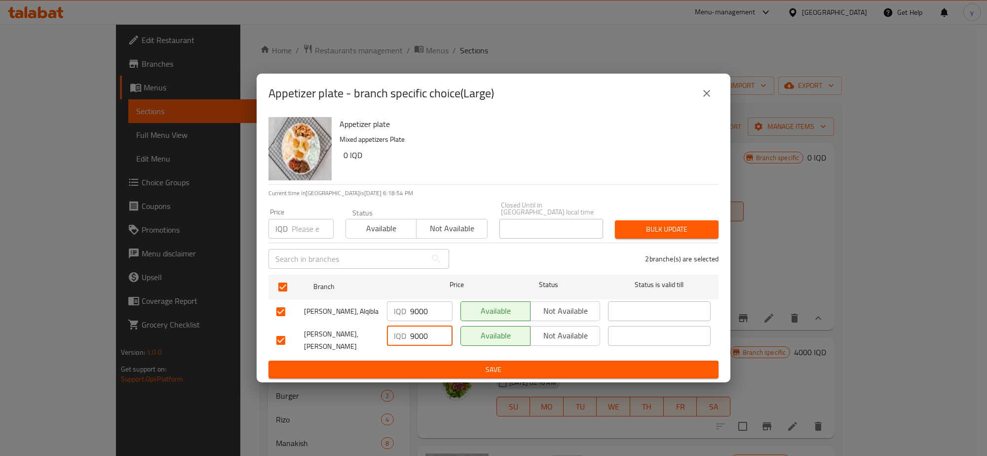
type input "9000"
click at [425, 347] on div "IQD 9000 ​" at bounding box center [420, 340] width 74 height 37
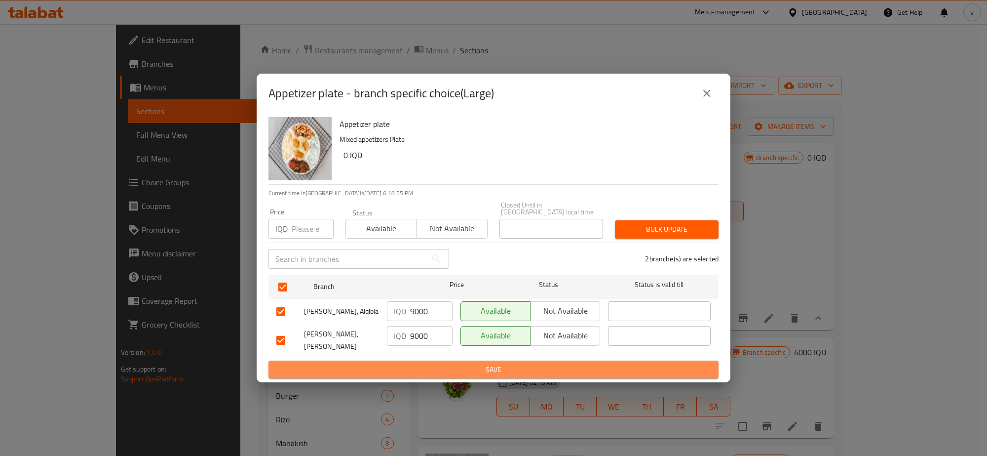
click at [645, 363] on span "Save" at bounding box center [493, 369] width 434 height 12
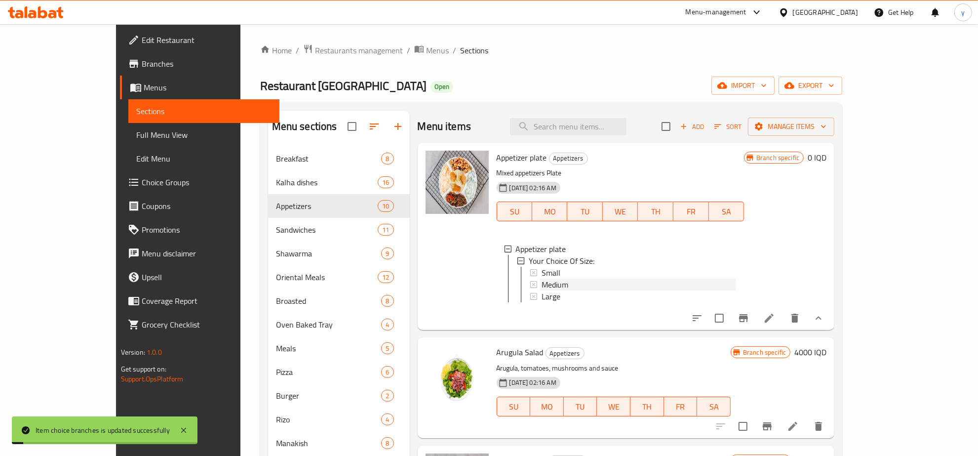
click at [565, 287] on div "Medium" at bounding box center [639, 284] width 195 height 12
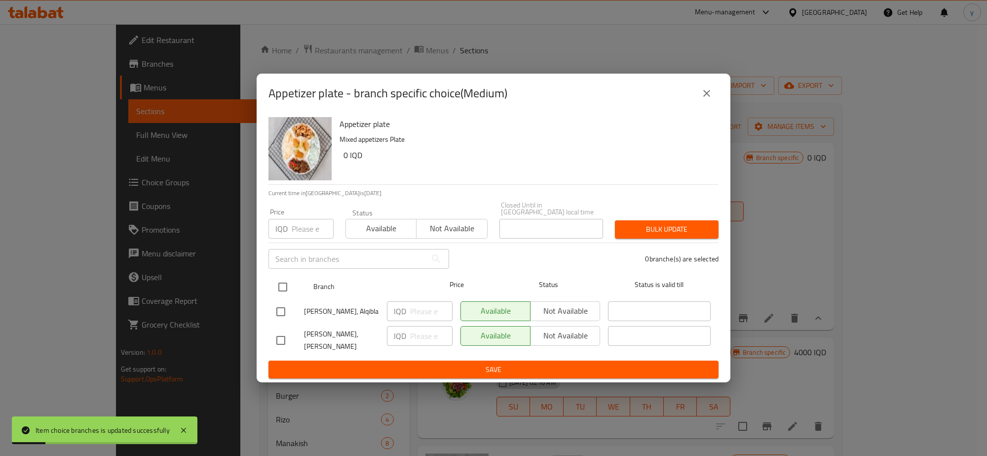
click at [274, 285] on input "checkbox" at bounding box center [283, 286] width 21 height 21
checkbox input "true"
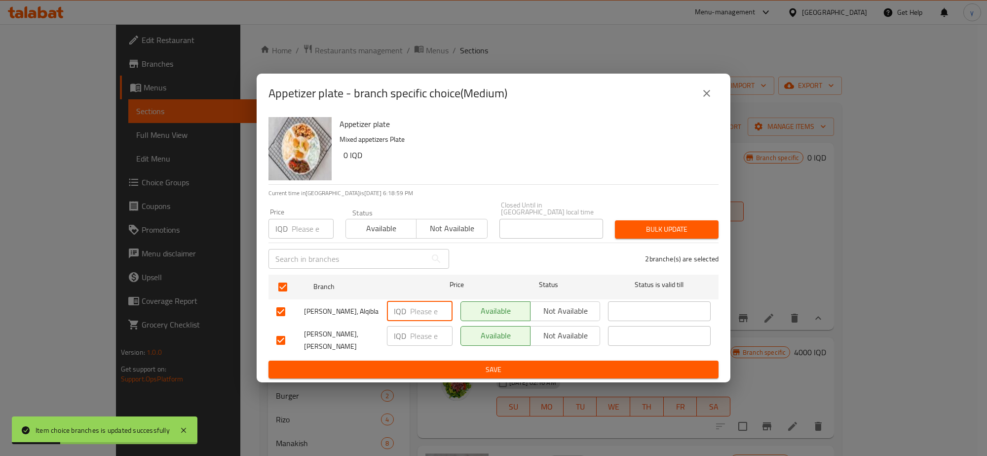
click at [418, 310] on input "number" at bounding box center [431, 311] width 42 height 20
paste input "5000"
type input "5000"
click at [416, 333] on input "number" at bounding box center [431, 336] width 42 height 20
paste input "5000"
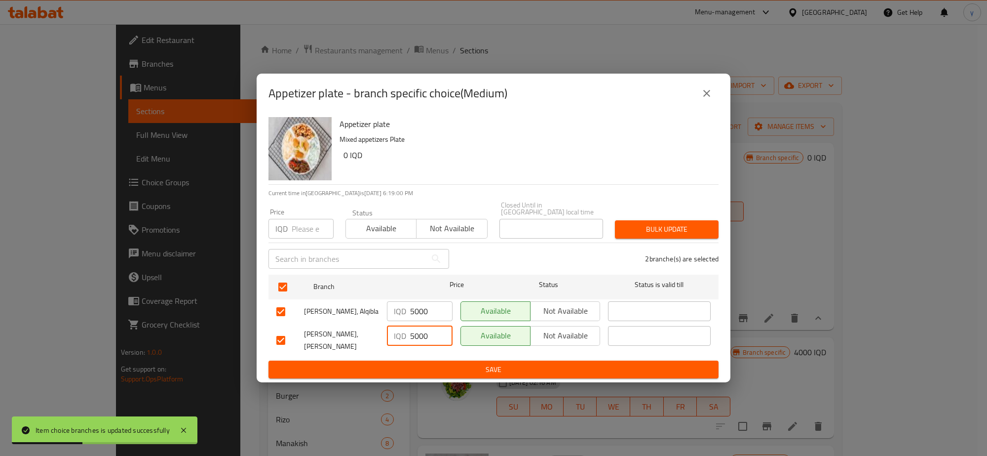
type input "5000"
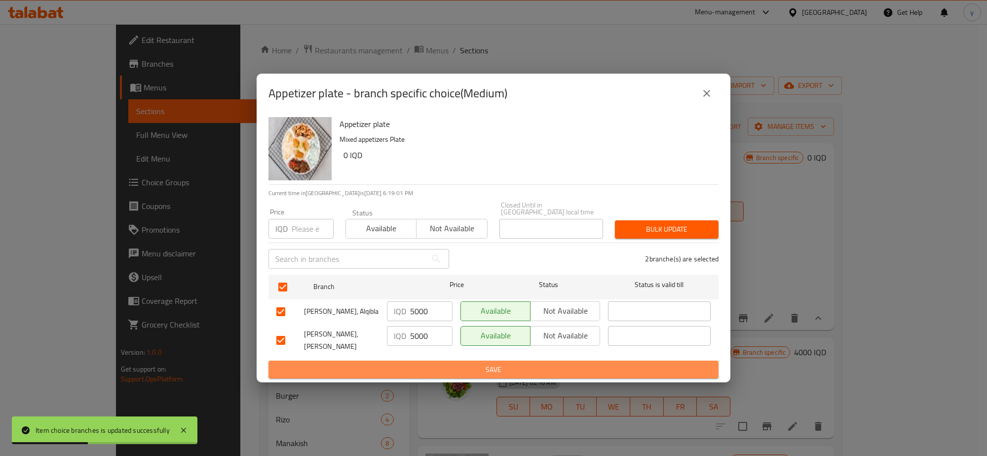
click at [422, 363] on span "Save" at bounding box center [493, 369] width 434 height 12
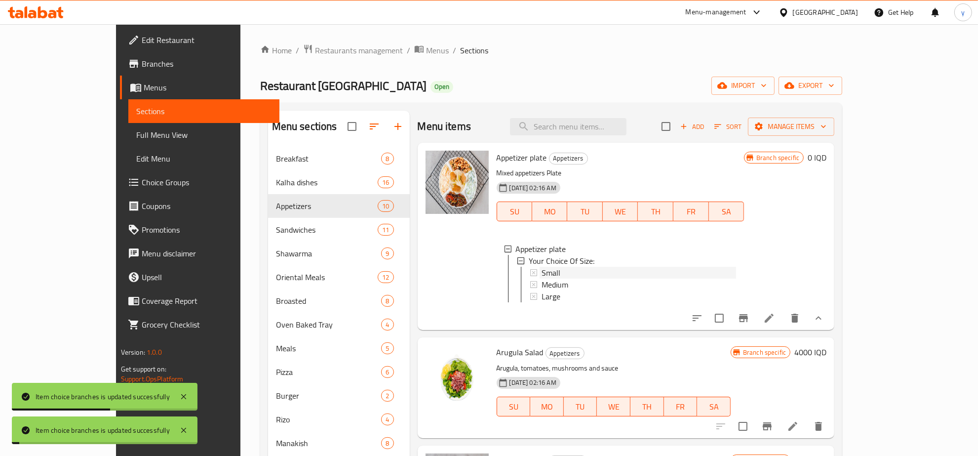
click at [542, 272] on div "Small" at bounding box center [639, 273] width 195 height 12
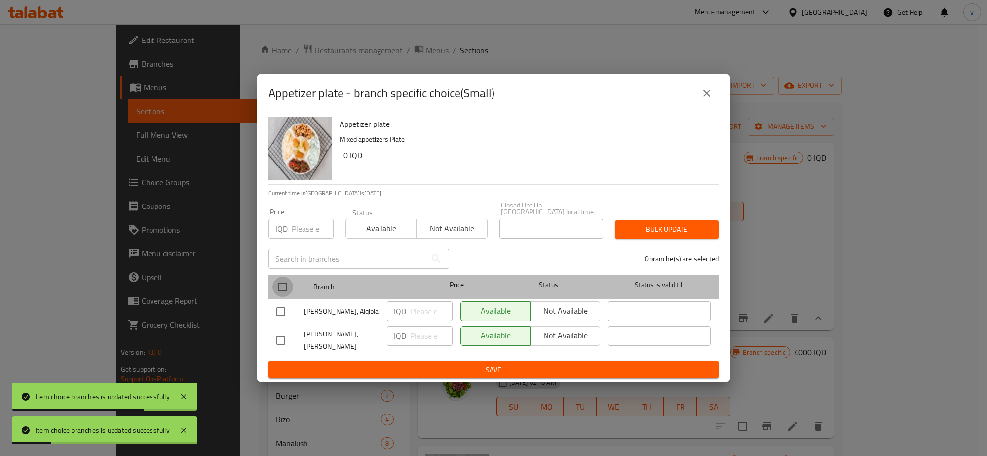
click at [285, 287] on input "checkbox" at bounding box center [283, 286] width 21 height 21
checkbox input "true"
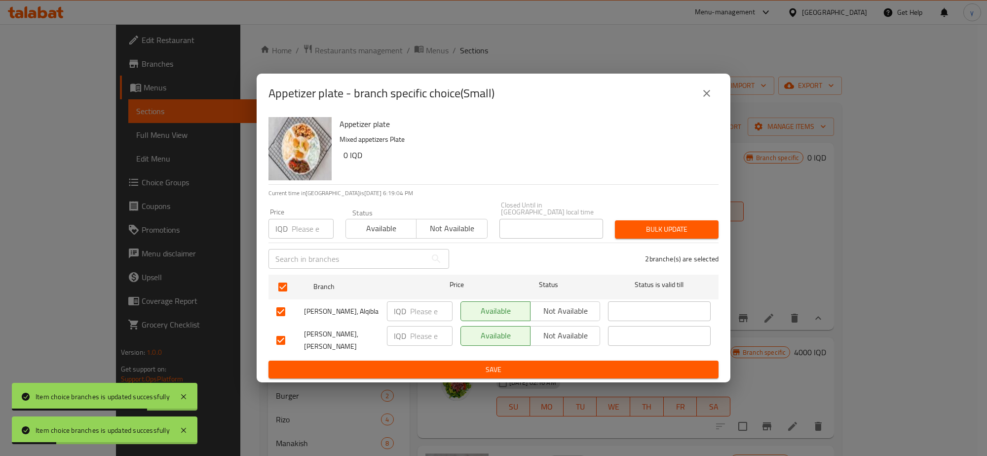
click at [434, 315] on input "number" at bounding box center [431, 311] width 42 height 20
paste input "2500"
type input "2500"
click at [428, 333] on input "number" at bounding box center [431, 336] width 42 height 20
paste input "2500"
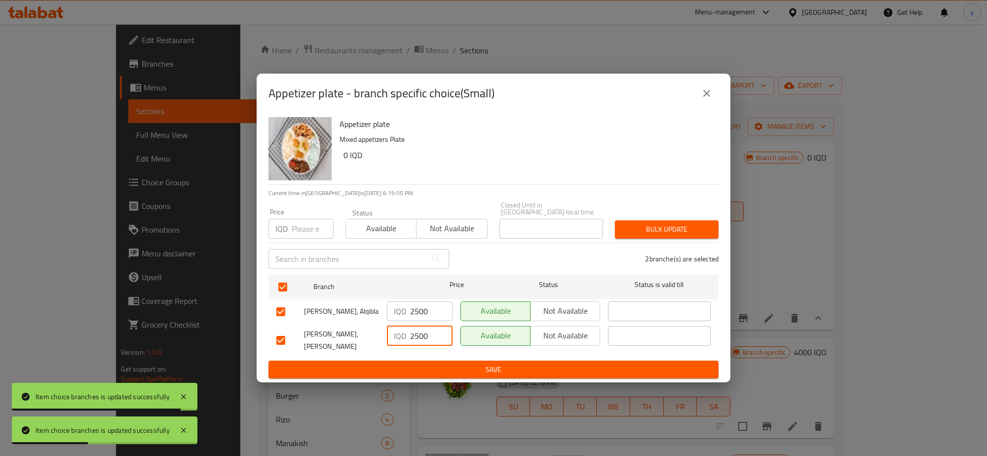
type input "2500"
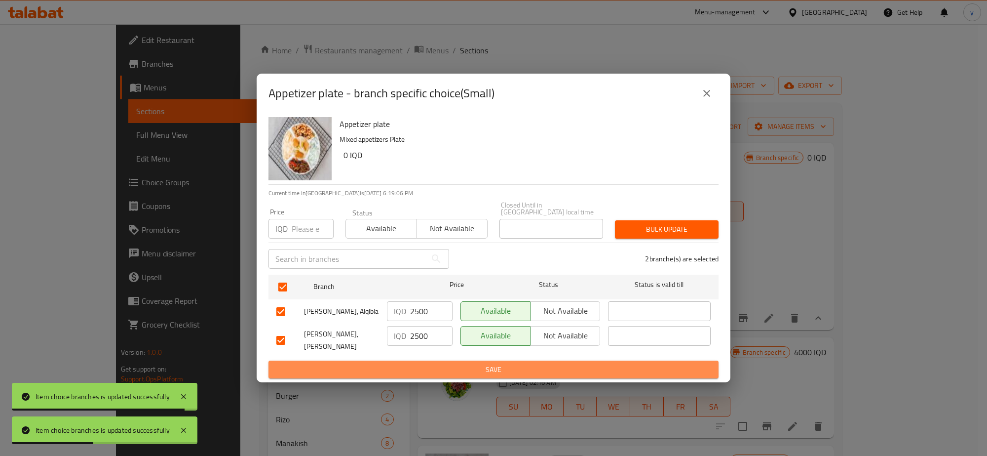
click at [431, 364] on span "Save" at bounding box center [493, 369] width 434 height 12
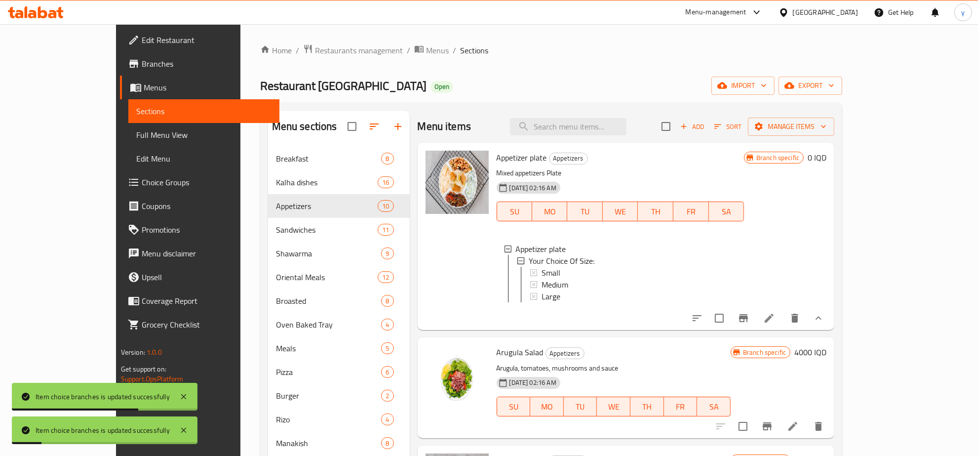
scroll to position [103, 0]
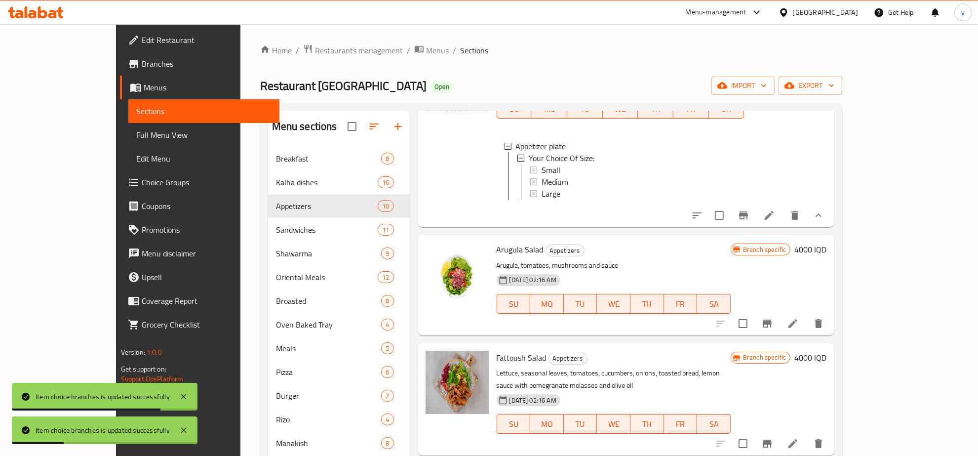
click at [827, 253] on h6 "4000 IQD" at bounding box center [810, 249] width 32 height 14
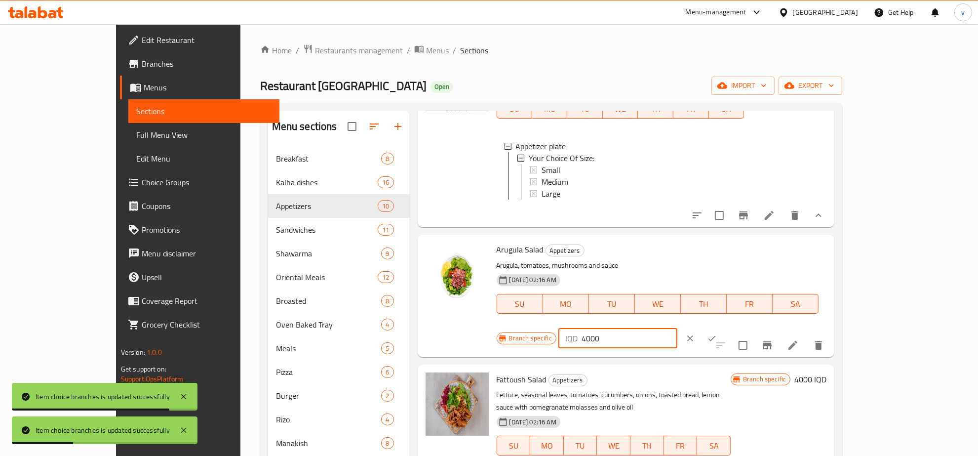
drag, startPoint x: 785, startPoint y: 268, endPoint x: 856, endPoint y: 284, distance: 72.5
click at [737, 327] on div "Branch specific IQD 4000 ​" at bounding box center [617, 338] width 240 height 22
paste input "5"
type input "5000"
click at [717, 333] on icon "ok" at bounding box center [712, 338] width 10 height 10
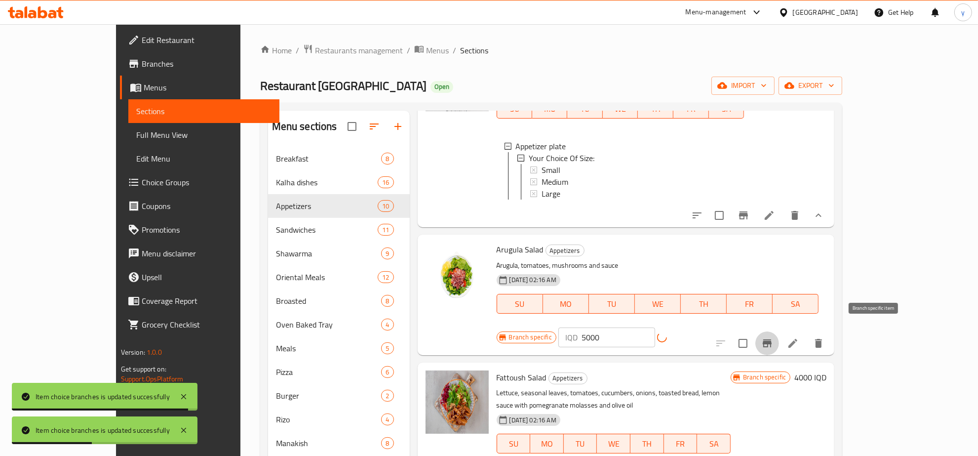
click at [772, 339] on icon "Branch-specific-item" at bounding box center [767, 343] width 9 height 8
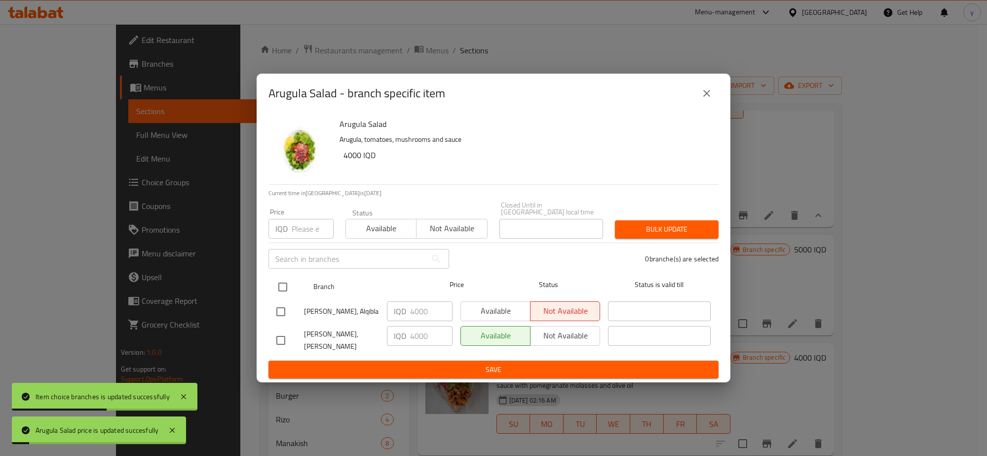
click at [279, 287] on input "checkbox" at bounding box center [283, 286] width 21 height 21
checkbox input "true"
click at [407, 299] on div "IQD 4000 ​" at bounding box center [420, 311] width 74 height 29
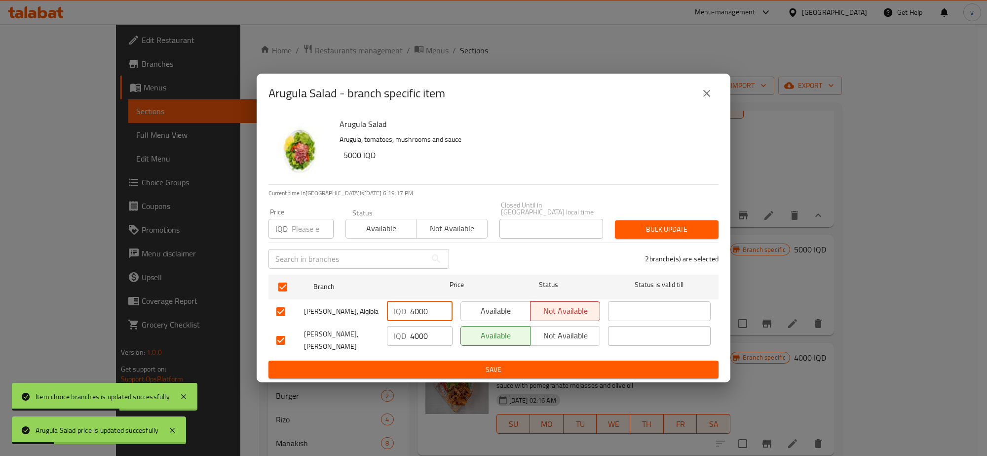
click at [413, 311] on input "4000" at bounding box center [431, 311] width 42 height 20
paste input "5"
type input "5000"
click at [422, 339] on input "4000" at bounding box center [431, 336] width 42 height 20
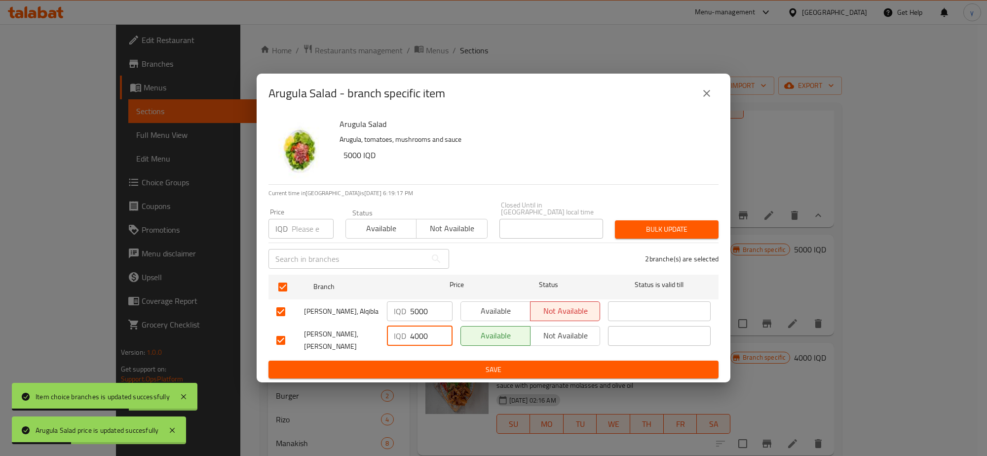
paste input "5"
click at [422, 339] on input "5000" at bounding box center [431, 336] width 42 height 20
type input "5000"
click at [421, 363] on span "Save" at bounding box center [493, 369] width 434 height 12
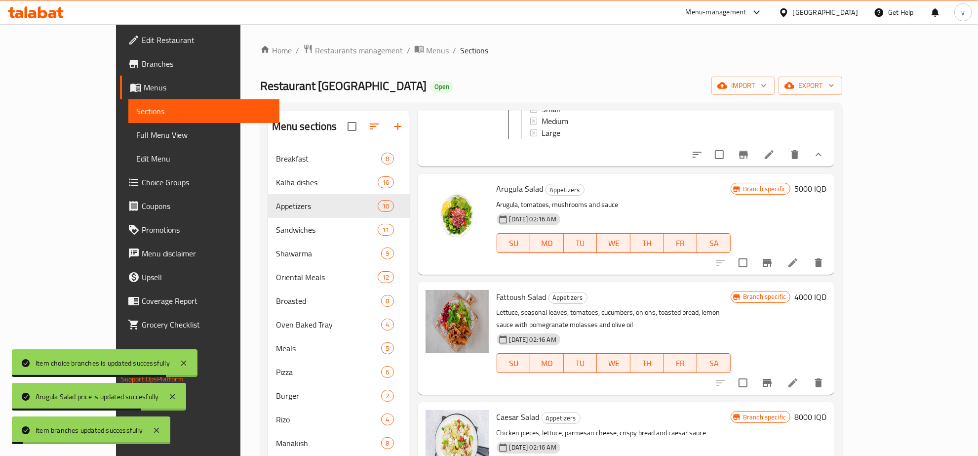
scroll to position [205, 0]
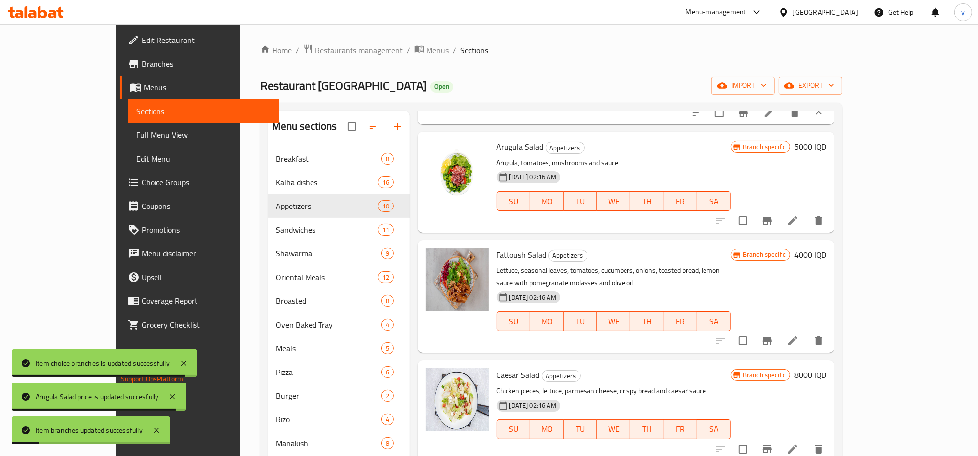
click at [827, 260] on h6 "4000 IQD" at bounding box center [810, 255] width 32 height 14
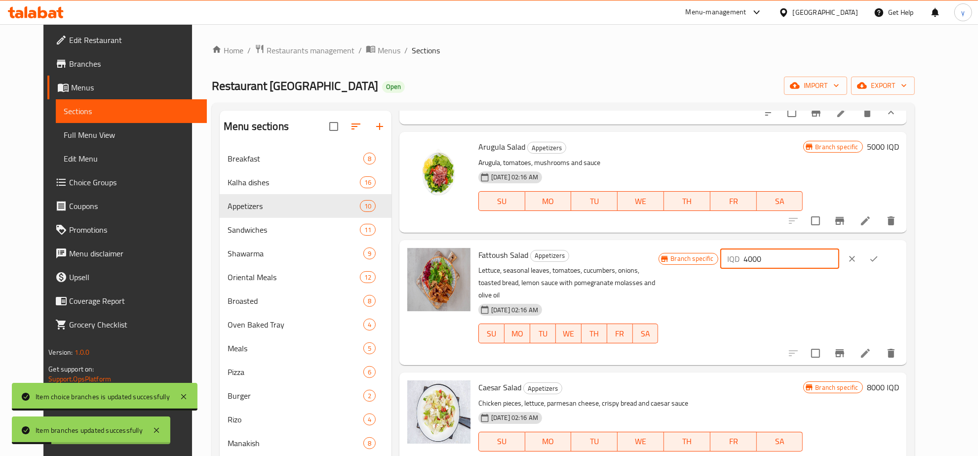
drag, startPoint x: 821, startPoint y: 268, endPoint x: 767, endPoint y: 284, distance: 56.1
click at [754, 282] on div "Branch specific IQD 4000 ​" at bounding box center [779, 302] width 240 height 109
paste input "5"
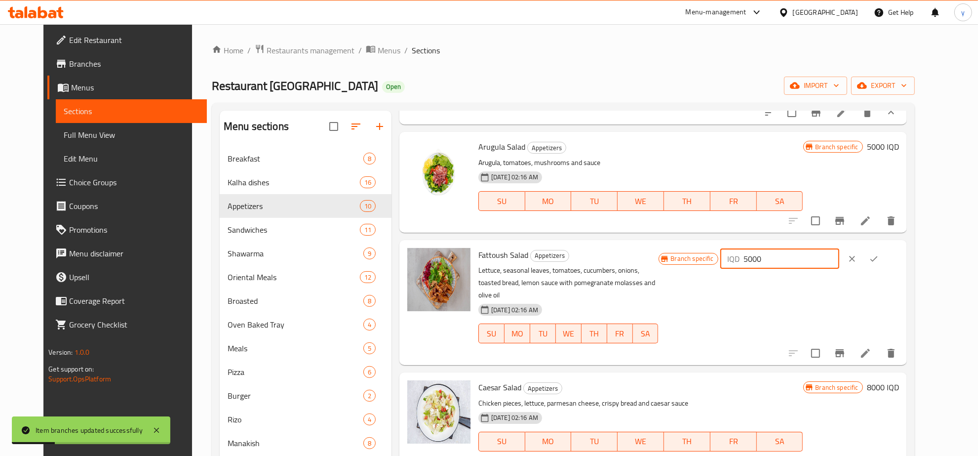
type input "5000"
click at [885, 270] on button "ok" at bounding box center [874, 259] width 22 height 22
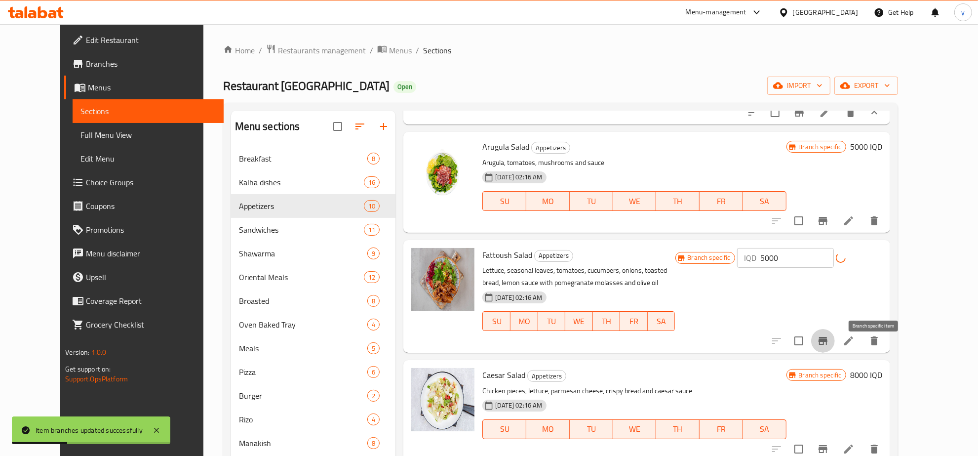
click at [829, 347] on icon "Branch-specific-item" at bounding box center [823, 341] width 12 height 12
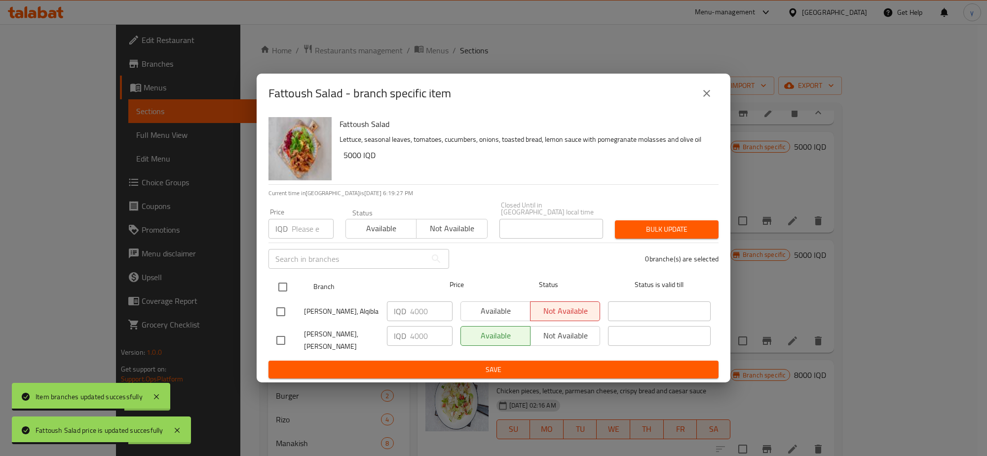
click at [287, 288] on input "checkbox" at bounding box center [283, 286] width 21 height 21
checkbox input "true"
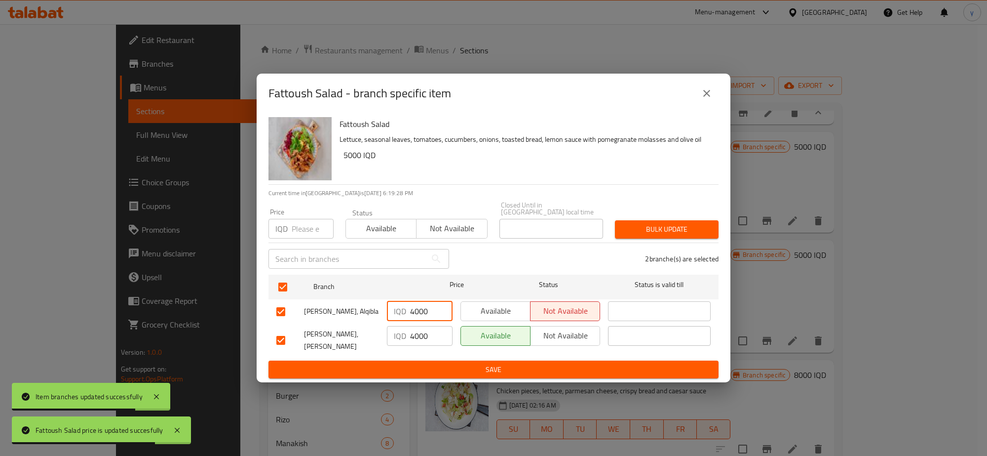
click at [418, 309] on input "4000" at bounding box center [431, 311] width 42 height 20
click at [418, 311] on input "4000" at bounding box center [431, 311] width 42 height 20
paste input "5000"
click at [421, 321] on input "40500000" at bounding box center [431, 311] width 42 height 20
click at [421, 317] on input "40500000" at bounding box center [431, 311] width 42 height 20
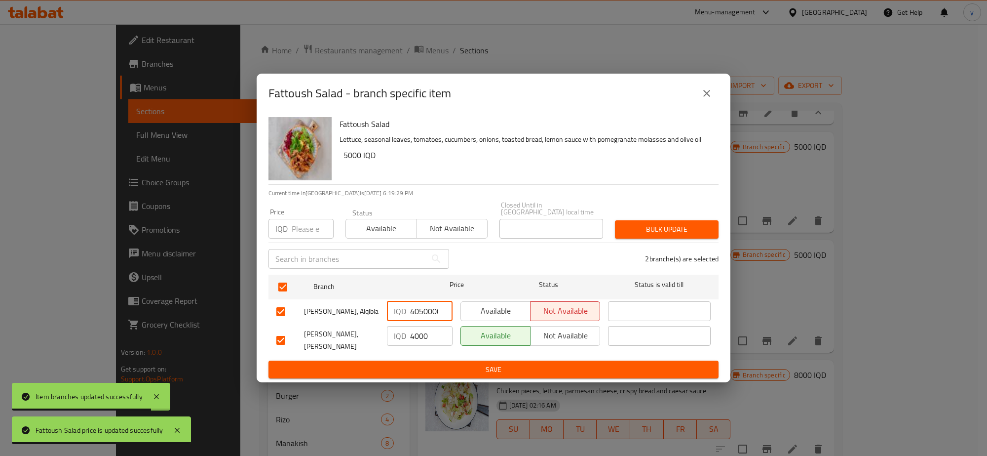
click at [421, 317] on input "40500000" at bounding box center [431, 311] width 42 height 20
paste input "5"
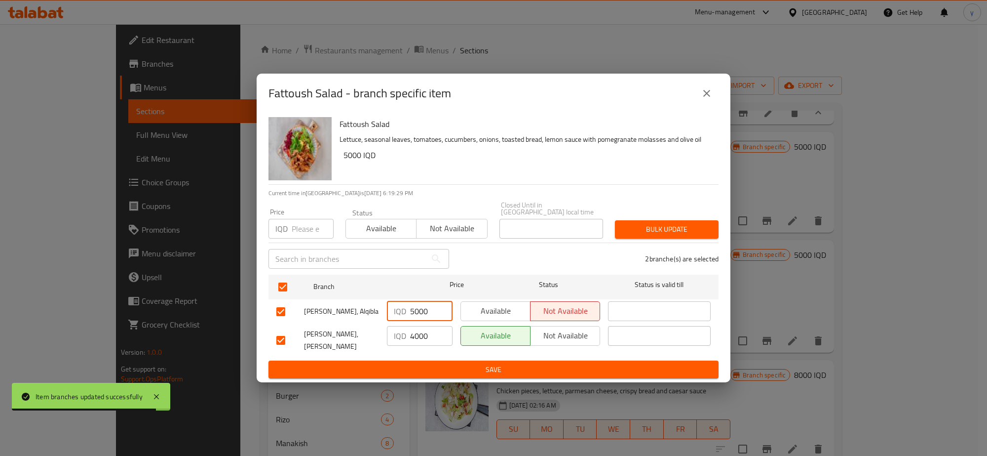
type input "5000"
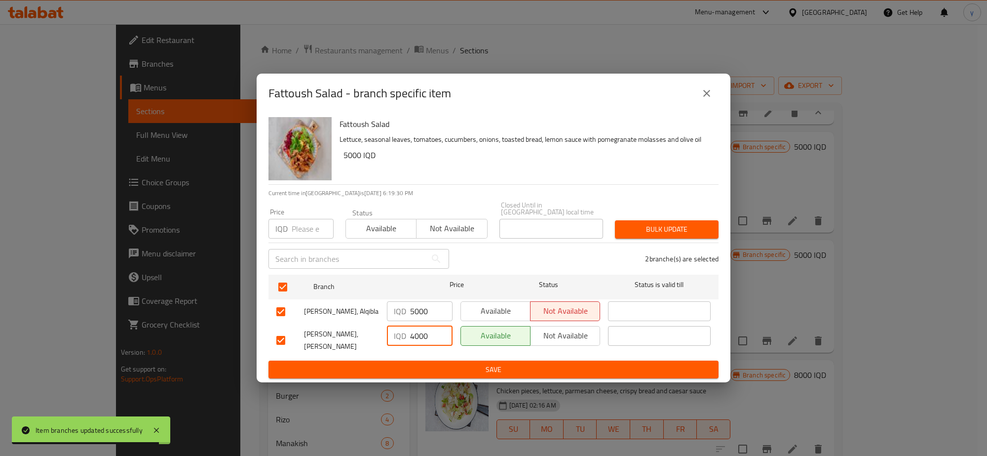
click at [421, 330] on input "4000" at bounding box center [431, 336] width 42 height 20
paste input "5"
type input "5000"
drag, startPoint x: 423, startPoint y: 352, endPoint x: 436, endPoint y: 357, distance: 13.8
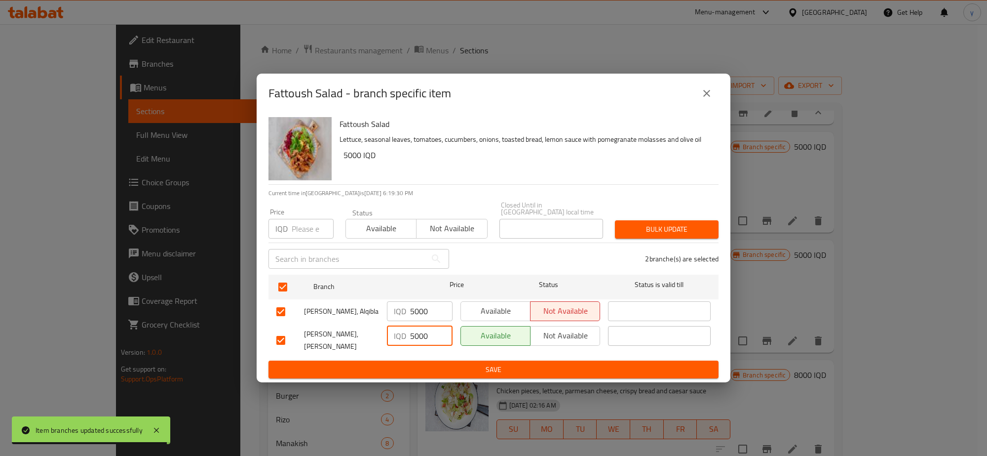
click at [423, 353] on form "Branch Price Status Status is valid till Al Kalha, Alqibla IQD 5000 ​ Available…" at bounding box center [494, 325] width 450 height 108
click at [470, 363] on span "Save" at bounding box center [493, 369] width 434 height 12
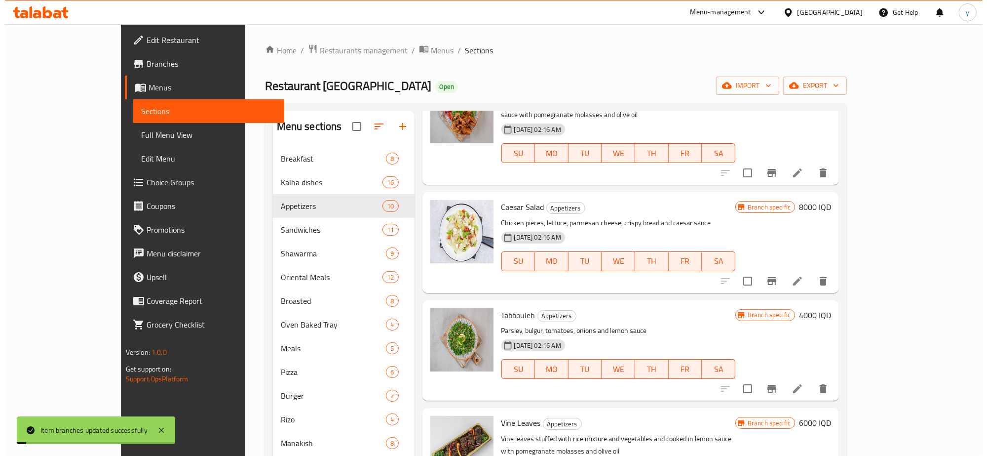
scroll to position [411, 0]
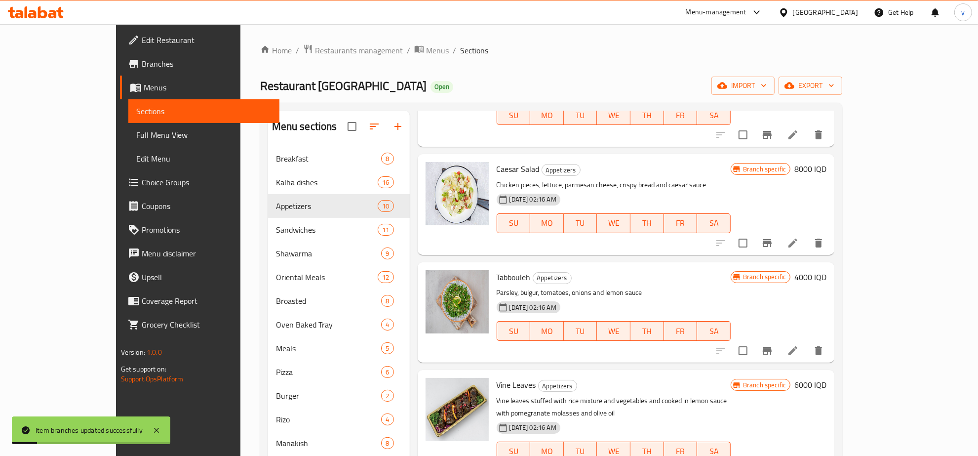
click at [827, 276] on h6 "4000 IQD" at bounding box center [810, 277] width 32 height 14
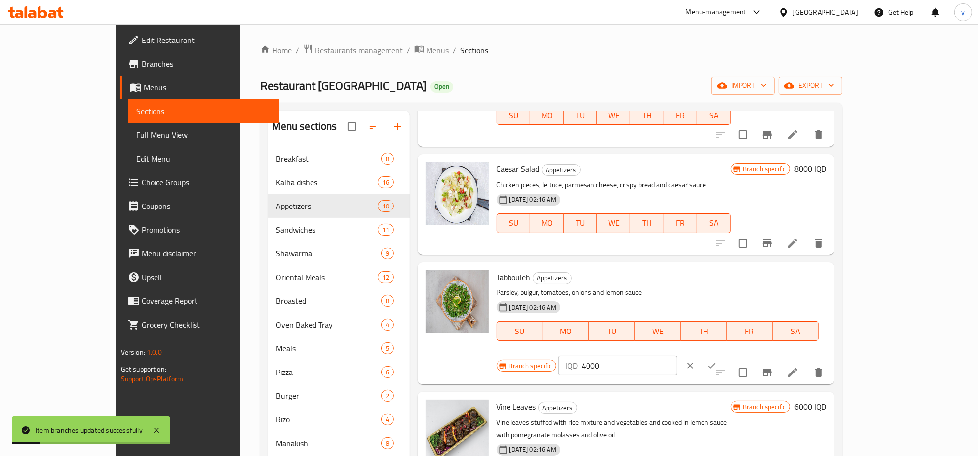
drag, startPoint x: 782, startPoint y: 276, endPoint x: 759, endPoint y: 289, distance: 26.1
click at [737, 355] on div "Branch specific IQD 4000 ​" at bounding box center [617, 366] width 240 height 22
paste input "5"
type input "5000"
click at [737, 355] on div "IQD 5000 ​" at bounding box center [647, 366] width 179 height 22
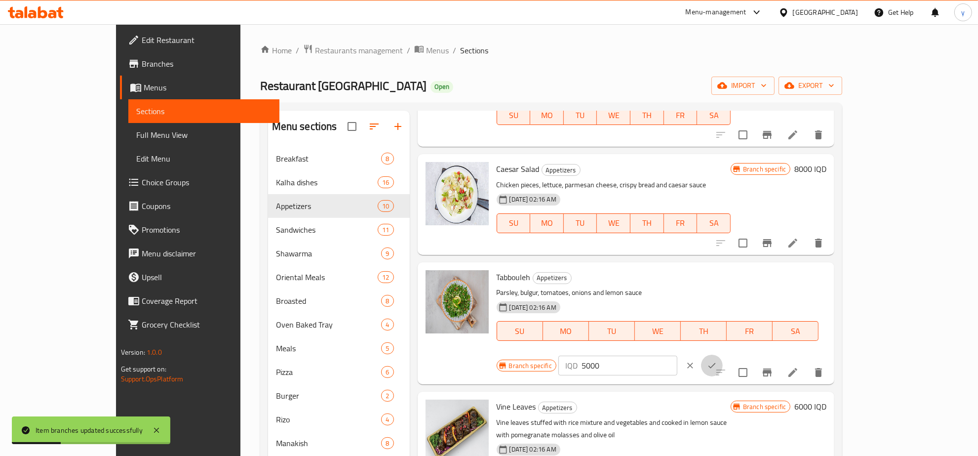
click at [723, 355] on button "ok" at bounding box center [712, 366] width 22 height 22
click at [779, 358] on button "Branch-specific-item" at bounding box center [767, 370] width 24 height 24
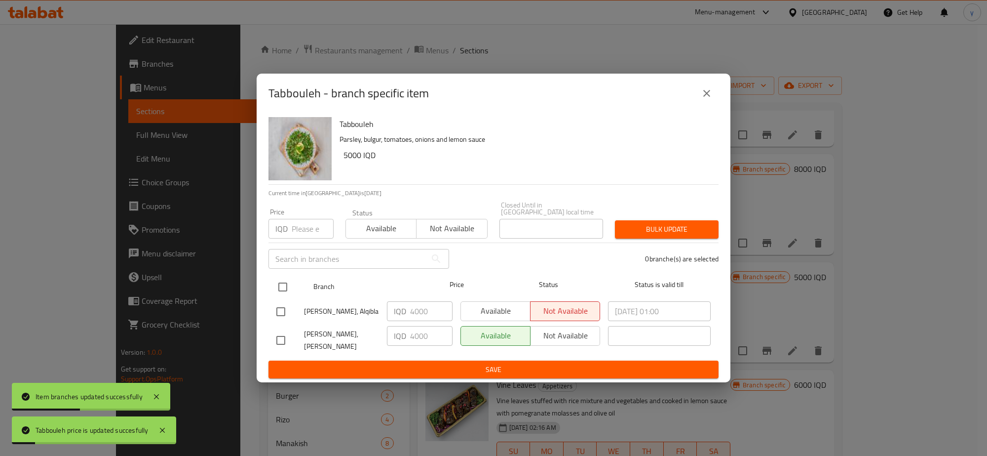
click at [281, 283] on input "checkbox" at bounding box center [283, 286] width 21 height 21
checkbox input "true"
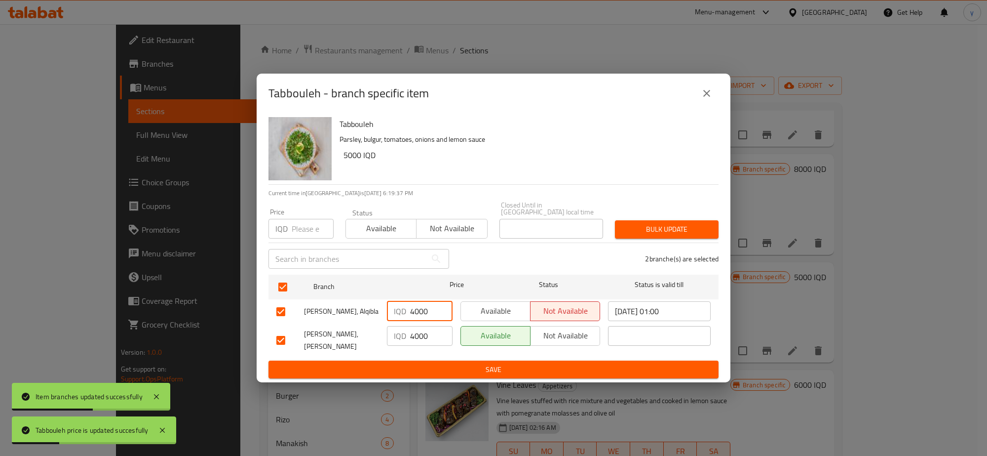
click at [427, 315] on input "4000" at bounding box center [431, 311] width 42 height 20
paste input "5000"
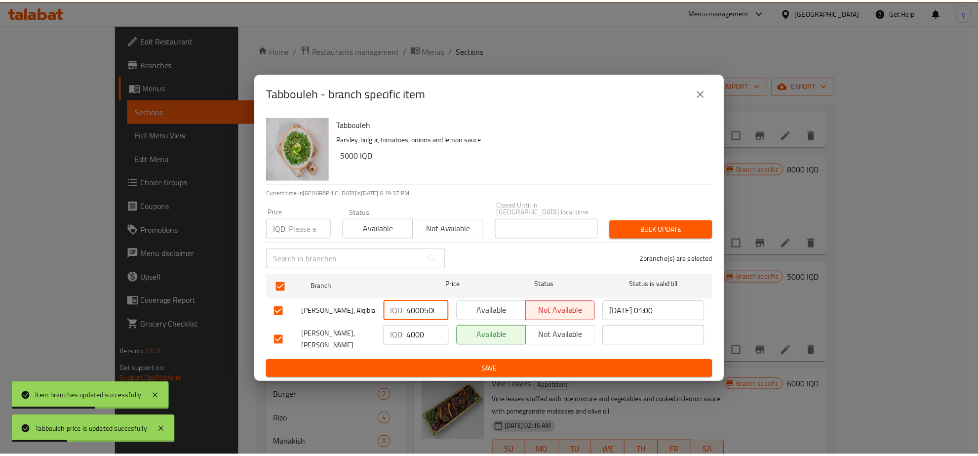
scroll to position [0, 0]
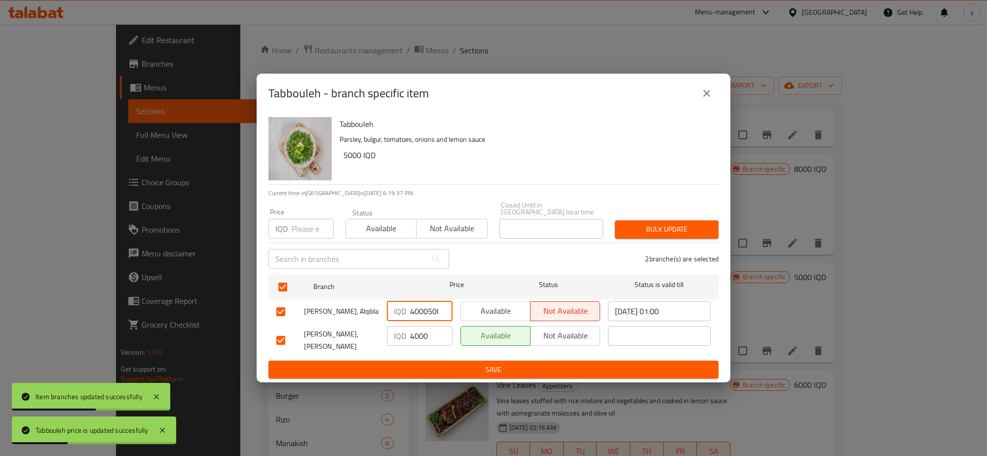
click at [418, 332] on input "4000" at bounding box center [431, 336] width 42 height 20
click at [419, 309] on input "40005000" at bounding box center [431, 311] width 42 height 20
paste input "number"
type input "5000"
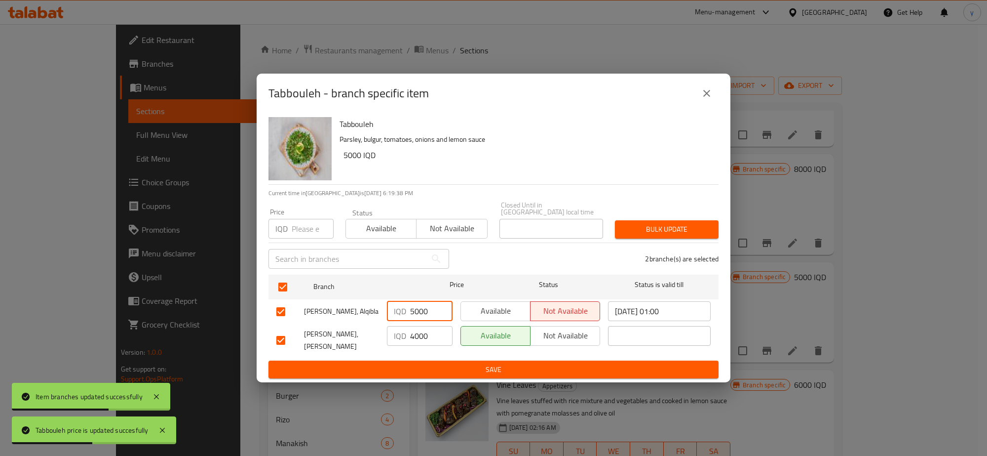
click at [420, 332] on input "4000" at bounding box center [431, 336] width 42 height 20
paste input "5"
type input "5000"
click at [425, 363] on span "Save" at bounding box center [493, 369] width 434 height 12
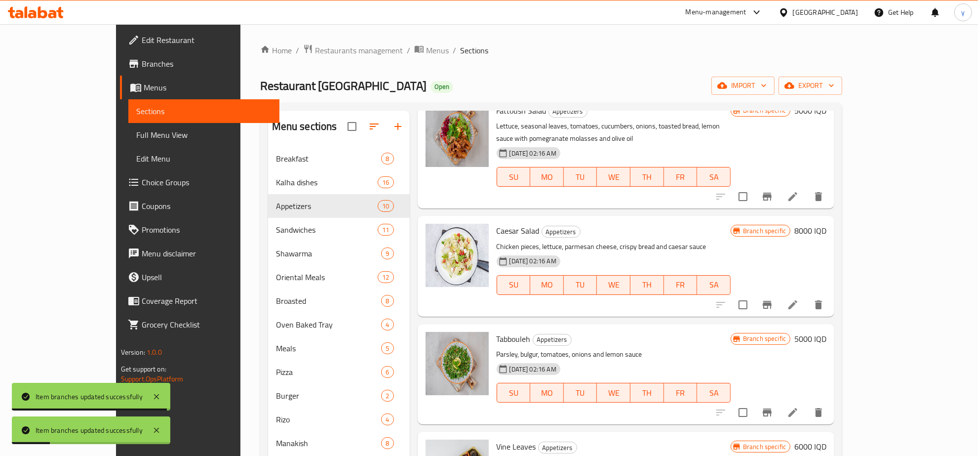
scroll to position [309, 0]
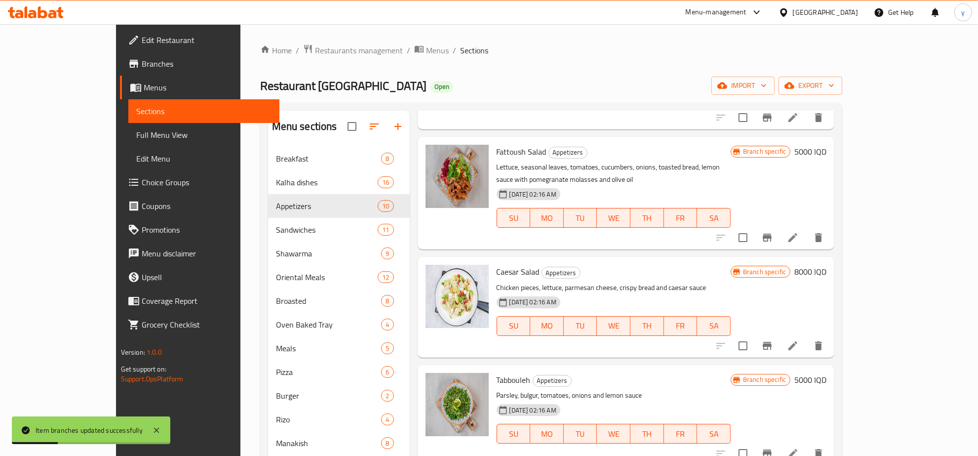
click at [827, 265] on h6 "8000 IQD" at bounding box center [810, 272] width 32 height 14
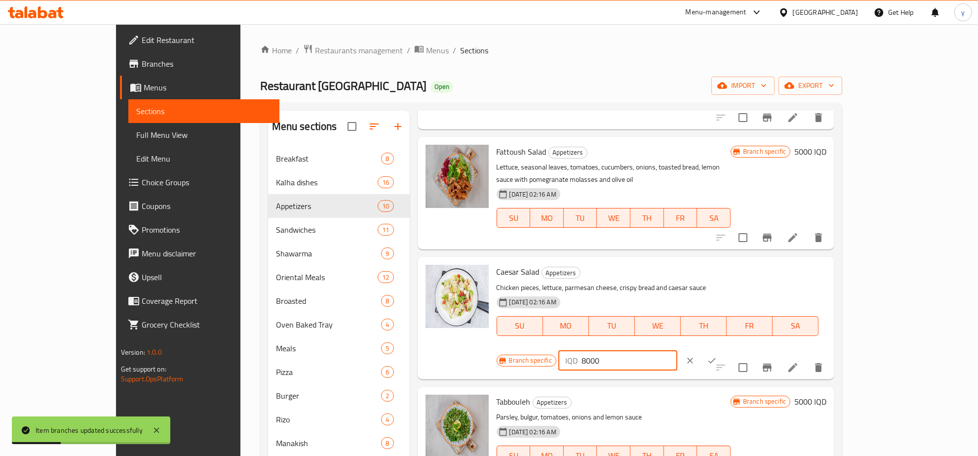
click at [677, 351] on div "IQD 8000 ​" at bounding box center [617, 361] width 119 height 20
type input "10000"
click at [723, 350] on button "ok" at bounding box center [712, 361] width 22 height 22
click at [772, 361] on icon "Branch-specific-item" at bounding box center [767, 365] width 9 height 8
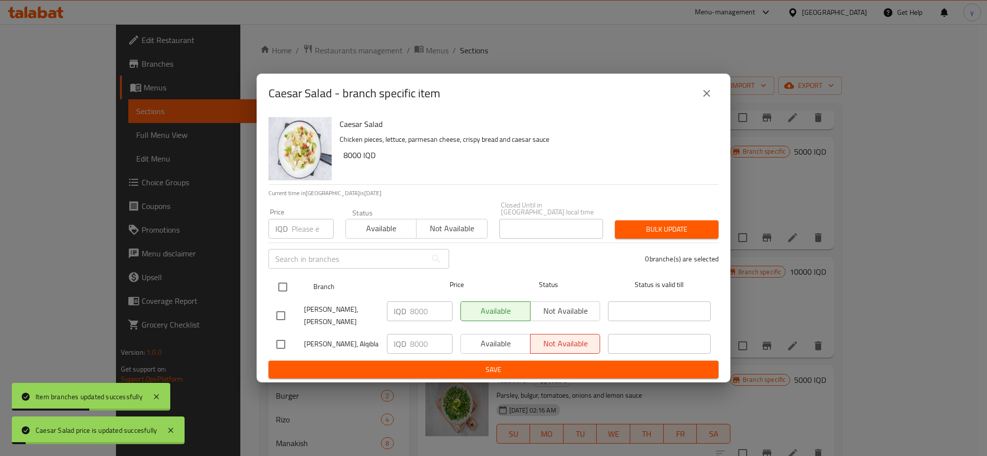
click at [282, 284] on input "checkbox" at bounding box center [283, 286] width 21 height 21
checkbox input "true"
click at [430, 302] on input "8000" at bounding box center [431, 311] width 42 height 20
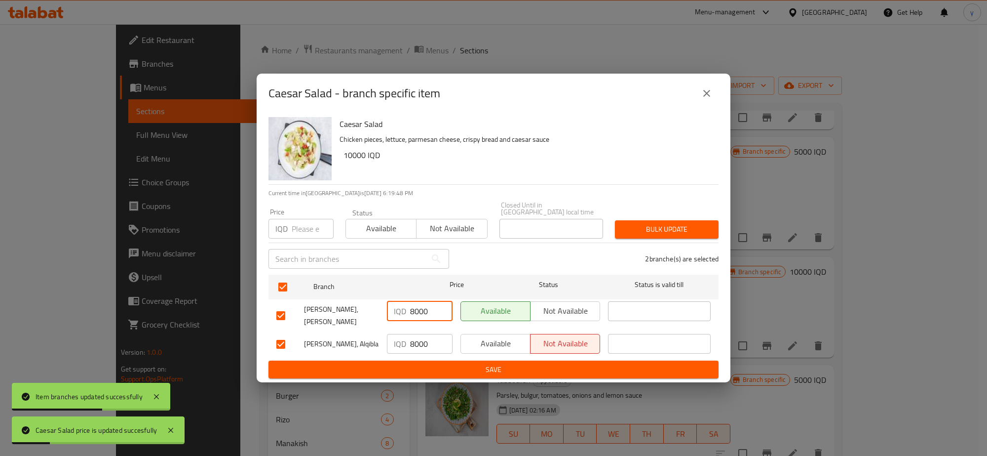
click at [417, 310] on input "8000" at bounding box center [431, 311] width 42 height 20
paste input "10"
type input "10000"
click at [429, 341] on input "8000" at bounding box center [431, 344] width 42 height 20
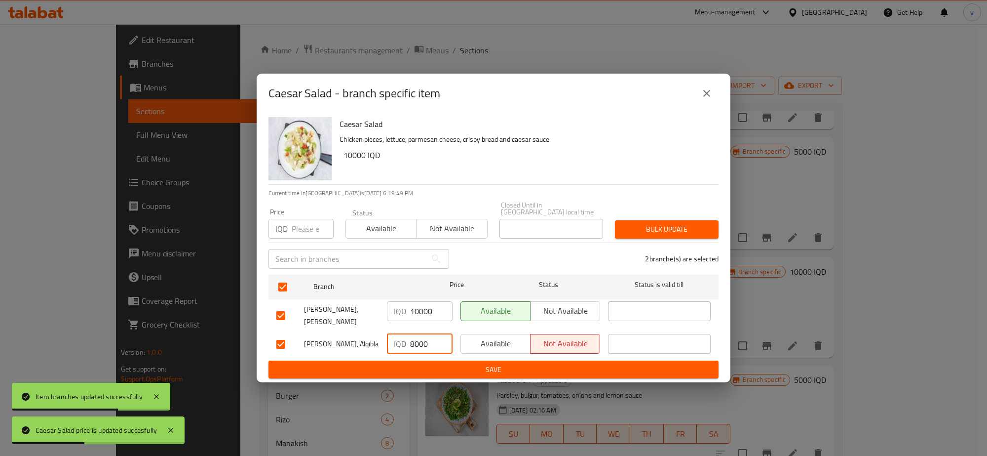
click at [416, 342] on input "8000" at bounding box center [431, 344] width 42 height 20
paste input "10"
type input "10000"
click at [423, 363] on span "Save" at bounding box center [493, 369] width 434 height 12
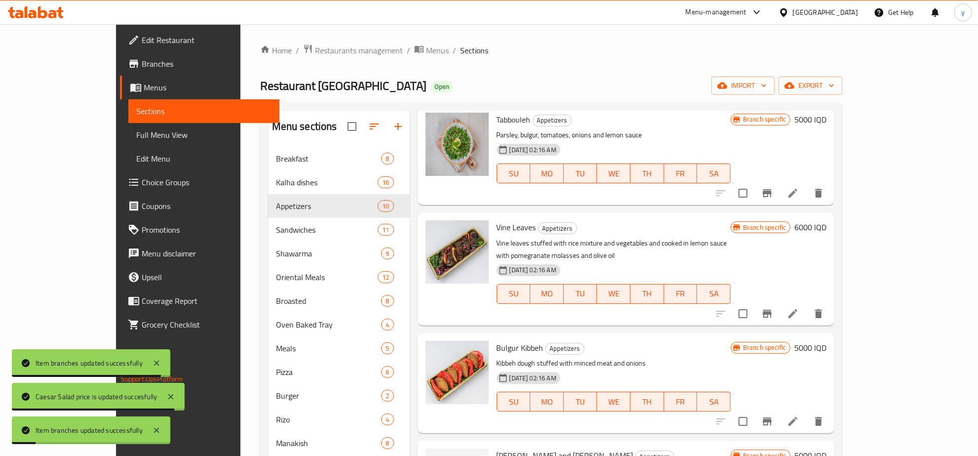
scroll to position [617, 0]
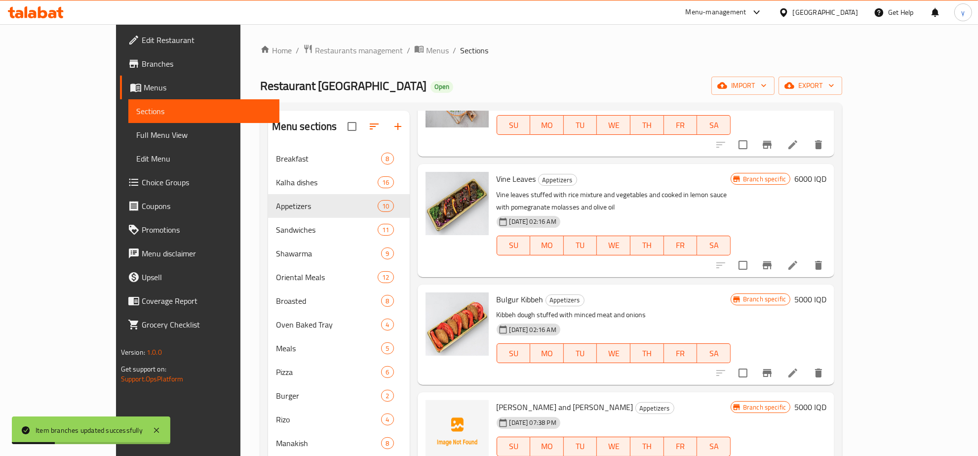
click at [827, 181] on h6 "6000 IQD" at bounding box center [810, 179] width 32 height 14
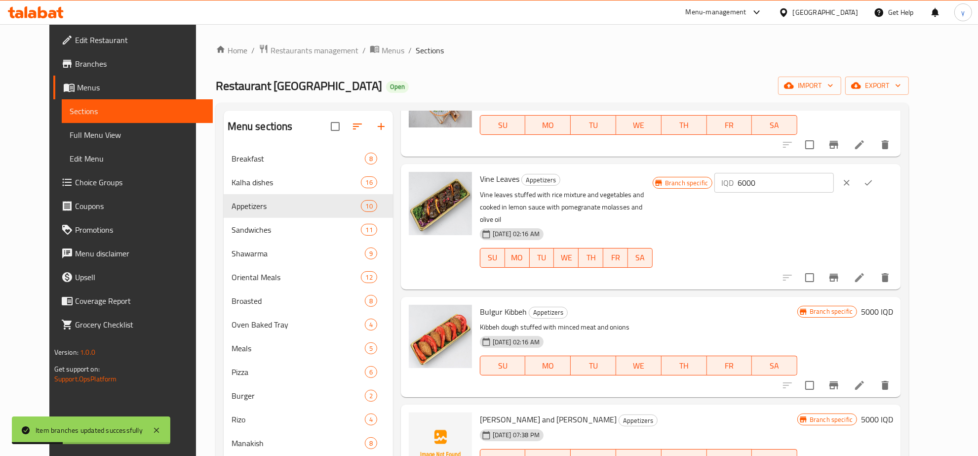
drag, startPoint x: 843, startPoint y: 183, endPoint x: 734, endPoint y: 190, distance: 109.3
click at [734, 189] on div "Branch specific IQD 6000 ​" at bounding box center [773, 183] width 240 height 22
paste input "7"
type input "7000"
click at [879, 176] on button "ok" at bounding box center [869, 183] width 22 height 22
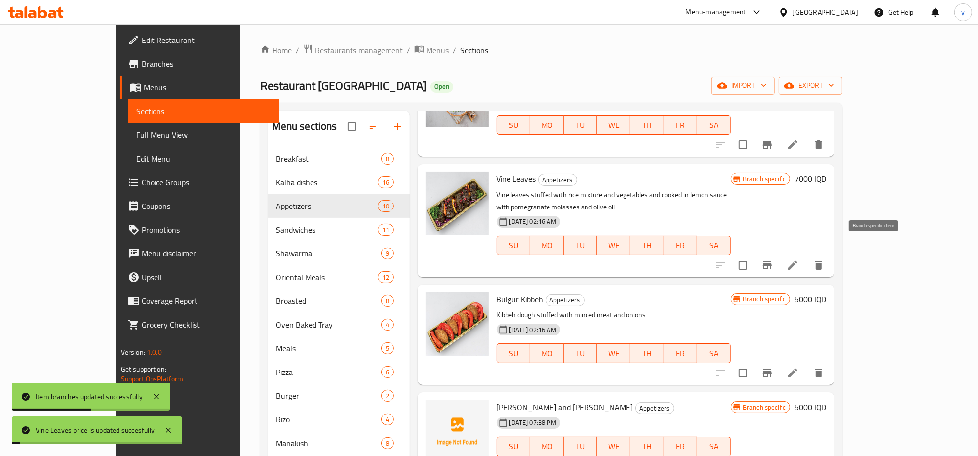
click at [779, 258] on button "Branch-specific-item" at bounding box center [767, 265] width 24 height 24
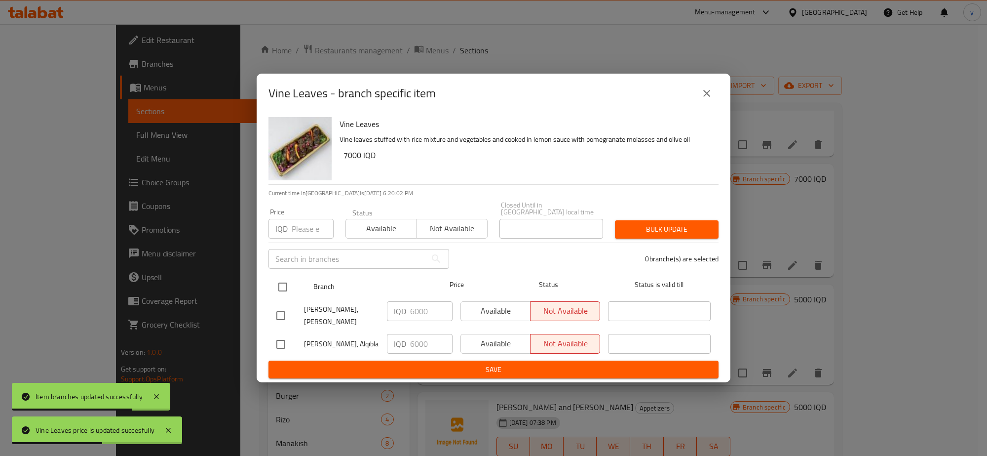
click at [279, 287] on input "checkbox" at bounding box center [283, 286] width 21 height 21
checkbox input "true"
click at [418, 312] on input "6000" at bounding box center [431, 311] width 42 height 20
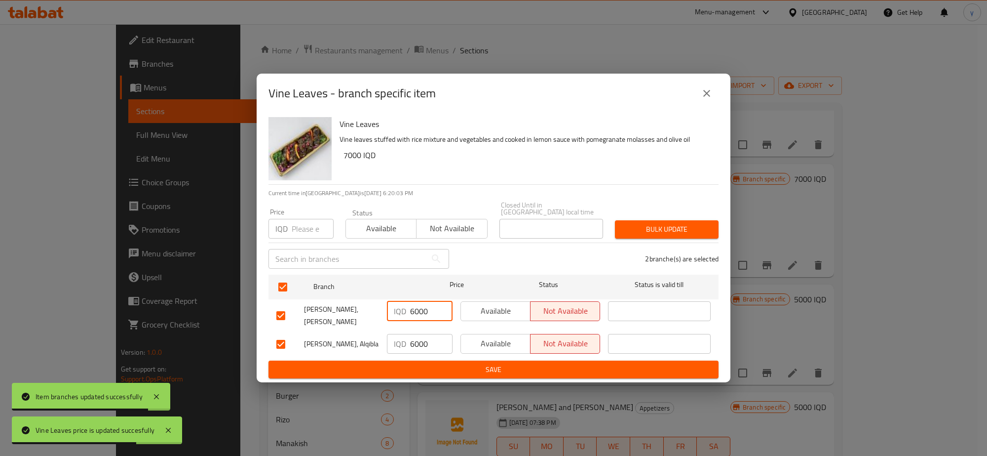
click at [418, 312] on input "6000" at bounding box center [431, 311] width 42 height 20
paste input "7"
type input "7000"
click at [419, 339] on input "6000" at bounding box center [431, 344] width 42 height 20
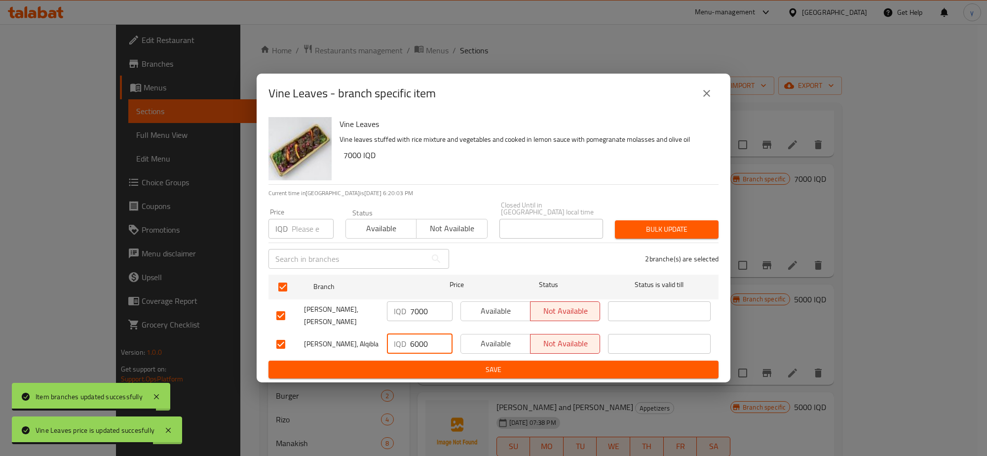
paste input "7"
type input "7000"
click at [417, 363] on span "Save" at bounding box center [493, 369] width 434 height 12
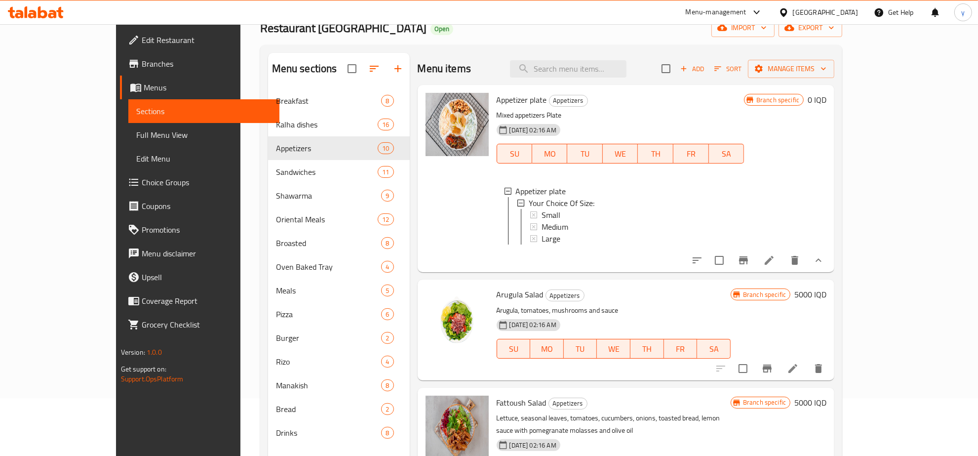
scroll to position [0, 0]
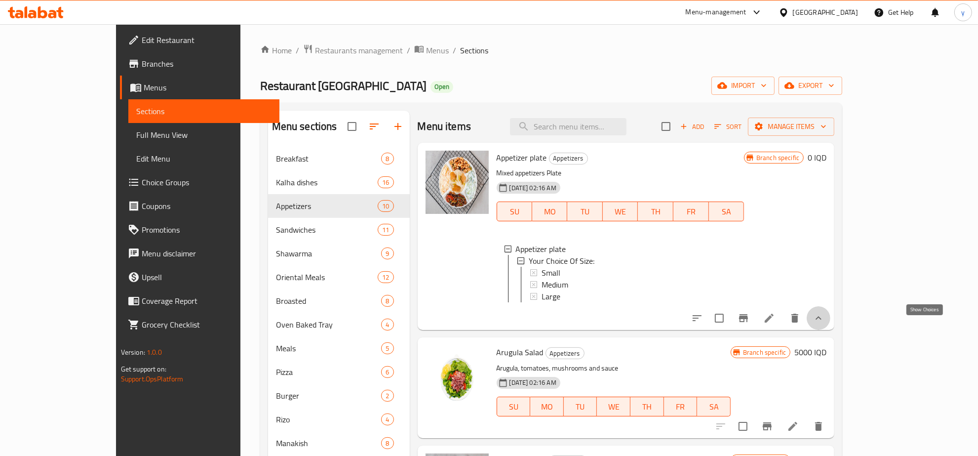
click at [825, 323] on icon "show more" at bounding box center [819, 318] width 12 height 12
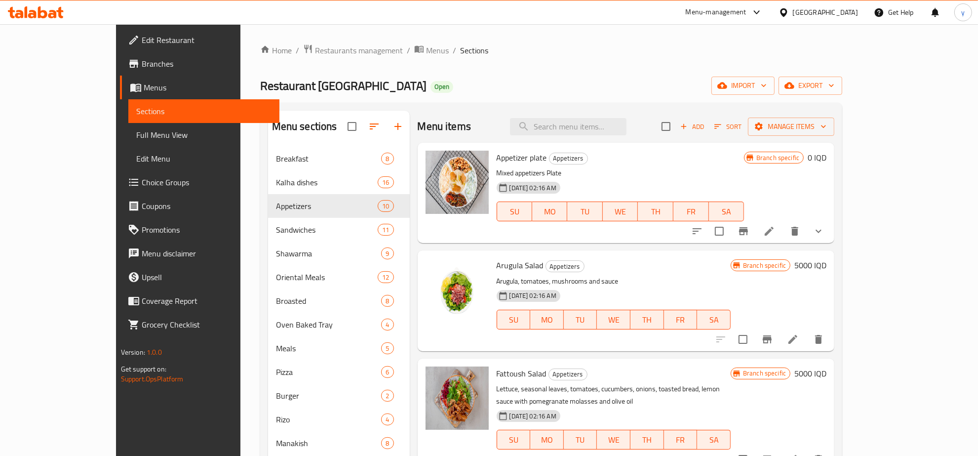
click at [667, 287] on div "17-04-2024 02:16 AM SU MO TU WE TH FR SA" at bounding box center [614, 312] width 242 height 53
click at [136, 136] on span "Full Menu View" at bounding box center [203, 135] width 135 height 12
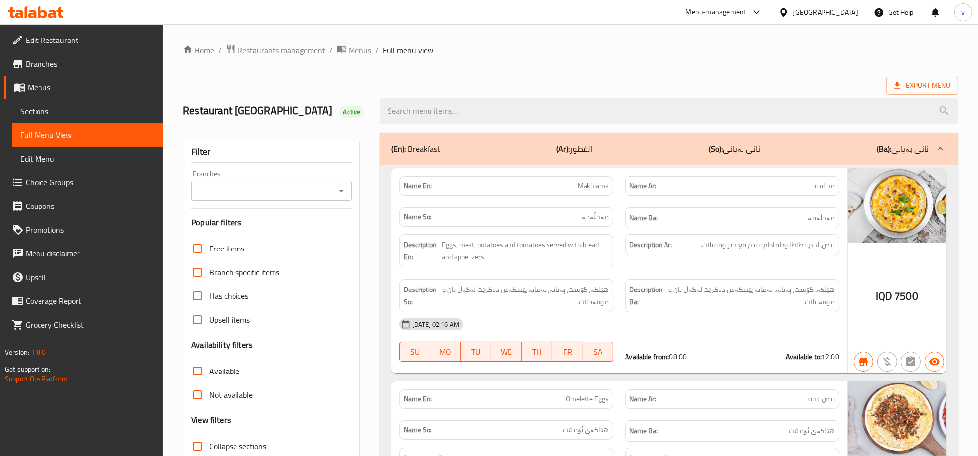
click at [346, 191] on icon "Open" at bounding box center [341, 191] width 12 height 12
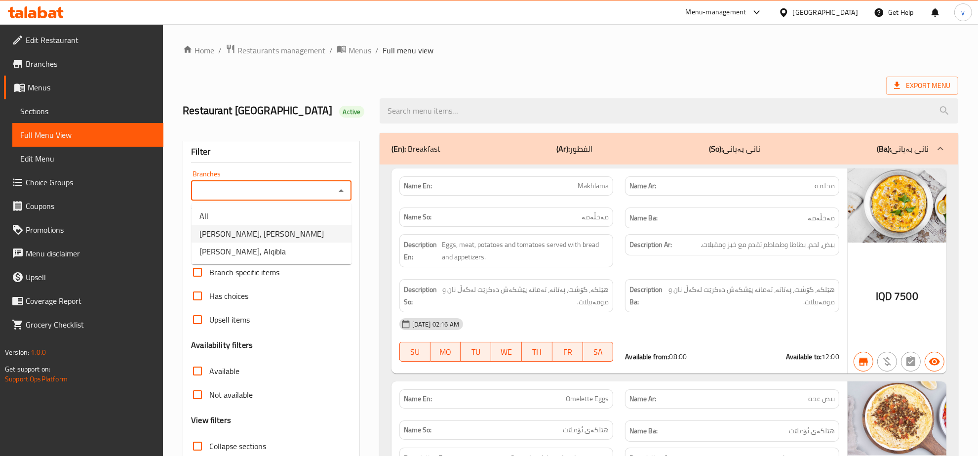
click at [299, 233] on li "Al Kalha, Al Ashar" at bounding box center [272, 234] width 160 height 18
type input "Al Kalha, Al Ashar"
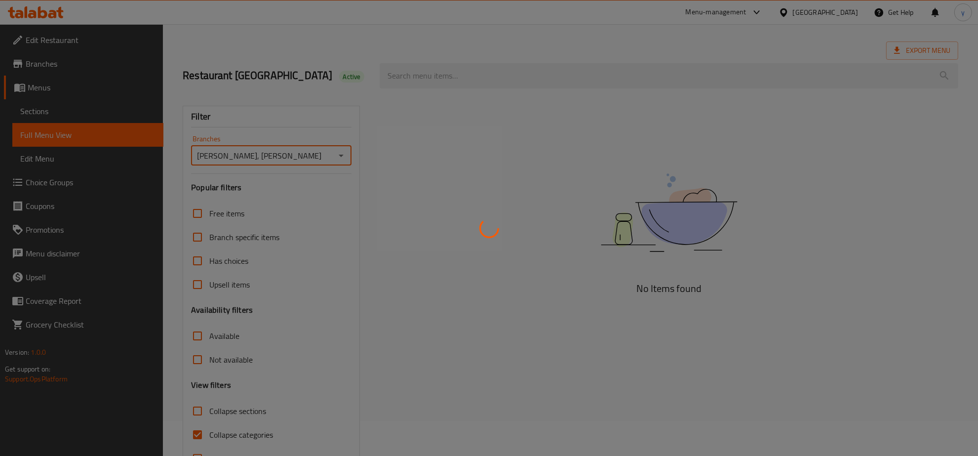
scroll to position [70, 0]
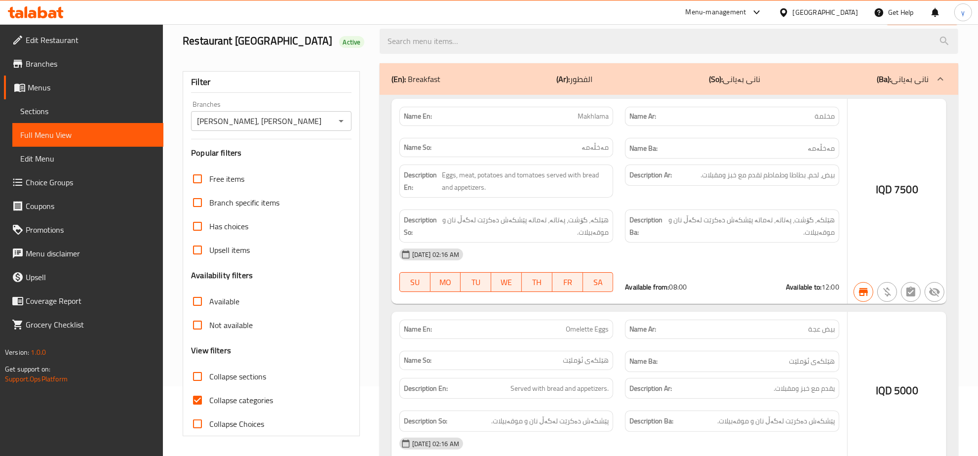
click at [196, 400] on div at bounding box center [489, 228] width 978 height 456
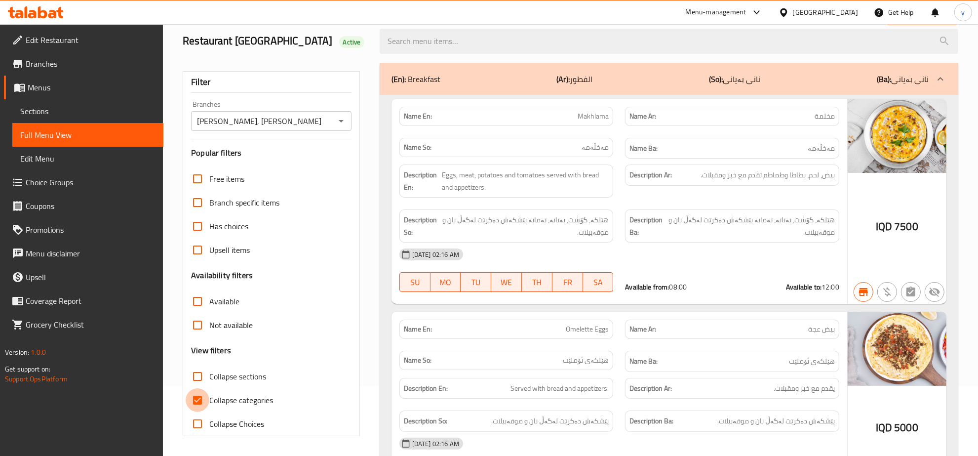
click at [198, 397] on input "Collapse categories" at bounding box center [198, 400] width 24 height 24
checkbox input "false"
click at [199, 381] on input "Collapse sections" at bounding box center [198, 376] width 24 height 24
checkbox input "true"
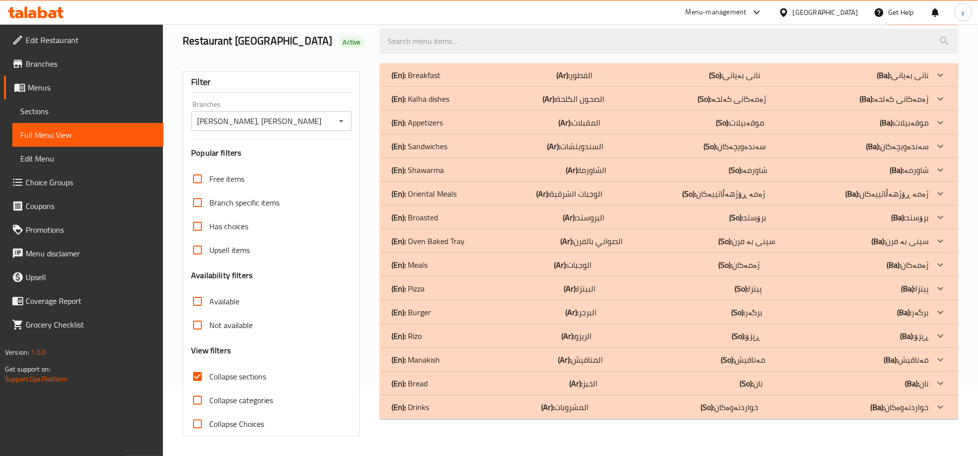
click at [454, 81] on div "(En): Appetizers (Ar): المقبلات (So): موقەبیلات (Ba): موقەبیلات" at bounding box center [660, 75] width 537 height 12
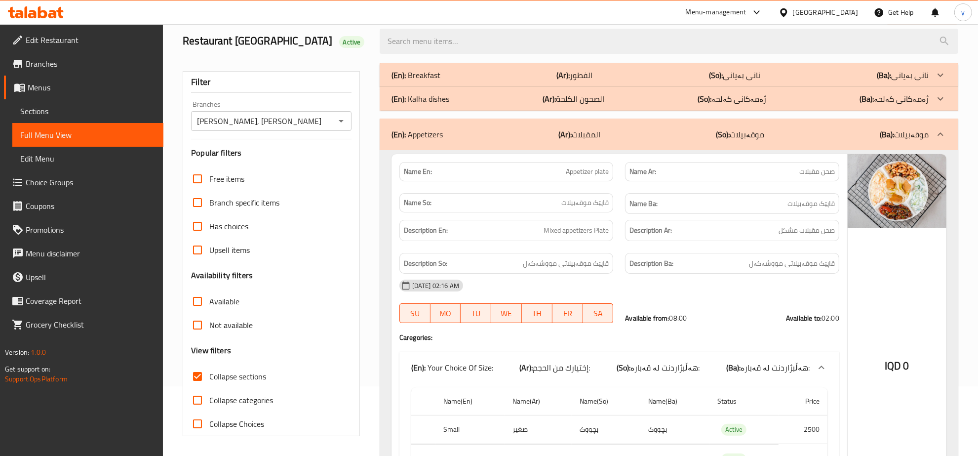
click at [432, 142] on div "(En): Appetizers (Ar): المقبلات (So): موقەبیلات (Ba): موقەبیلات" at bounding box center [669, 134] width 579 height 32
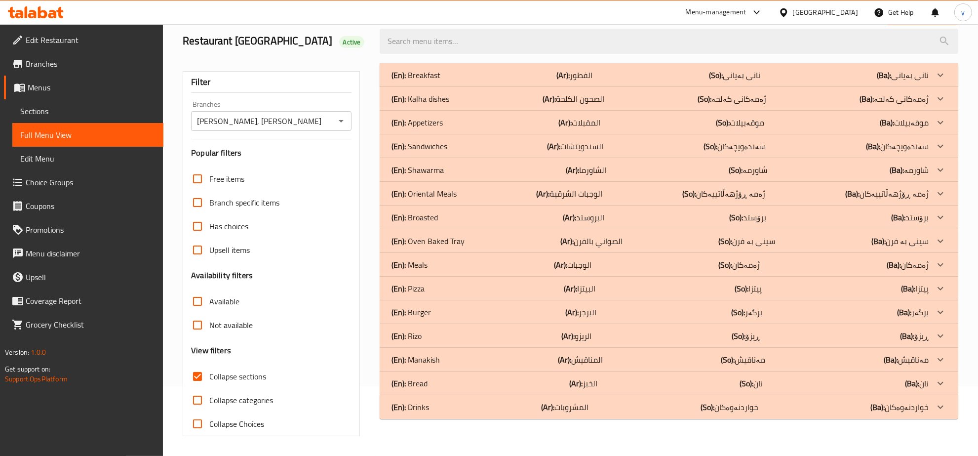
click at [440, 81] on p "(En): Oriental Meals" at bounding box center [416, 75] width 49 height 12
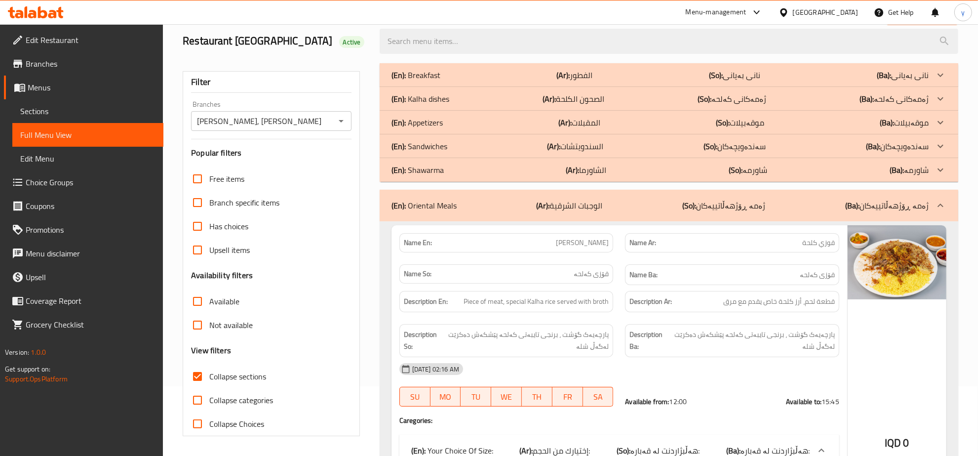
click at [436, 81] on p "(En): Appetizers" at bounding box center [416, 75] width 49 height 12
click at [440, 81] on p "(En): Kalha dishes" at bounding box center [416, 75] width 49 height 12
click at [468, 73] on div "(En): Breakfast (Ar): الفطور (So): نانی بەیانی (Ba): نانی بەیانی" at bounding box center [660, 75] width 537 height 12
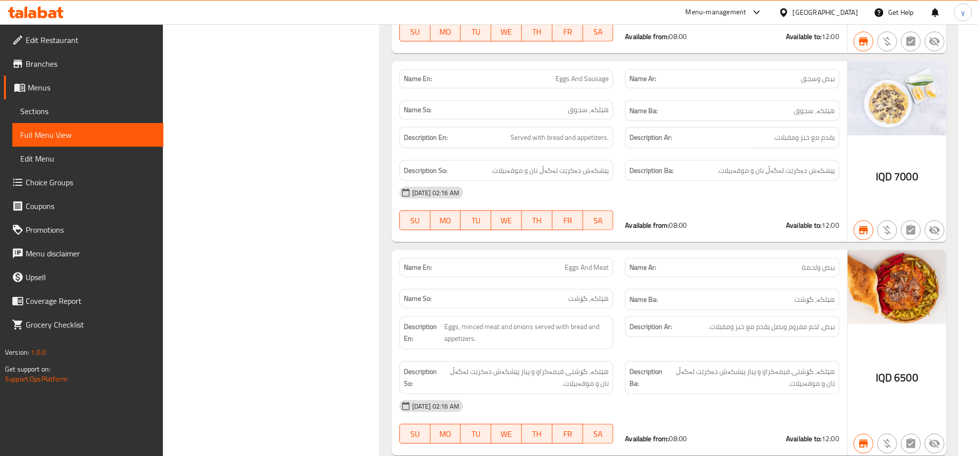
scroll to position [0, 0]
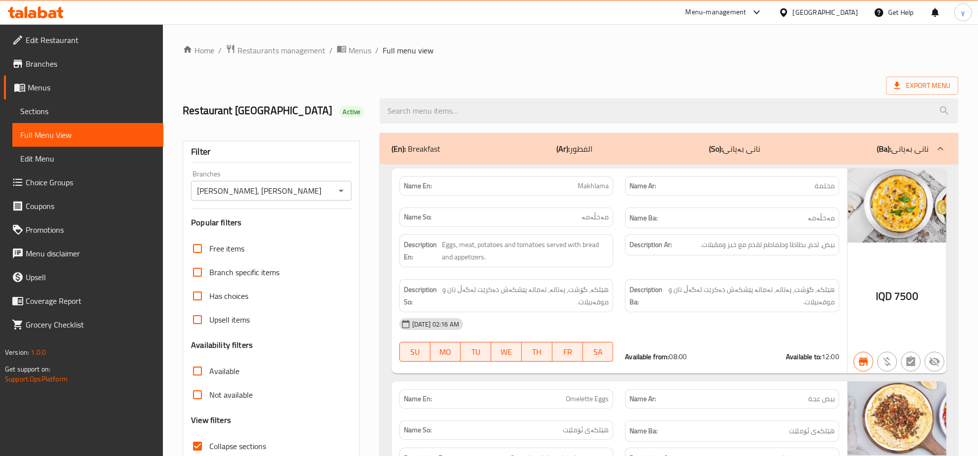
click at [343, 194] on icon "Open" at bounding box center [341, 191] width 12 height 12
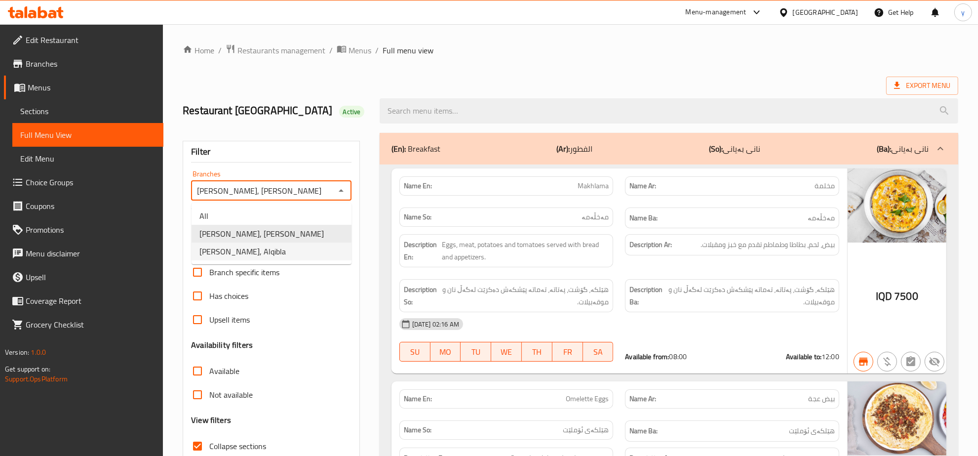
click at [285, 248] on li "Al Kalha, Alqibla" at bounding box center [272, 251] width 160 height 18
type input "Al Kalha, Alqibla"
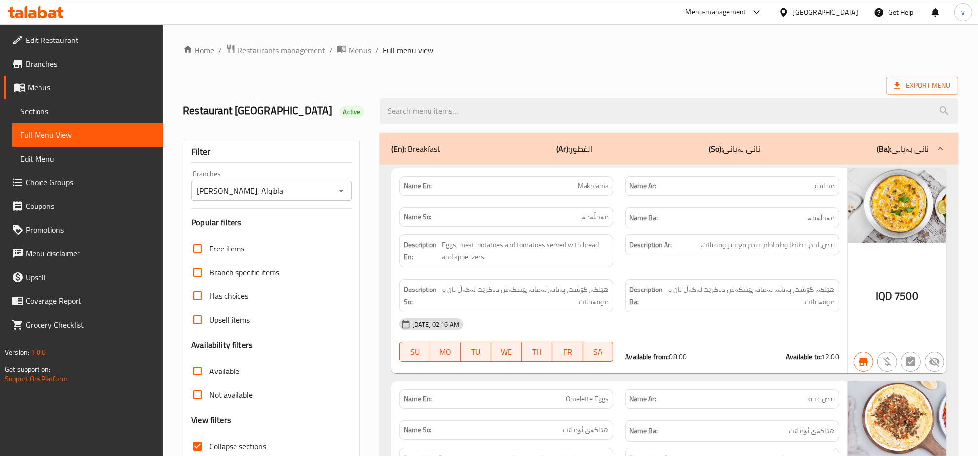
click at [47, 107] on span "Sections" at bounding box center [87, 111] width 135 height 12
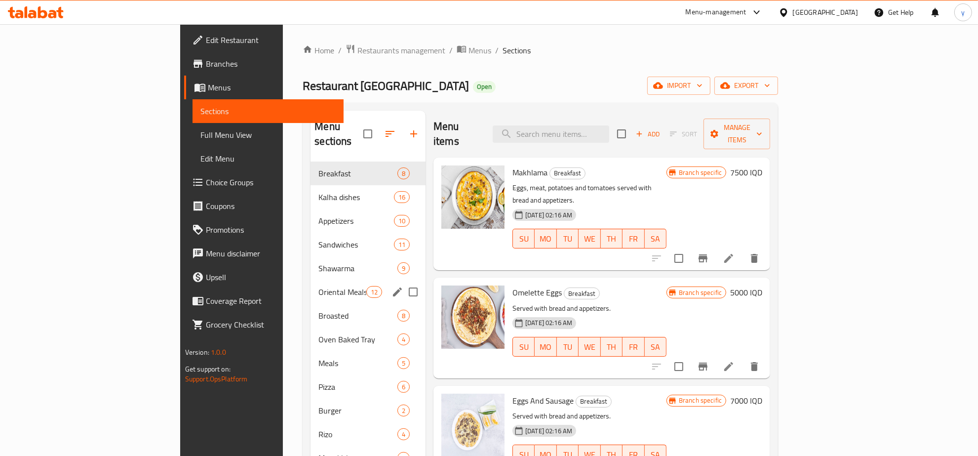
click at [311, 287] on div "Oriental Meals 12" at bounding box center [368, 292] width 115 height 24
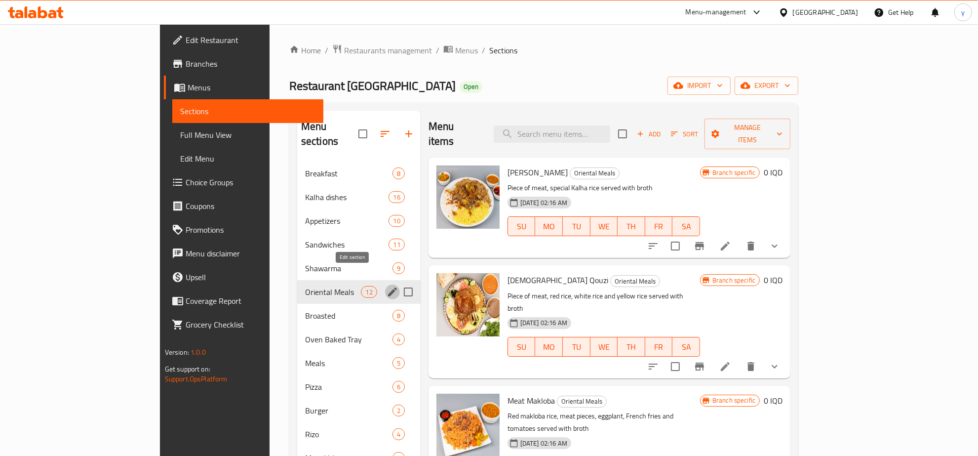
click at [387, 286] on icon "edit" at bounding box center [393, 292] width 12 height 12
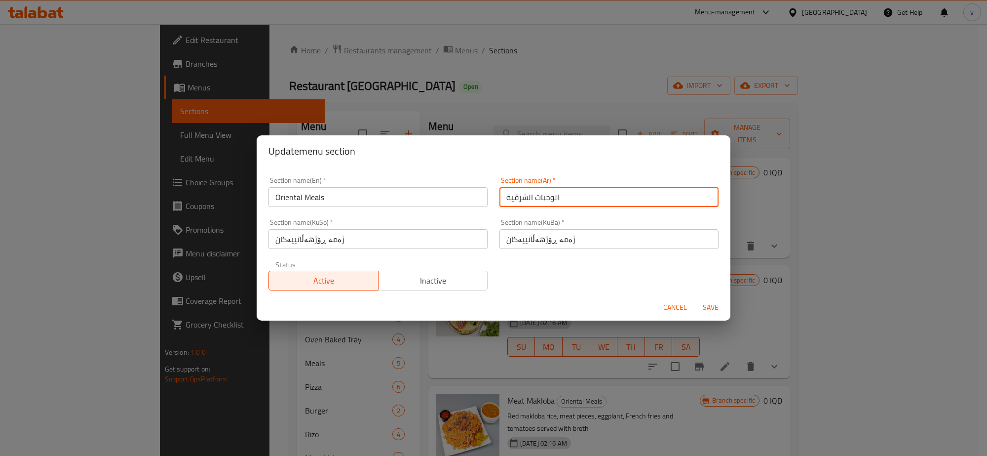
click at [518, 189] on input "الوجبات الشرقیة" at bounding box center [609, 197] width 219 height 20
click at [671, 299] on form "Section name(En)   * Oriental Meals Section name(En) * Section name(Ar)   * الو…" at bounding box center [494, 244] width 474 height 154
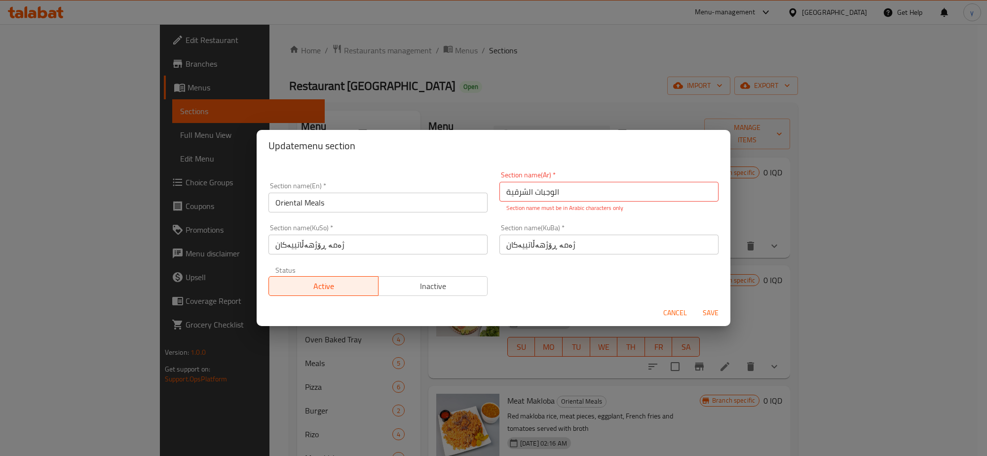
click at [425, 213] on div "Section name(En)   * Oriental Meals Section name(En) *" at bounding box center [378, 197] width 231 height 42
copy div "Section name(En) *"
click at [414, 203] on input "Oriental Meals" at bounding box center [378, 203] width 219 height 20
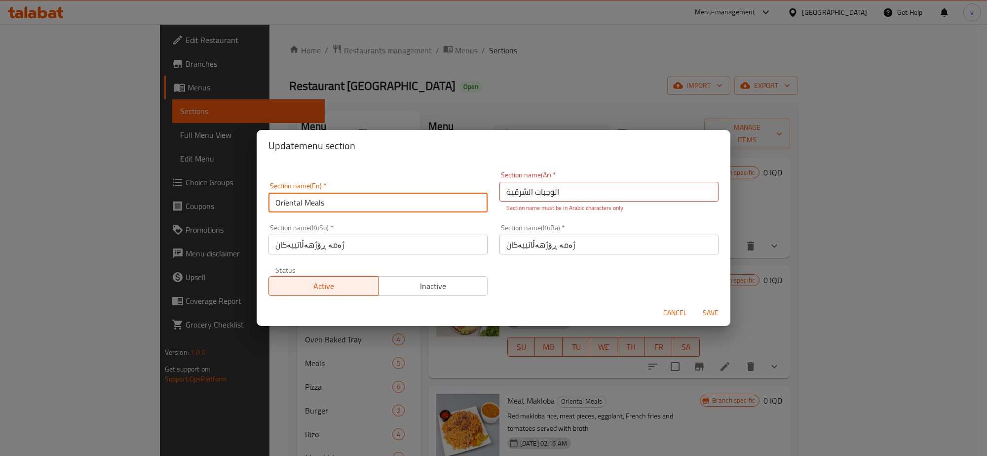
click at [414, 203] on input "Oriental Meals" at bounding box center [378, 203] width 219 height 20
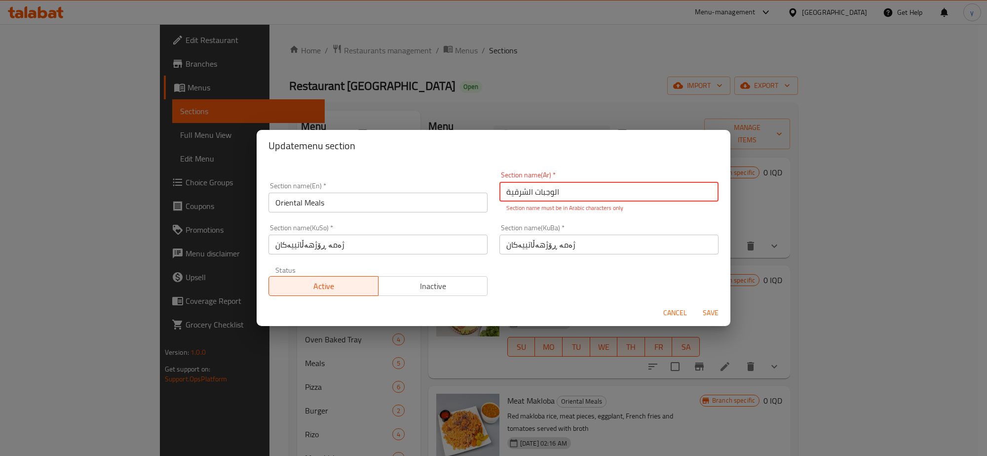
click at [572, 200] on input "الوجبات الشرقیة" at bounding box center [609, 192] width 219 height 20
click at [655, 196] on input "الوجبات الشرقیة" at bounding box center [609, 192] width 219 height 20
type input "الوجبات الشرقية"
click at [714, 309] on span "Save" at bounding box center [711, 313] width 24 height 12
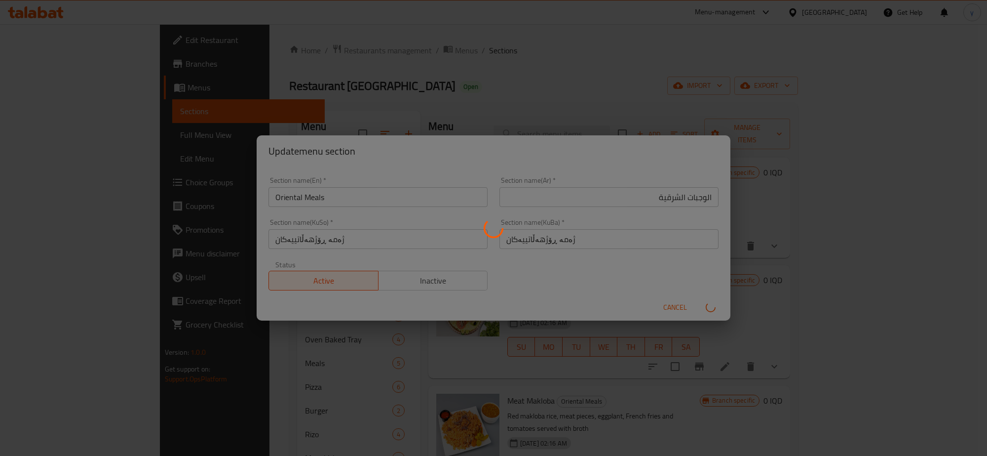
click at [297, 209] on div "Appetizers 10" at bounding box center [358, 221] width 123 height 24
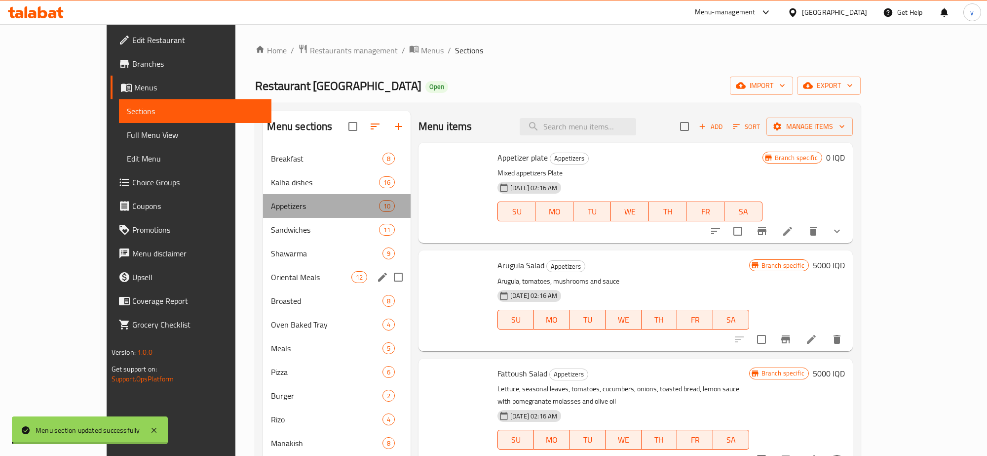
click at [290, 194] on div "Appetizers 10" at bounding box center [337, 206] width 148 height 24
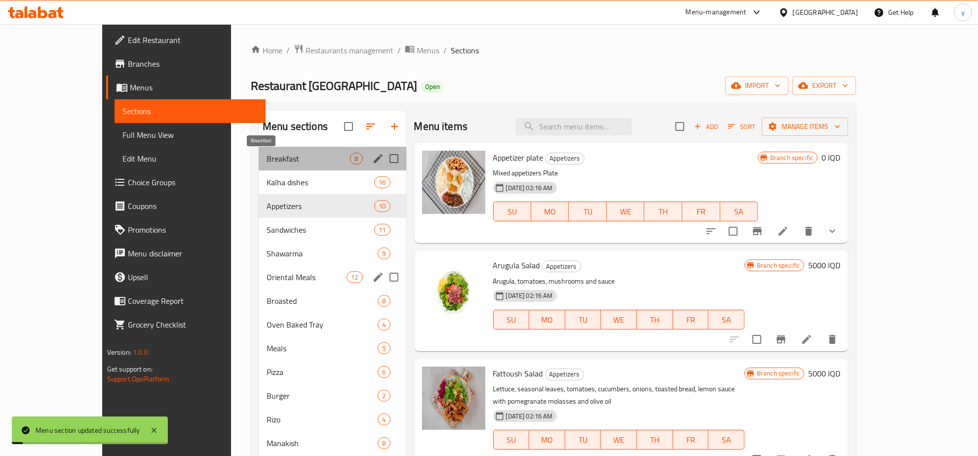
click at [282, 161] on span "Breakfast" at bounding box center [308, 159] width 83 height 12
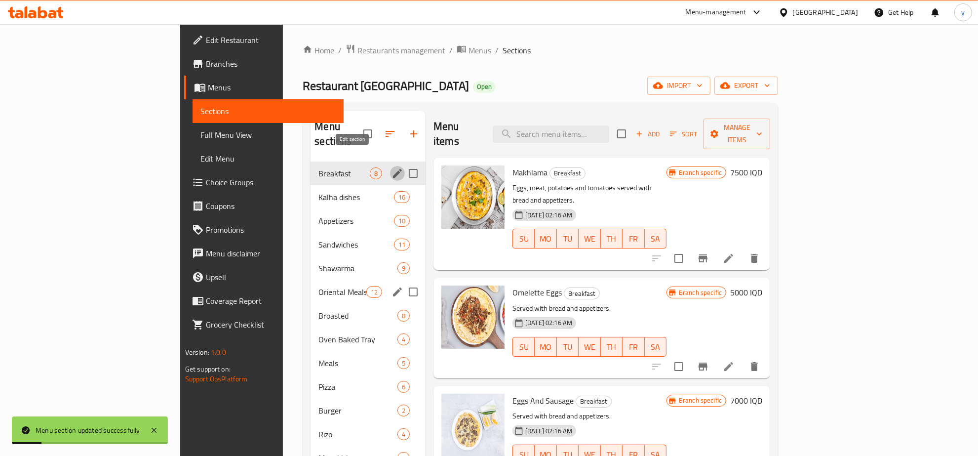
click at [392, 167] on icon "edit" at bounding box center [398, 173] width 12 height 12
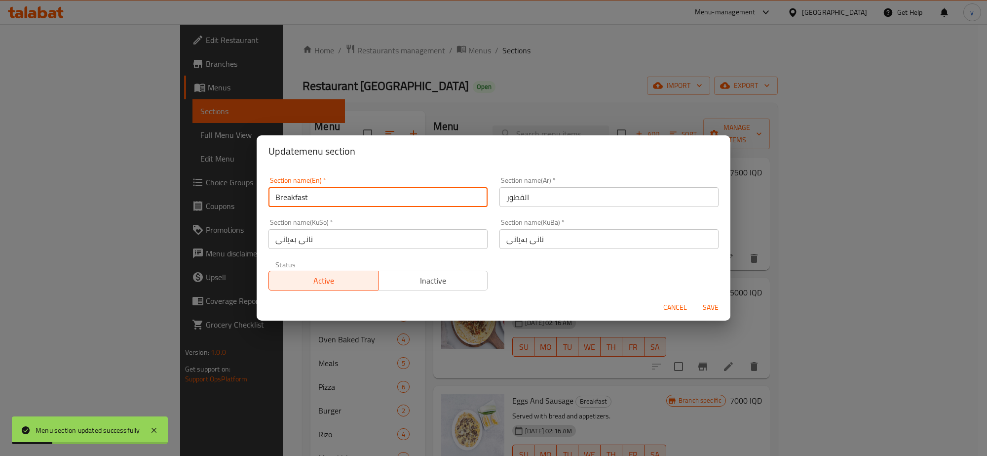
click at [310, 191] on input "Breakfast" at bounding box center [378, 197] width 219 height 20
click at [672, 304] on span "Cancel" at bounding box center [676, 307] width 24 height 12
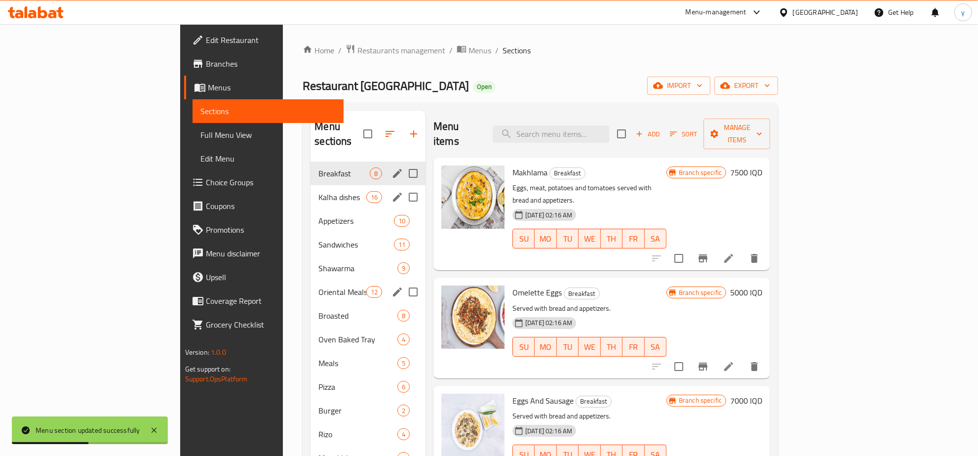
click at [393, 193] on icon "edit" at bounding box center [397, 197] width 9 height 9
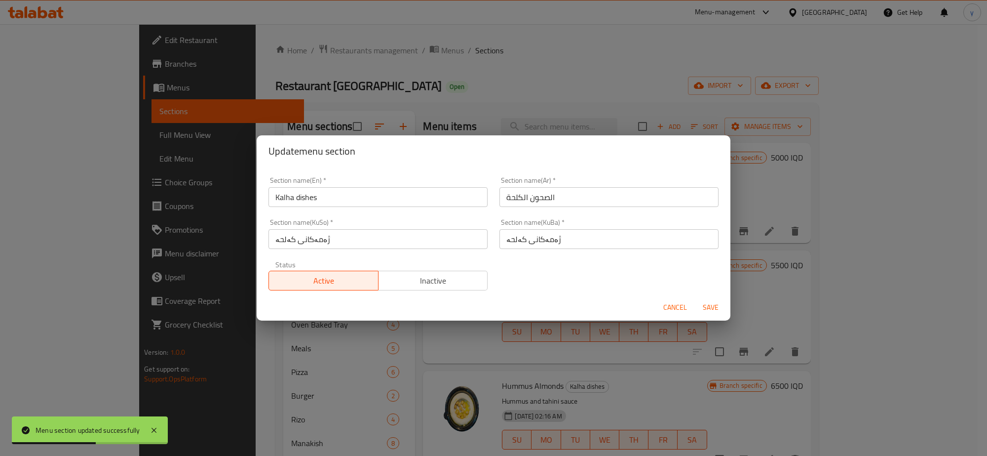
click at [304, 197] on input "Kalha dishes" at bounding box center [378, 197] width 219 height 20
click at [674, 310] on span "Cancel" at bounding box center [676, 307] width 24 height 12
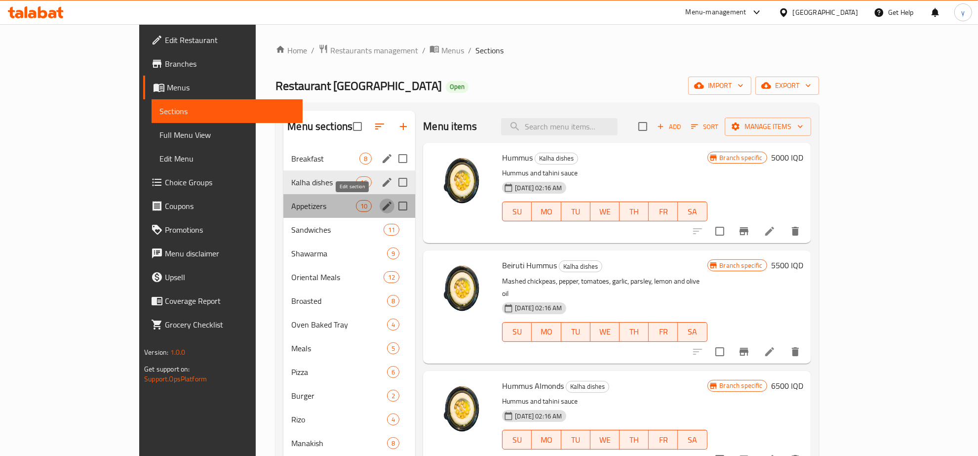
click at [381, 202] on icon "edit" at bounding box center [387, 206] width 12 height 12
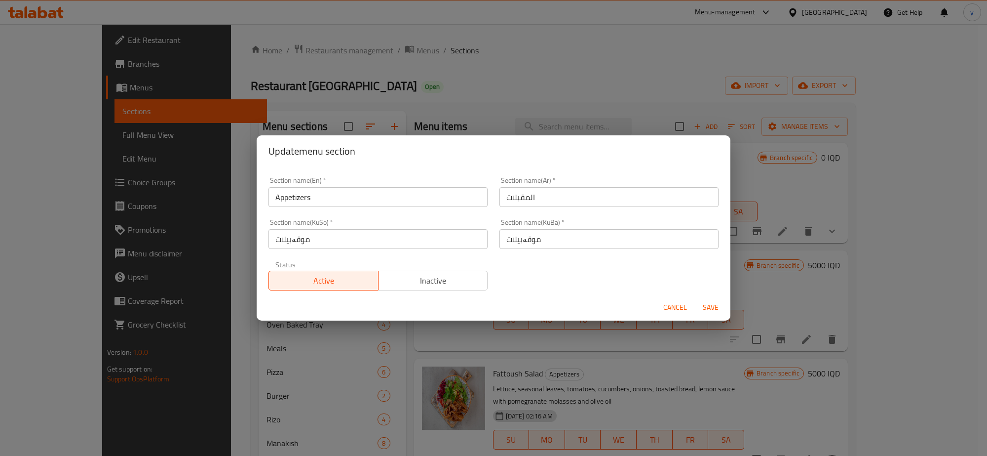
click at [300, 195] on input "Appetizers" at bounding box center [378, 197] width 219 height 20
click at [670, 309] on span "Cancel" at bounding box center [676, 307] width 24 height 12
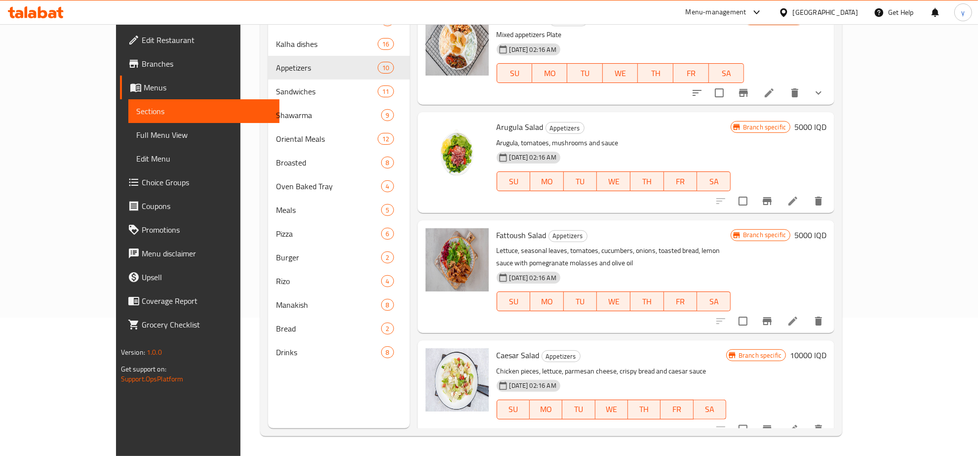
scroll to position [139, 0]
click at [50, 11] on icon at bounding box center [52, 14] width 8 height 8
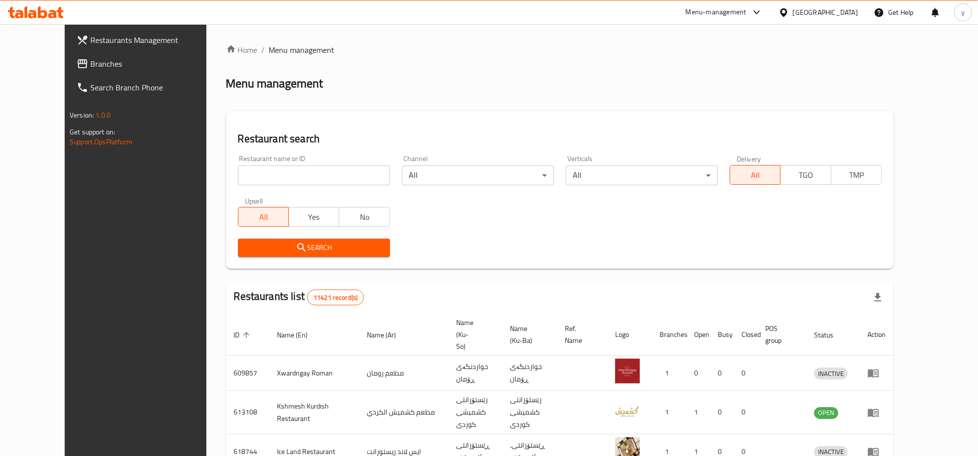
click at [28, 18] on icon at bounding box center [36, 12] width 56 height 12
